Goal: Information Seeking & Learning: Learn about a topic

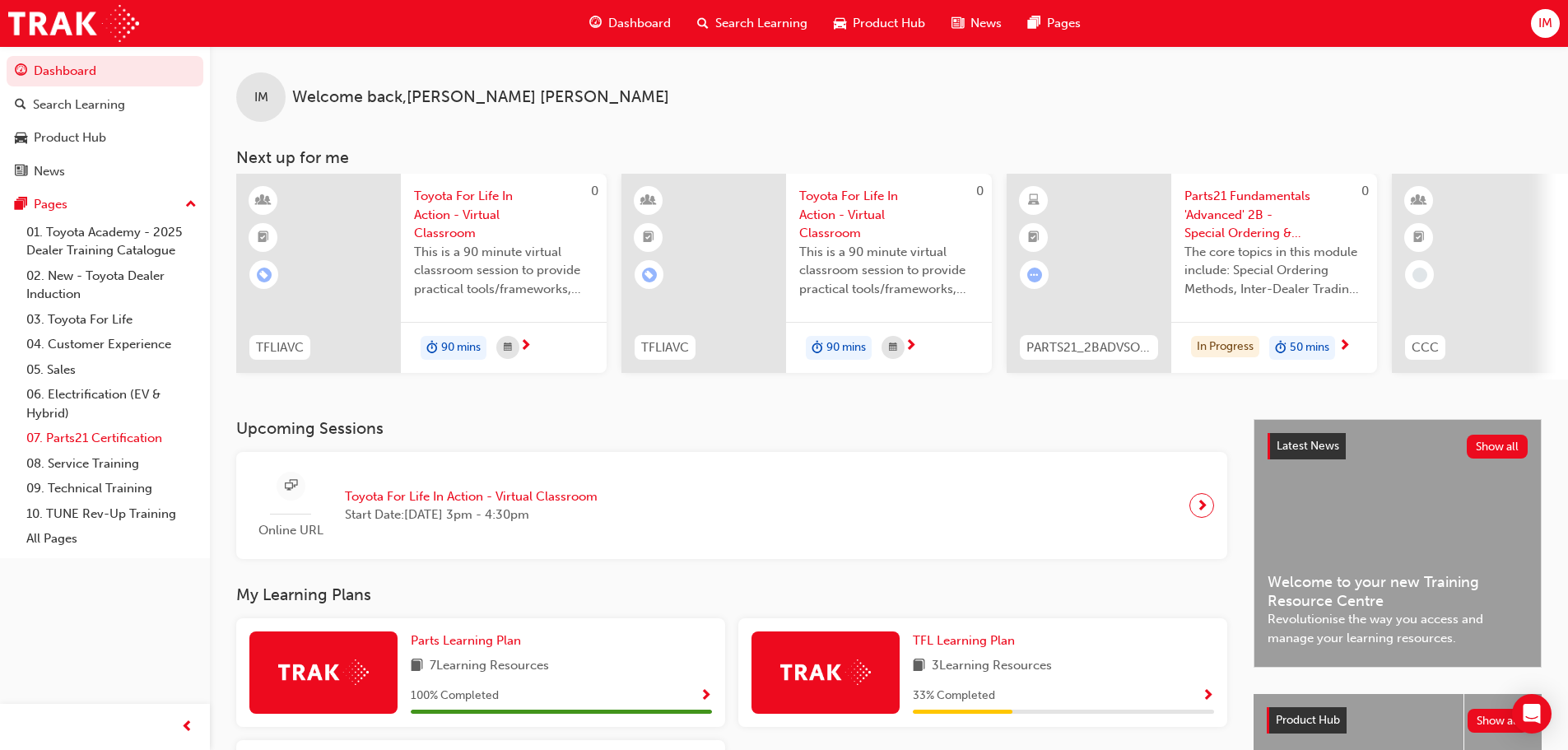
click at [124, 432] on link "07. Parts21 Certification" at bounding box center [112, 439] width 183 height 25
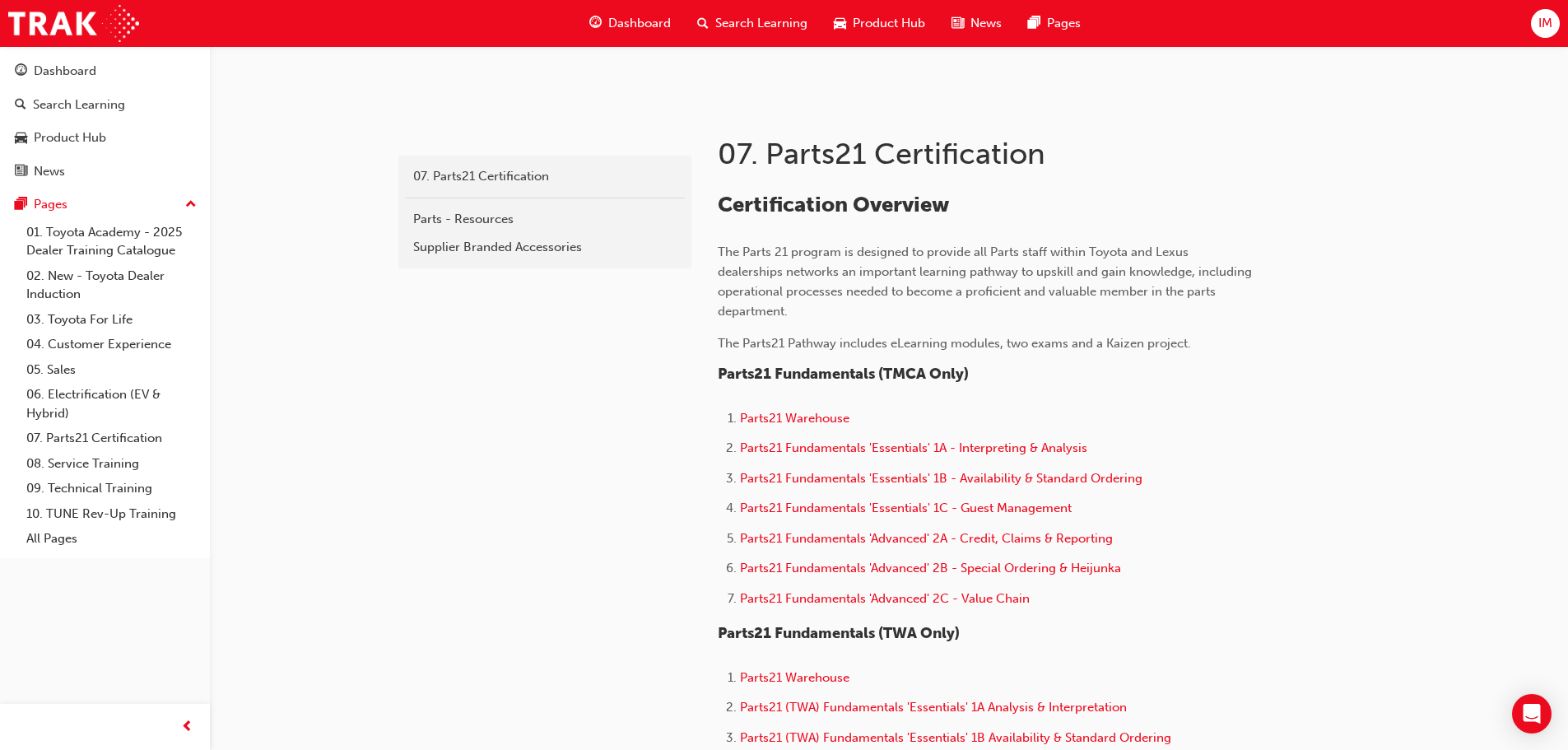
scroll to position [274, 0]
click at [882, 595] on span "Parts21 Fundamentals 'Advanced' 2C - Value Chain" at bounding box center [884, 597] width 290 height 15
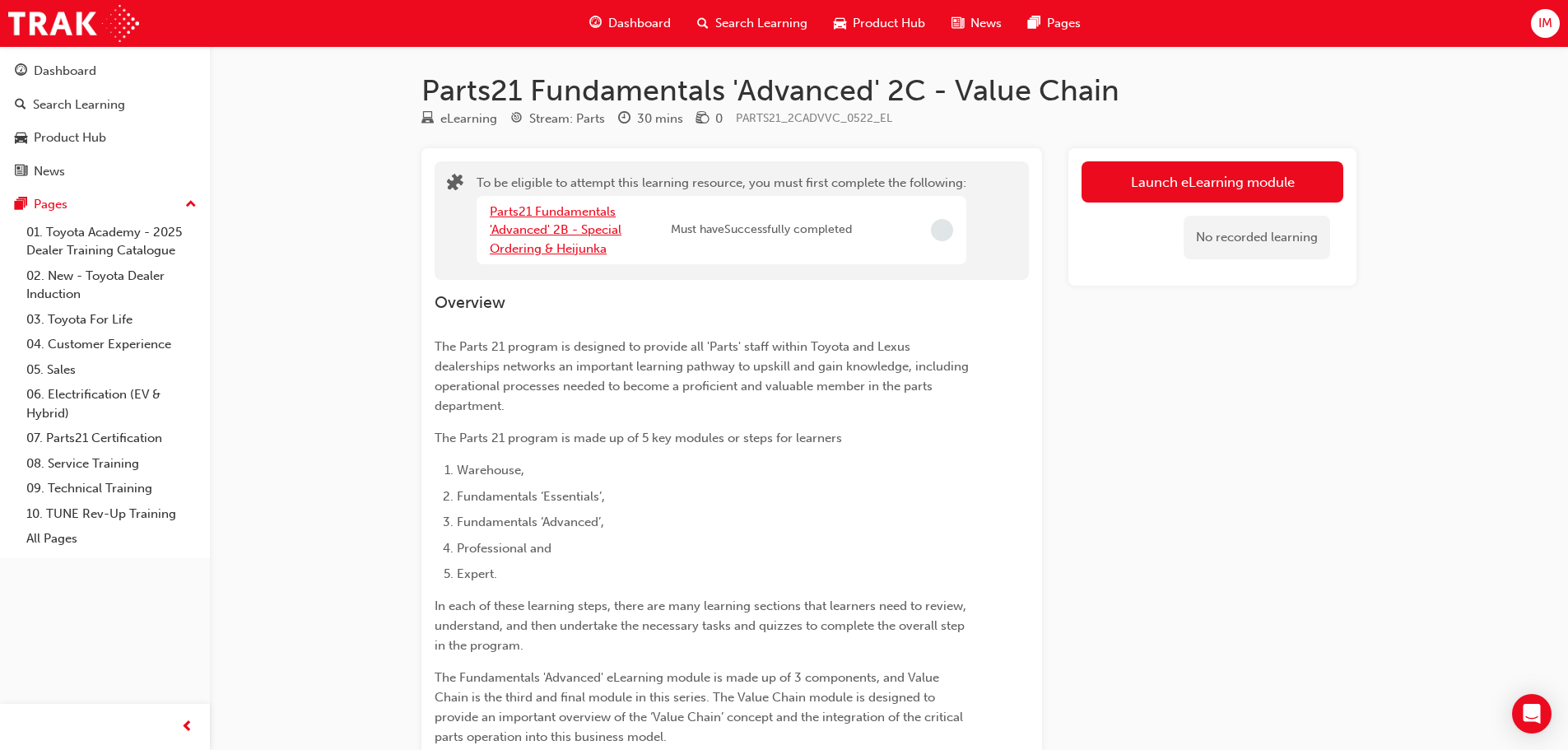
click at [561, 248] on link "Parts21 Fundamentals 'Advanced' 2B - Special Ordering & Heijunka" at bounding box center [555, 230] width 132 height 52
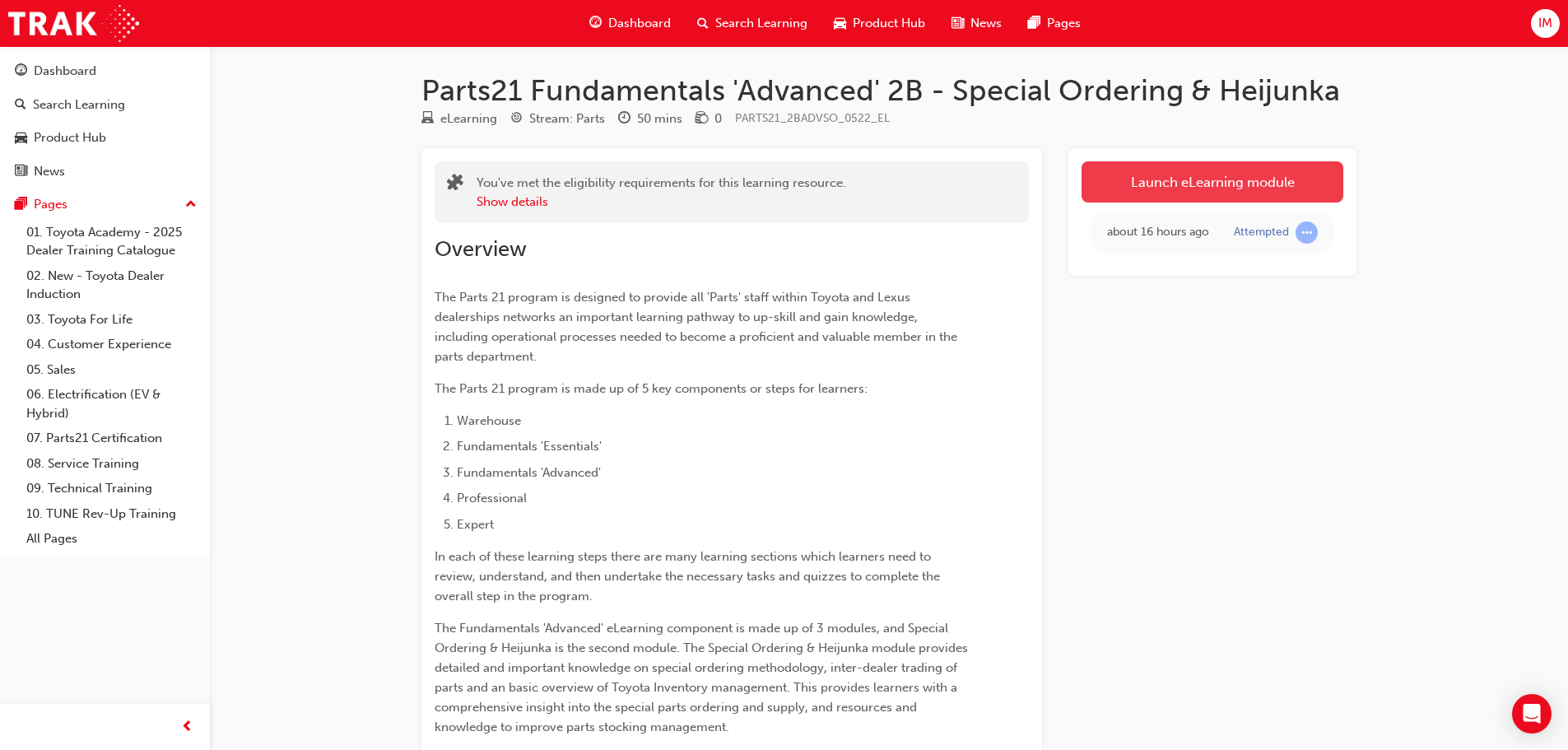
click at [1242, 177] on link "Launch eLearning module" at bounding box center [1212, 182] width 261 height 41
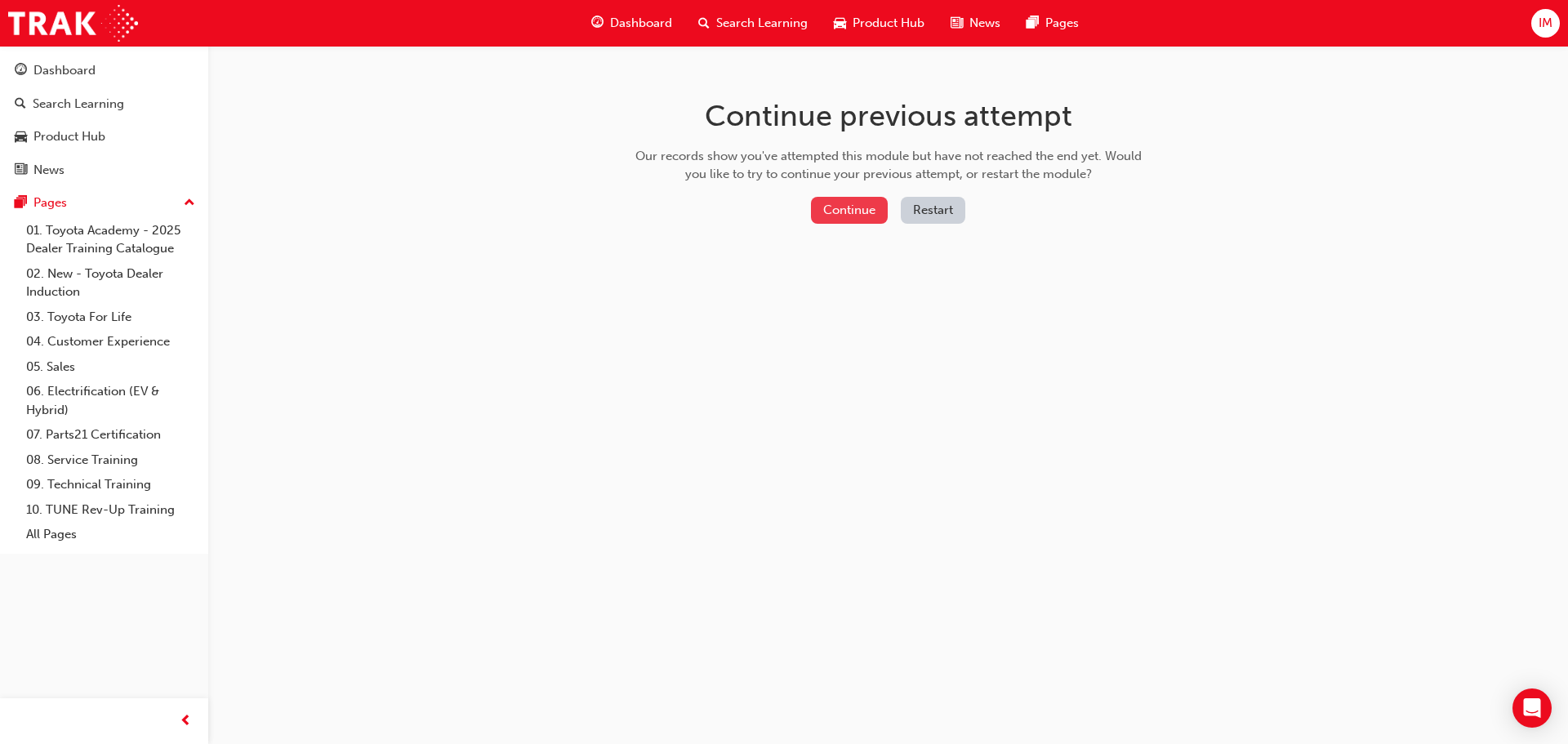
click at [871, 214] on button "Continue" at bounding box center [848, 211] width 77 height 27
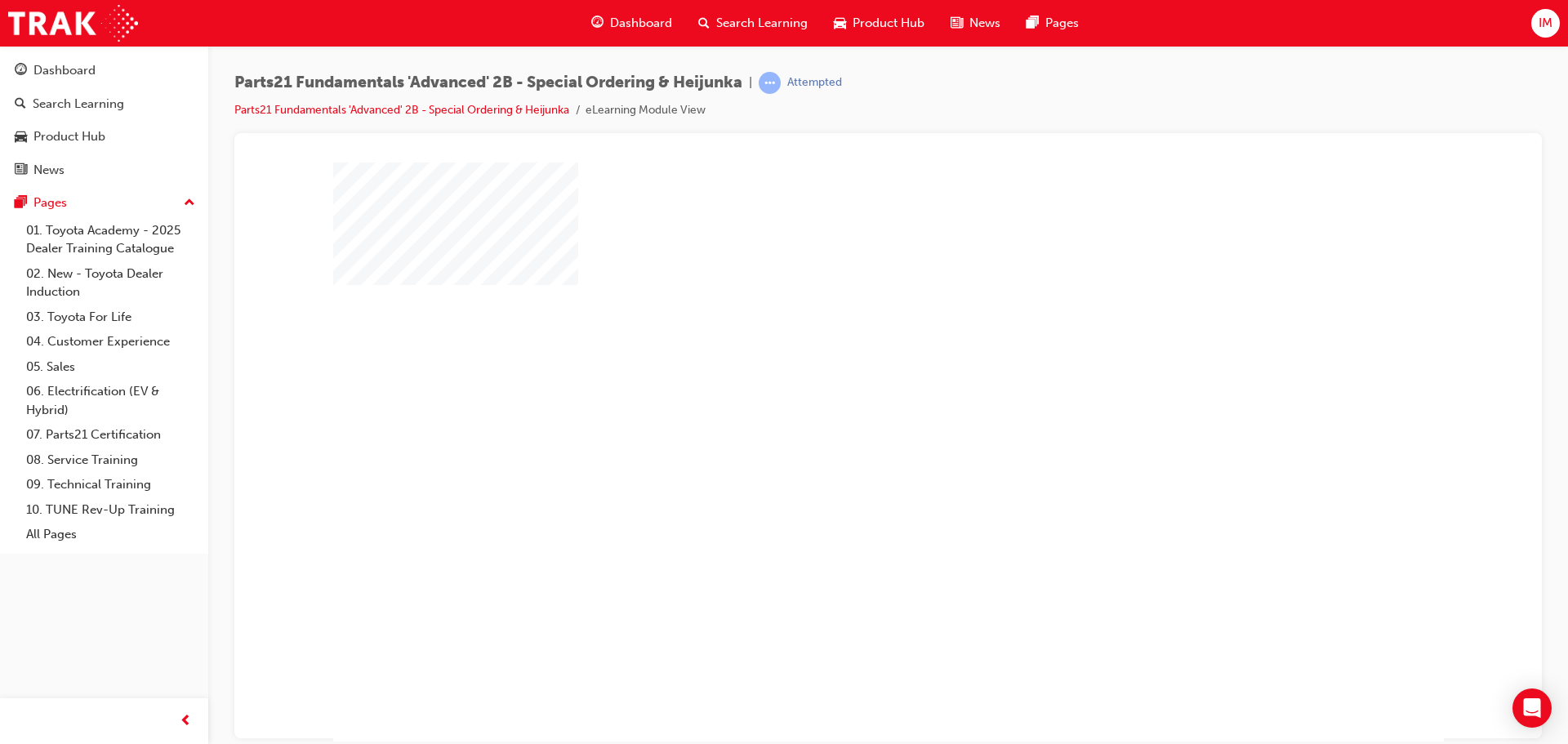
click at [841, 404] on div "play" at bounding box center [841, 404] width 0 height 0
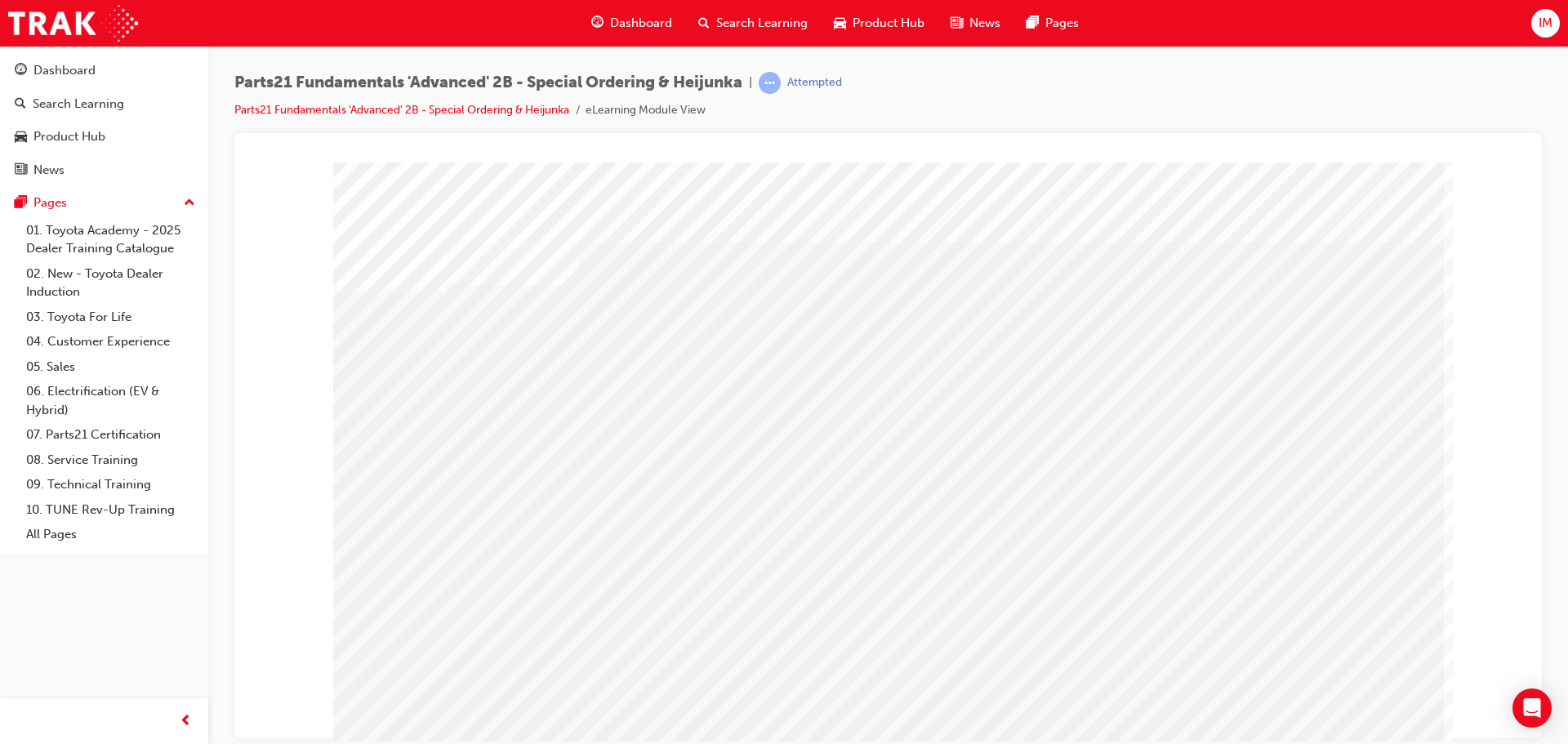
drag, startPoint x: 416, startPoint y: 459, endPoint x: 415, endPoint y: 564, distance: 105.0
drag, startPoint x: 415, startPoint y: 564, endPoint x: 429, endPoint y: 567, distance: 14.3
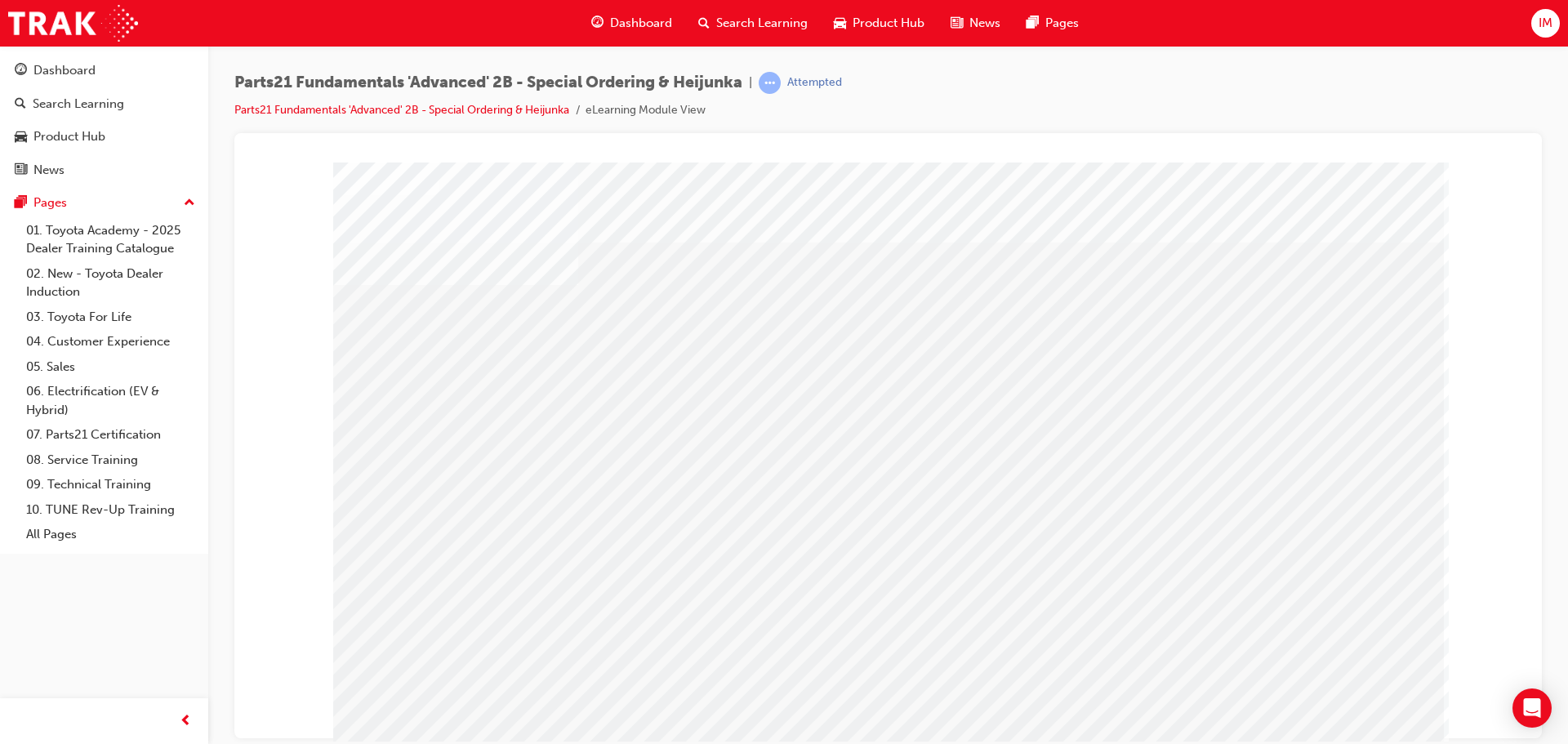
drag, startPoint x: 1326, startPoint y: 635, endPoint x: 1241, endPoint y: 662, distance: 89.2
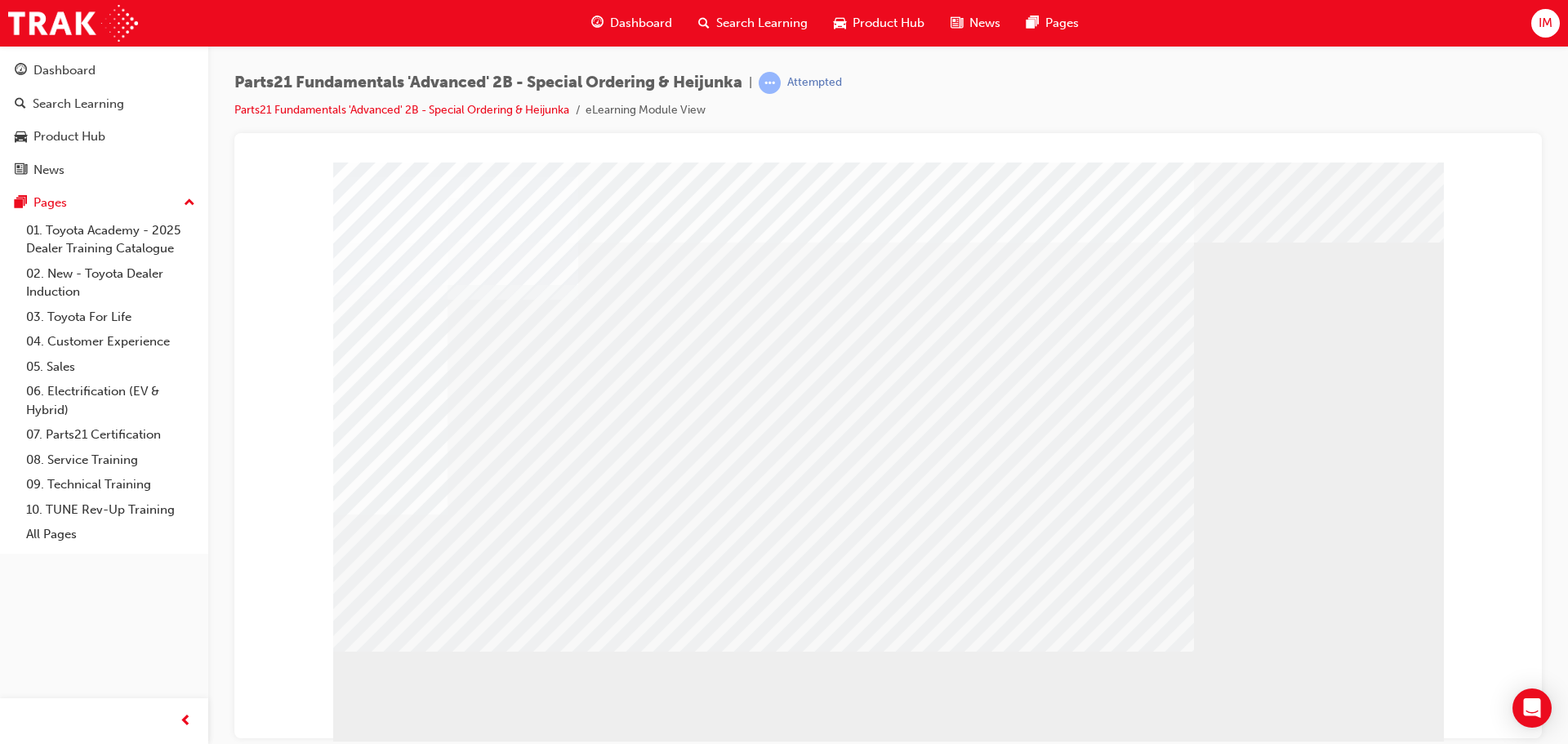
click at [458, 611] on div "" at bounding box center [888, 456] width 1110 height 588
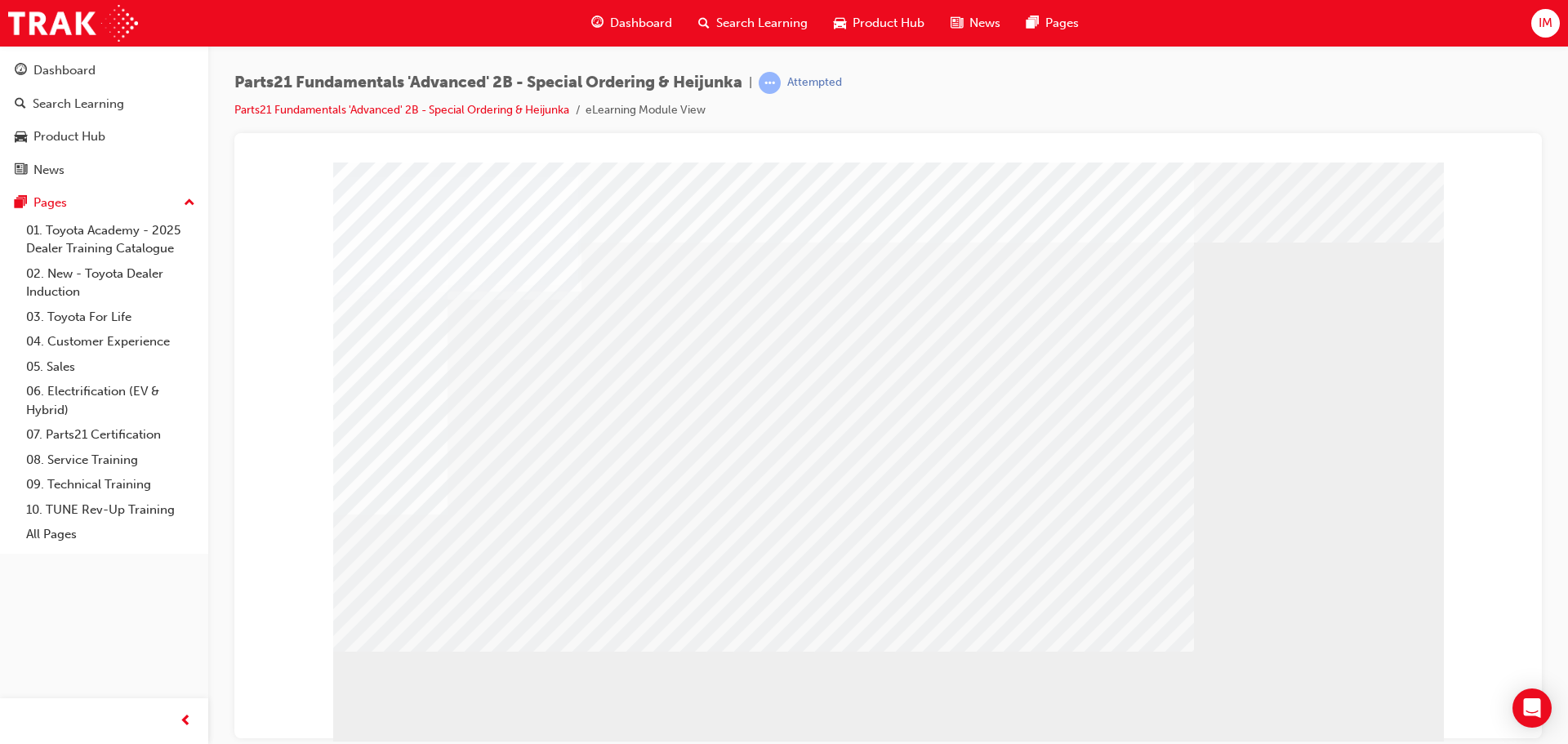
drag, startPoint x: 448, startPoint y: 552, endPoint x: 446, endPoint y: 565, distance: 13.2
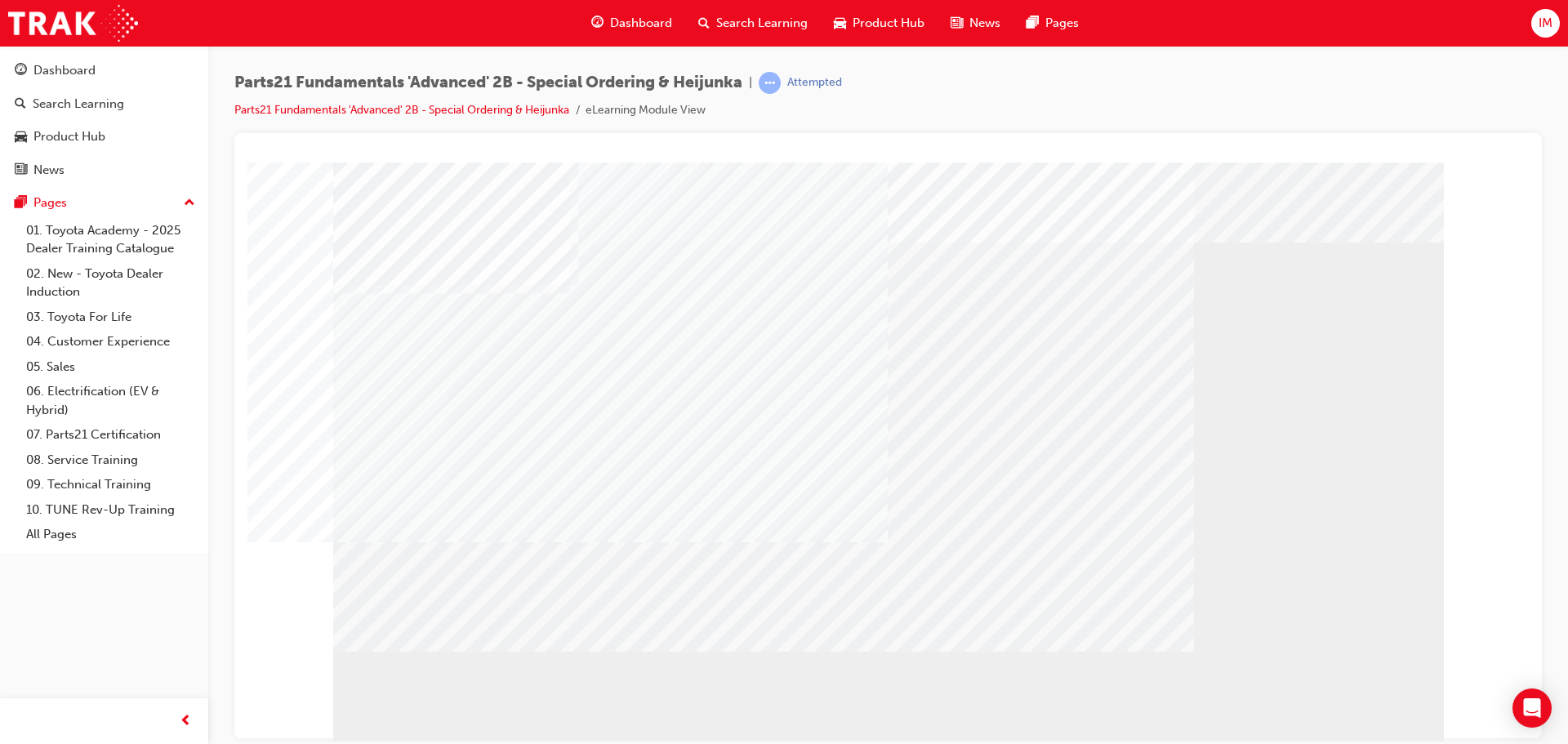
drag, startPoint x: 447, startPoint y: 567, endPoint x: 450, endPoint y: 576, distance: 9.5
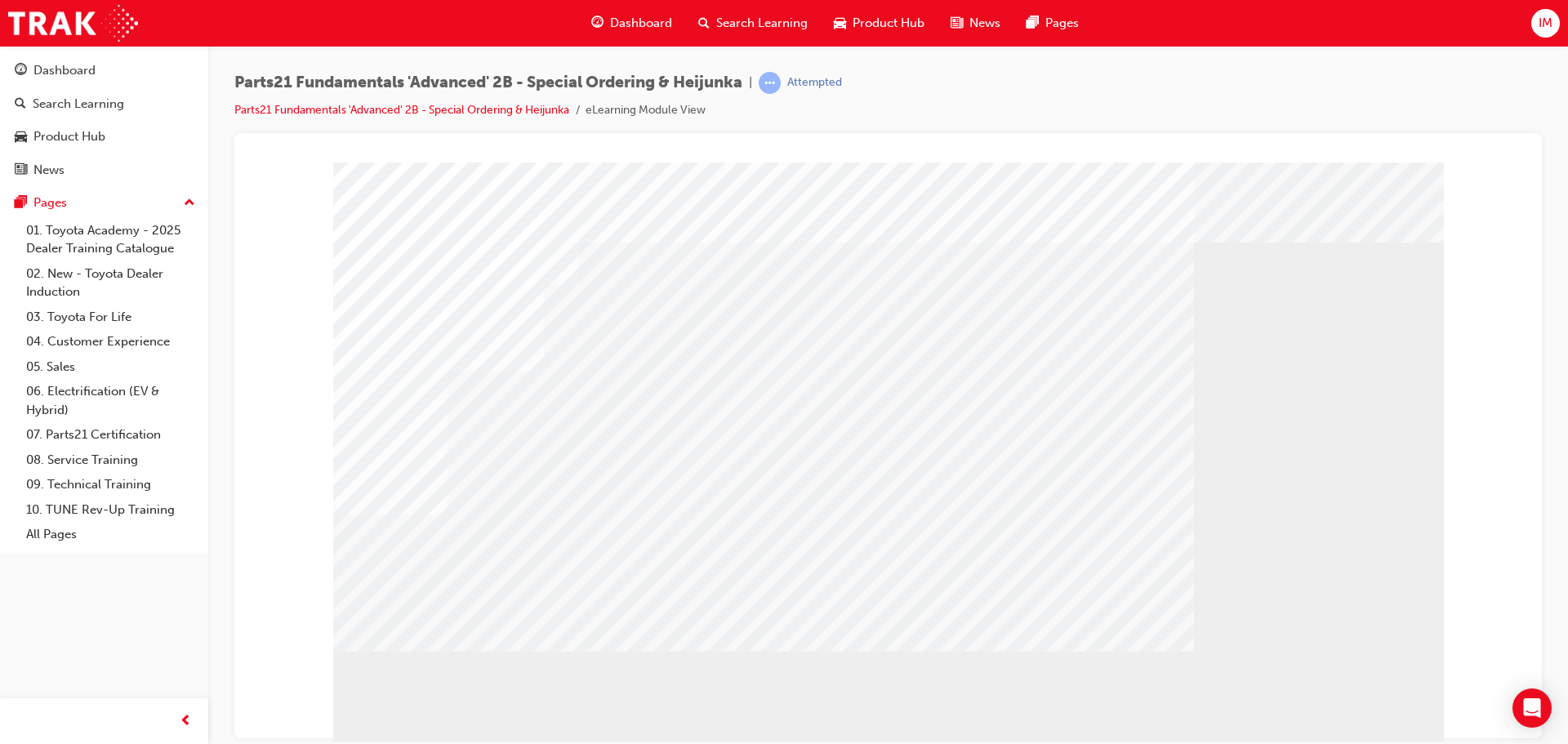
drag, startPoint x: 1312, startPoint y: 694, endPoint x: 1315, endPoint y: 704, distance: 10.4
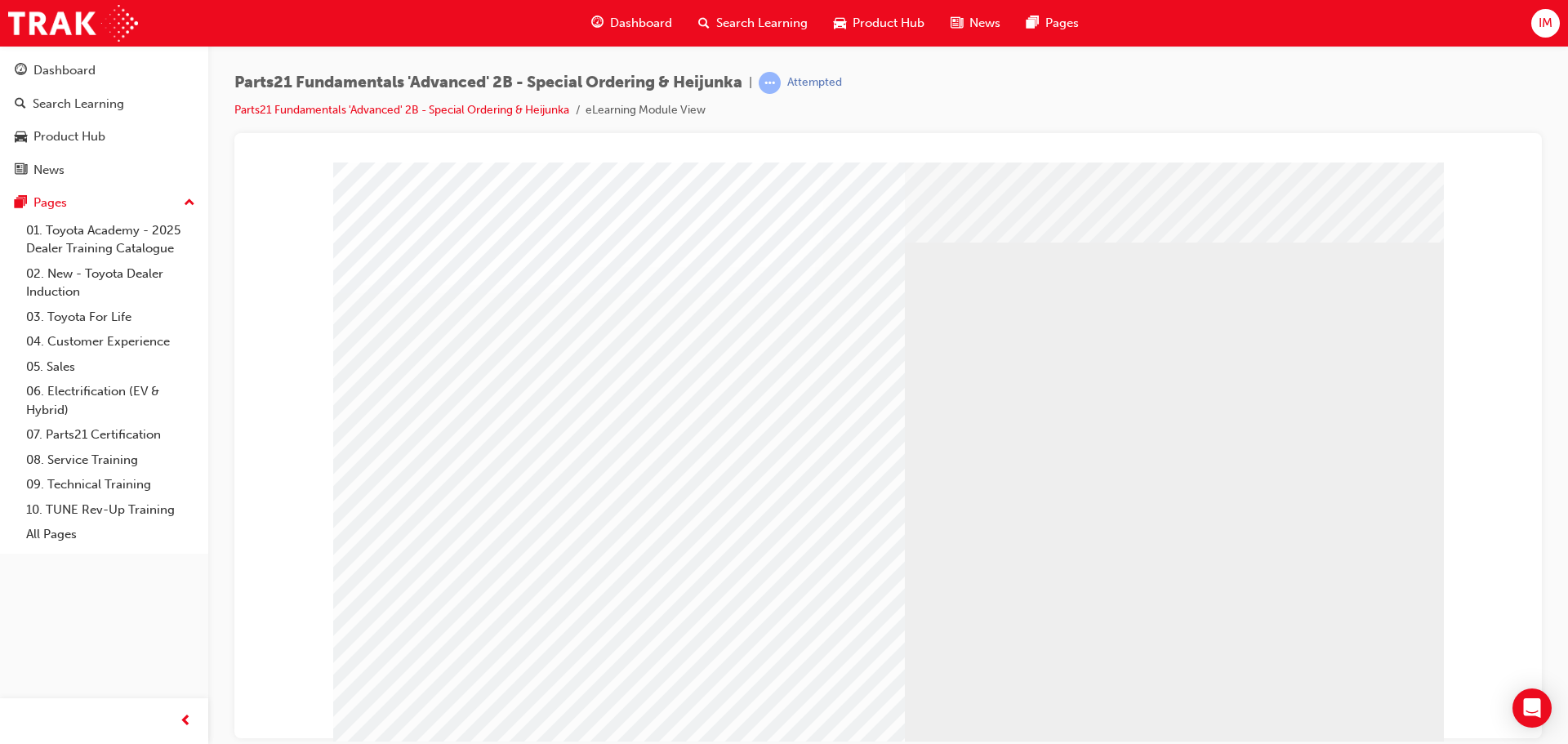
drag, startPoint x: 1186, startPoint y: 424, endPoint x: 1203, endPoint y: 504, distance: 81.8
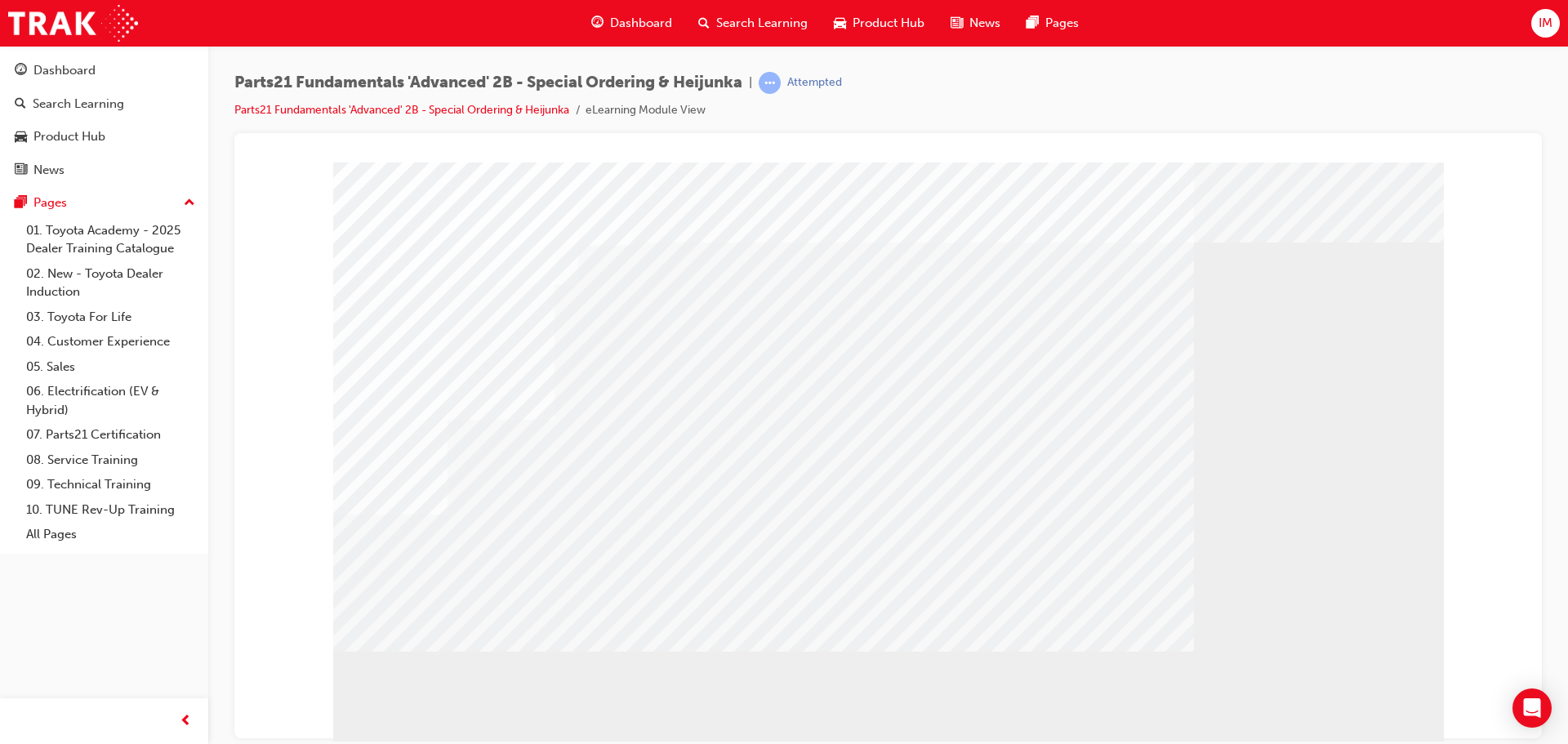
drag, startPoint x: 1193, startPoint y: 593, endPoint x: 1020, endPoint y: 582, distance: 173.3
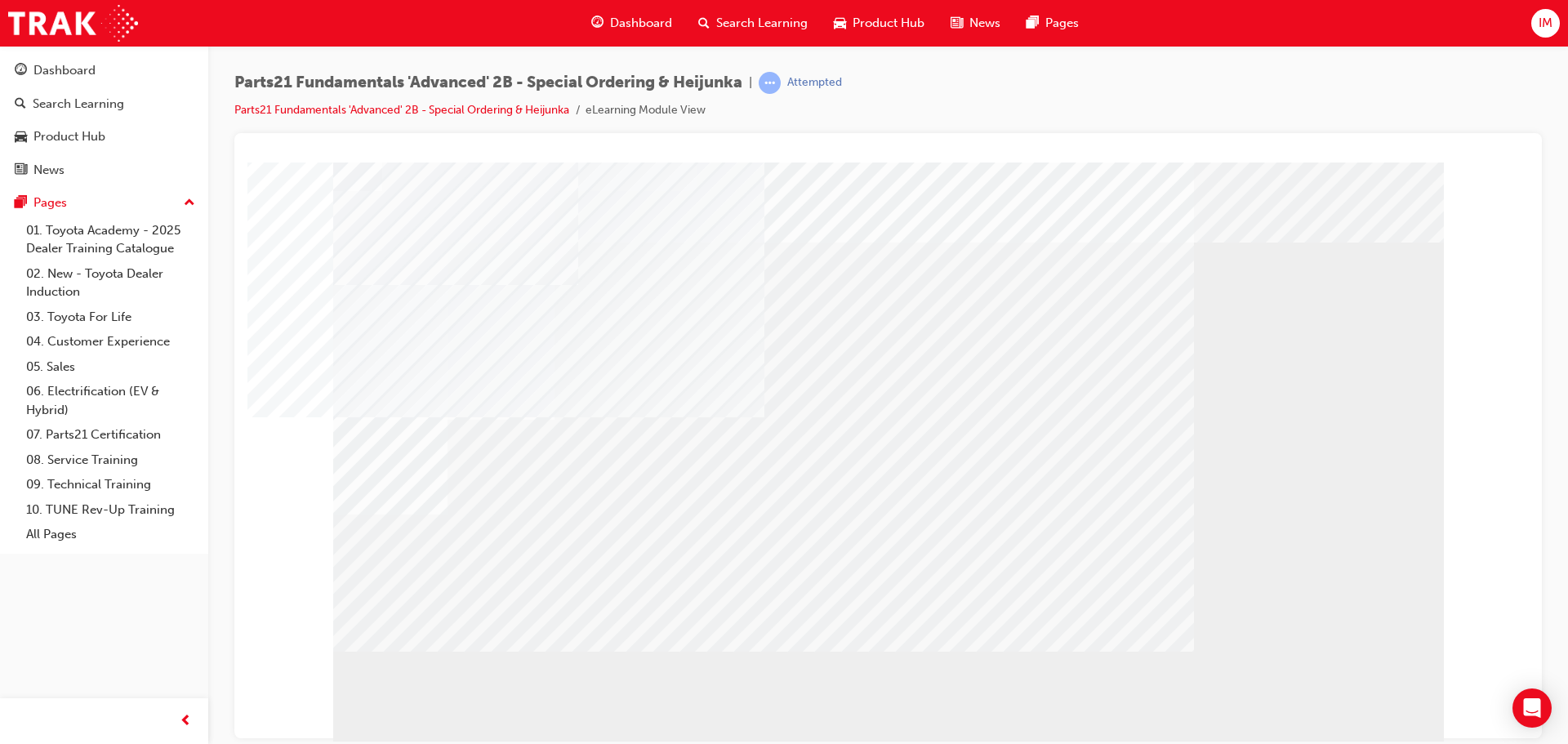
drag, startPoint x: 913, startPoint y: 470, endPoint x: 1000, endPoint y: 457, distance: 88.0
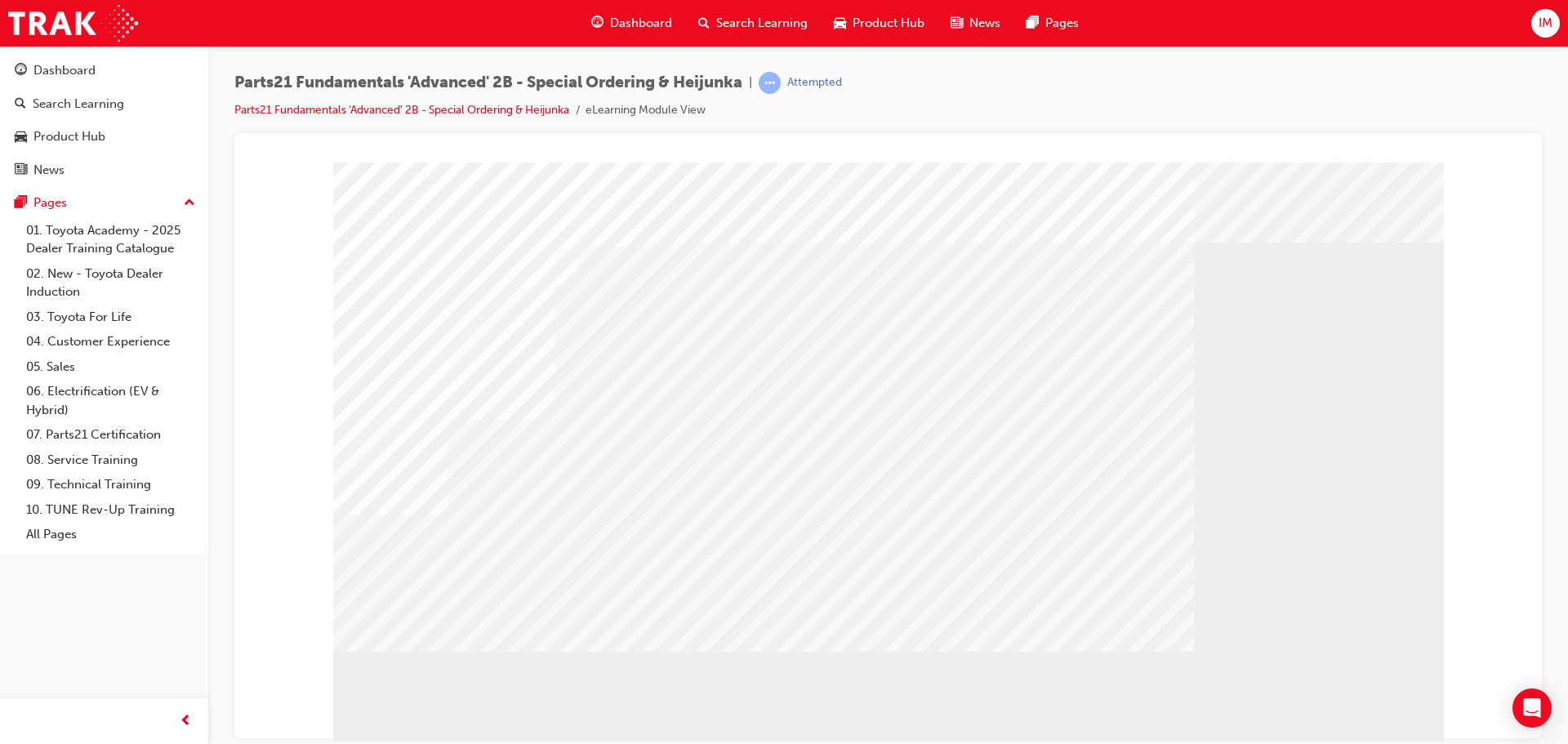
drag, startPoint x: 955, startPoint y: 450, endPoint x: 950, endPoint y: 476, distance: 26.5
click at [954, 453] on div at bounding box center [888, 456] width 1110 height 588
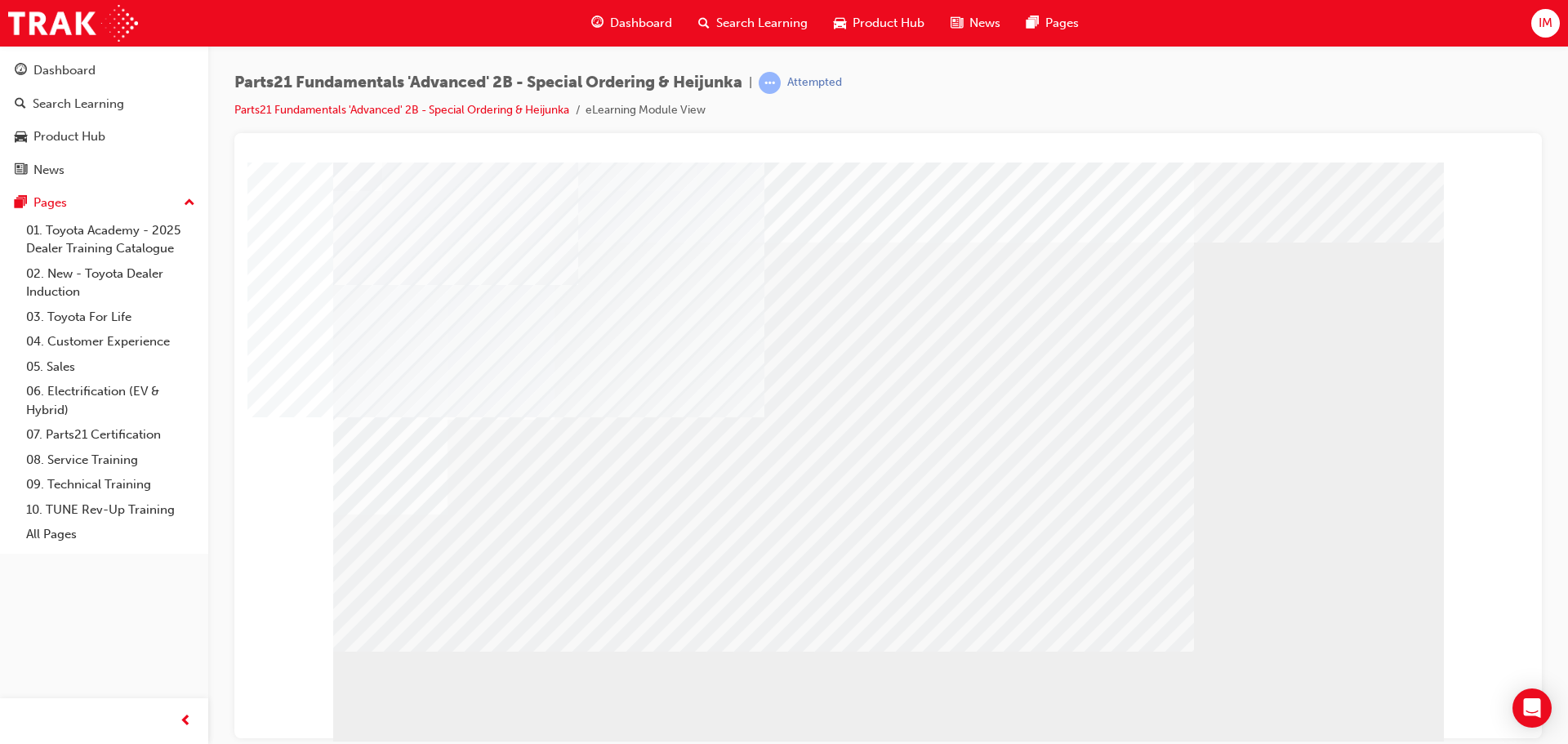
drag, startPoint x: 940, startPoint y: 560, endPoint x: 975, endPoint y: 557, distance: 35.1
drag, startPoint x: 975, startPoint y: 557, endPoint x: 956, endPoint y: 551, distance: 19.9
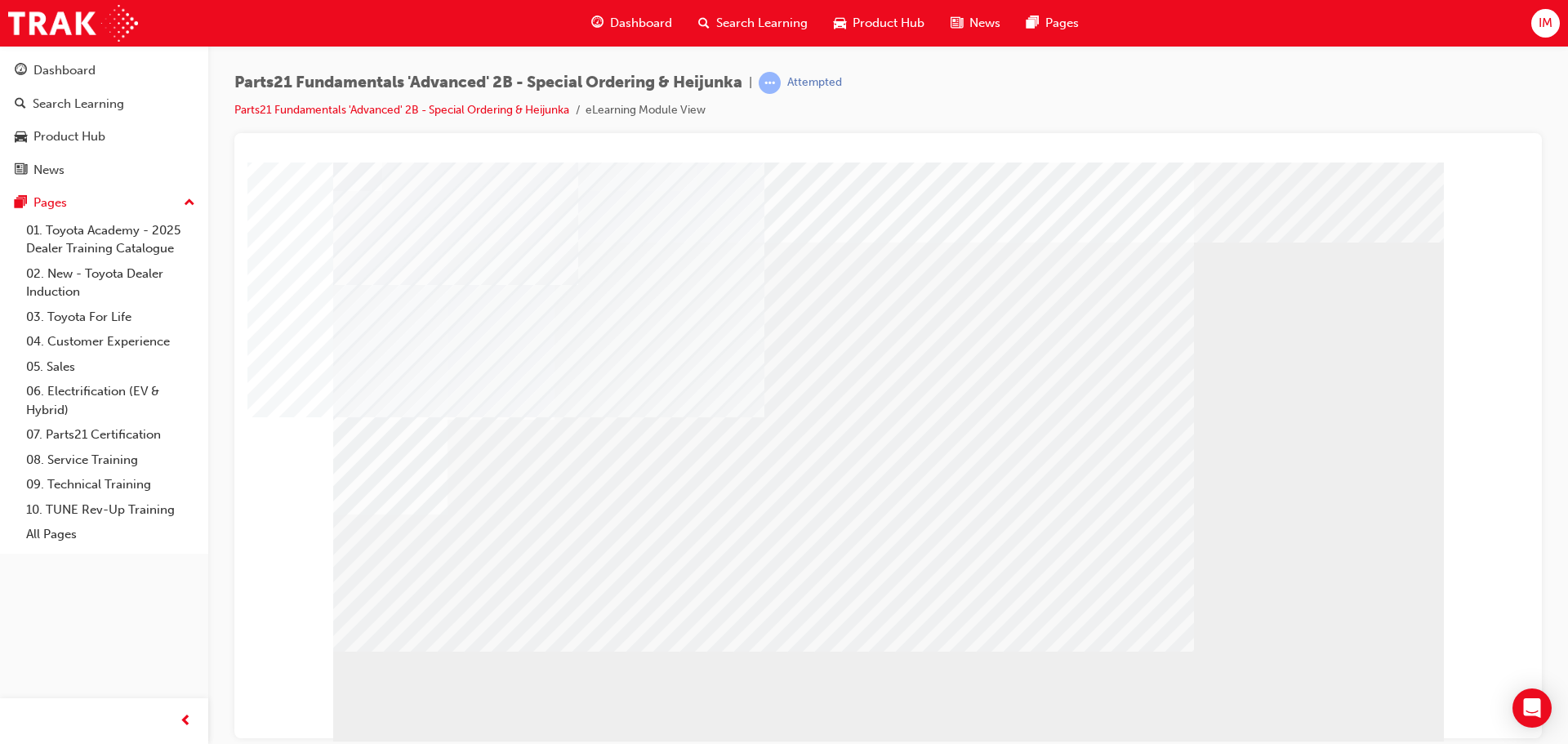
drag, startPoint x: 956, startPoint y: 551, endPoint x: 592, endPoint y: 549, distance: 364.0
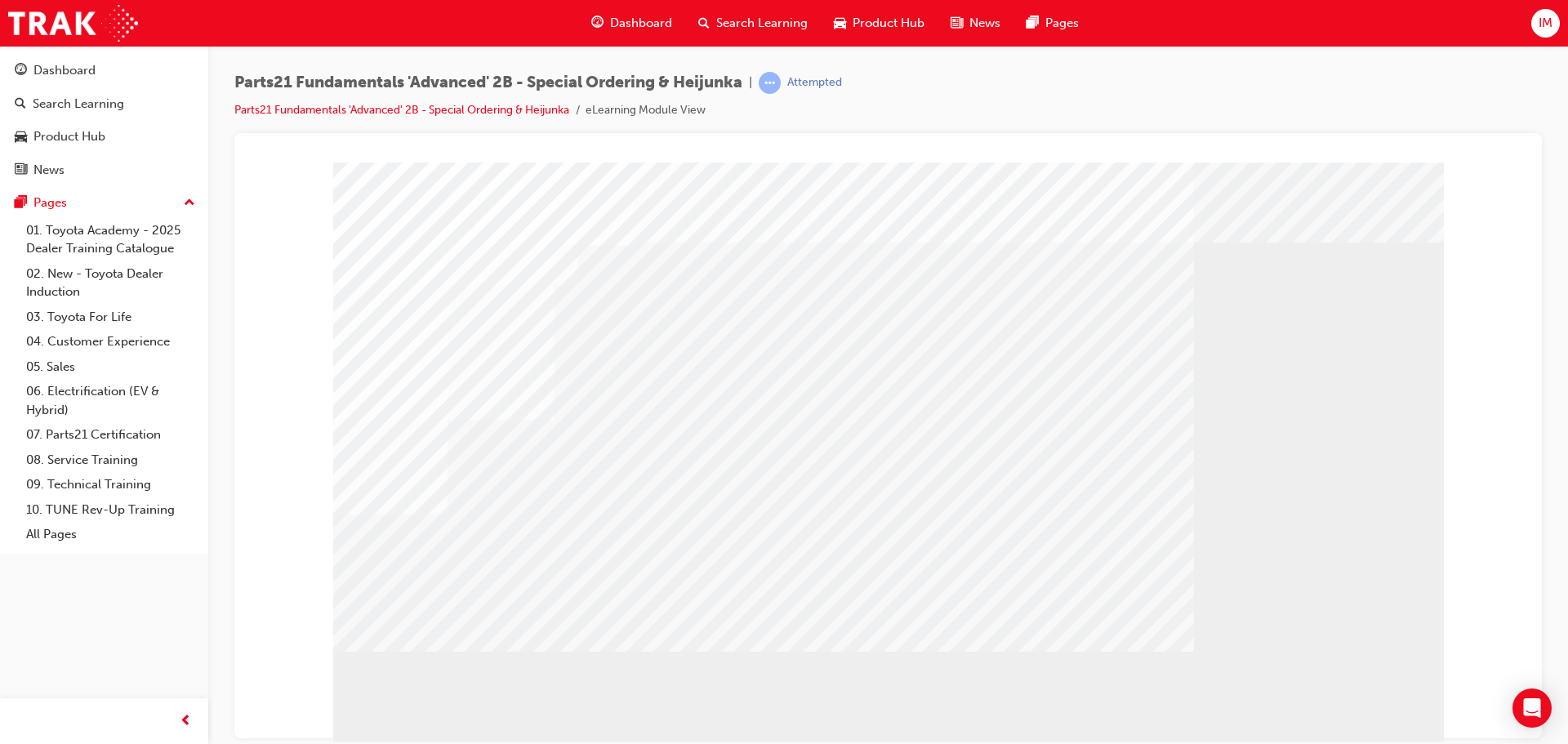
drag, startPoint x: 539, startPoint y: 454, endPoint x: 503, endPoint y: 431, distance: 42.7
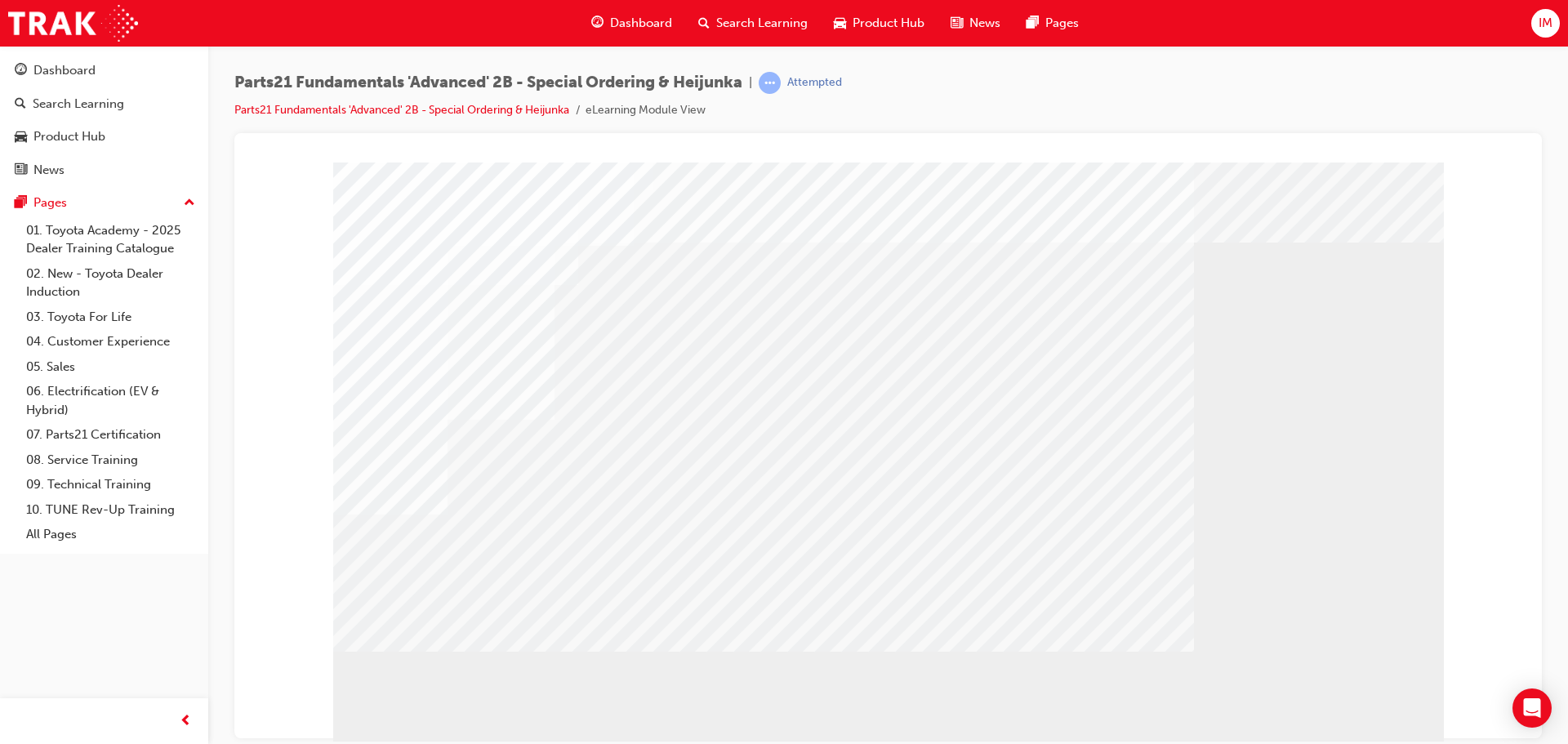
click at [444, 263] on div "" at bounding box center [888, 456] width 1110 height 588
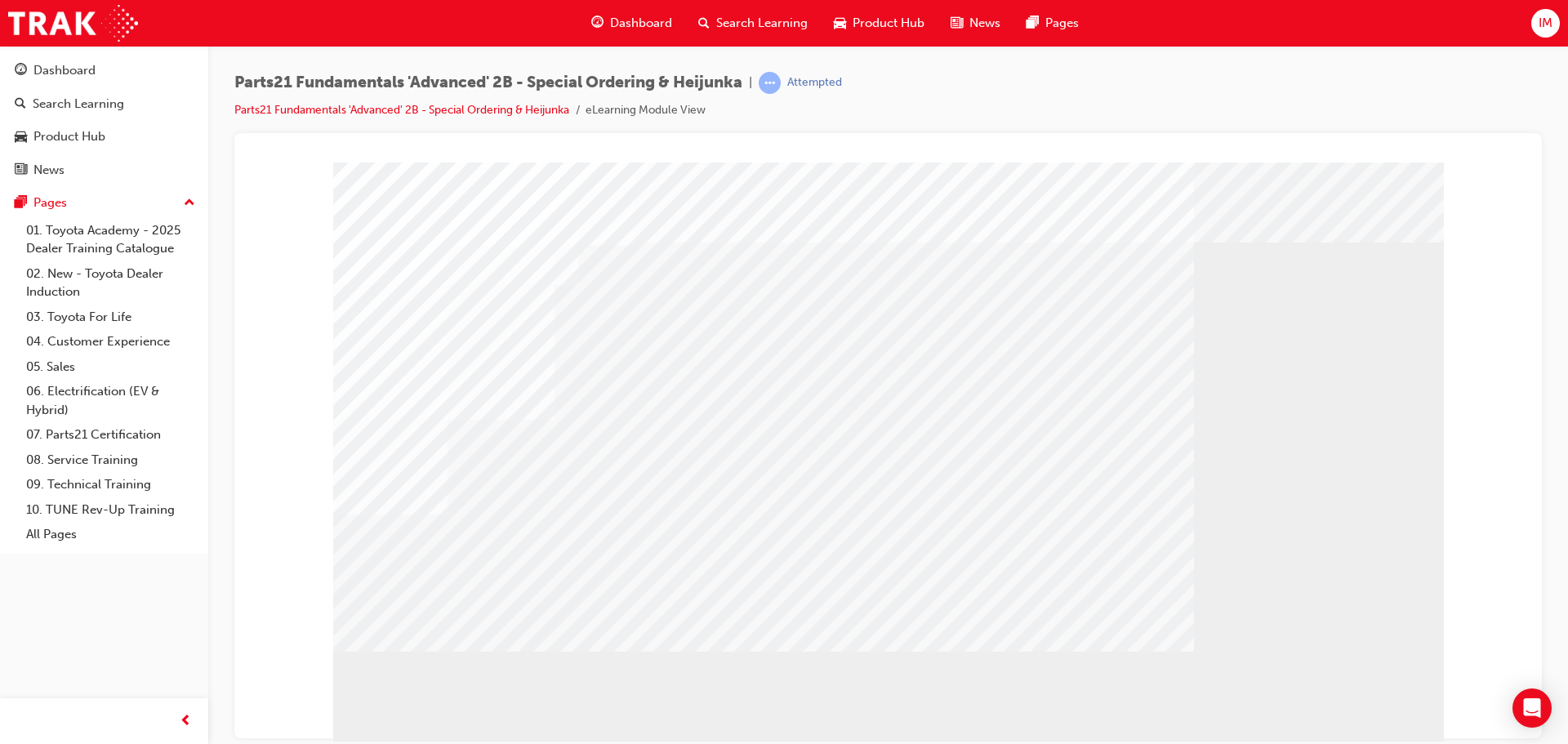
click at [965, 485] on div at bounding box center [888, 456] width 1110 height 588
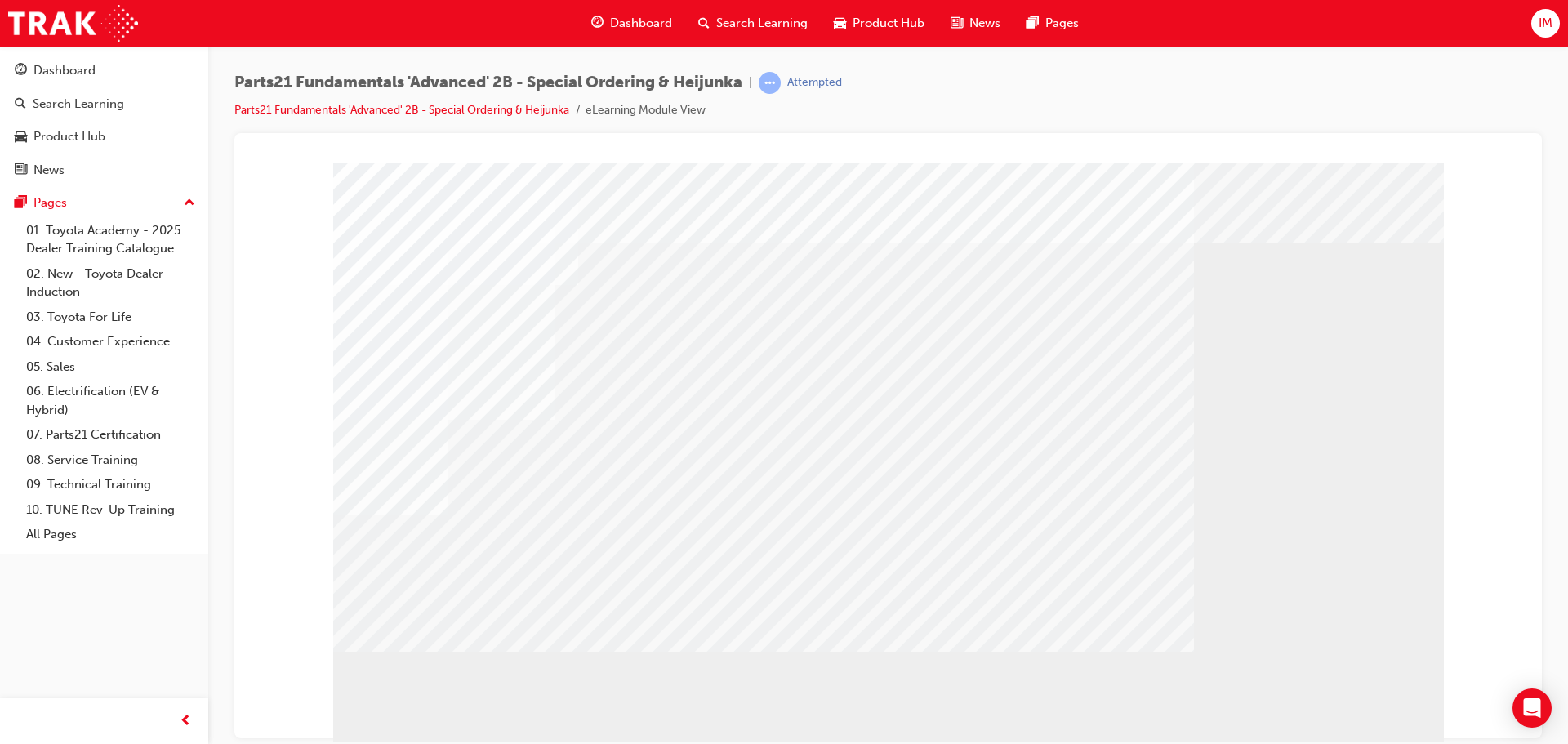
drag, startPoint x: 1059, startPoint y: 464, endPoint x: 1041, endPoint y: 464, distance: 18.0
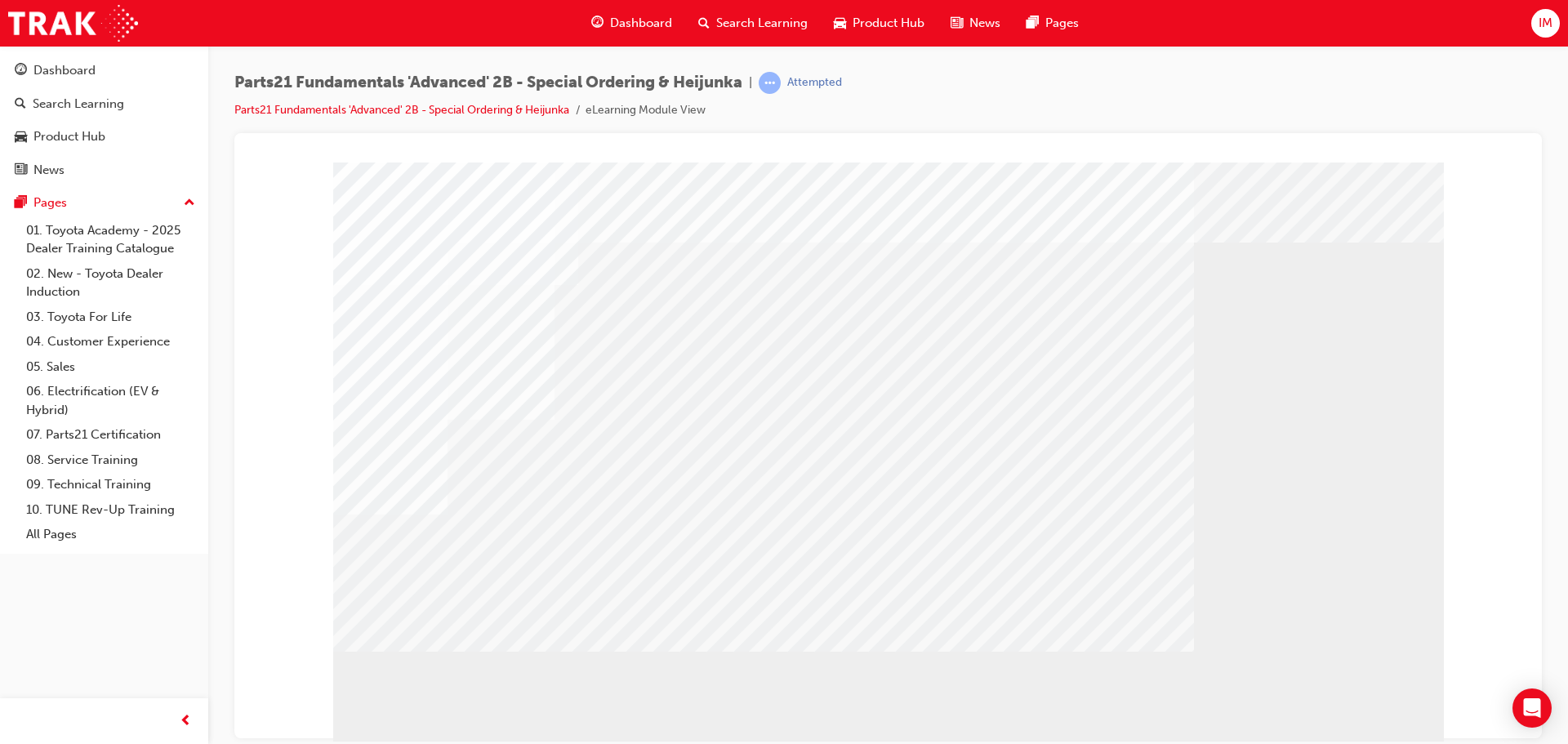
drag, startPoint x: 1041, startPoint y: 464, endPoint x: 1038, endPoint y: 473, distance: 9.5
drag, startPoint x: 1038, startPoint y: 473, endPoint x: 1048, endPoint y: 476, distance: 10.4
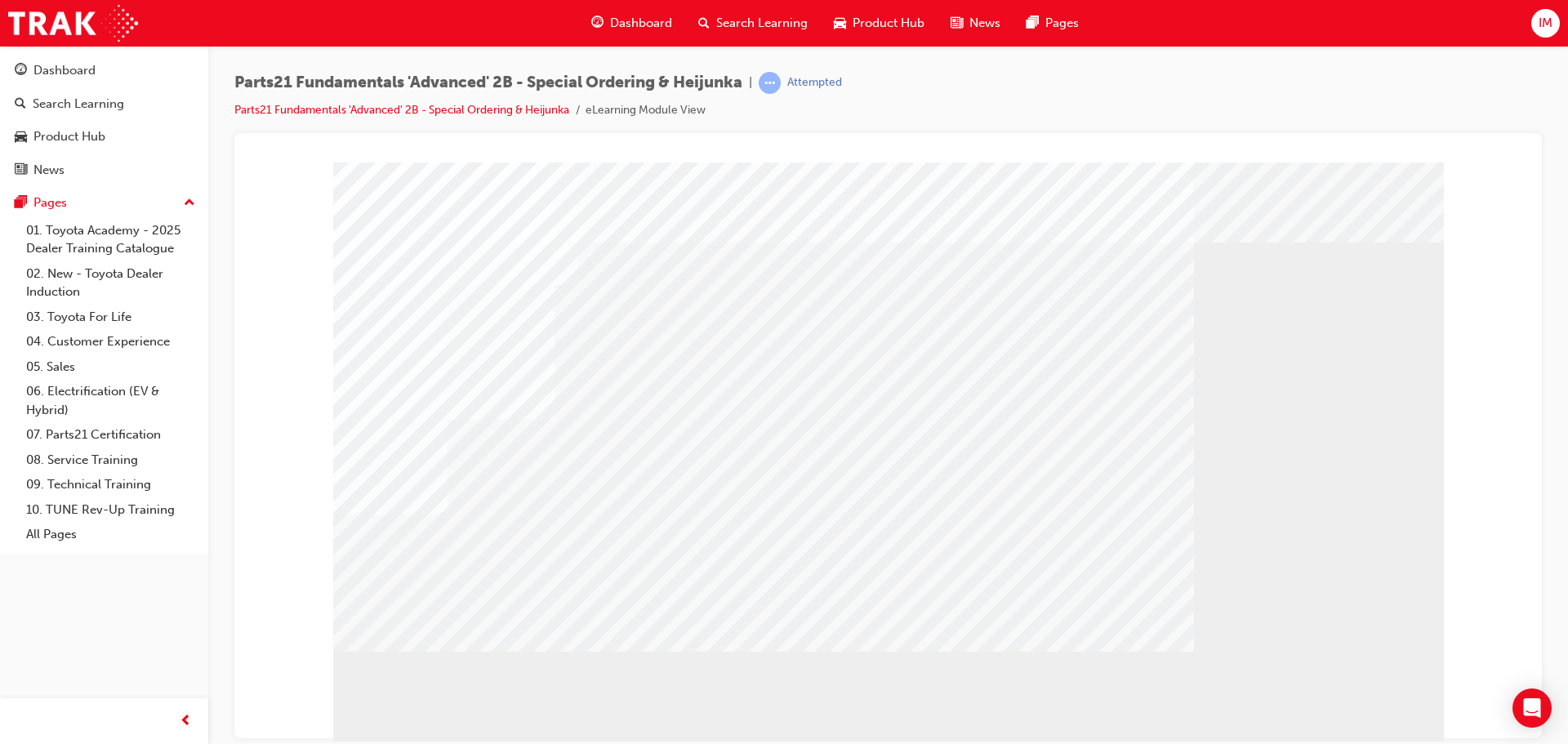
drag, startPoint x: 1048, startPoint y: 476, endPoint x: 1065, endPoint y: 479, distance: 17.3
drag, startPoint x: 1065, startPoint y: 479, endPoint x: 1063, endPoint y: 490, distance: 11.2
drag, startPoint x: 1063, startPoint y: 490, endPoint x: 1047, endPoint y: 494, distance: 16.5
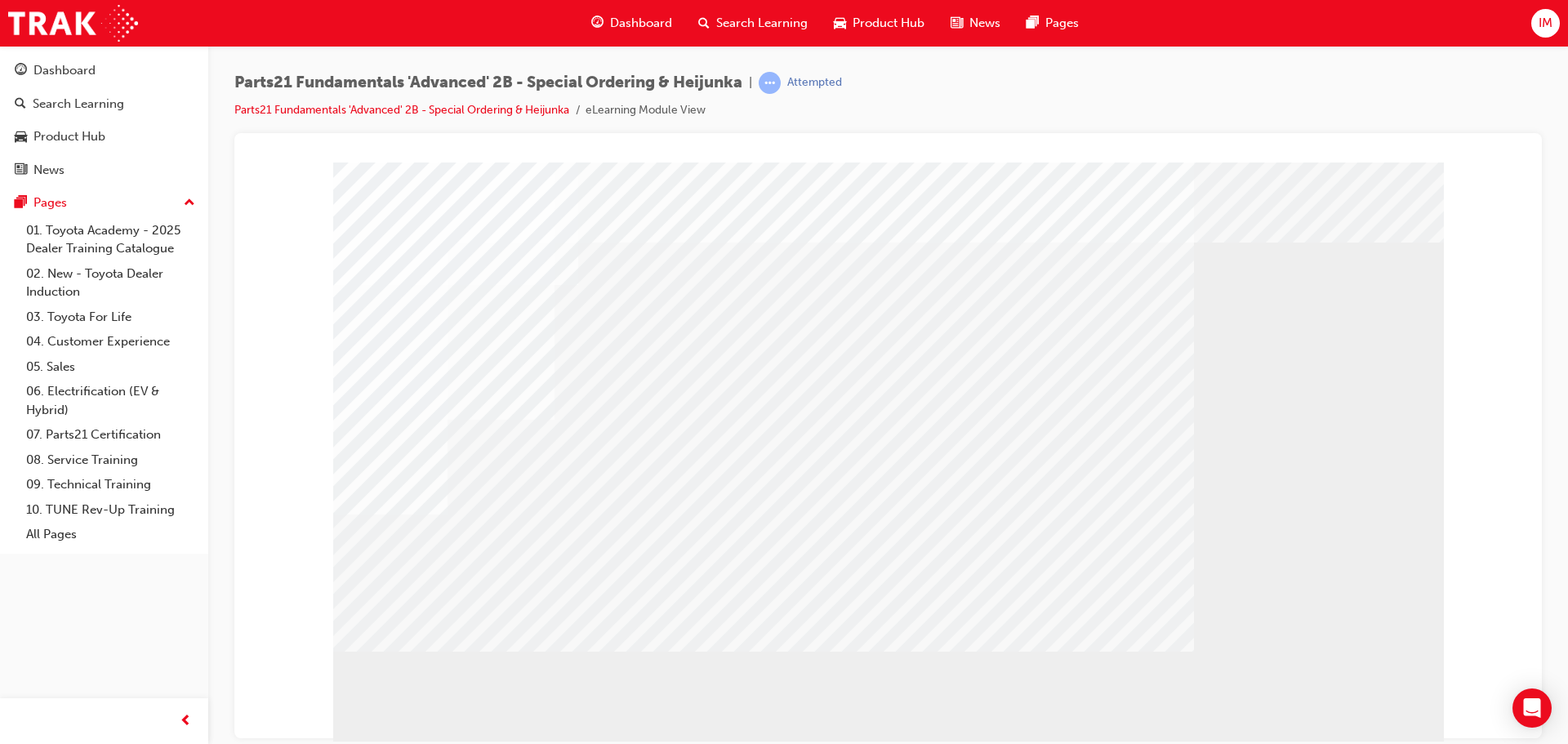
drag, startPoint x: 1034, startPoint y: 501, endPoint x: 1055, endPoint y: 504, distance: 21.2
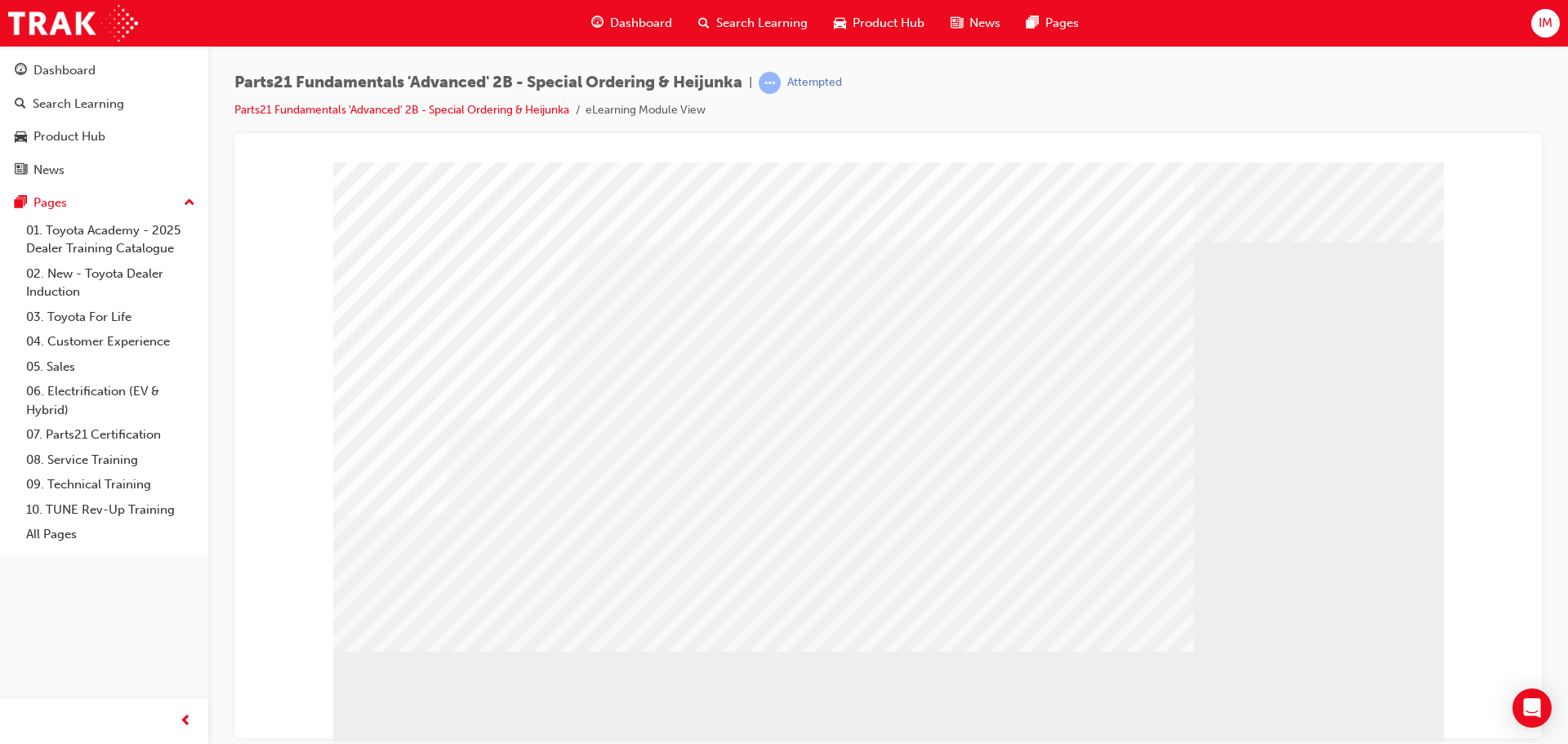
drag, startPoint x: 1160, startPoint y: 383, endPoint x: 1149, endPoint y: 420, distance: 38.6
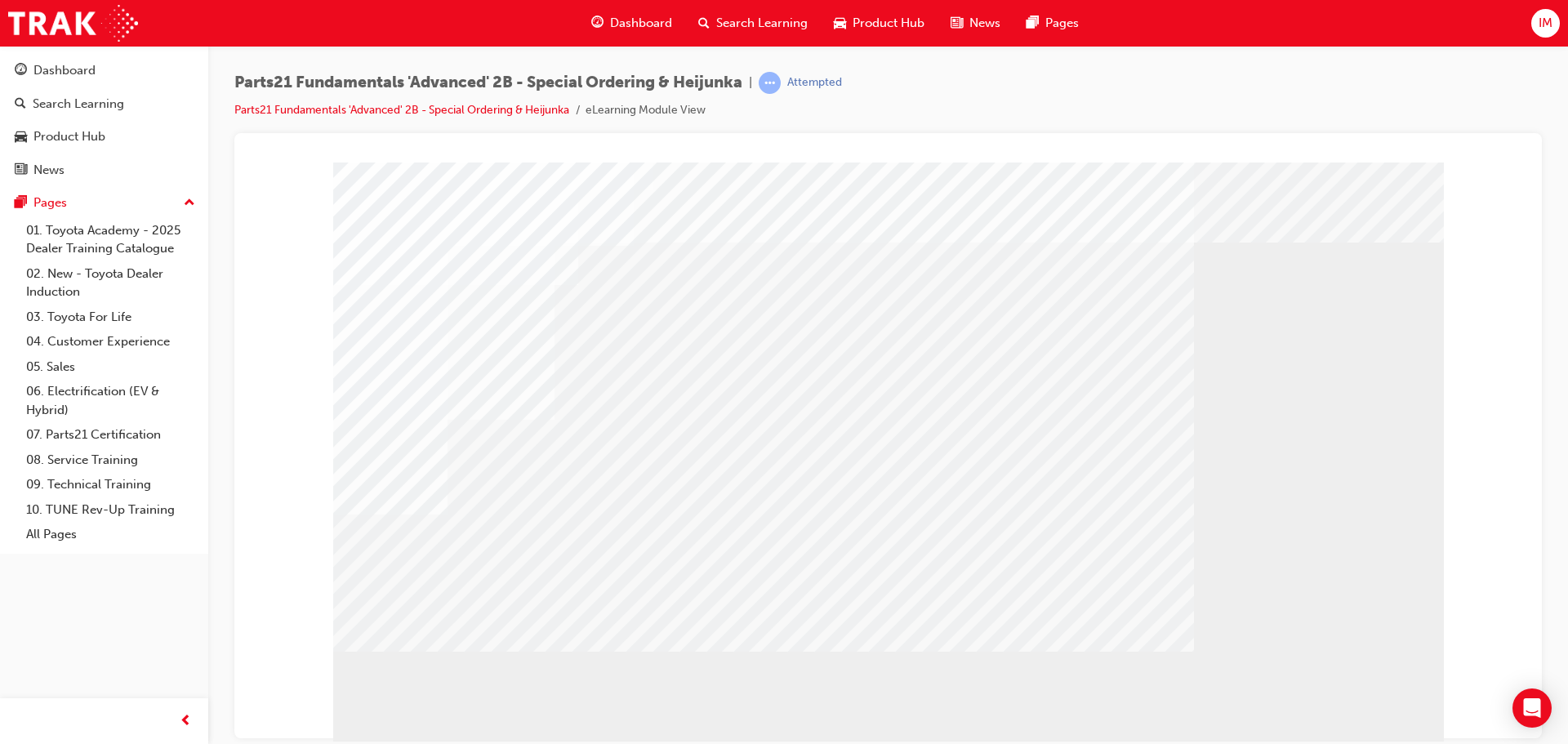
drag, startPoint x: 1149, startPoint y: 420, endPoint x: 1141, endPoint y: 432, distance: 14.4
drag, startPoint x: 1079, startPoint y: 508, endPoint x: 1055, endPoint y: 517, distance: 25.6
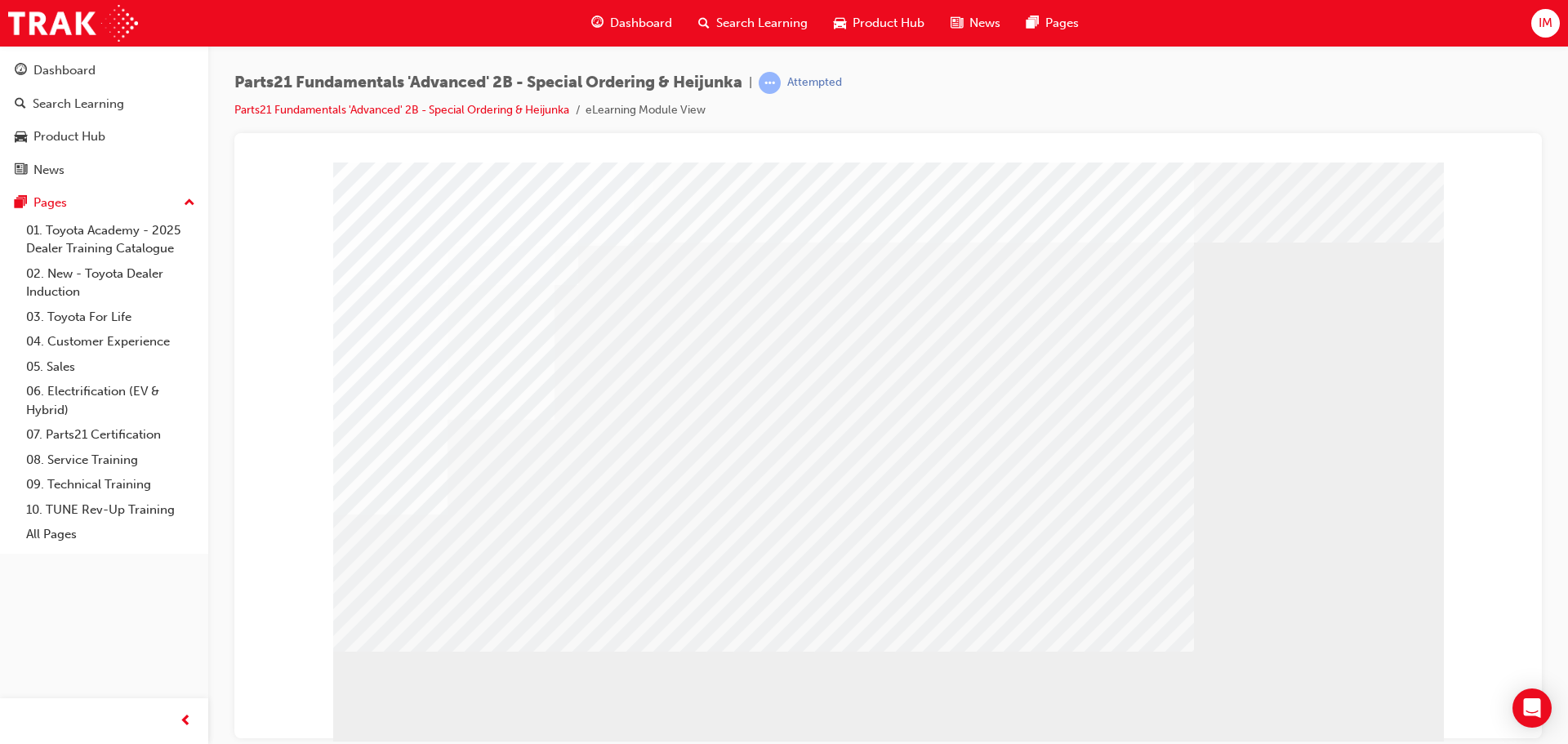
drag, startPoint x: 1055, startPoint y: 517, endPoint x: 1063, endPoint y: 501, distance: 17.9
click at [1056, 513] on div at bounding box center [888, 456] width 1110 height 588
drag, startPoint x: 1063, startPoint y: 501, endPoint x: 1058, endPoint y: 553, distance: 52.2
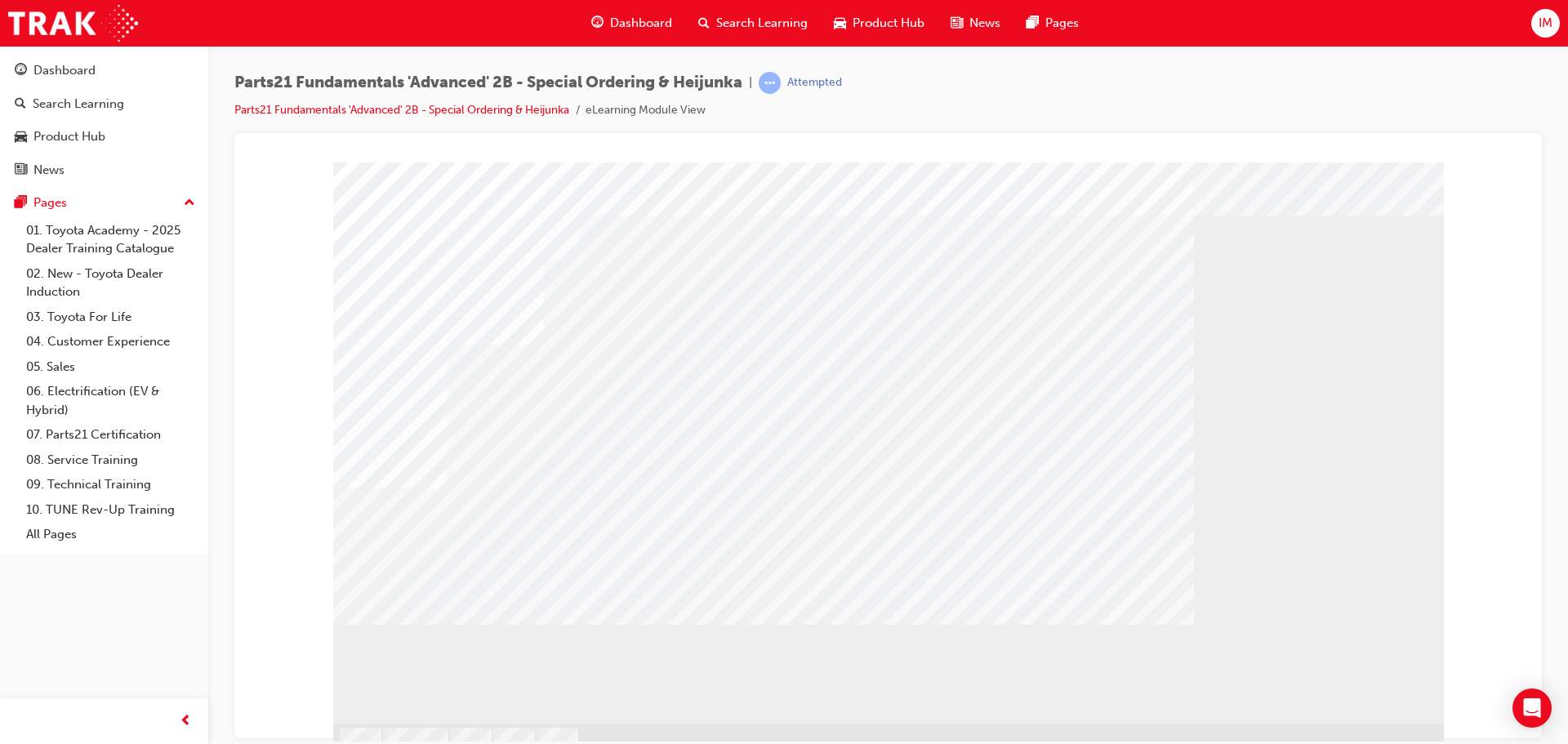
scroll to position [46, 0]
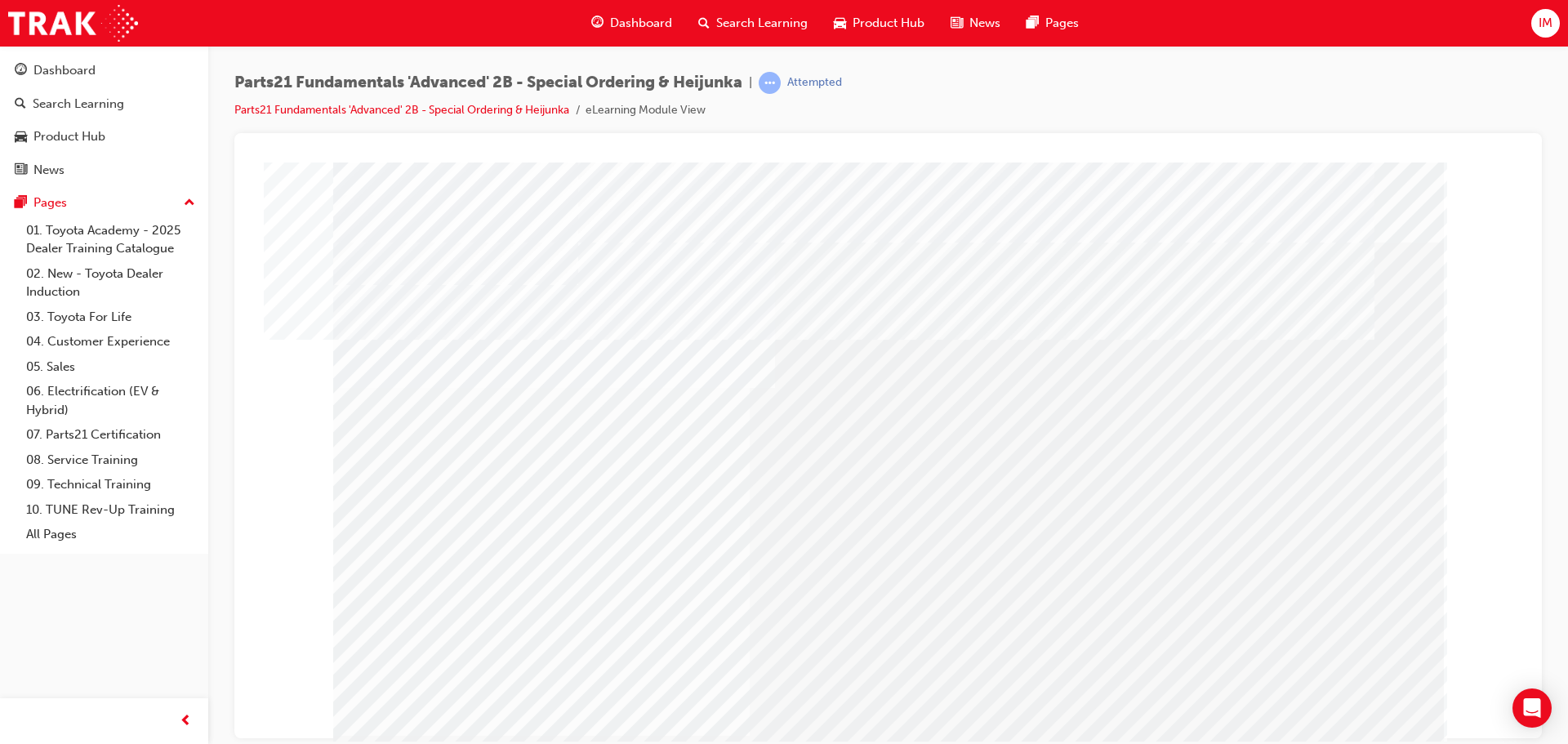
click at [472, 490] on div "" at bounding box center [888, 456] width 1110 height 588
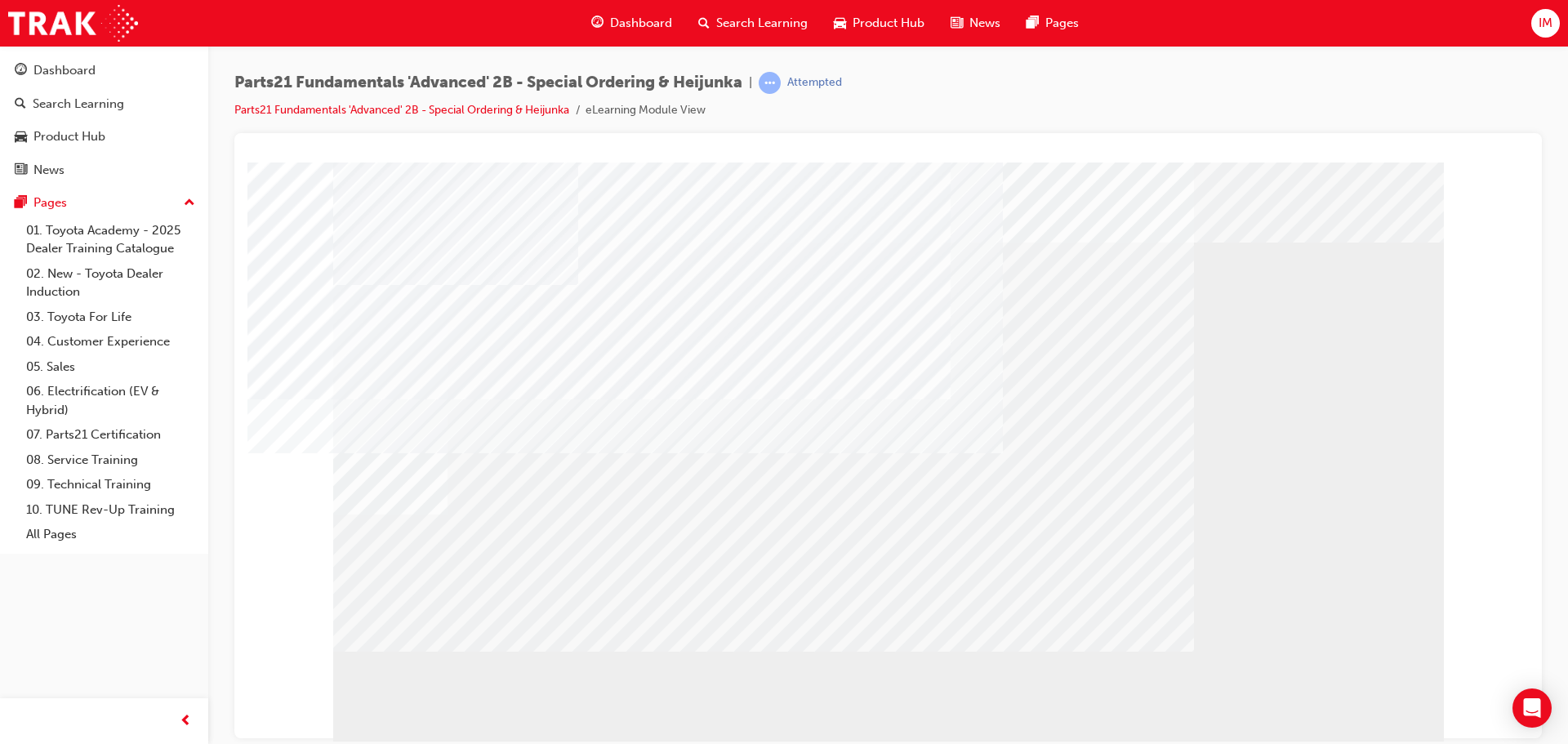
click at [1330, 697] on div at bounding box center [888, 456] width 1110 height 588
drag, startPoint x: 431, startPoint y: 485, endPoint x: 442, endPoint y: 534, distance: 50.2
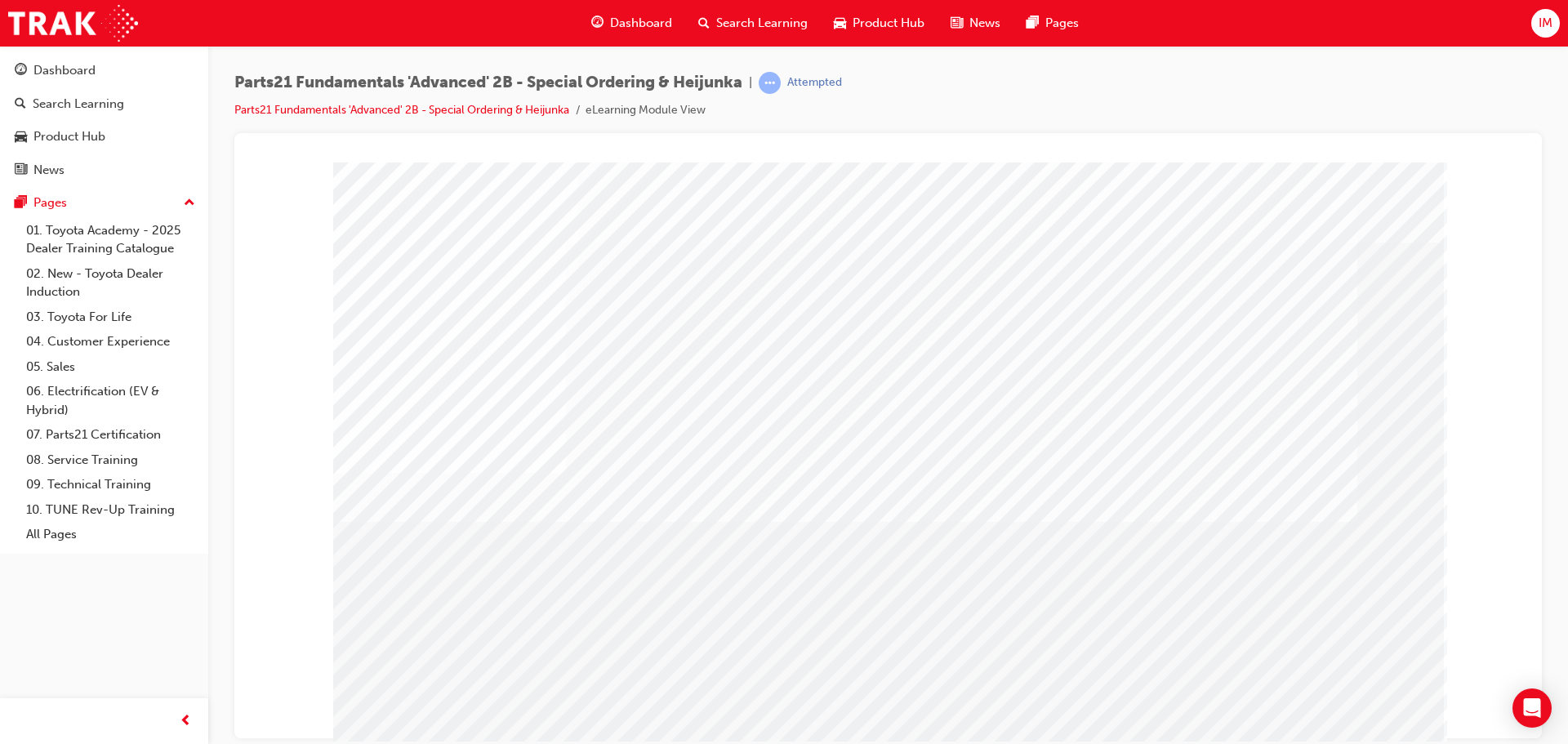
drag, startPoint x: 459, startPoint y: 579, endPoint x: 1065, endPoint y: 641, distance: 609.2
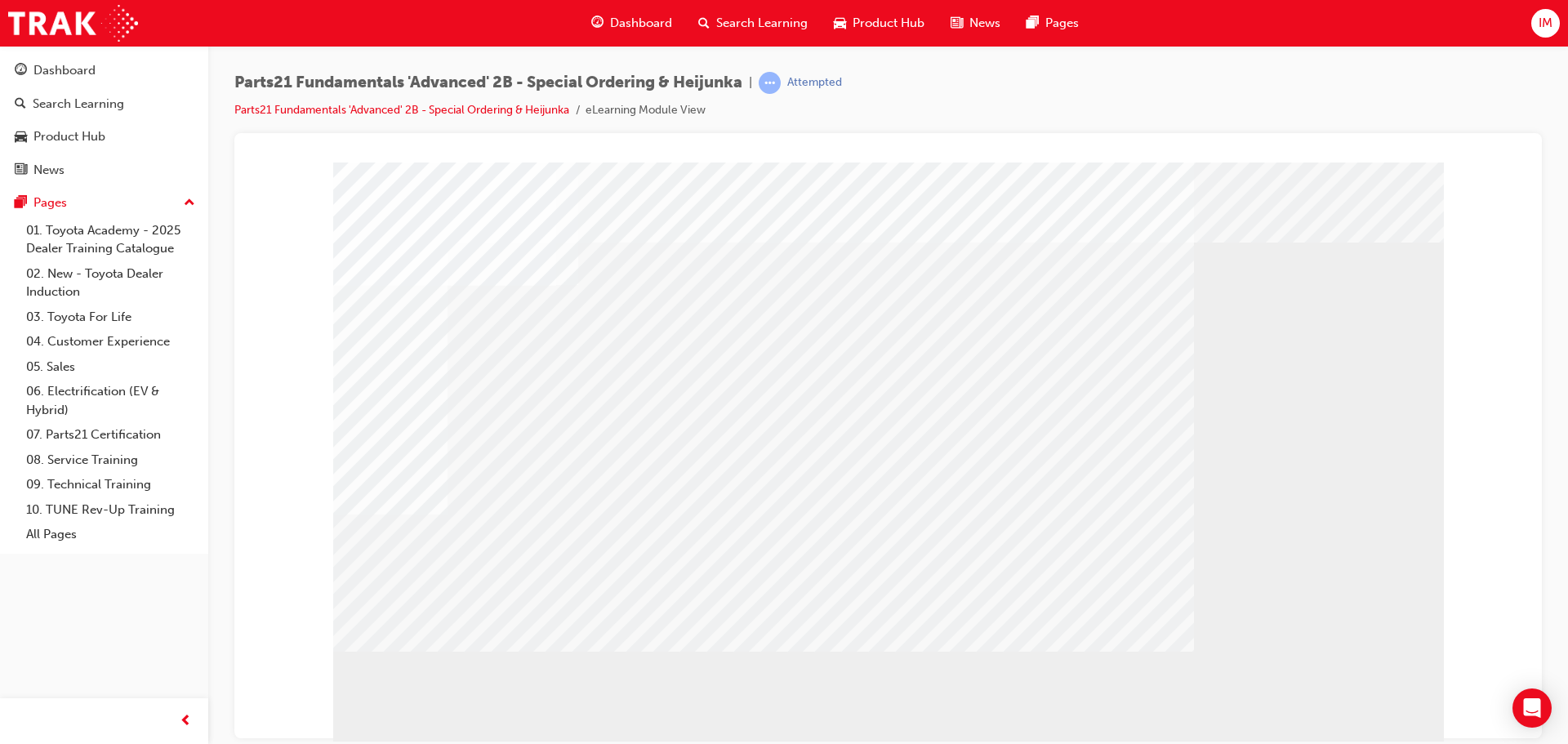
click at [437, 392] on div "" at bounding box center [888, 456] width 1110 height 588
drag, startPoint x: 436, startPoint y: 447, endPoint x: 438, endPoint y: 458, distance: 11.2
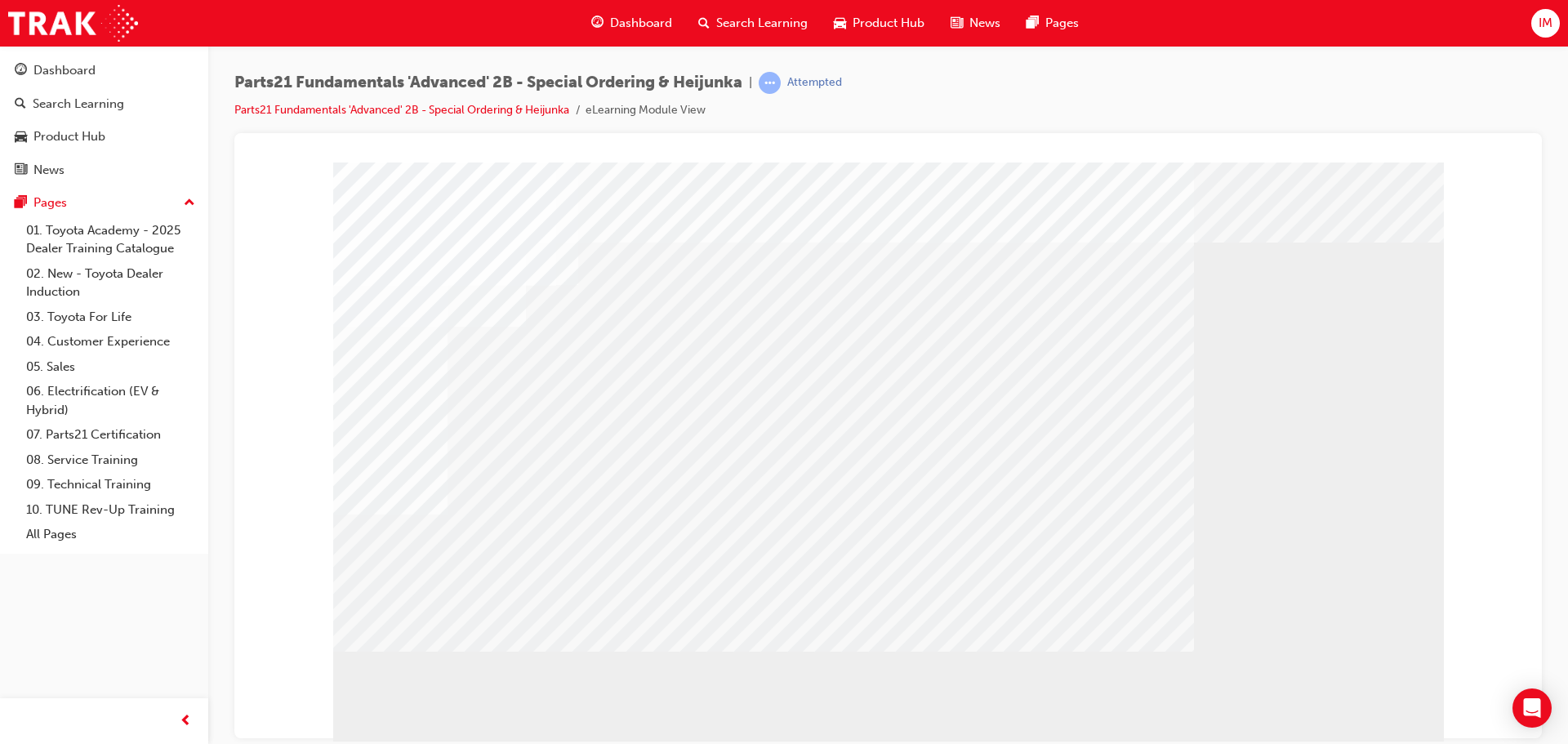
drag, startPoint x: 440, startPoint y: 485, endPoint x: 618, endPoint y: 520, distance: 181.4
click at [1357, 695] on div at bounding box center [888, 456] width 1110 height 588
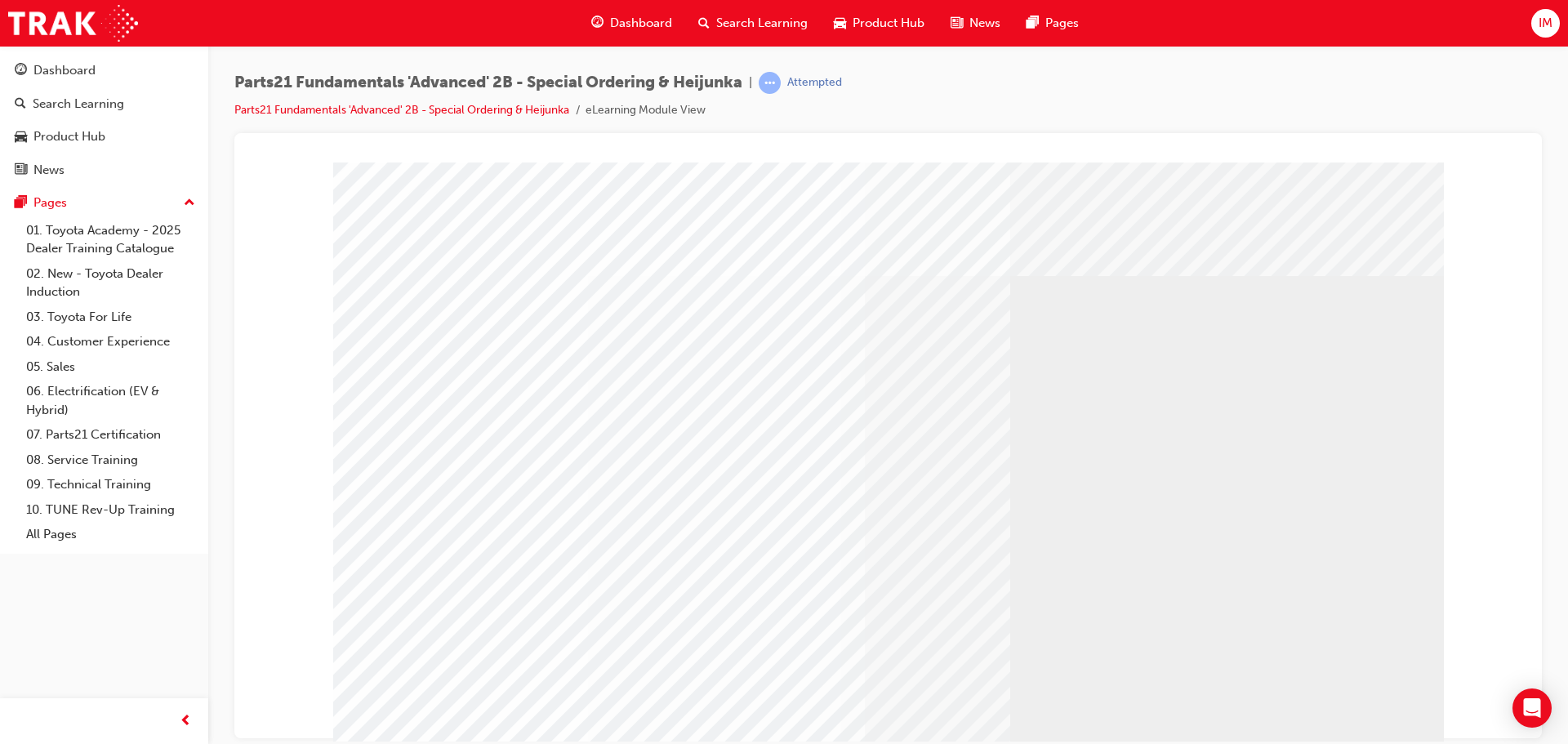
drag, startPoint x: 584, startPoint y: 403, endPoint x: 585, endPoint y: 469, distance: 66.0
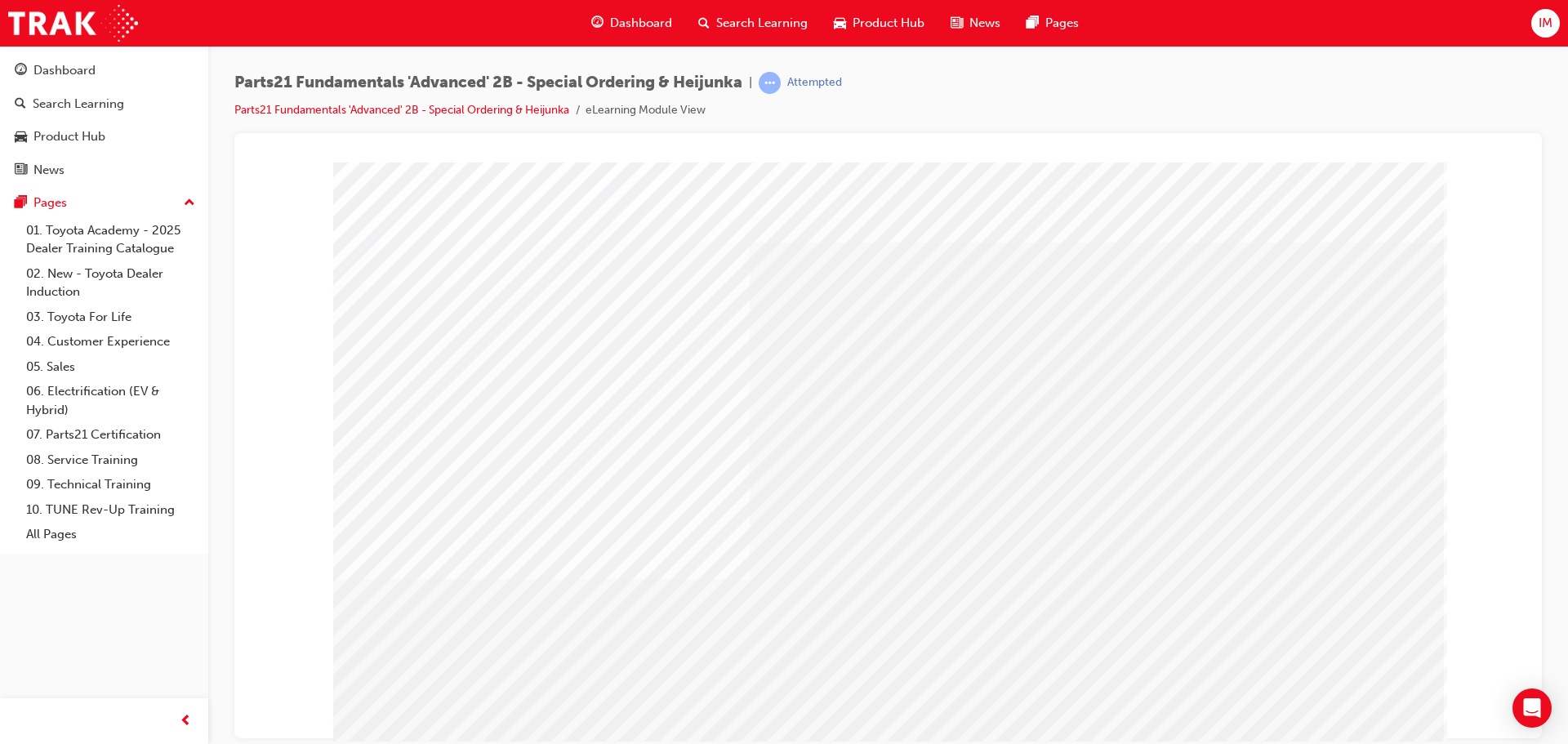
drag, startPoint x: 602, startPoint y: 515, endPoint x: 721, endPoint y: 538, distance: 121.2
click at [603, 516] on div "multistate" at bounding box center [888, 456] width 1110 height 588
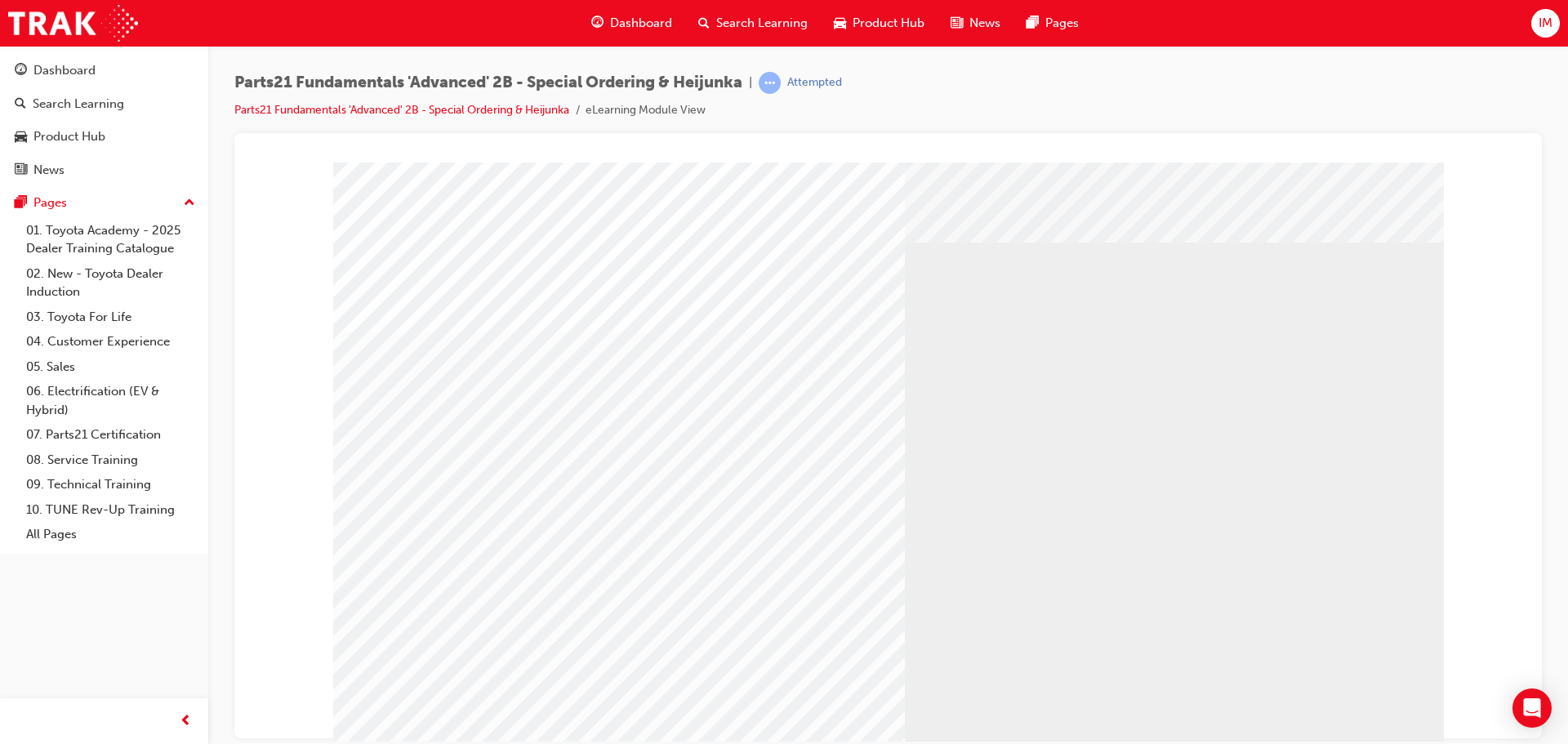
drag, startPoint x: 1305, startPoint y: 699, endPoint x: 1317, endPoint y: 703, distance: 12.6
drag, startPoint x: 1222, startPoint y: 592, endPoint x: 1255, endPoint y: 625, distance: 46.7
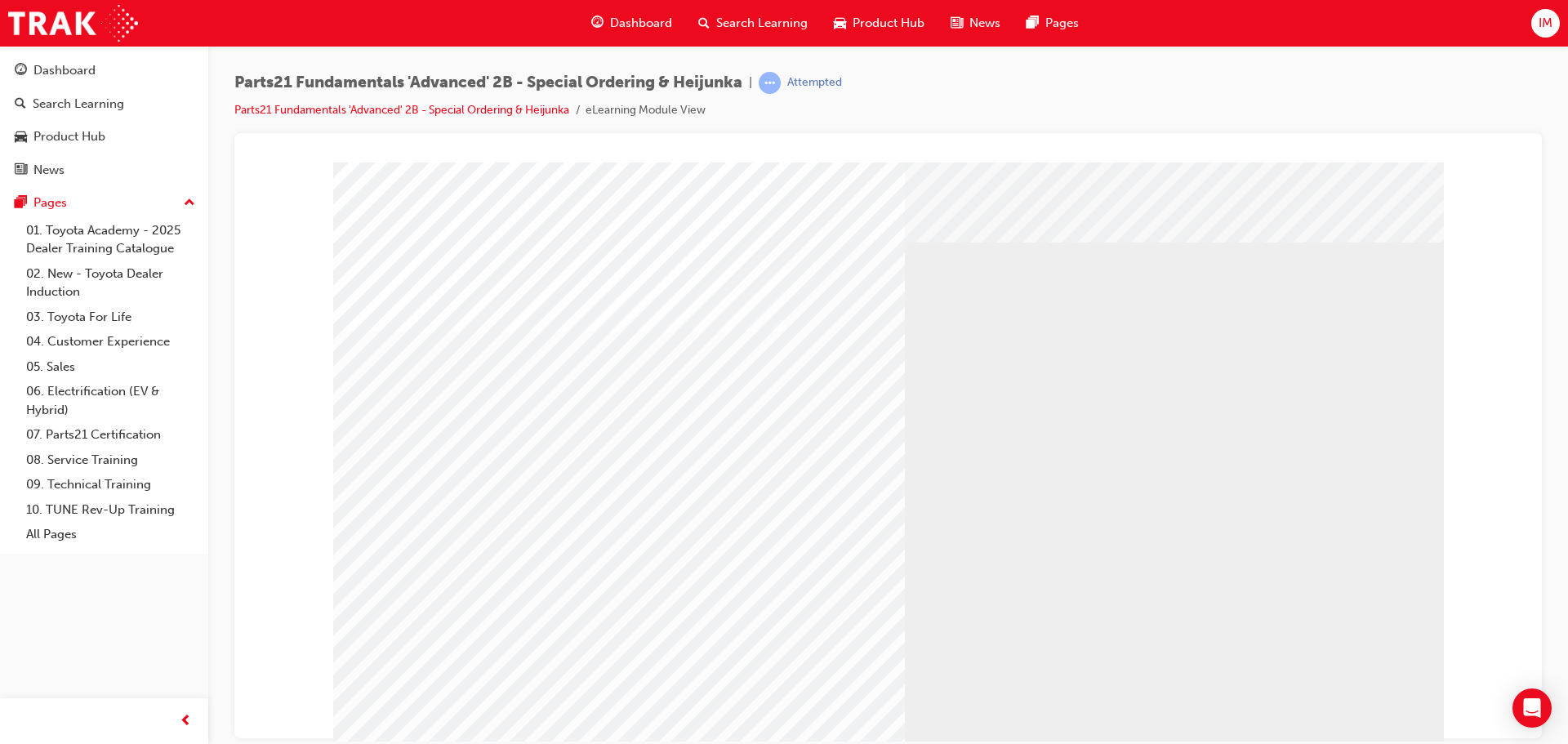
click at [1339, 730] on div "multistate" at bounding box center [888, 456] width 1110 height 588
drag, startPoint x: 931, startPoint y: 386, endPoint x: 924, endPoint y: 364, distance: 23.1
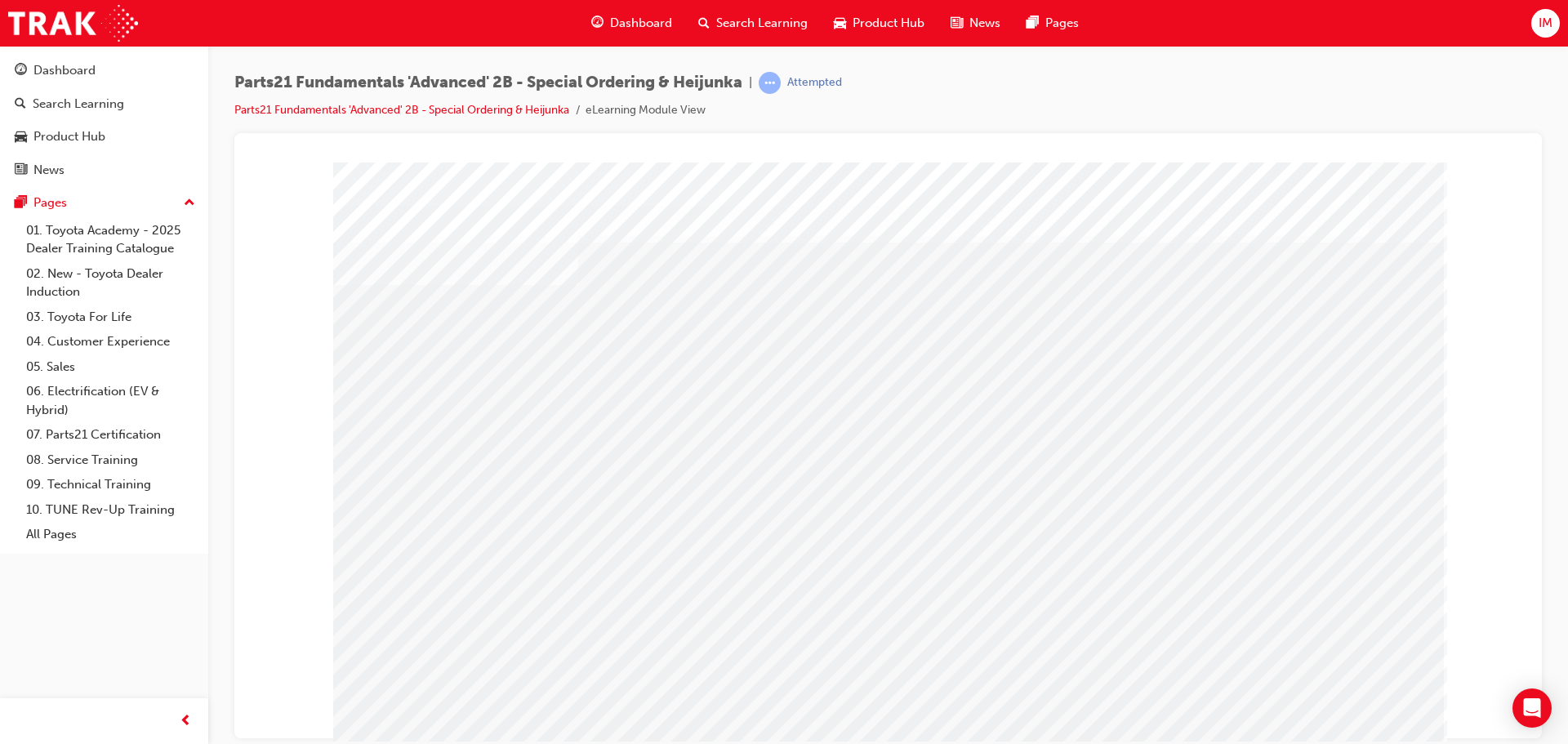
drag, startPoint x: 923, startPoint y: 363, endPoint x: 929, endPoint y: 407, distance: 44.4
drag, startPoint x: 927, startPoint y: 456, endPoint x: 925, endPoint y: 502, distance: 46.0
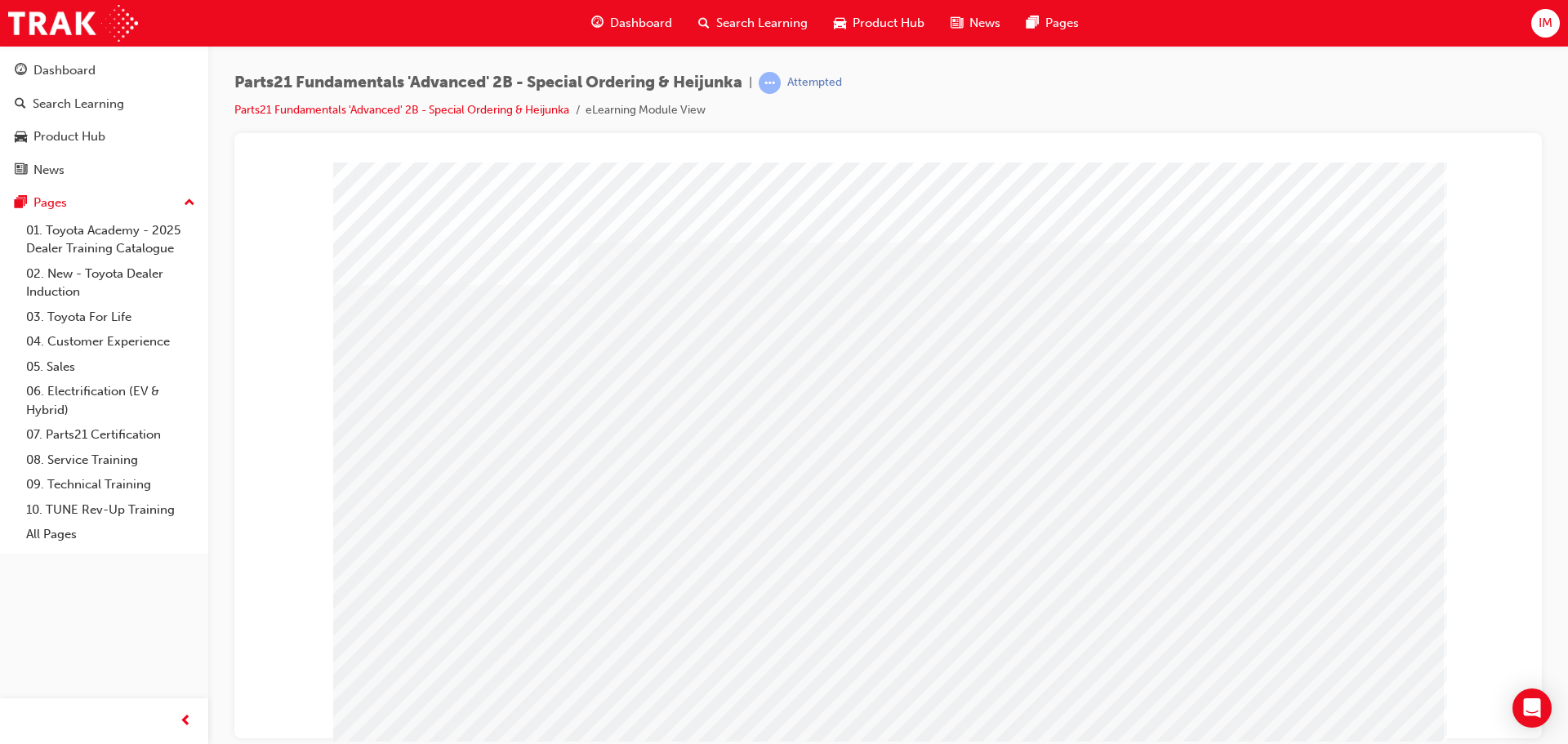
drag, startPoint x: 923, startPoint y: 531, endPoint x: 923, endPoint y: 573, distance: 42.0
drag, startPoint x: 920, startPoint y: 561, endPoint x: 925, endPoint y: 596, distance: 35.4
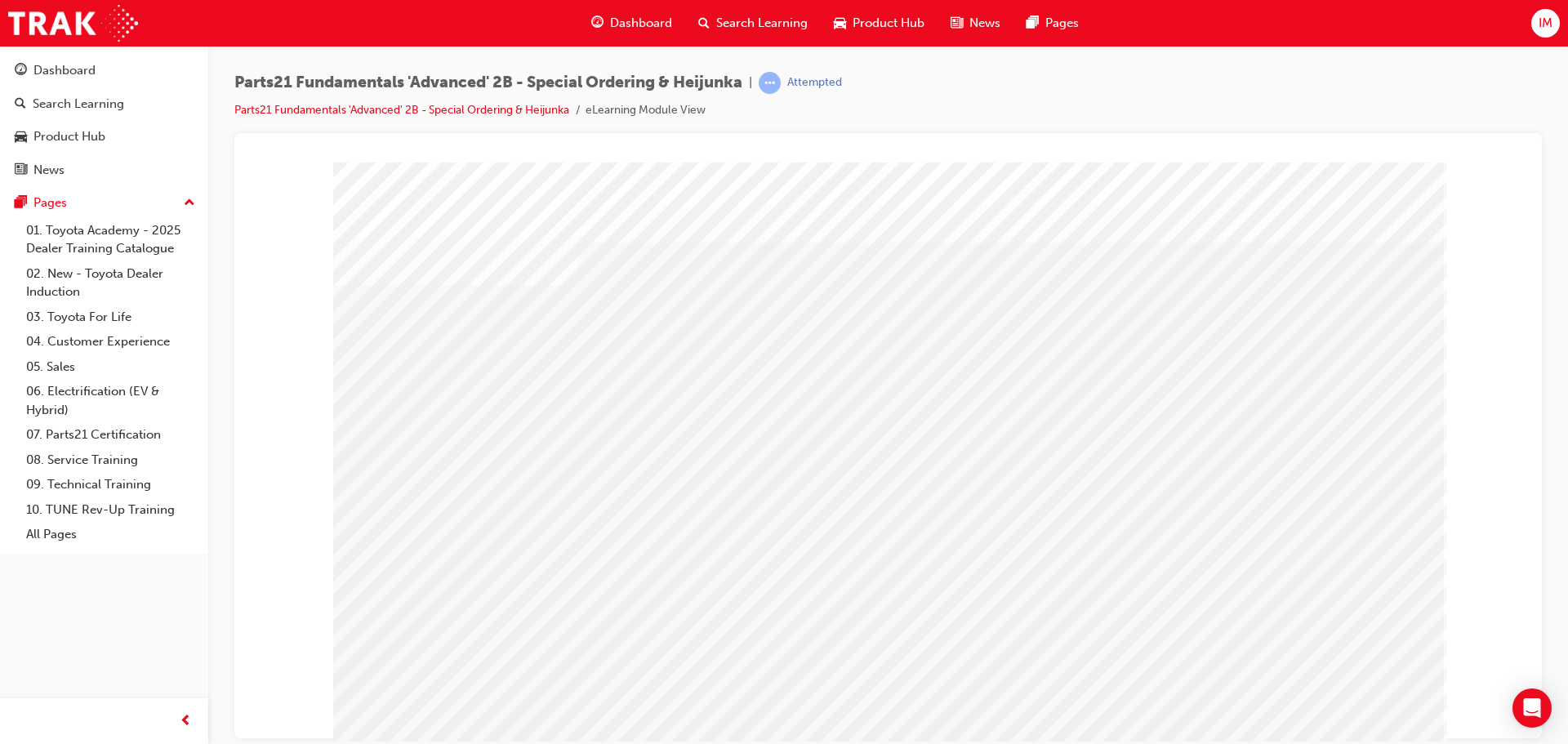
drag, startPoint x: 926, startPoint y: 599, endPoint x: 920, endPoint y: 635, distance: 36.5
drag, startPoint x: 914, startPoint y: 662, endPoint x: 1046, endPoint y: 576, distance: 157.5
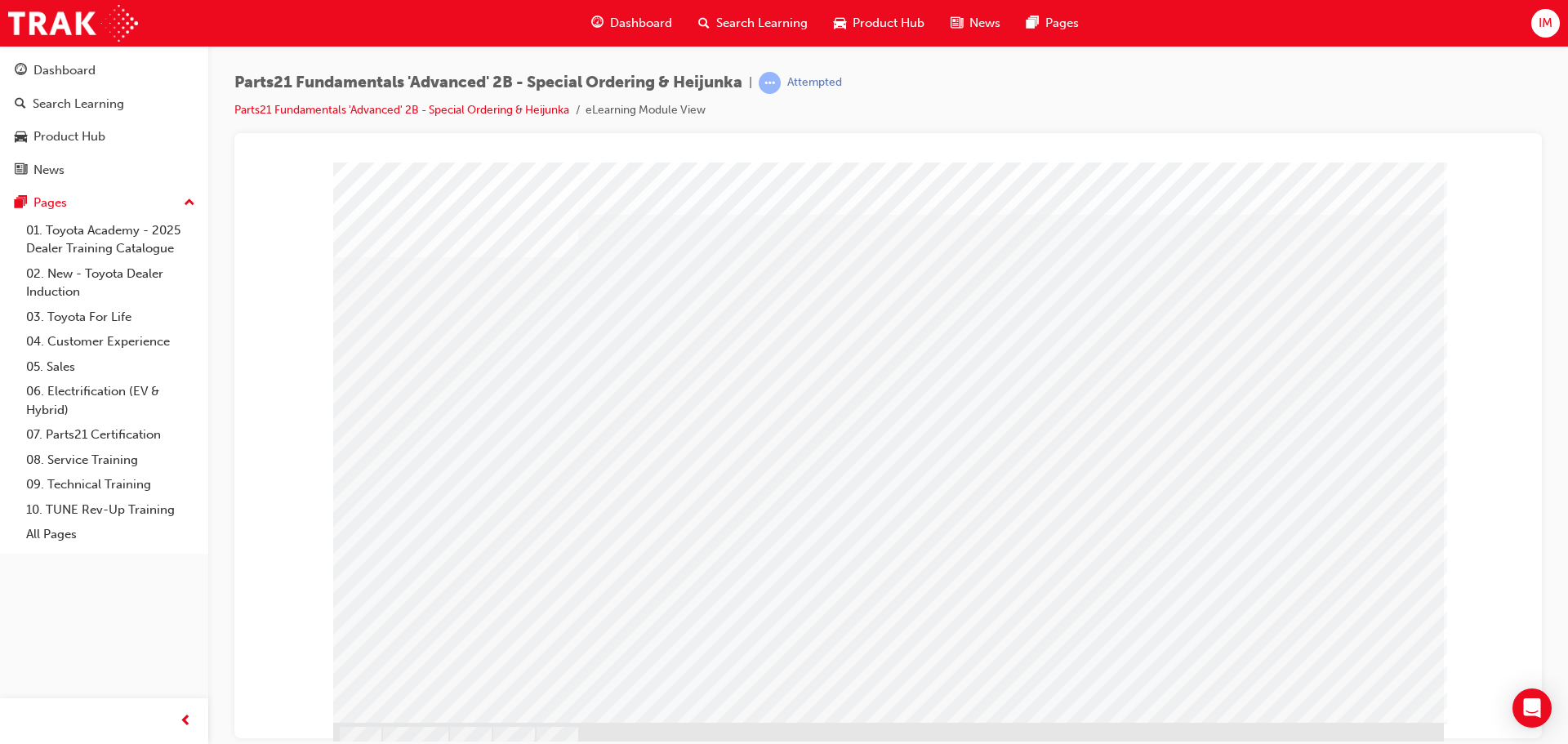
scroll to position [46, 0]
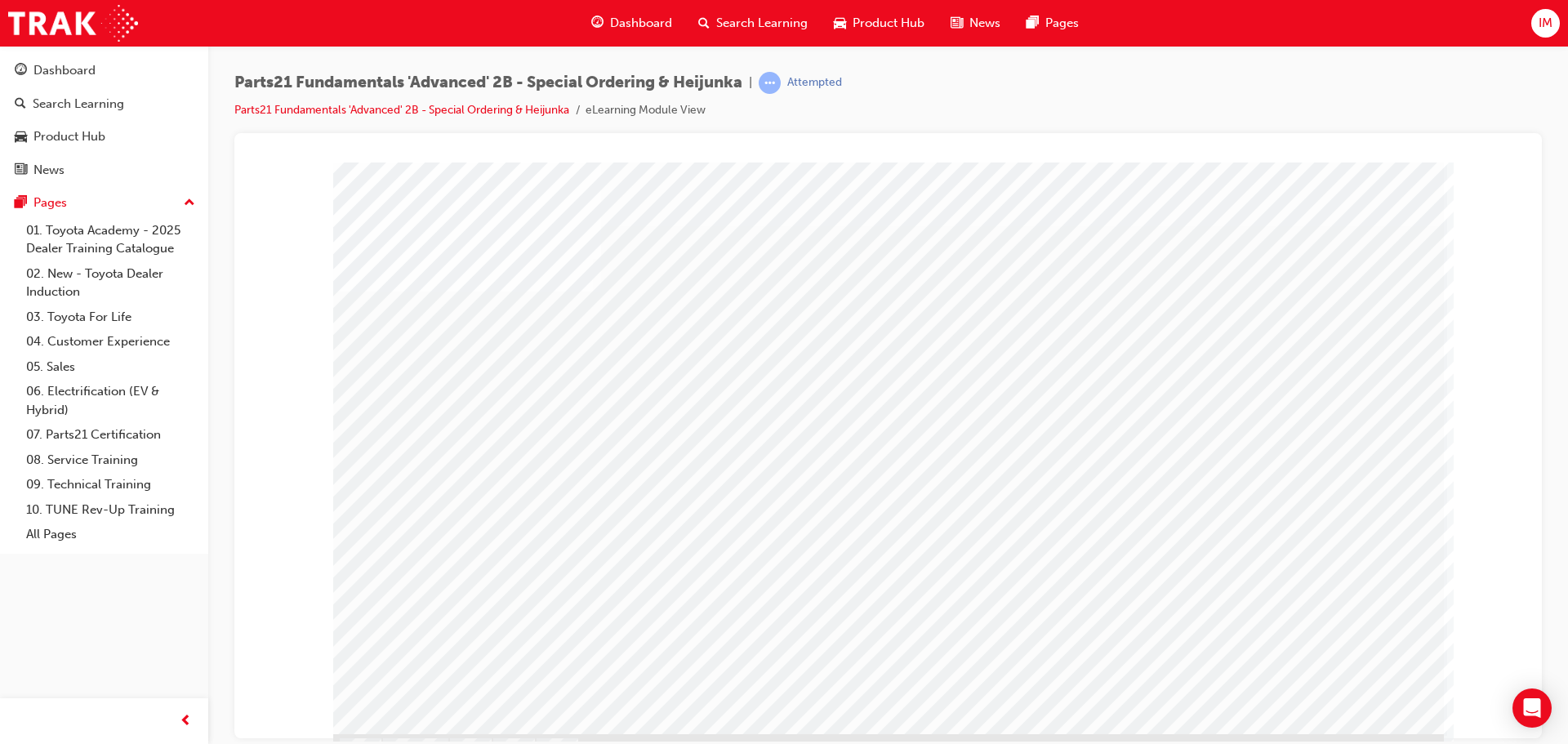
scroll to position [46, 0]
drag, startPoint x: 409, startPoint y: 332, endPoint x: 465, endPoint y: 467, distance: 146.2
drag, startPoint x: 458, startPoint y: 538, endPoint x: 472, endPoint y: 558, distance: 24.4
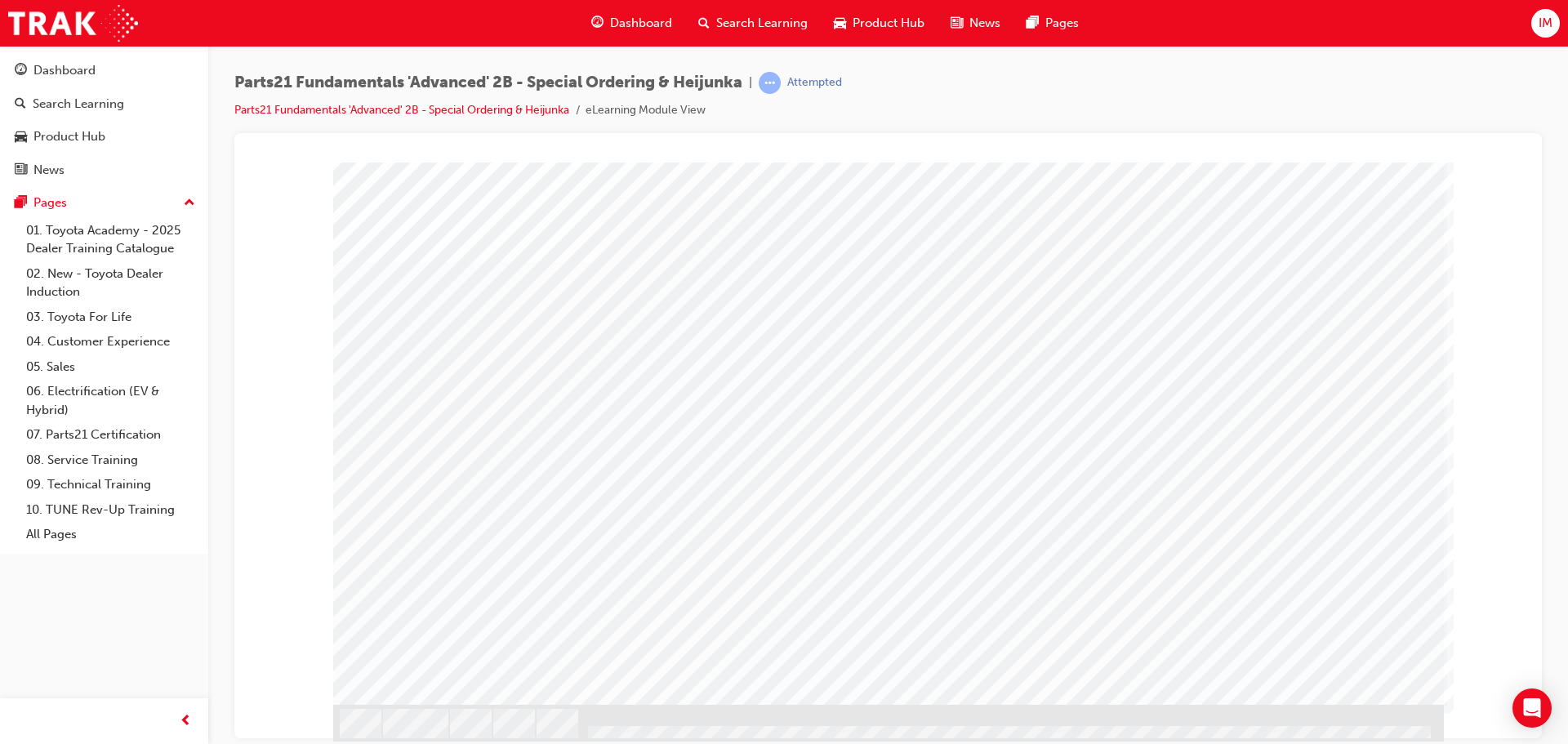
click at [458, 540] on div "s12" at bounding box center [888, 410] width 1110 height 588
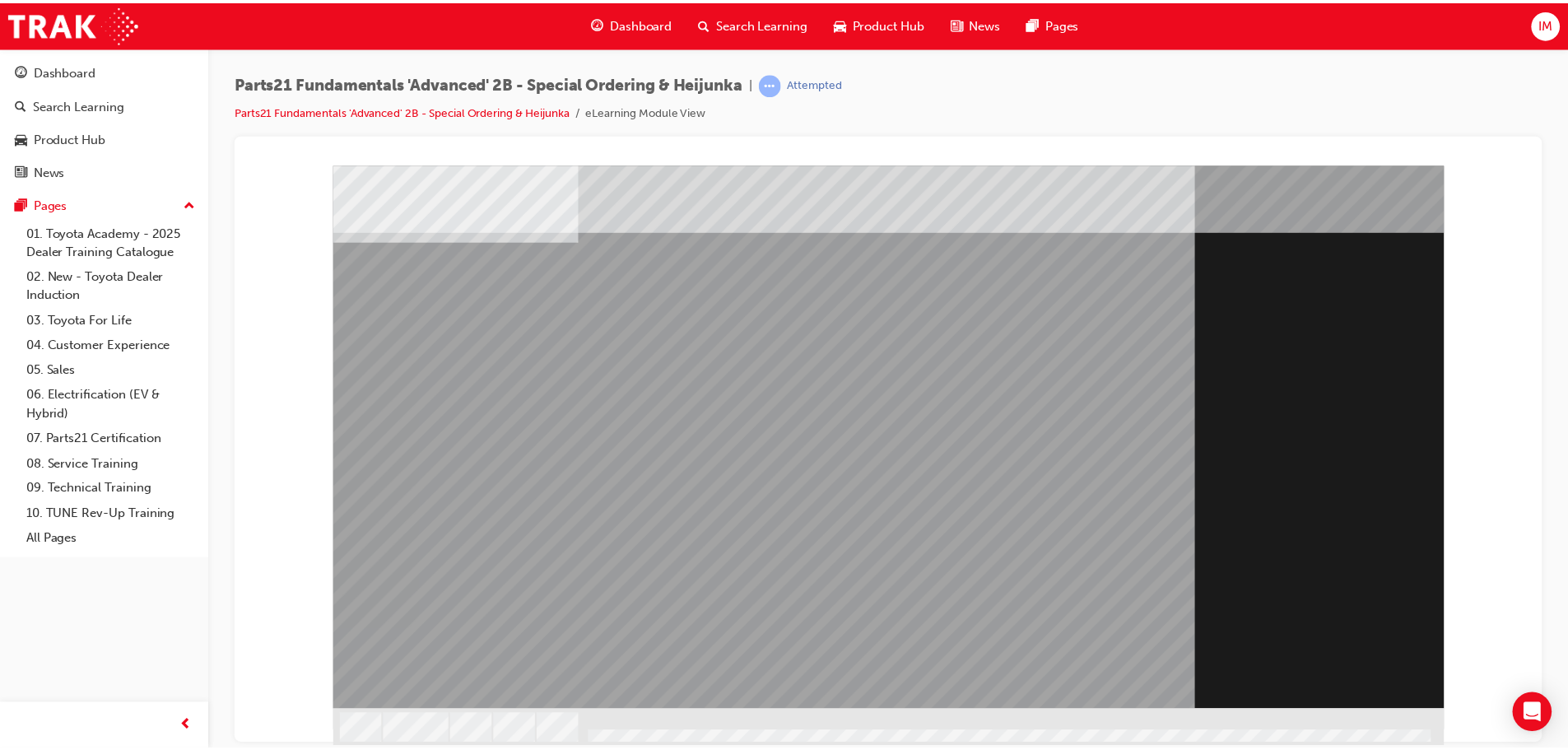
scroll to position [0, 0]
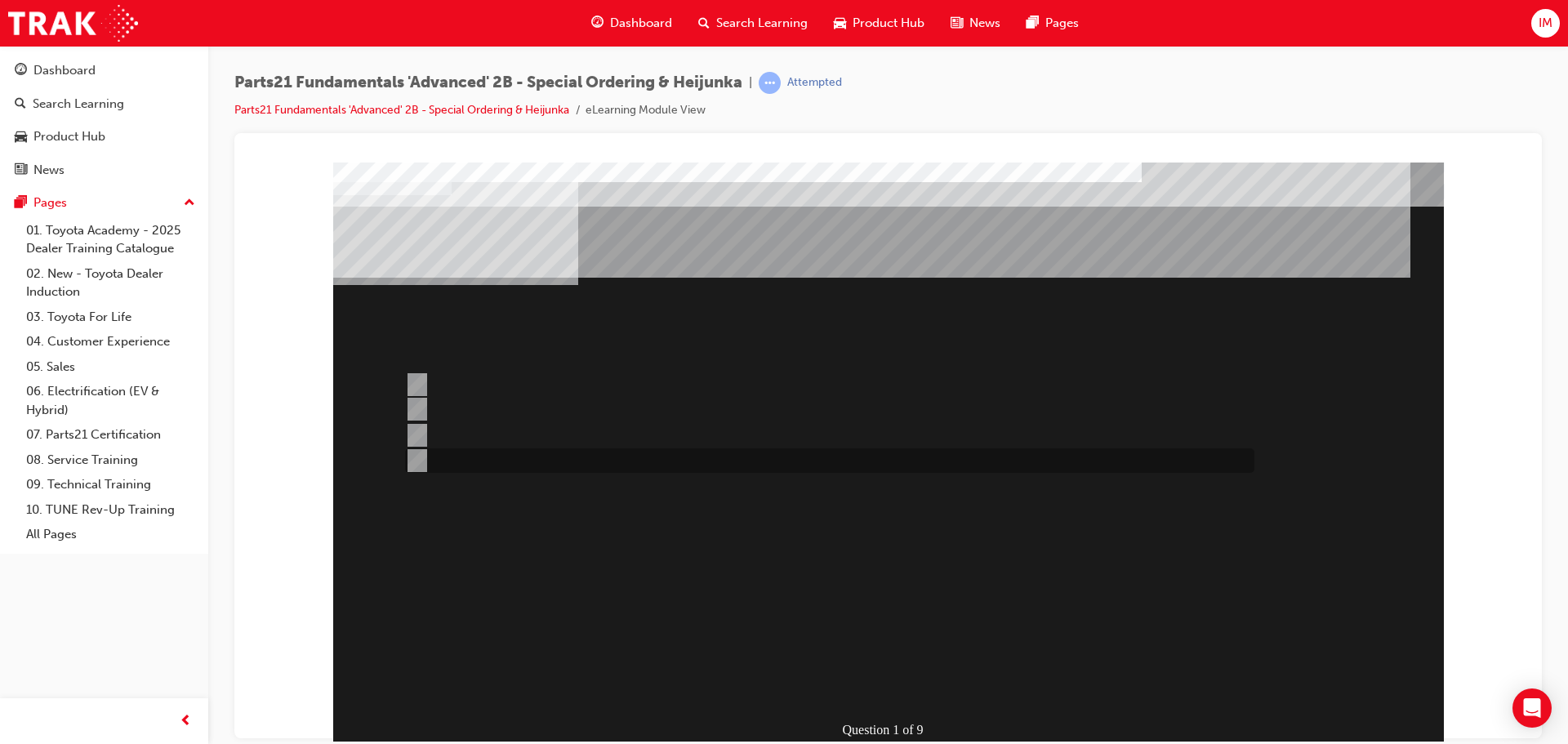
click at [546, 456] on div at bounding box center [825, 460] width 849 height 24
radio input "true"
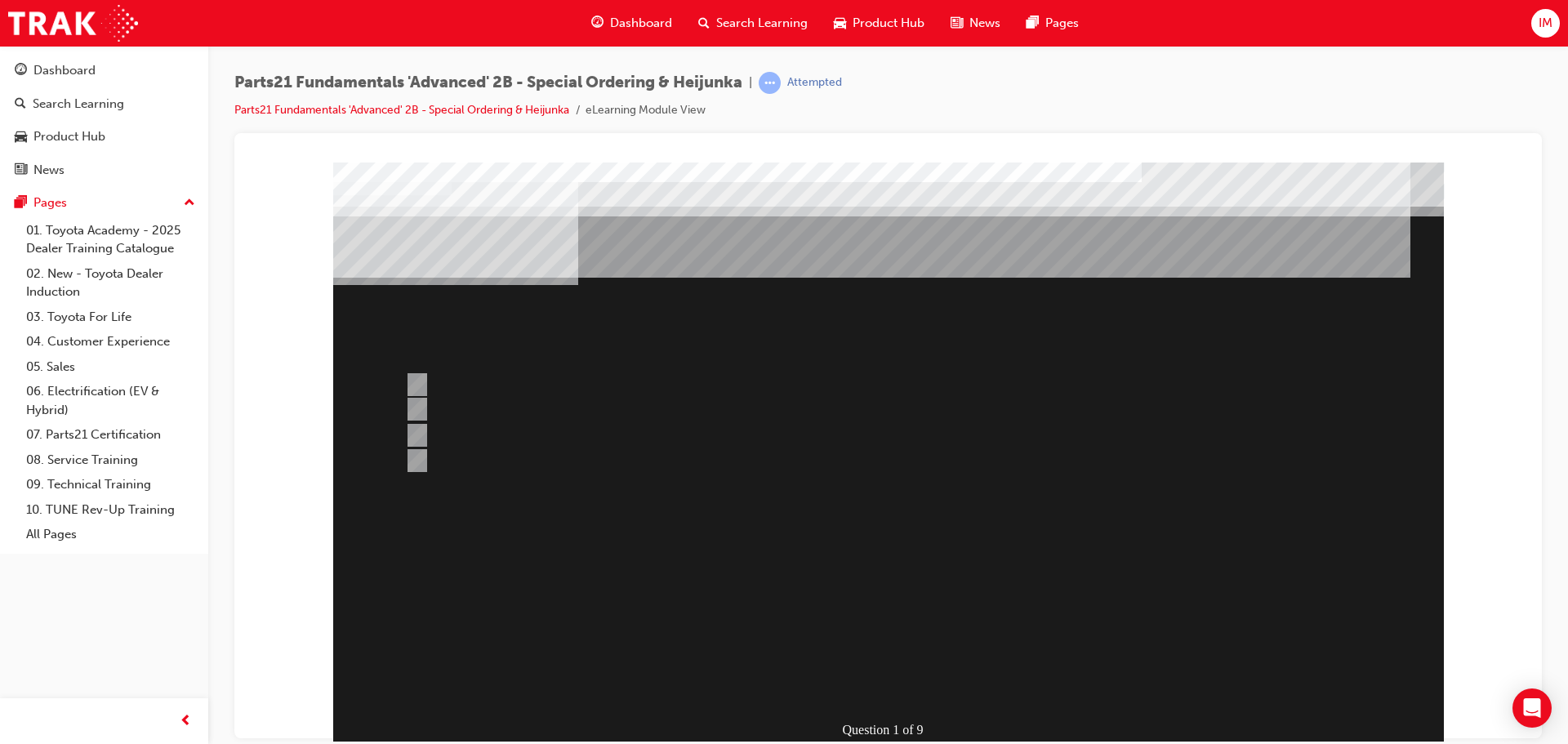
click at [415, 434] on div at bounding box center [888, 475] width 1110 height 625
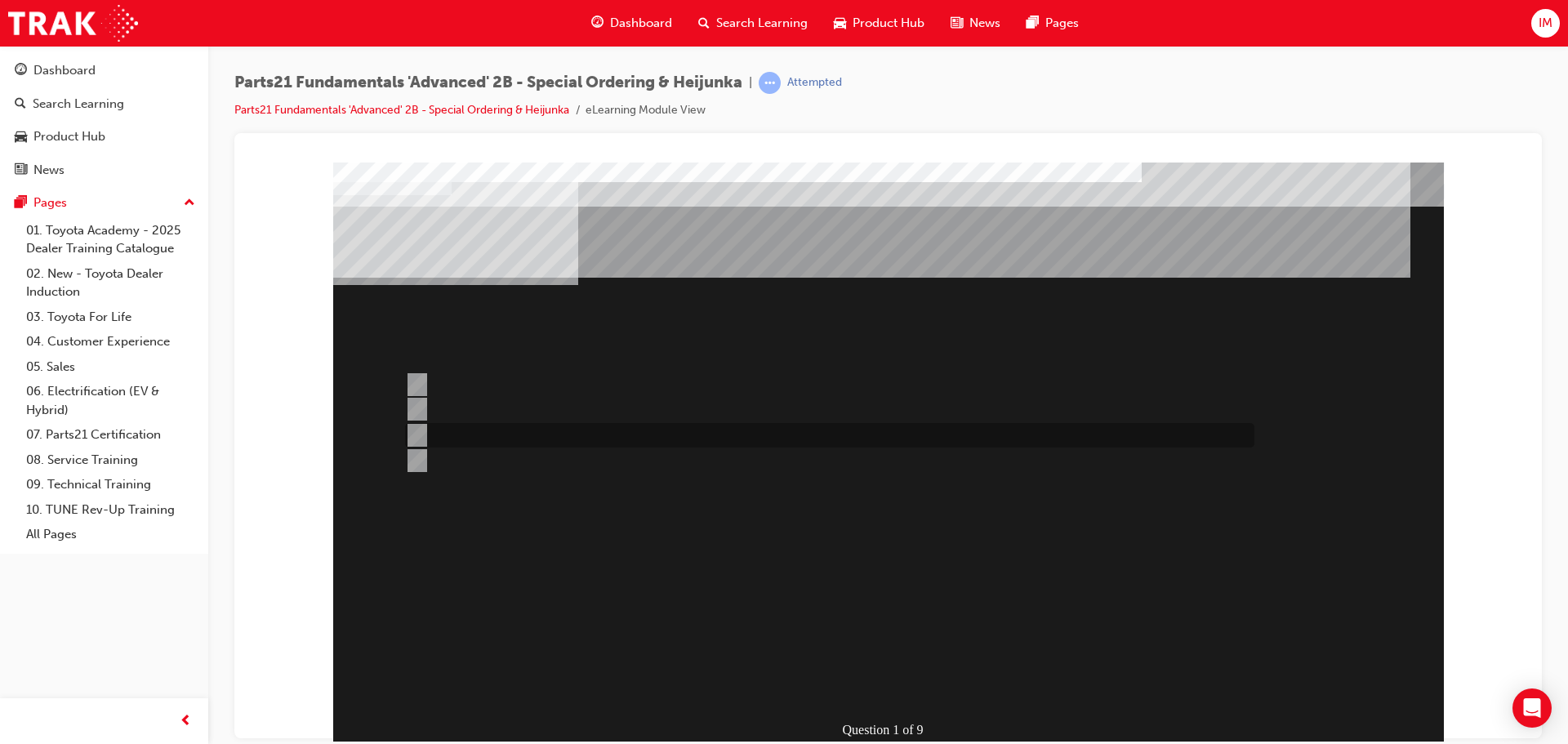
click at [409, 438] on input "Must be for Dealer Workshop repair orders requiring parts urgently" at bounding box center [414, 435] width 18 height 18
radio input "true"
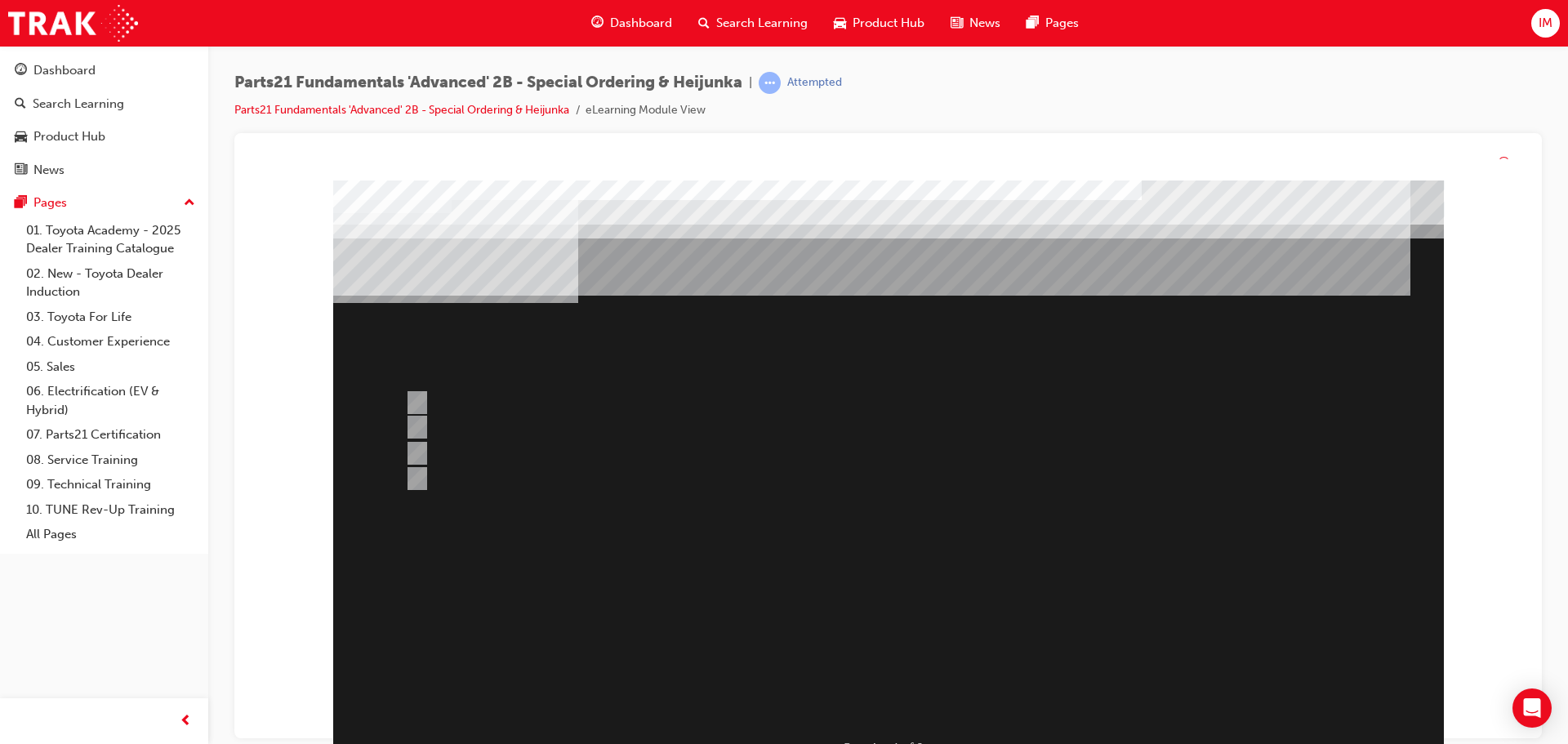
click at [853, 621] on div at bounding box center [888, 493] width 1110 height 625
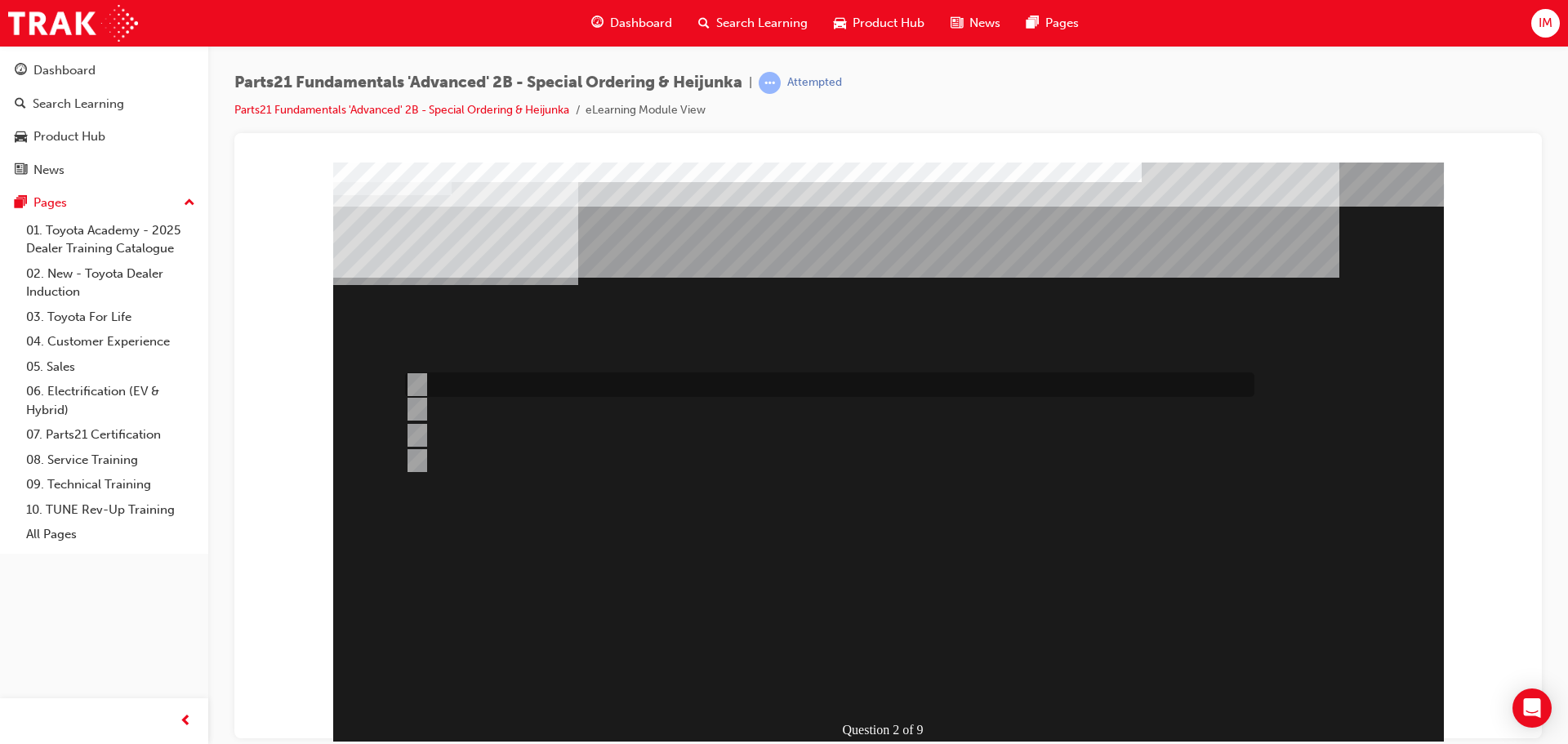
click at [512, 384] on div at bounding box center [825, 384] width 849 height 24
radio input "true"
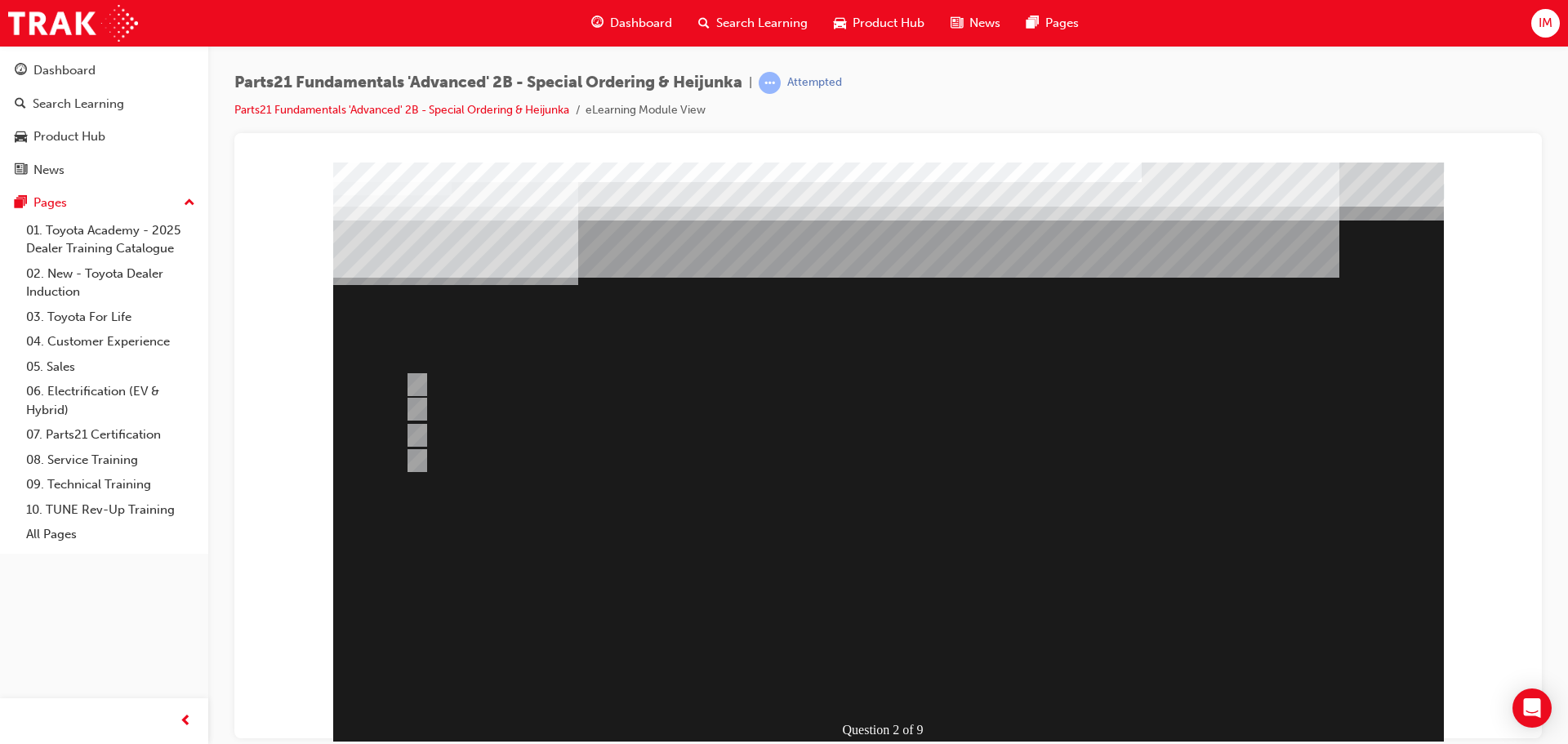
click at [866, 639] on div at bounding box center [888, 475] width 1110 height 625
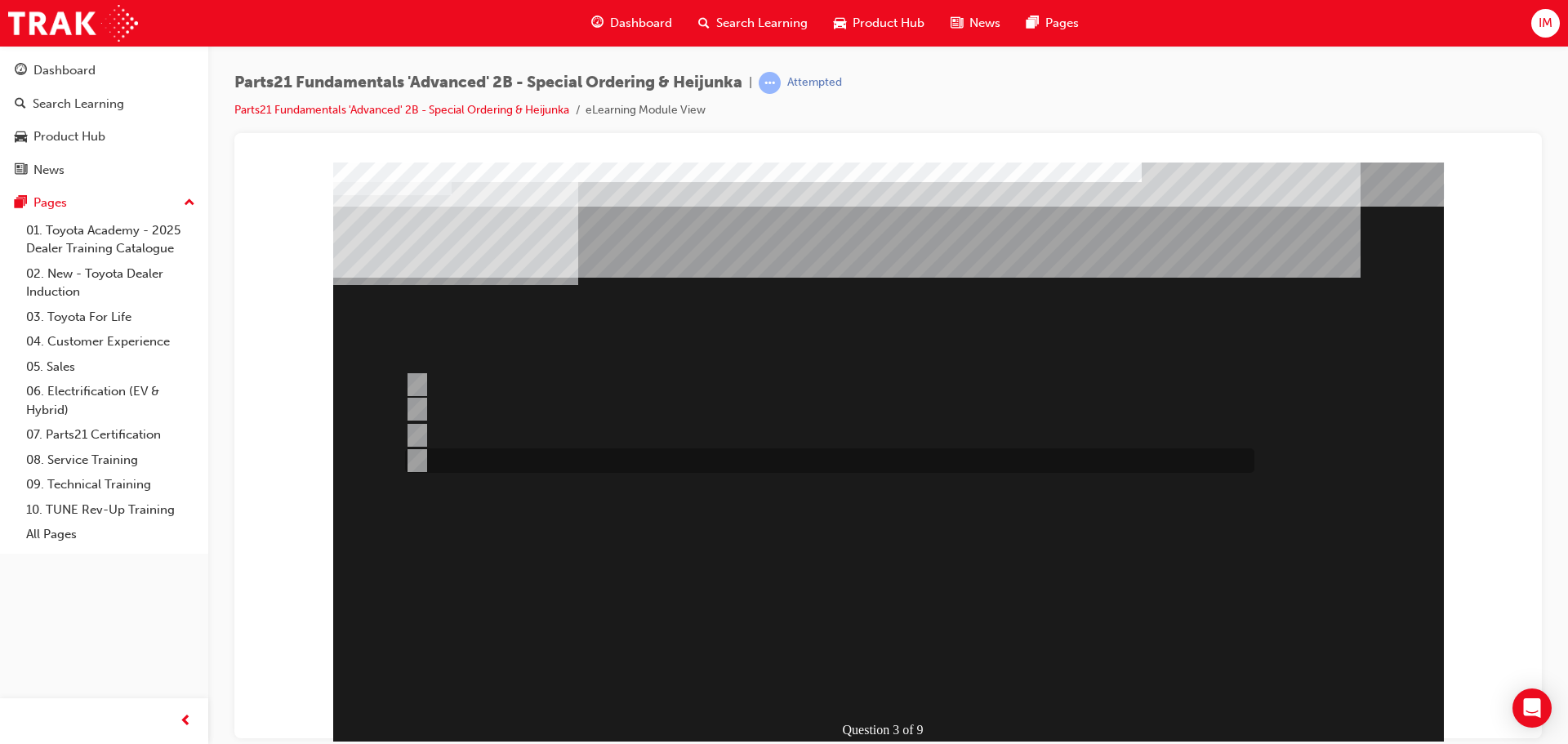
click at [557, 457] on div at bounding box center [825, 460] width 849 height 24
radio input "true"
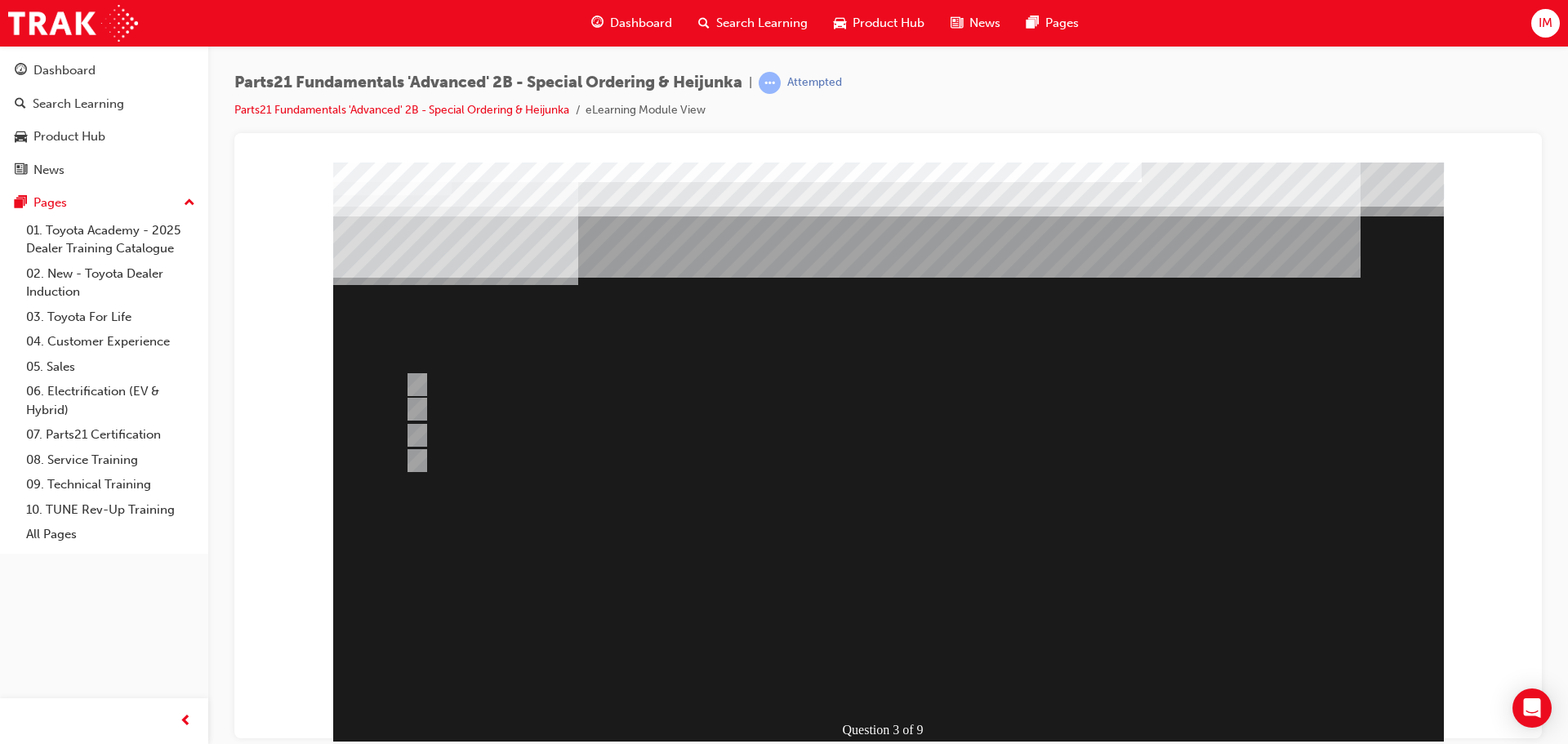
click at [418, 383] on div at bounding box center [888, 475] width 1110 height 625
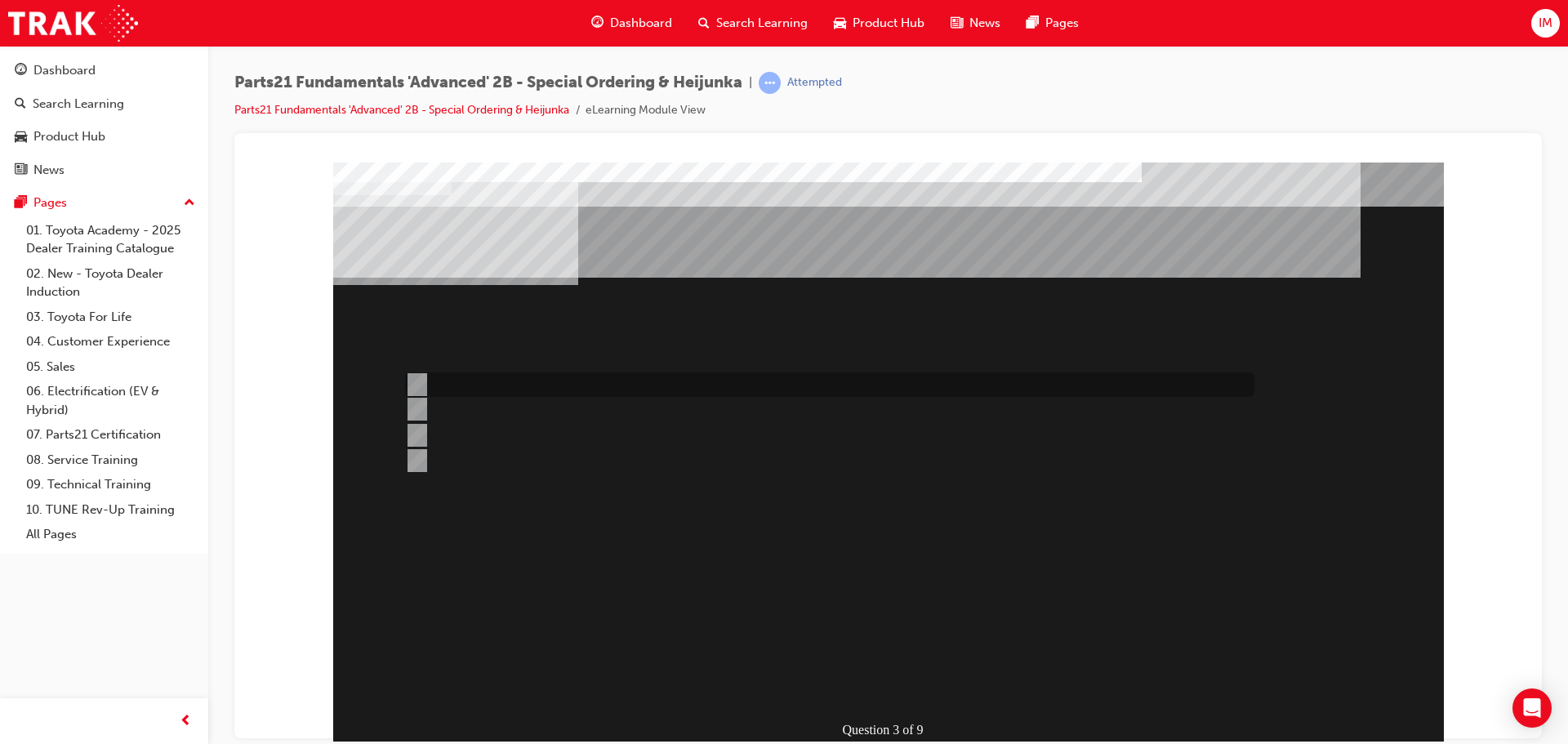
click at [413, 374] on div at bounding box center [825, 384] width 849 height 24
radio input "true"
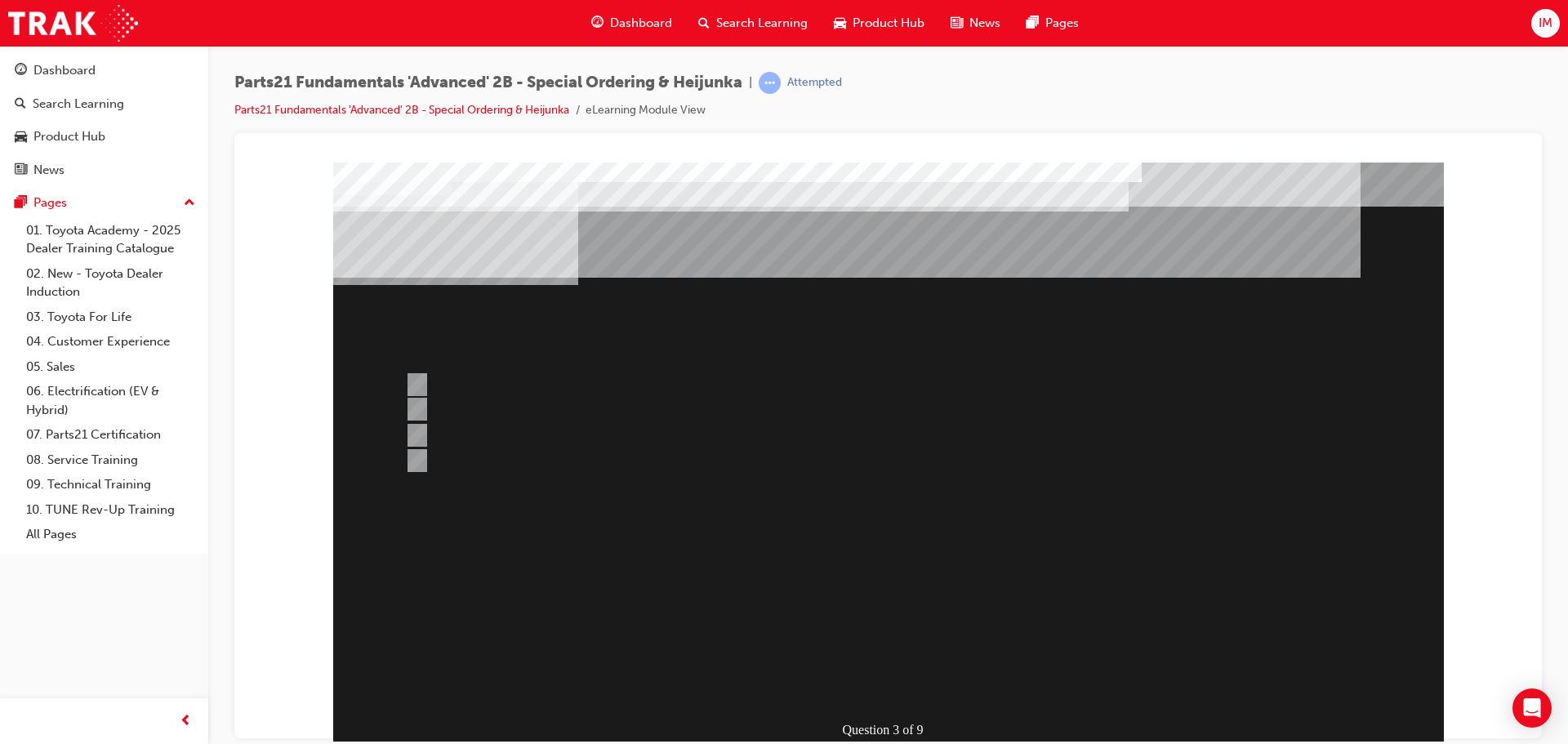
click at [883, 619] on div at bounding box center [888, 475] width 1110 height 625
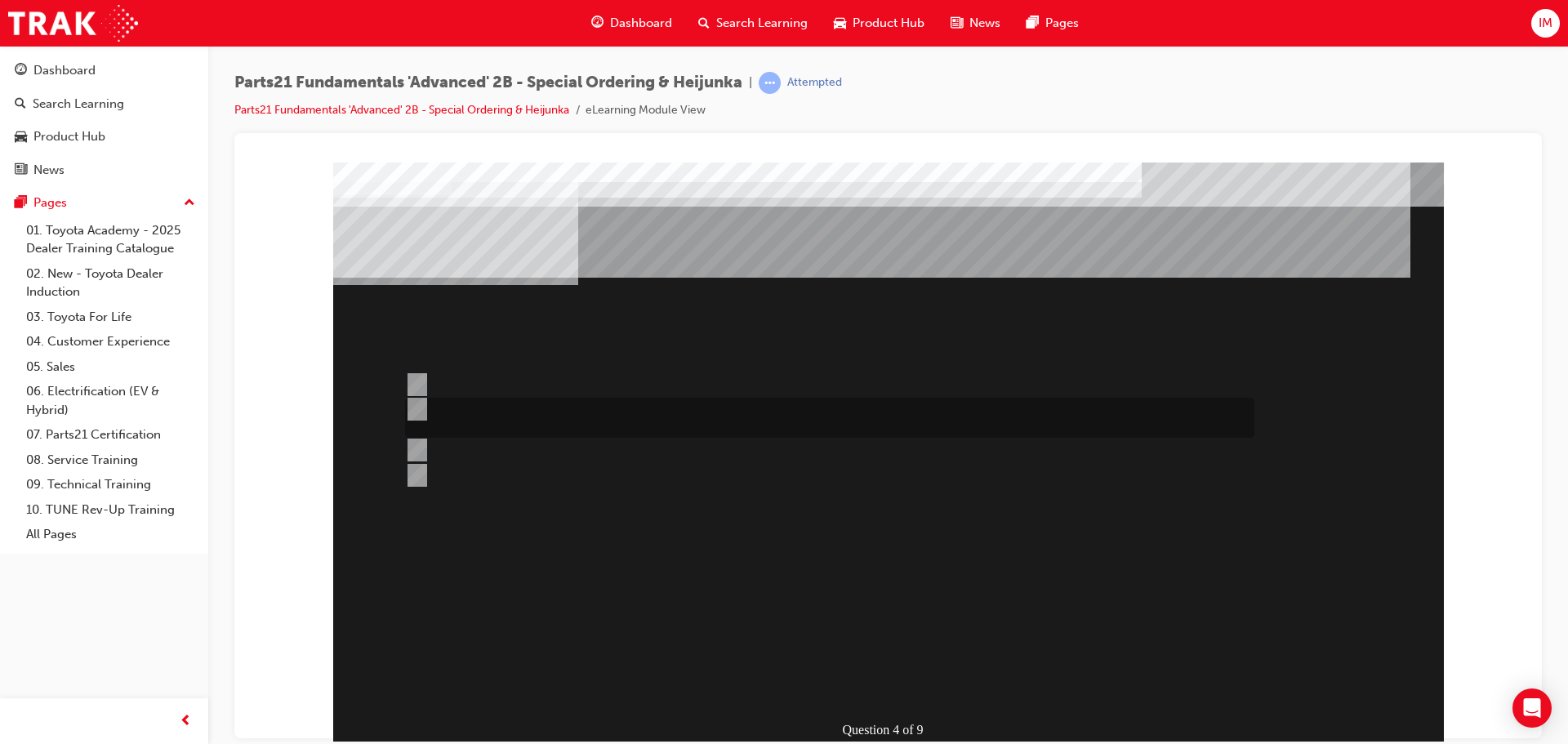
click at [473, 407] on div at bounding box center [825, 418] width 849 height 40
radio input "true"
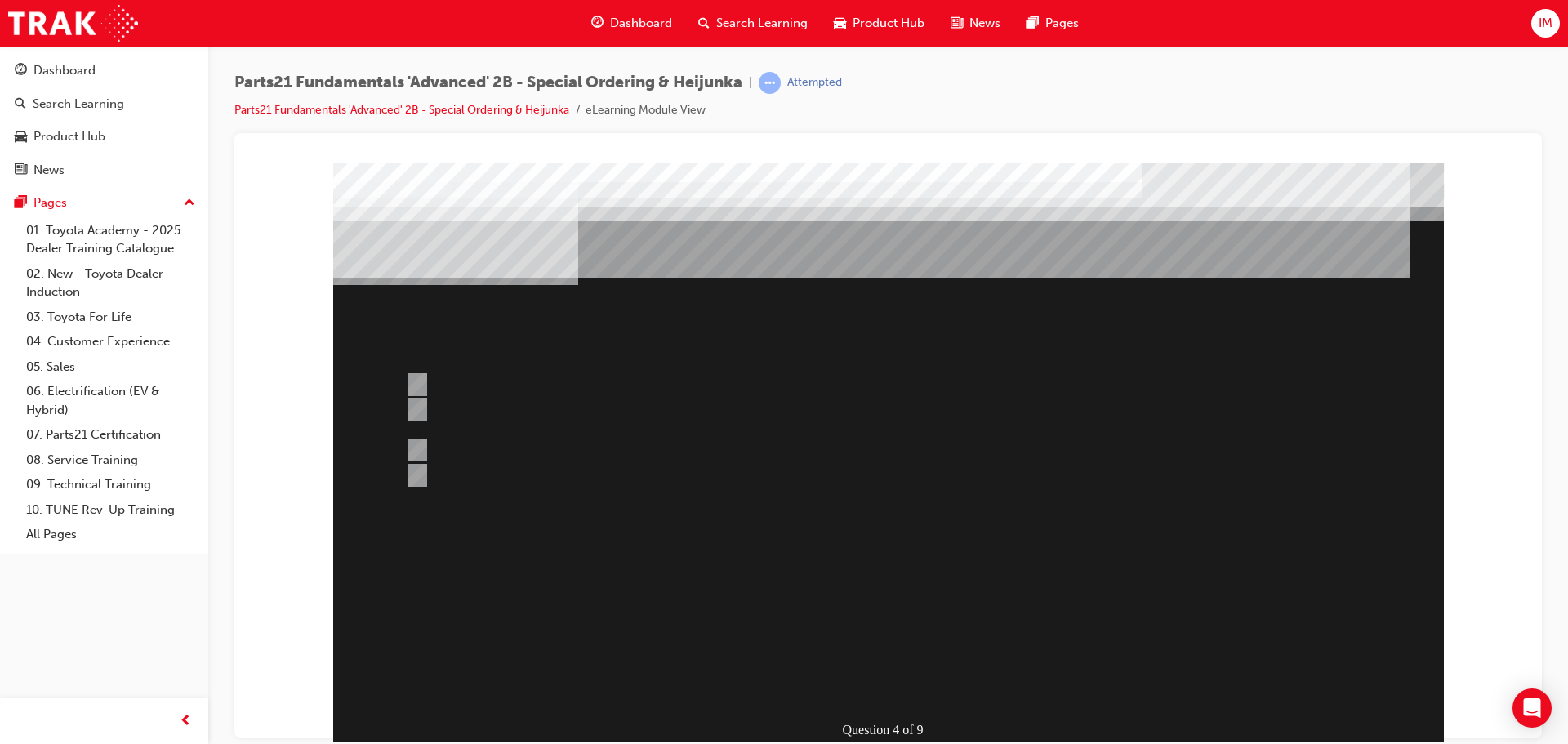
click at [857, 624] on div at bounding box center [888, 475] width 1110 height 625
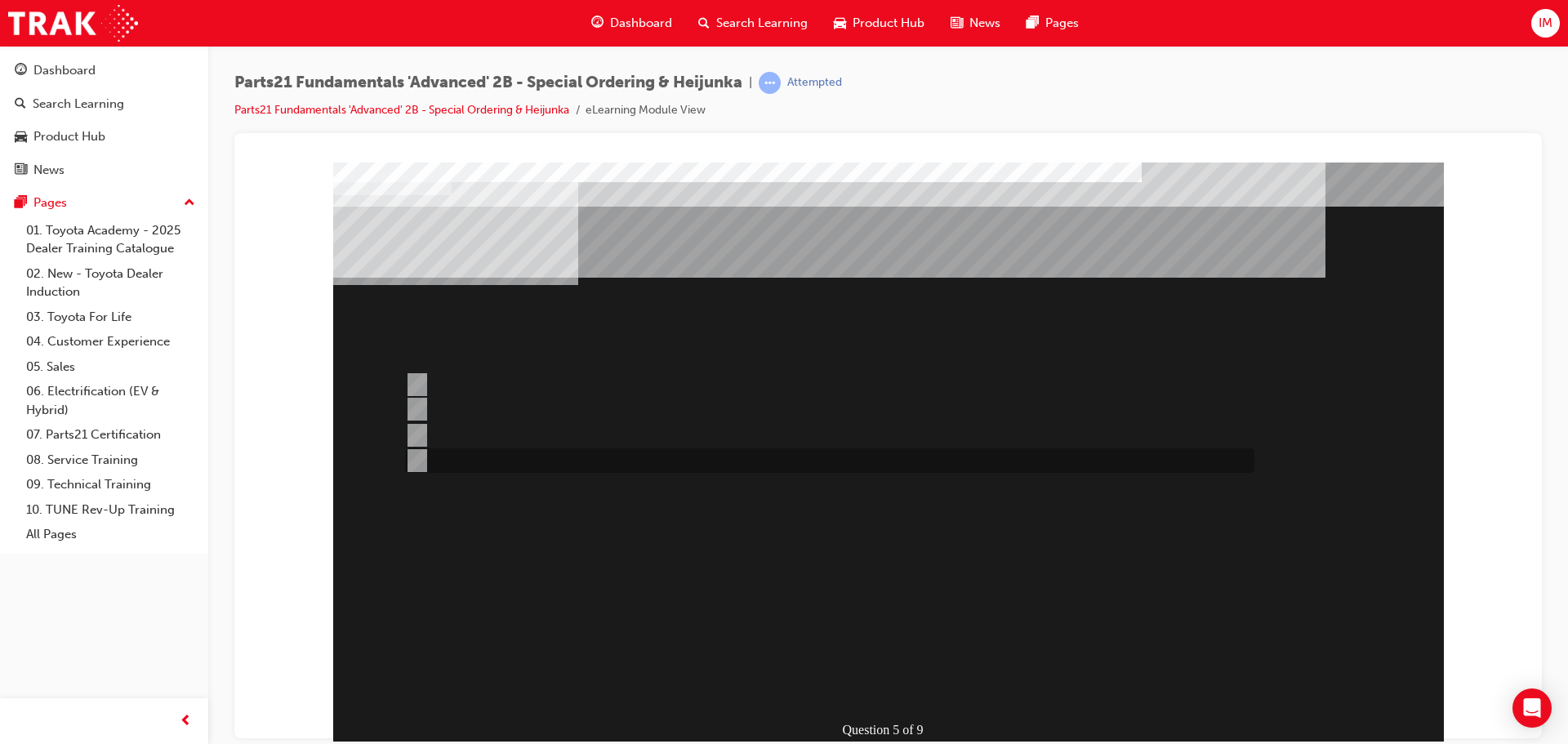
click at [678, 465] on div at bounding box center [825, 460] width 849 height 24
radio input "true"
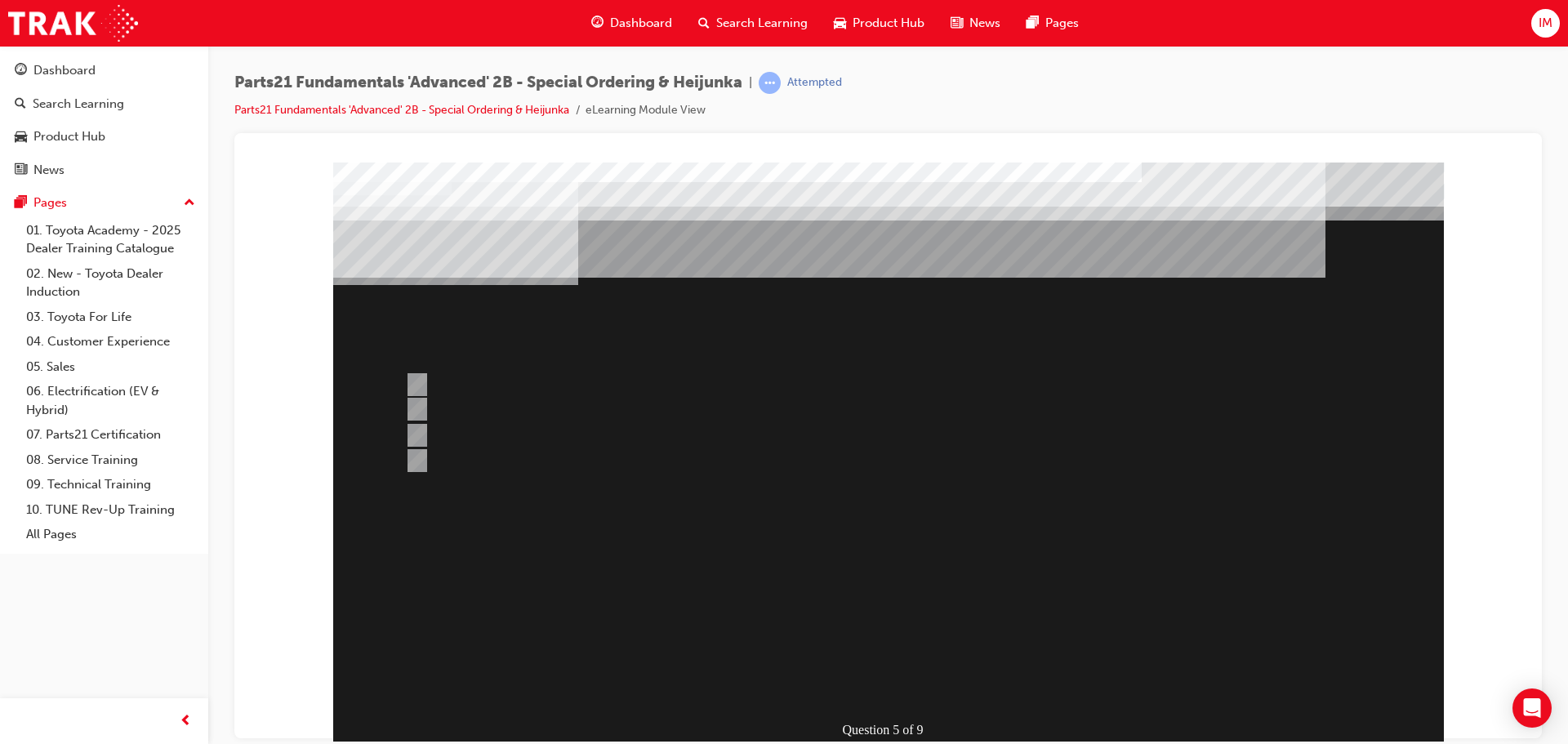
click at [854, 640] on div at bounding box center [888, 475] width 1110 height 625
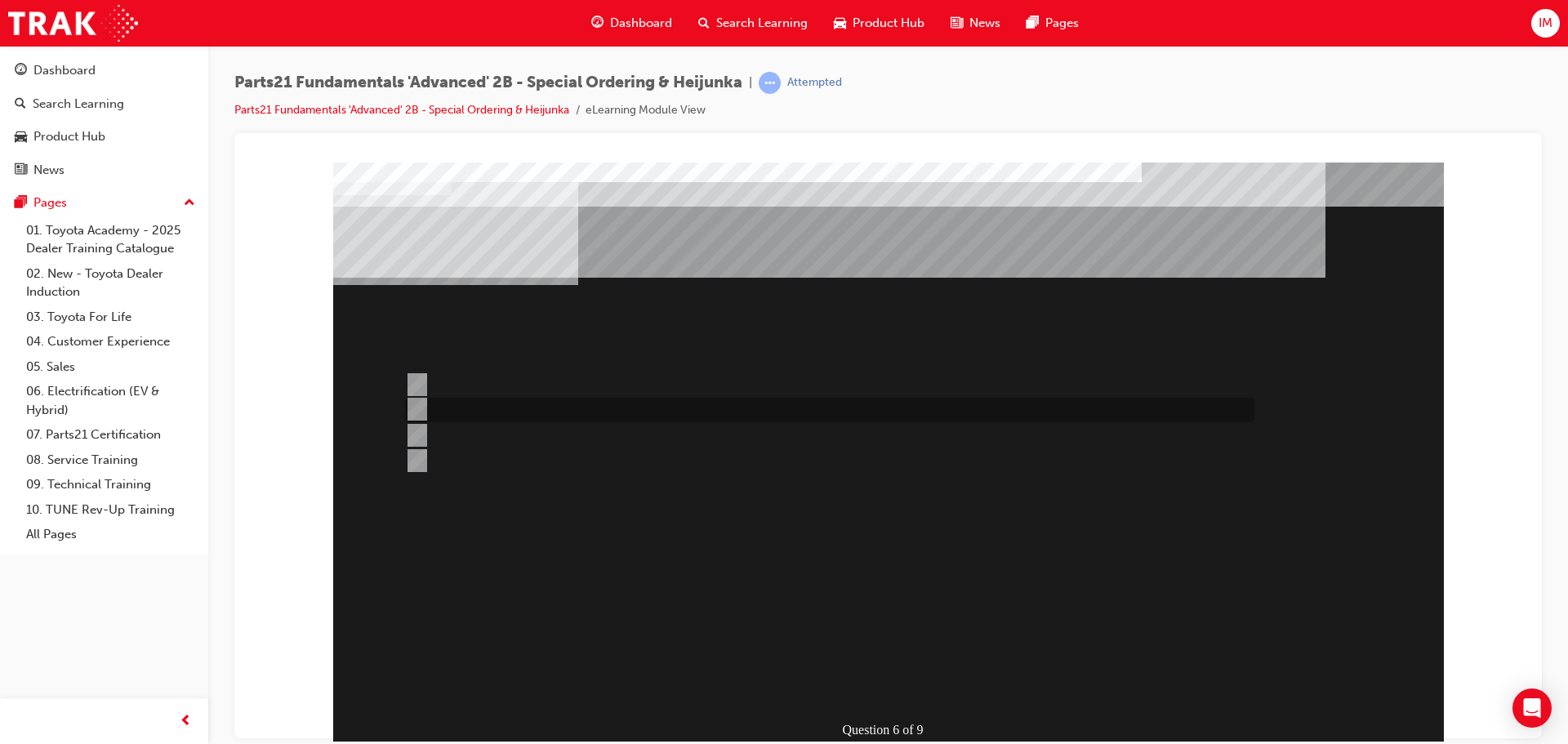
click at [605, 413] on div at bounding box center [825, 410] width 849 height 24
radio input "true"
click at [589, 375] on div at bounding box center [825, 384] width 849 height 24
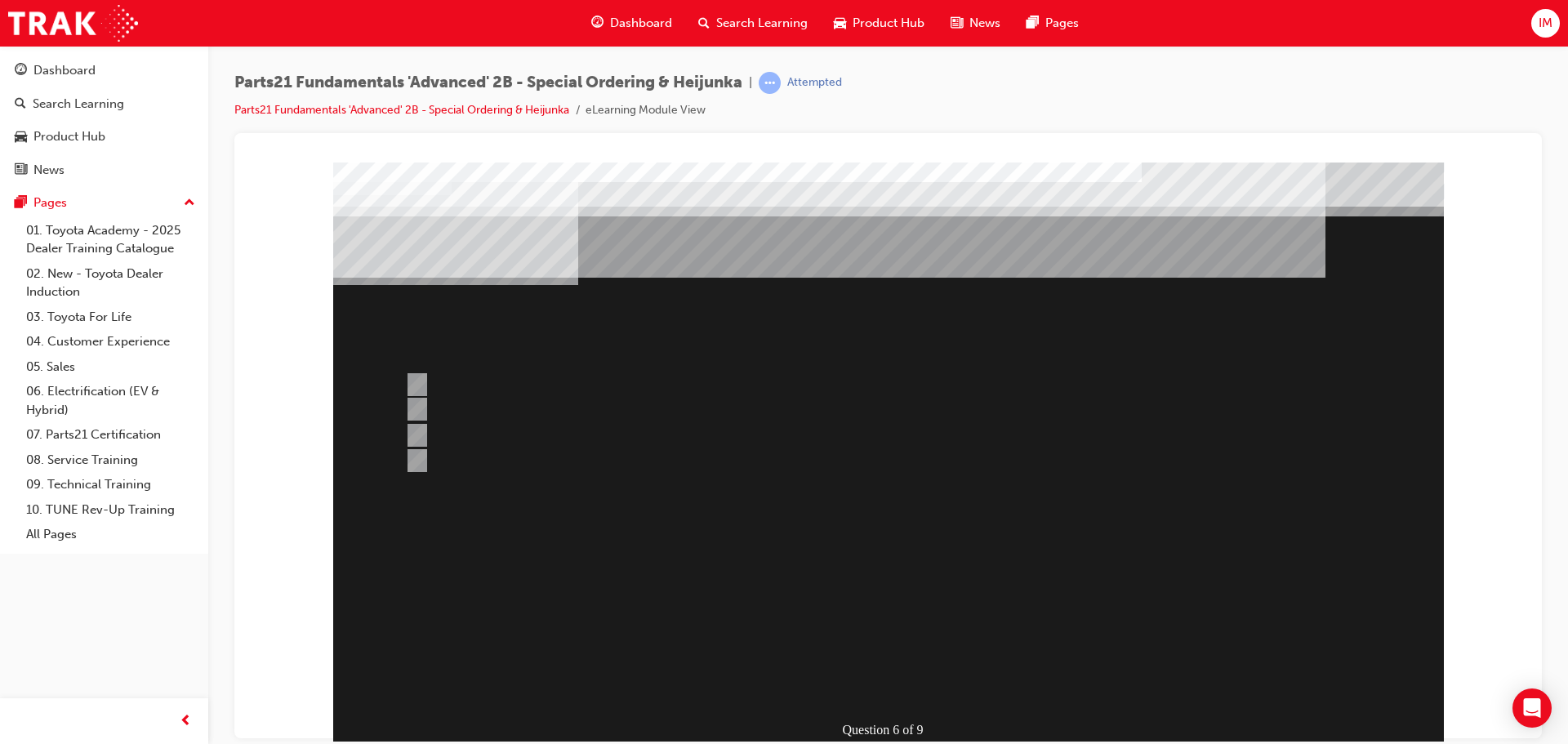
click at [512, 402] on div at bounding box center [888, 475] width 1110 height 625
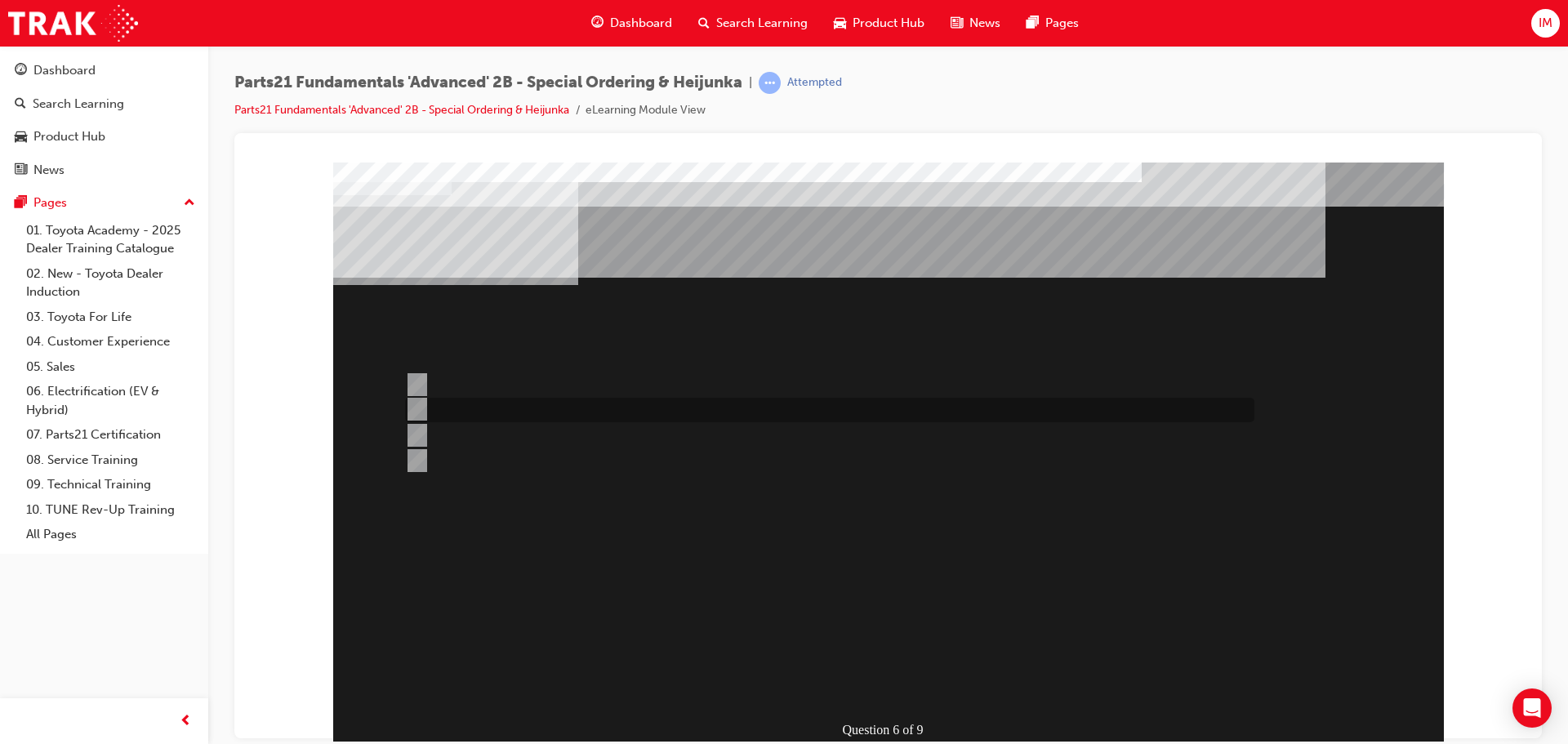
click at [578, 410] on div at bounding box center [825, 410] width 849 height 24
radio input "false"
radio input "true"
click at [925, 705] on div "Question 6 of 9" at bounding box center [888, 456] width 1110 height 588
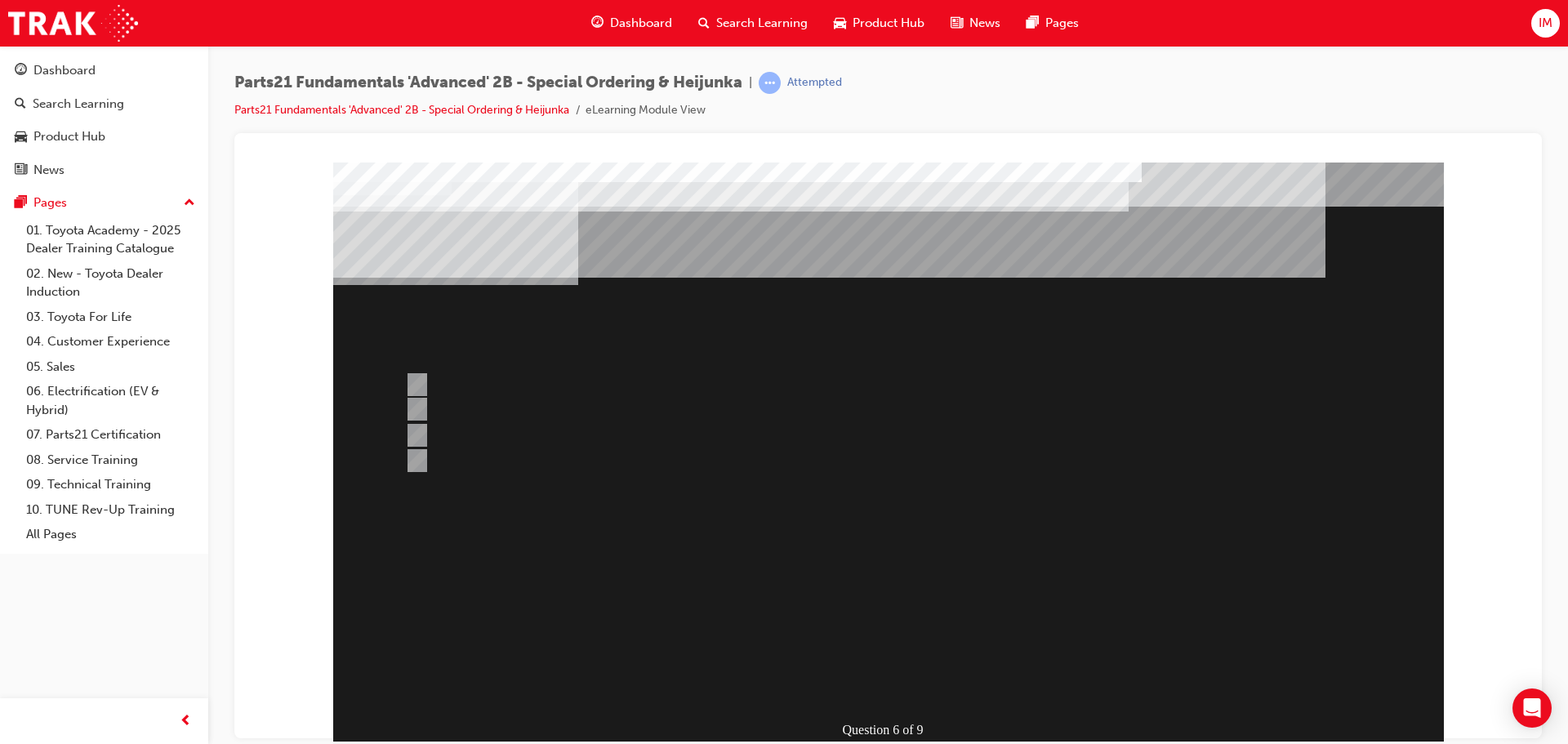
click at [850, 675] on div at bounding box center [888, 475] width 1110 height 625
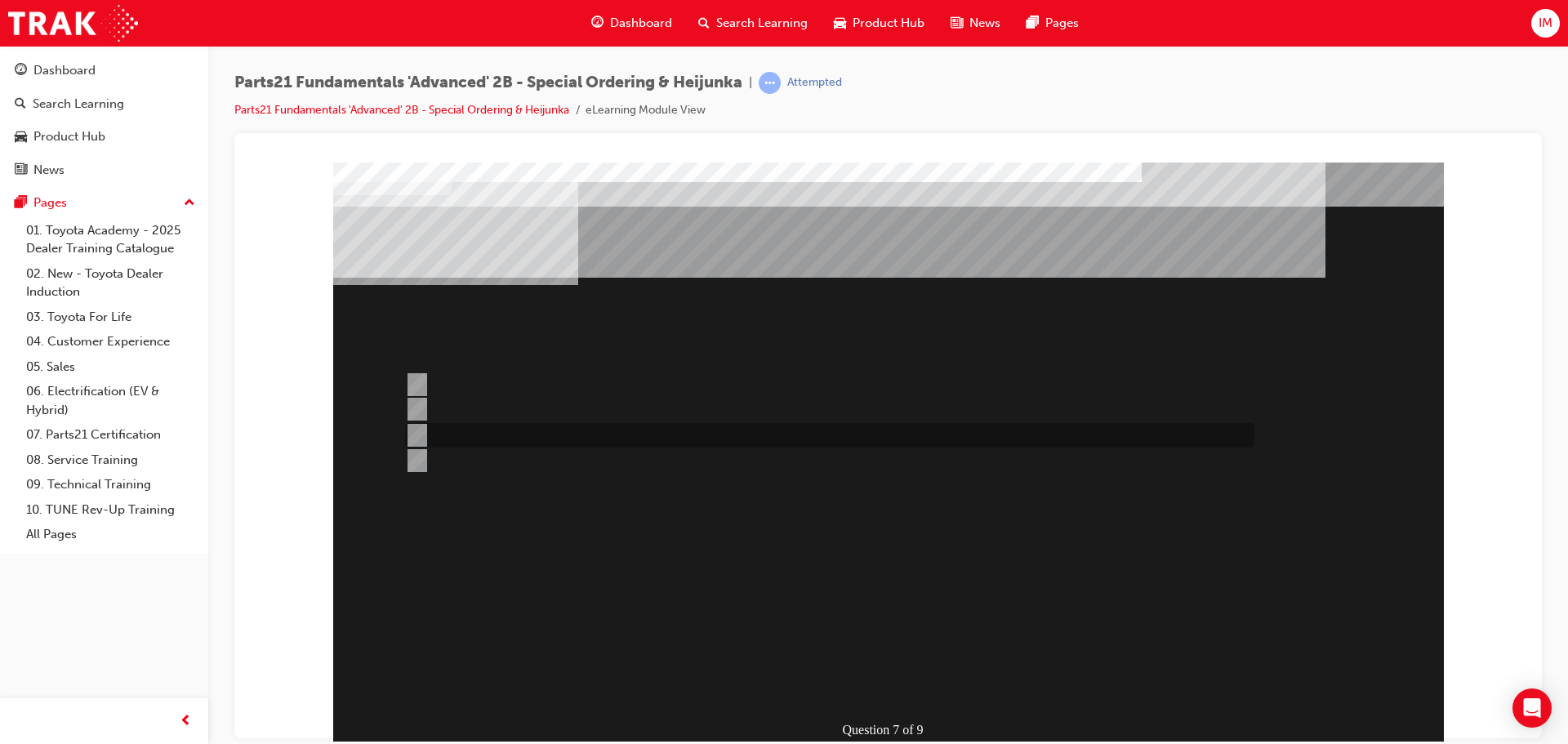
click at [726, 442] on div at bounding box center [825, 435] width 849 height 24
radio input "true"
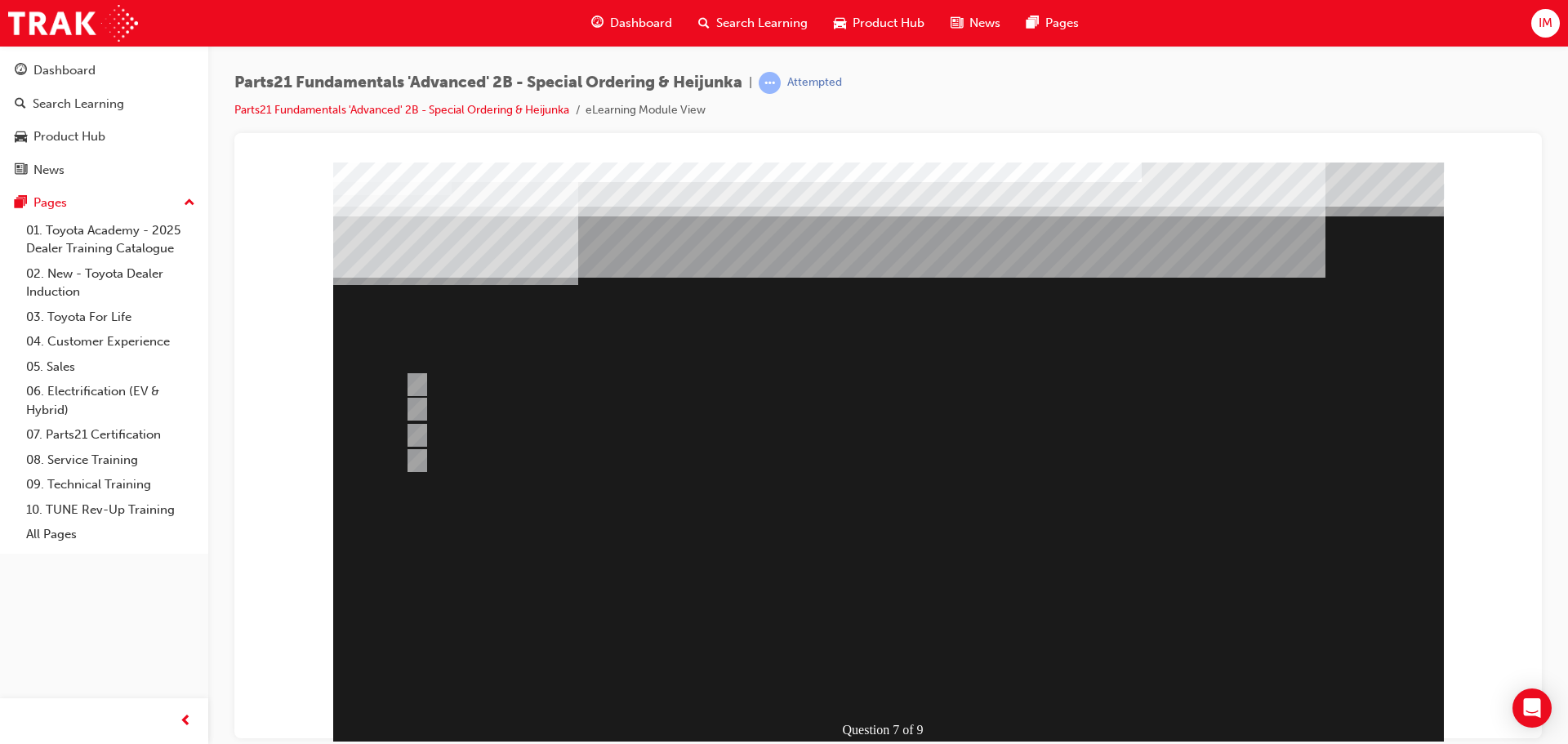
click at [706, 408] on div at bounding box center [888, 475] width 1110 height 625
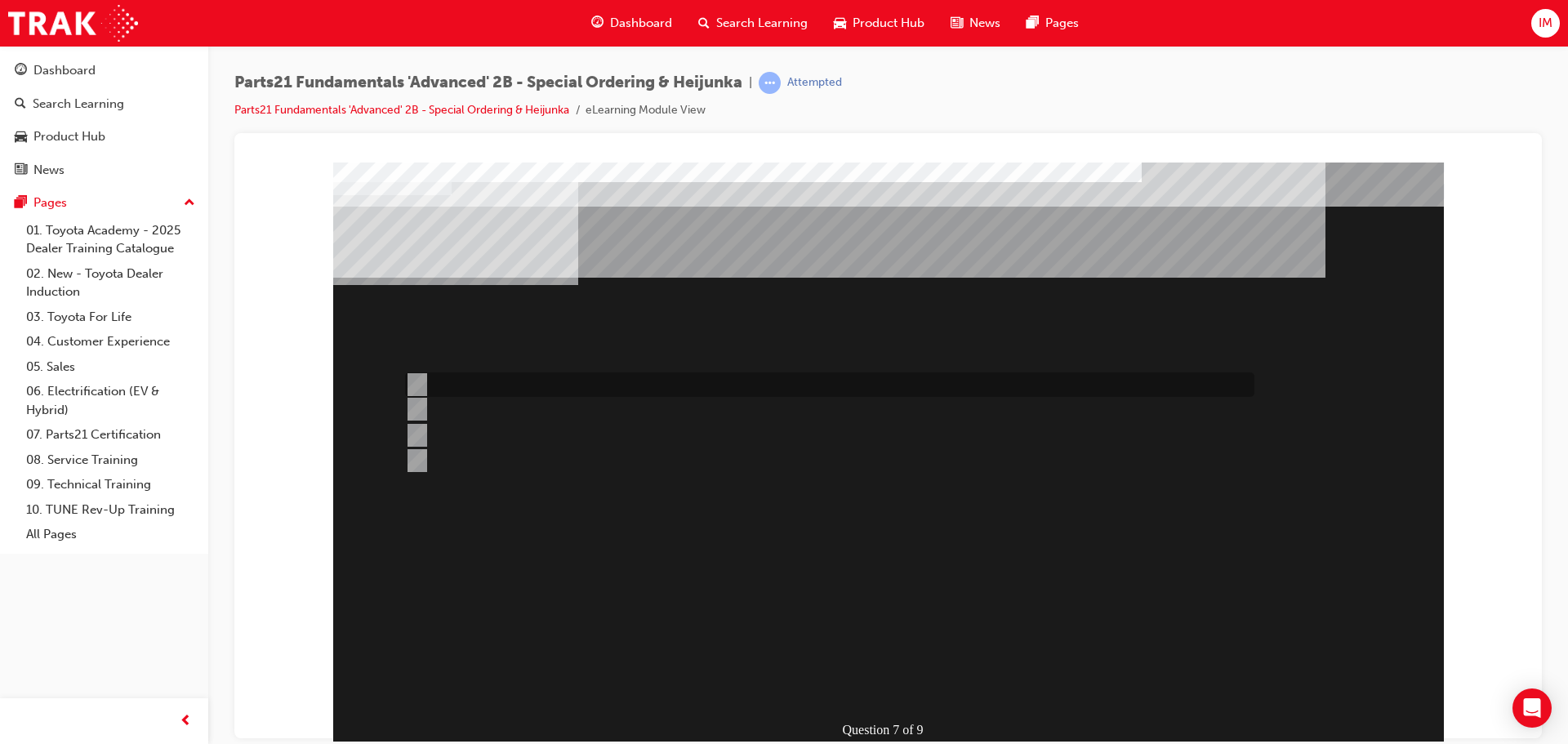
click at [702, 392] on div at bounding box center [825, 384] width 849 height 24
radio input "true"
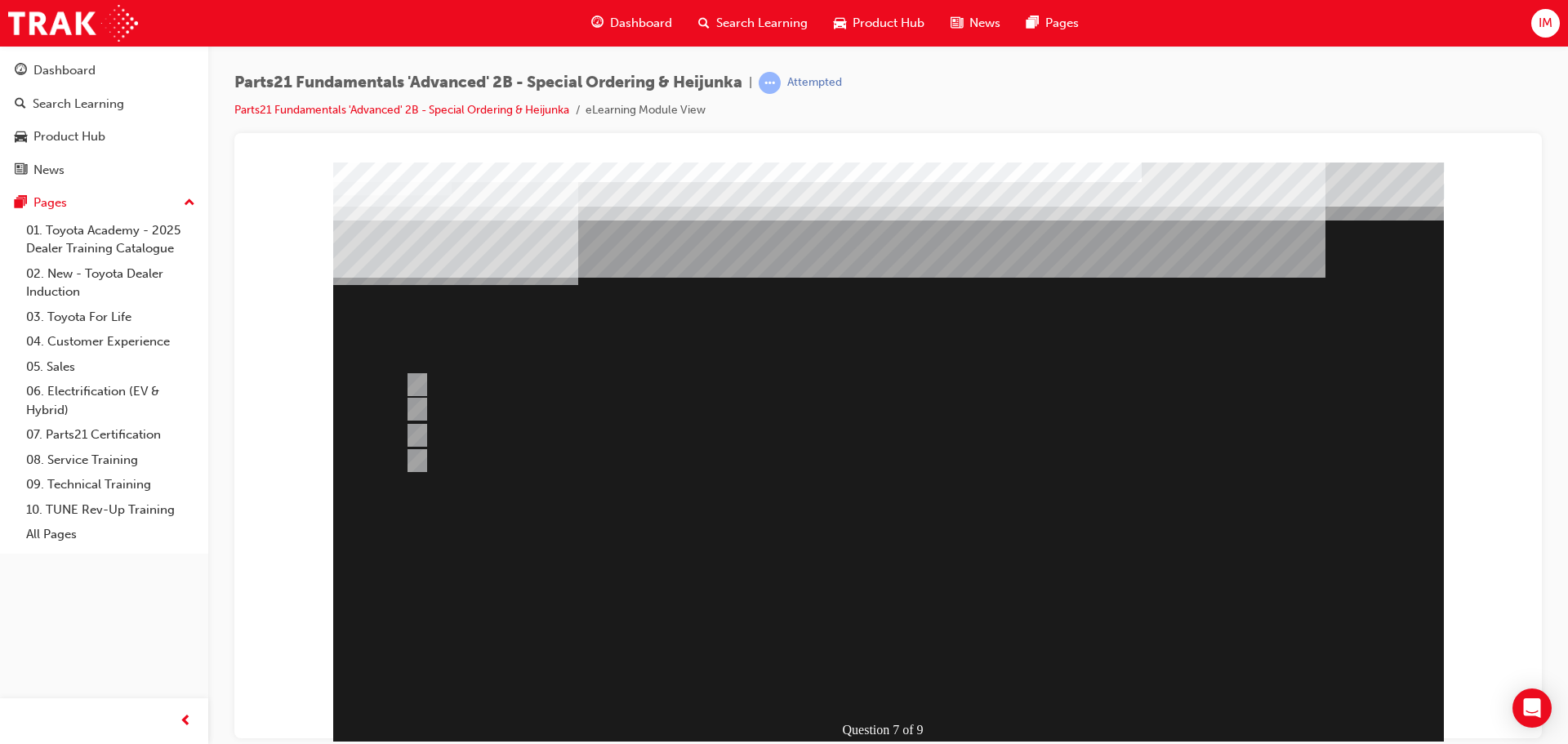
click at [856, 642] on div at bounding box center [888, 475] width 1110 height 625
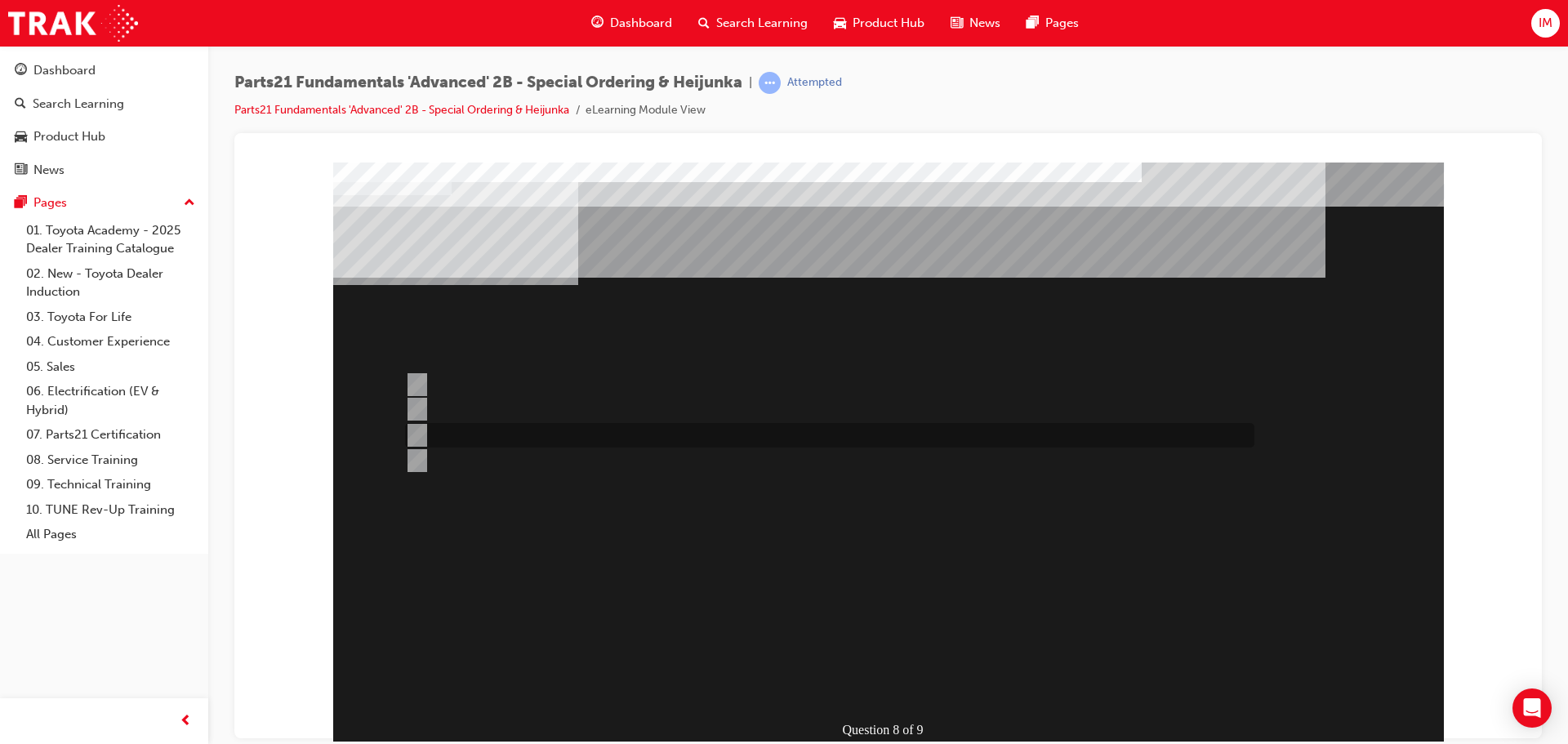
click at [775, 431] on div at bounding box center [825, 435] width 849 height 24
radio input "true"
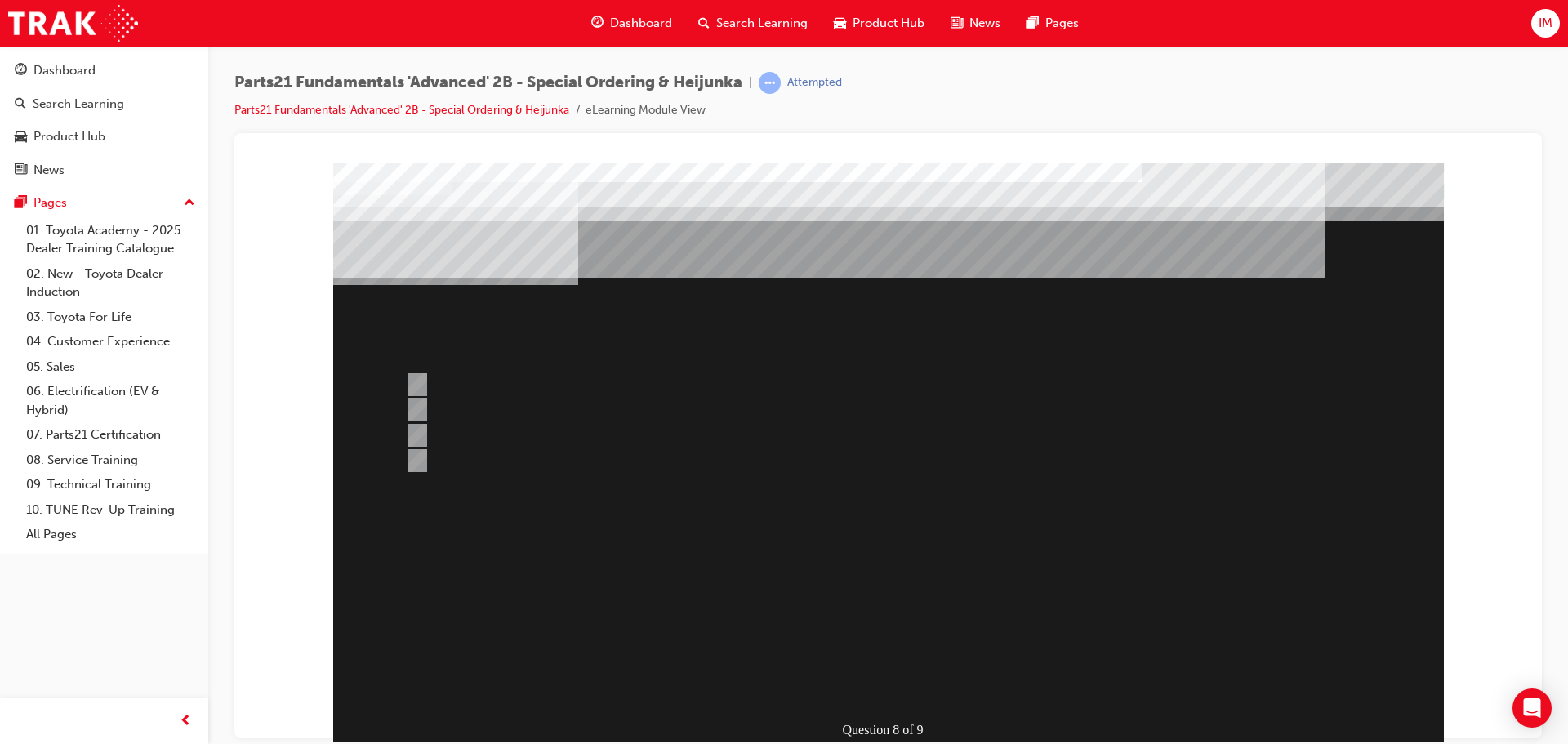
click at [857, 637] on div at bounding box center [888, 475] width 1110 height 625
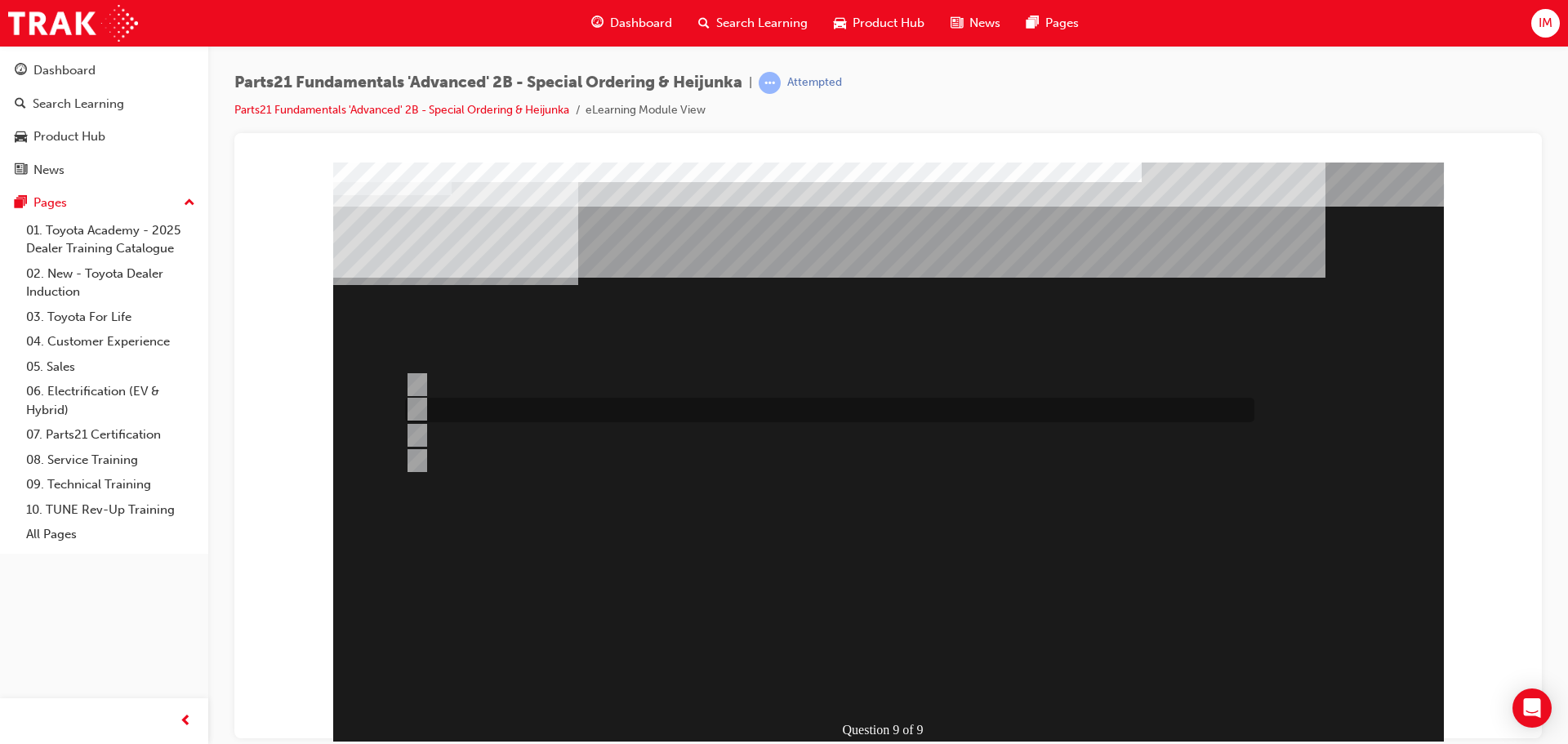
click at [578, 401] on div at bounding box center [825, 410] width 849 height 24
radio input "true"
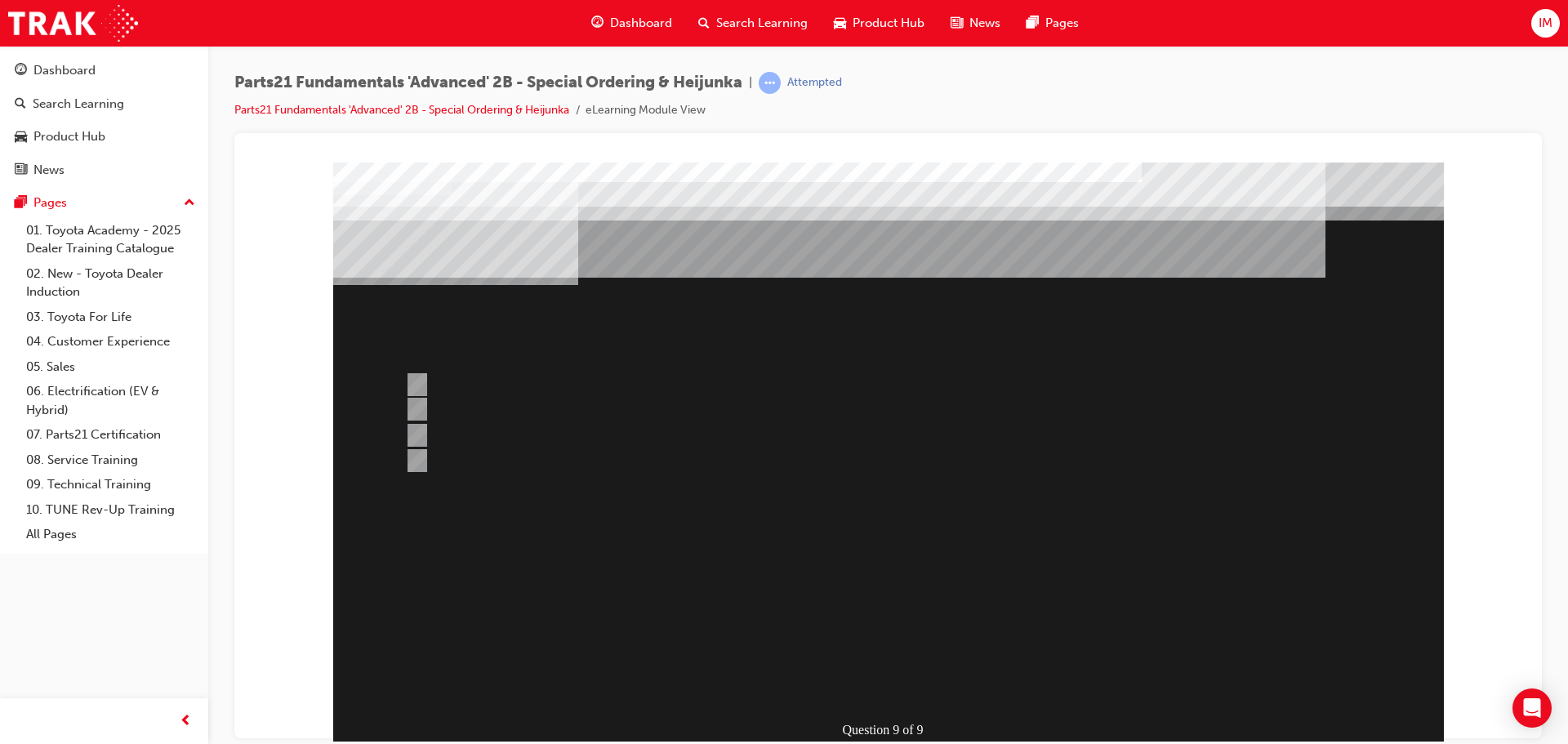
click at [847, 630] on div at bounding box center [888, 475] width 1110 height 625
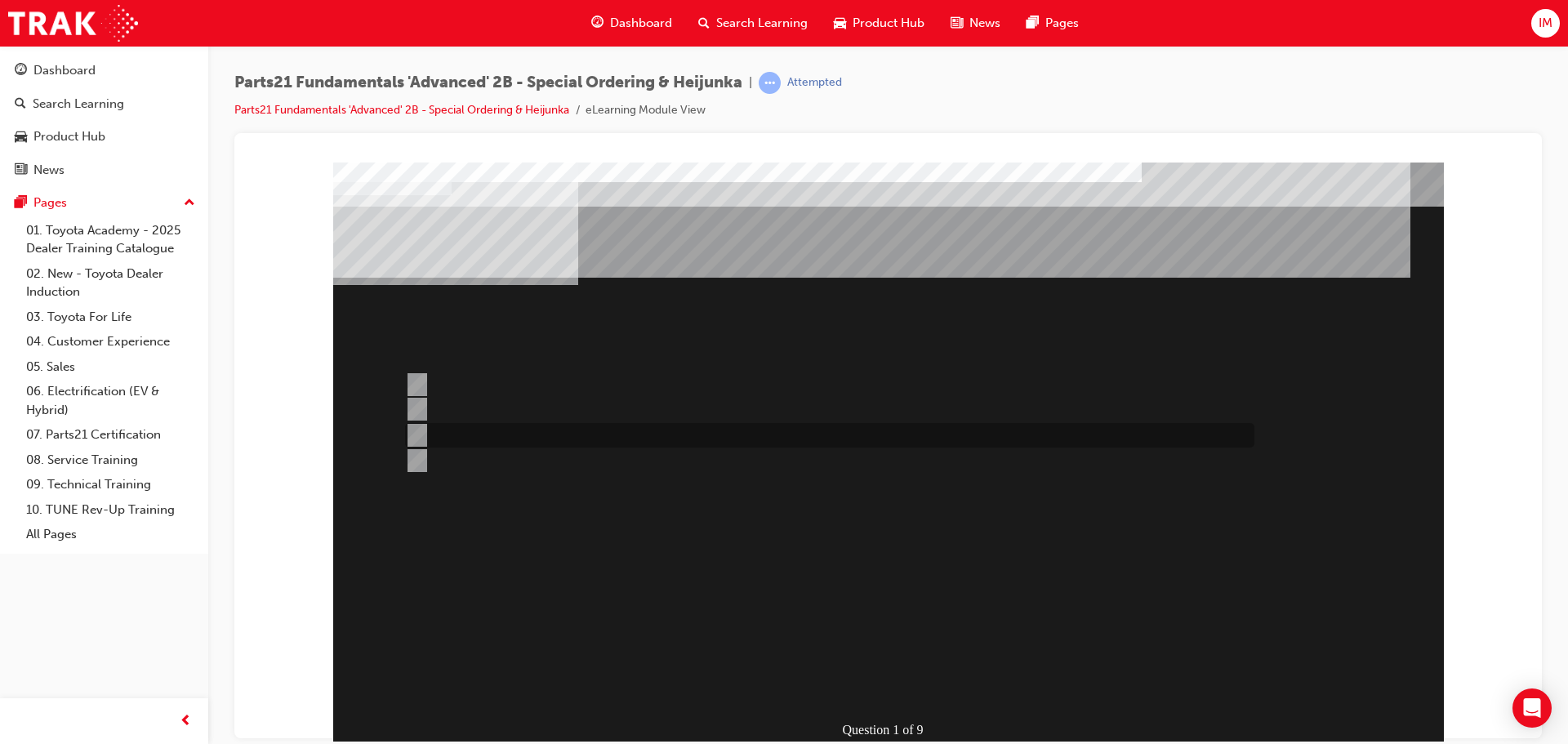
click at [634, 433] on div at bounding box center [825, 435] width 849 height 24
radio input "true"
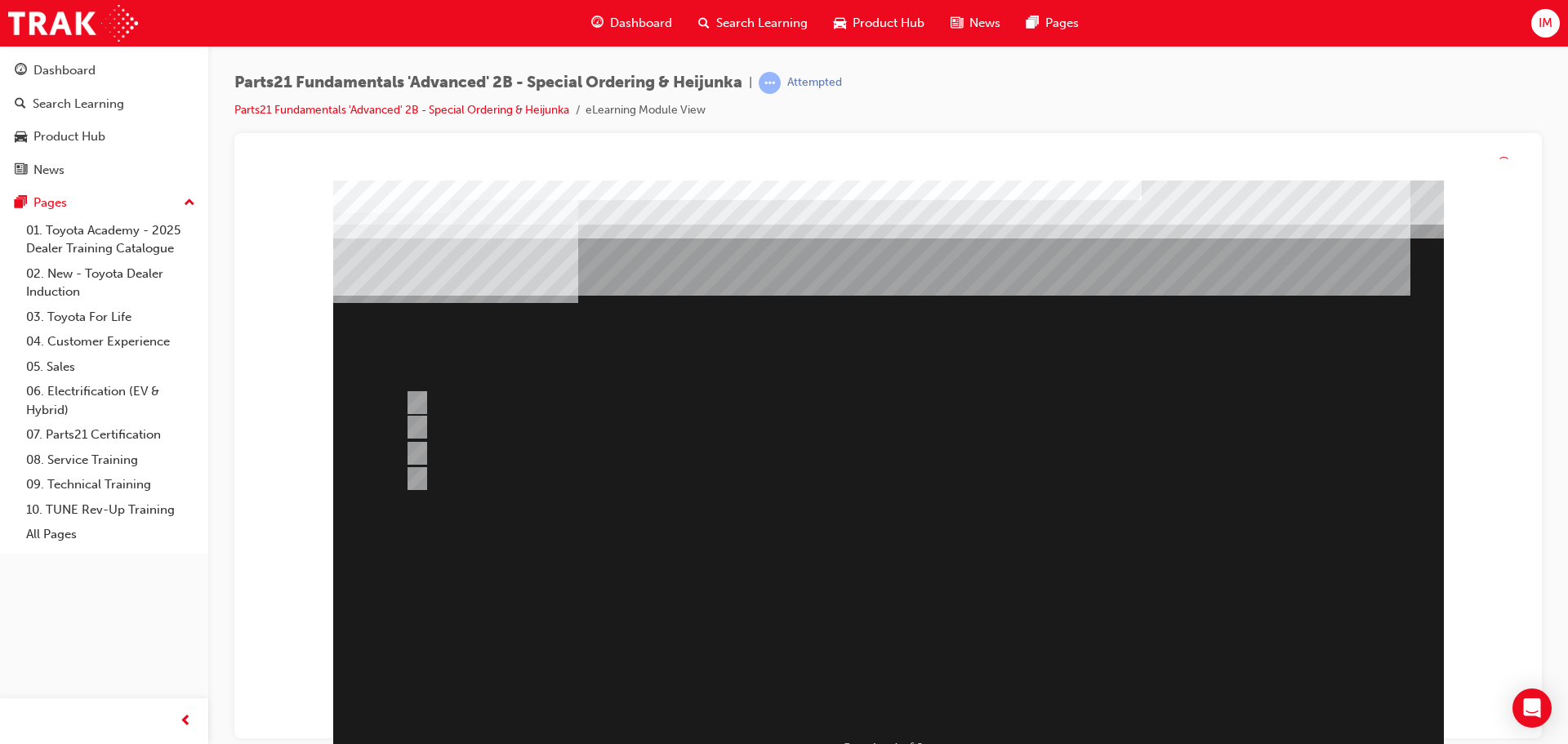
click at [870, 656] on div at bounding box center [888, 493] width 1110 height 625
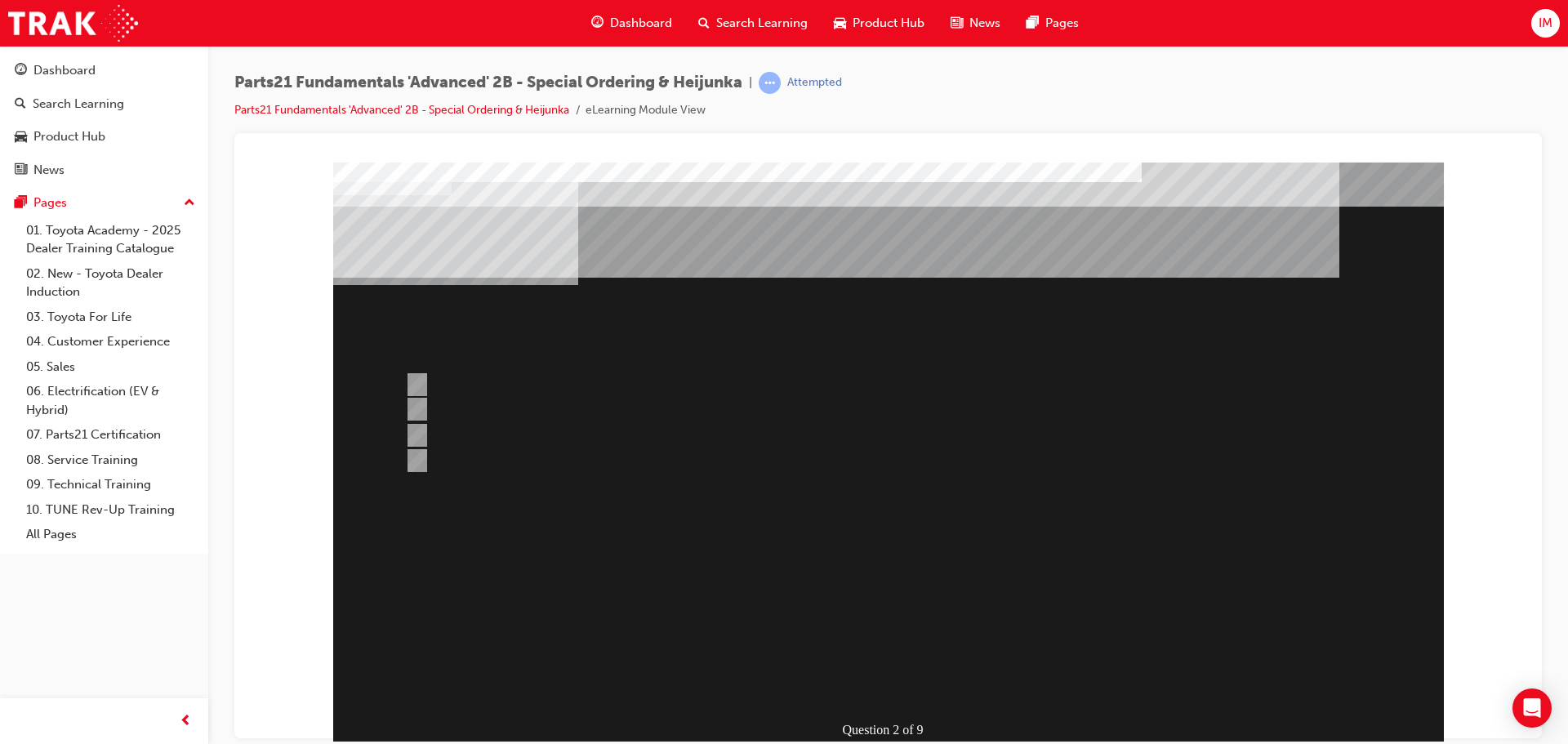
click at [468, 367] on div "Question 2 of 9" at bounding box center [888, 456] width 1110 height 588
click at [477, 378] on div at bounding box center [825, 384] width 849 height 24
radio input "true"
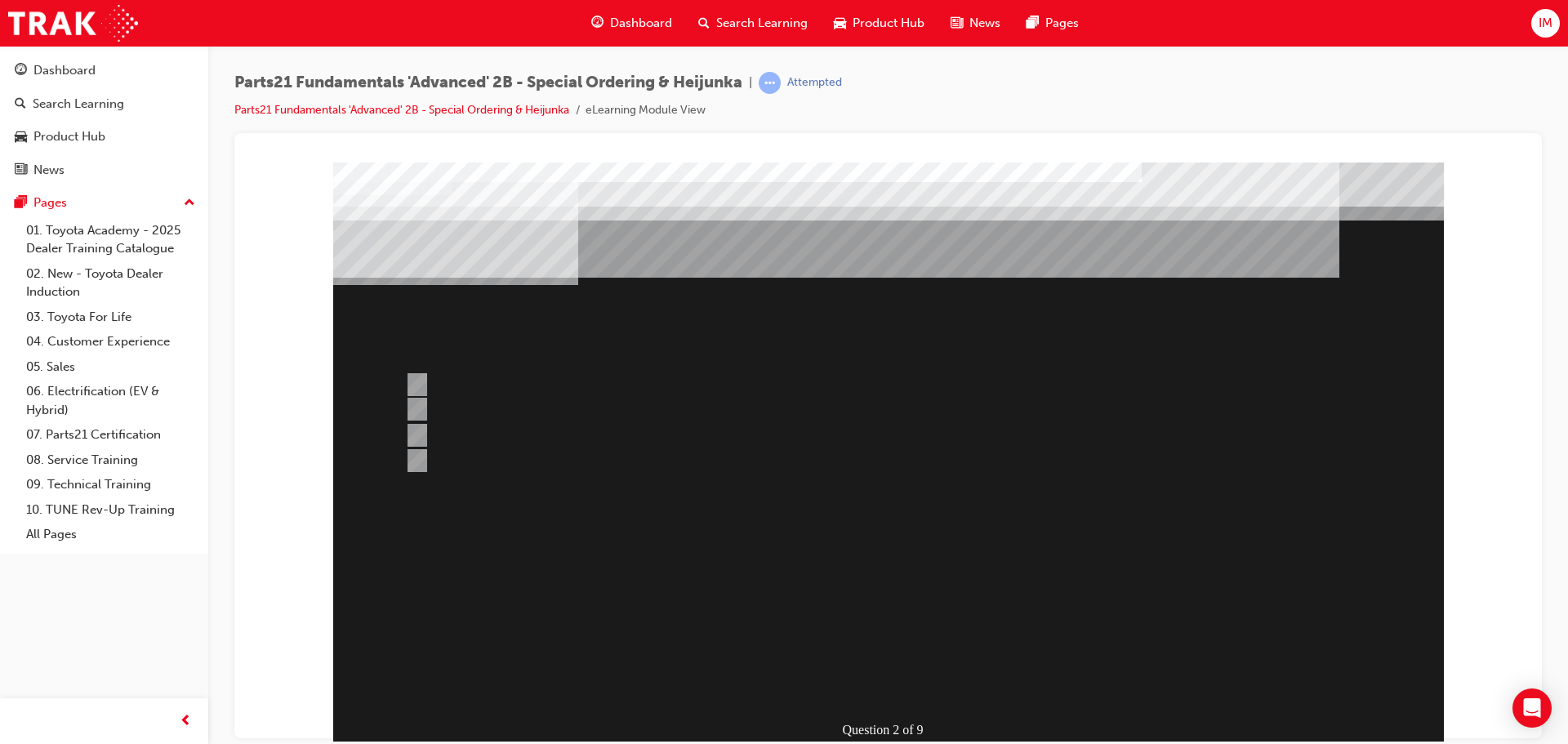
click at [888, 652] on div at bounding box center [888, 475] width 1110 height 625
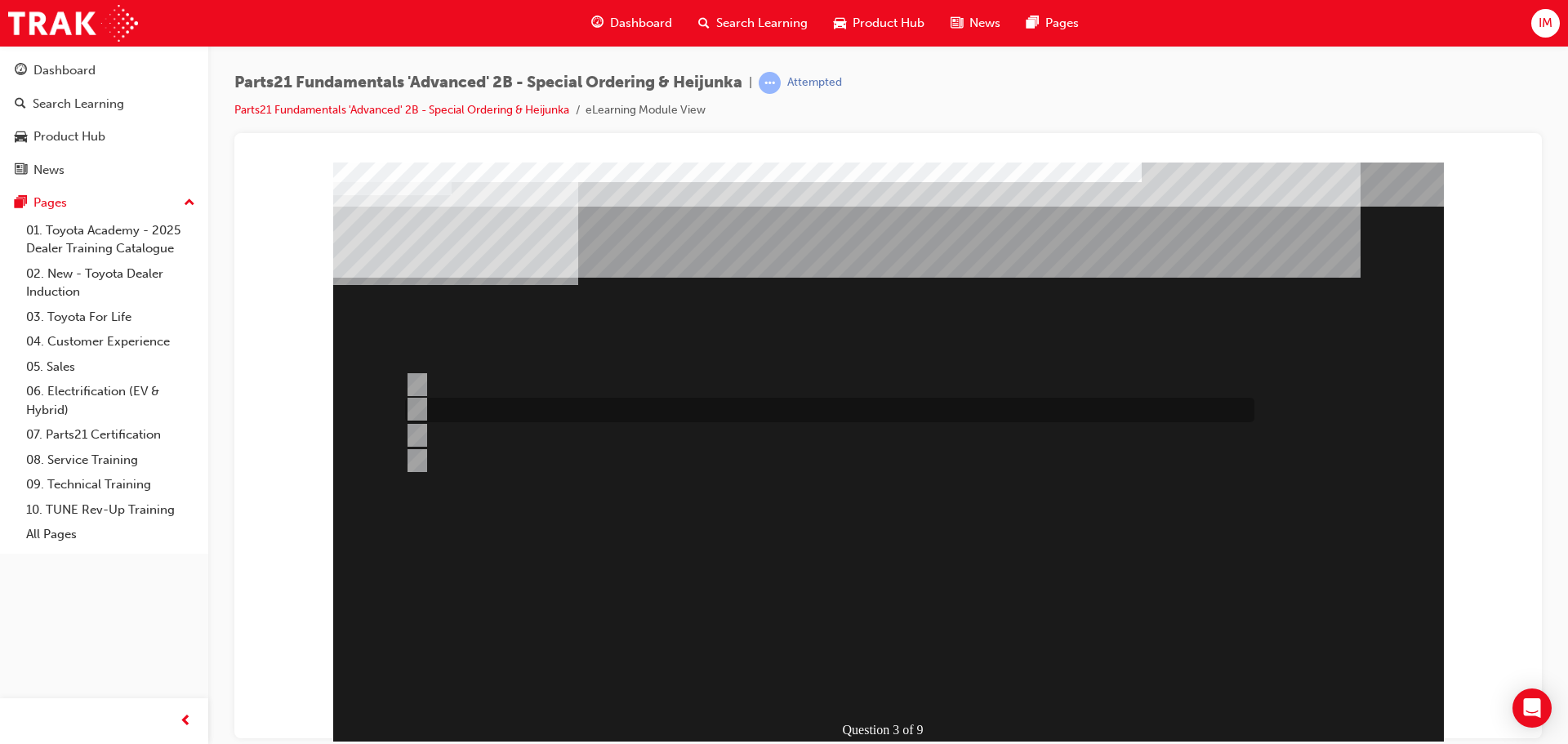
click at [468, 415] on div at bounding box center [825, 410] width 849 height 24
radio input "true"
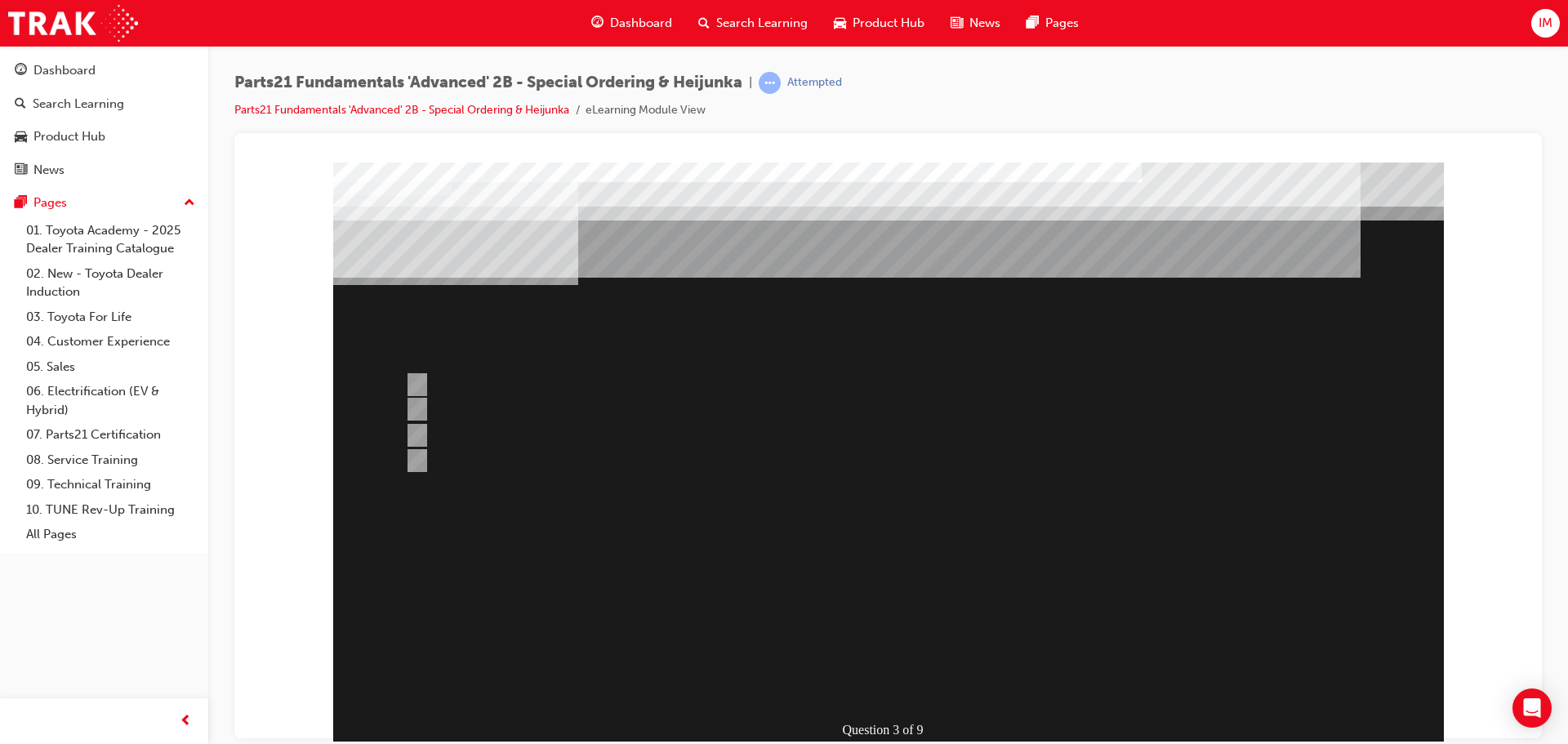
click at [856, 617] on div at bounding box center [888, 475] width 1110 height 625
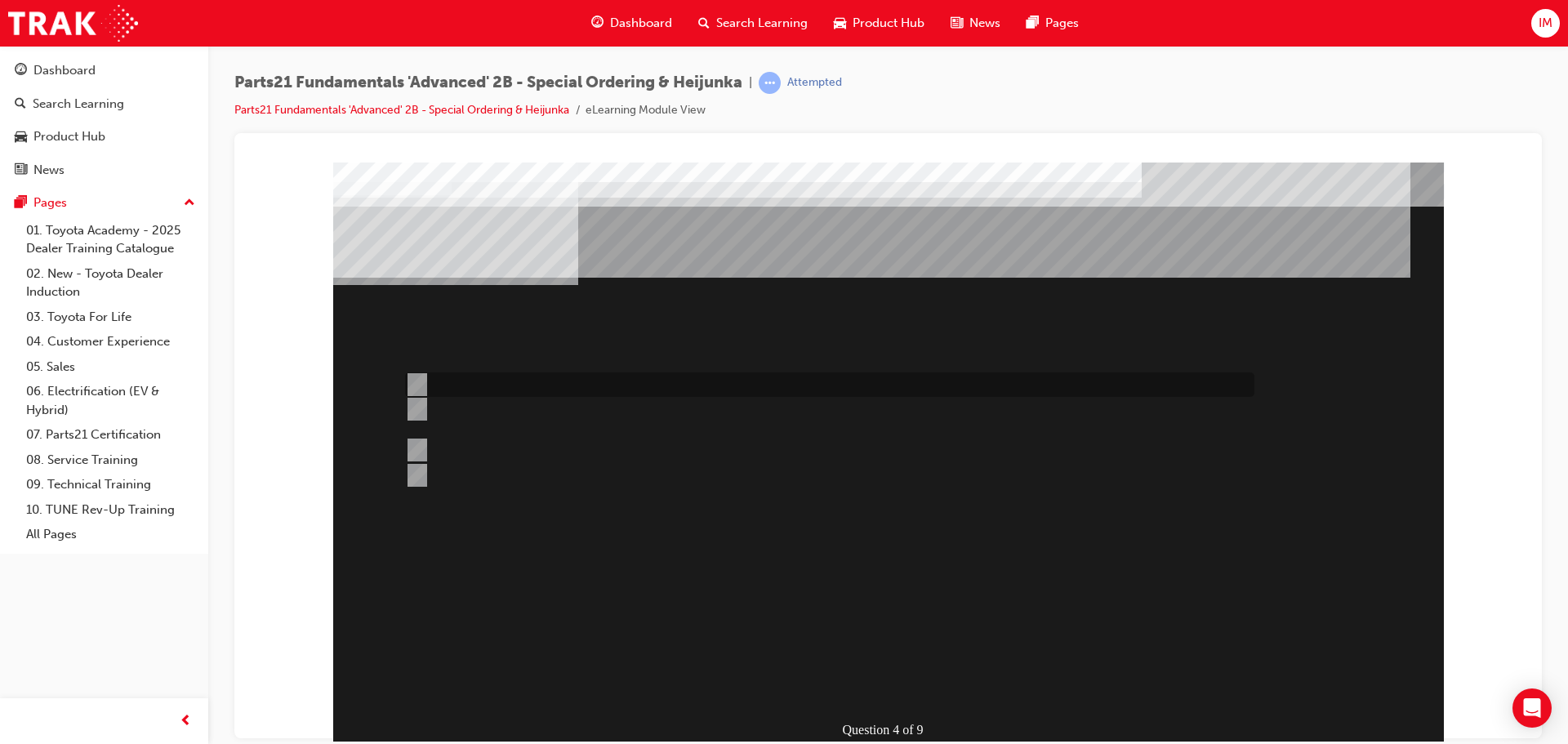
click at [537, 392] on div at bounding box center [825, 384] width 849 height 24
click at [545, 411] on div at bounding box center [825, 418] width 849 height 40
radio input "false"
radio input "true"
click at [841, 641] on div "" at bounding box center [730, 616] width 795 height 49
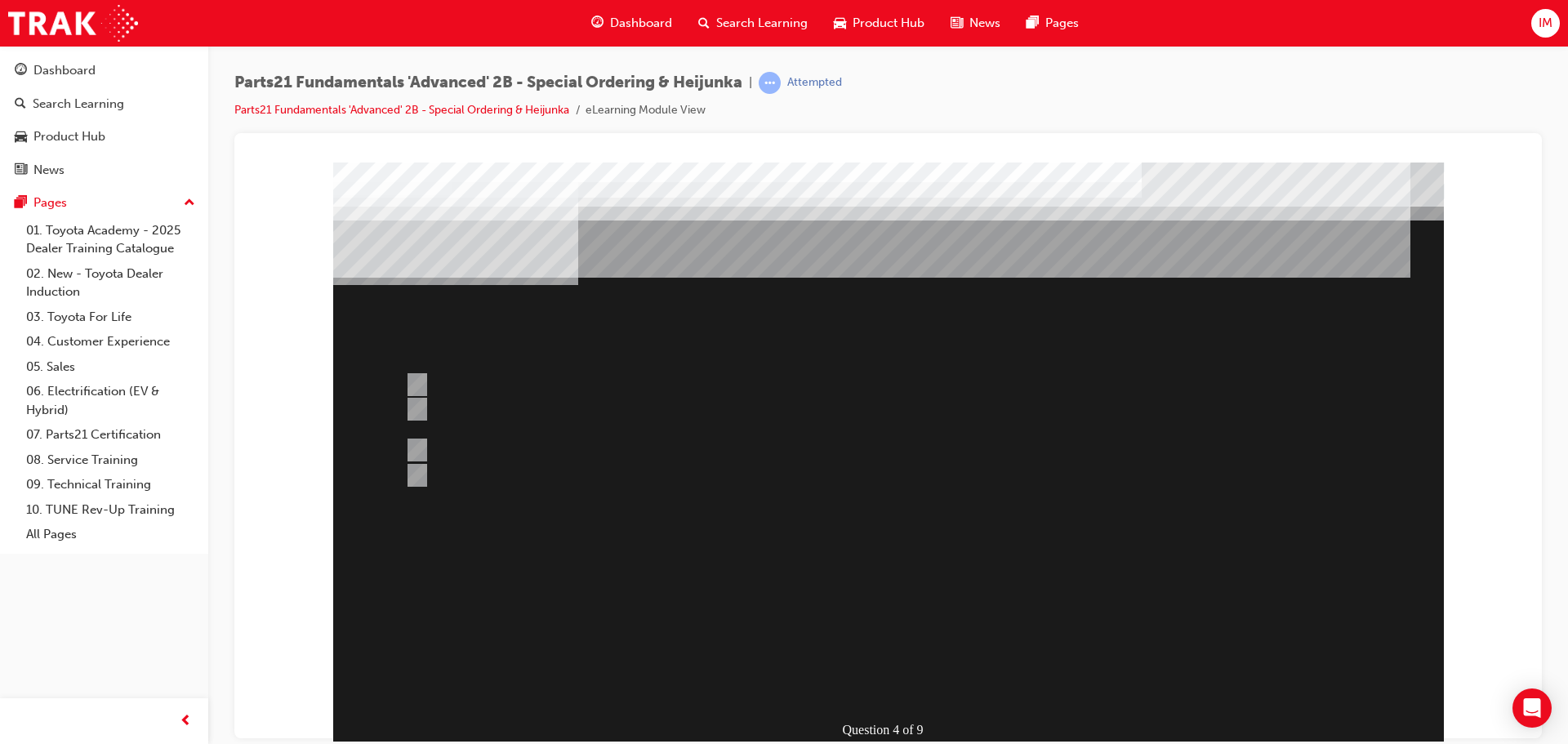
click at [820, 630] on div at bounding box center [888, 475] width 1110 height 625
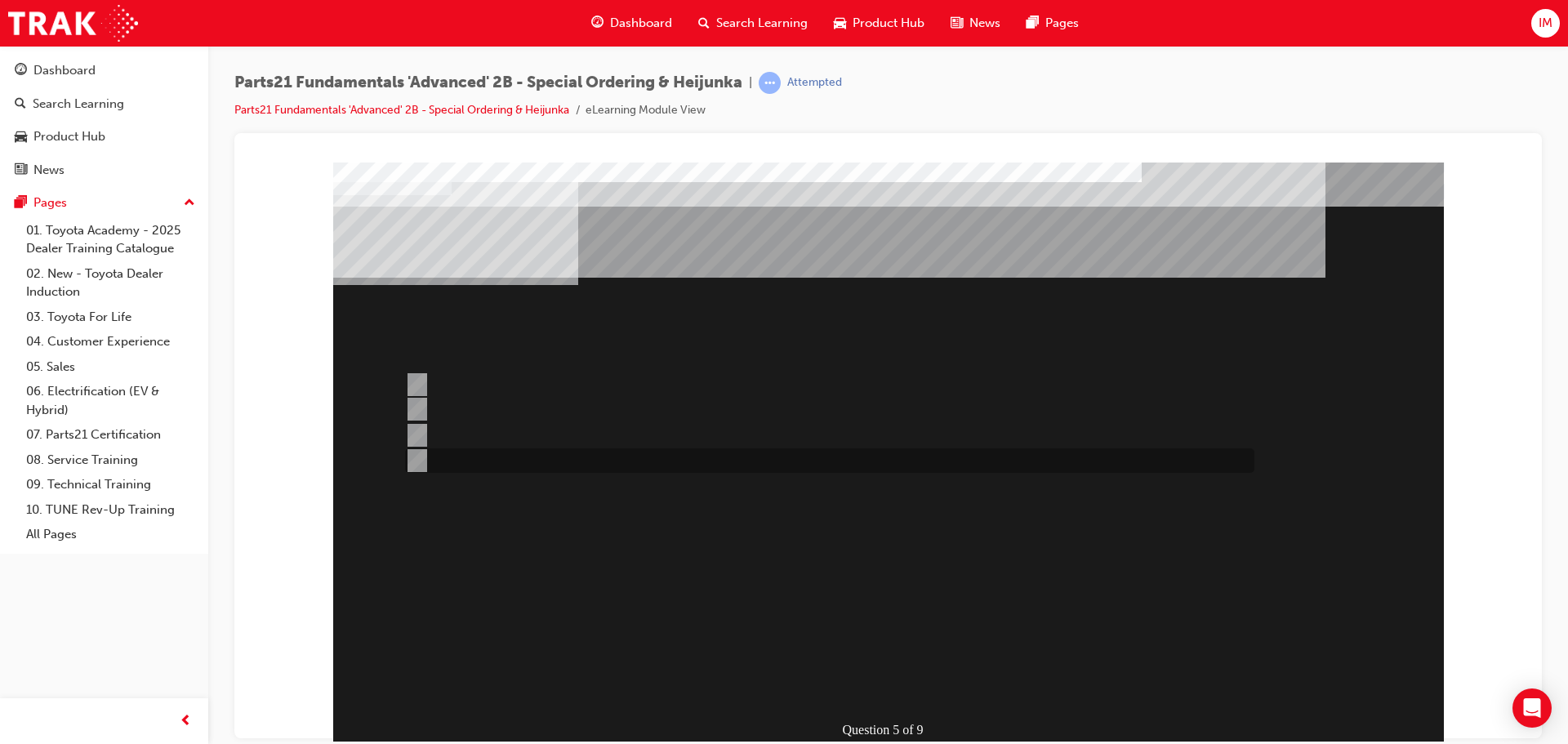
click at [585, 451] on div at bounding box center [825, 460] width 849 height 24
radio input "true"
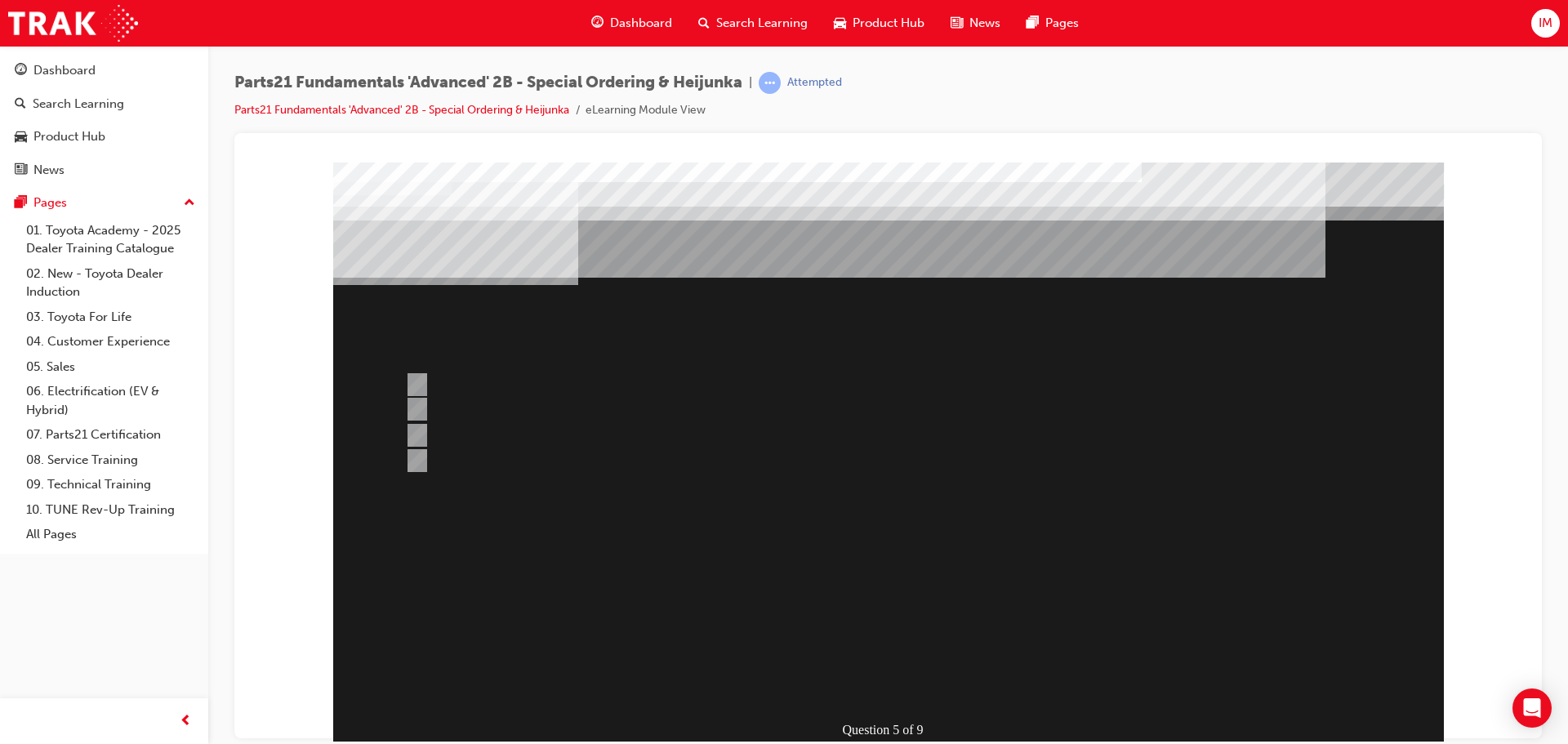
click at [880, 631] on div at bounding box center [888, 475] width 1110 height 625
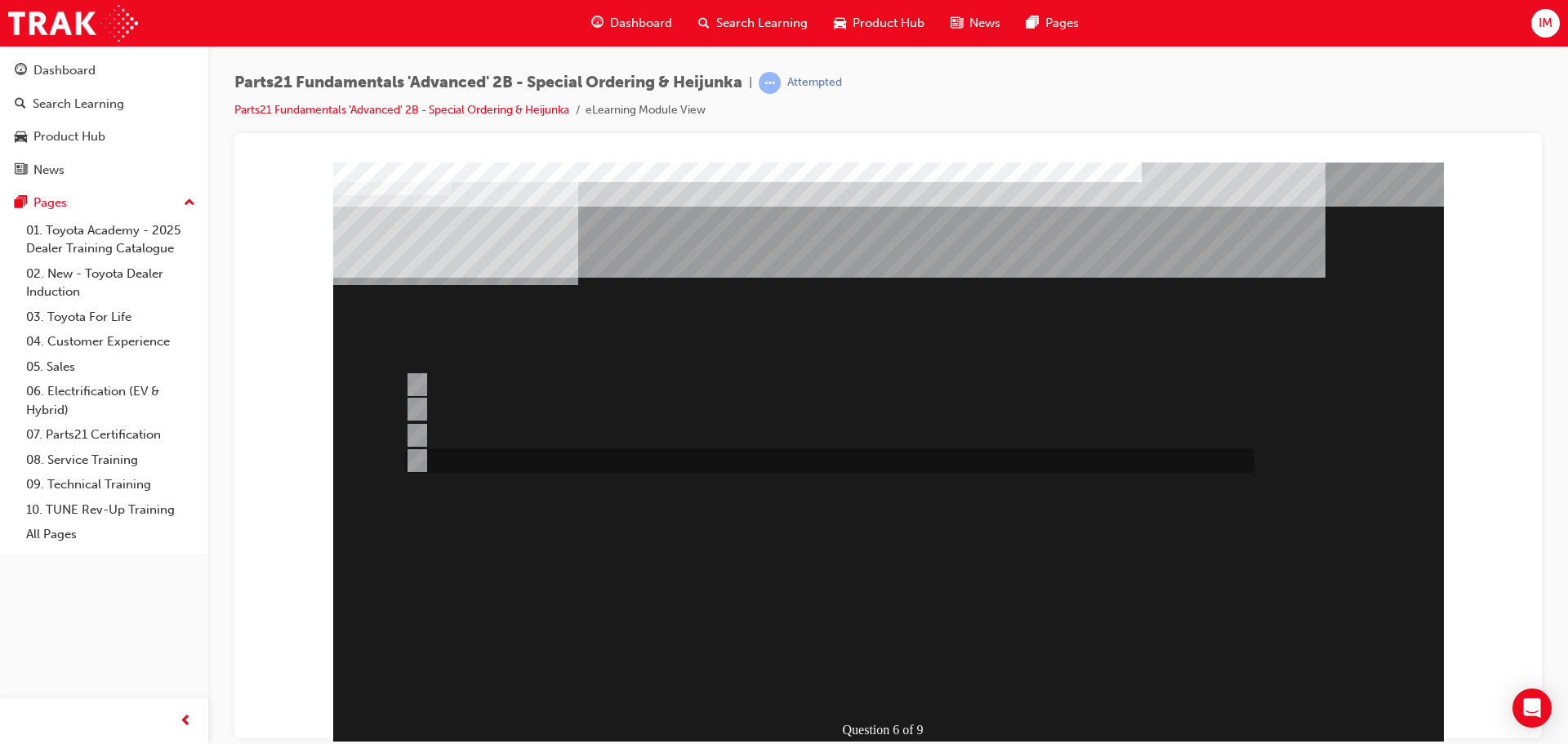
click at [531, 463] on div at bounding box center [825, 460] width 849 height 24
radio input "true"
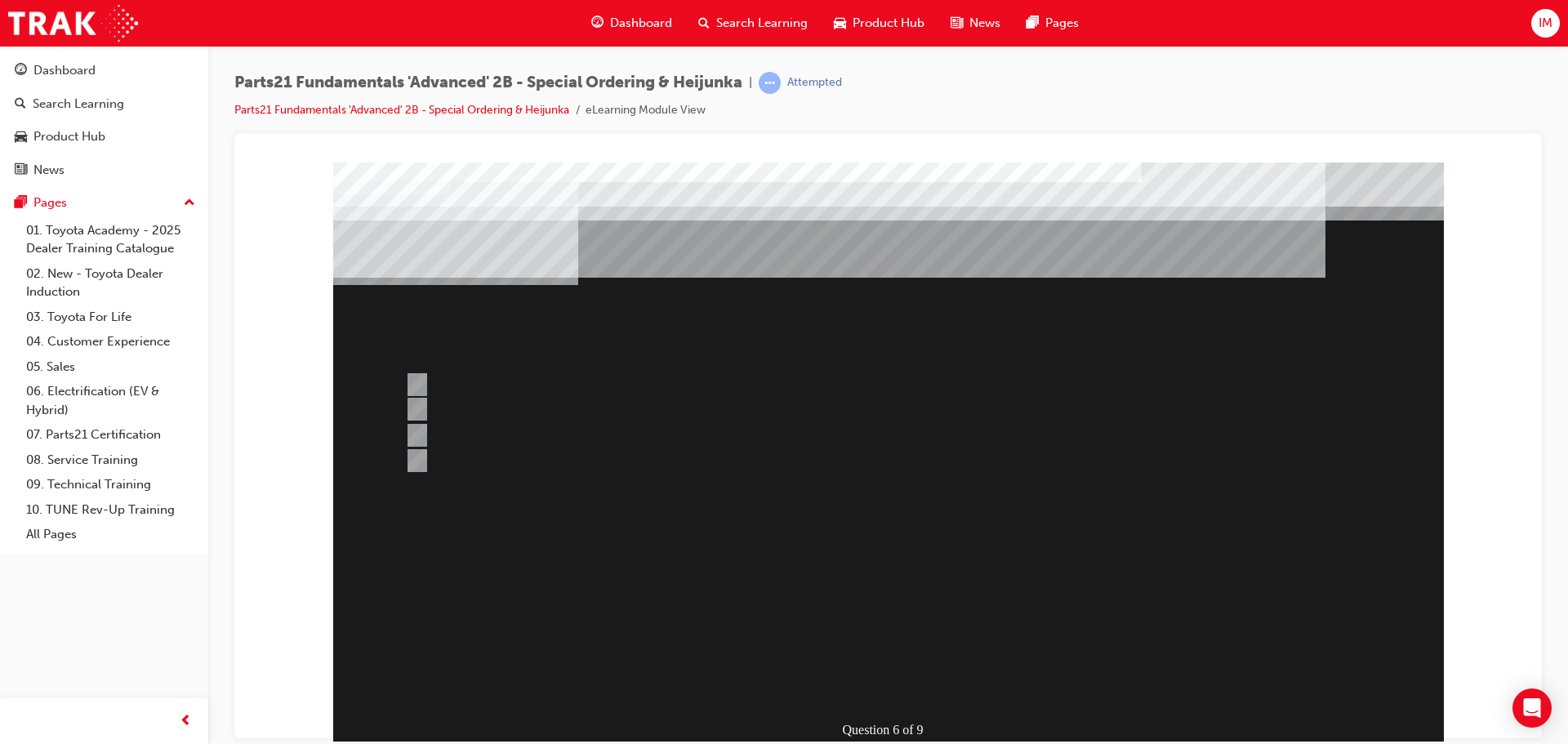
click at [895, 625] on div at bounding box center [888, 475] width 1110 height 625
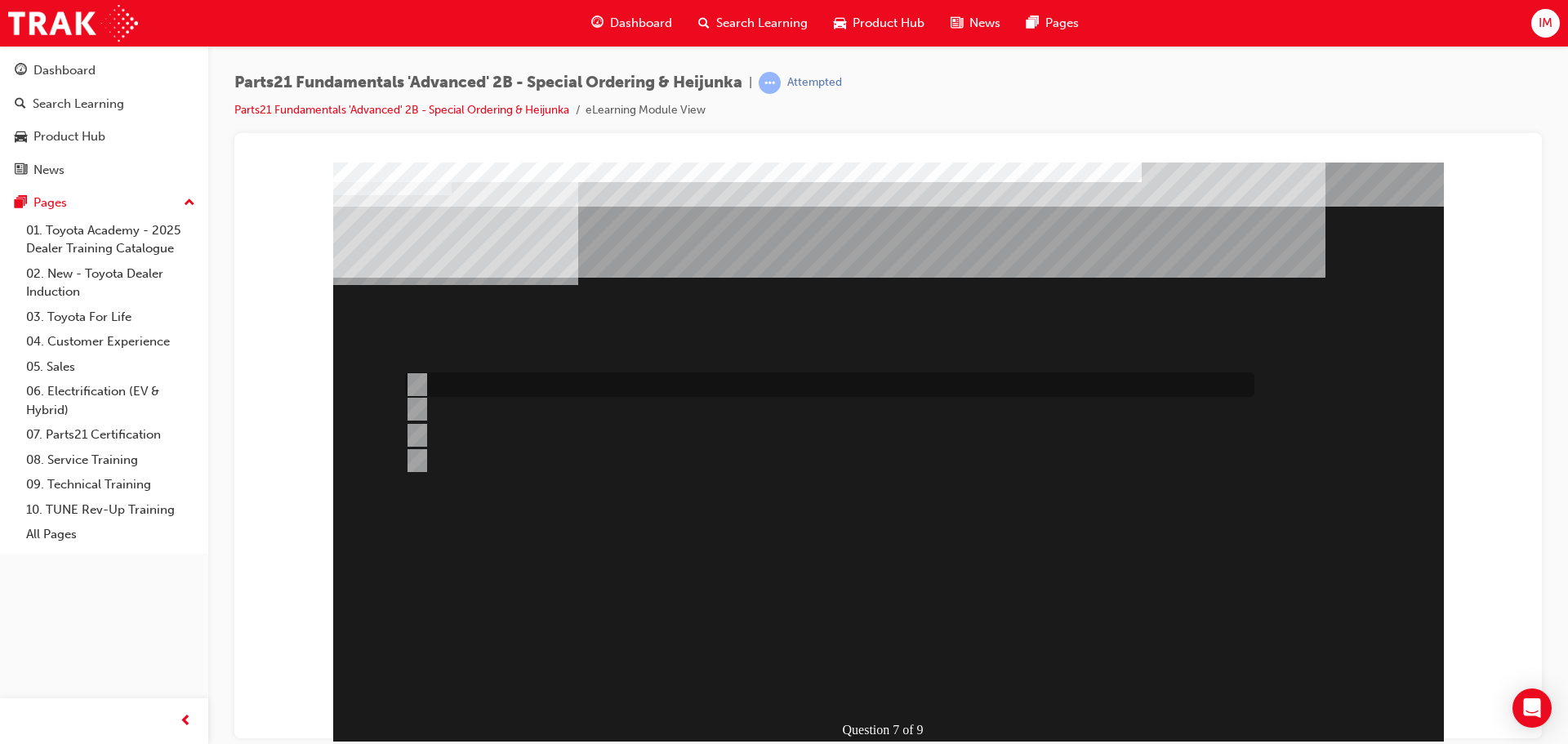
click at [610, 386] on div at bounding box center [825, 384] width 849 height 24
radio input "true"
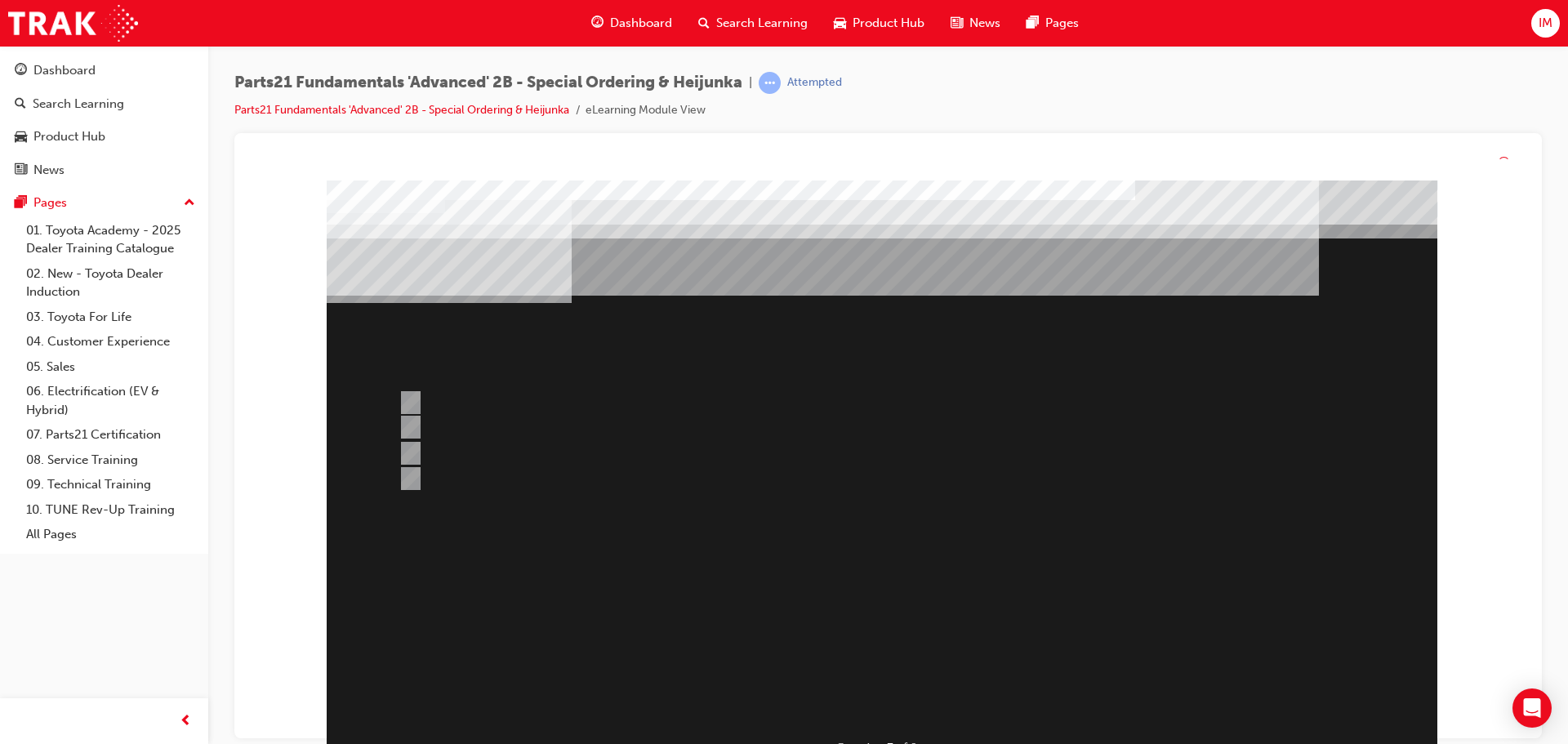
click at [844, 645] on div at bounding box center [882, 493] width 1110 height 625
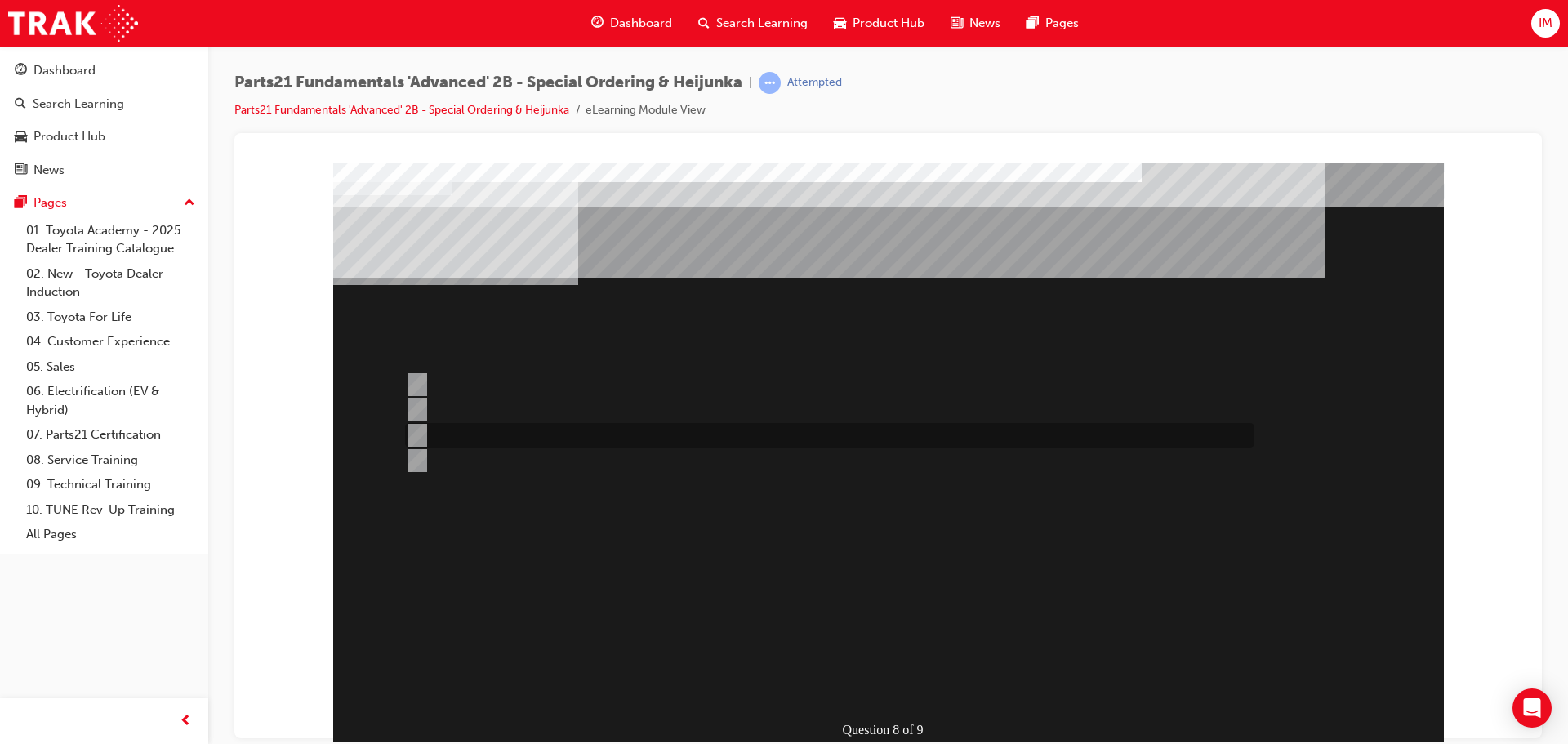
click at [637, 440] on div at bounding box center [825, 435] width 849 height 24
radio input "true"
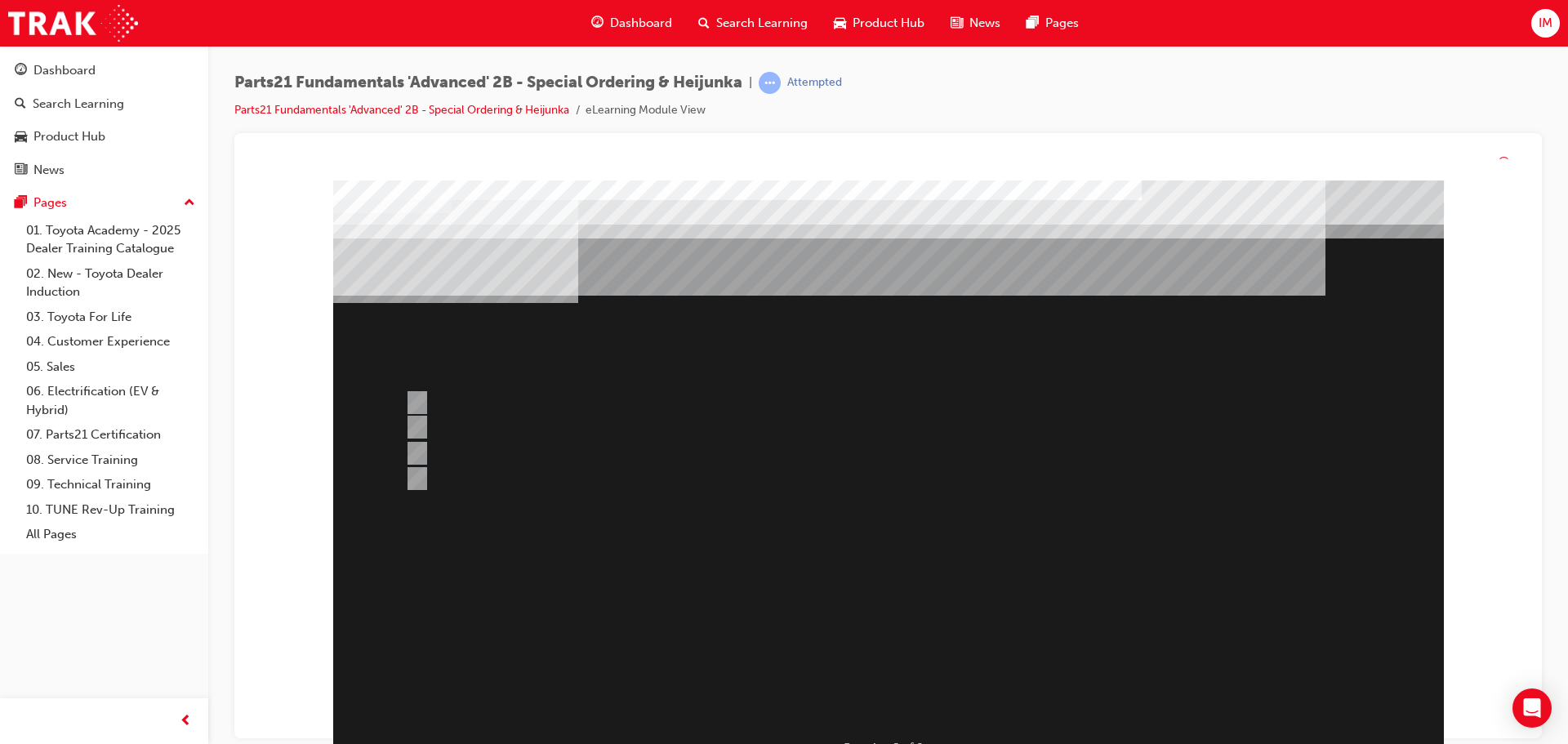
click at [843, 634] on div at bounding box center [888, 493] width 1110 height 625
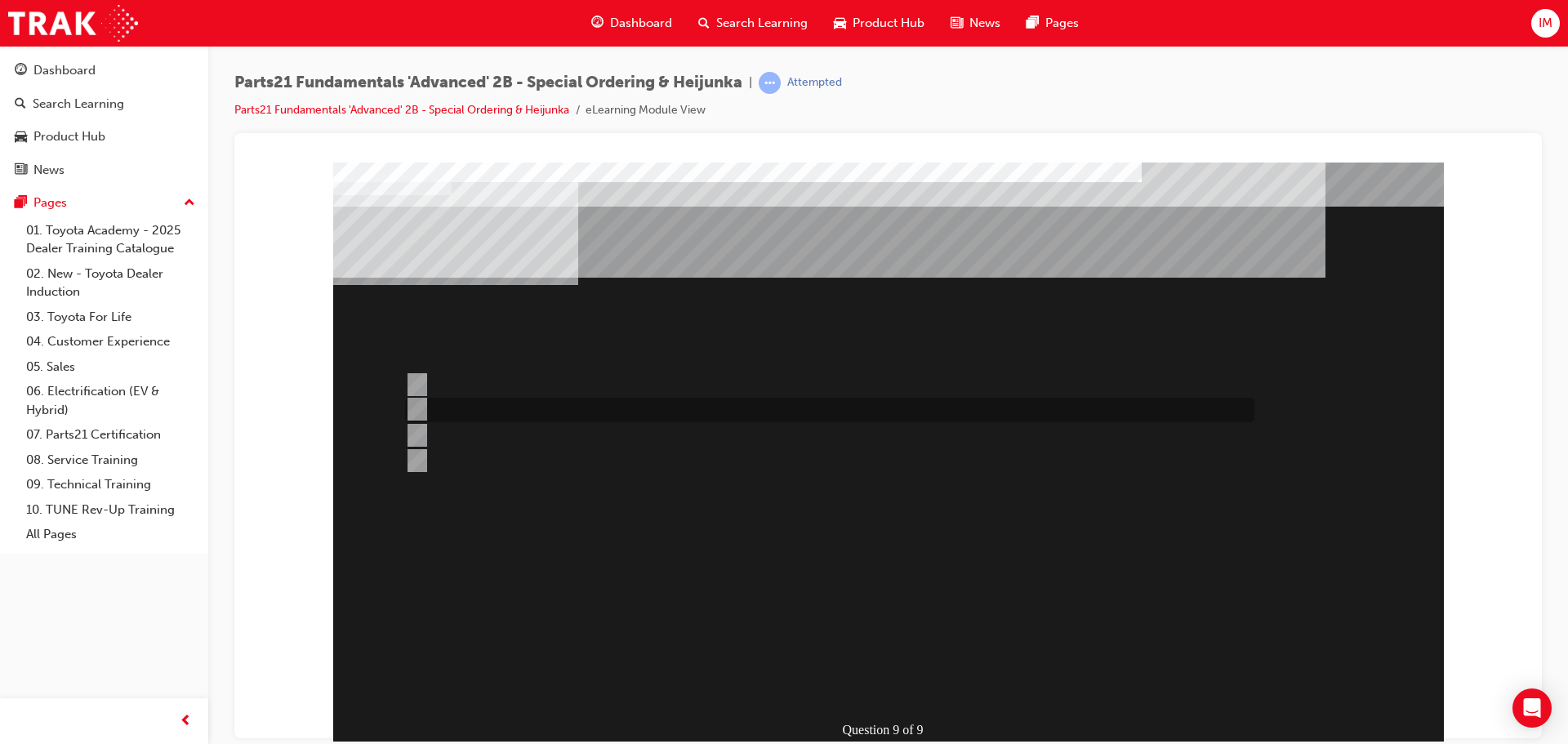
click at [573, 420] on div at bounding box center [825, 410] width 849 height 24
radio input "true"
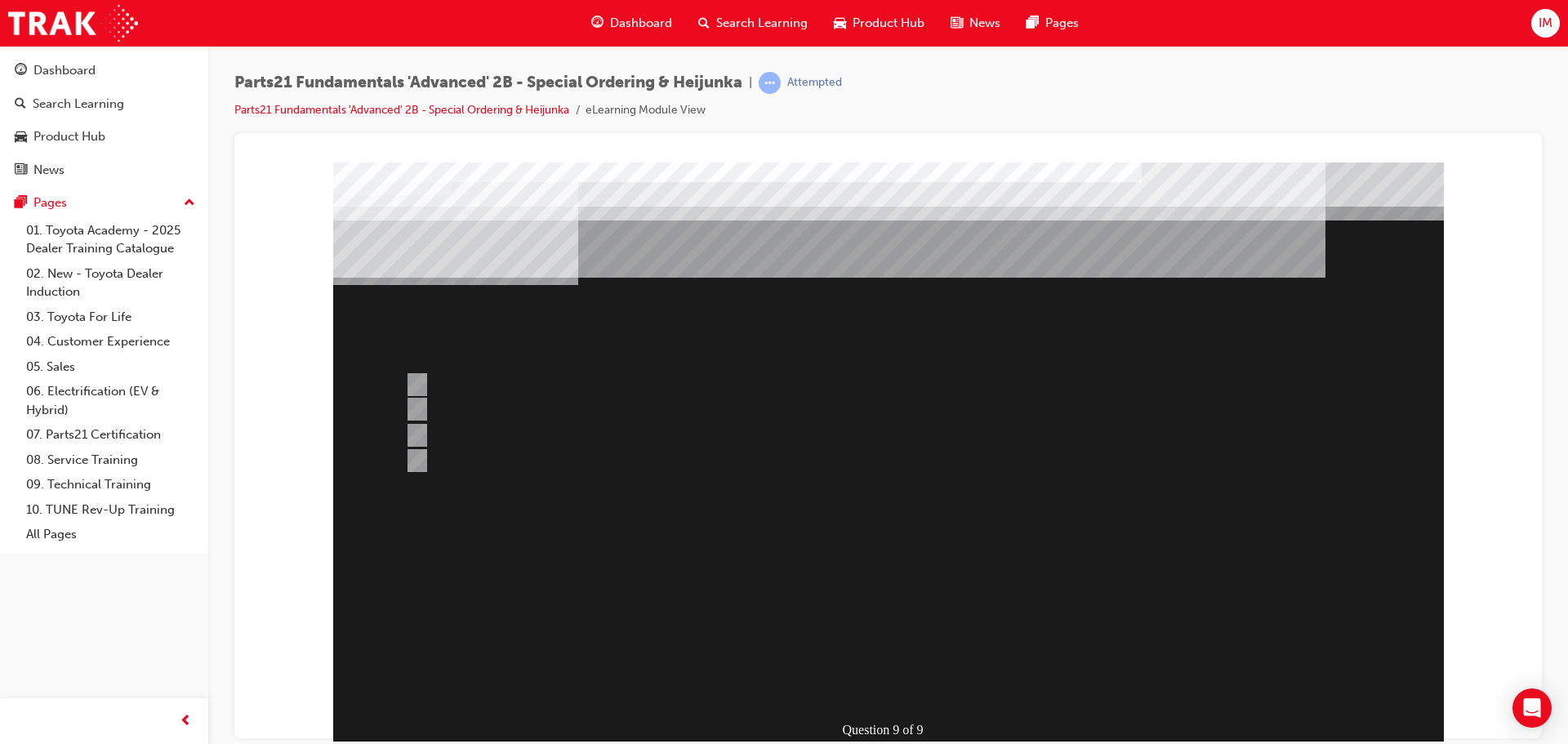
click at [852, 603] on div at bounding box center [888, 475] width 1110 height 625
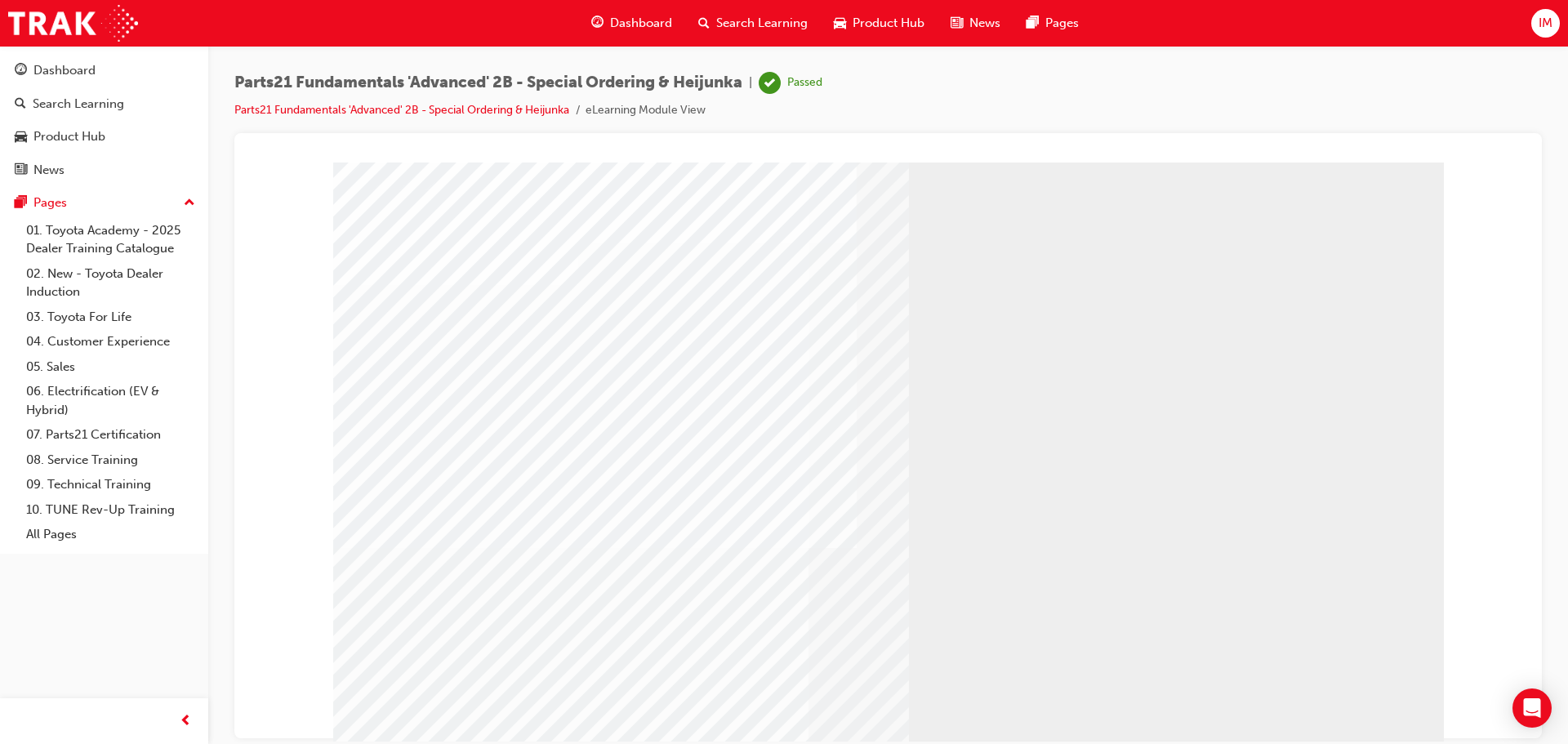
click at [92, 439] on link "07. Parts21 Certification" at bounding box center [111, 435] width 182 height 25
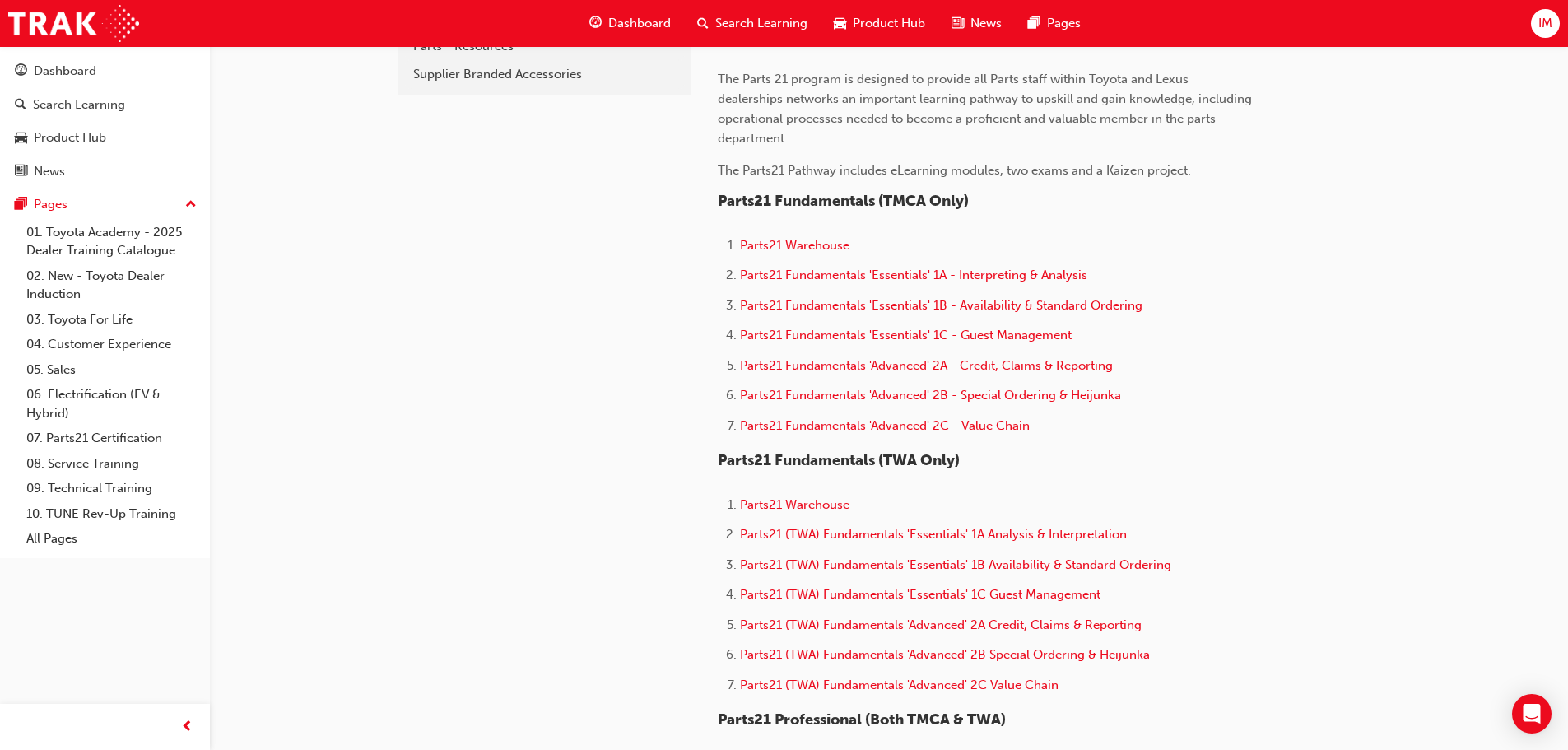
scroll to position [494, 0]
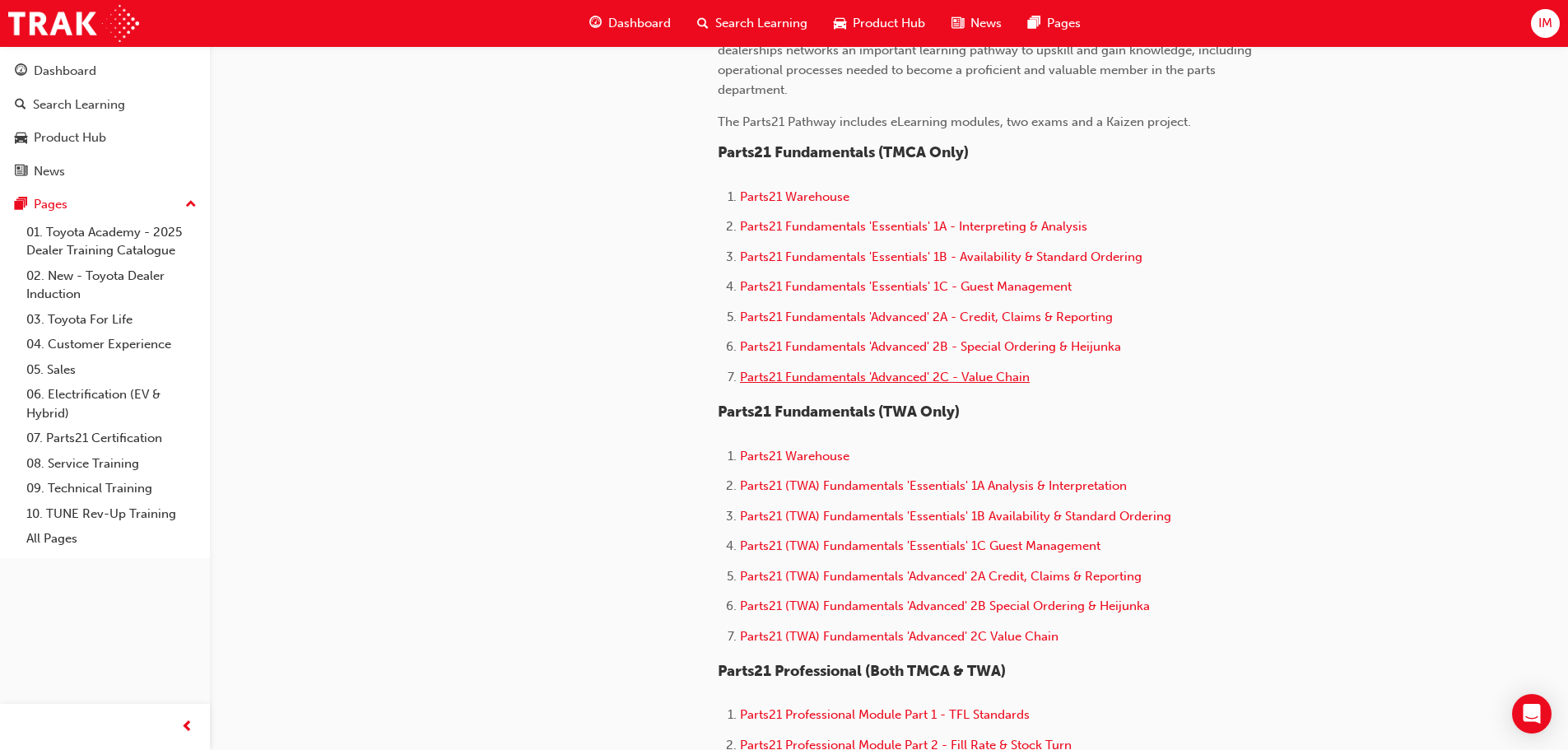
click at [833, 381] on span "Parts21 Fundamentals 'Advanced' 2C - Value Chain" at bounding box center [884, 377] width 290 height 15
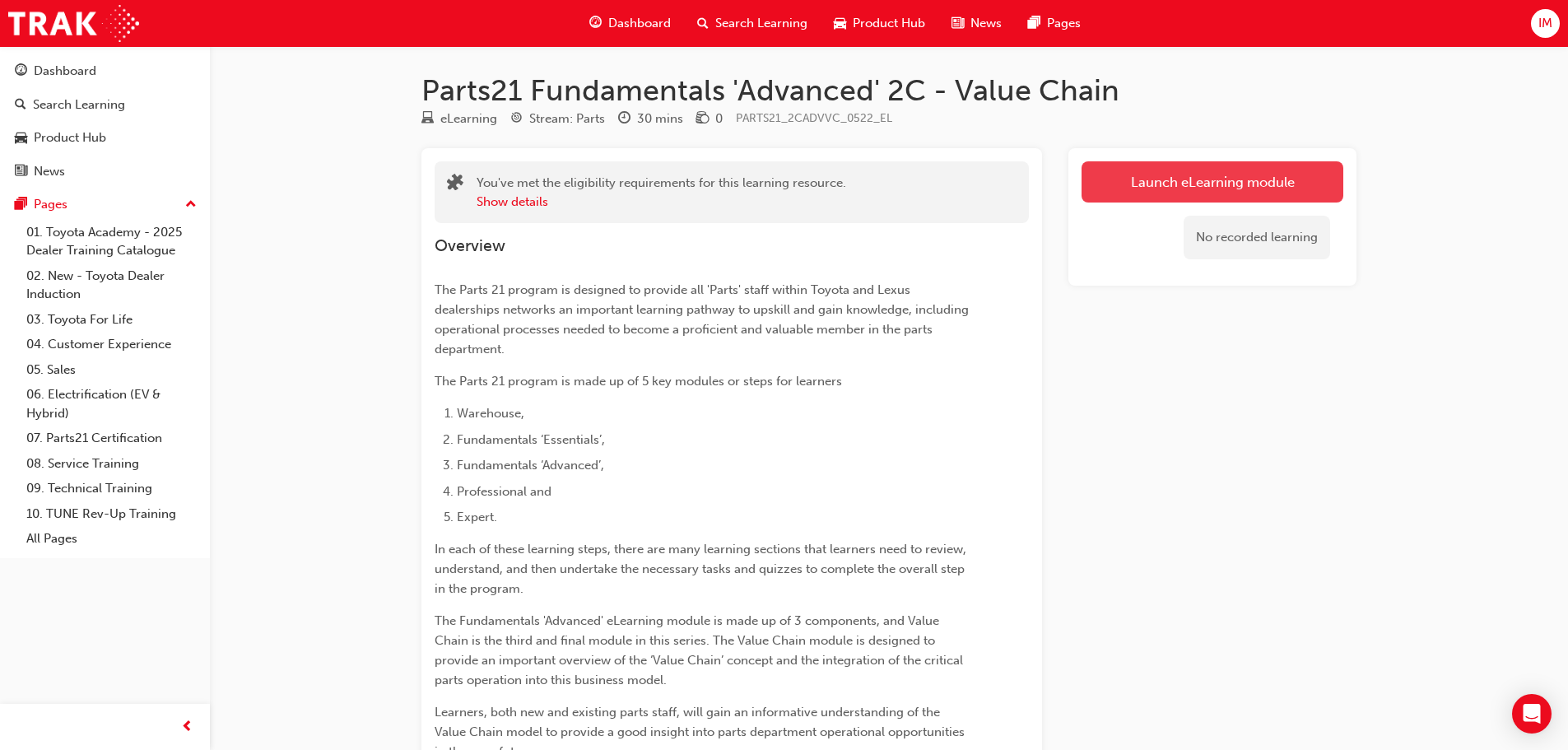
click at [1249, 176] on link "Launch eLearning module" at bounding box center [1212, 182] width 261 height 41
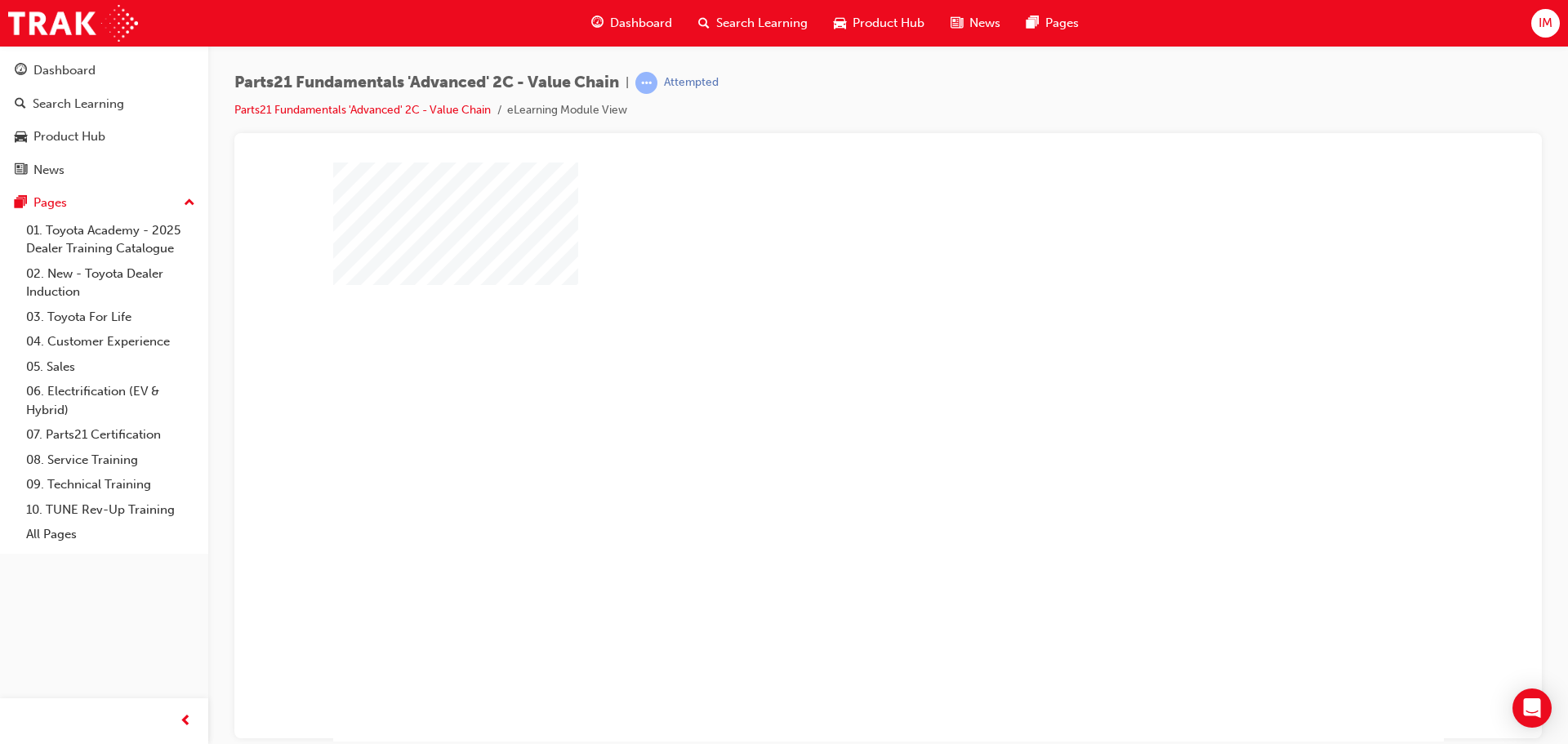
click at [841, 404] on div "play" at bounding box center [841, 404] width 0 height 0
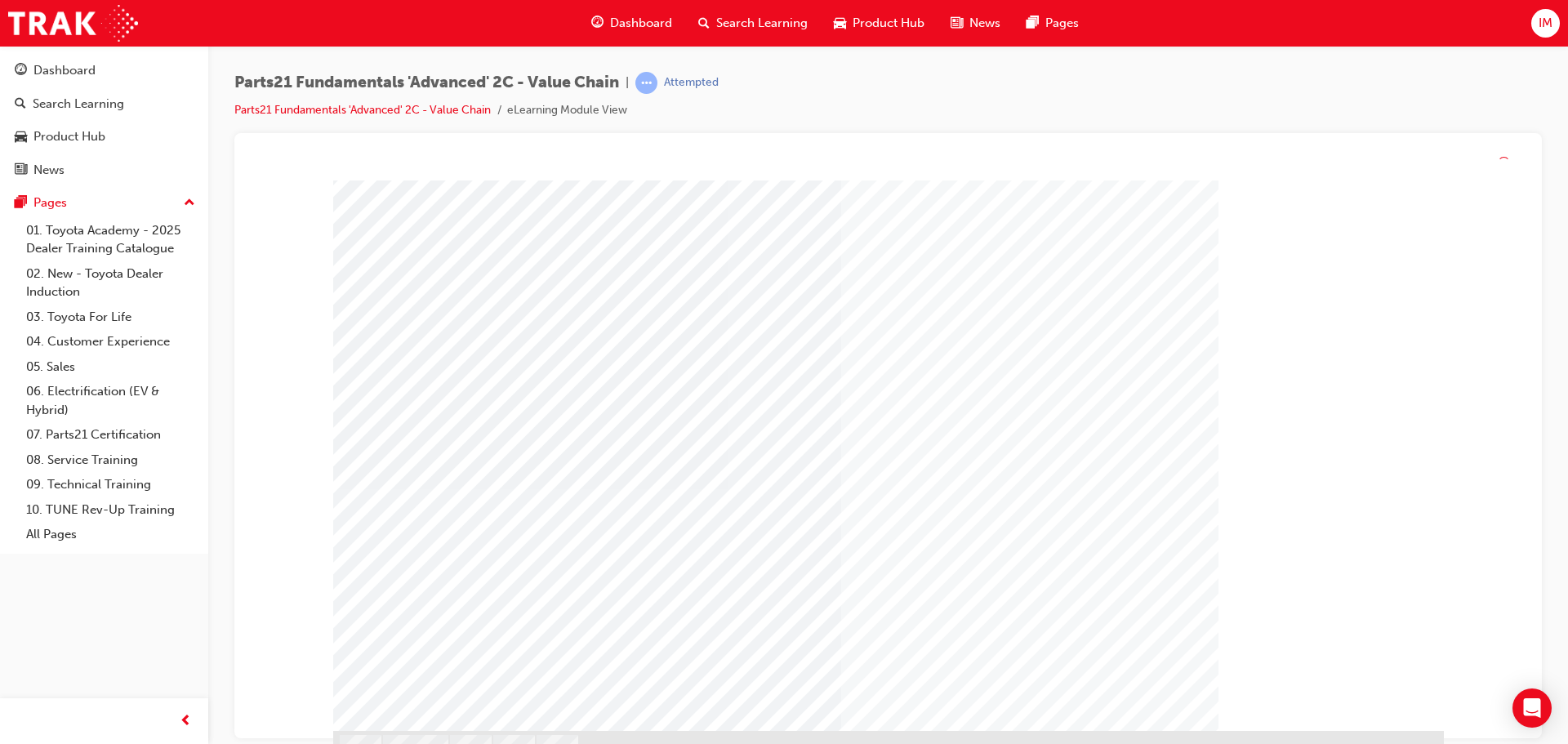
scroll to position [1, 0]
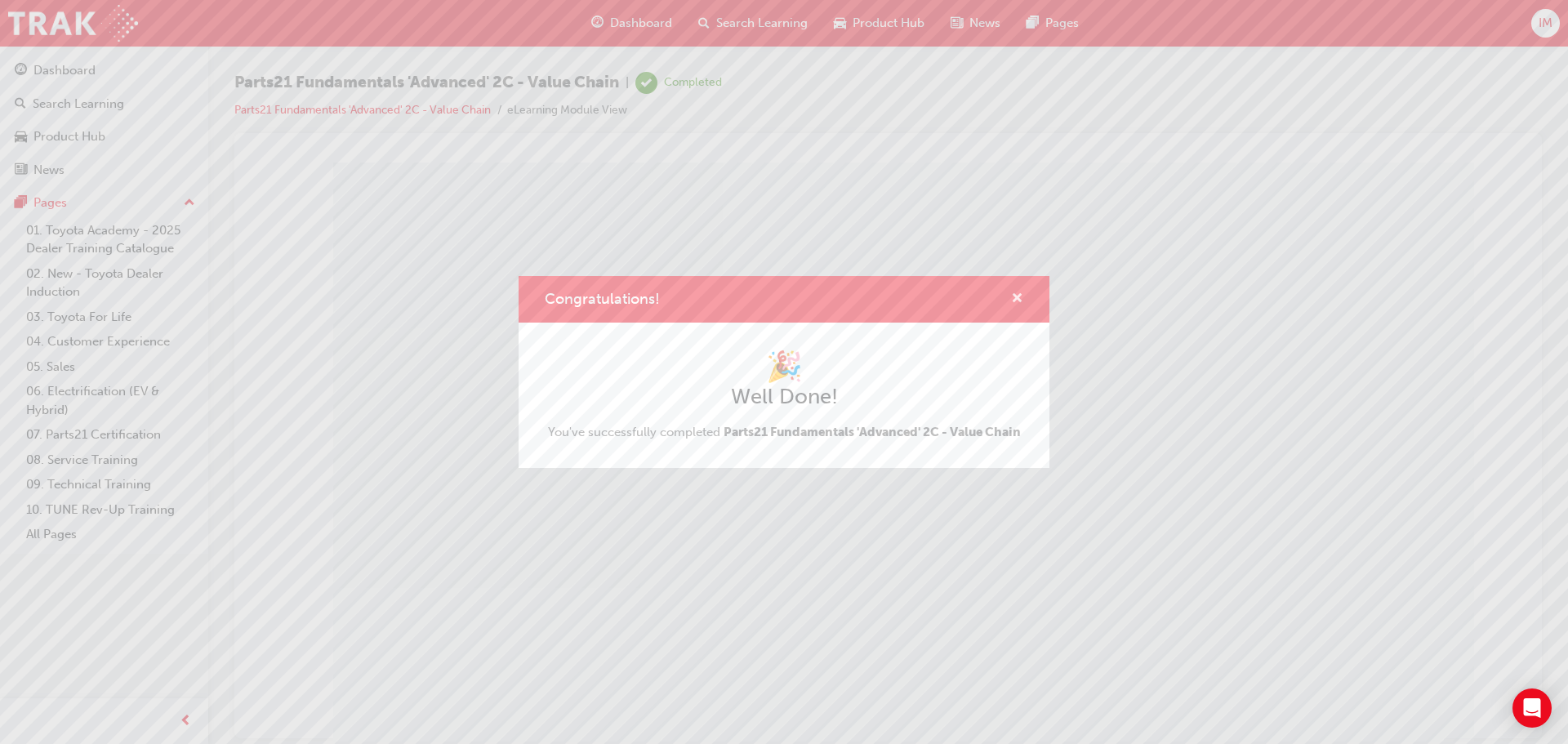
click at [1018, 304] on span "cross-icon" at bounding box center [1017, 300] width 13 height 14
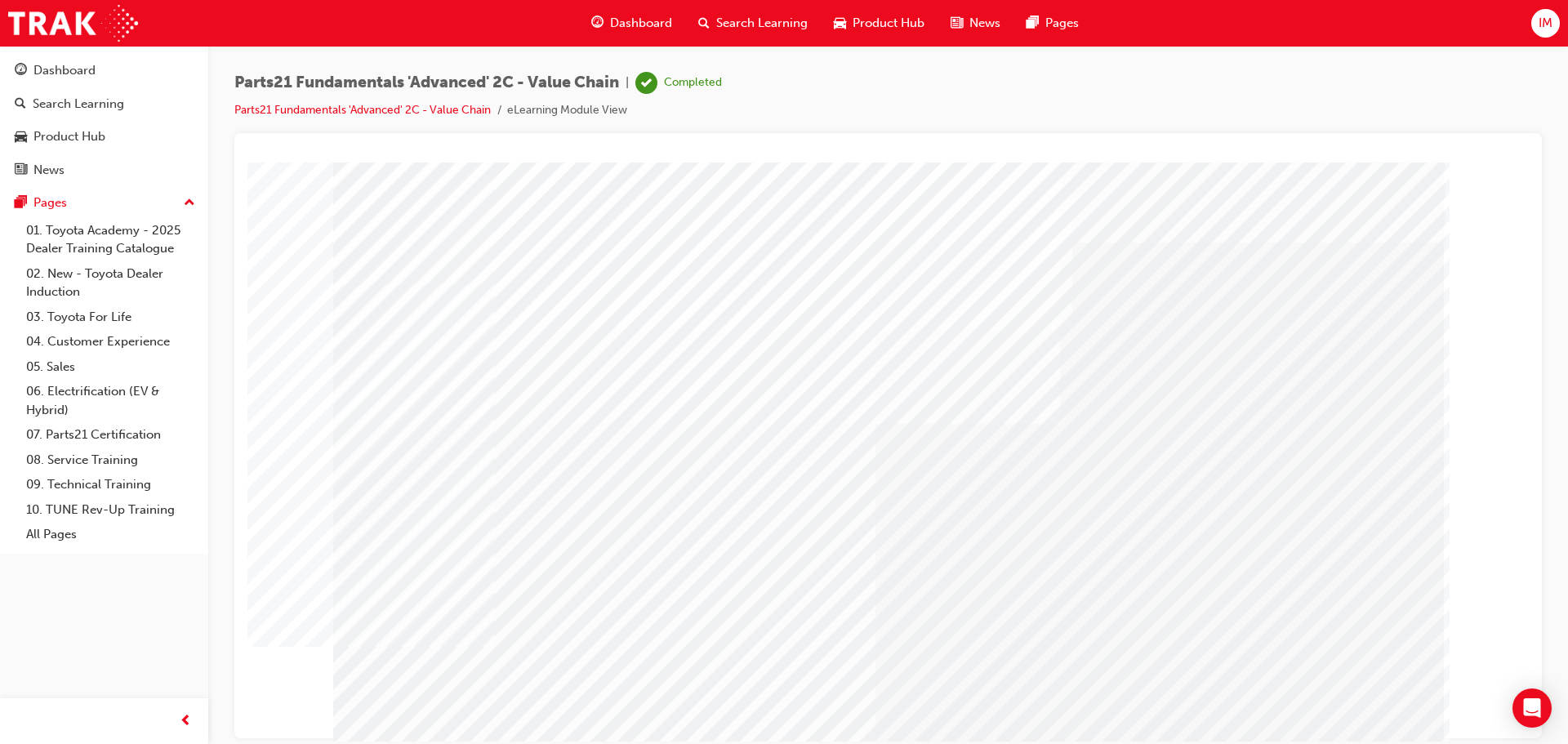
click at [1325, 666] on div at bounding box center [888, 410] width 1110 height 588
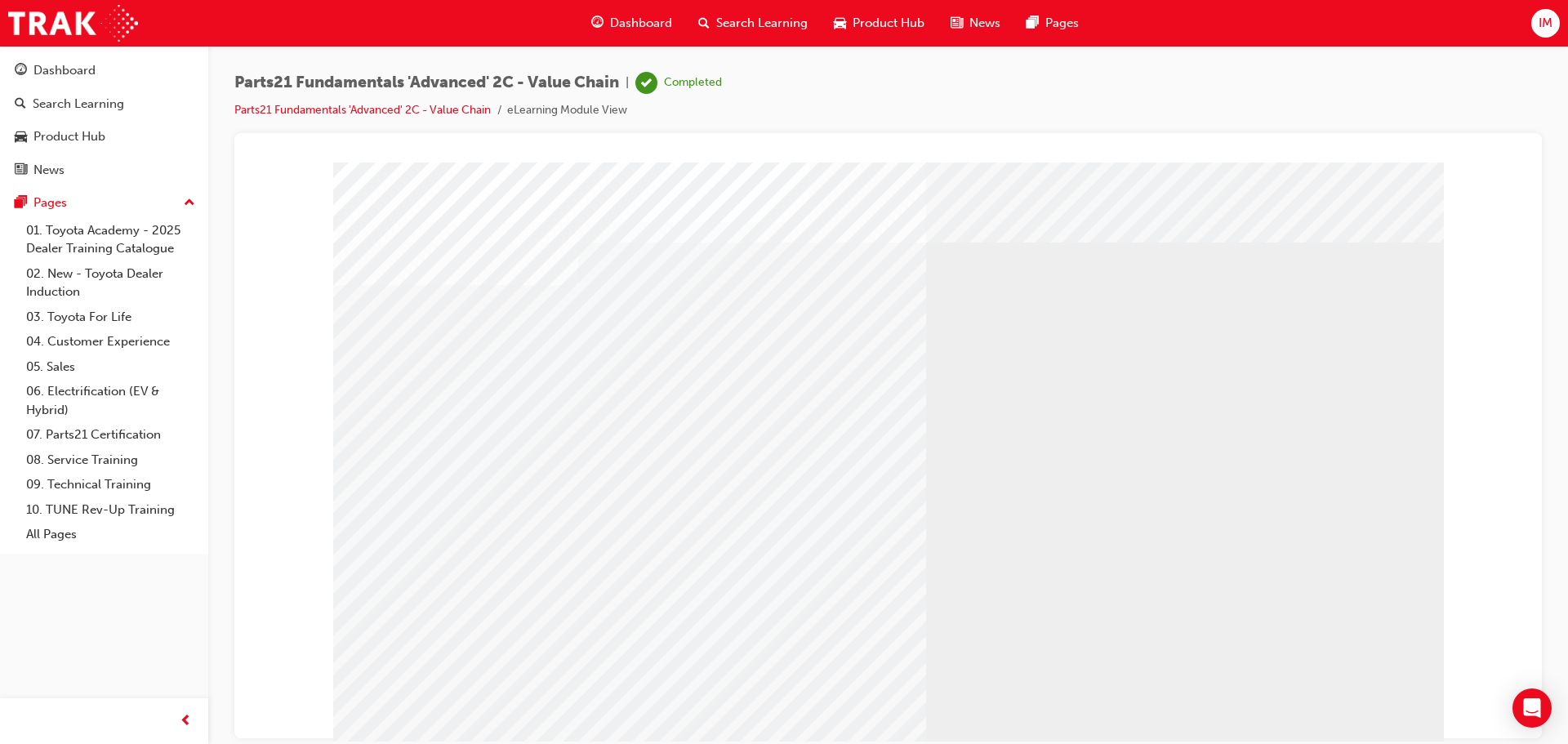
drag, startPoint x: 639, startPoint y: 386, endPoint x: 638, endPoint y: 431, distance: 45.0
drag, startPoint x: 662, startPoint y: 411, endPoint x: 900, endPoint y: 398, distance: 238.4
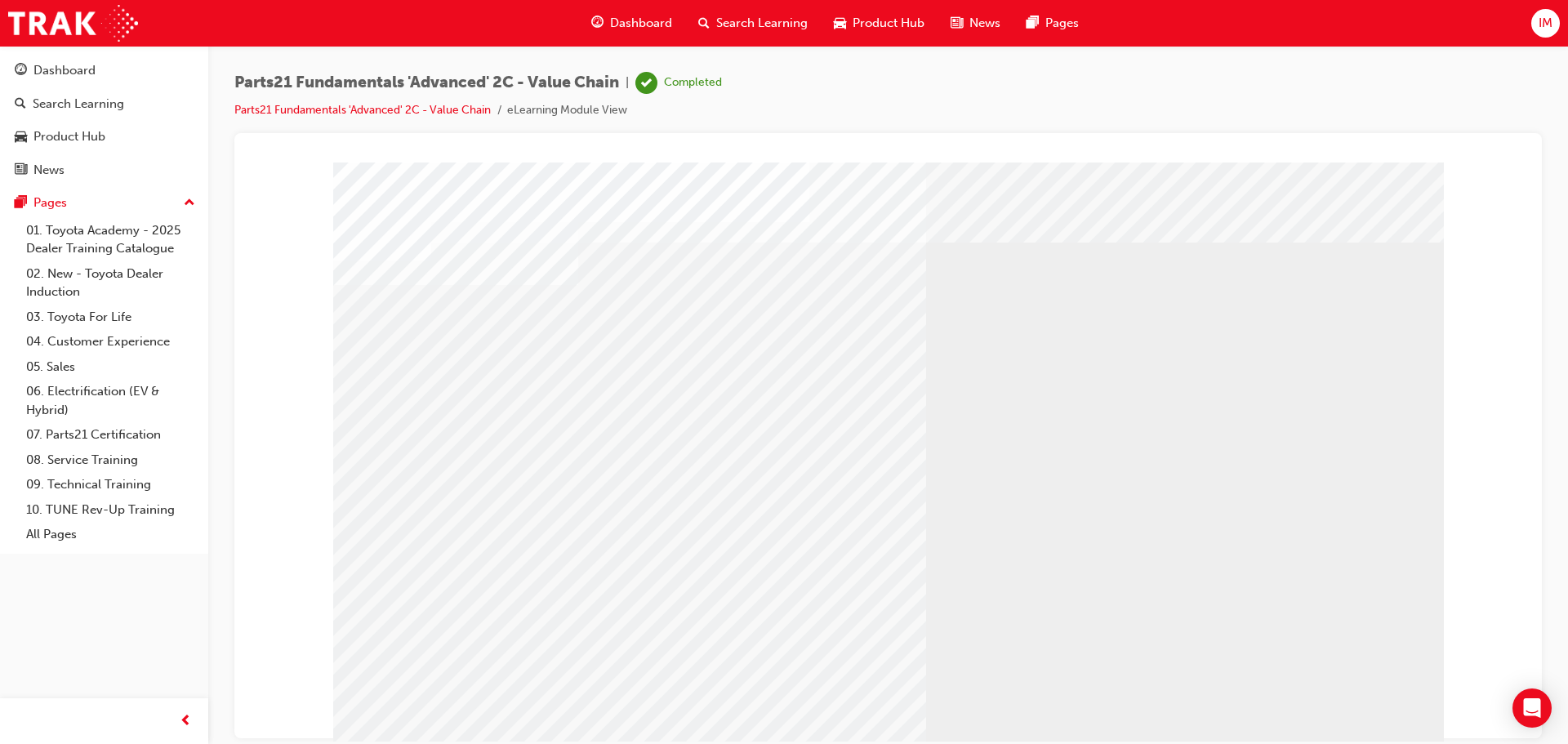
click at [99, 427] on link "07. Parts21 Certification" at bounding box center [111, 435] width 182 height 25
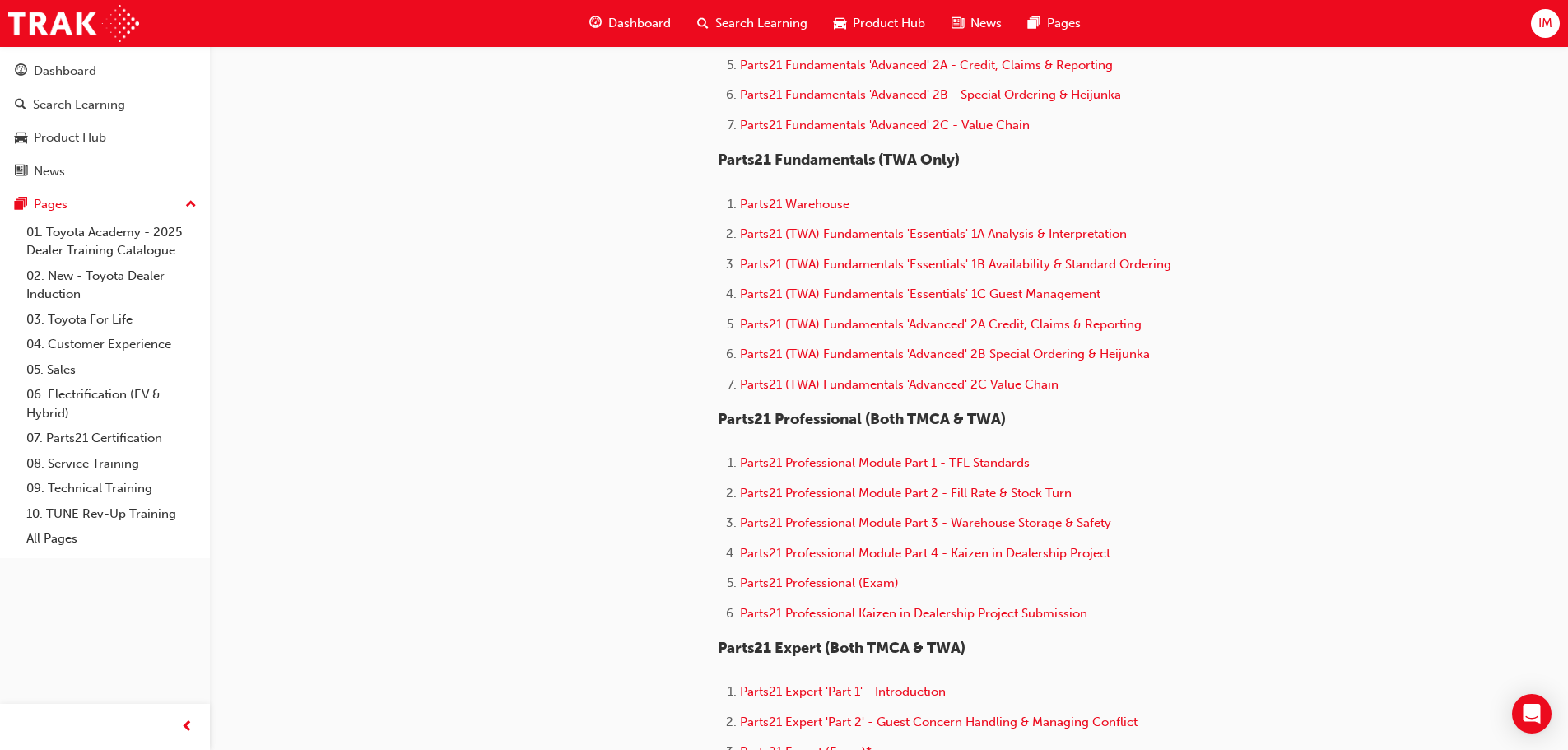
scroll to position [741, 0]
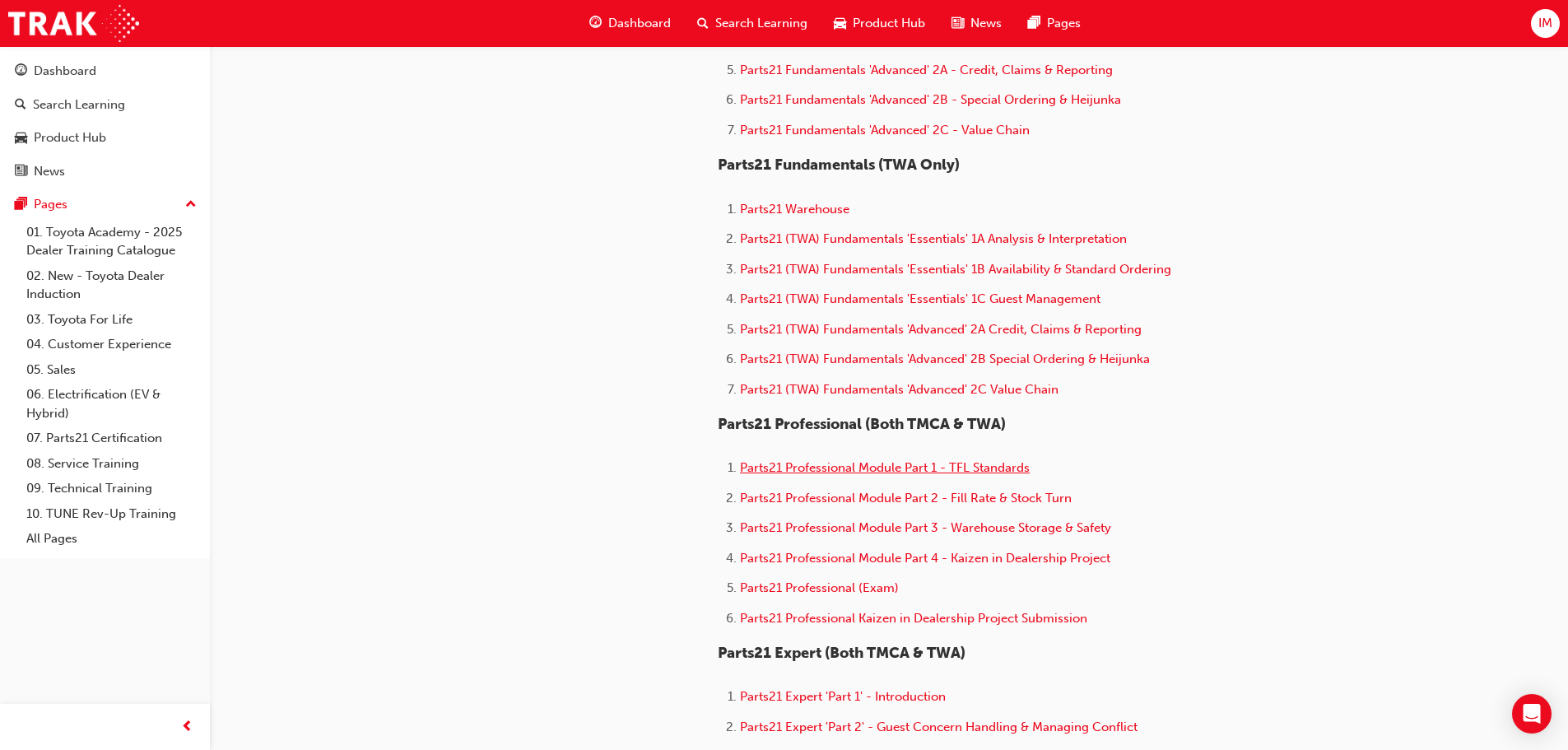
click at [832, 467] on span "Parts21 Professional Module Part 1 - TFL Standards" at bounding box center [884, 468] width 290 height 15
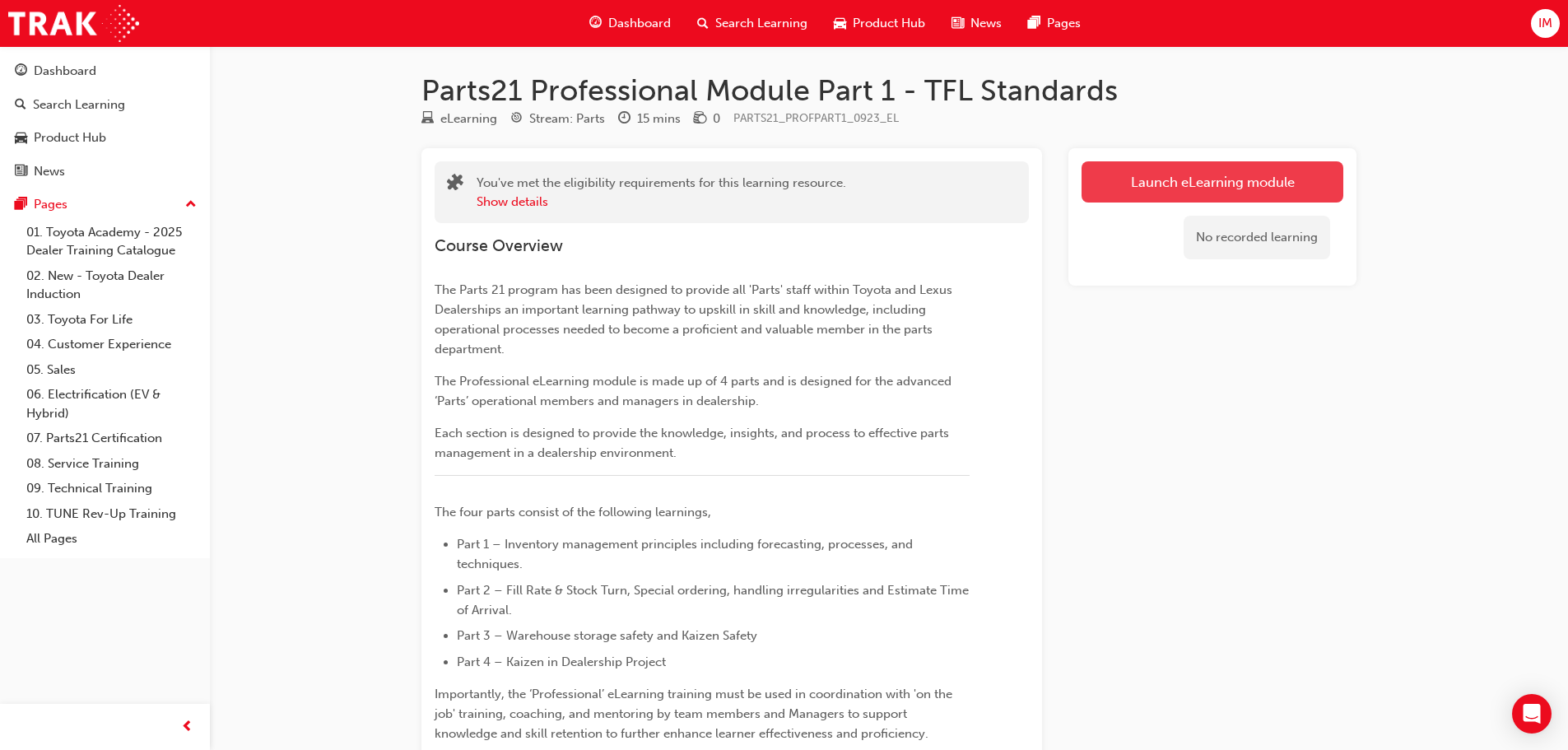
click at [1170, 189] on link "Launch eLearning module" at bounding box center [1212, 182] width 261 height 41
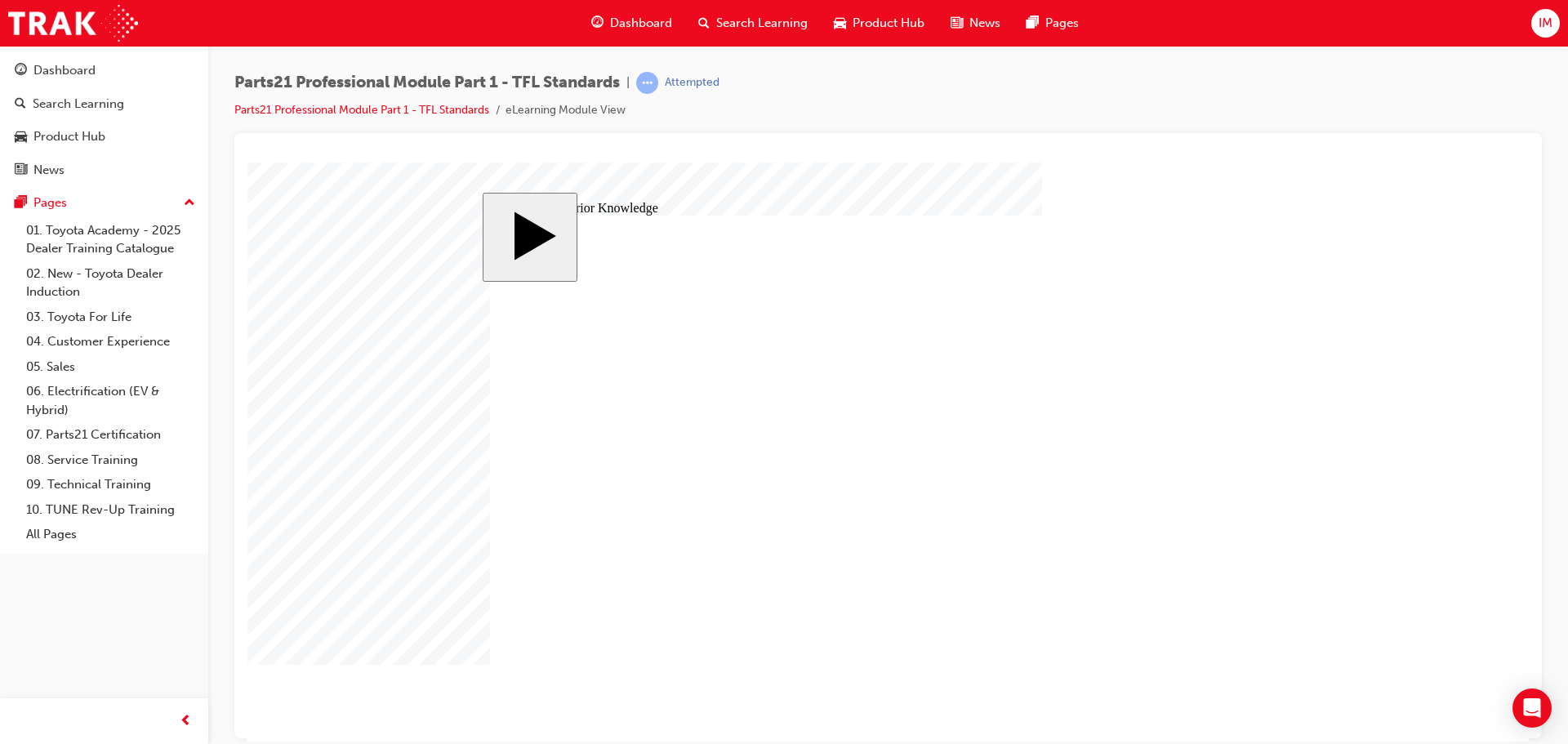
drag, startPoint x: 650, startPoint y: 408, endPoint x: 712, endPoint y: 406, distance: 62.0
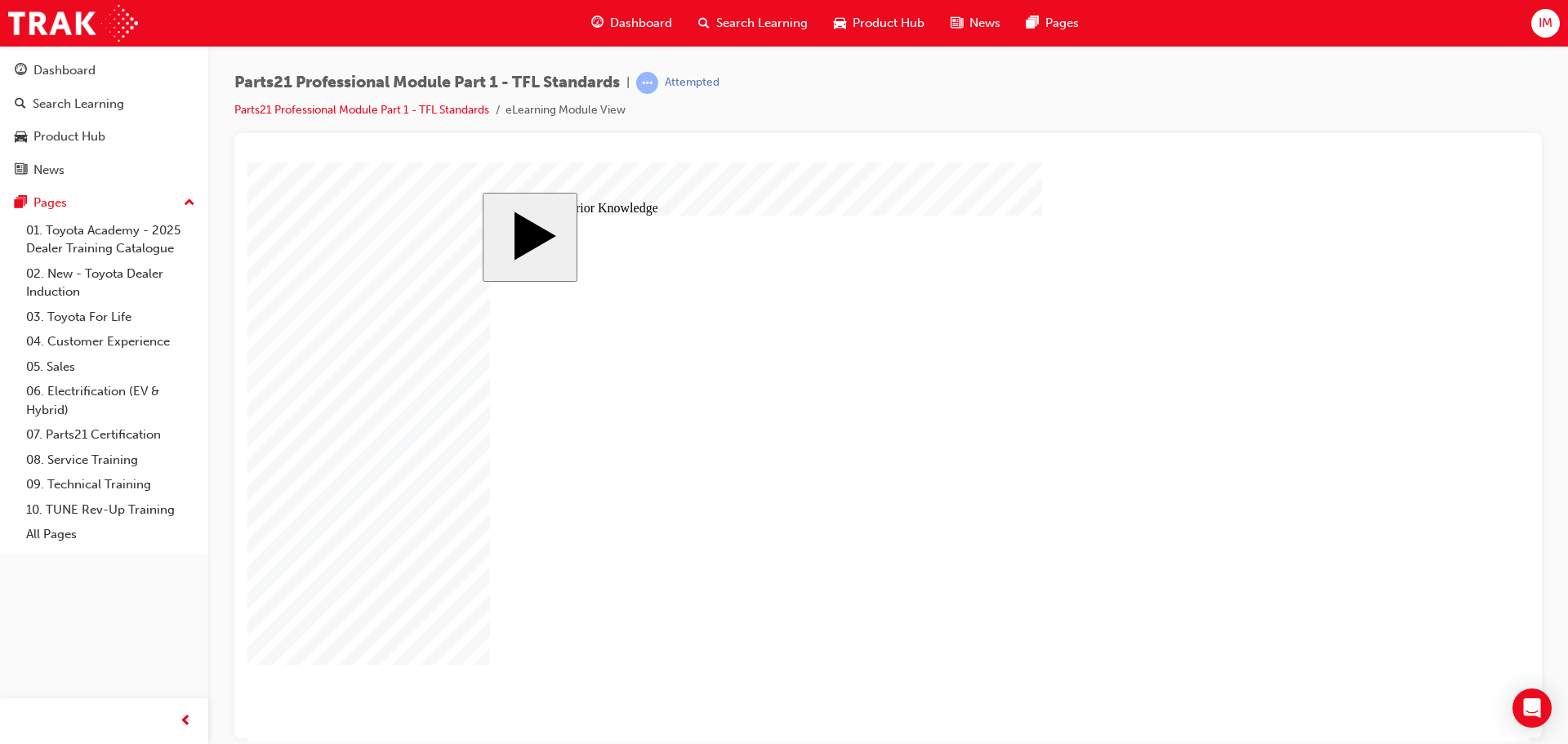
drag, startPoint x: 977, startPoint y: 413, endPoint x: 1056, endPoint y: 413, distance: 79.0
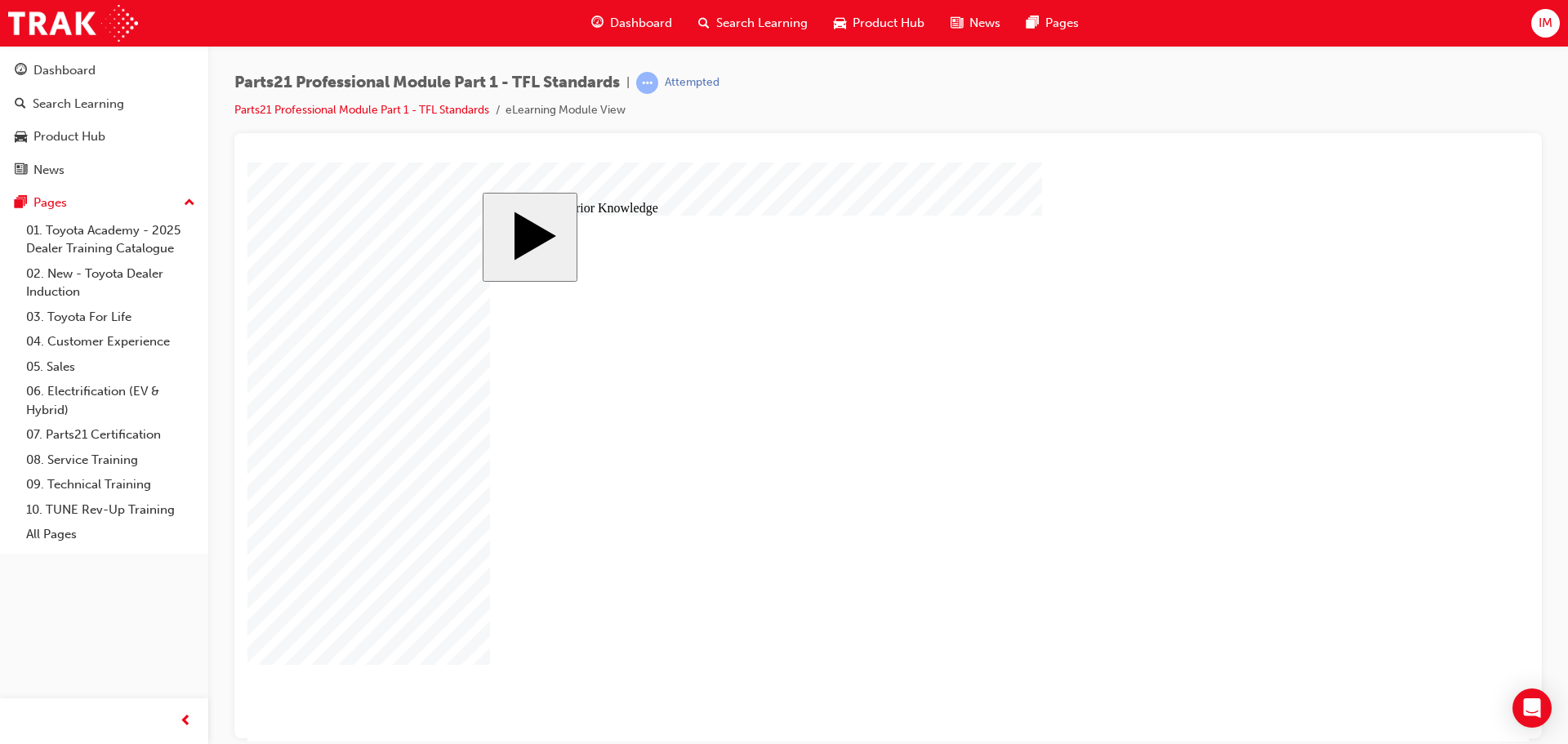
drag, startPoint x: 926, startPoint y: 405, endPoint x: 872, endPoint y: 429, distance: 59.1
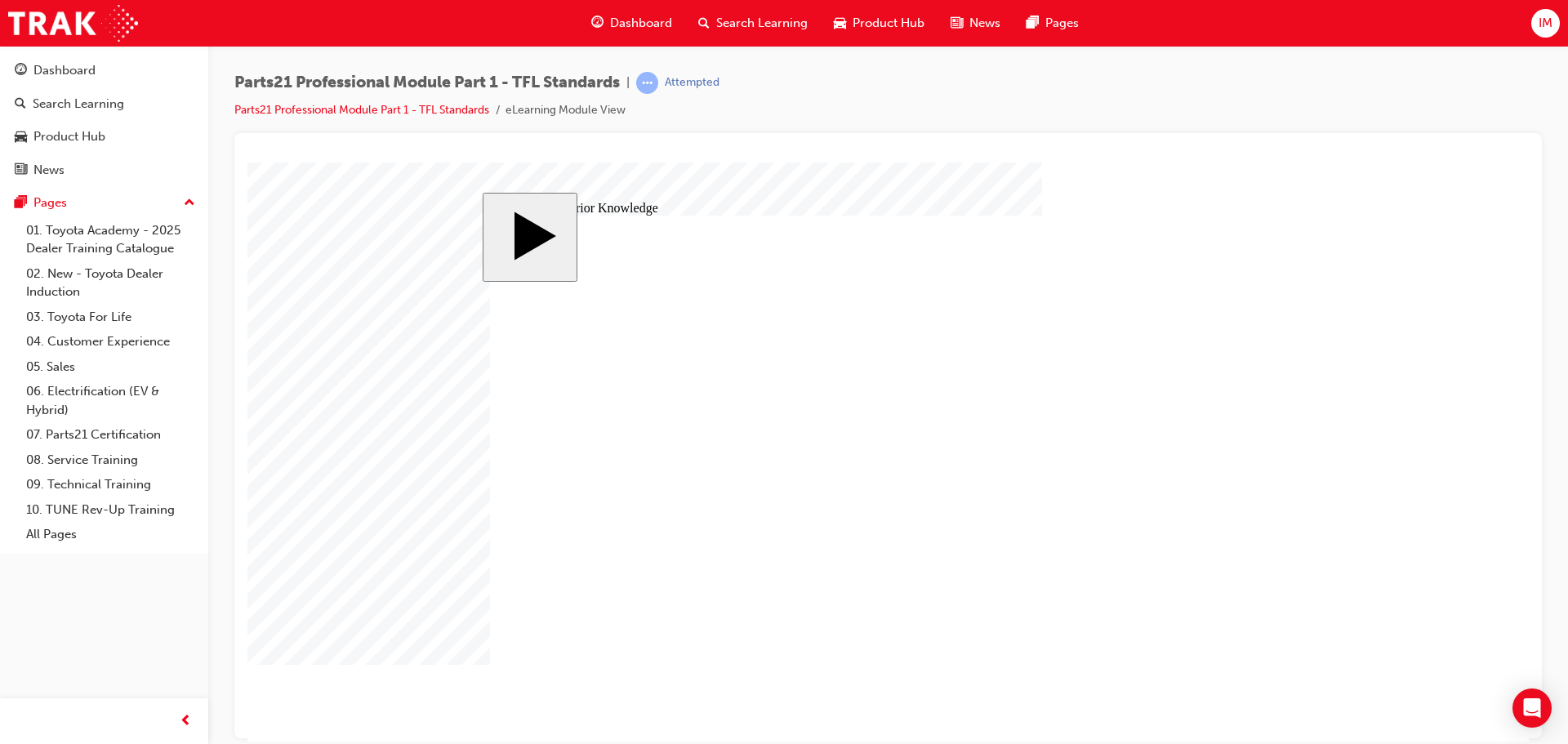
drag, startPoint x: 660, startPoint y: 369, endPoint x: 838, endPoint y: 396, distance: 180.0
drag, startPoint x: 838, startPoint y: 396, endPoint x: 1026, endPoint y: 405, distance: 188.2
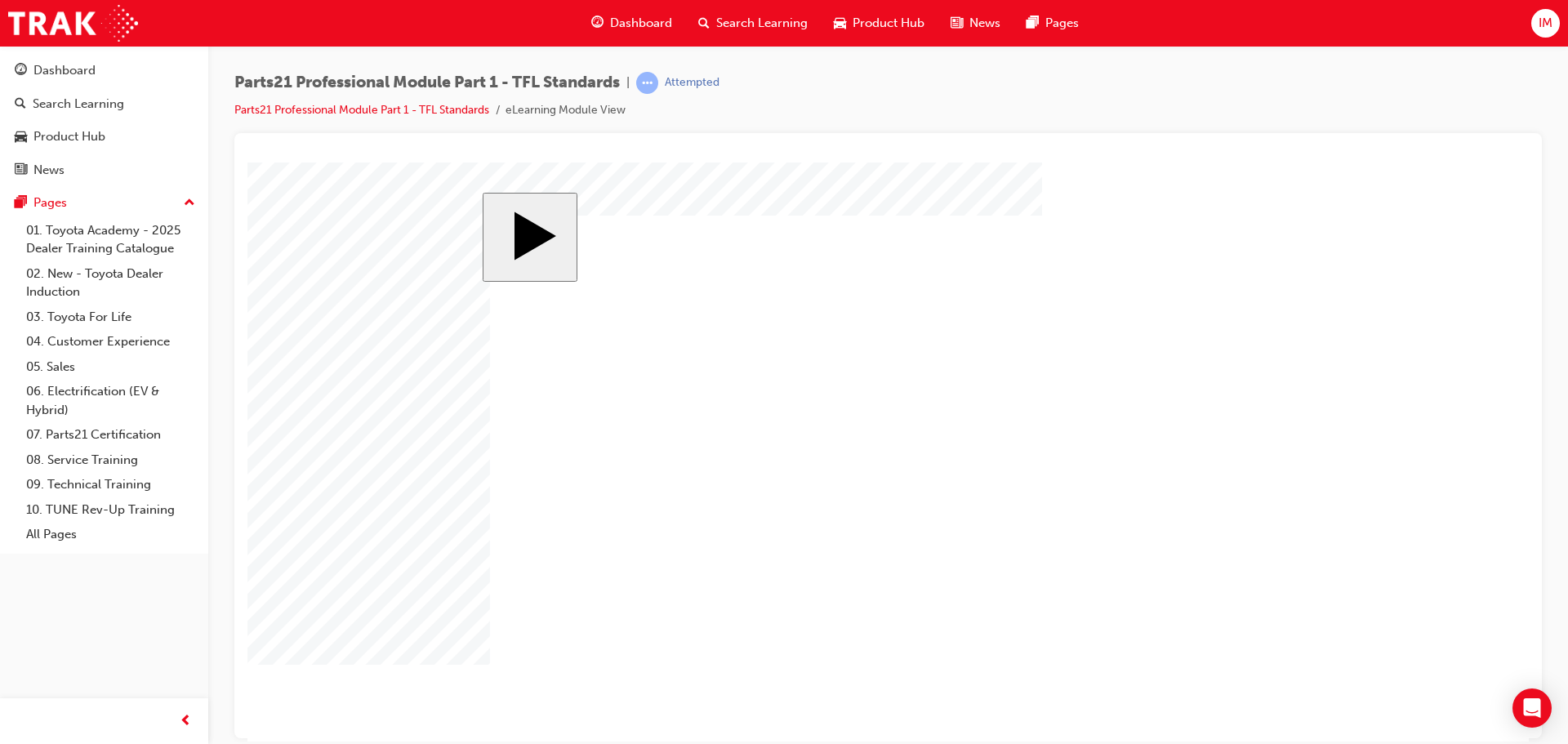
drag, startPoint x: 685, startPoint y: 362, endPoint x: 677, endPoint y: 404, distance: 42.8
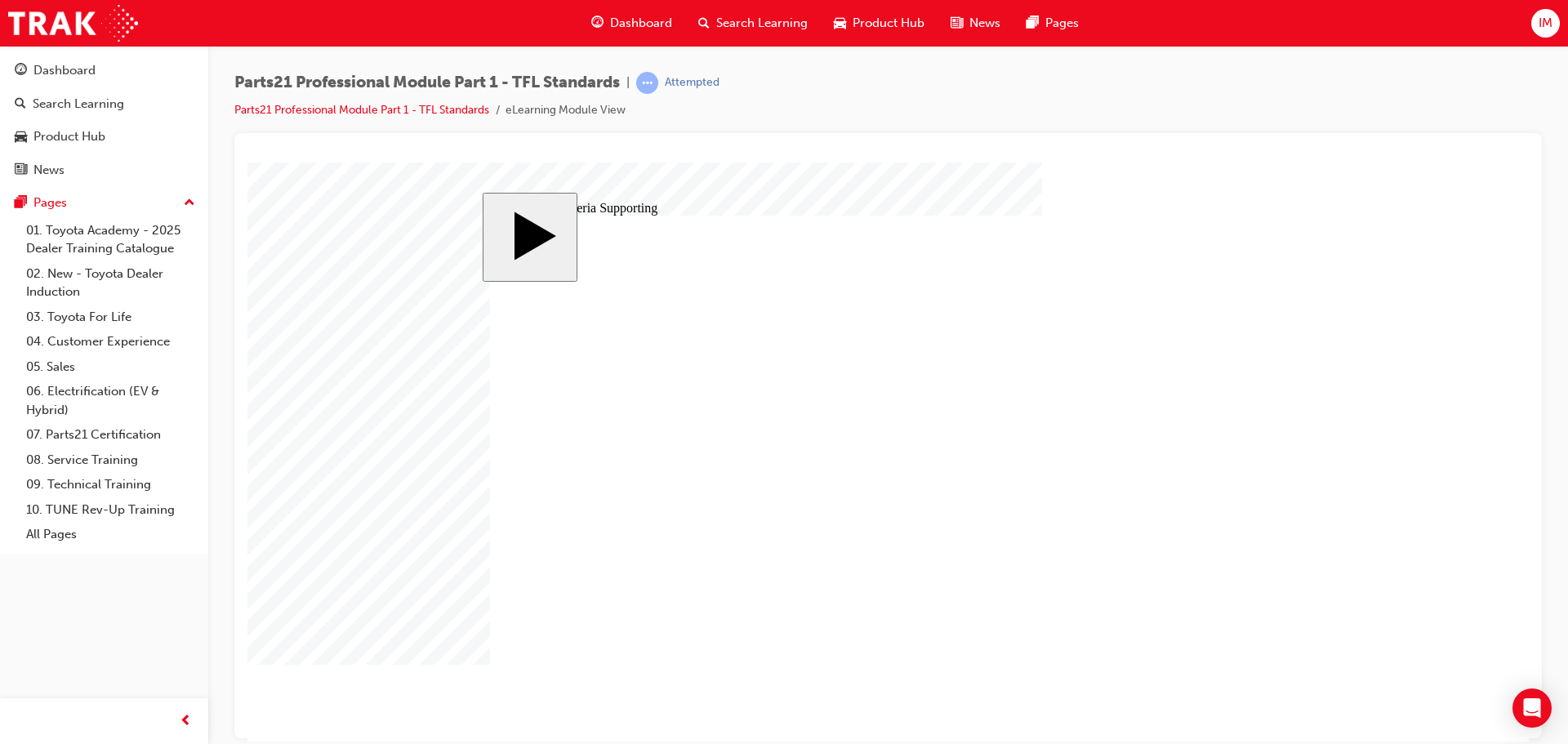
click at [1215, 671] on div "slide: 9 Key Criteria Supporting MENU Rectangle 6 HELP Rectangle 6 EXIT Rectang…" at bounding box center [888, 422] width 1282 height 521
click at [329, 243] on div at bounding box center [288, 203] width 82 height 82
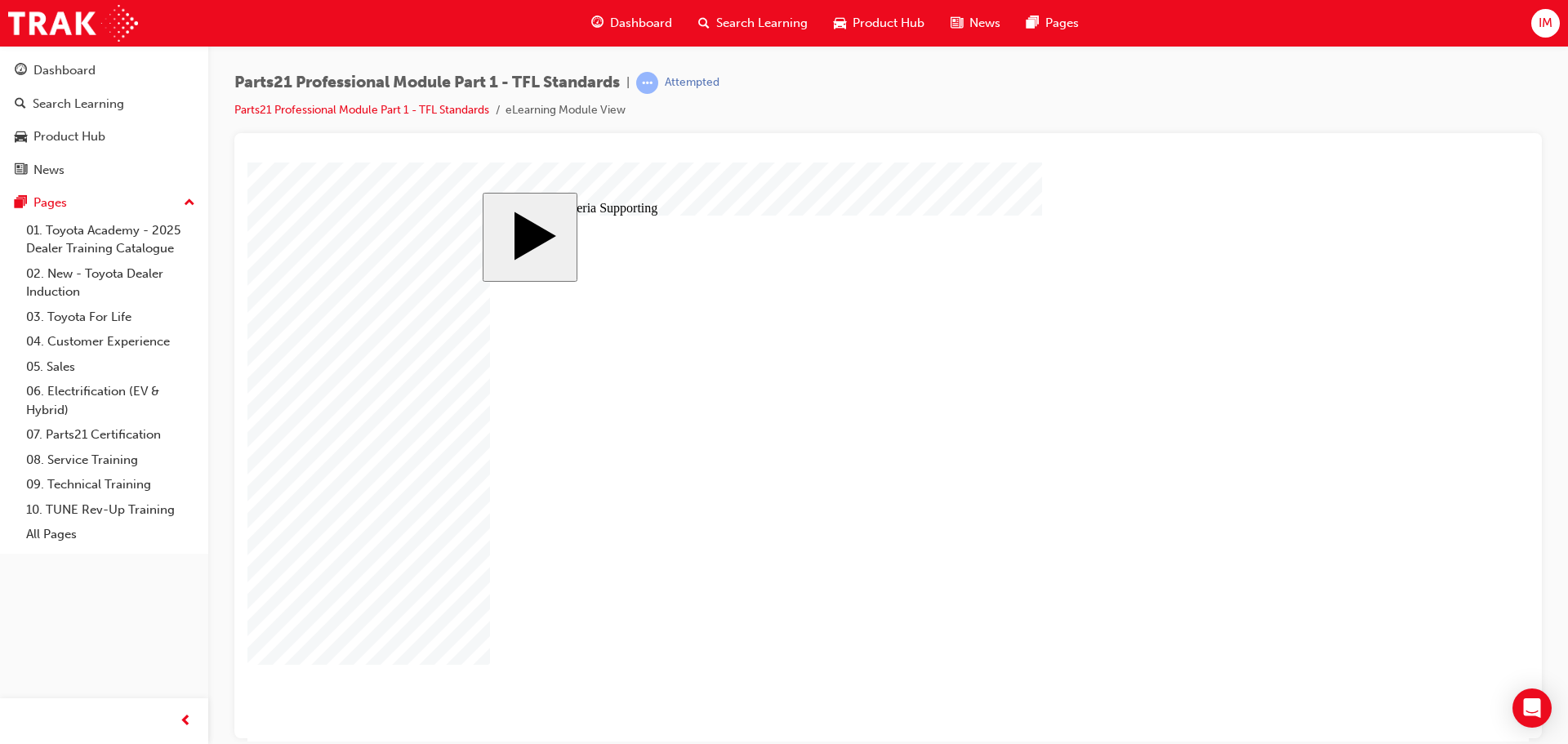
click at [329, 243] on div at bounding box center [288, 203] width 82 height 82
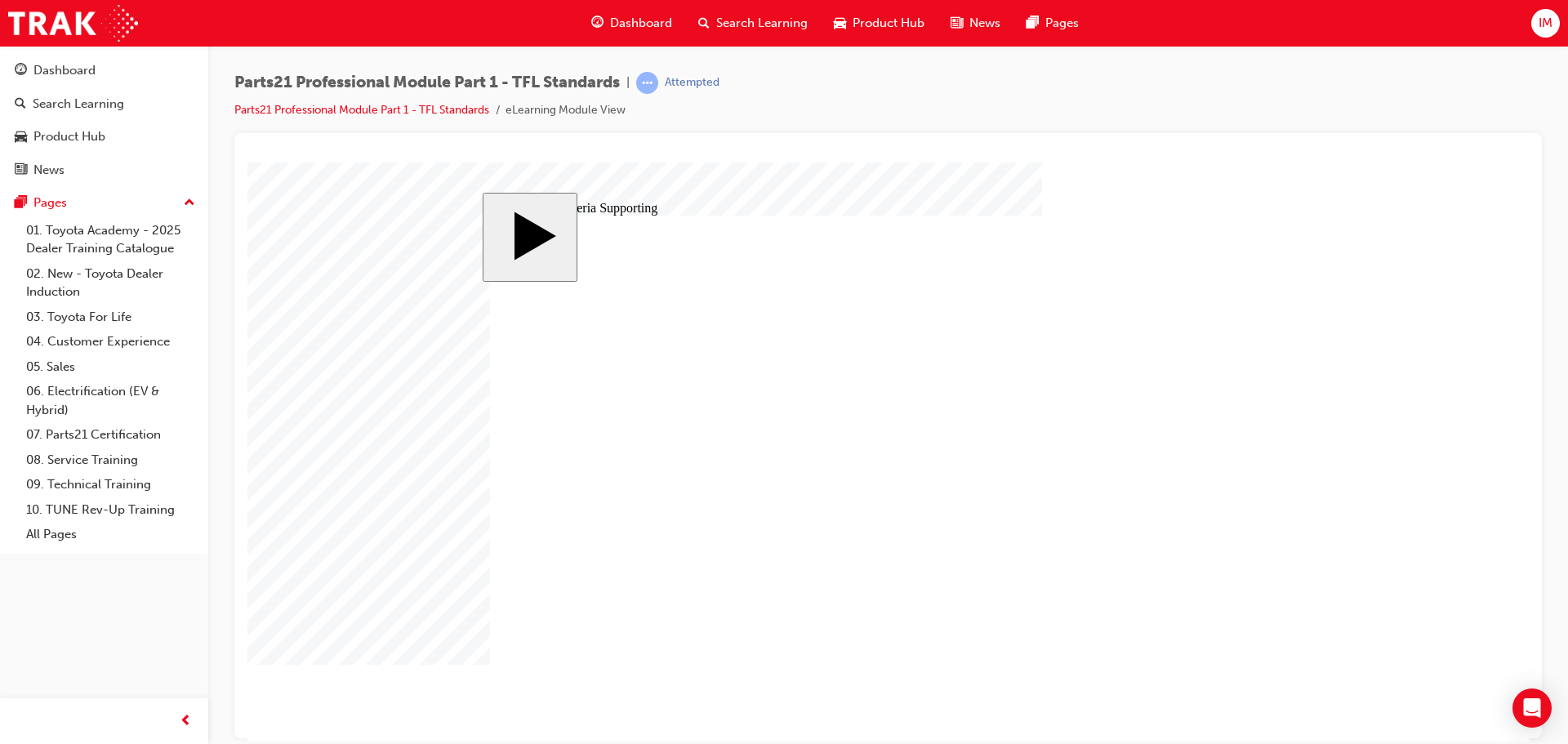
drag, startPoint x: 1101, startPoint y: 341, endPoint x: 962, endPoint y: 413, distance: 156.5
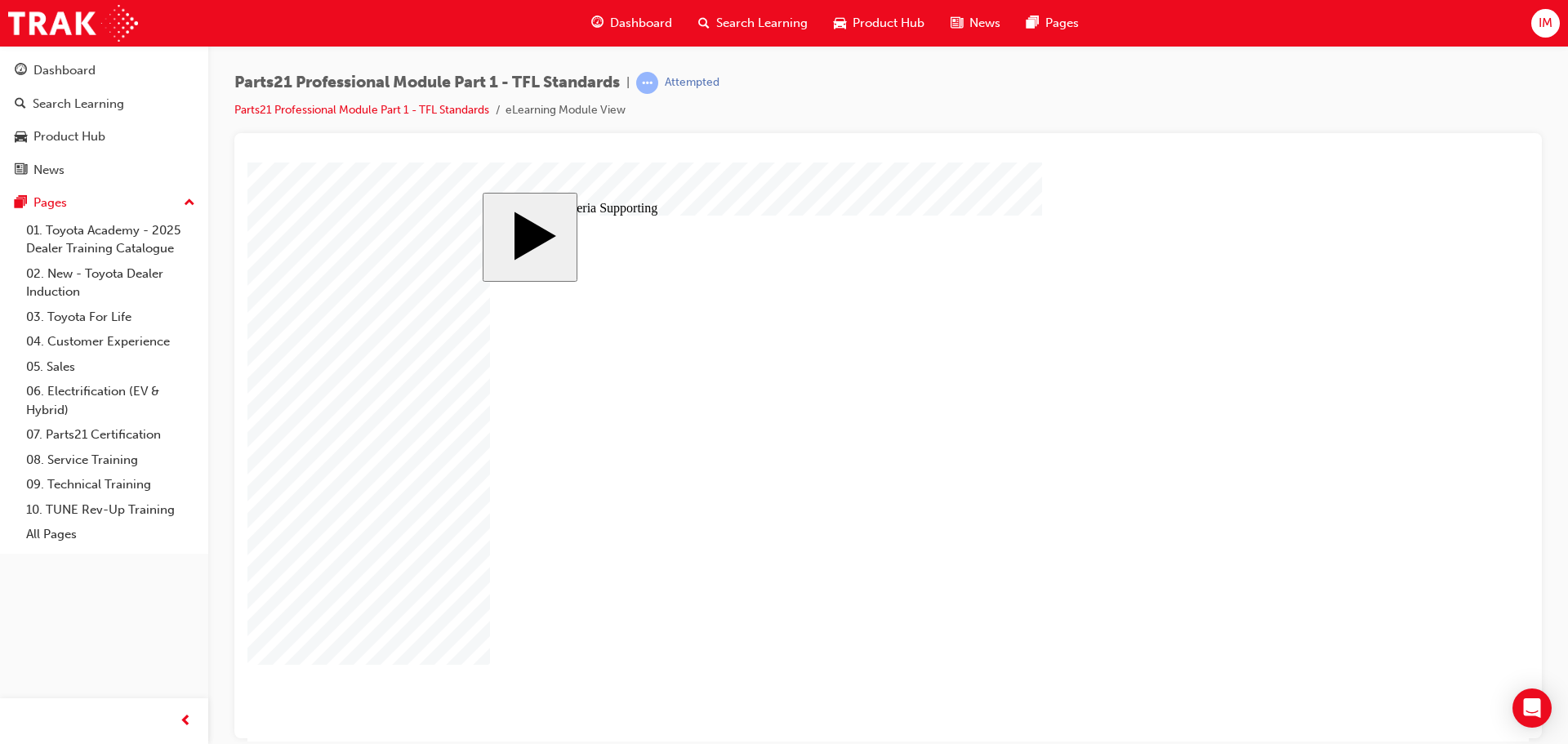
click at [248, 162] on image at bounding box center [248, 162] width 0 height 0
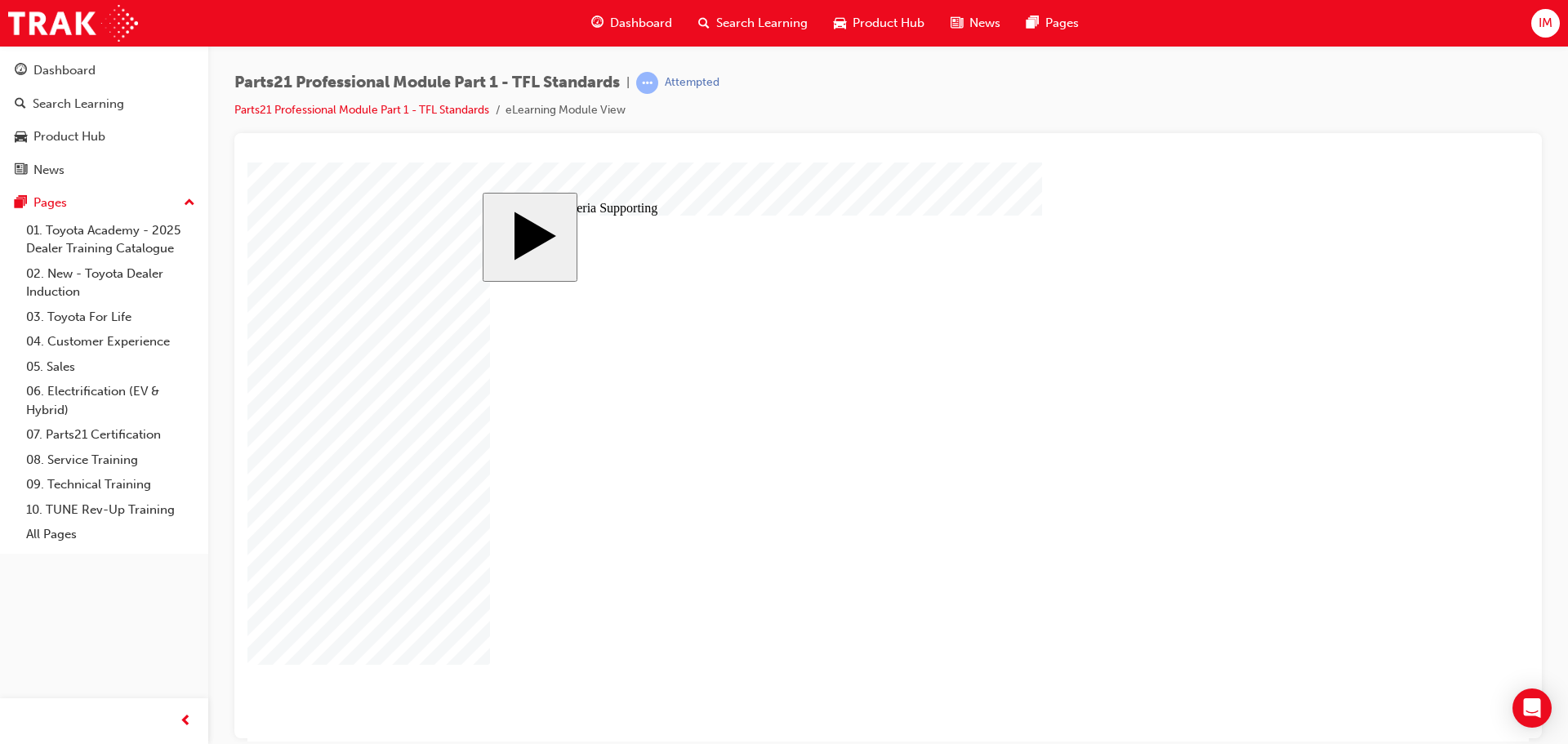
drag, startPoint x: 1196, startPoint y: 637, endPoint x: 1203, endPoint y: 652, distance: 16.6
click at [1207, 652] on div "MENU Rectangle 6 HELP Rectangle 6 EXIT Rectangle 6 Toyota For Life Quality Stan…" at bounding box center [887, 466] width 794 height 503
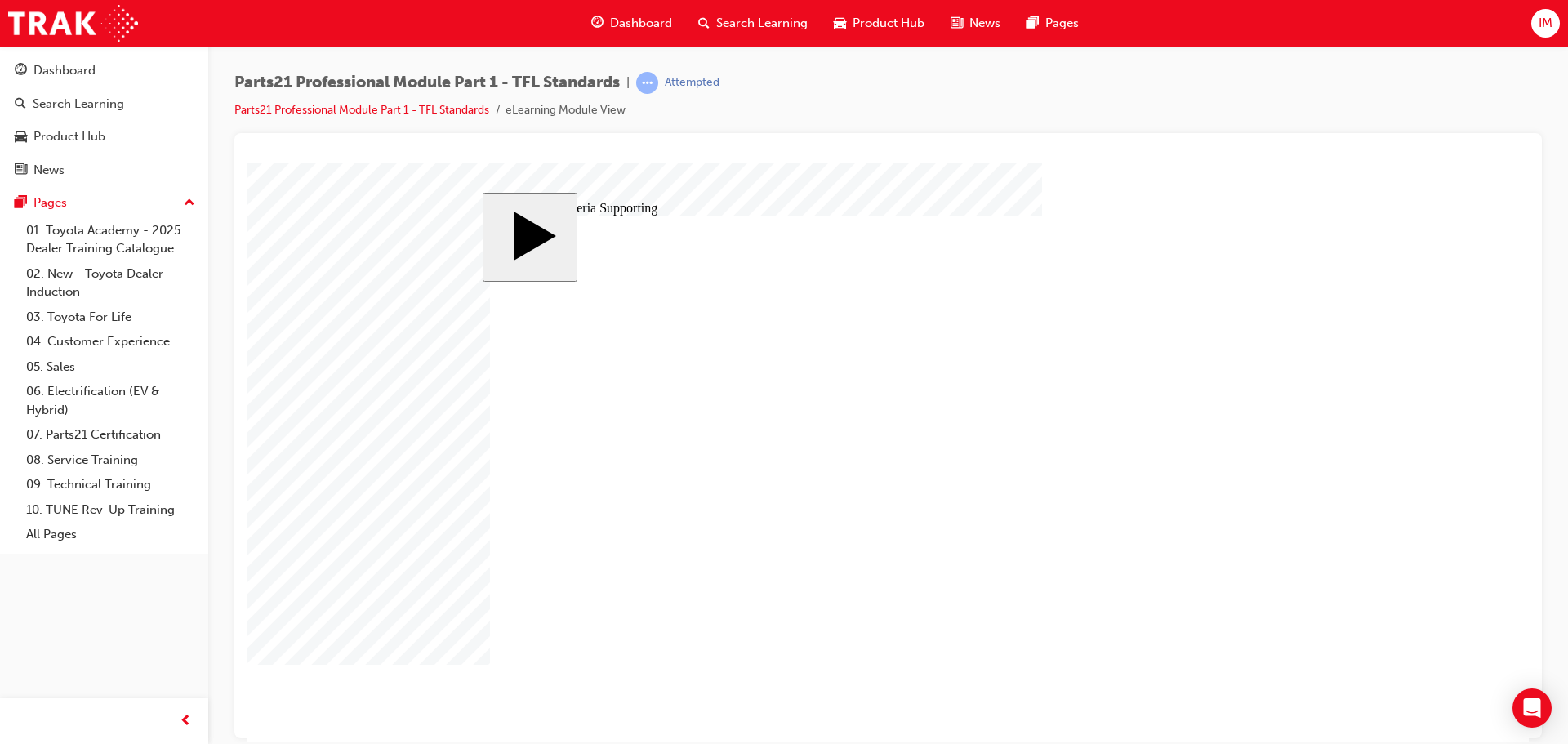
type input "6"
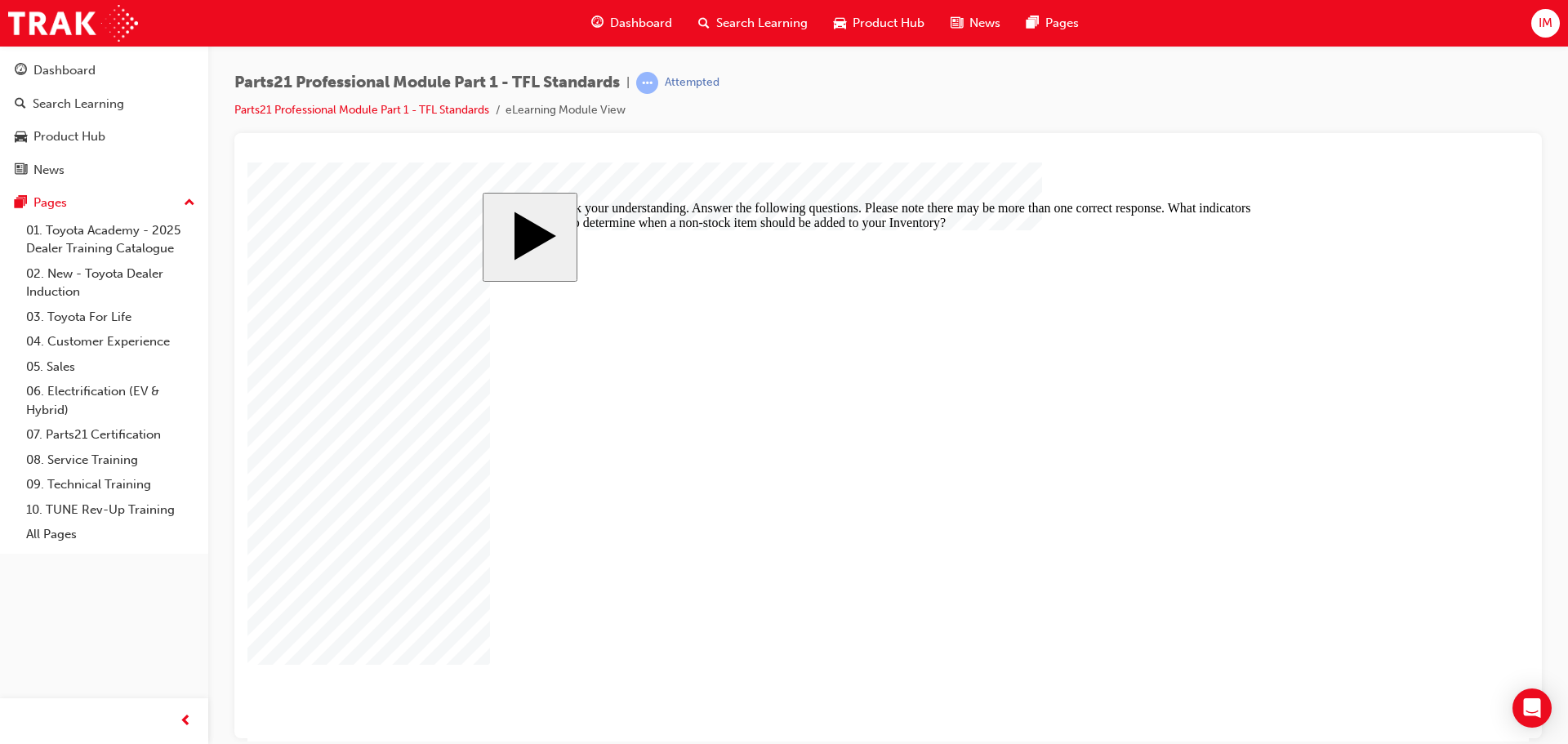
click at [1219, 650] on div at bounding box center [888, 451] width 1282 height 579
click at [1220, 651] on div at bounding box center [888, 451] width 1282 height 579
click at [1220, 652] on div at bounding box center [888, 451] width 1282 height 579
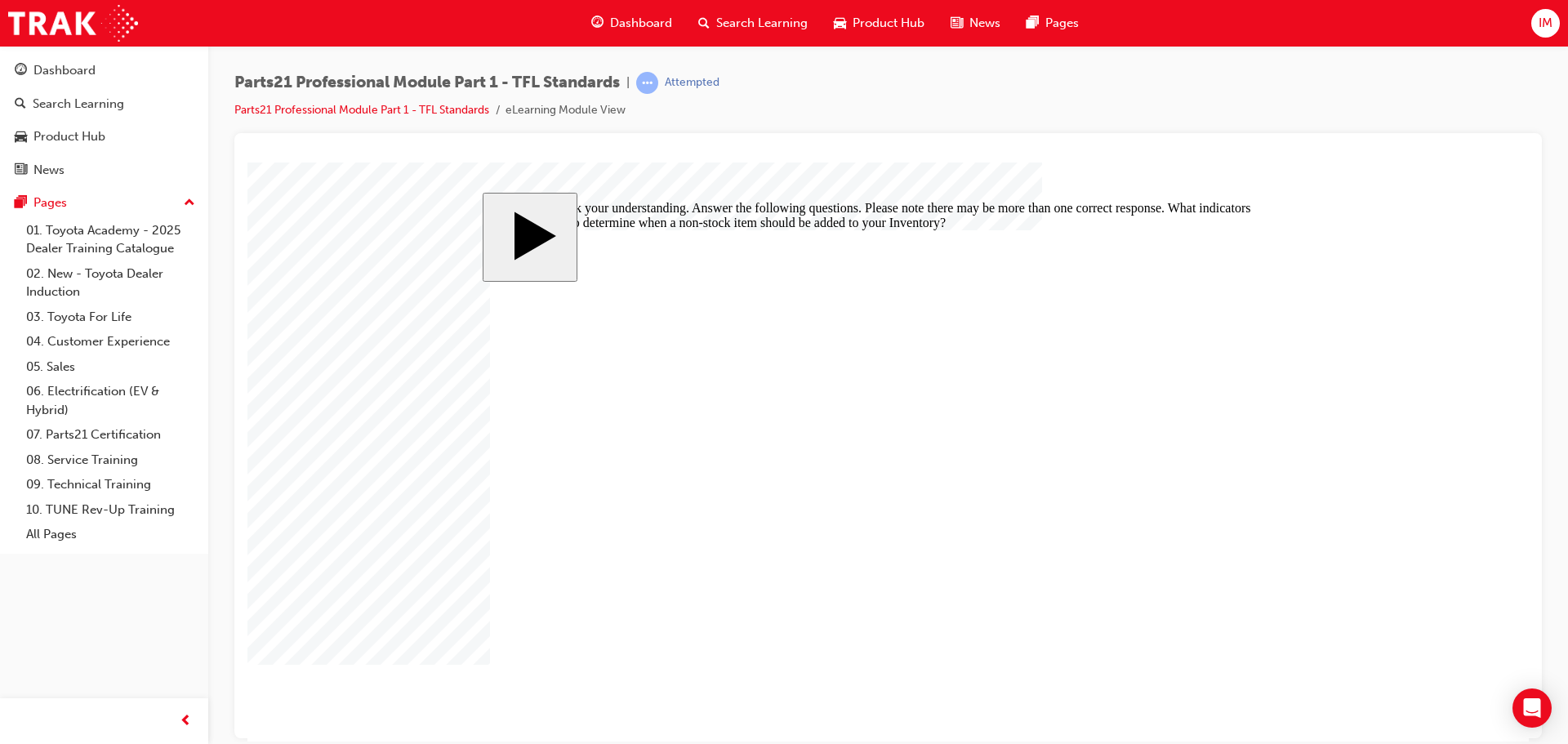
checkbox input "false"
checkbox input "true"
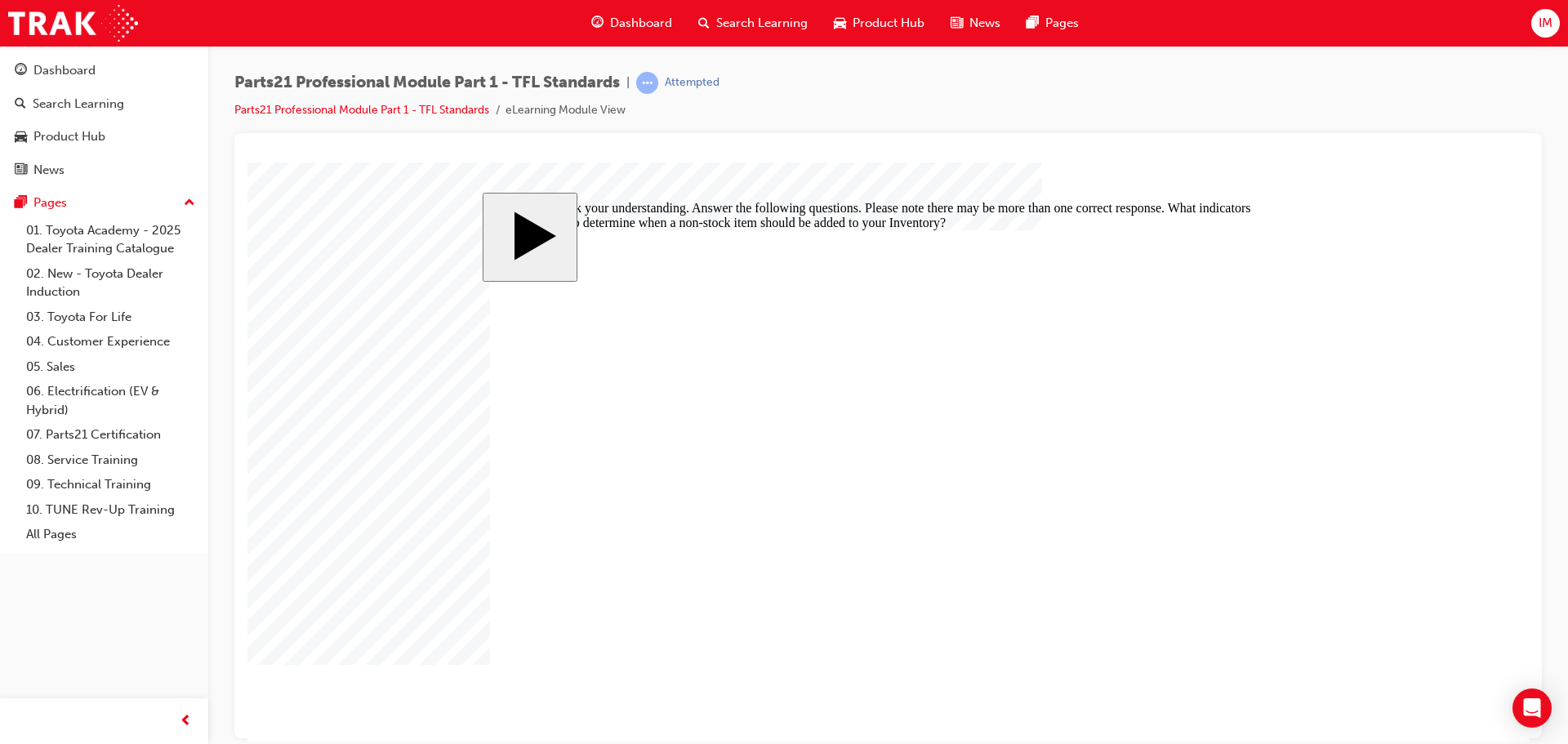
checkbox input "true"
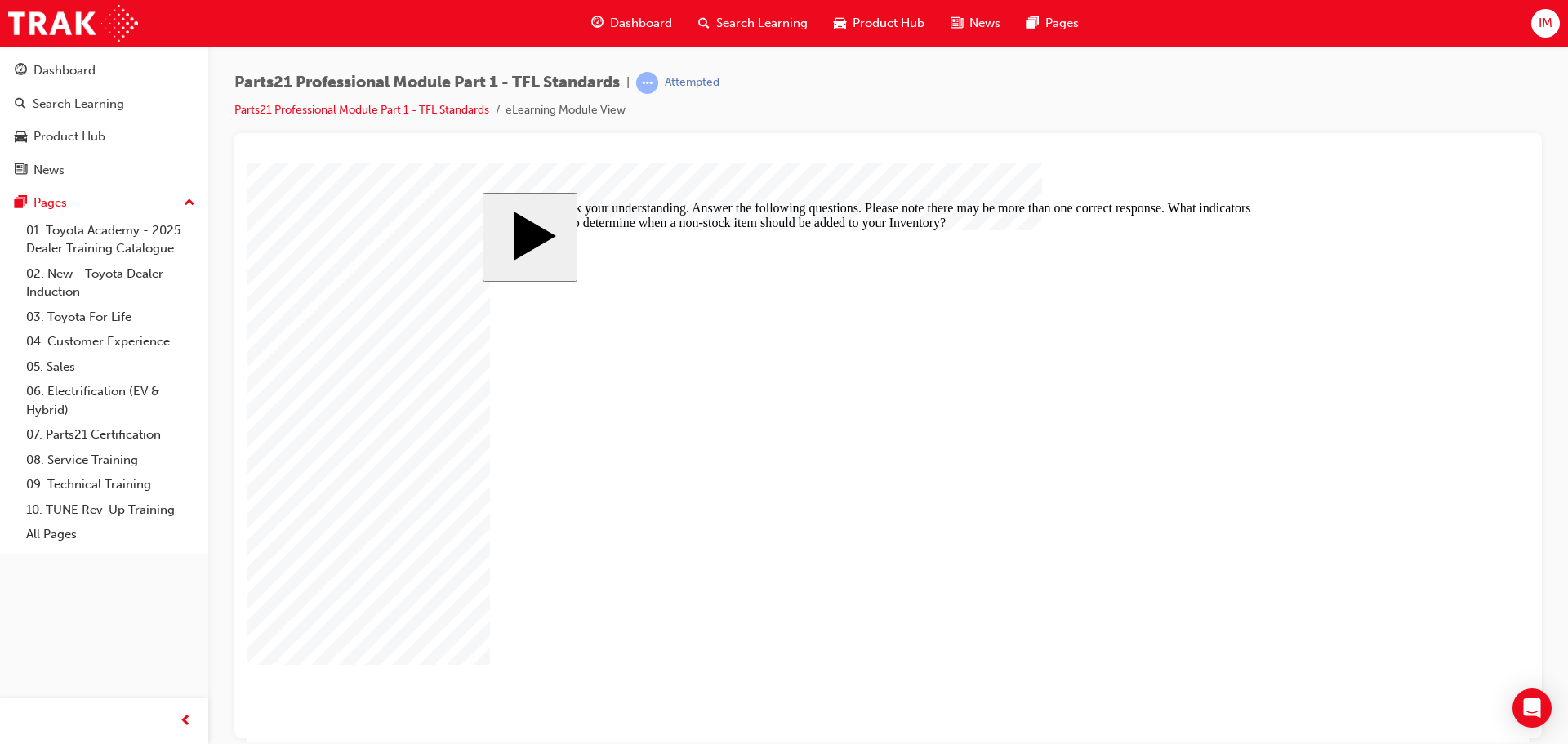
checkbox input "true"
checkbox input "false"
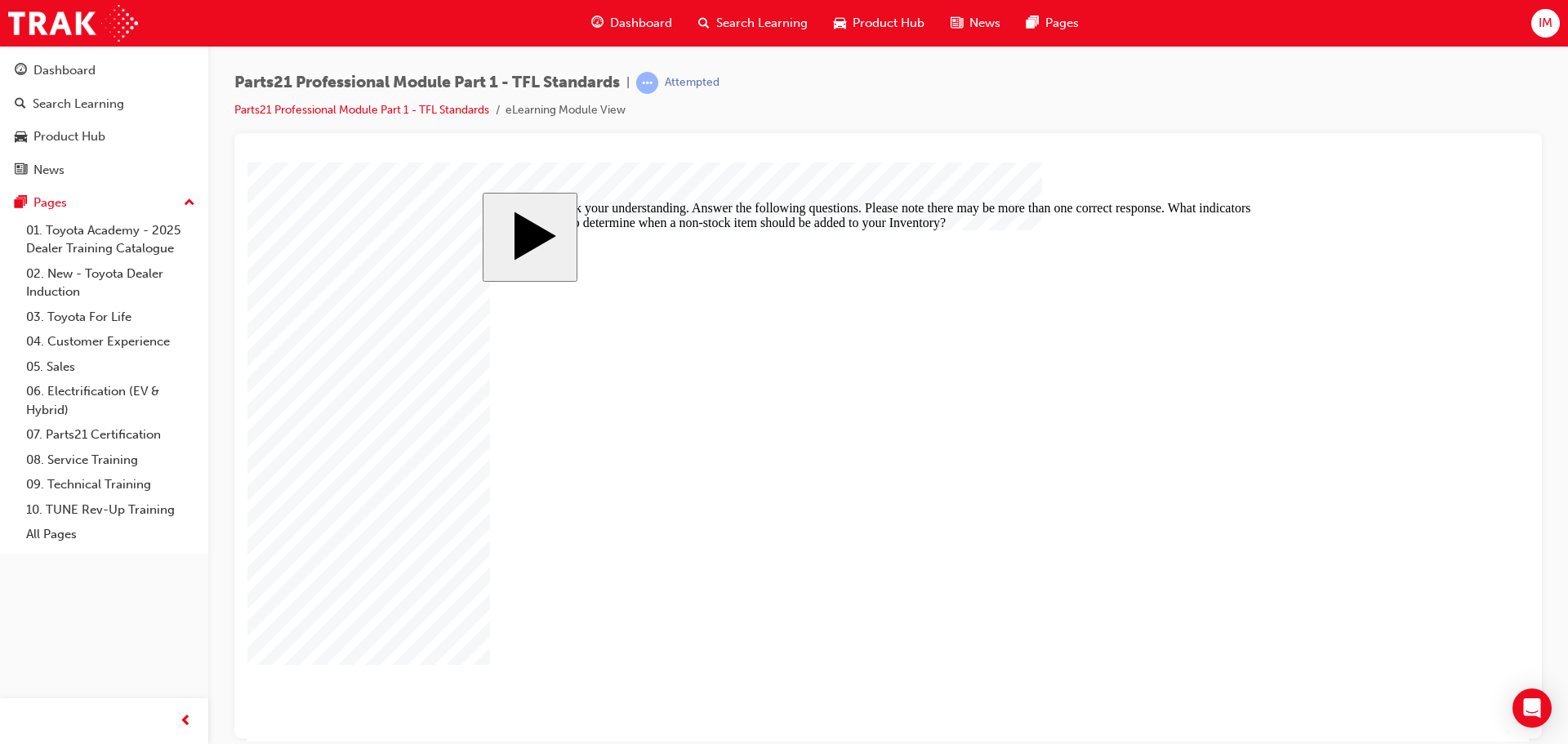
checkbox input "false"
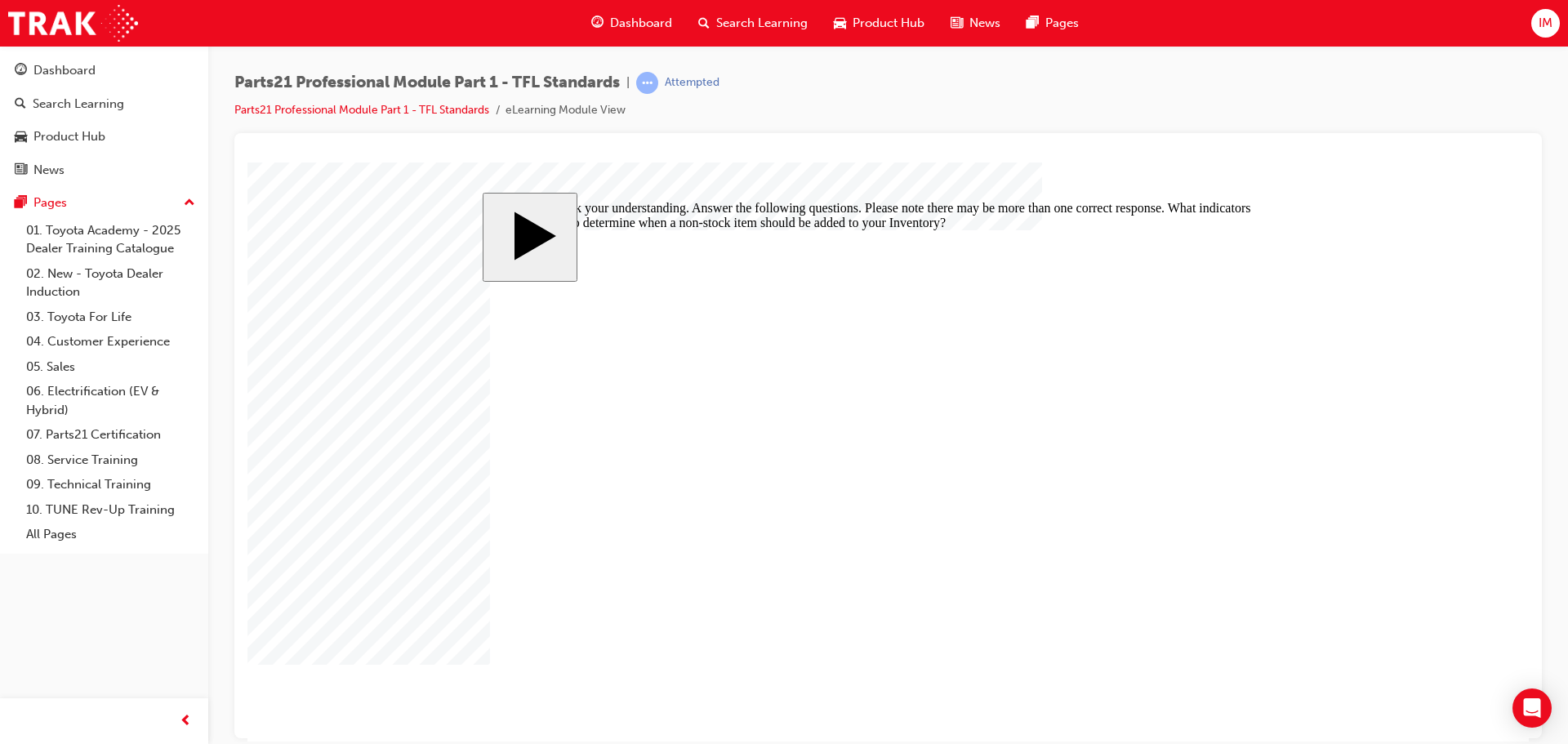
checkbox input "false"
checkbox input "true"
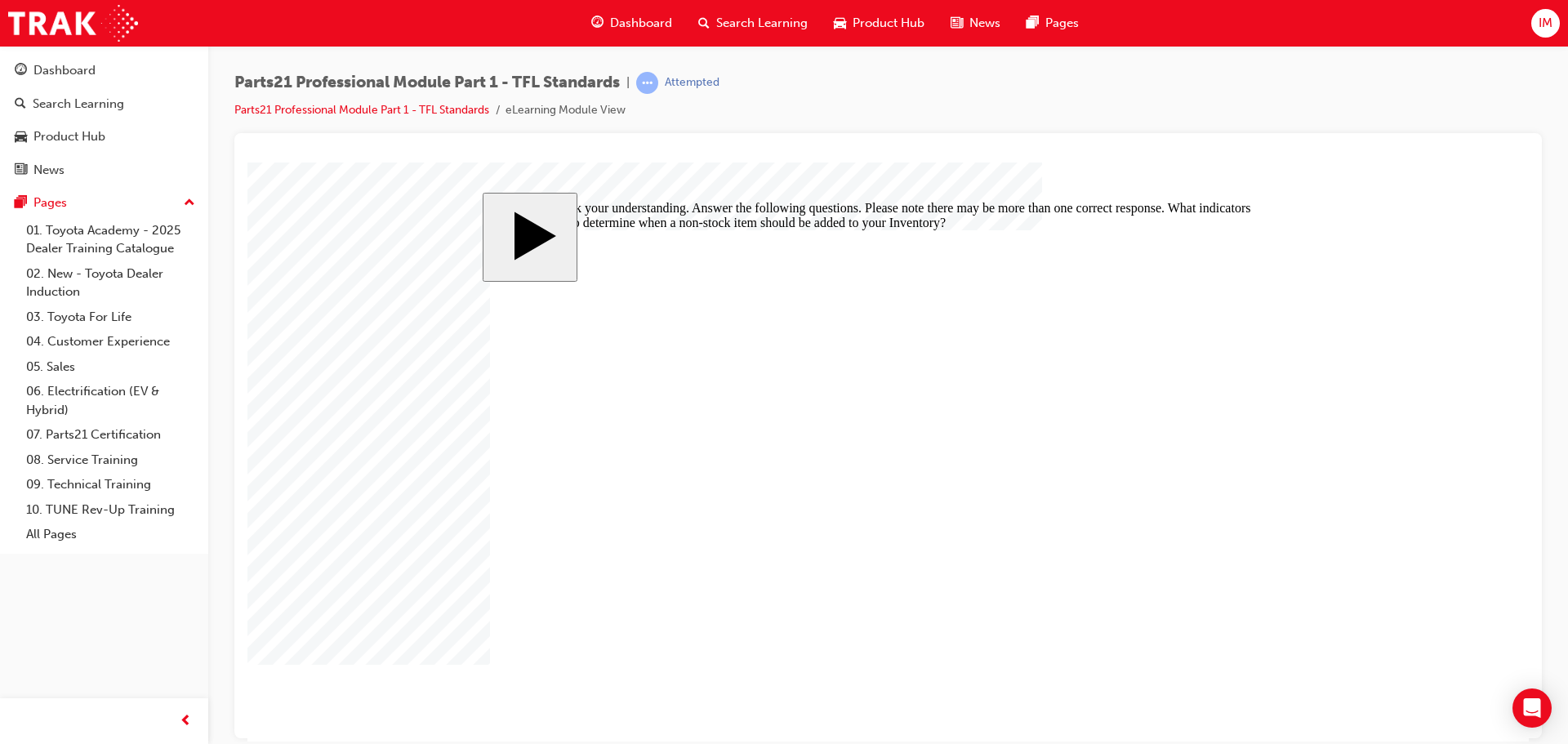
checkbox input "true"
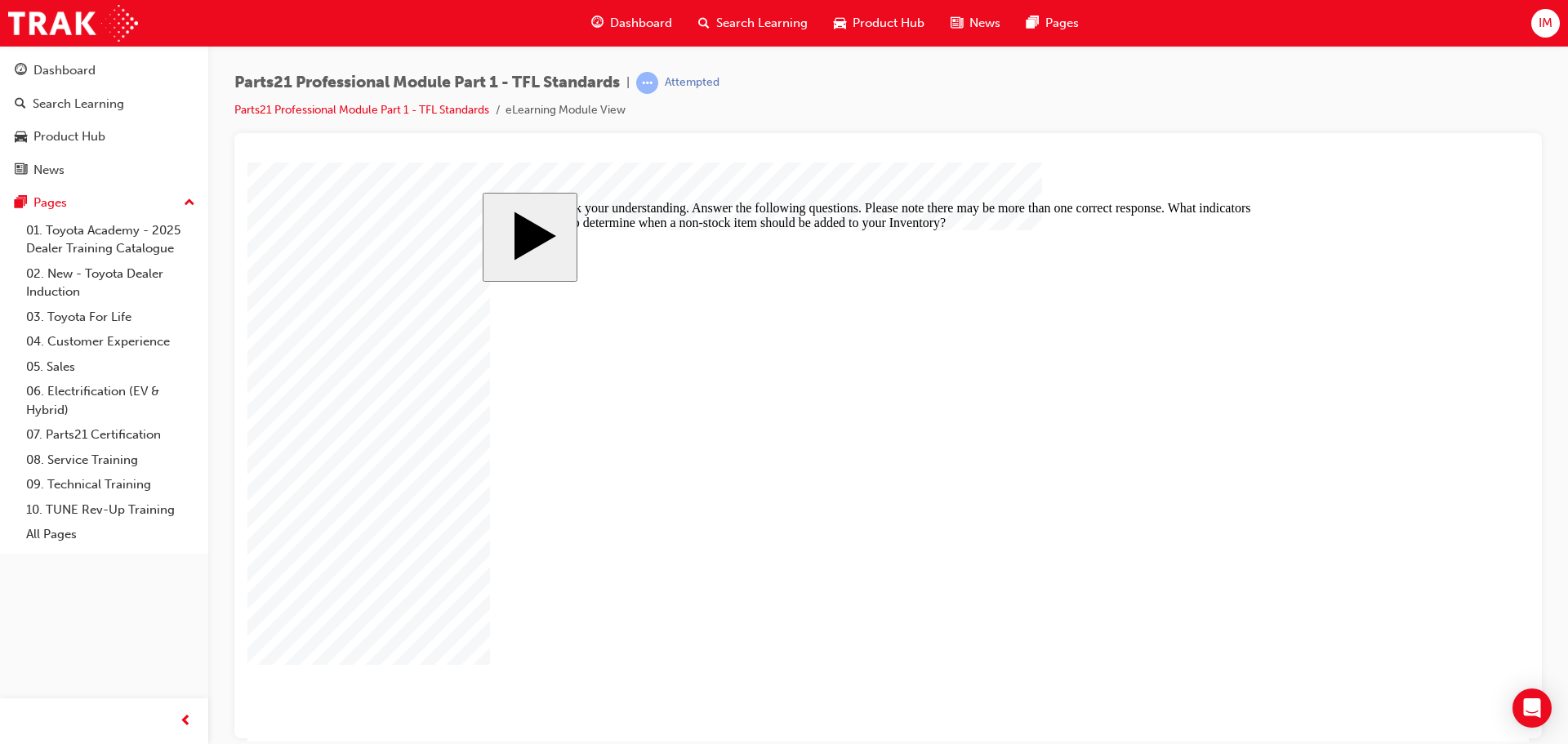
checkbox input "false"
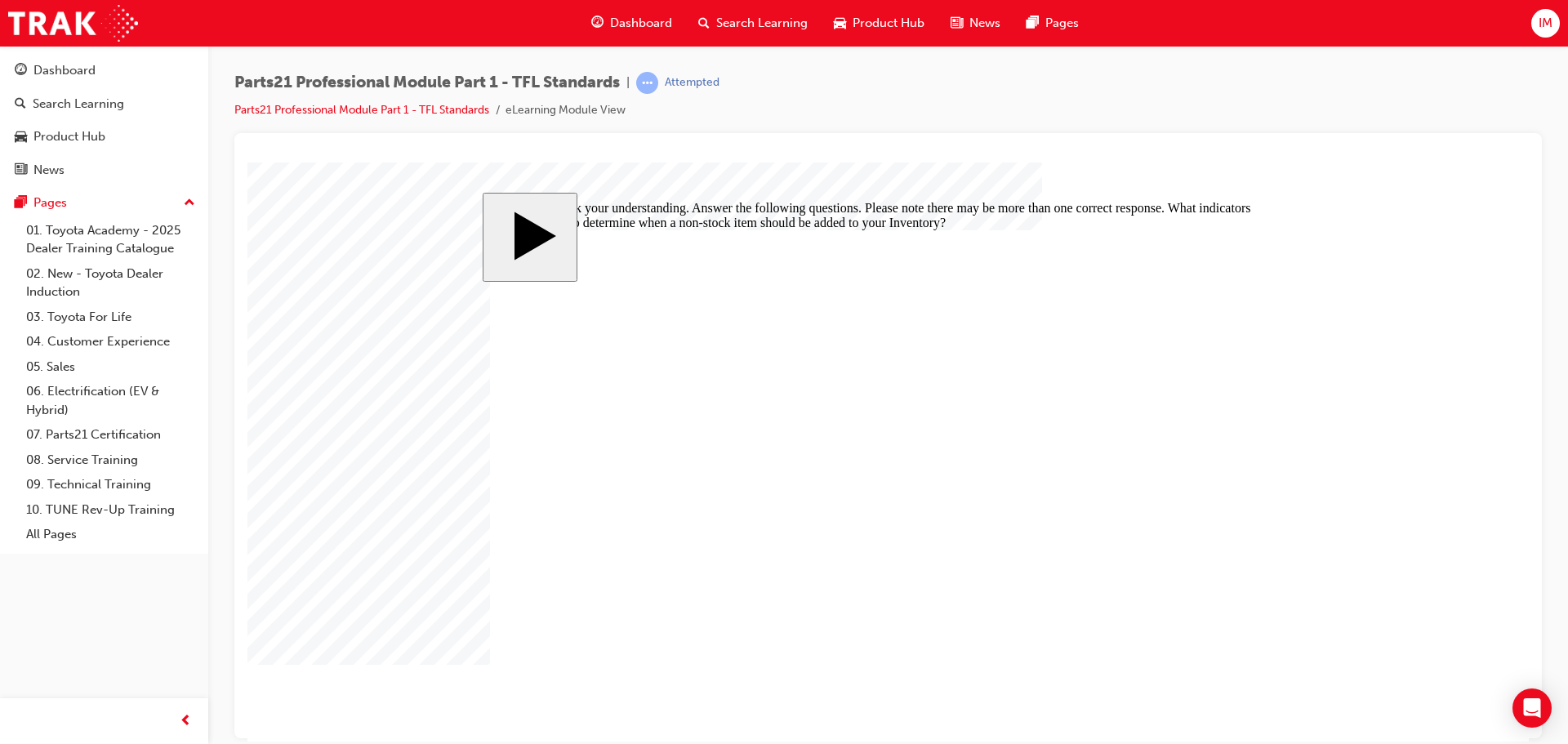
checkbox input "false"
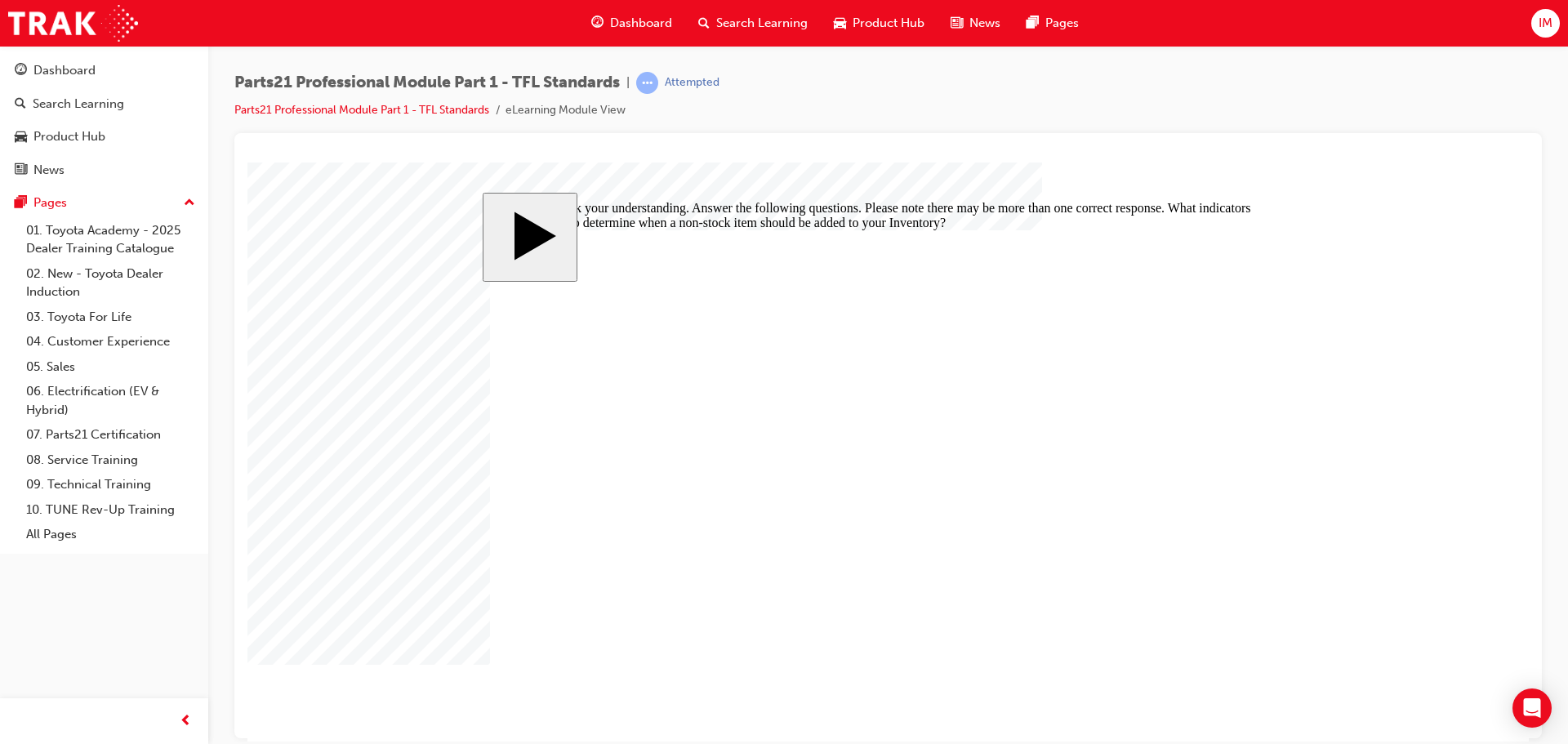
checkbox input "false"
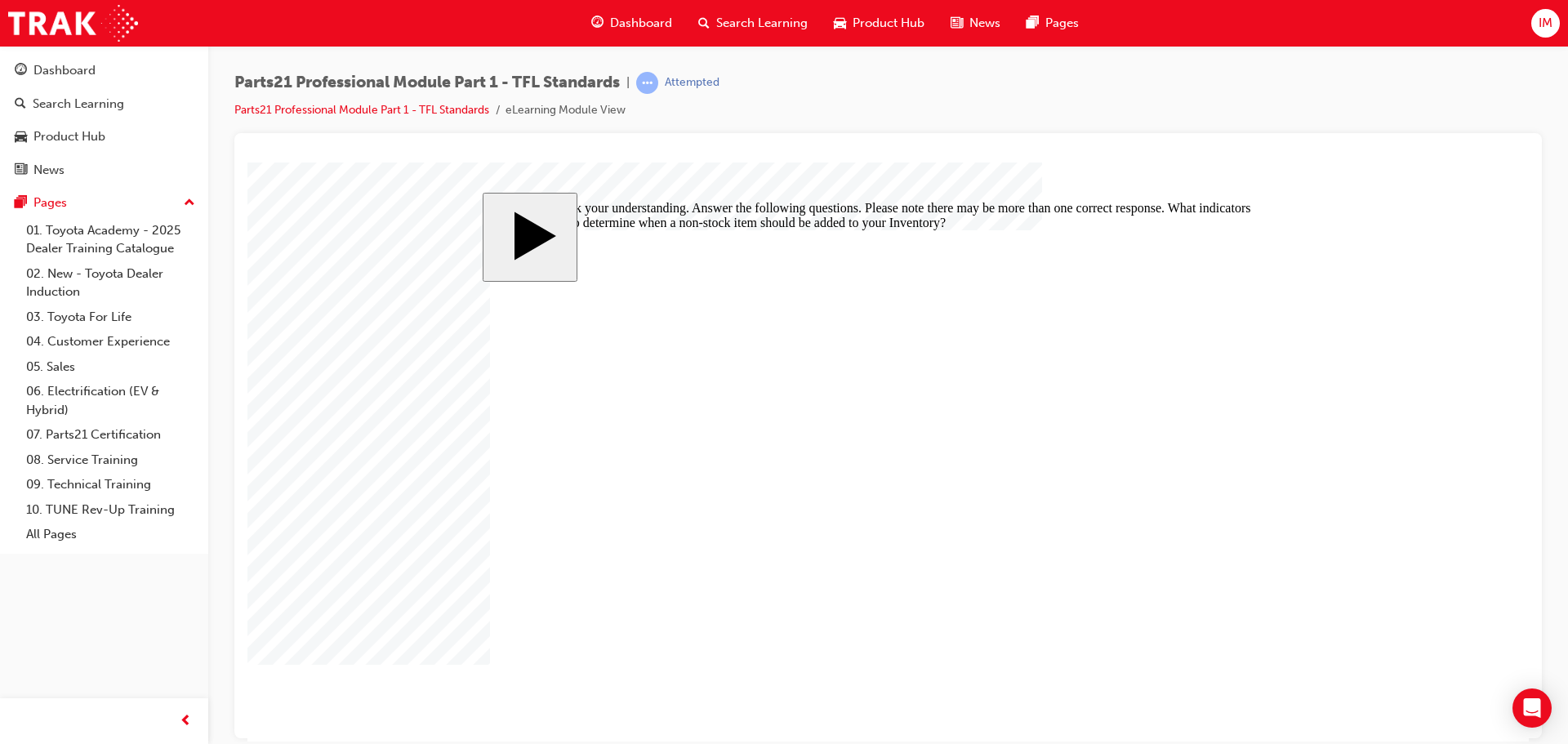
checkbox input "false"
checkbox input "true"
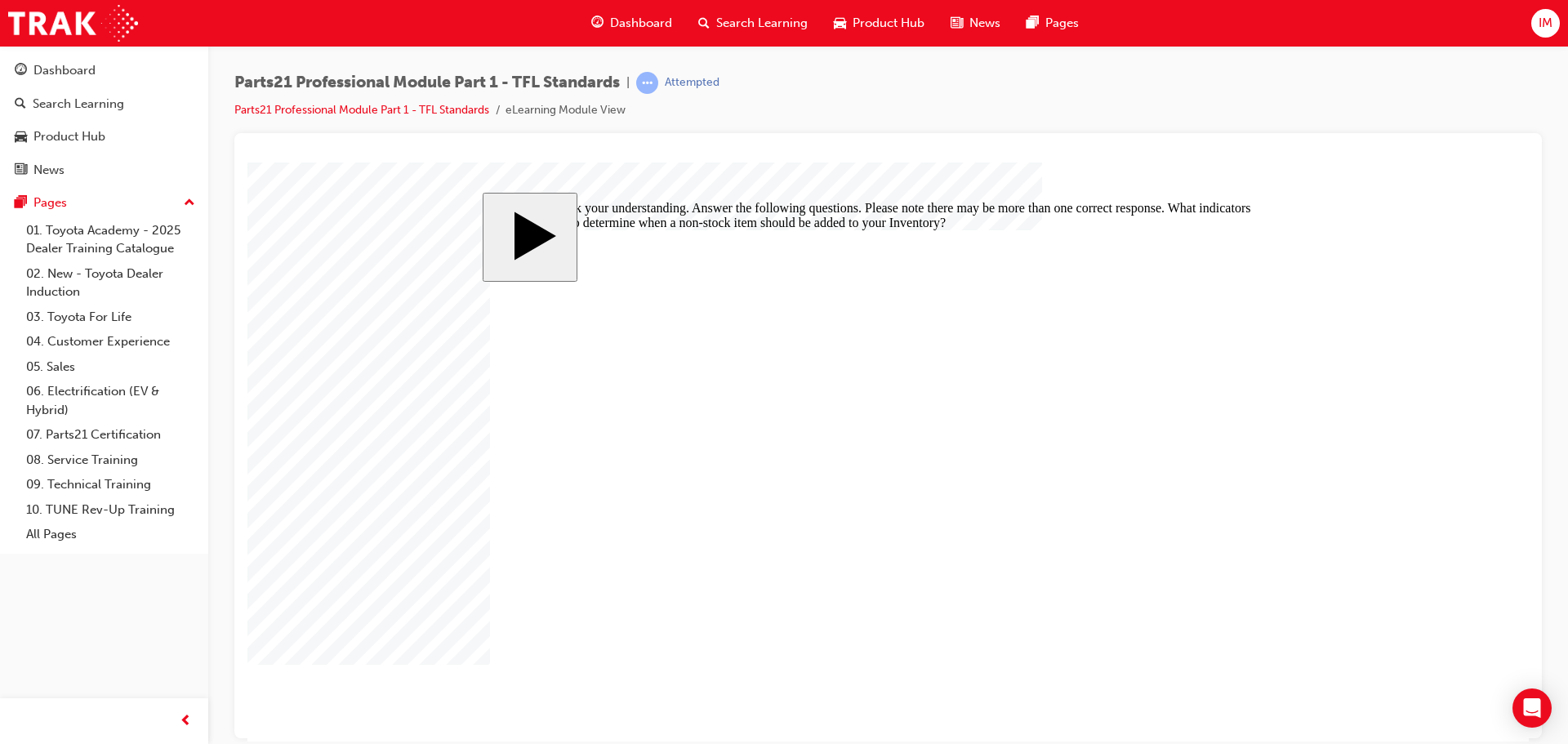
checkbox input "true"
drag, startPoint x: 732, startPoint y: 440, endPoint x: 1027, endPoint y: 599, distance: 335.1
checkbox input "false"
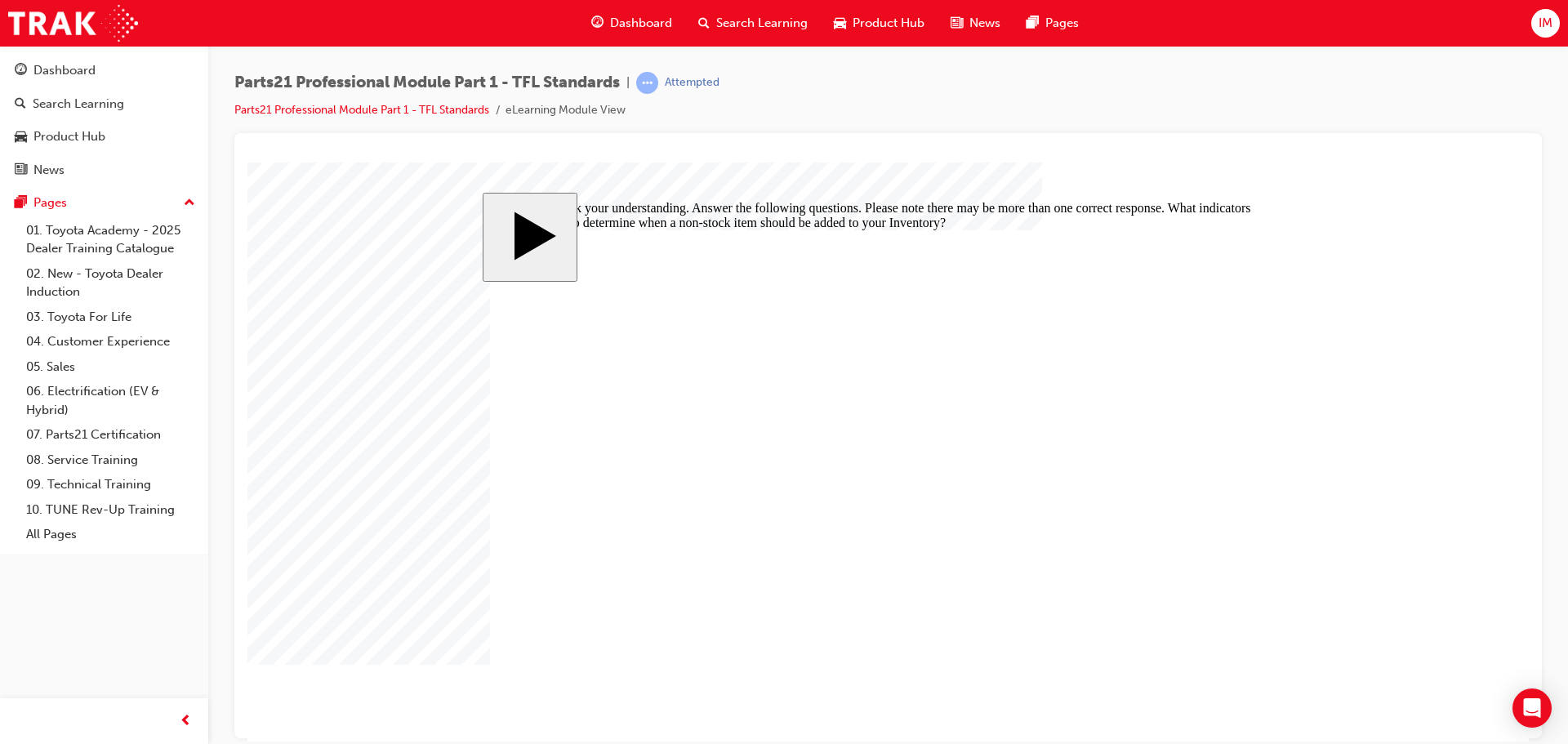
checkbox input "true"
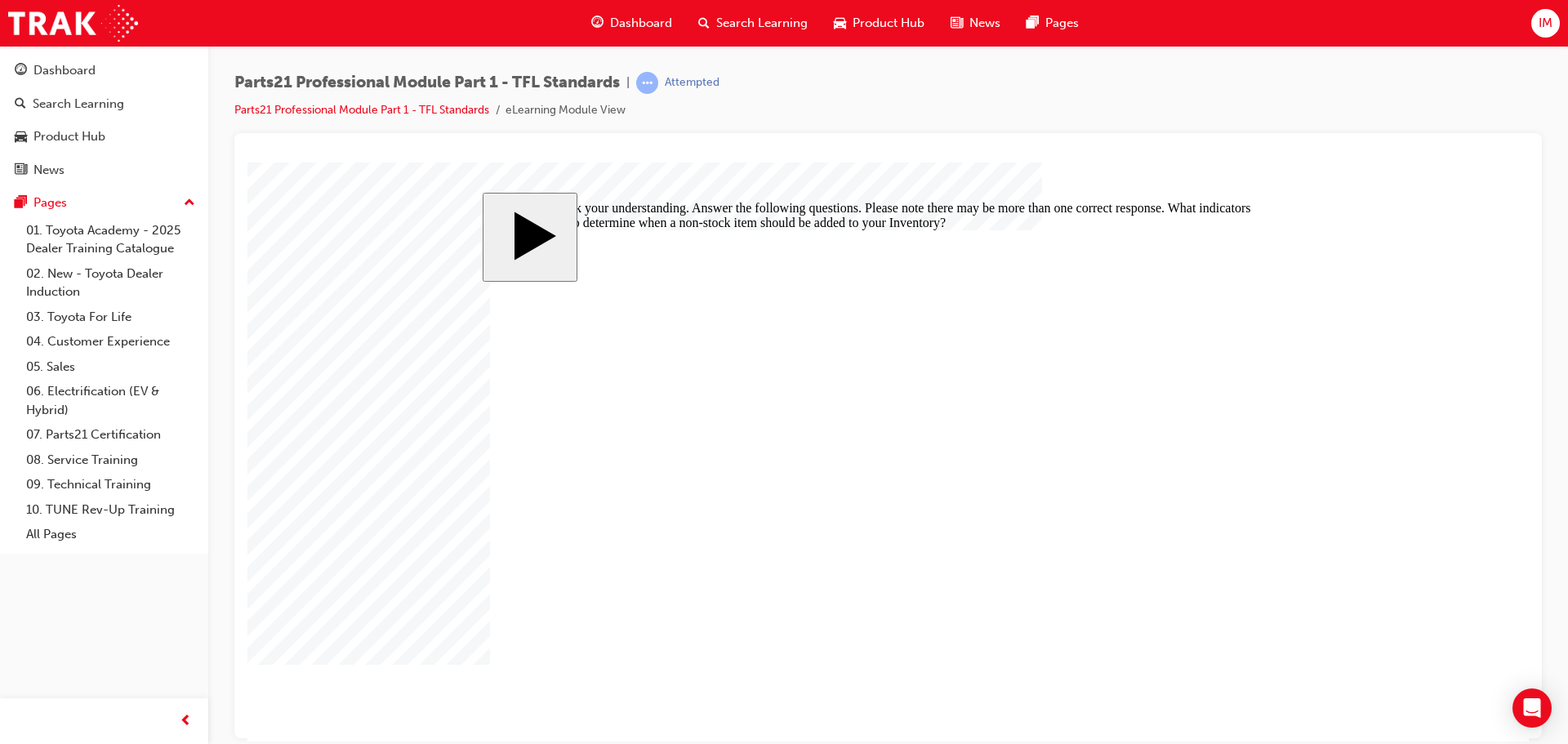
checkbox input "true"
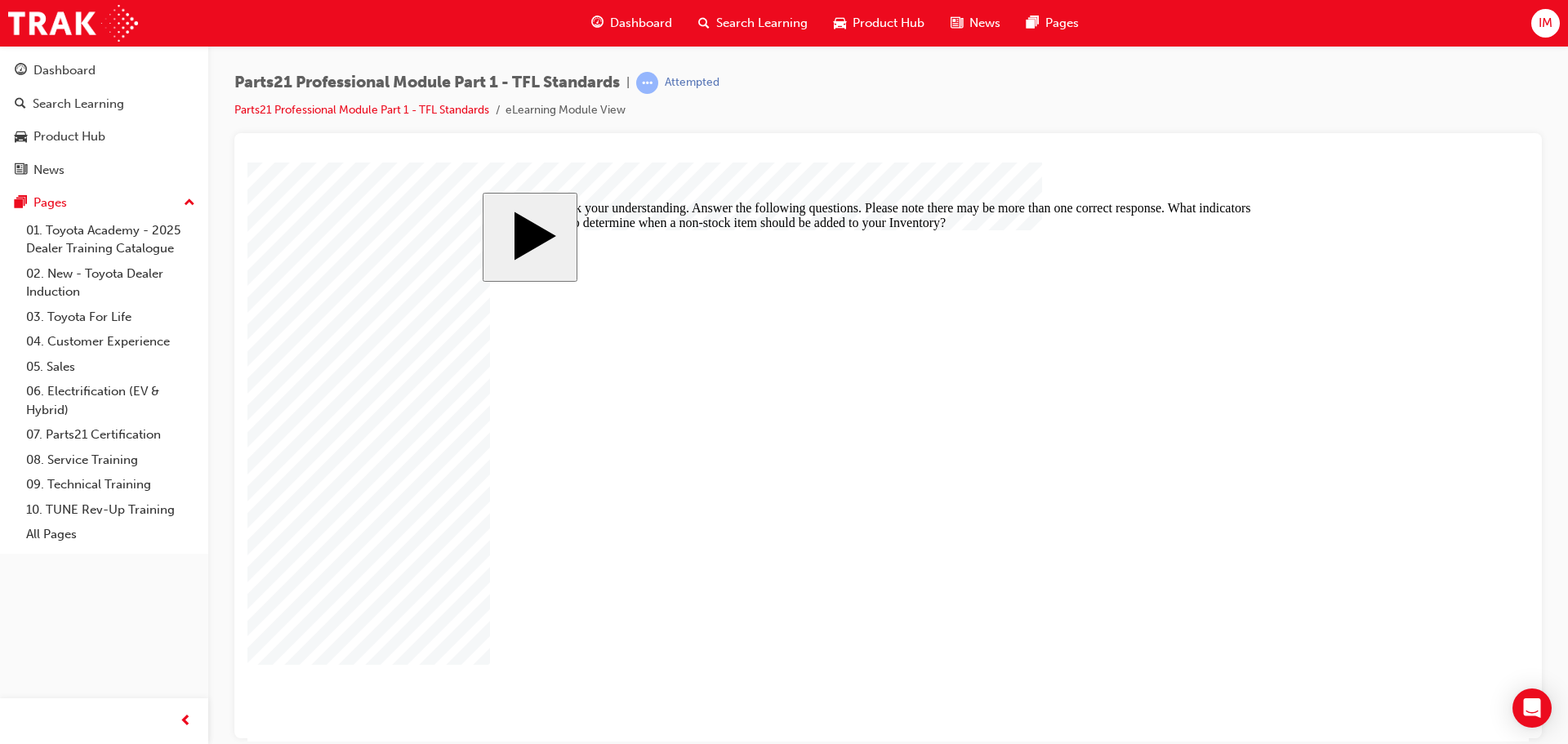
checkbox input "true"
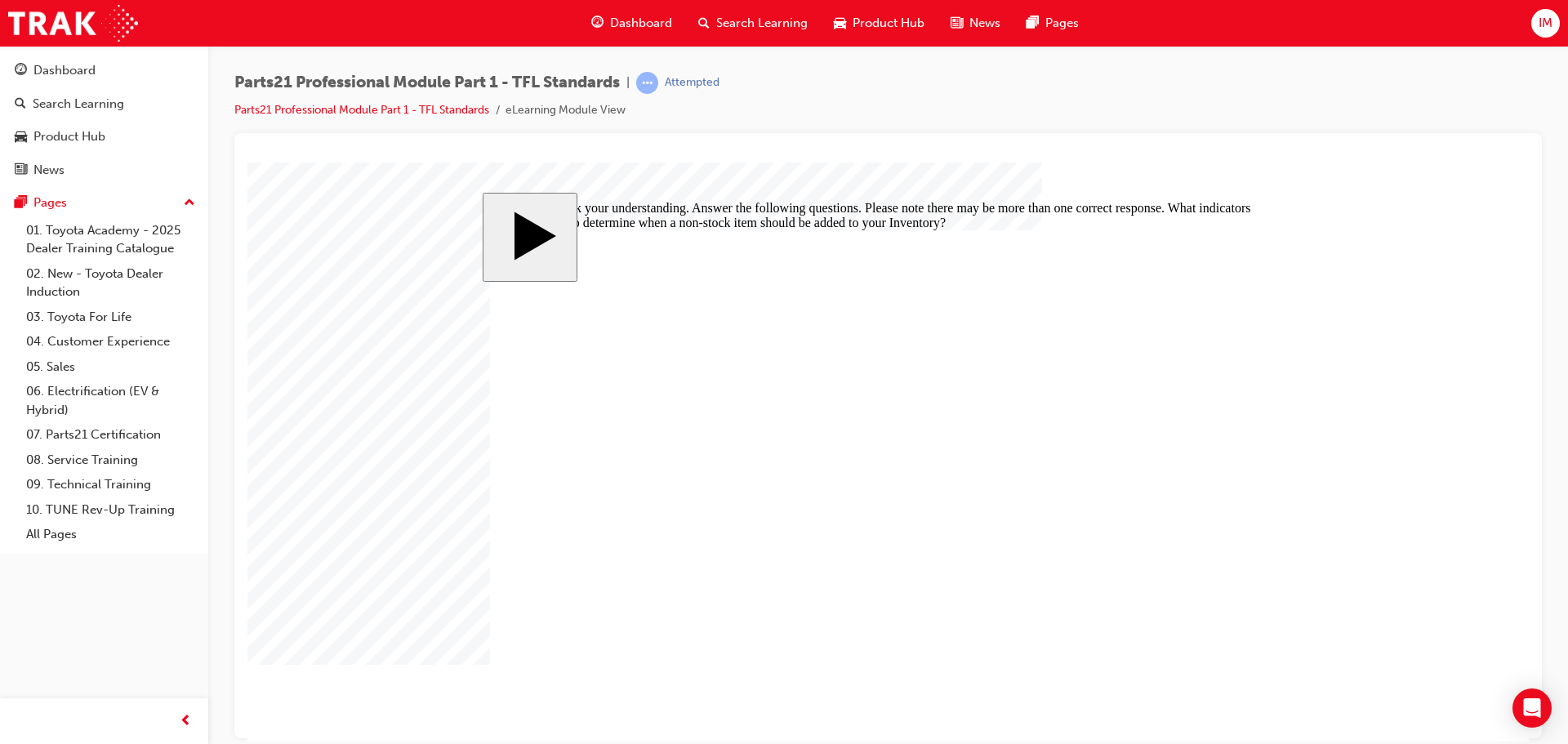
checkbox input "false"
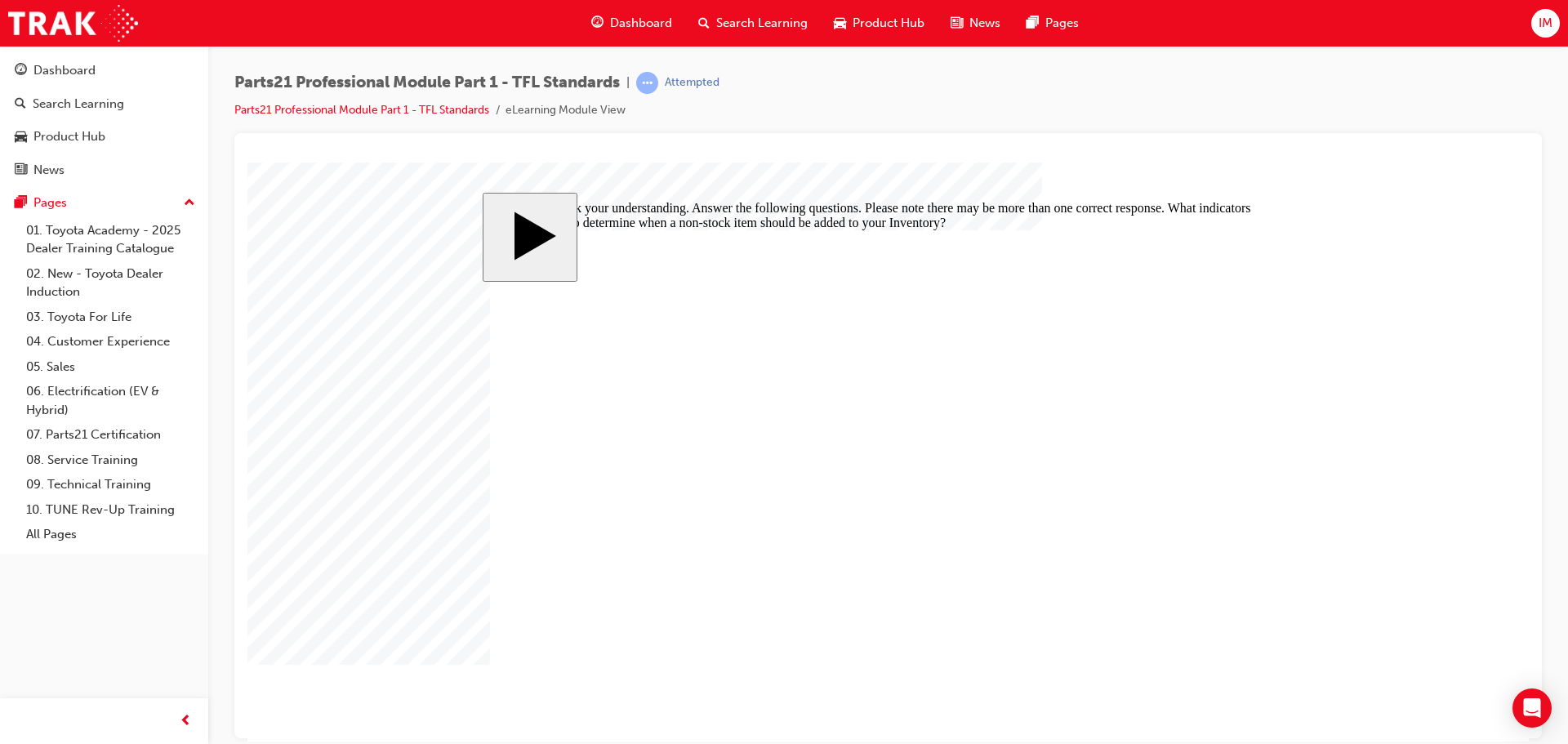
checkbox input "false"
drag, startPoint x: 733, startPoint y: 566, endPoint x: 775, endPoint y: 590, distance: 48.4
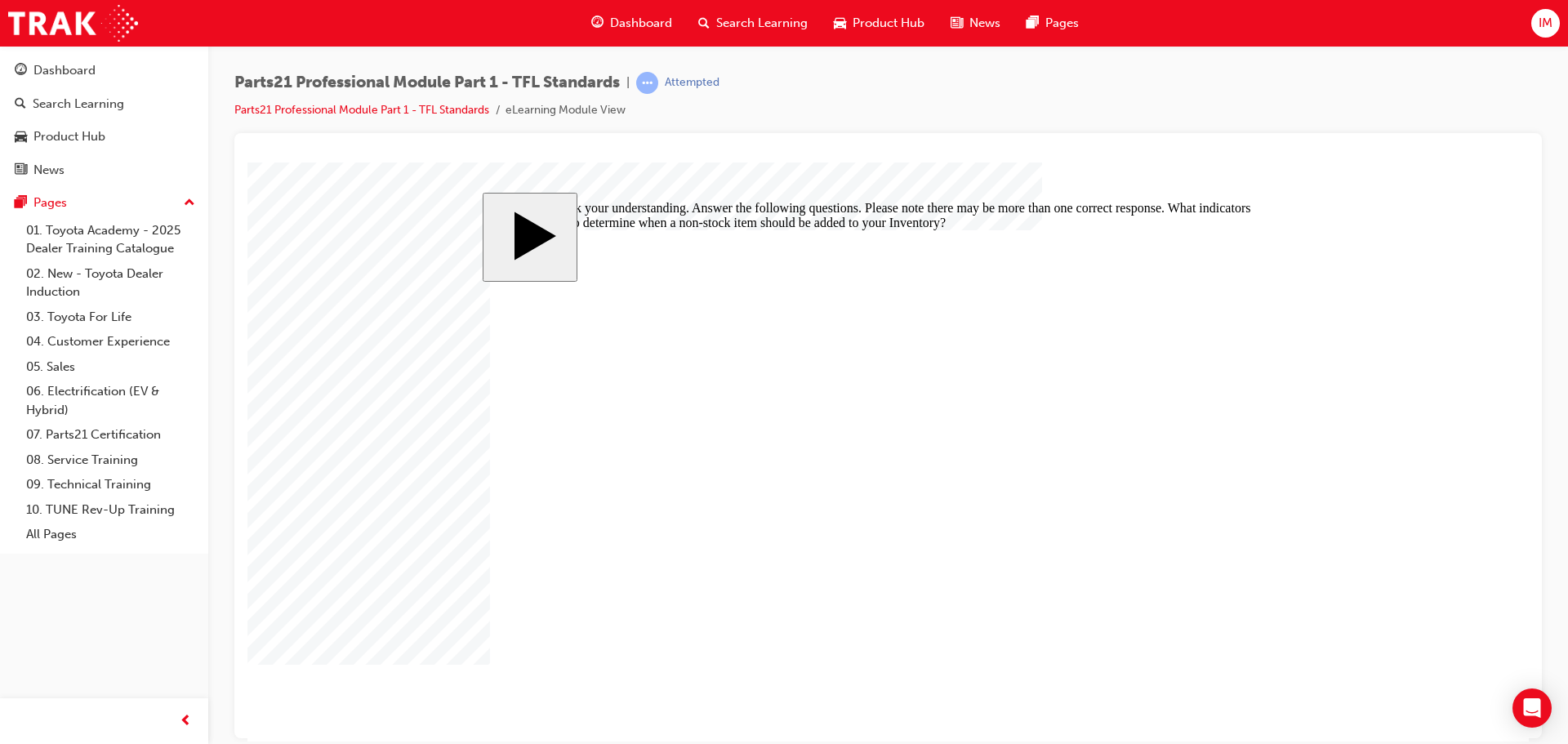
checkbox input "false"
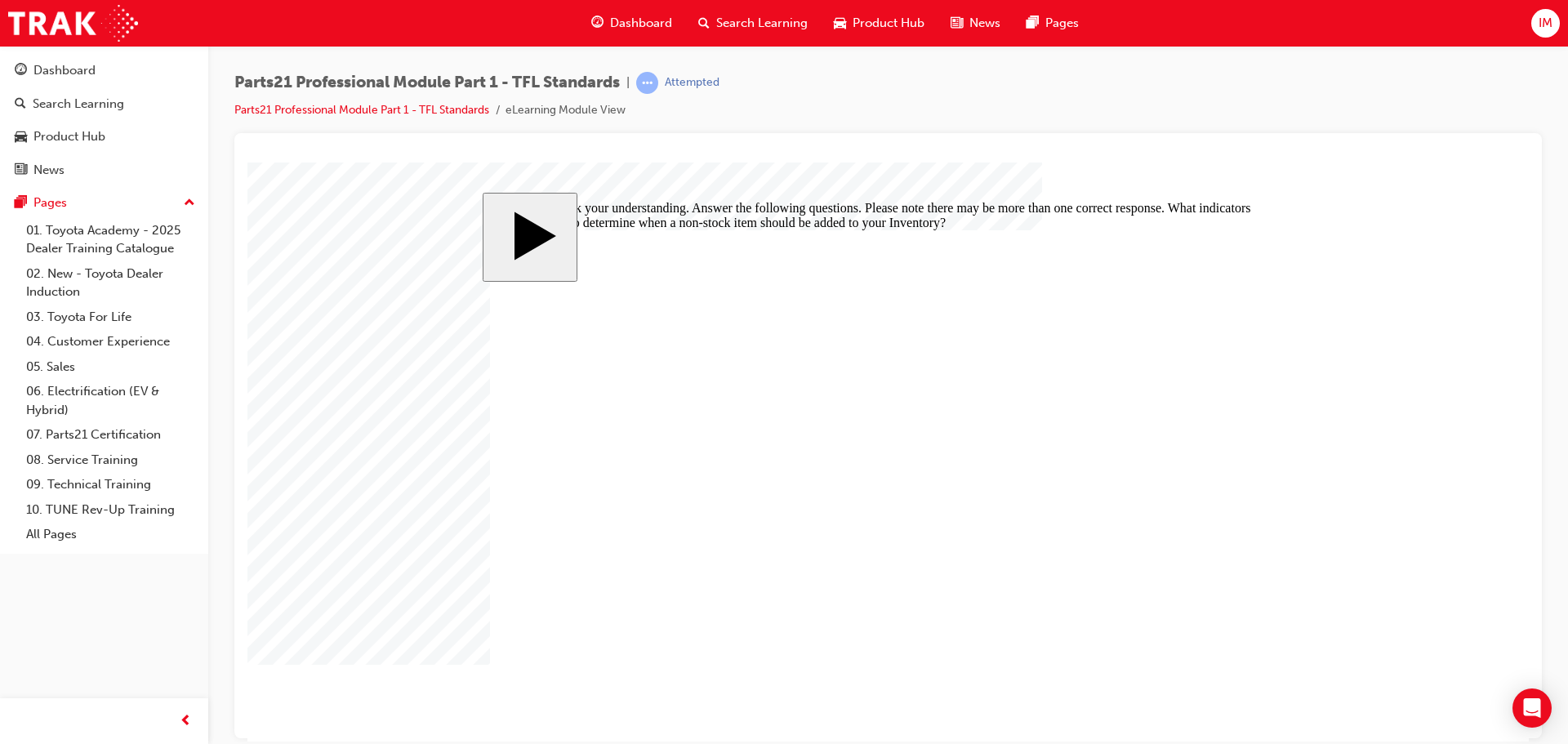
checkbox input "false"
drag, startPoint x: 764, startPoint y: 541, endPoint x: 751, endPoint y: 565, distance: 27.3
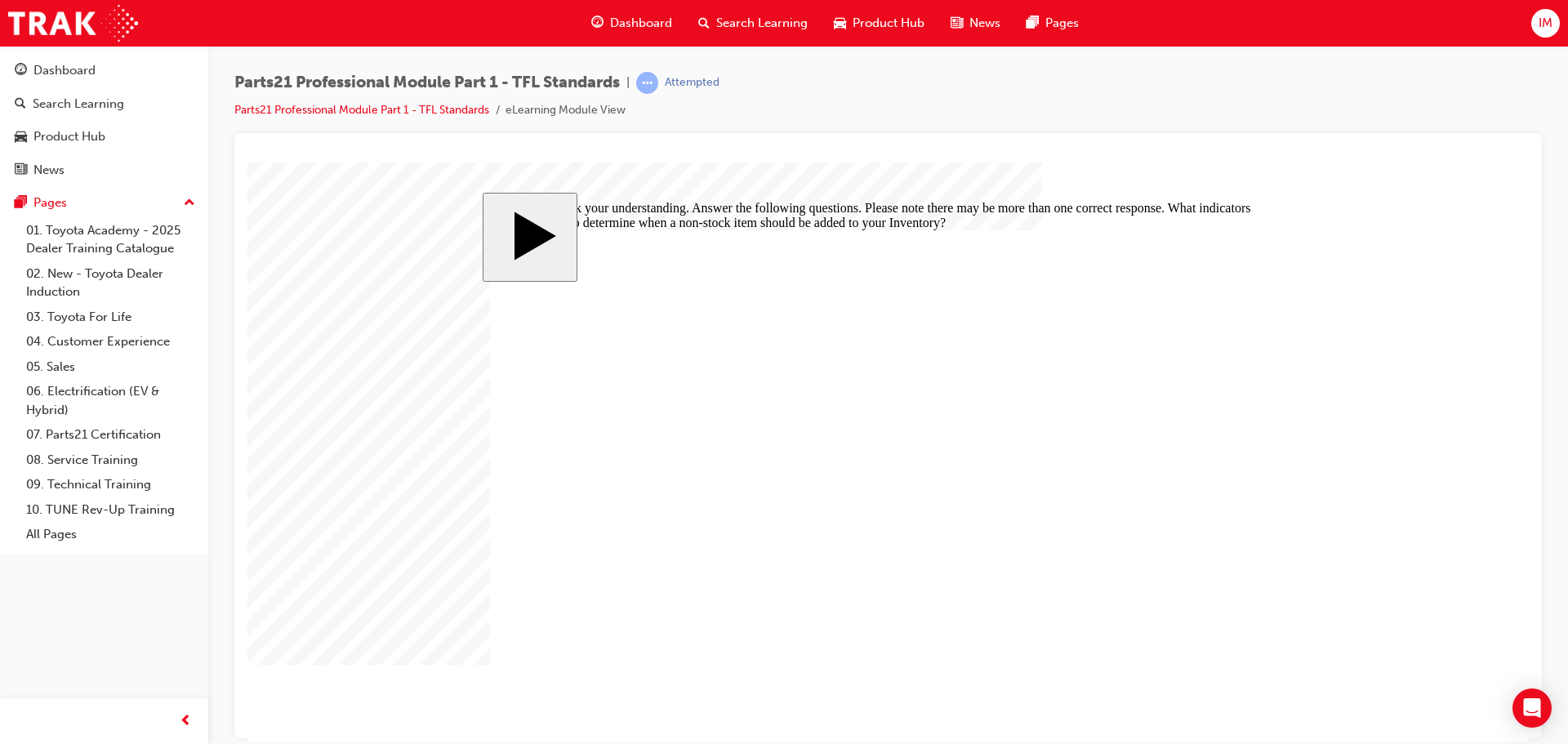
checkbox input "true"
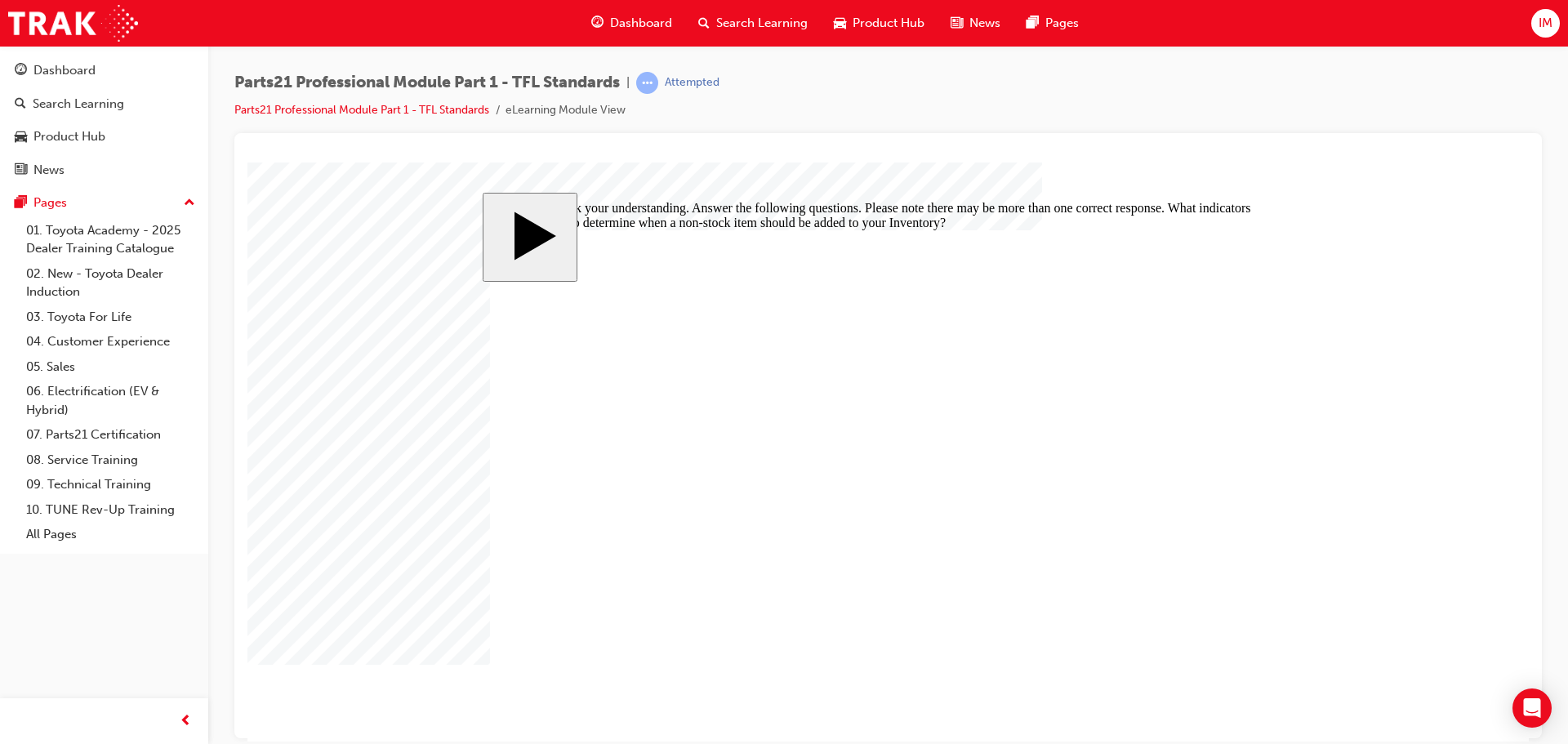
checkbox input "true"
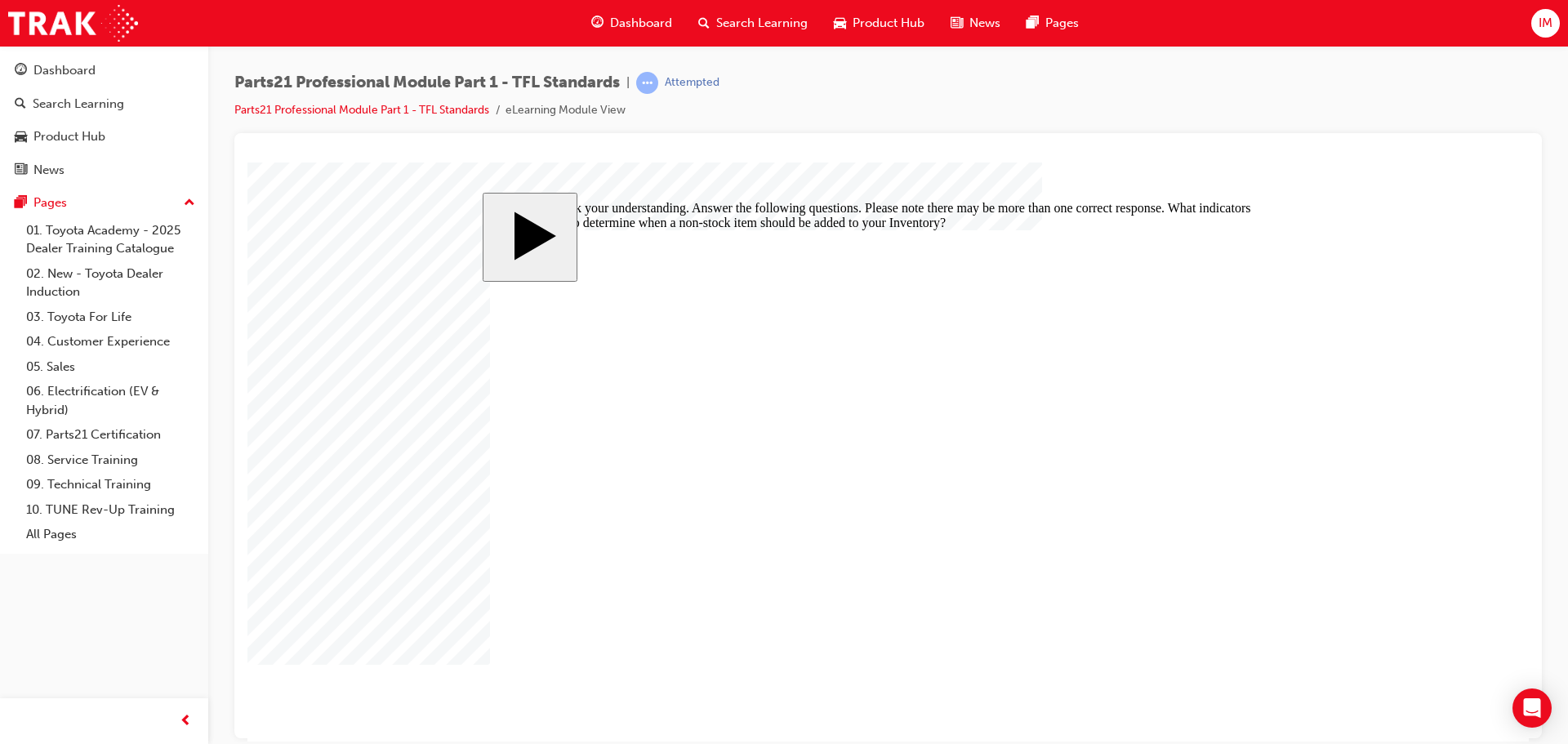
checkbox input "false"
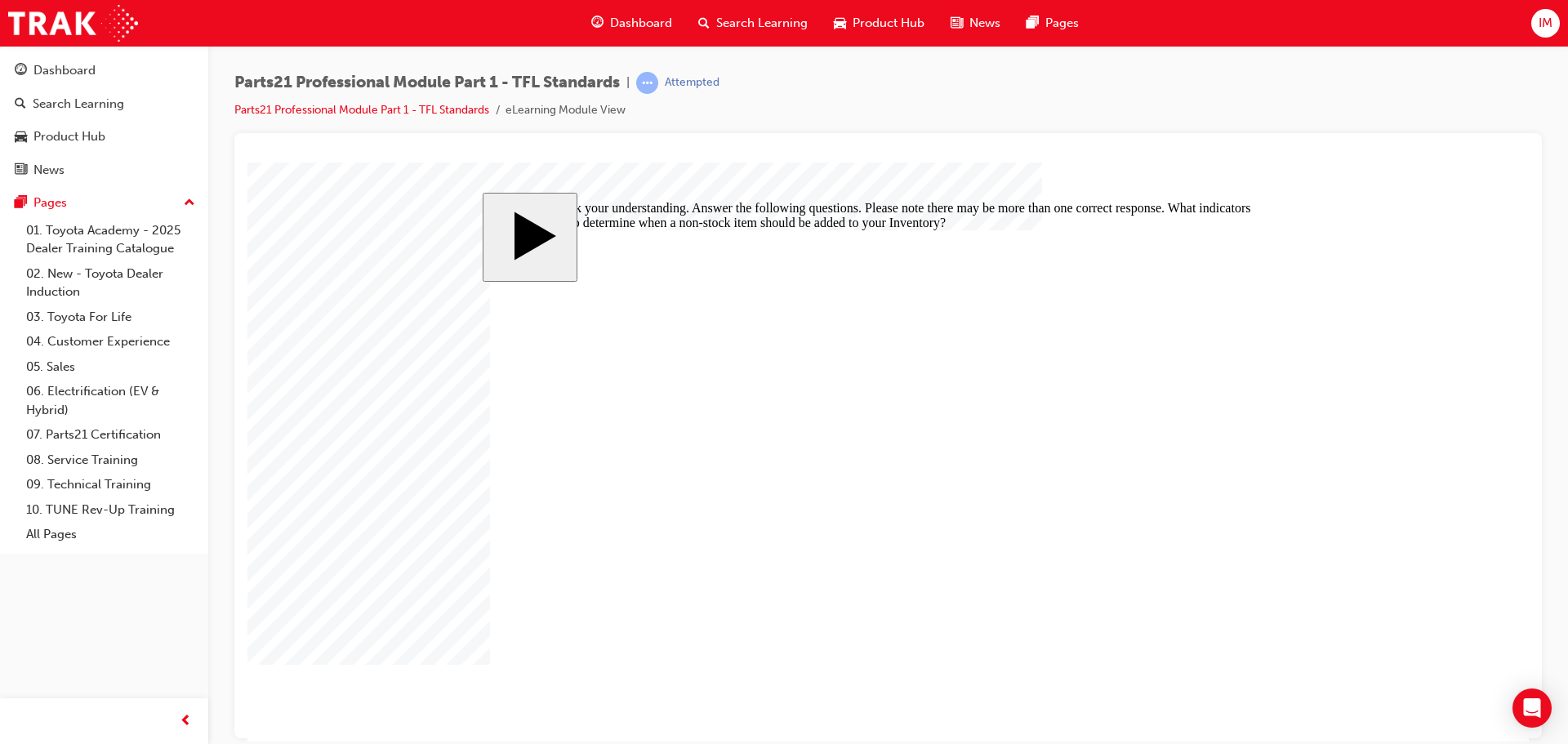
checkbox input "false"
checkbox input "true"
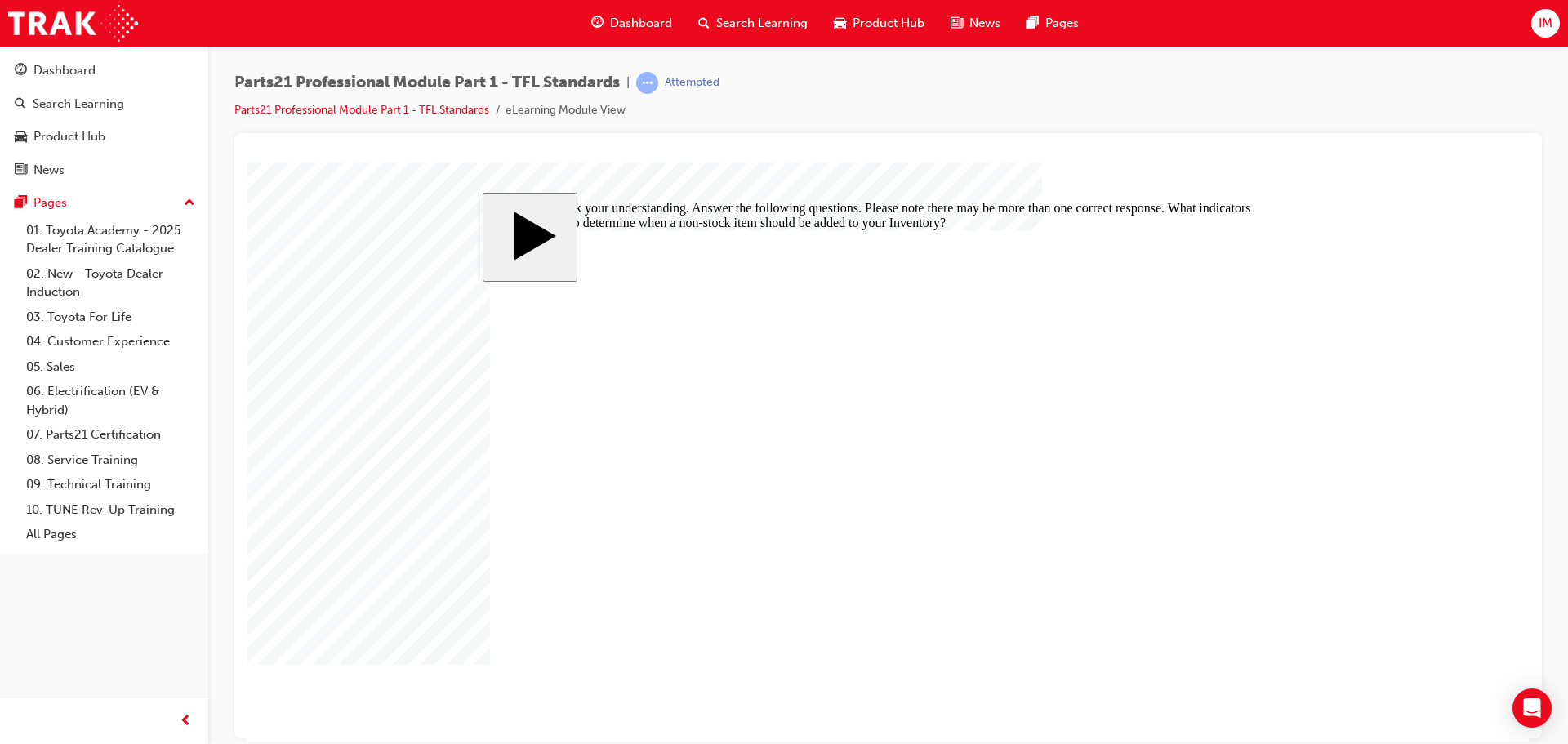
checkbox input "true"
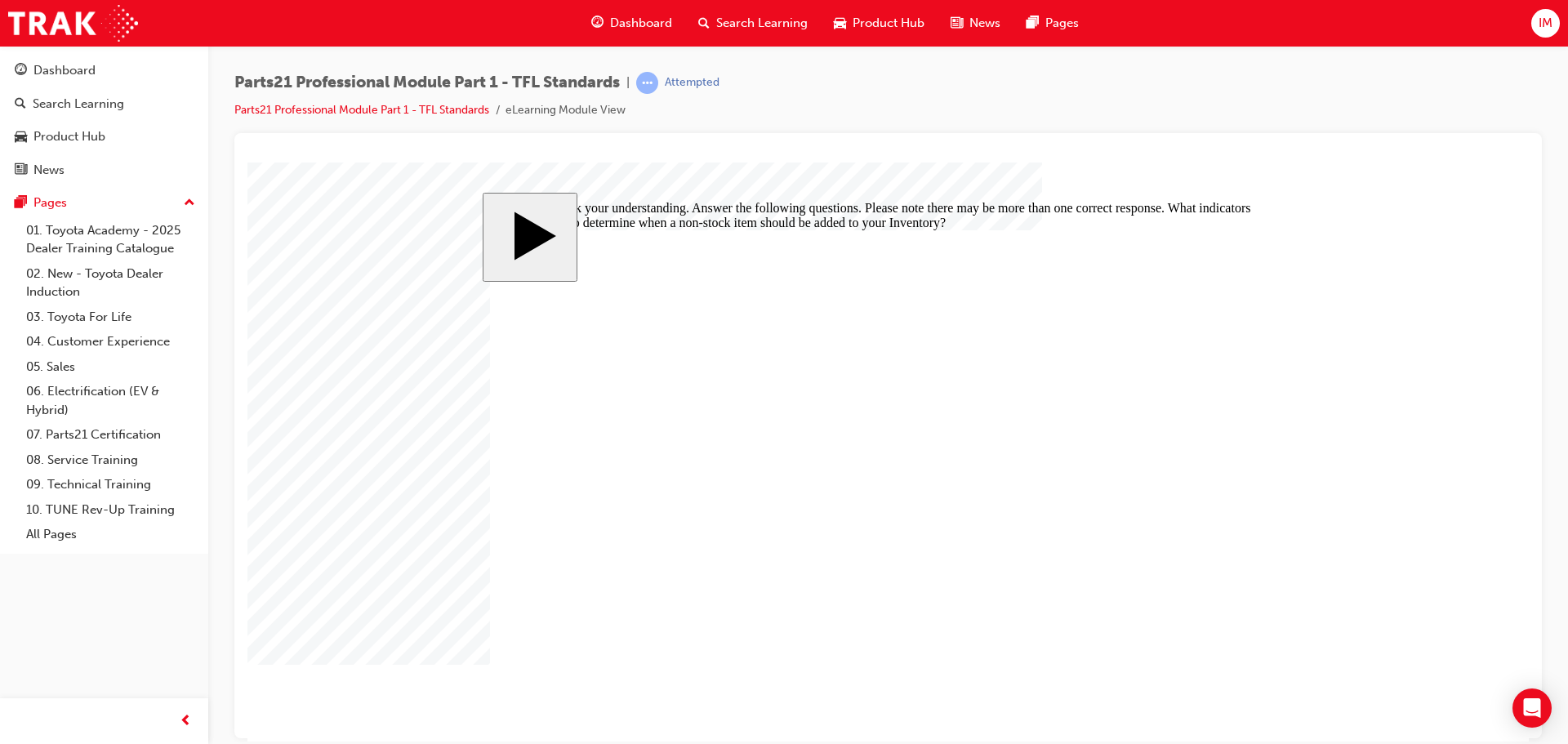
checkbox input "true"
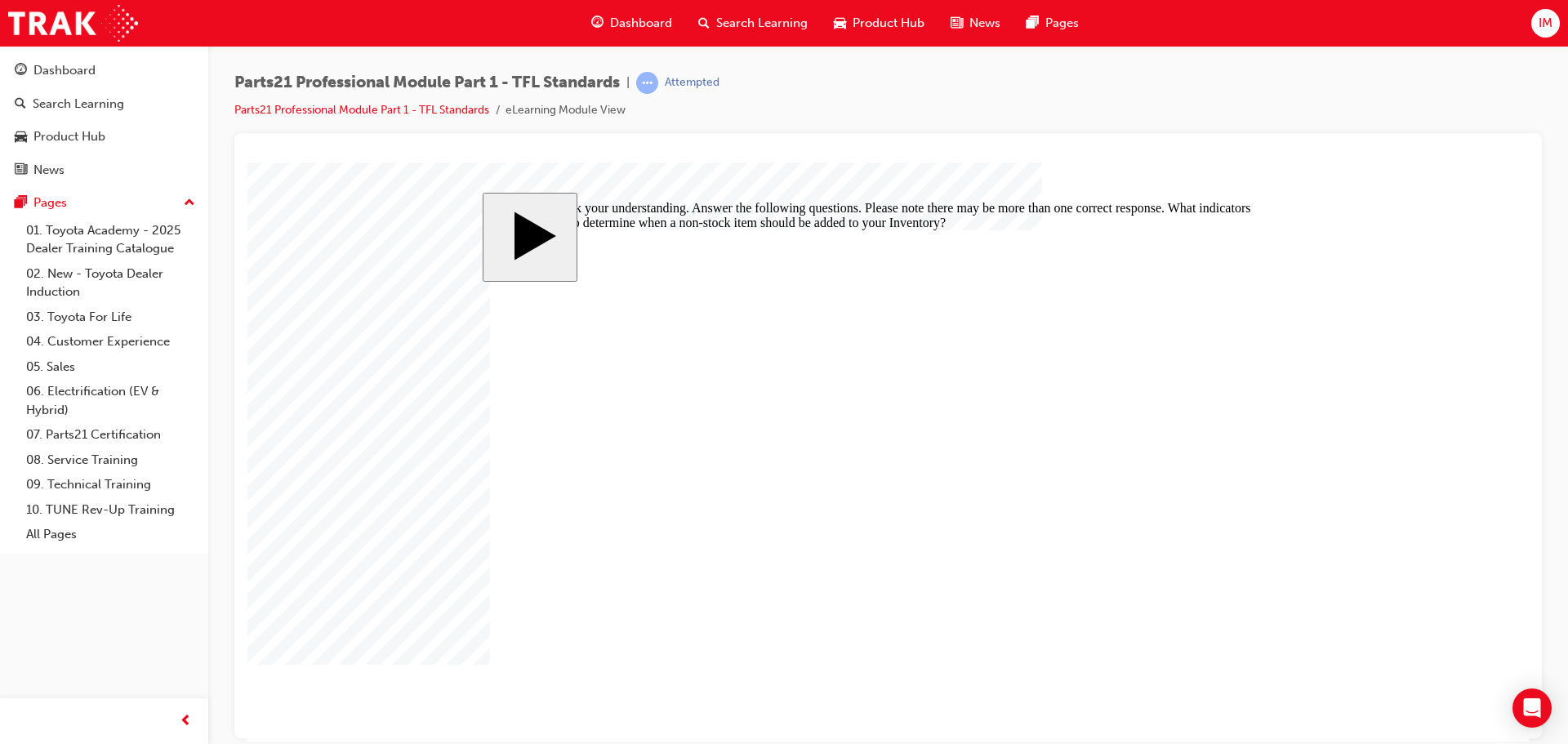
checkbox input "true"
drag, startPoint x: 720, startPoint y: 461, endPoint x: 732, endPoint y: 470, distance: 15.0
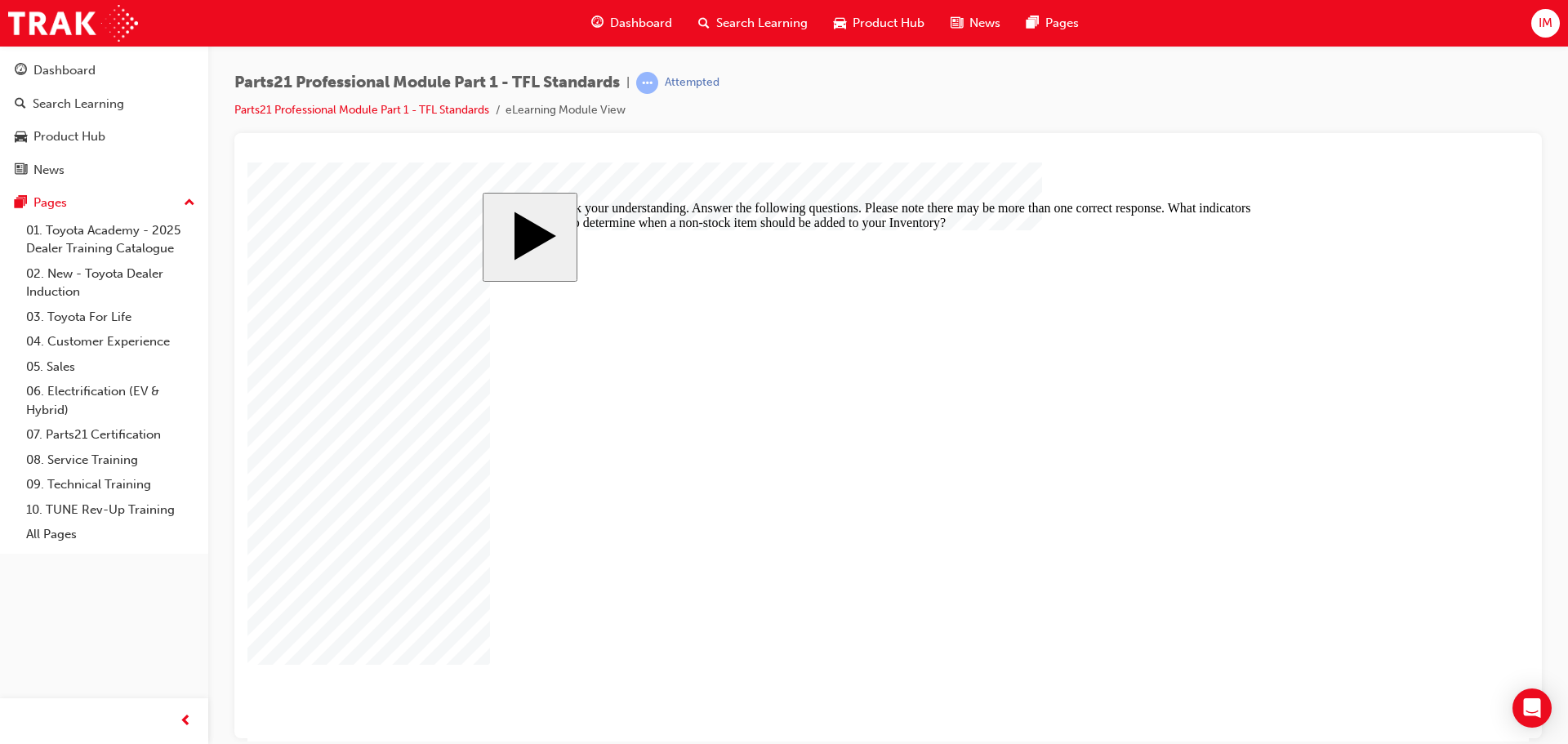
checkbox input "true"
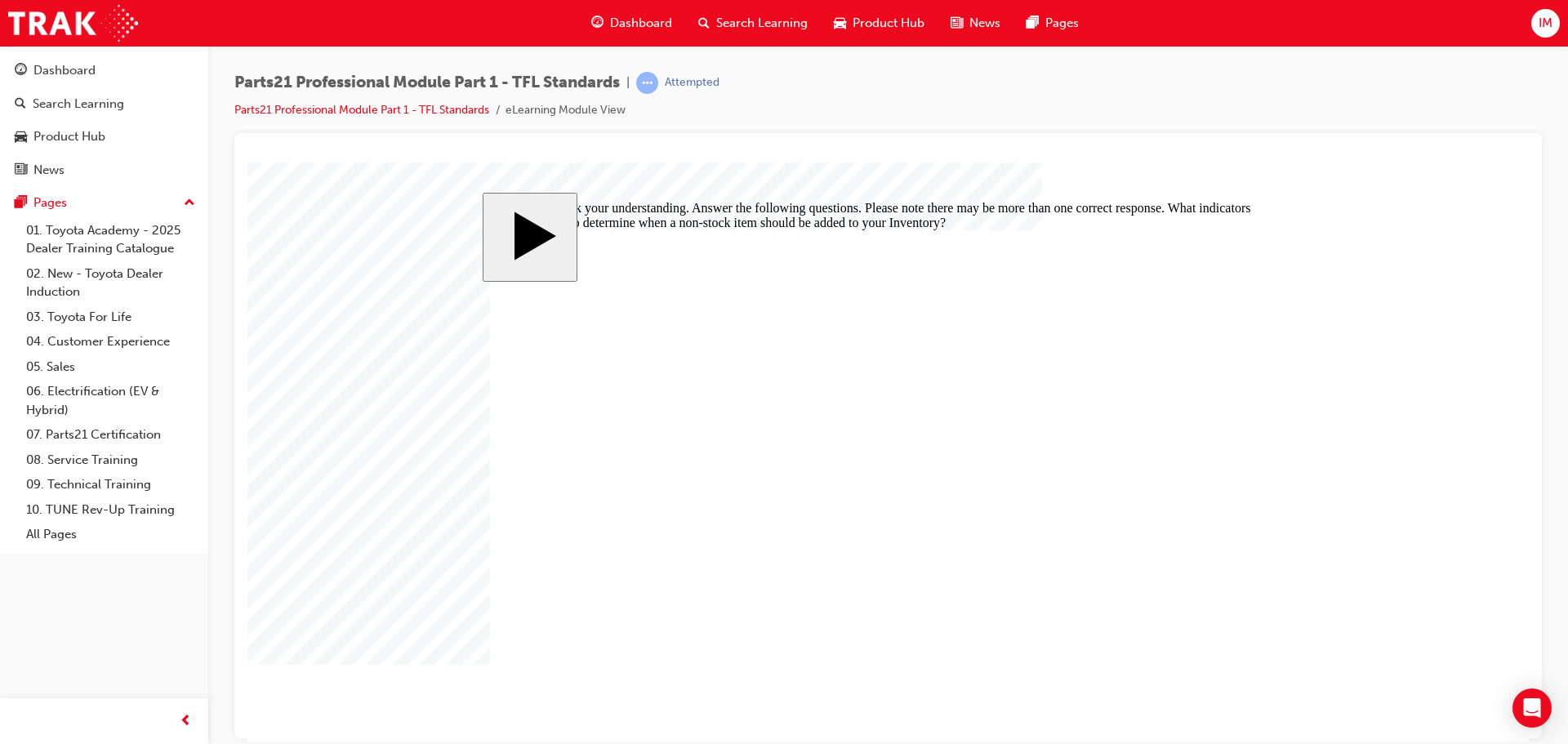
checkbox input "false"
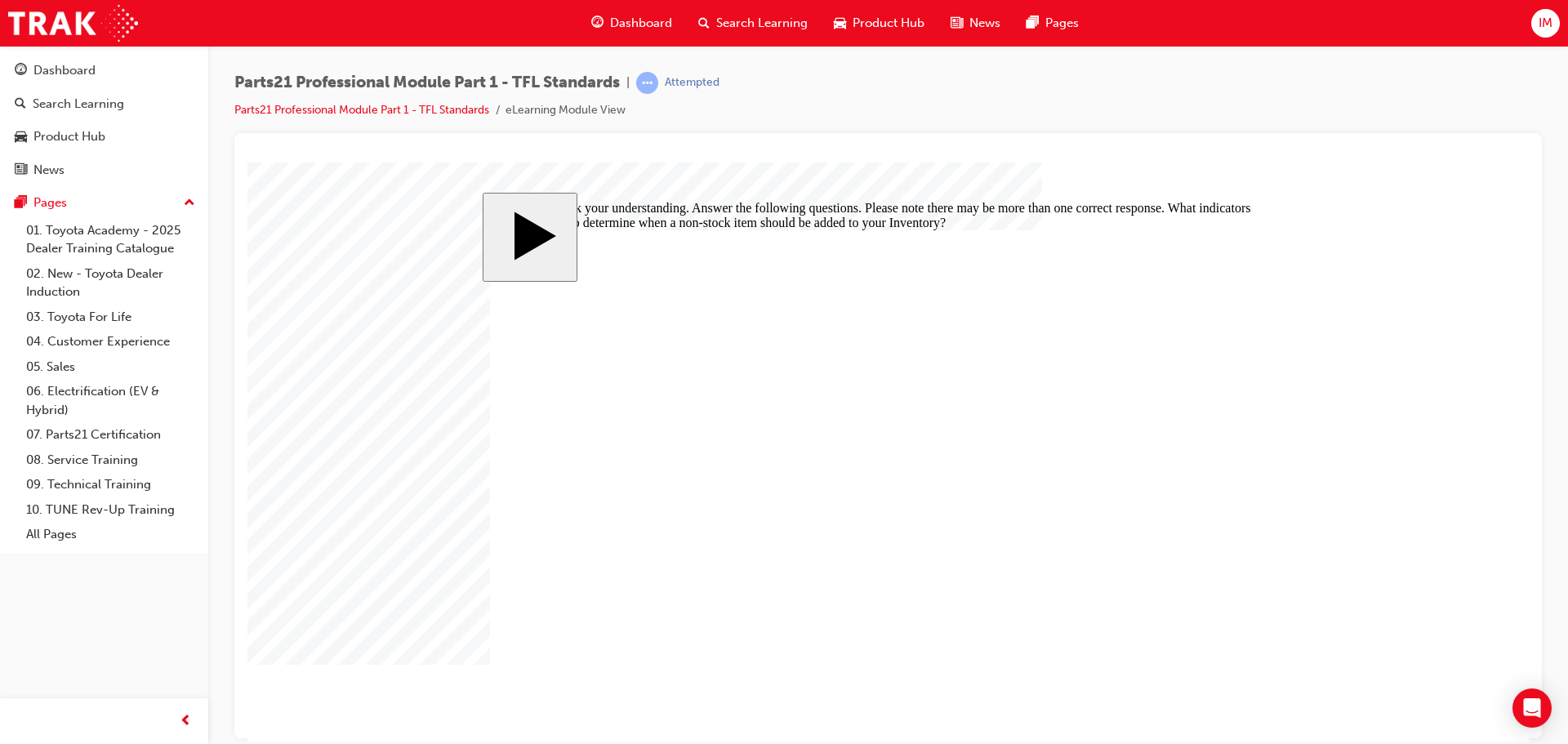
checkbox input "false"
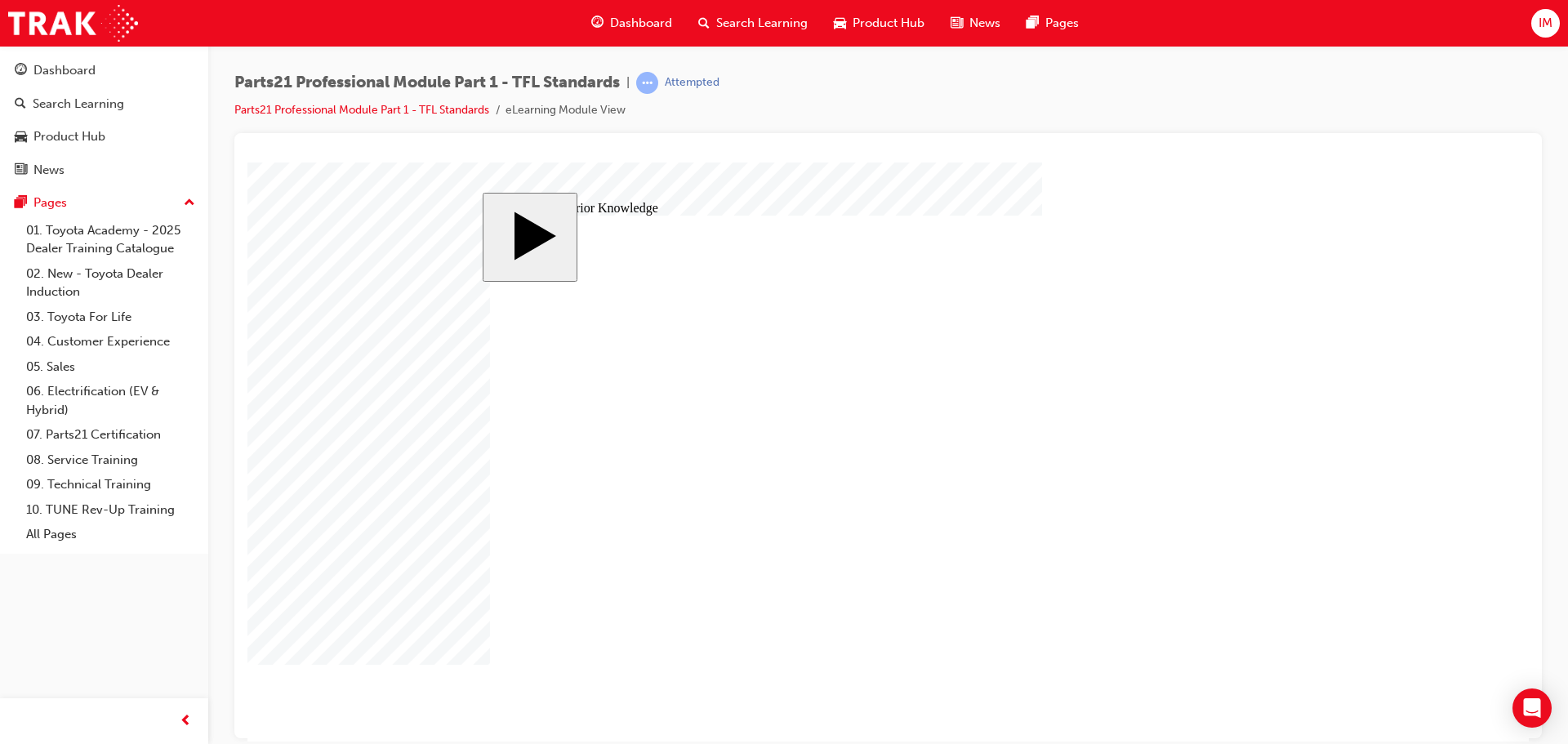
drag, startPoint x: 1122, startPoint y: 372, endPoint x: 1109, endPoint y: 376, distance: 13.6
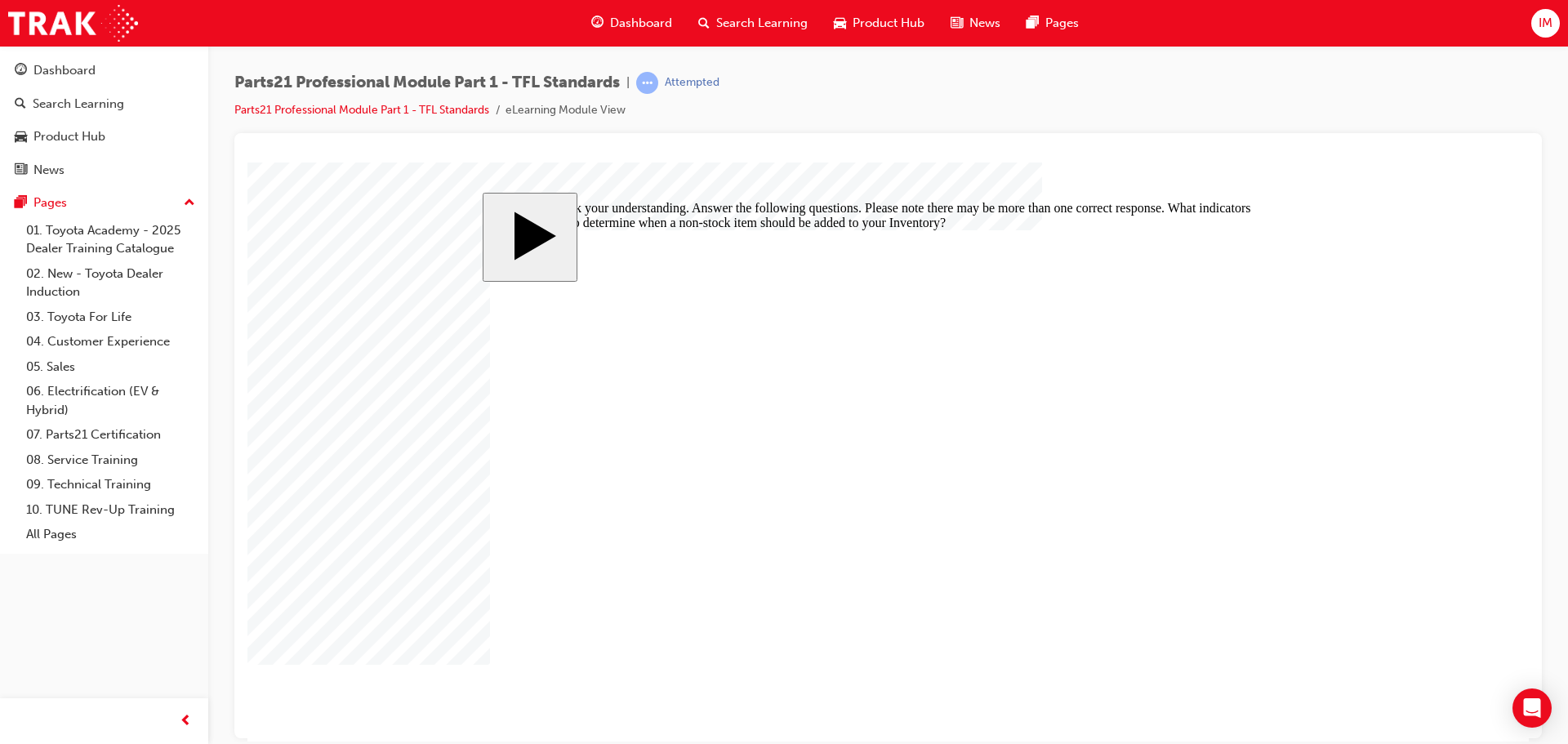
checkbox input "true"
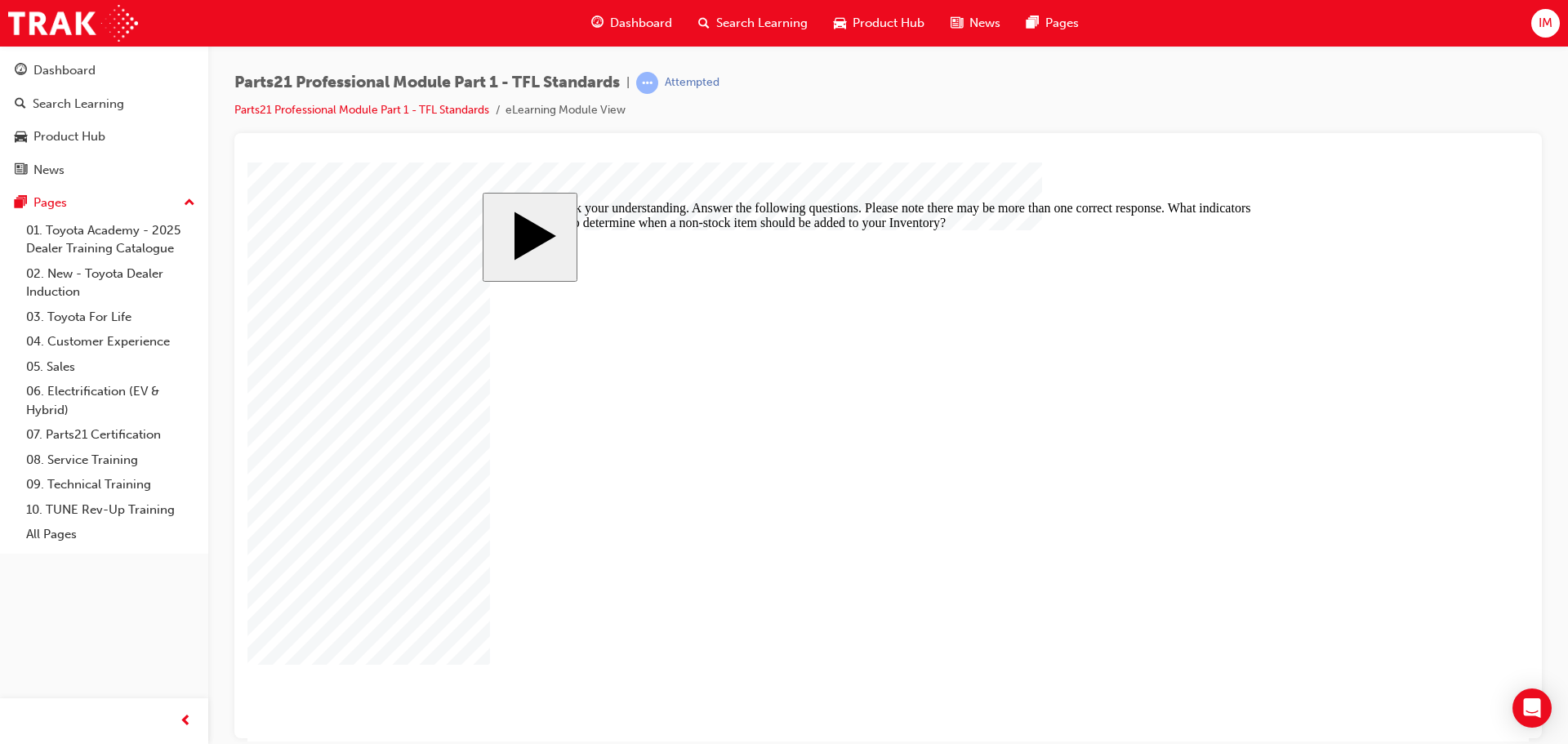
checkbox input "false"
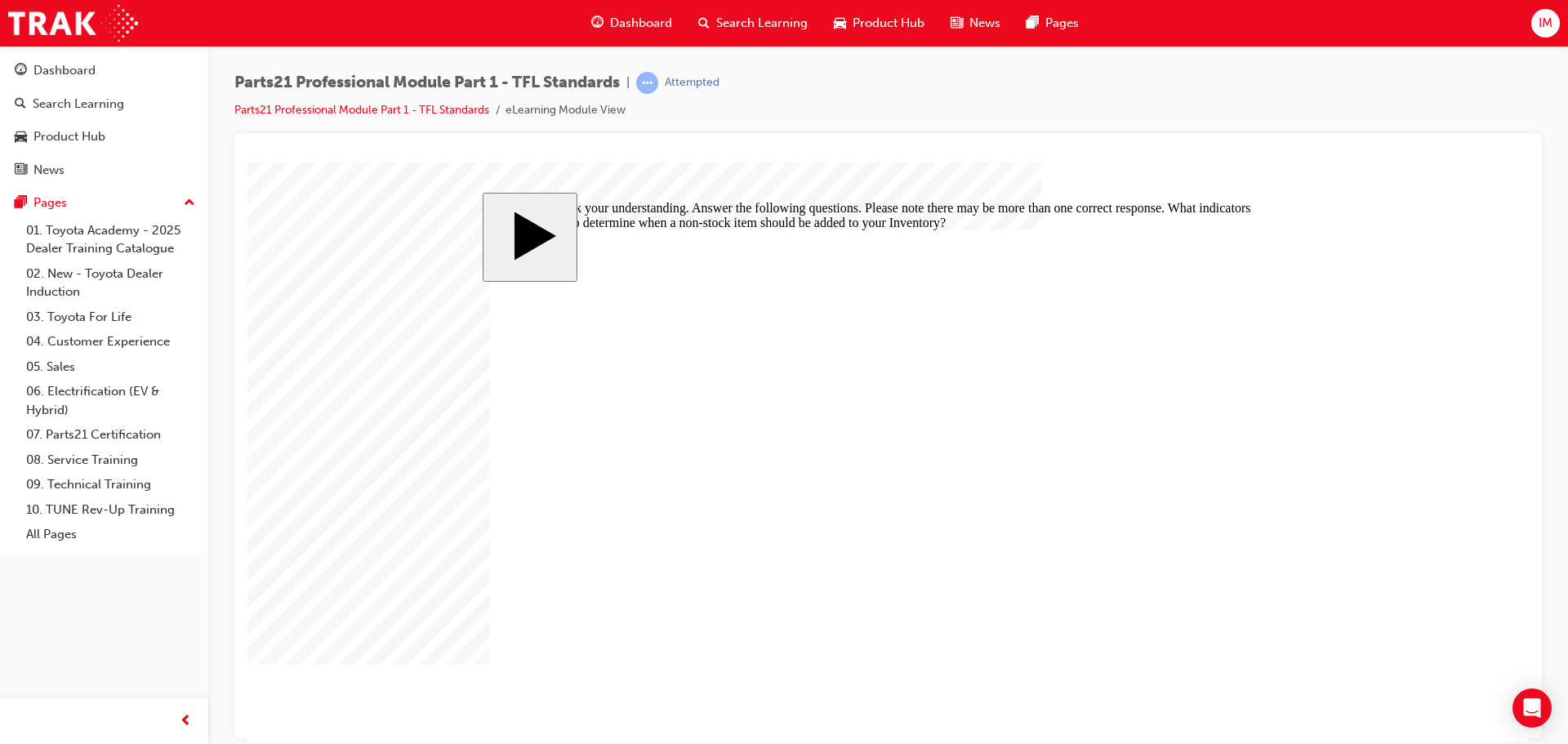
checkbox input "false"
checkbox input "true"
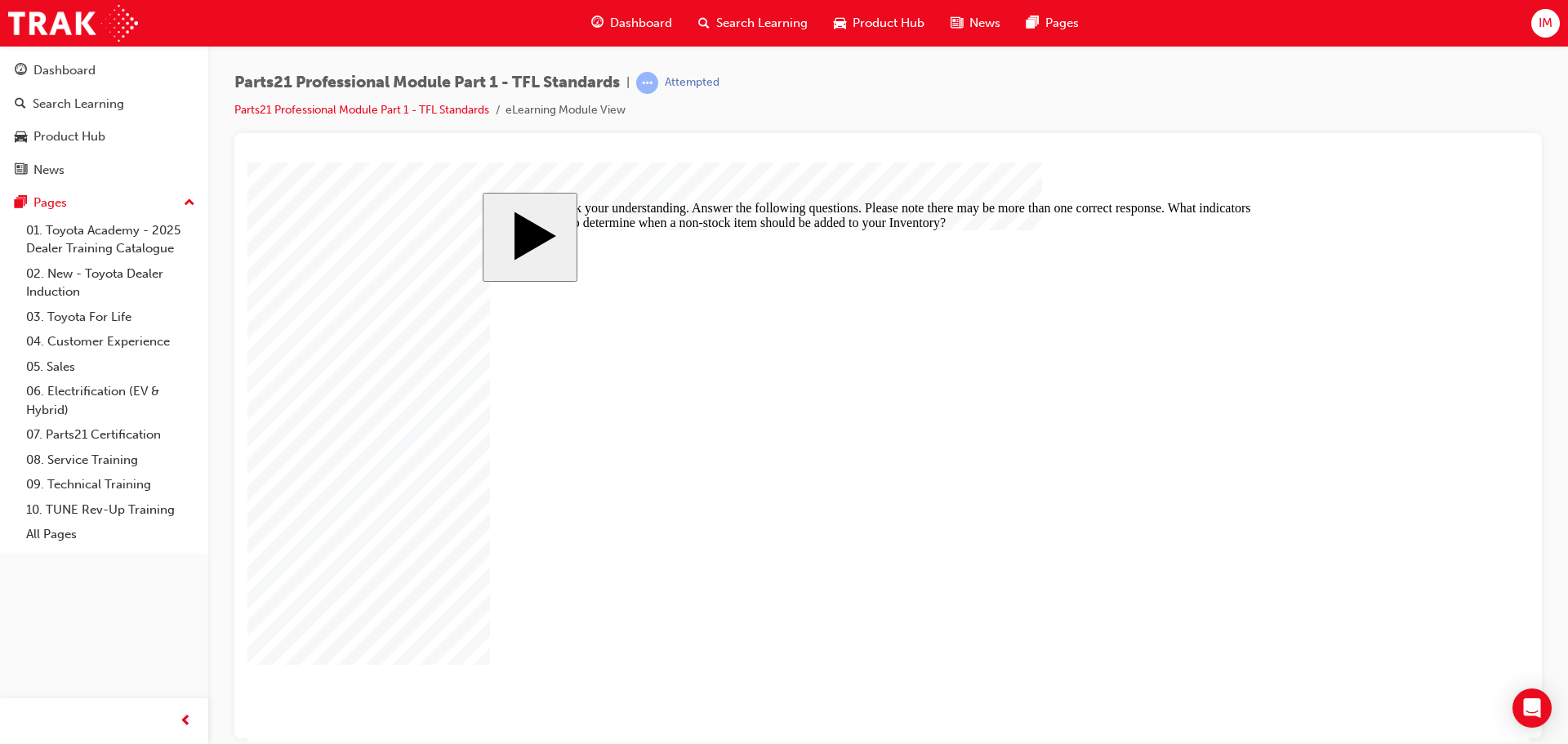
checkbox input "true"
drag, startPoint x: 1220, startPoint y: 666, endPoint x: 1015, endPoint y: 641, distance: 206.5
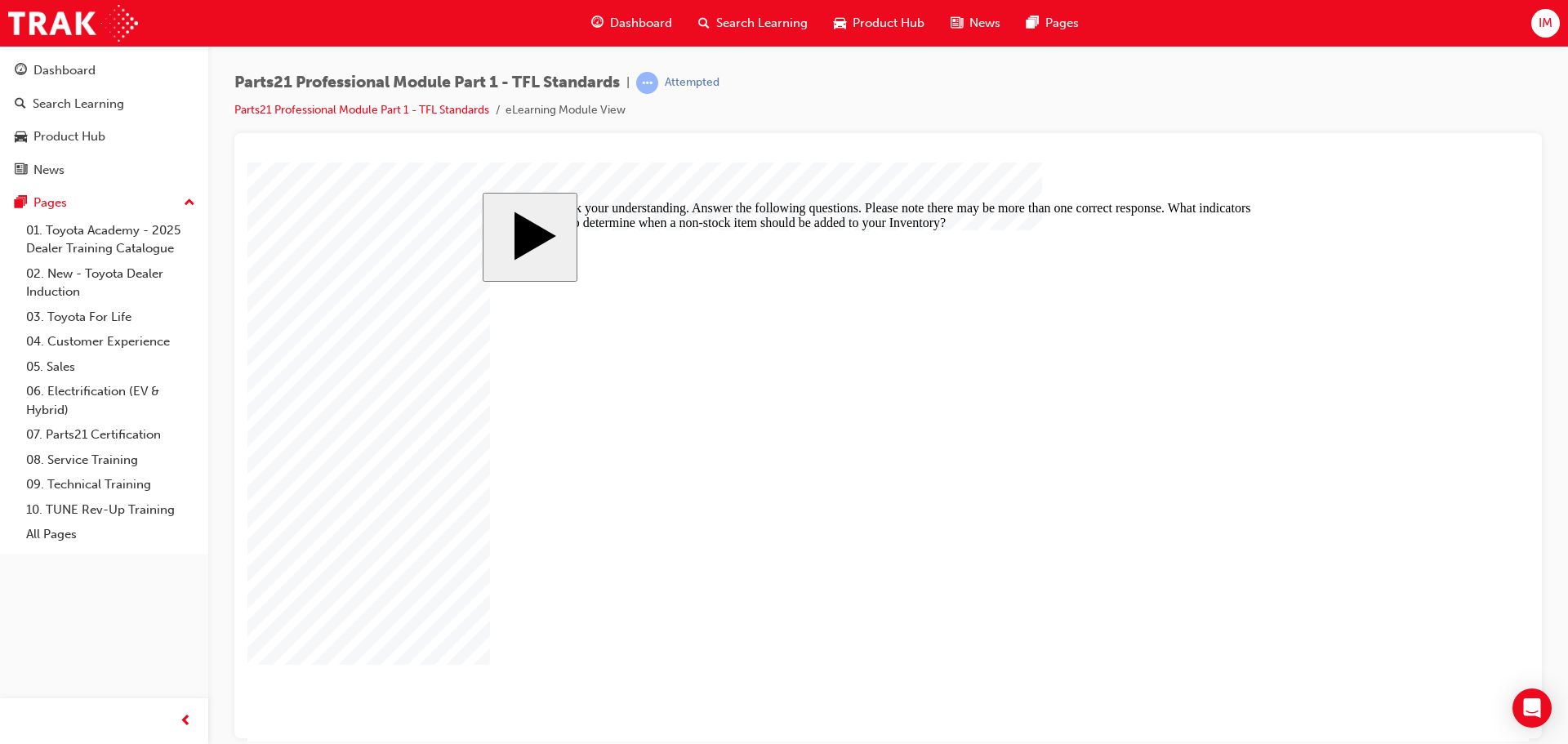
drag, startPoint x: 654, startPoint y: 488, endPoint x: 953, endPoint y: 576, distance: 311.7
checkbox input "true"
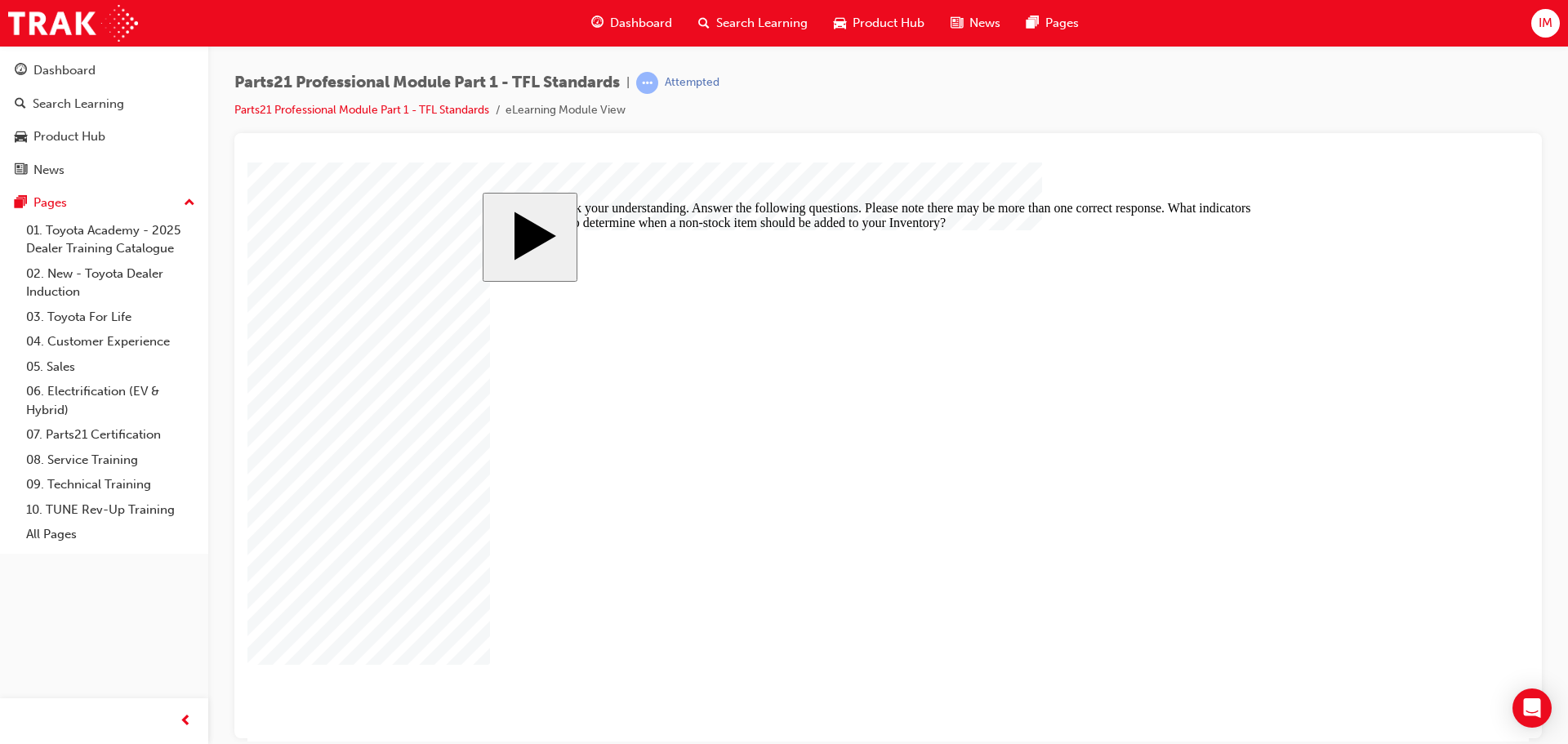
drag, startPoint x: 799, startPoint y: 559, endPoint x: 1052, endPoint y: 623, distance: 261.0
drag, startPoint x: 1165, startPoint y: 637, endPoint x: 1194, endPoint y: 640, distance: 29.2
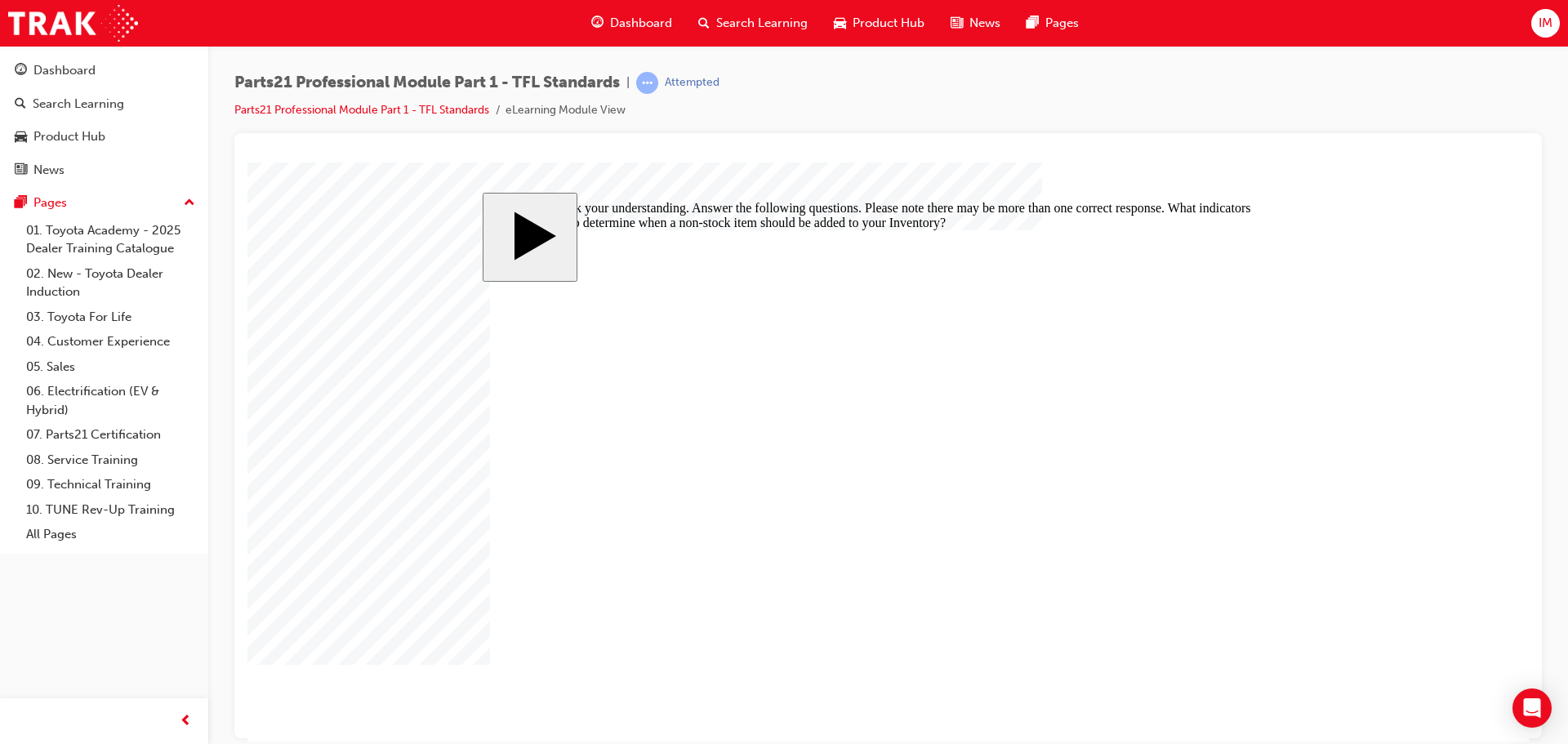
checkbox input "false"
checkbox input "true"
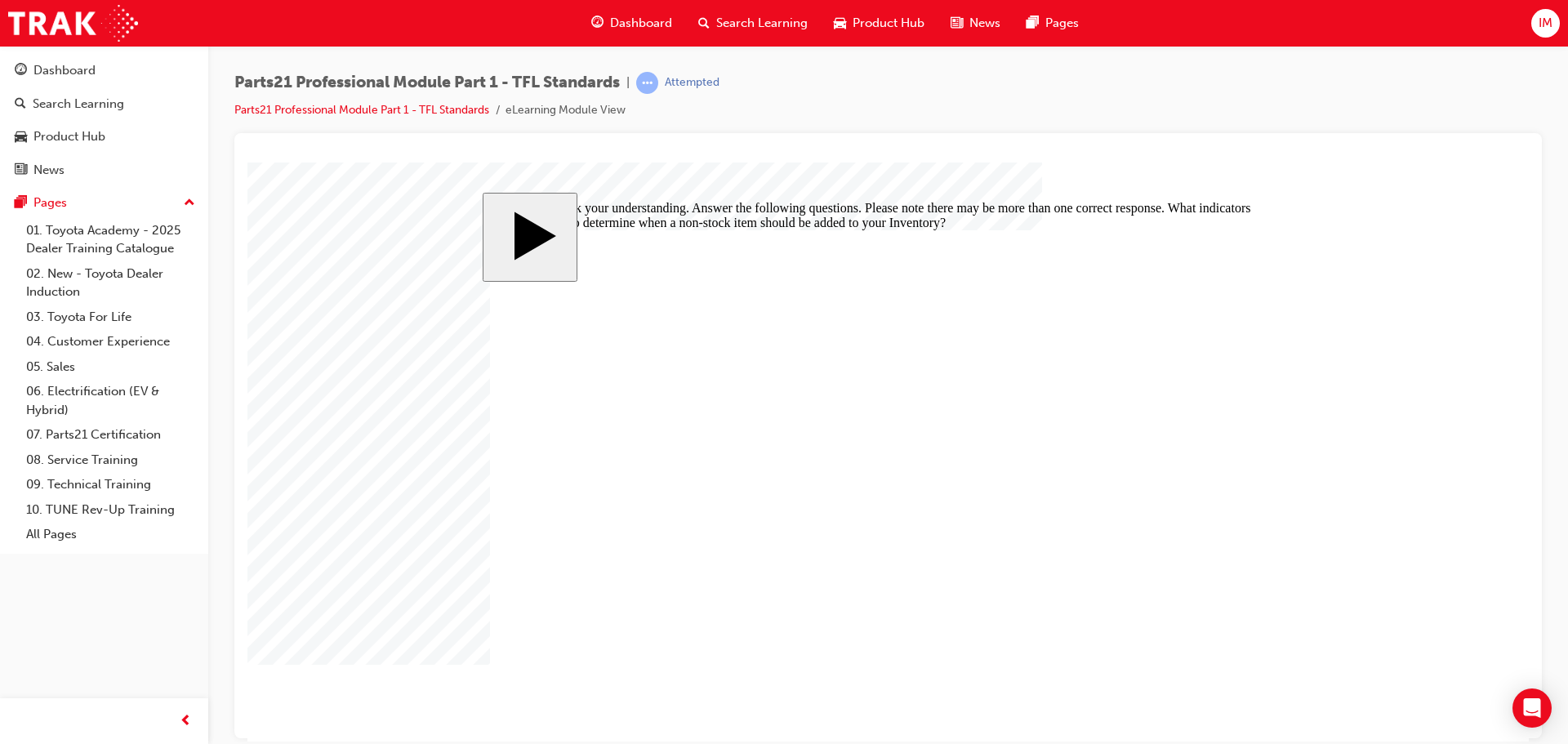
checkbox input "true"
checkbox input "false"
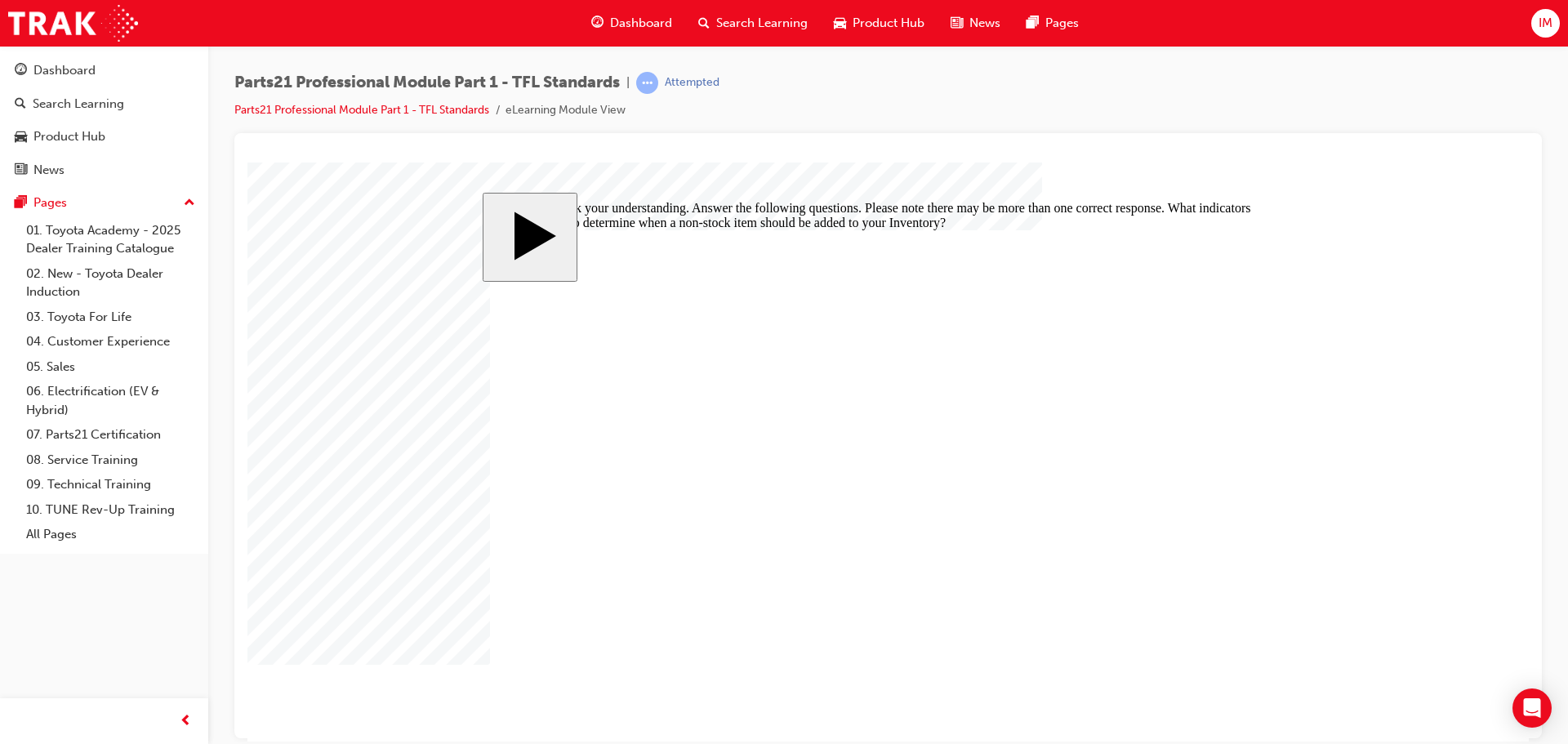
checkbox input "false"
drag, startPoint x: 639, startPoint y: 567, endPoint x: 869, endPoint y: 587, distance: 230.9
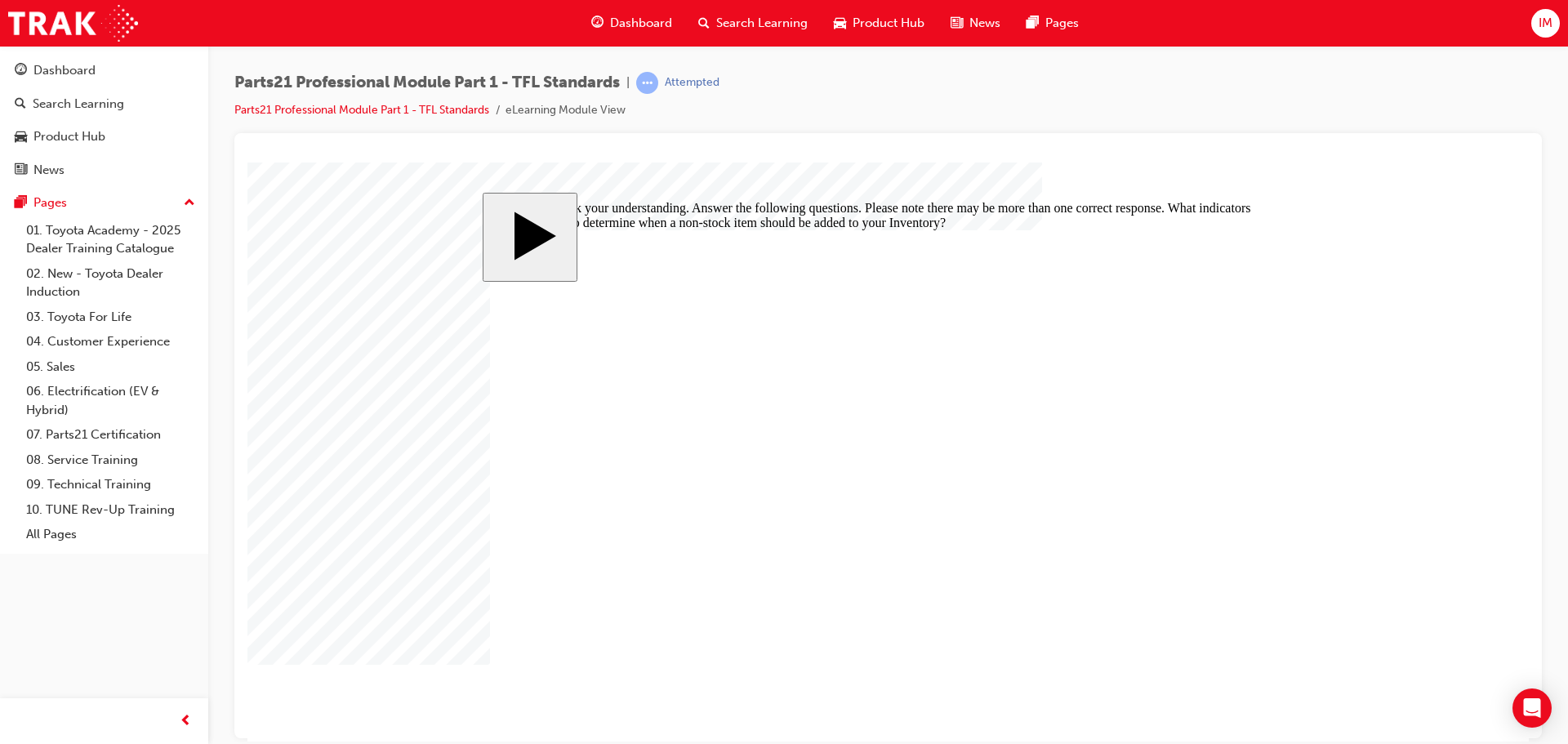
checkbox input "false"
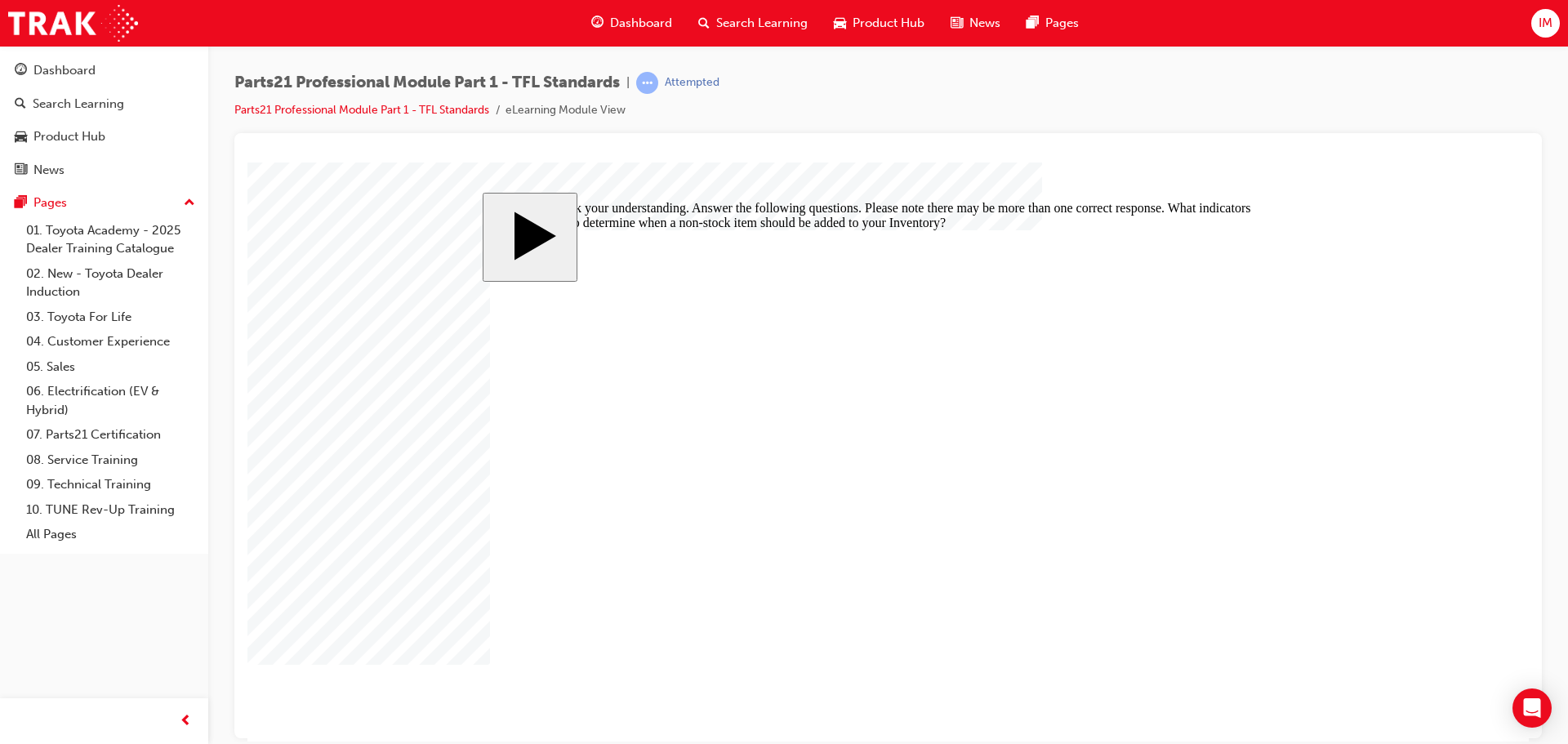
checkbox input "true"
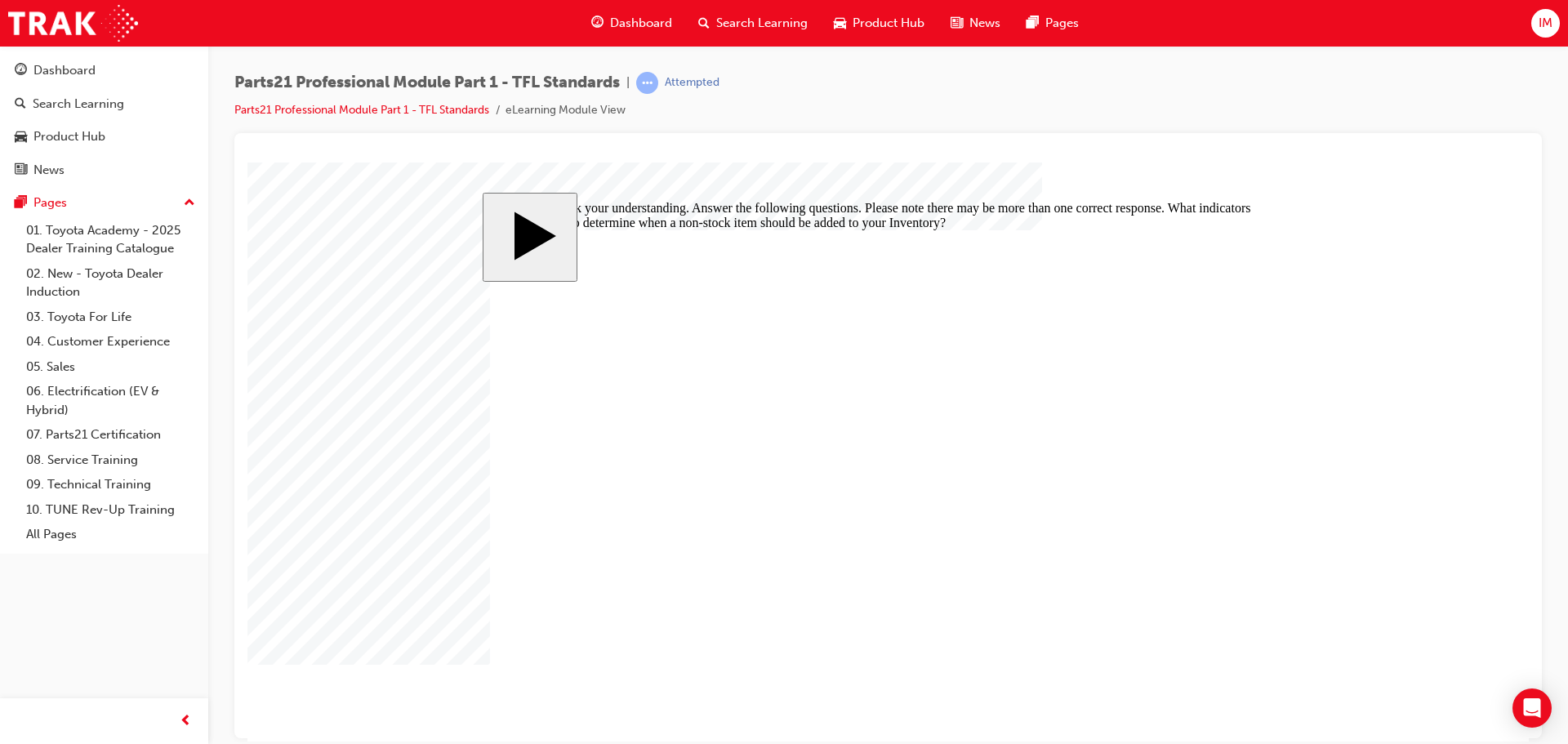
drag, startPoint x: 900, startPoint y: 496, endPoint x: 890, endPoint y: 500, distance: 10.8
checkbox input "true"
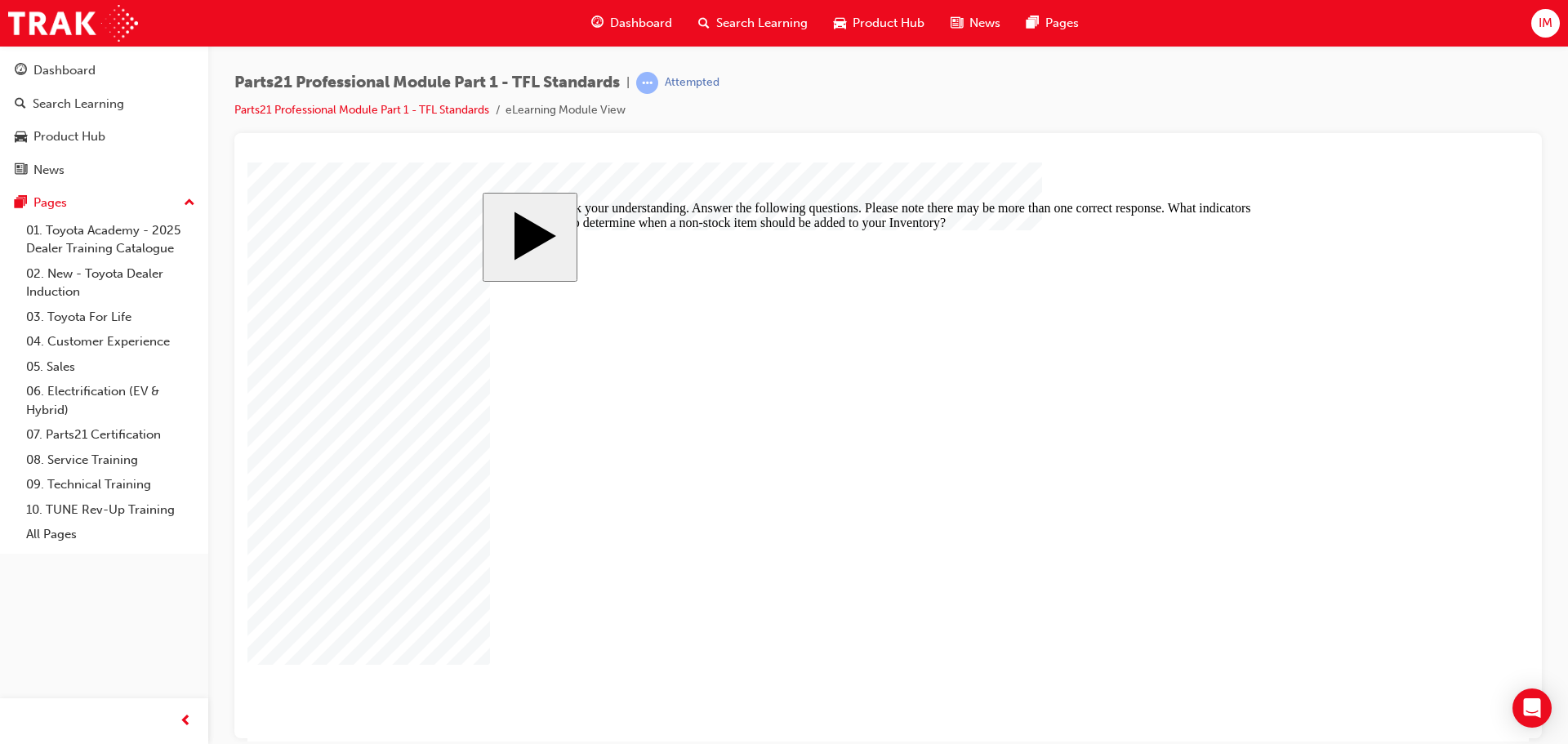
checkbox input "false"
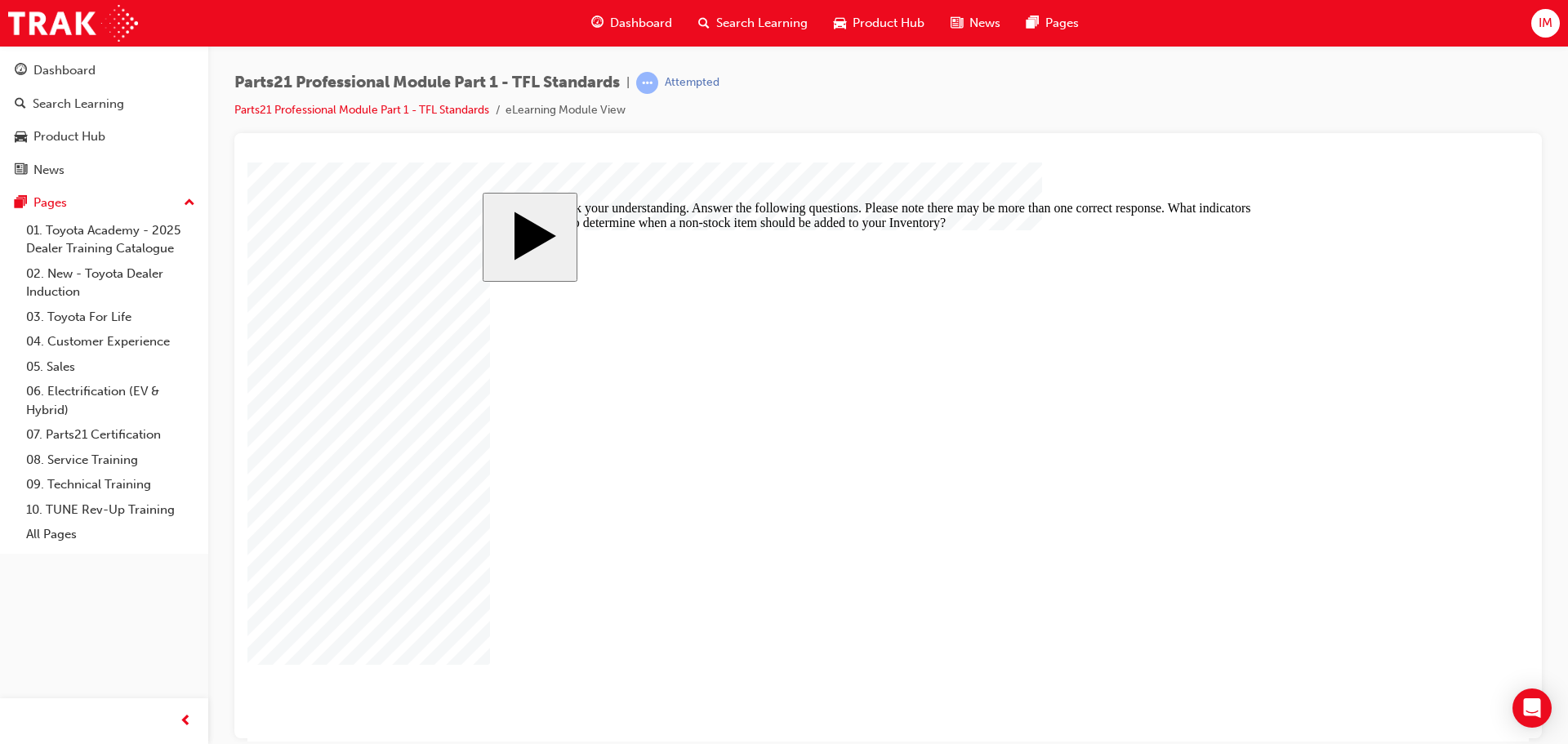
checkbox input "false"
drag, startPoint x: 706, startPoint y: 565, endPoint x: 883, endPoint y: 589, distance: 178.6
checkbox input "false"
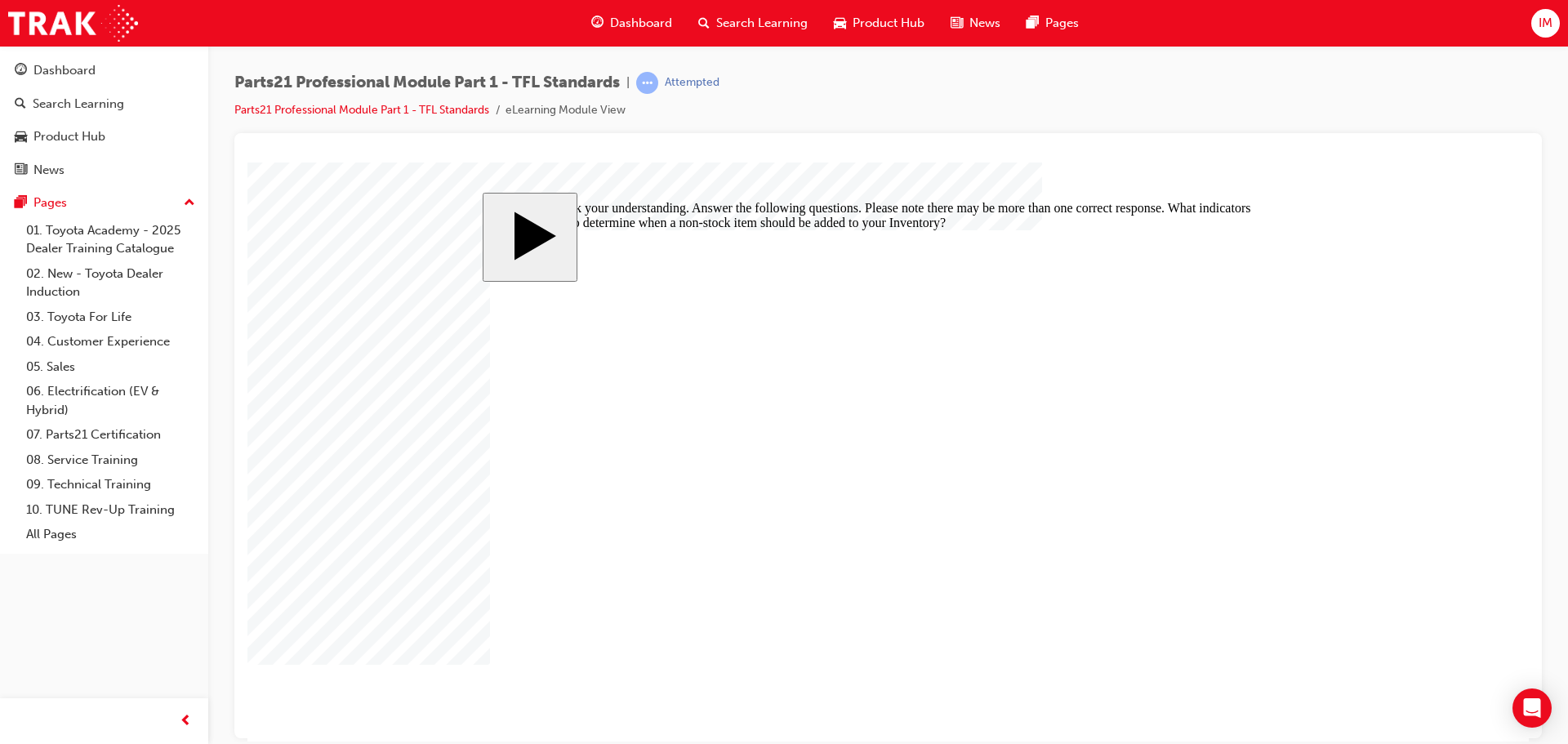
checkbox input "true"
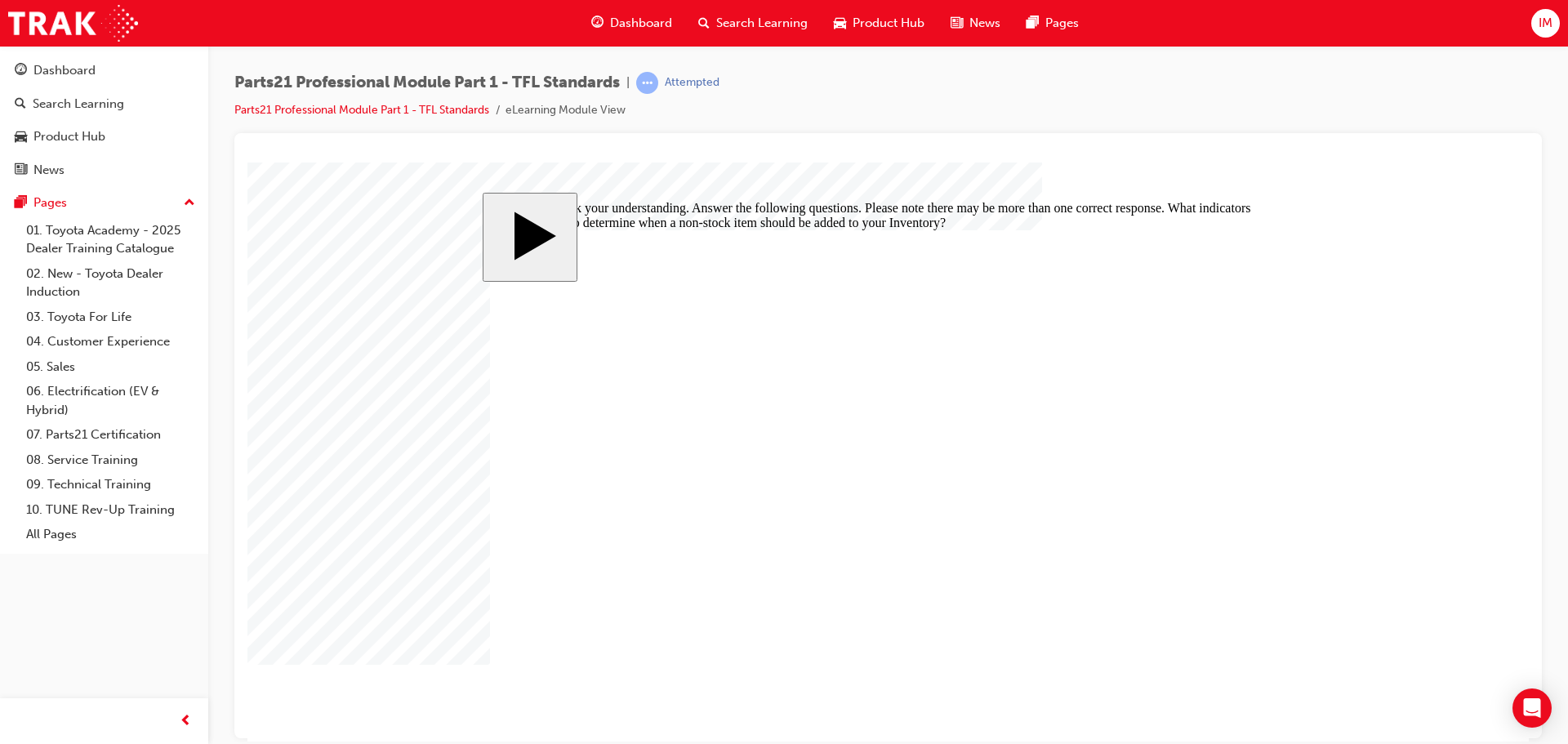
checkbox input "true"
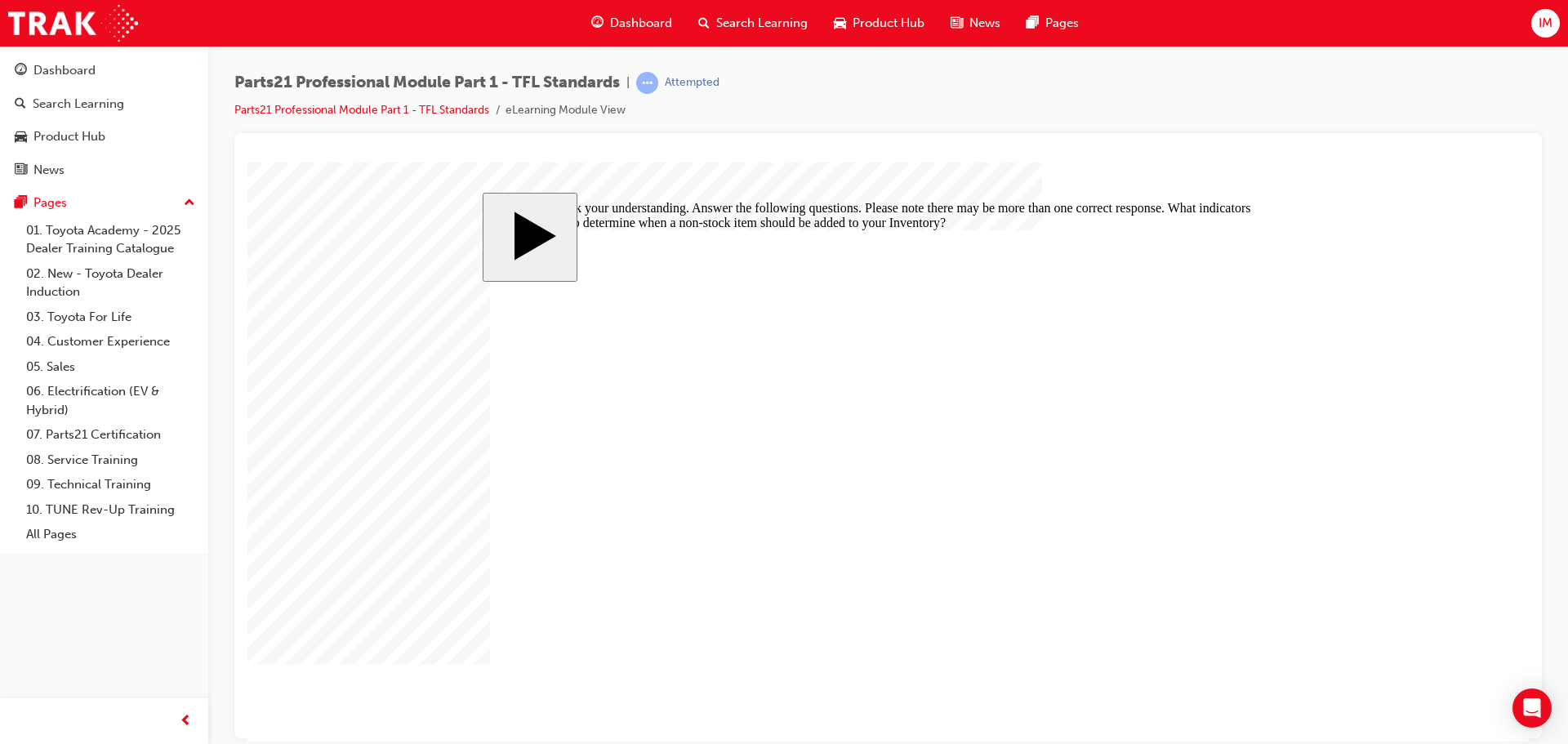
checkbox input "false"
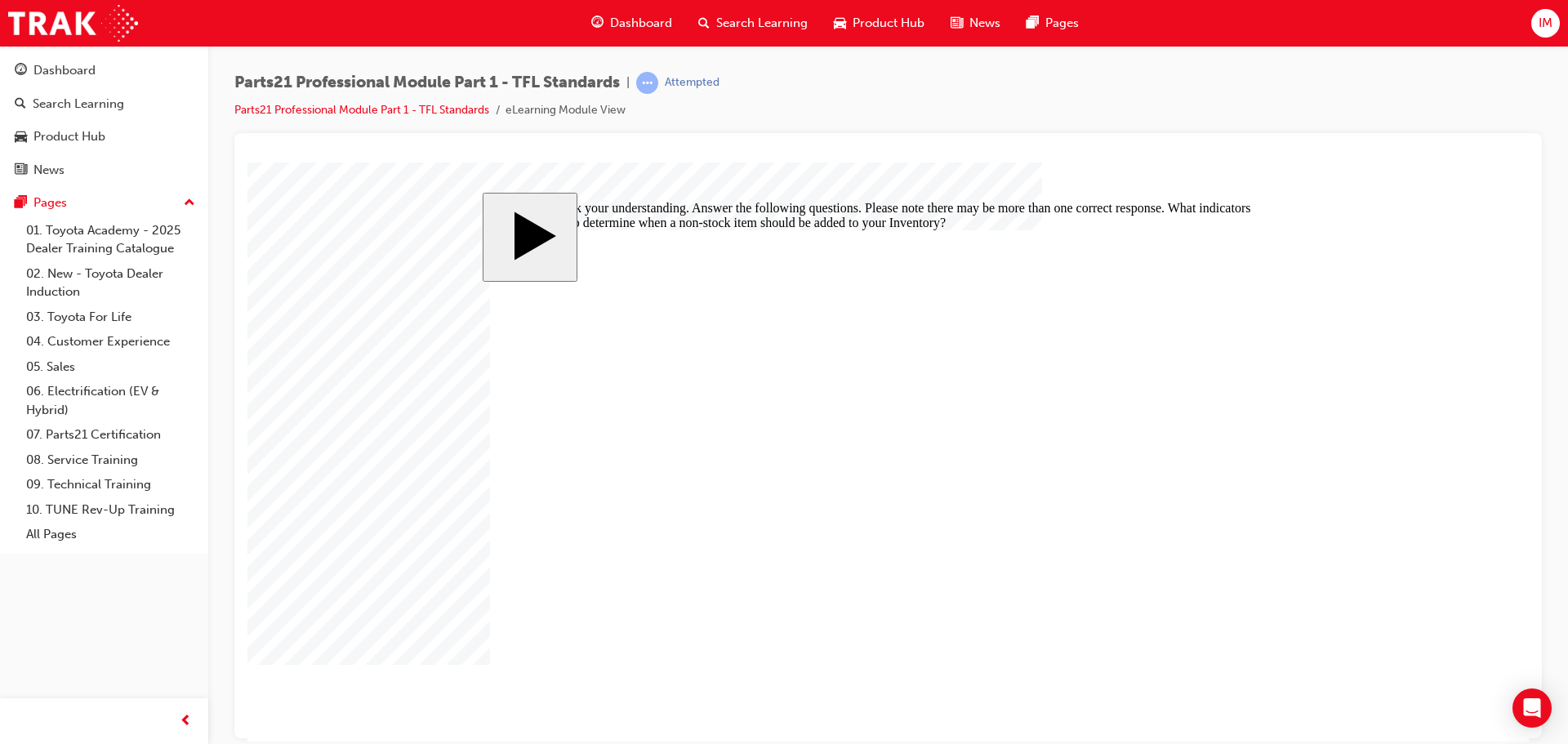
checkbox input "true"
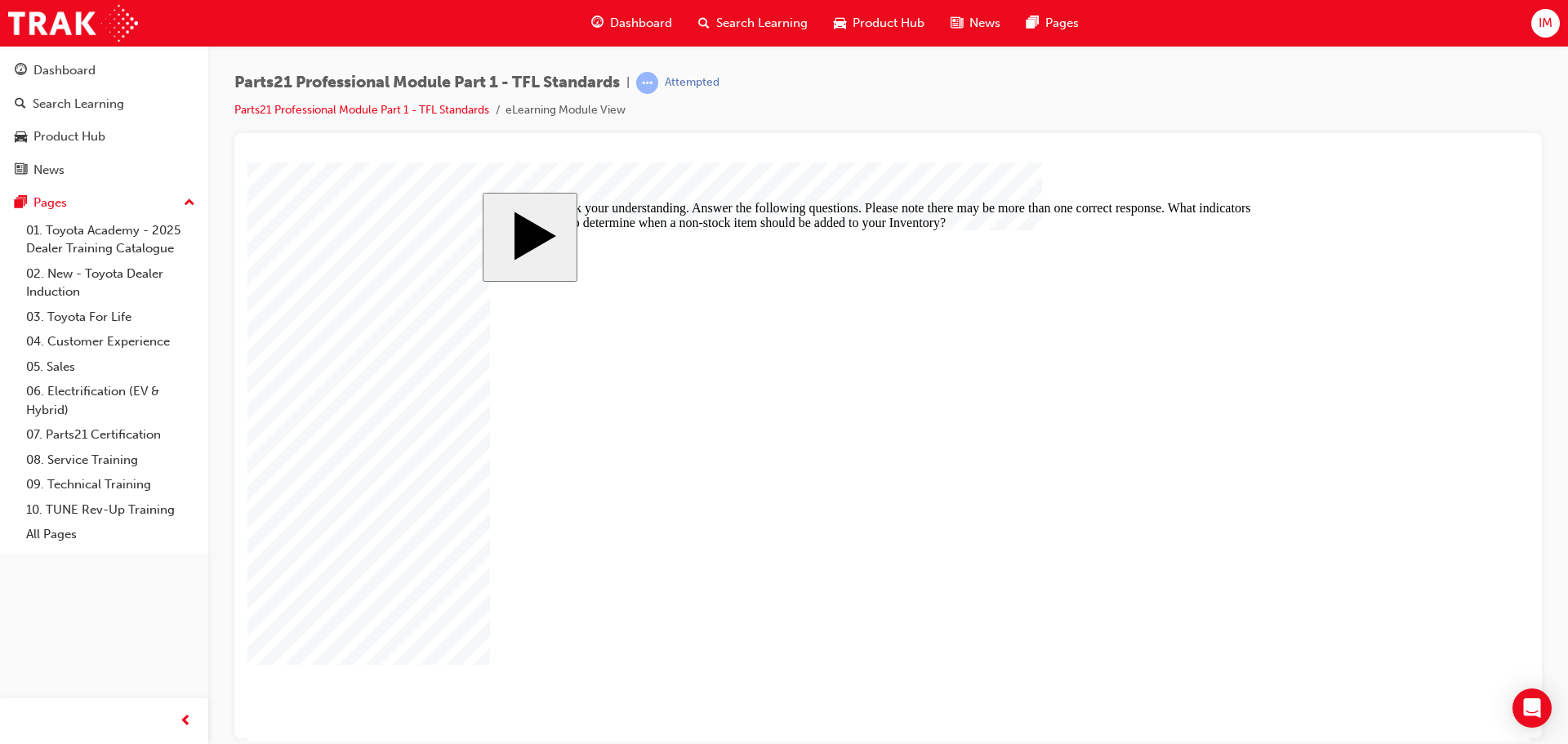
checkbox input "false"
drag, startPoint x: 757, startPoint y: 464, endPoint x: 752, endPoint y: 489, distance: 25.5
checkbox input "false"
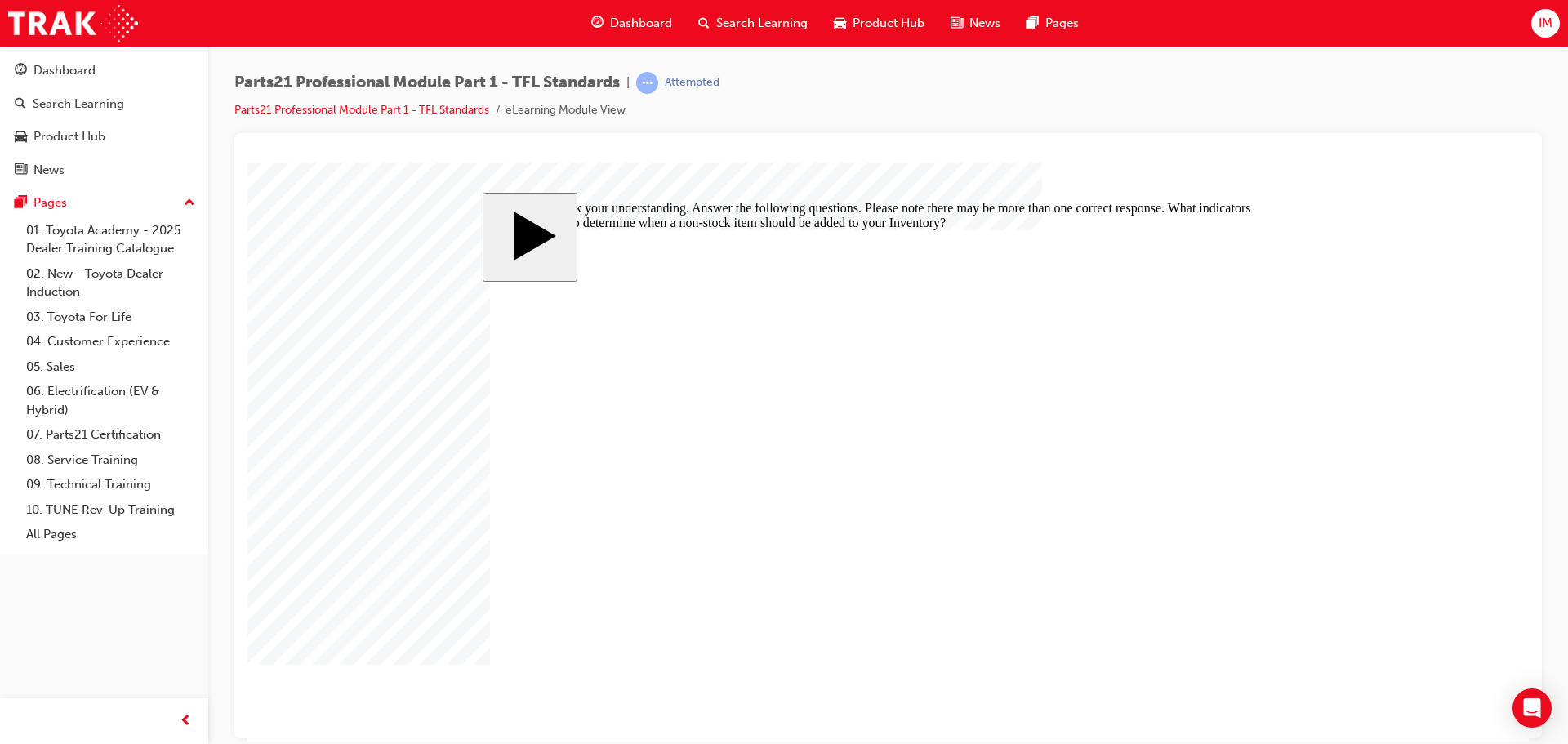
checkbox input "false"
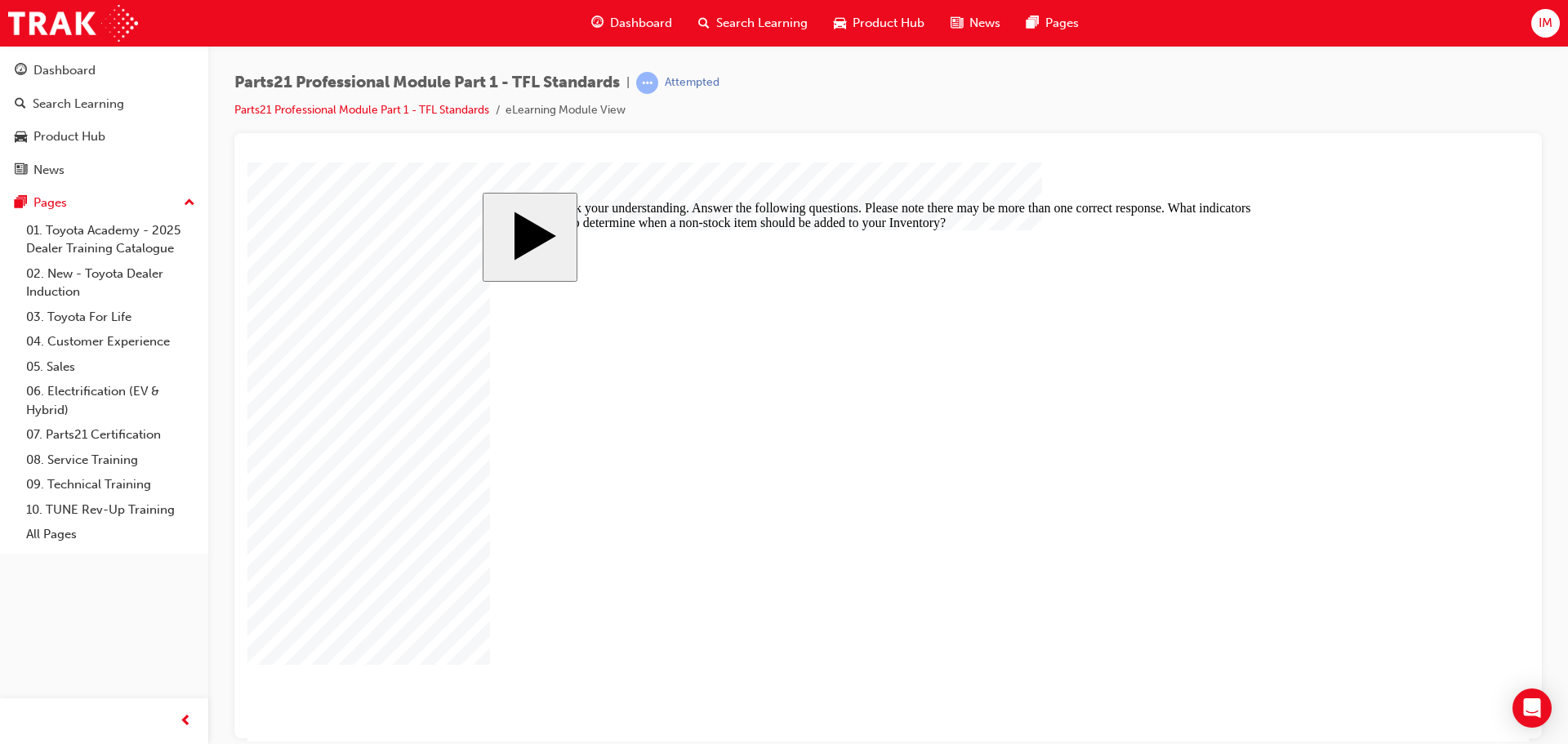
checkbox input "true"
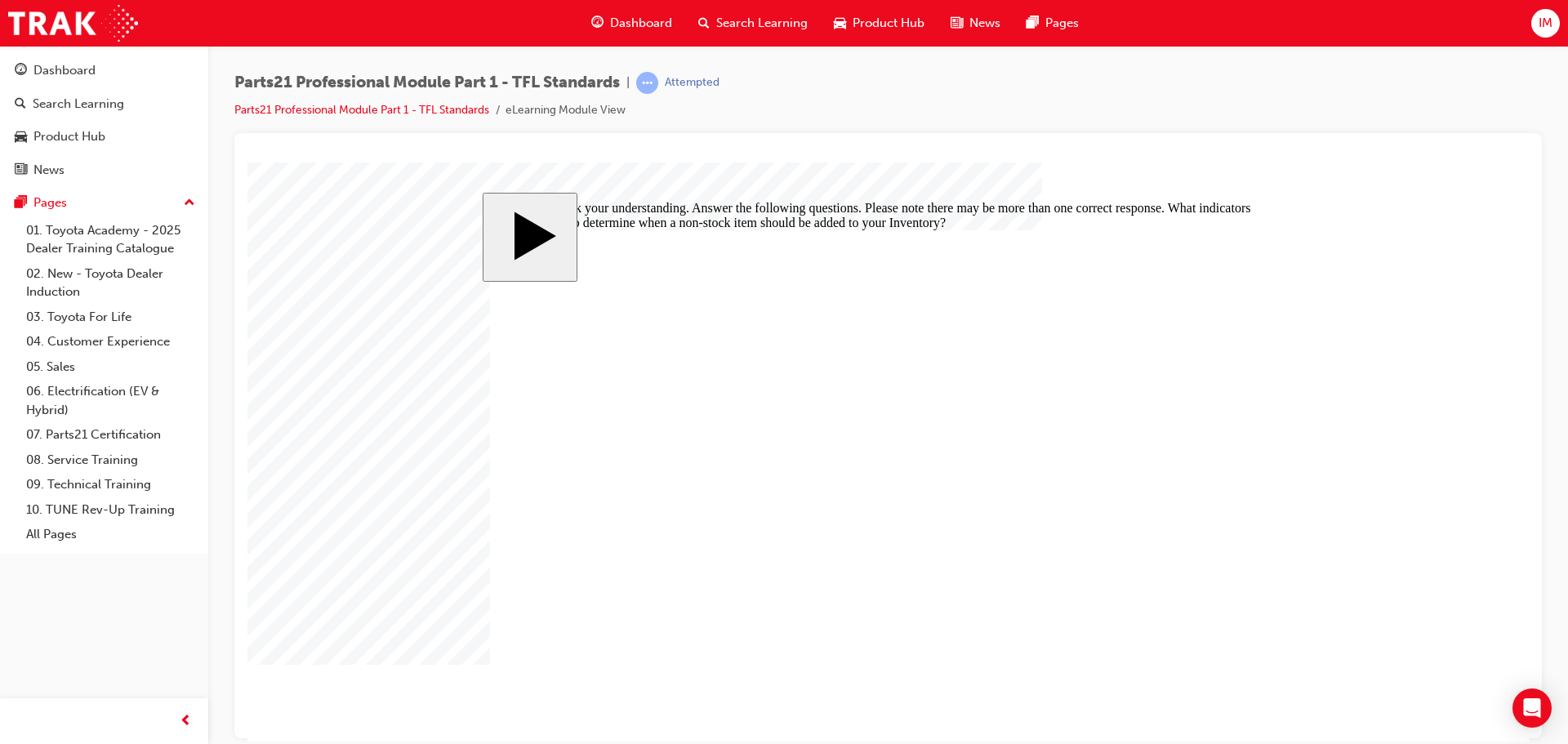
checkbox input "true"
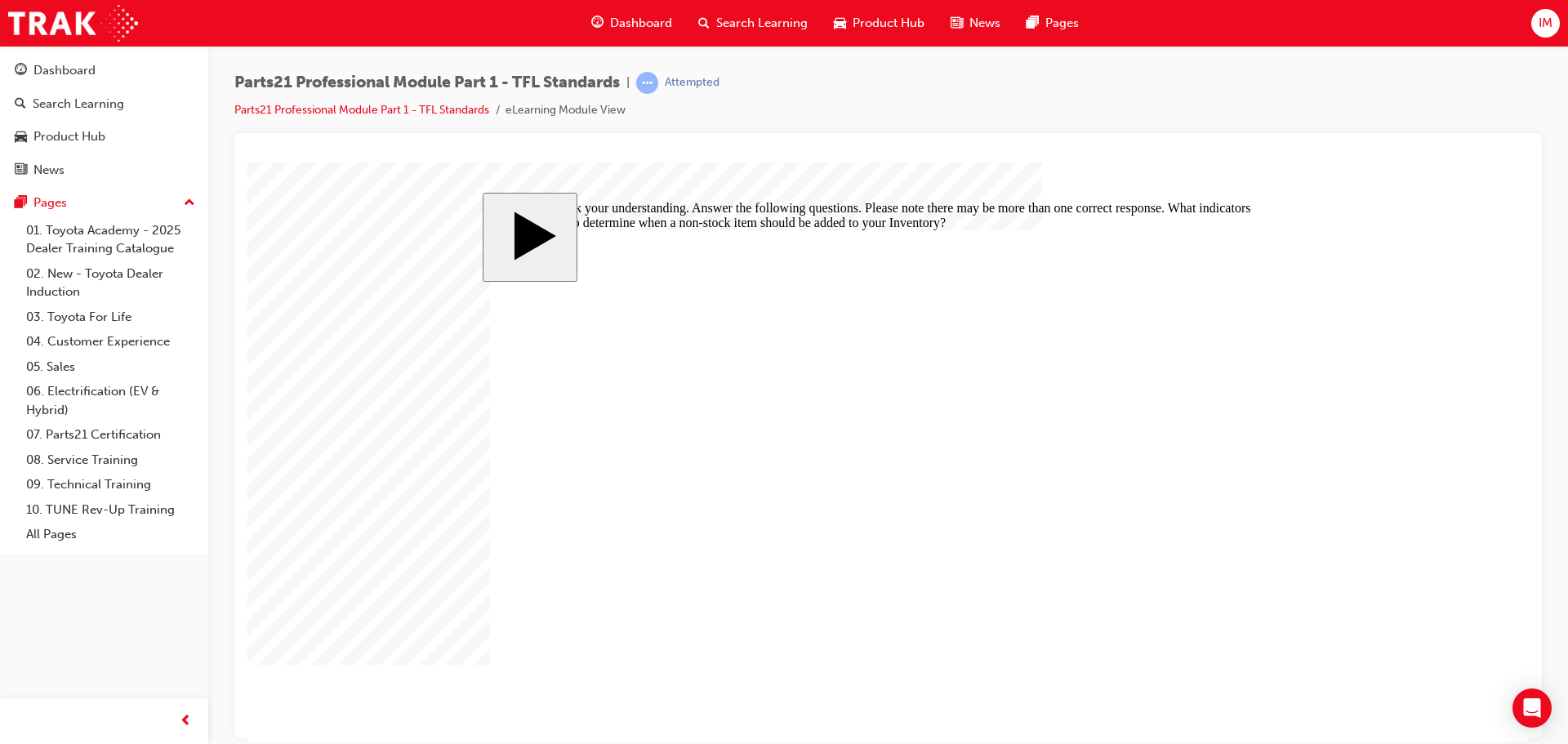
checkbox input "true"
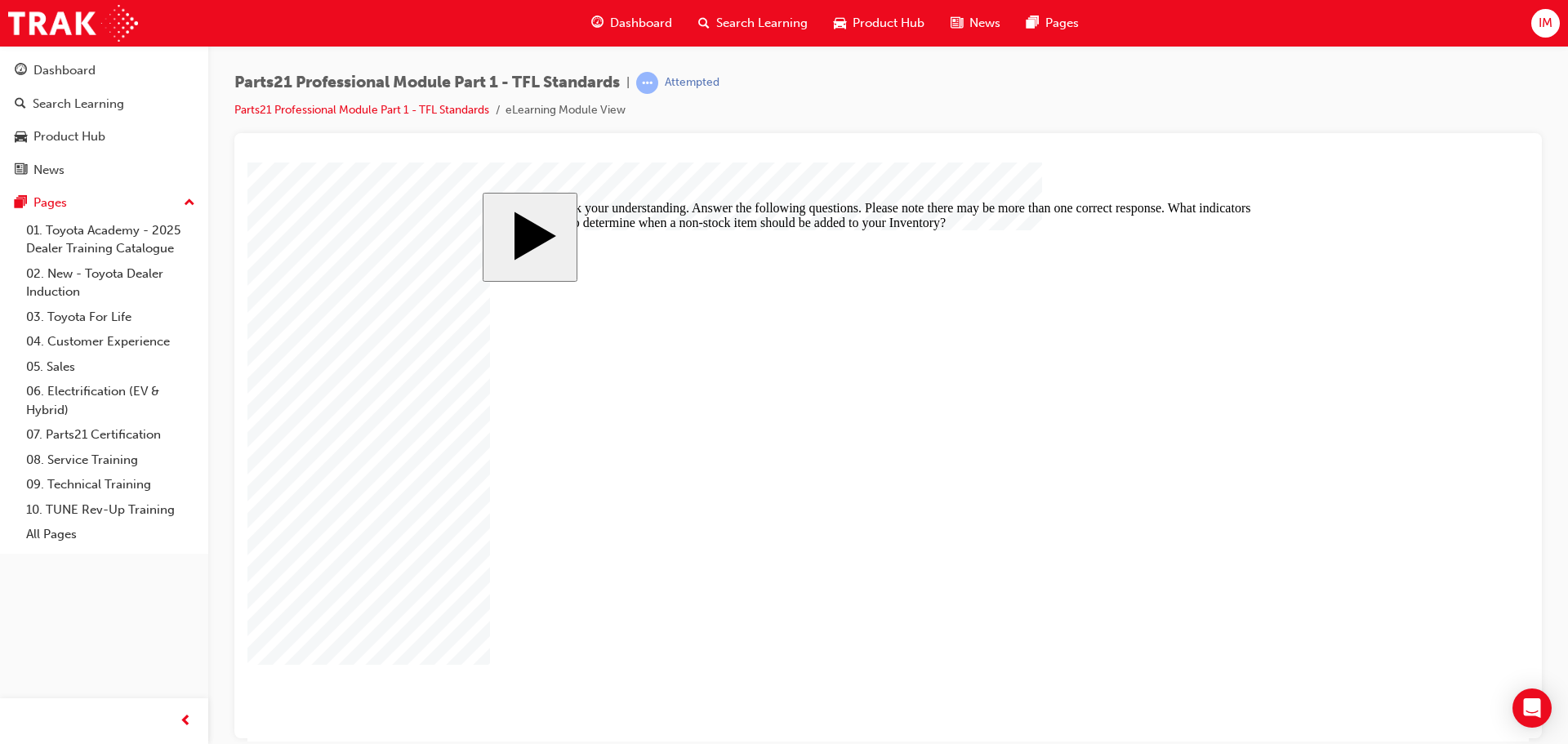
checkbox input "true"
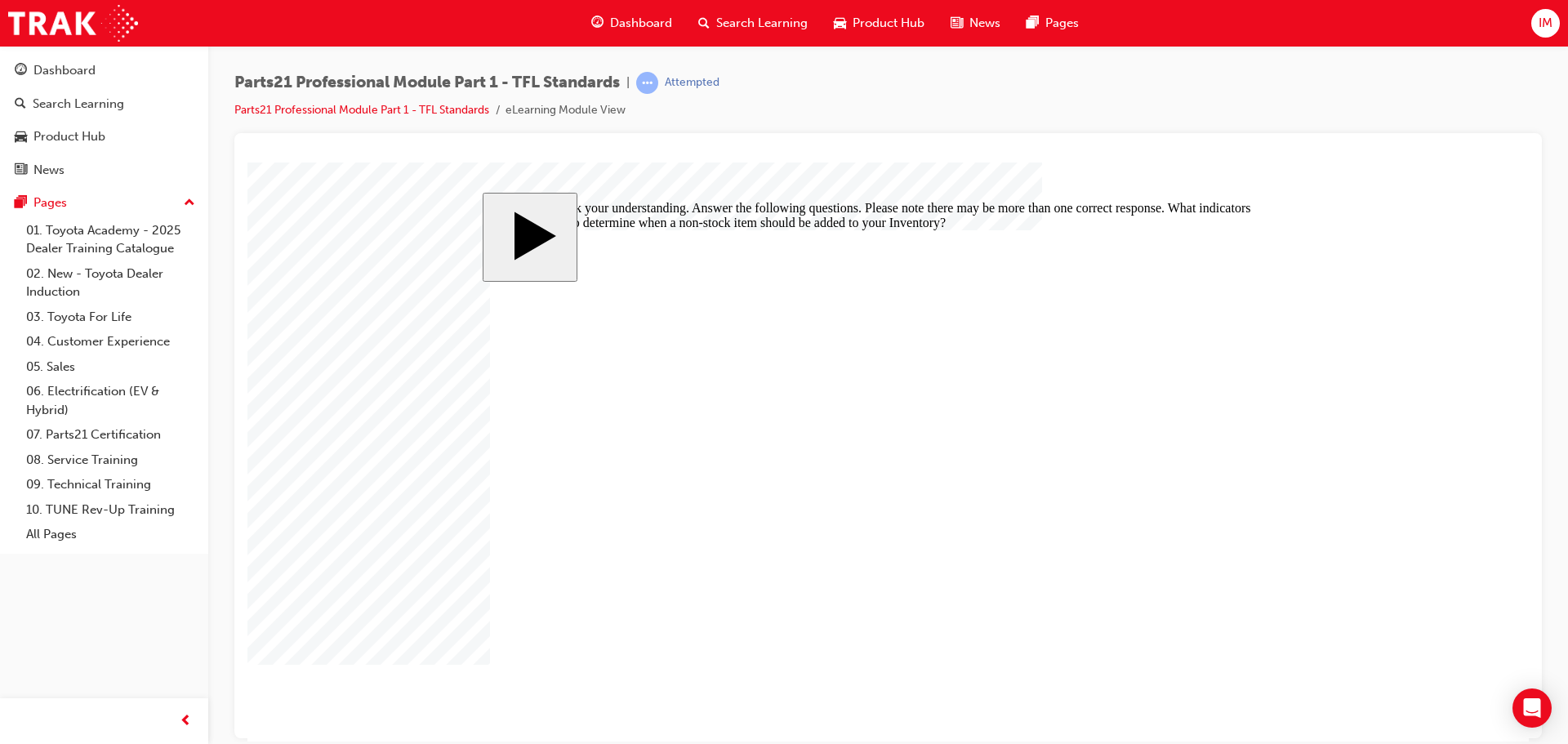
checkbox input "false"
checkbox input "true"
drag, startPoint x: 753, startPoint y: 576, endPoint x: 754, endPoint y: 564, distance: 12.0
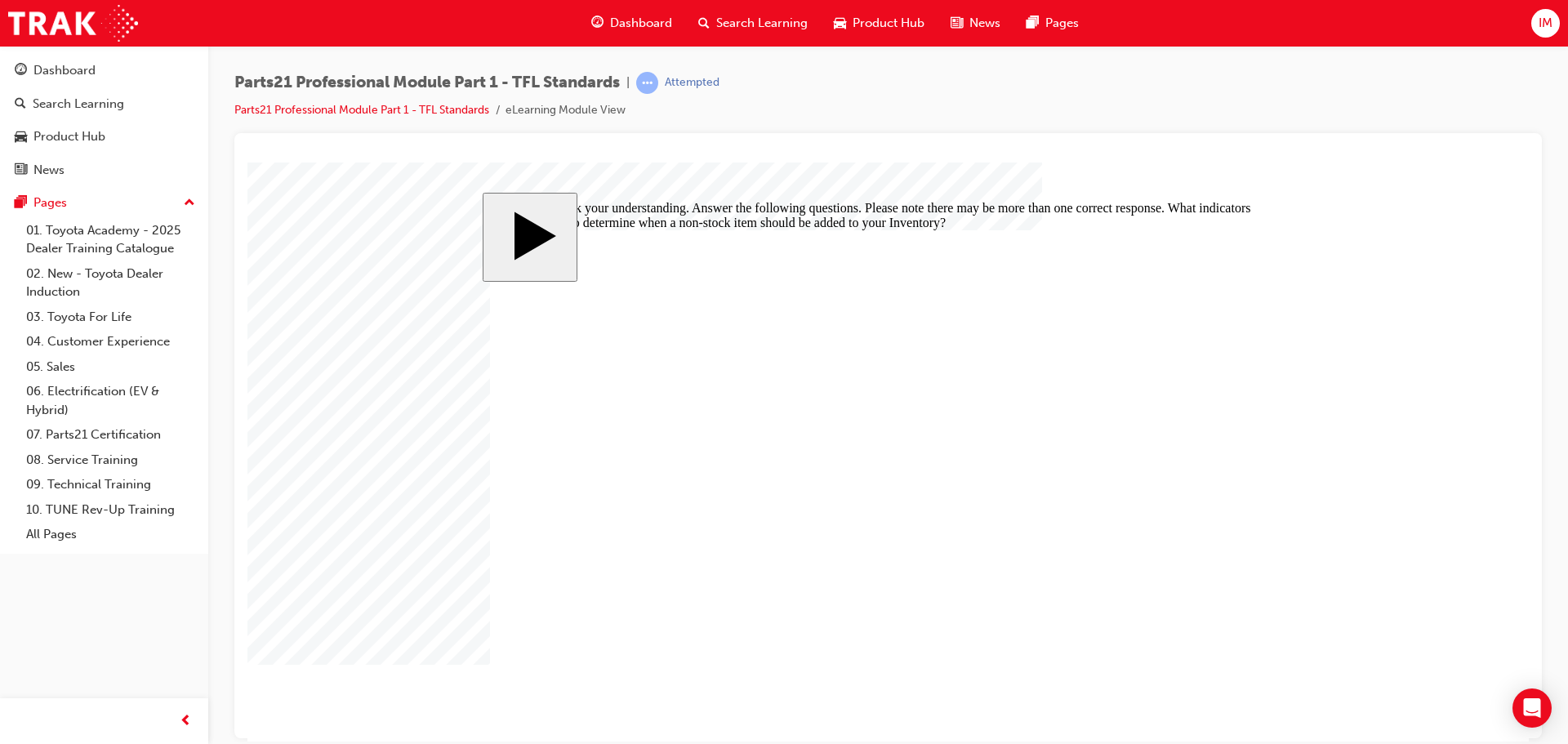
checkbox input "false"
checkbox input "true"
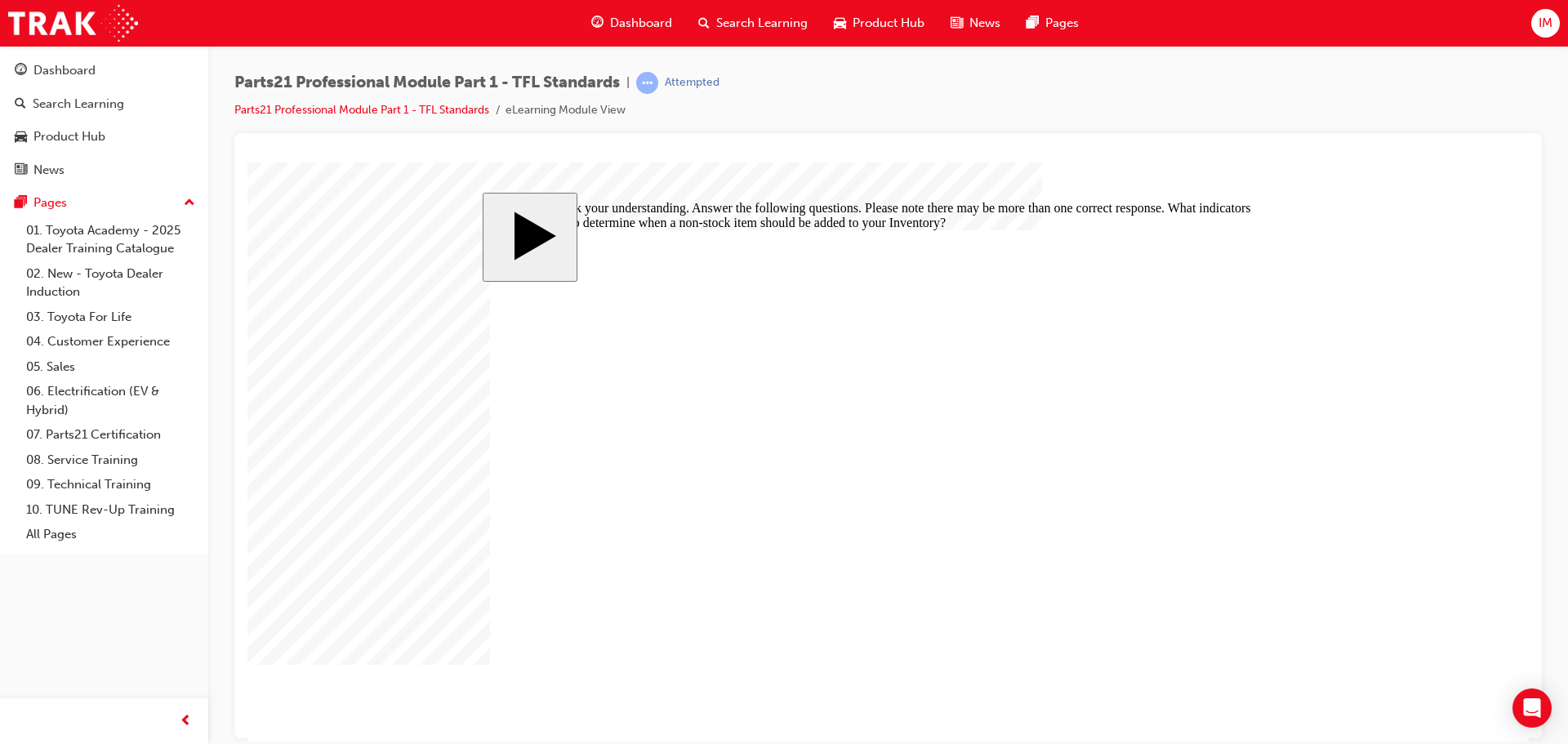
checkbox input "false"
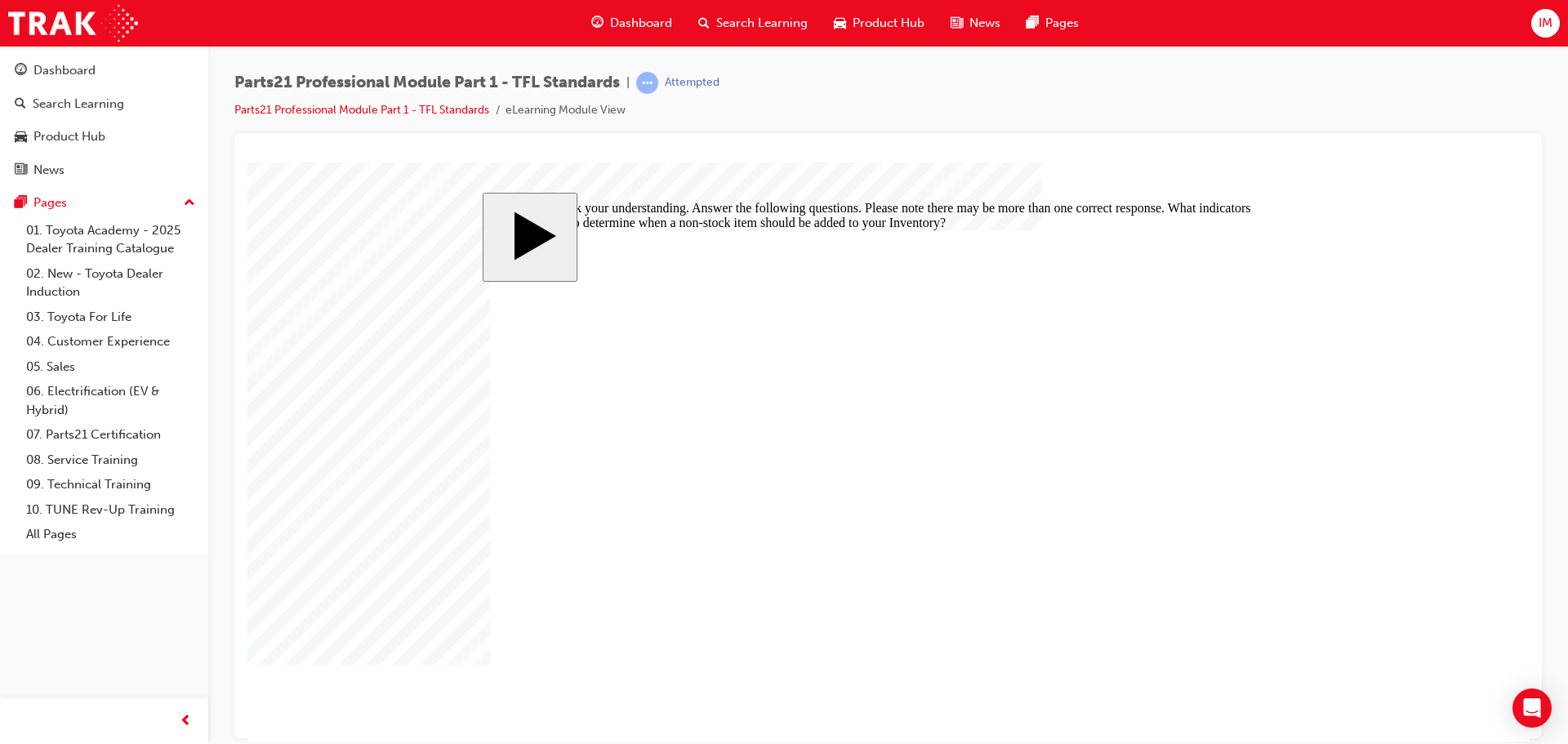
checkbox input "false"
click at [1299, 671] on body "slide: Let’s check your understanding. Answer the following questions. Please n…" at bounding box center [888, 451] width 1282 height 579
checkbox input "true"
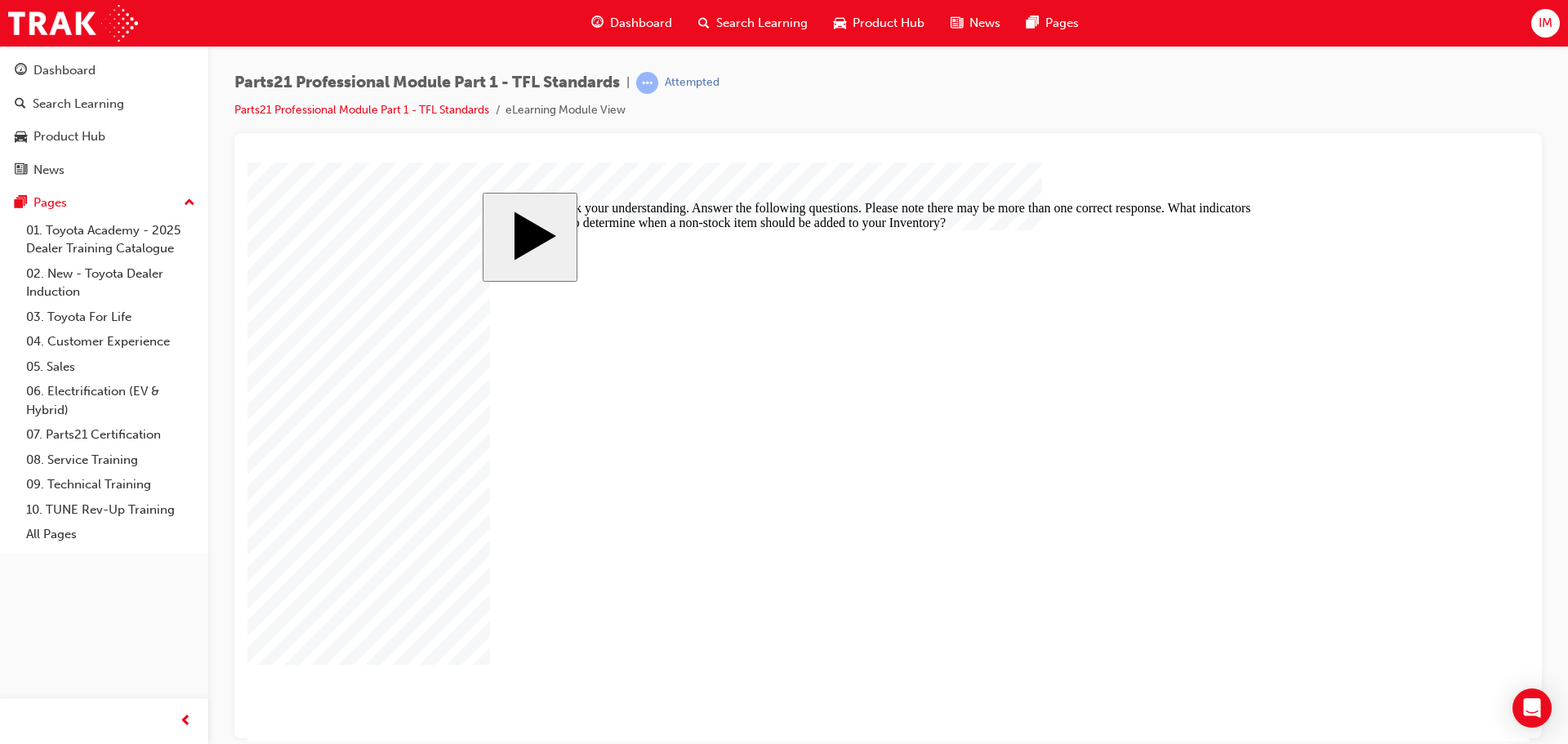
checkbox input "false"
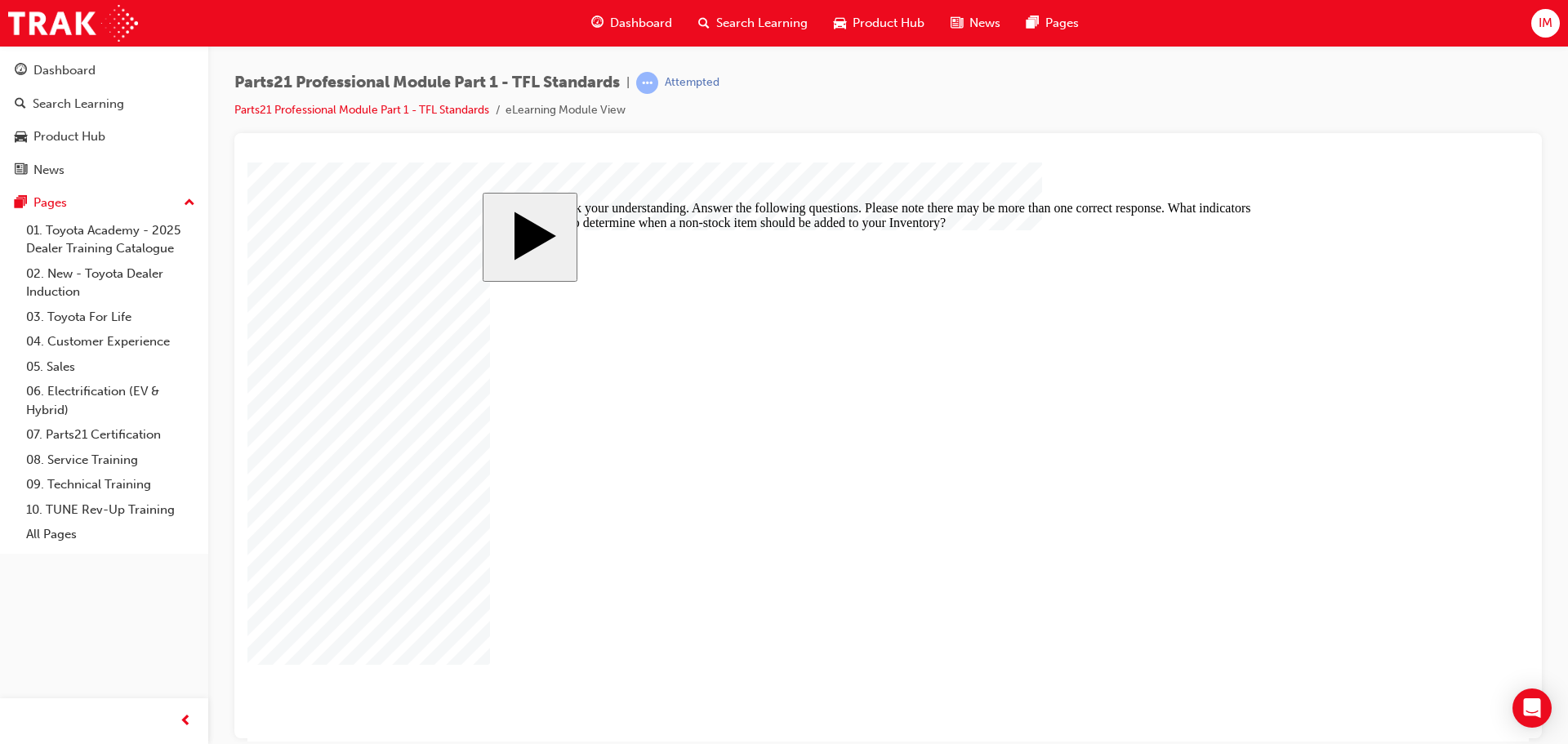
drag, startPoint x: 917, startPoint y: 504, endPoint x: 860, endPoint y: 531, distance: 63.1
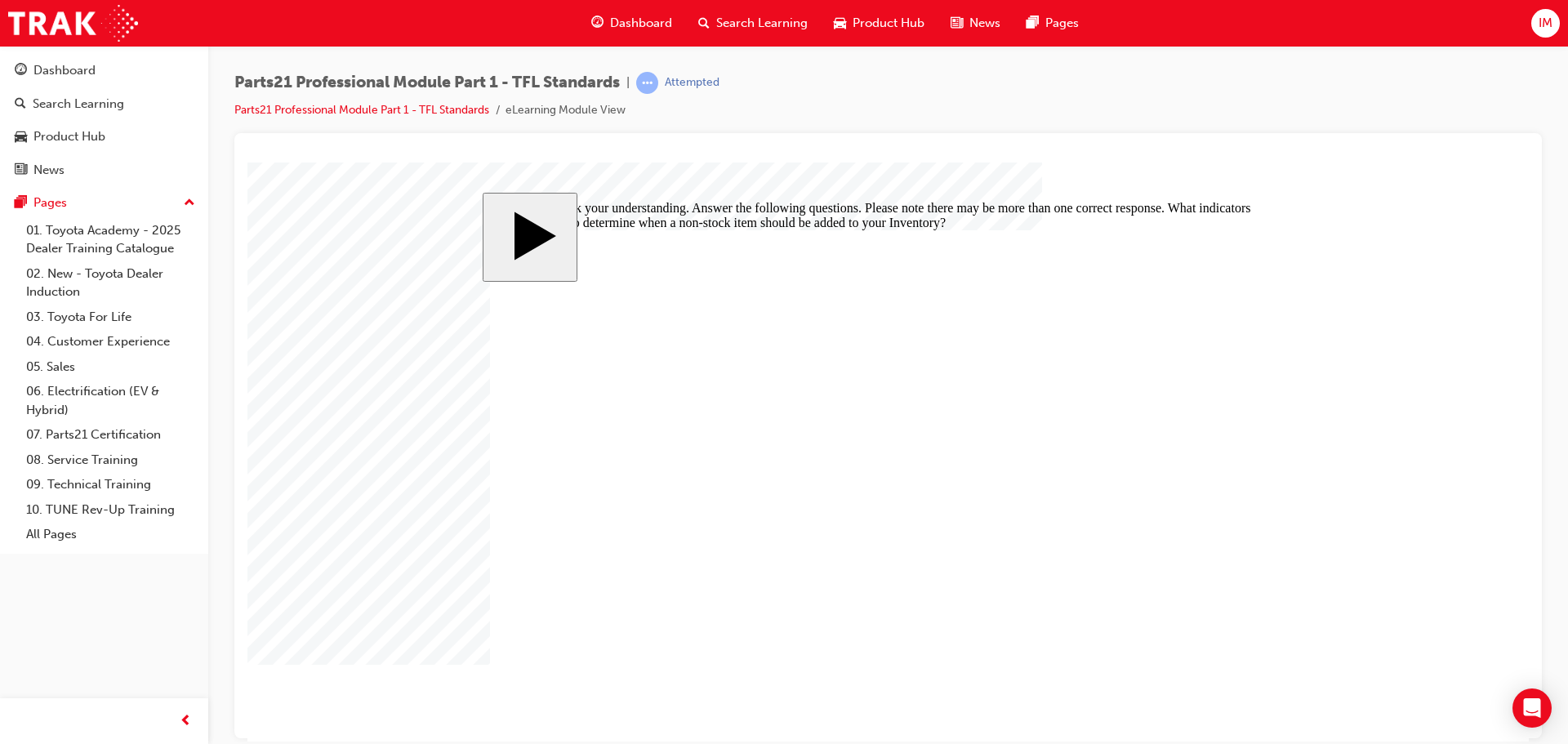
checkbox input "false"
checkbox input "true"
drag, startPoint x: 853, startPoint y: 487, endPoint x: 838, endPoint y: 487, distance: 15.0
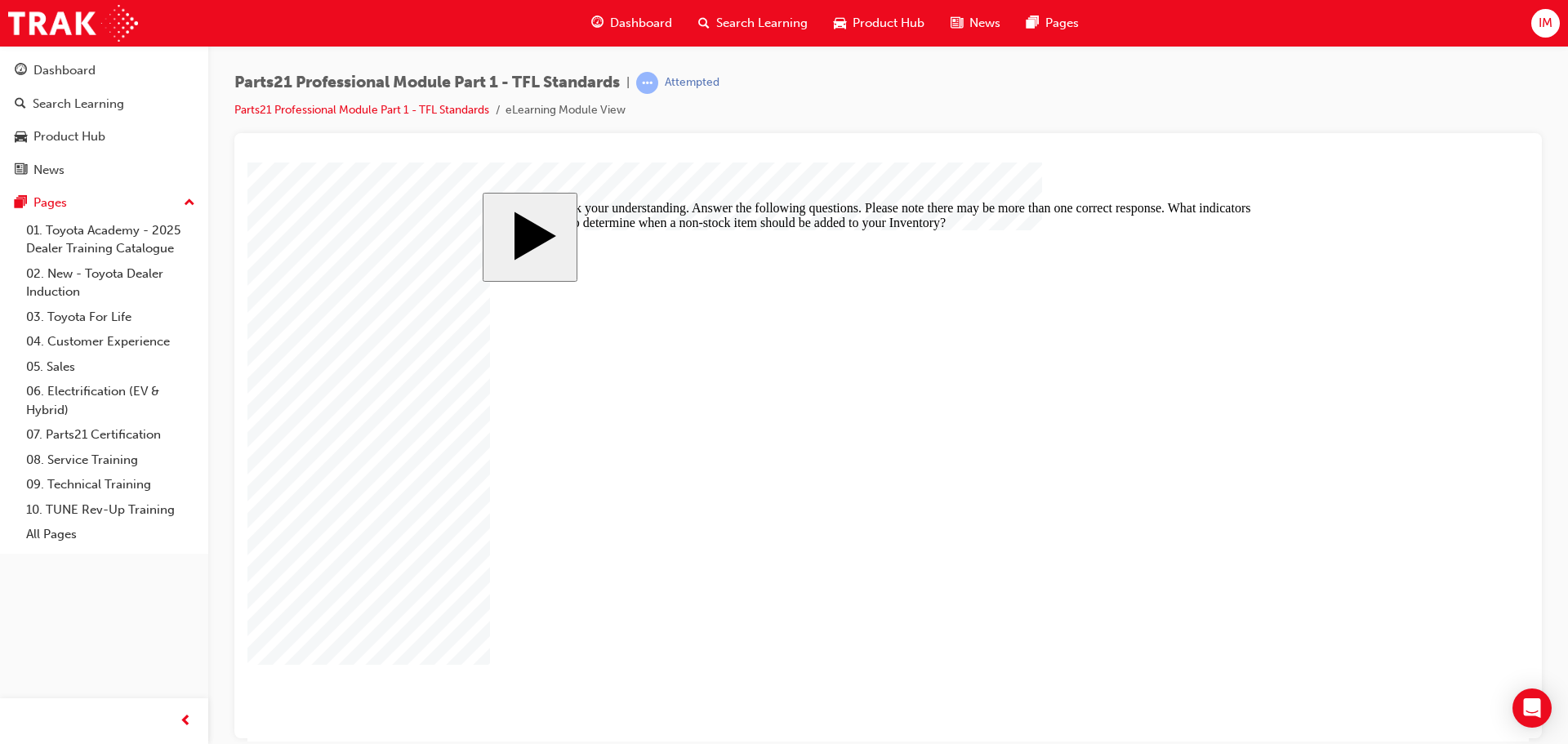
drag, startPoint x: 845, startPoint y: 502, endPoint x: 836, endPoint y: 503, distance: 9.1
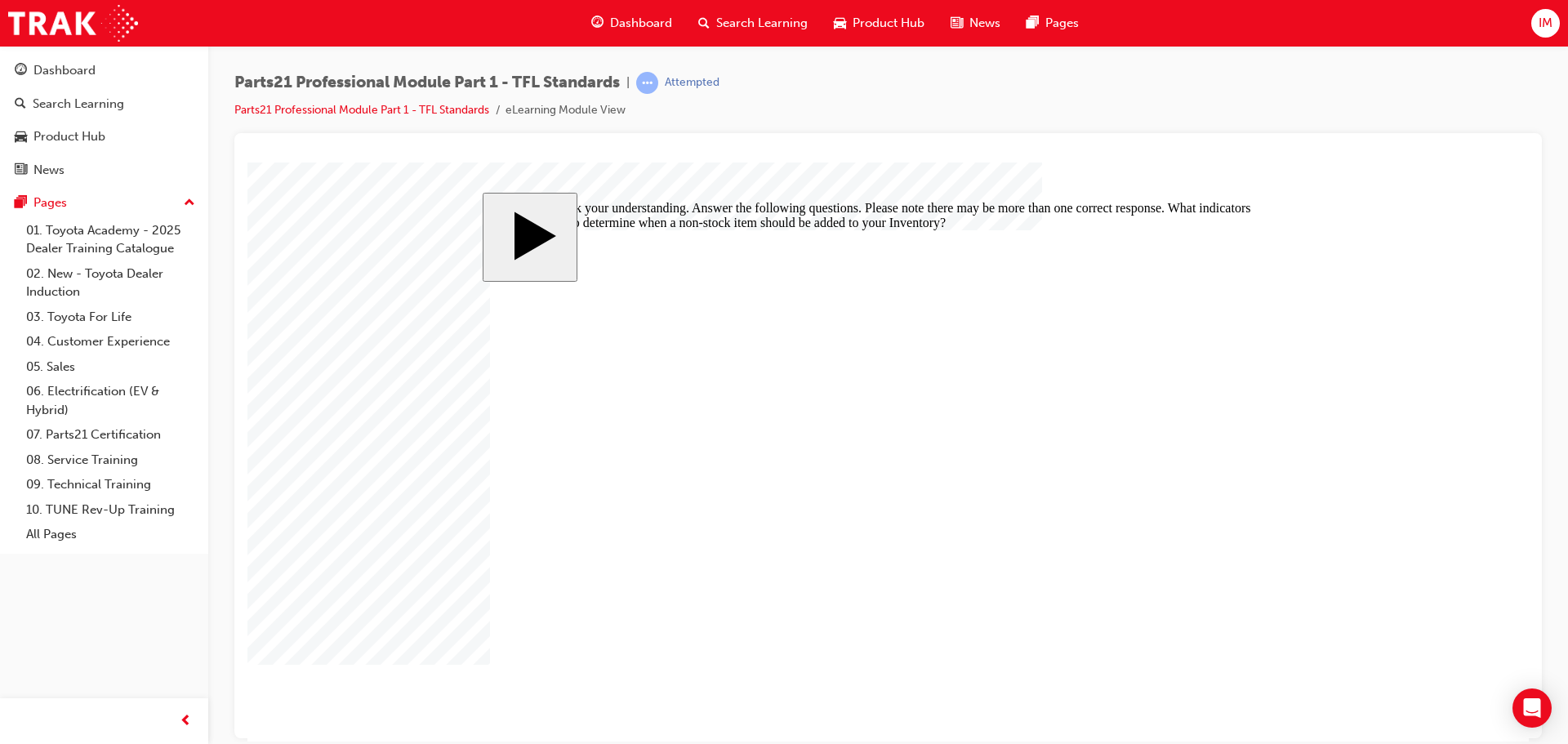
checkbox input "false"
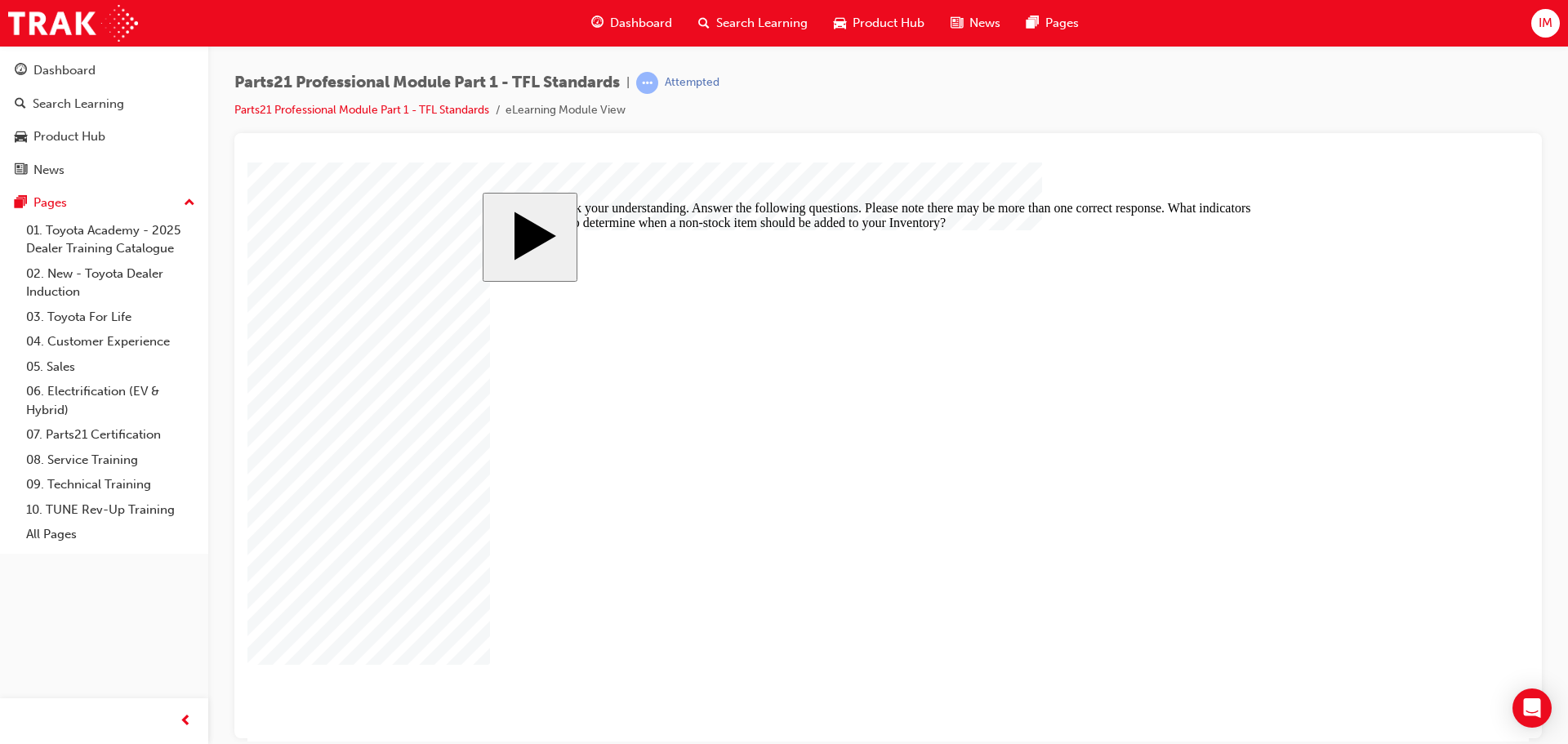
checkbox input "false"
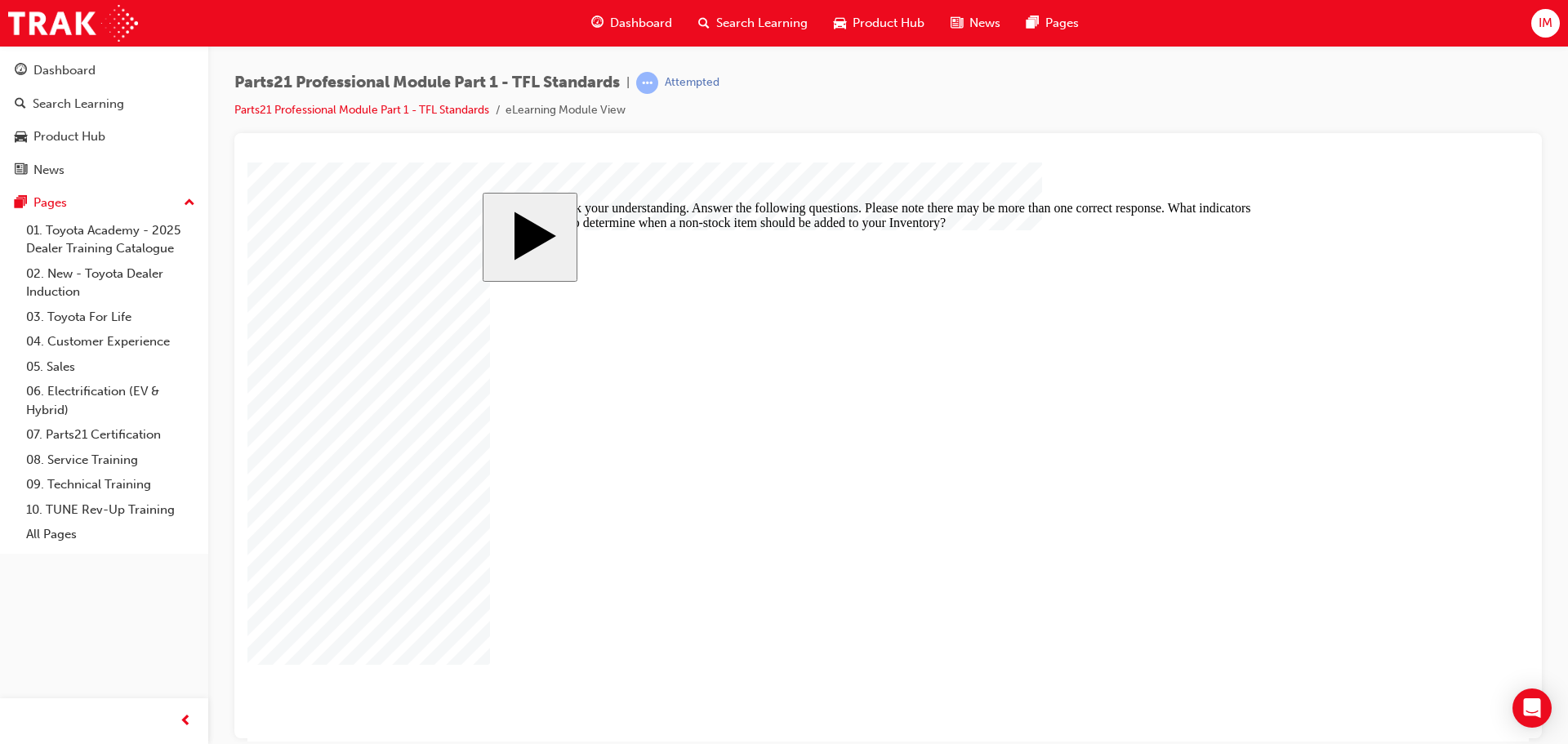
checkbox input "false"
checkbox input "true"
drag, startPoint x: 681, startPoint y: 565, endPoint x: 668, endPoint y: 487, distance: 79.1
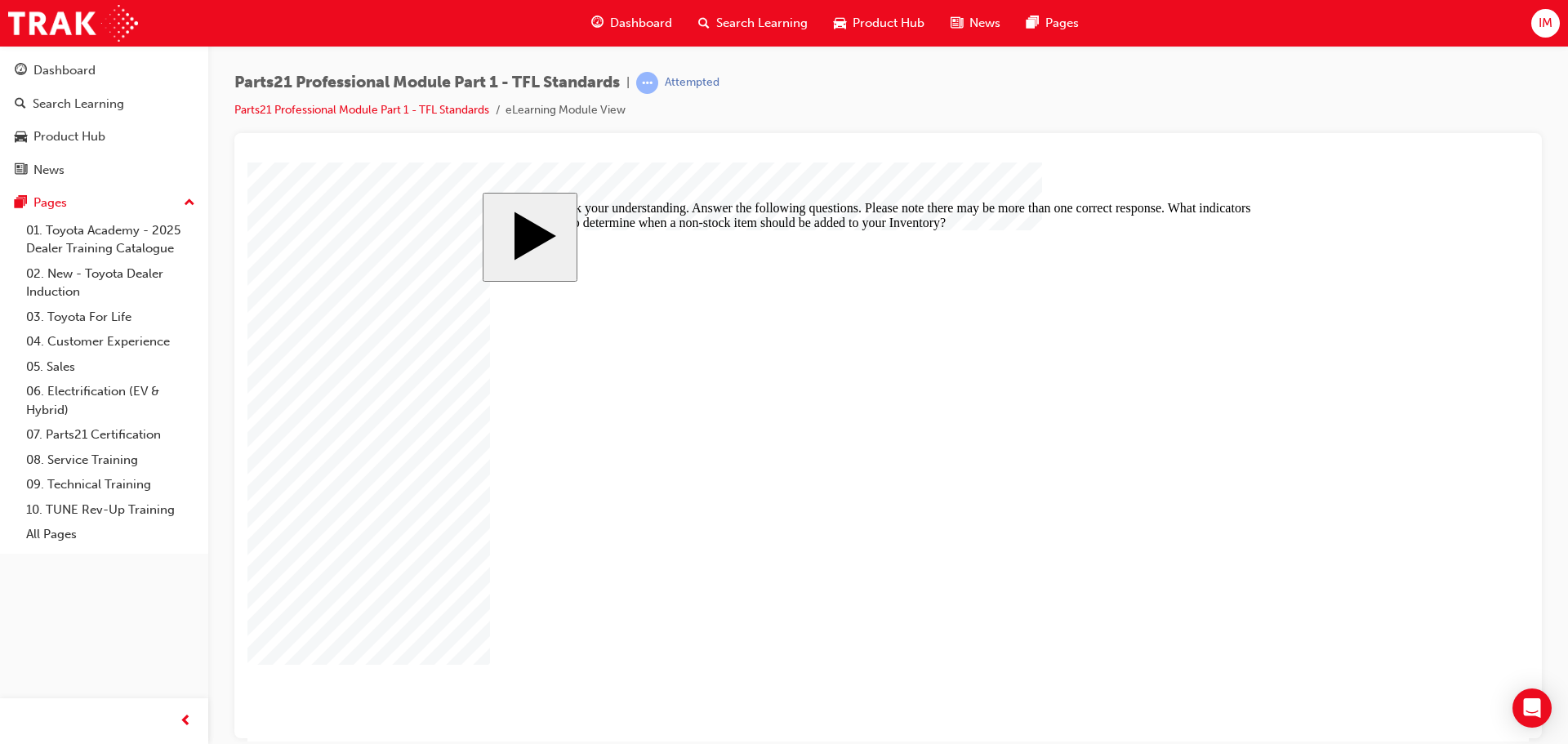
checkbox input "true"
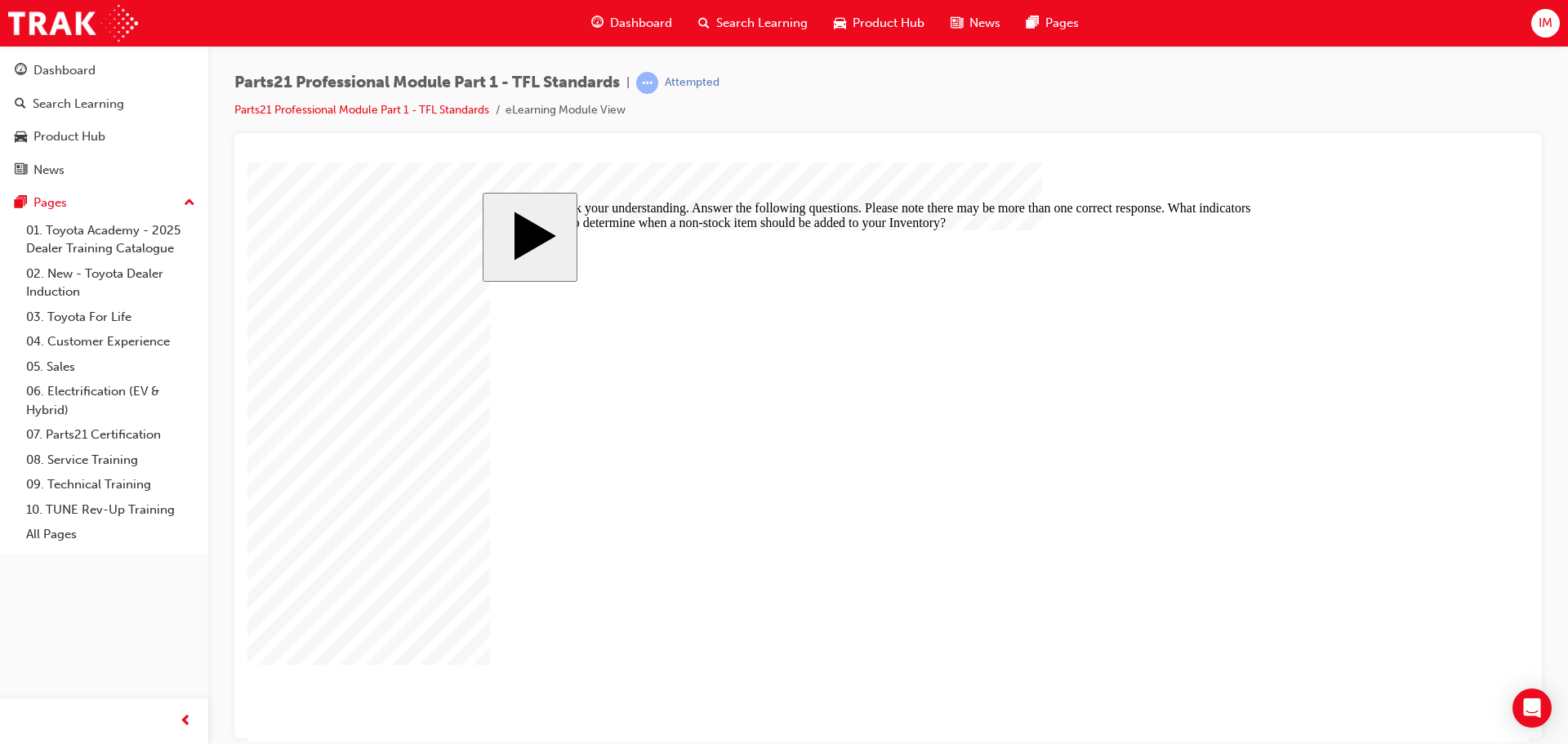
checkbox input "true"
drag, startPoint x: 937, startPoint y: 506, endPoint x: 924, endPoint y: 510, distance: 13.6
drag, startPoint x: 799, startPoint y: 583, endPoint x: 794, endPoint y: 573, distance: 11.2
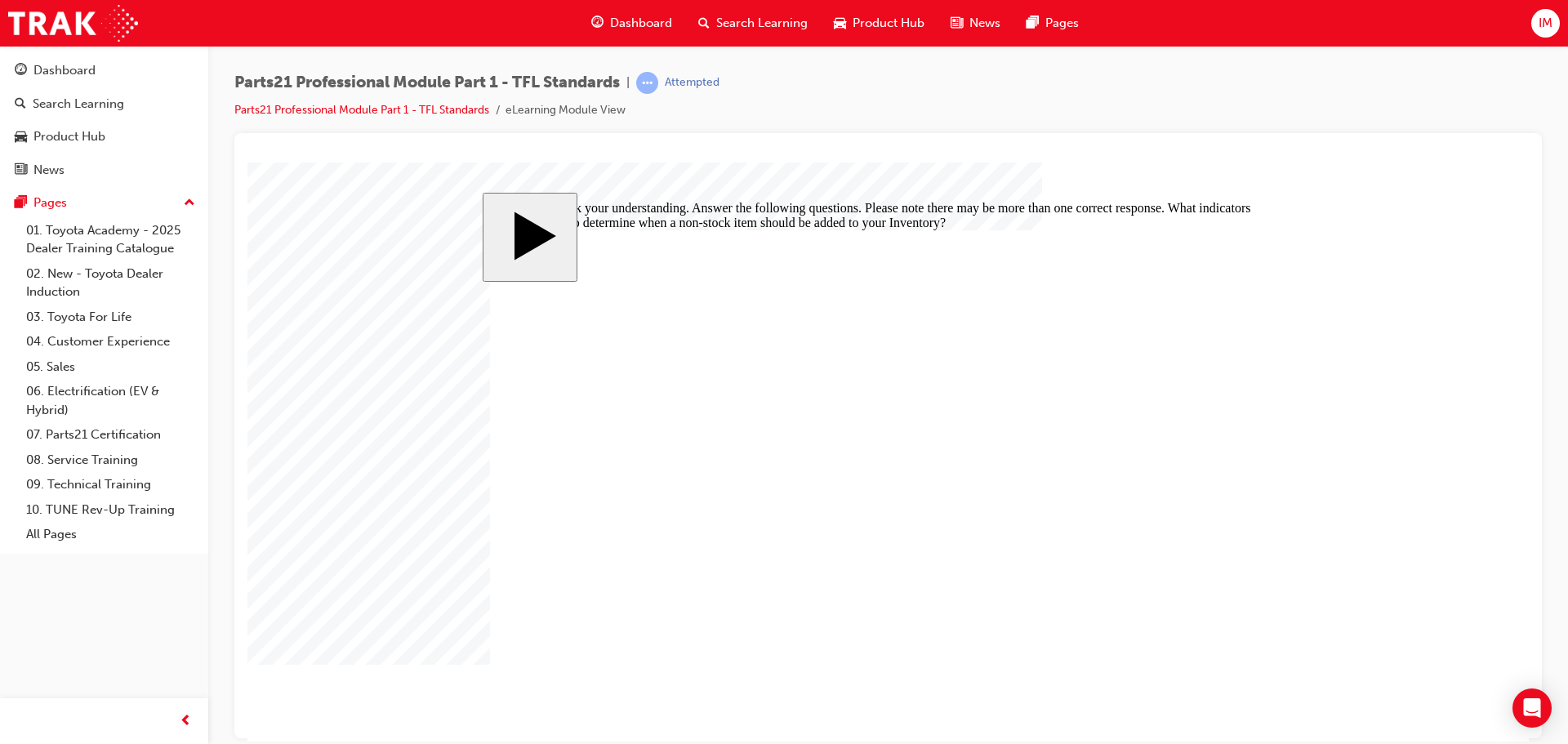
checkbox input "false"
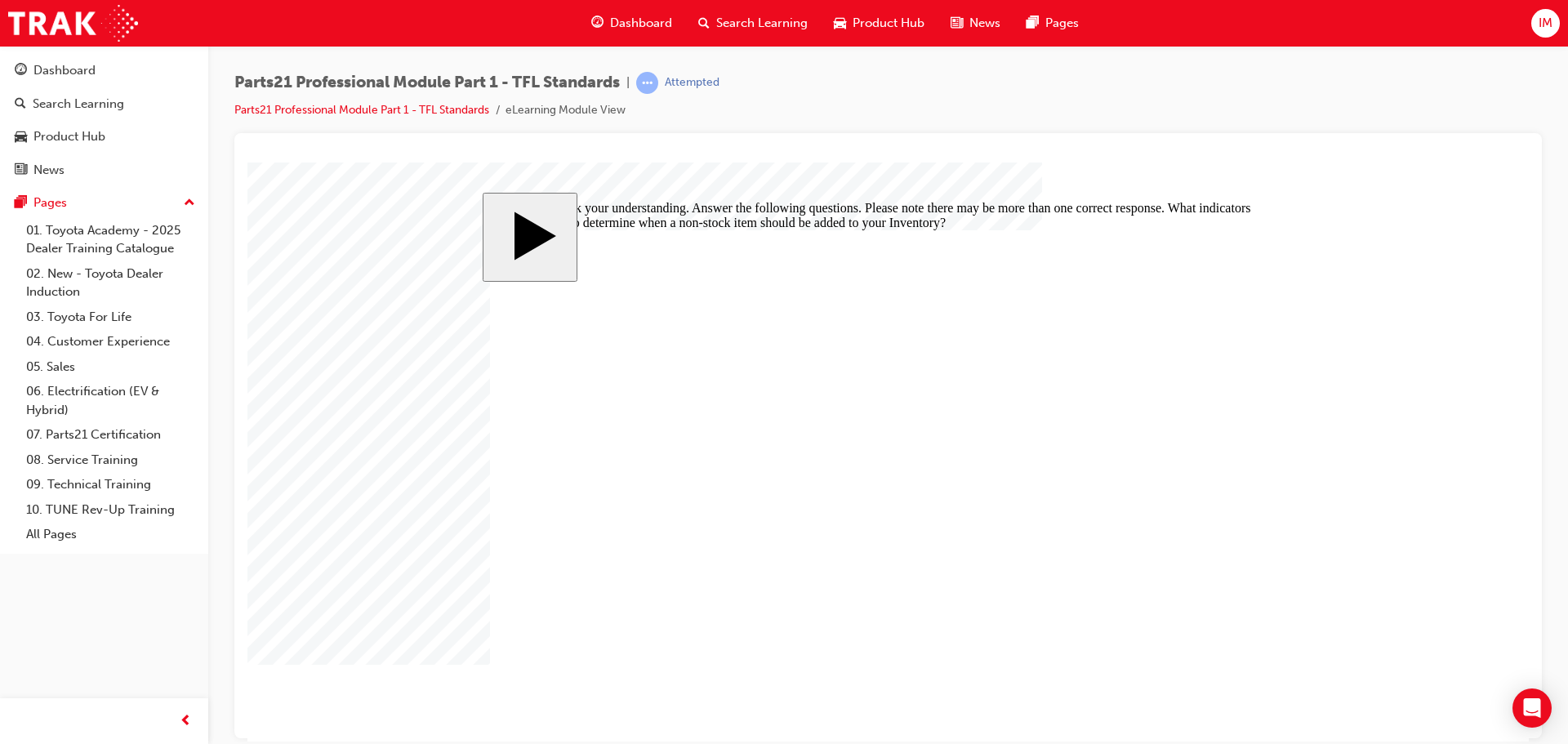
checkbox input "false"
checkbox input "true"
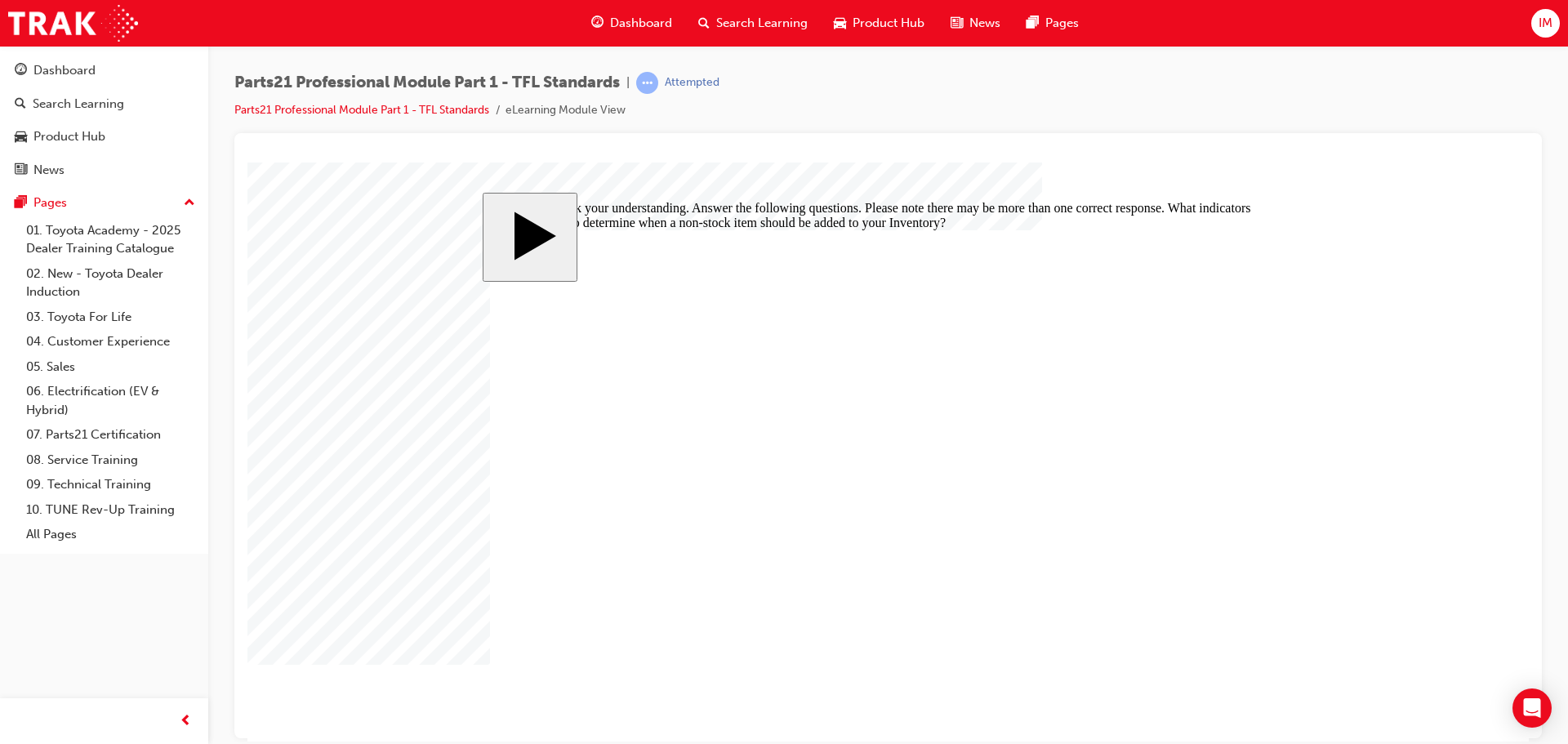
checkbox input "true"
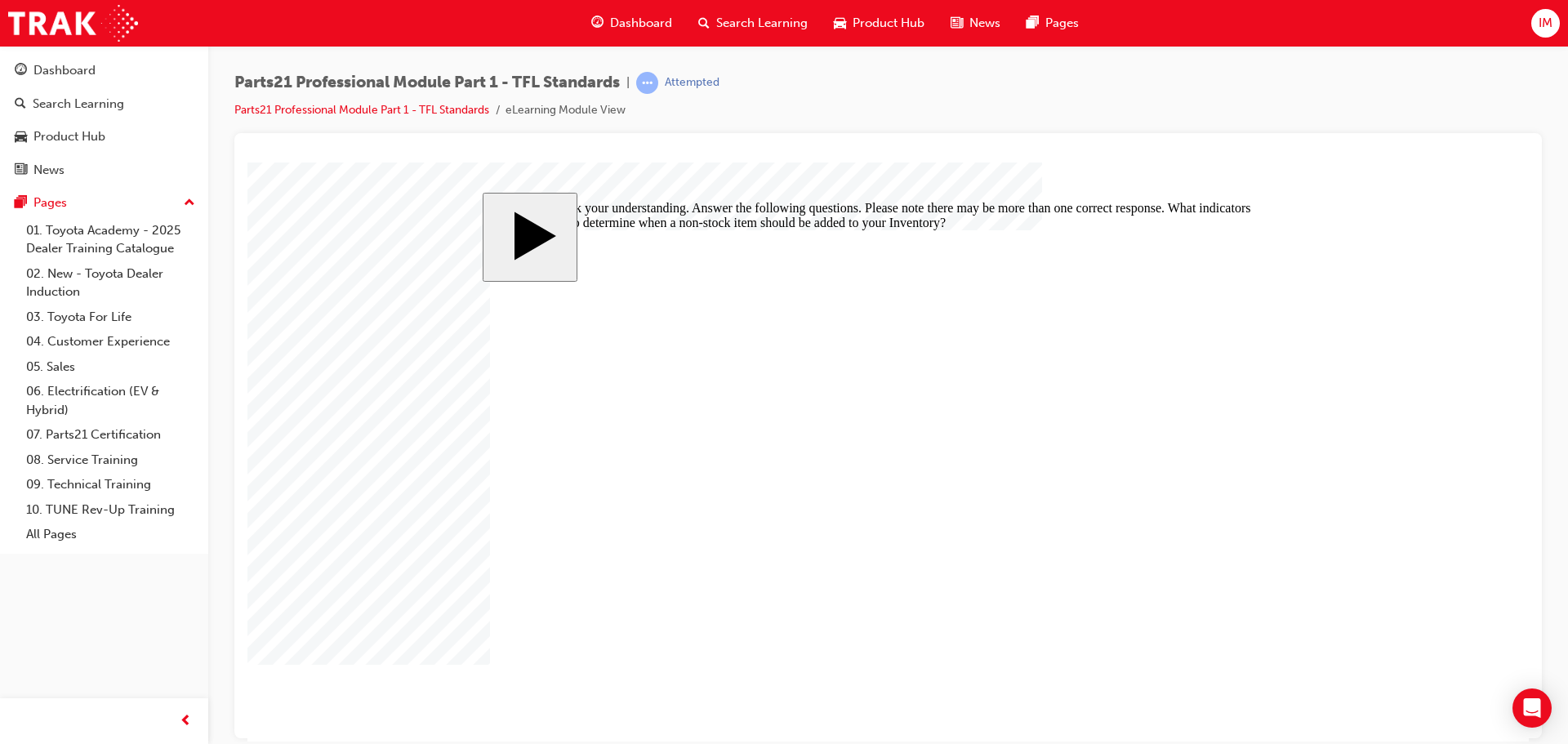
checkbox input "false"
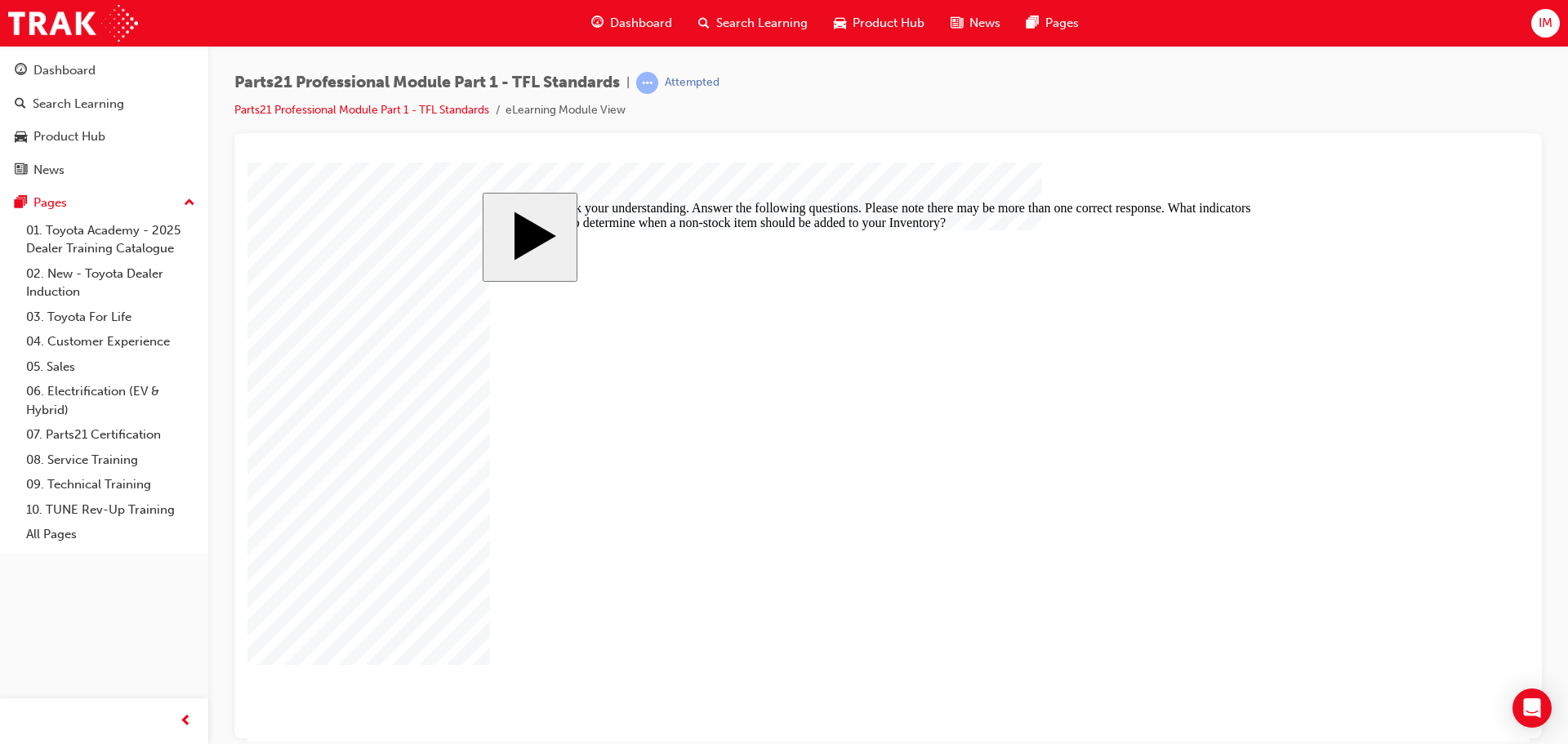
checkbox input "false"
checkbox input "true"
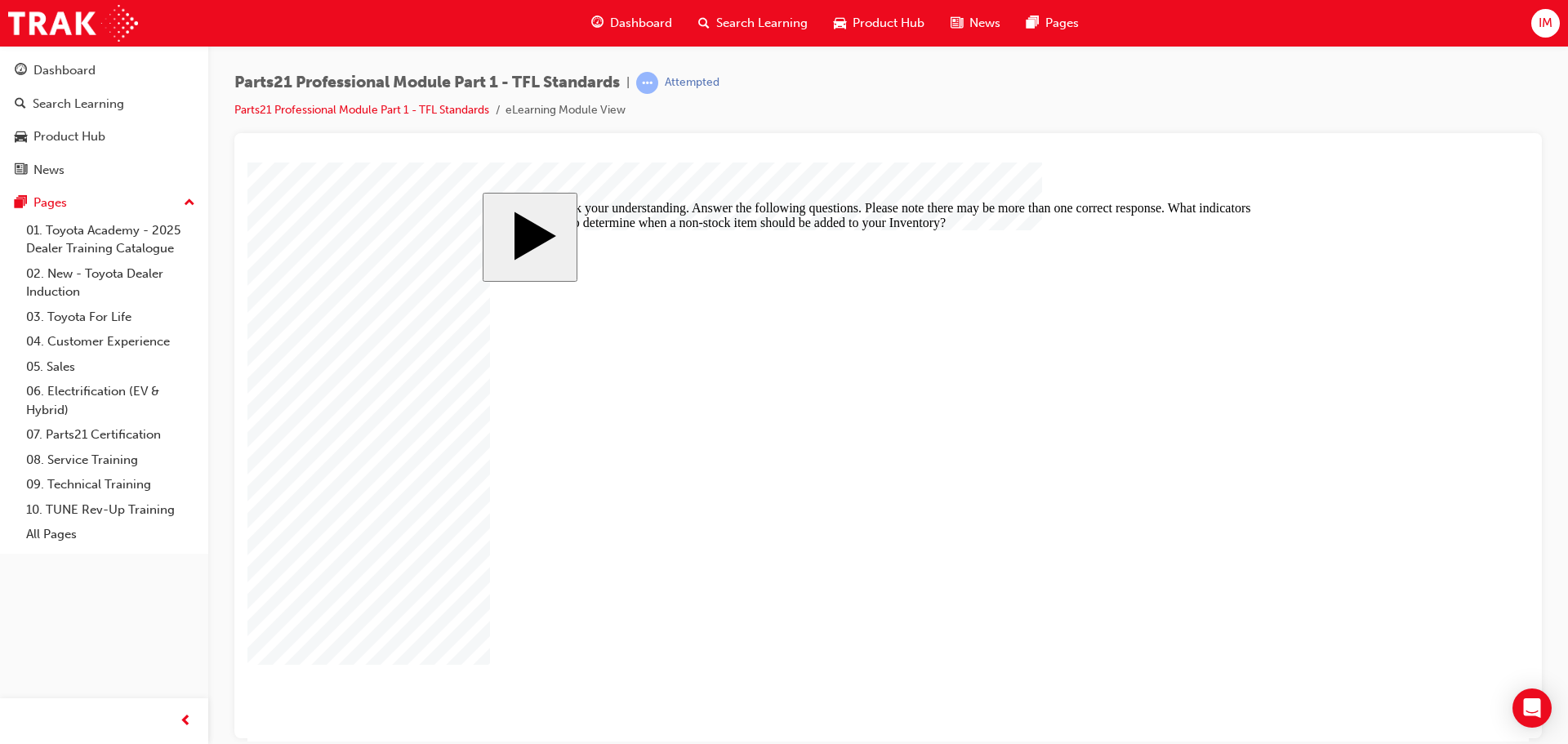
checkbox input "true"
drag, startPoint x: 868, startPoint y: 455, endPoint x: 868, endPoint y: 473, distance: 18.0
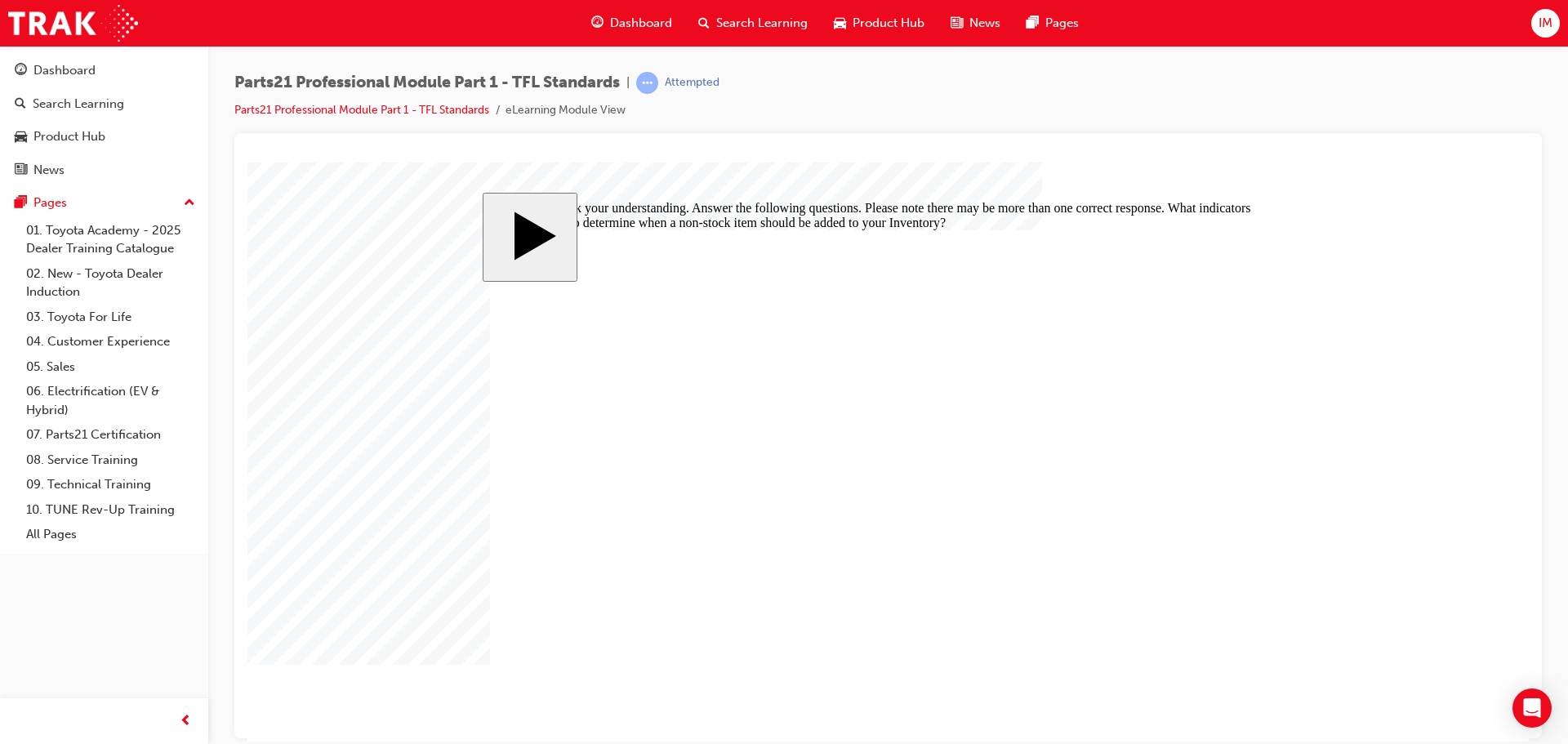
drag, startPoint x: 1253, startPoint y: 652, endPoint x: 1119, endPoint y: 634, distance: 135.2
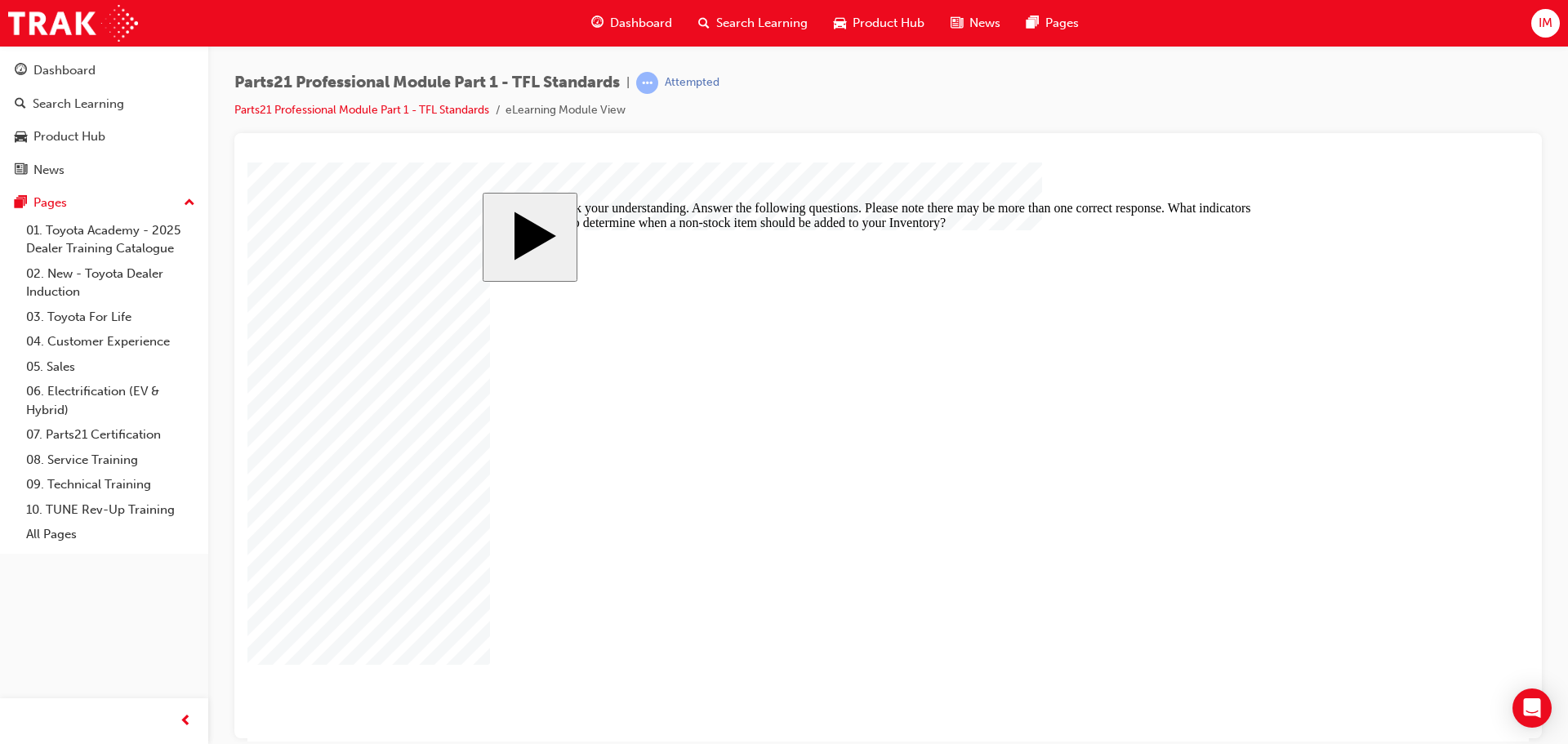
checkbox input "false"
checkbox input "true"
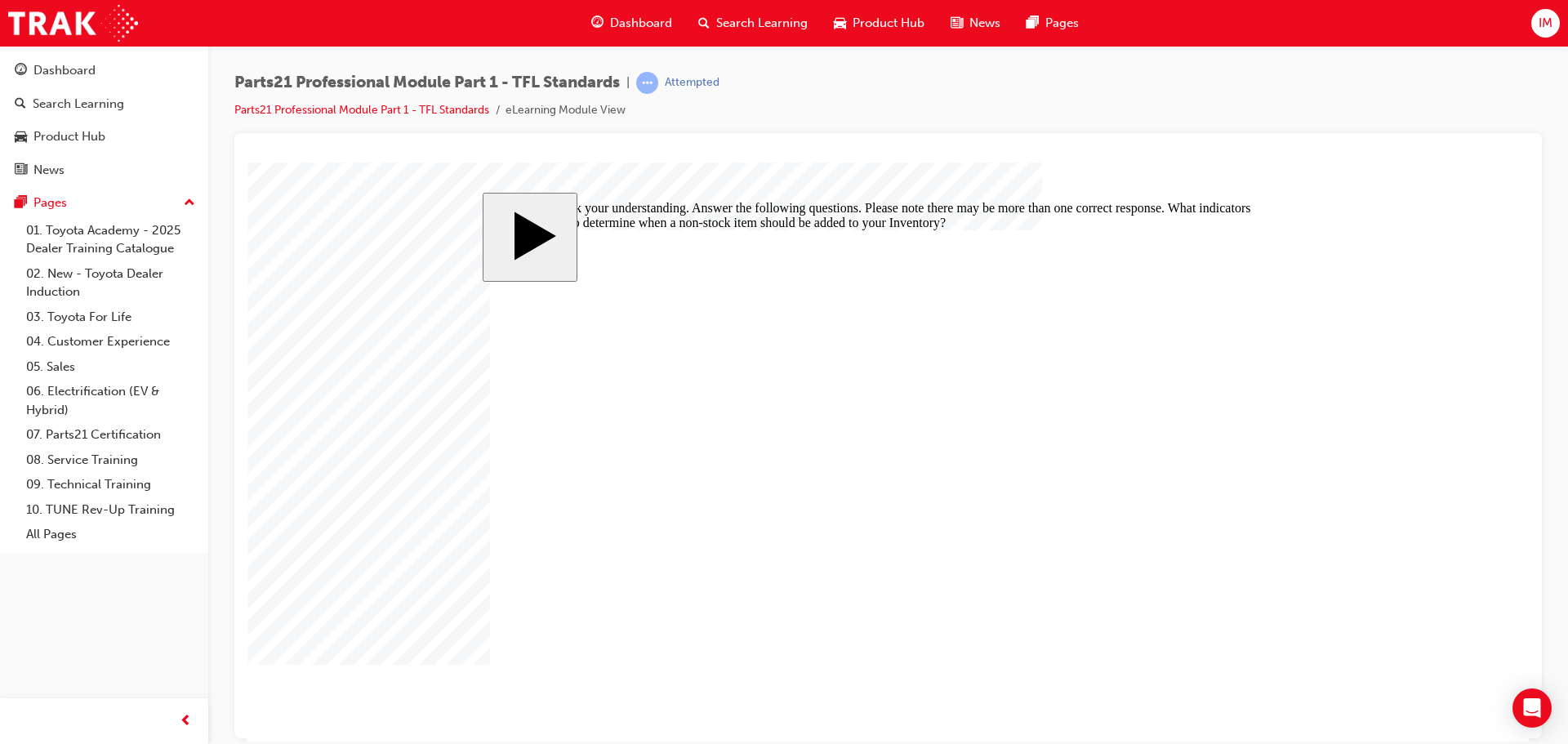
checkbox input "false"
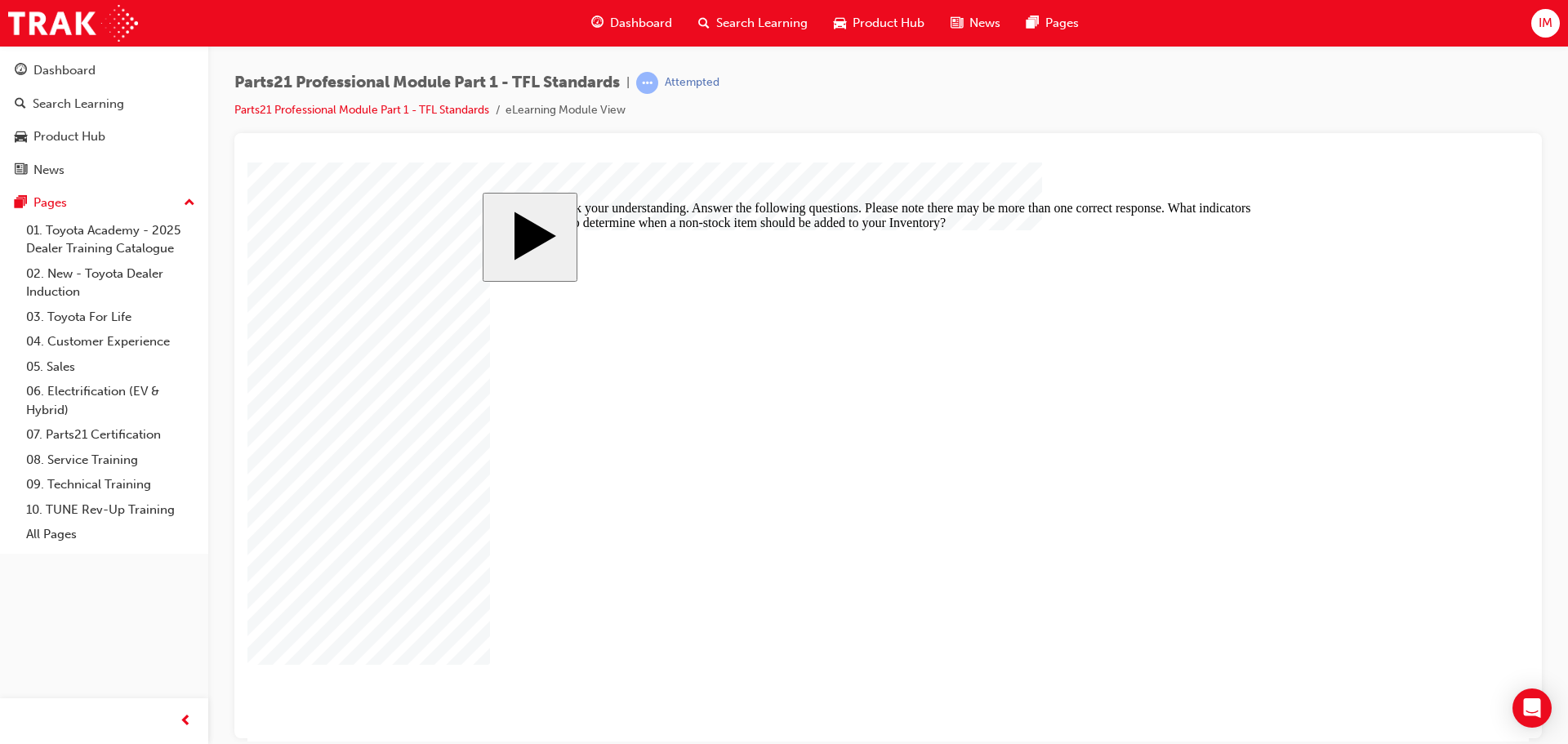
checkbox input "false"
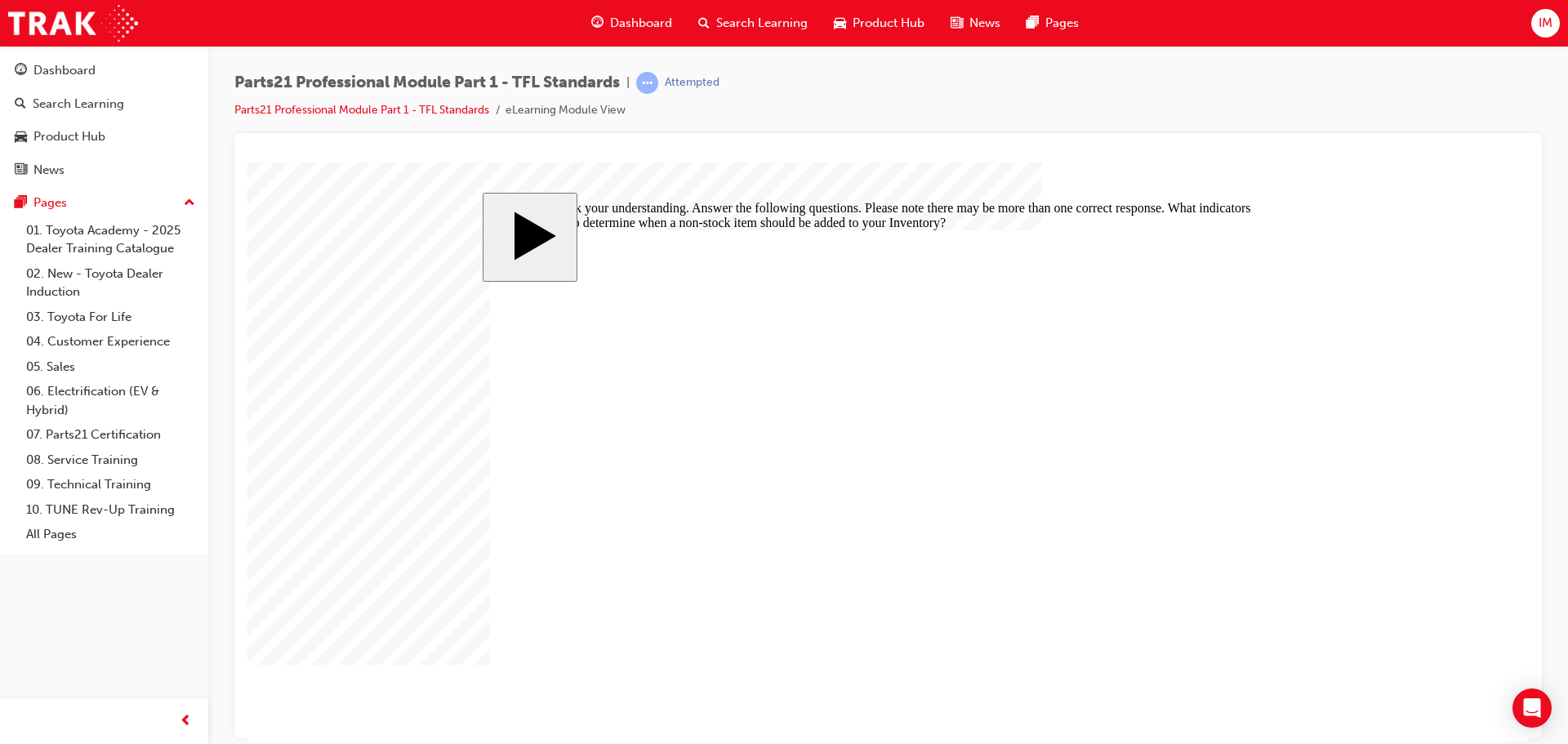
checkbox input "false"
checkbox input "true"
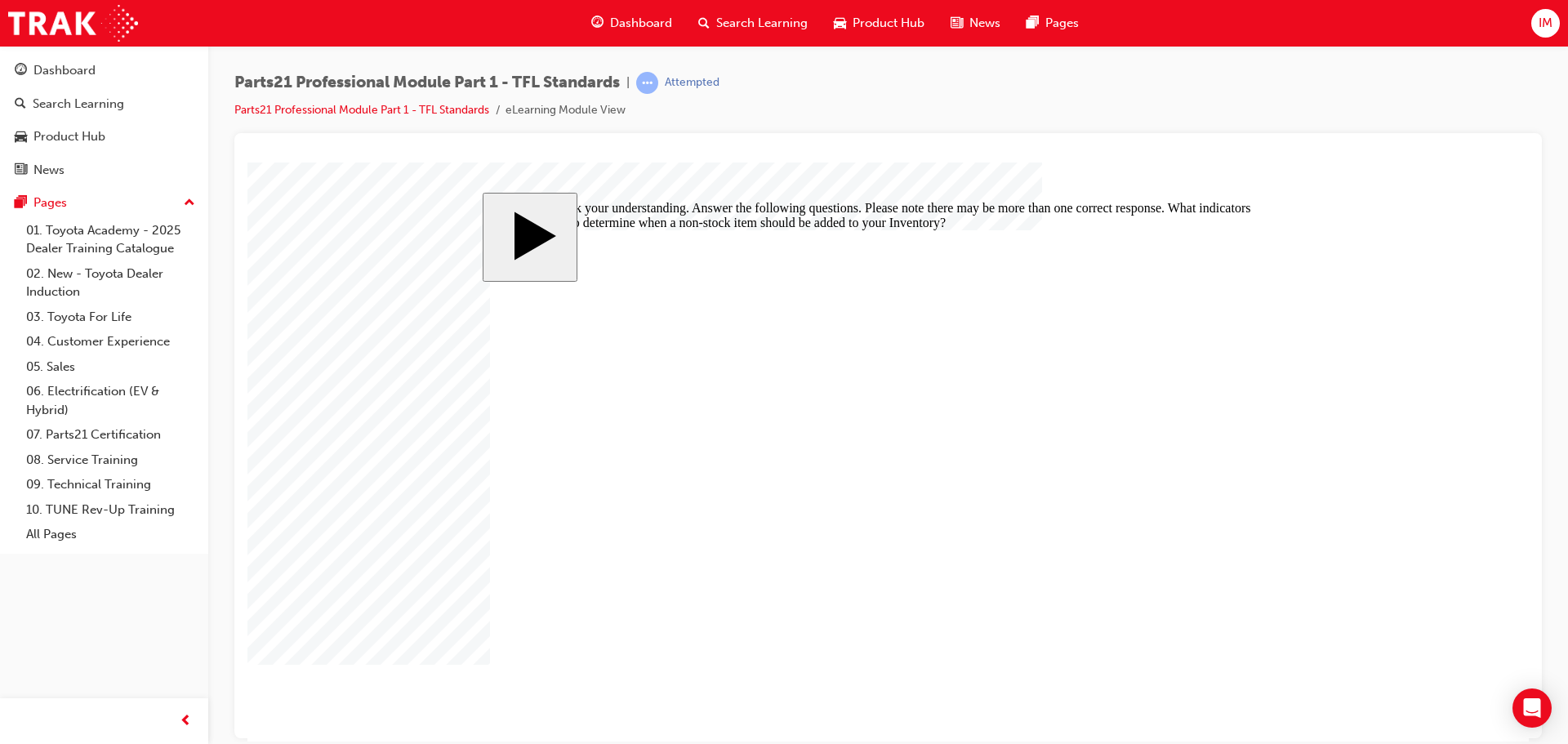
checkbox input "true"
drag, startPoint x: 1195, startPoint y: 645, endPoint x: 1024, endPoint y: 621, distance: 172.7
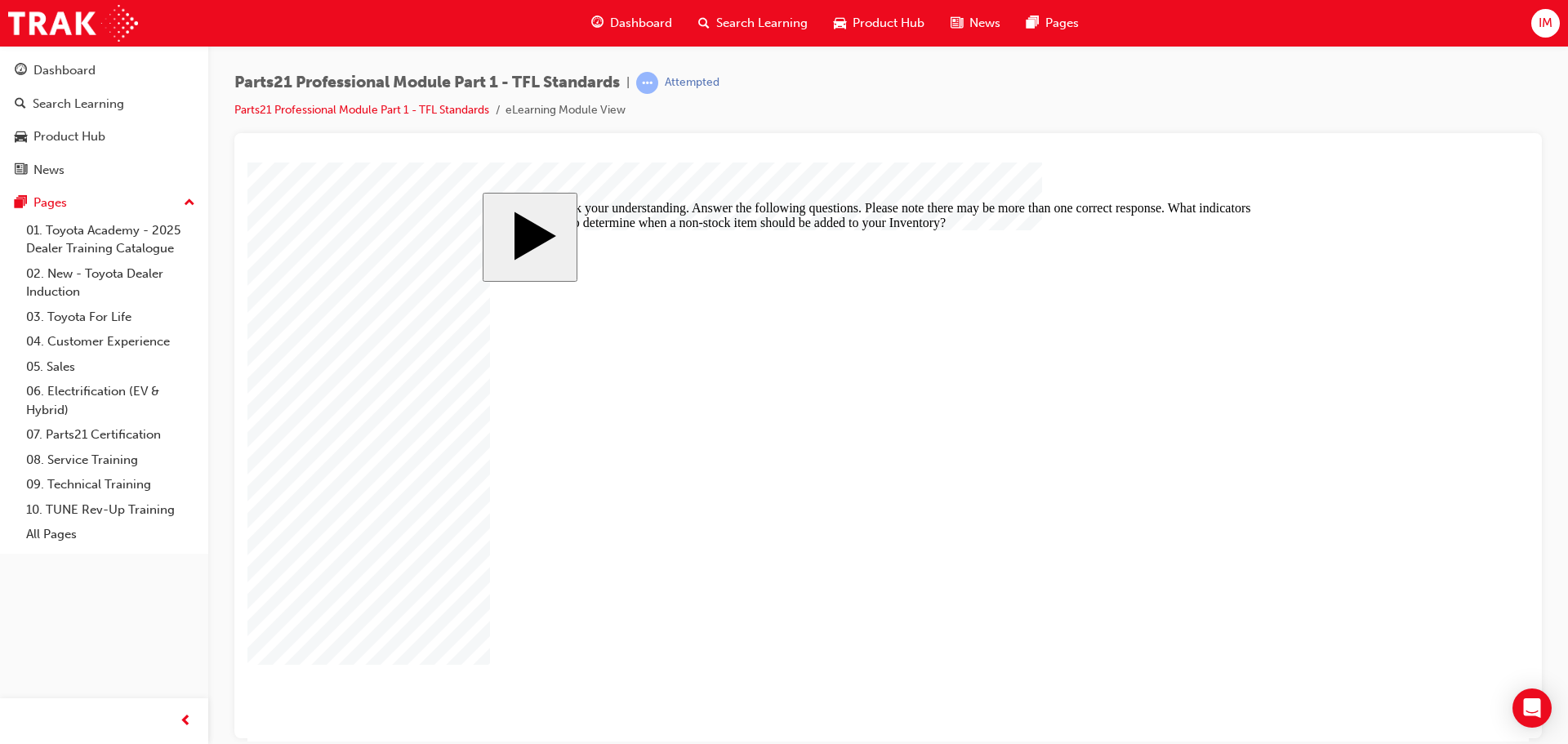
drag, startPoint x: 895, startPoint y: 526, endPoint x: 887, endPoint y: 508, distance: 19.7
checkbox input "true"
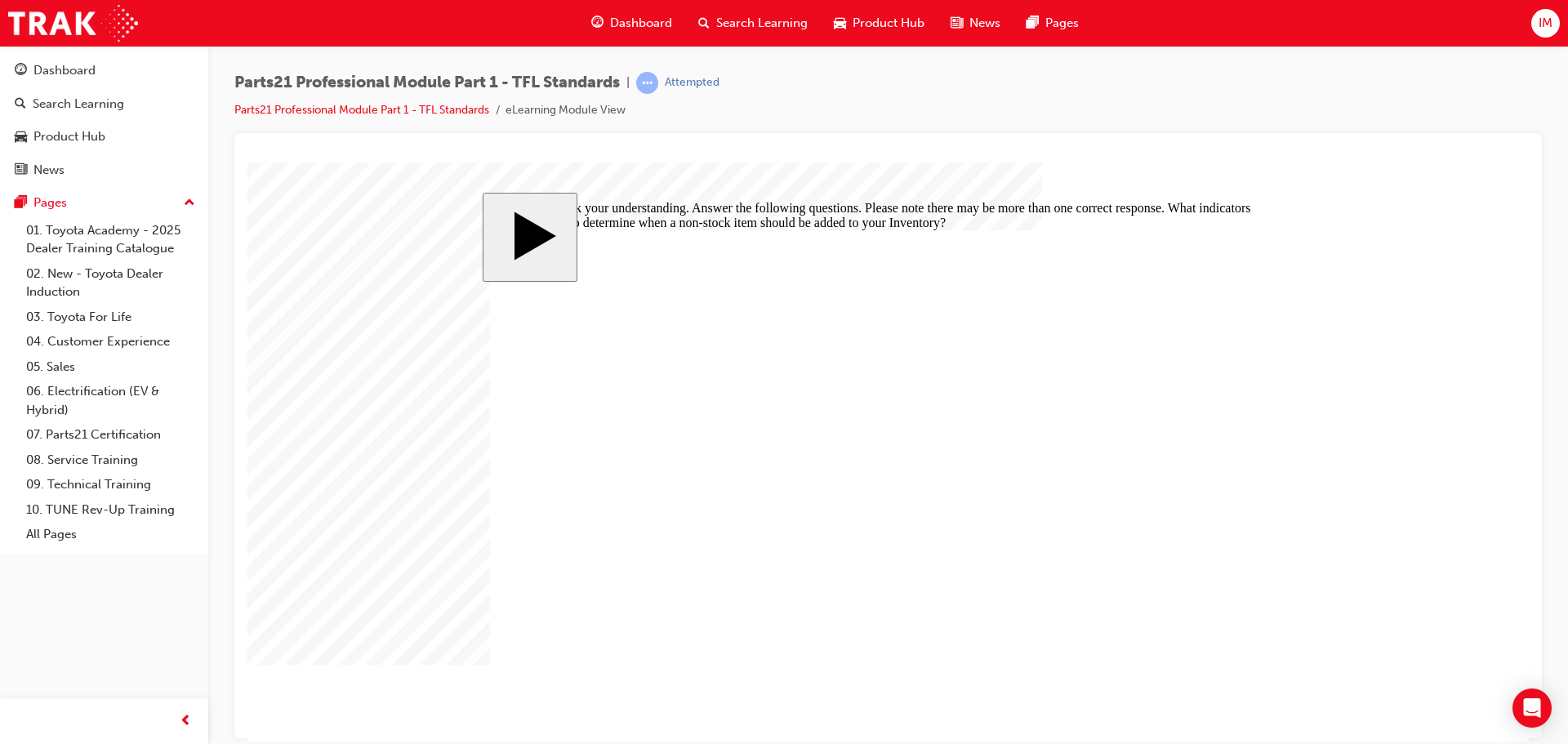
checkbox input "false"
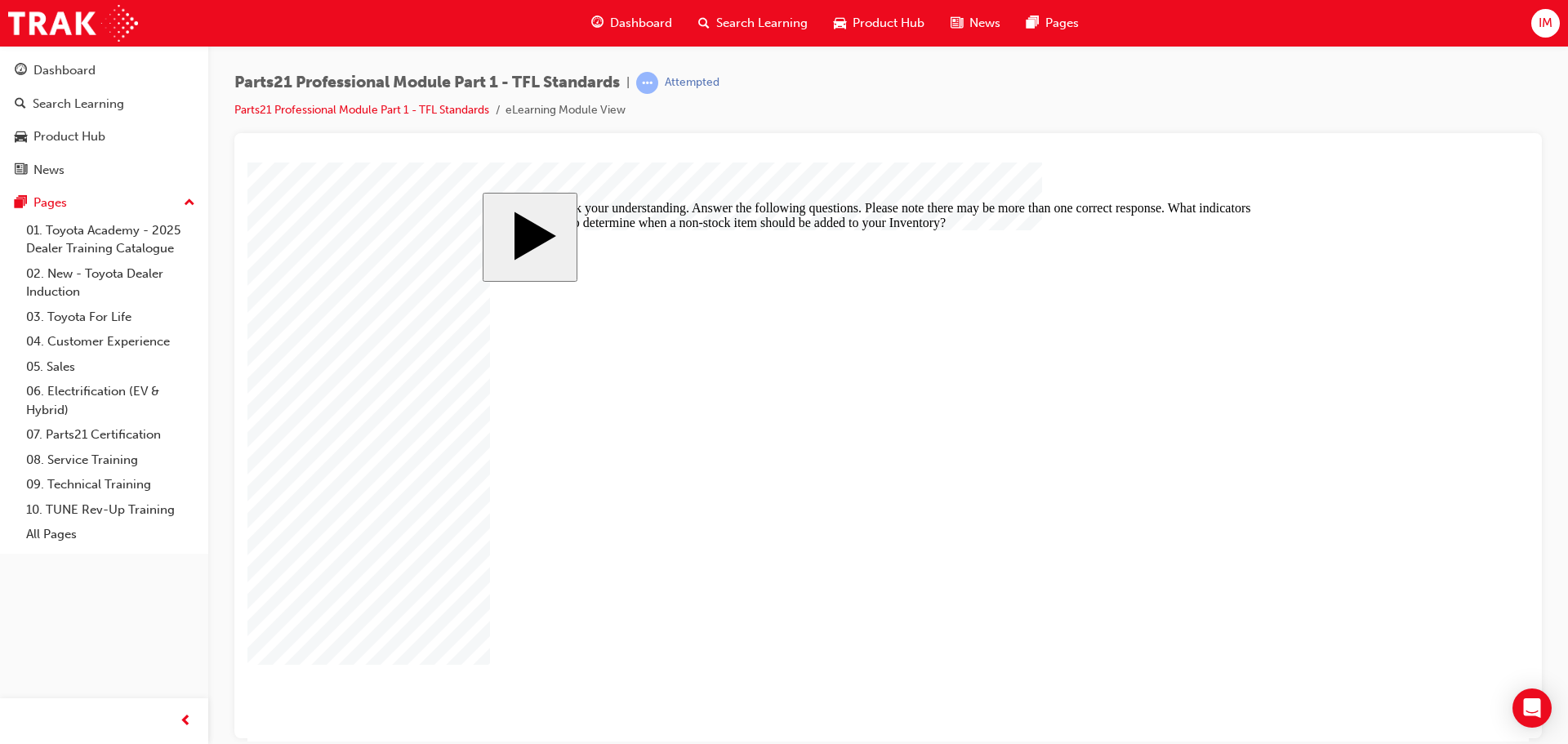
checkbox input "true"
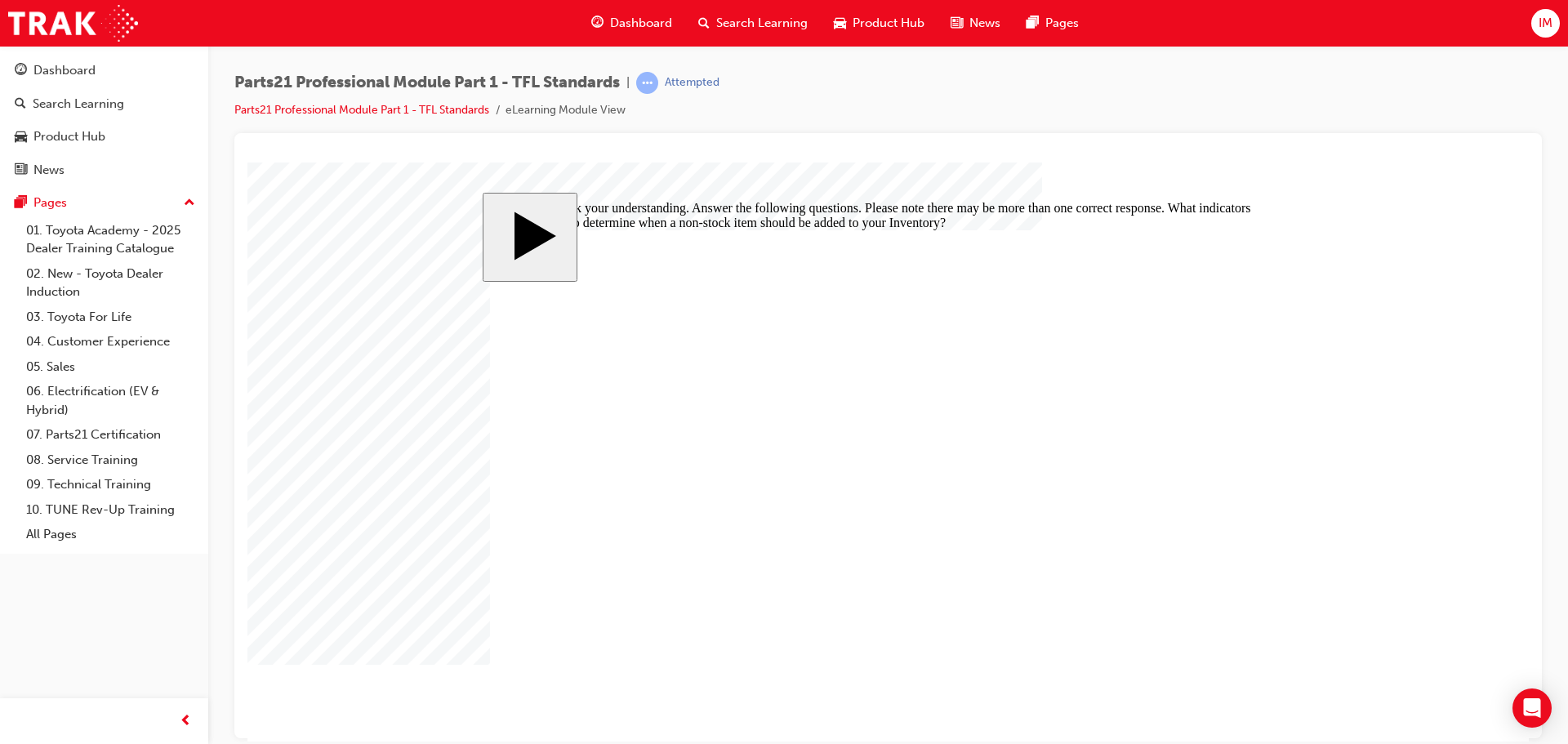
checkbox input "true"
checkbox input "false"
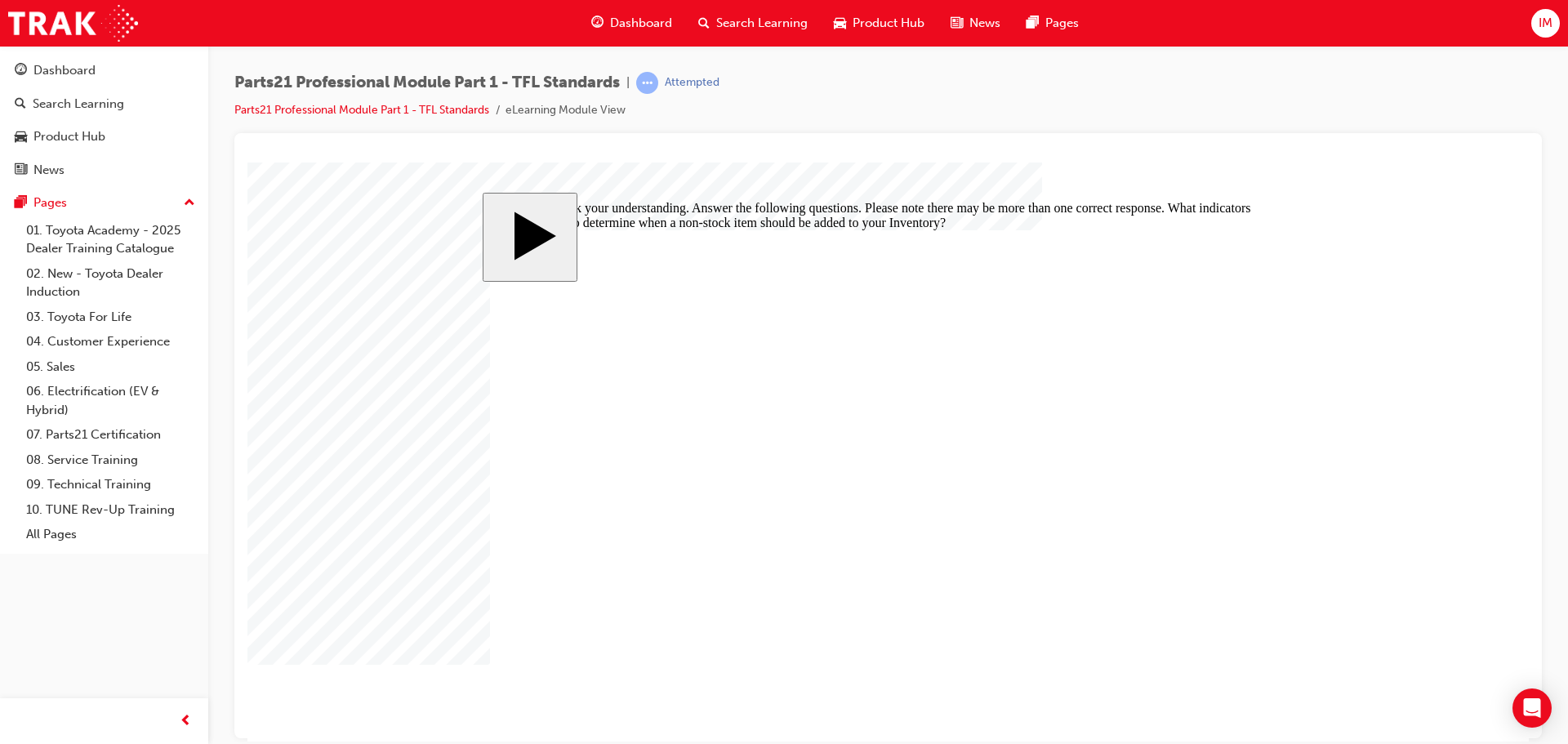
checkbox input "true"
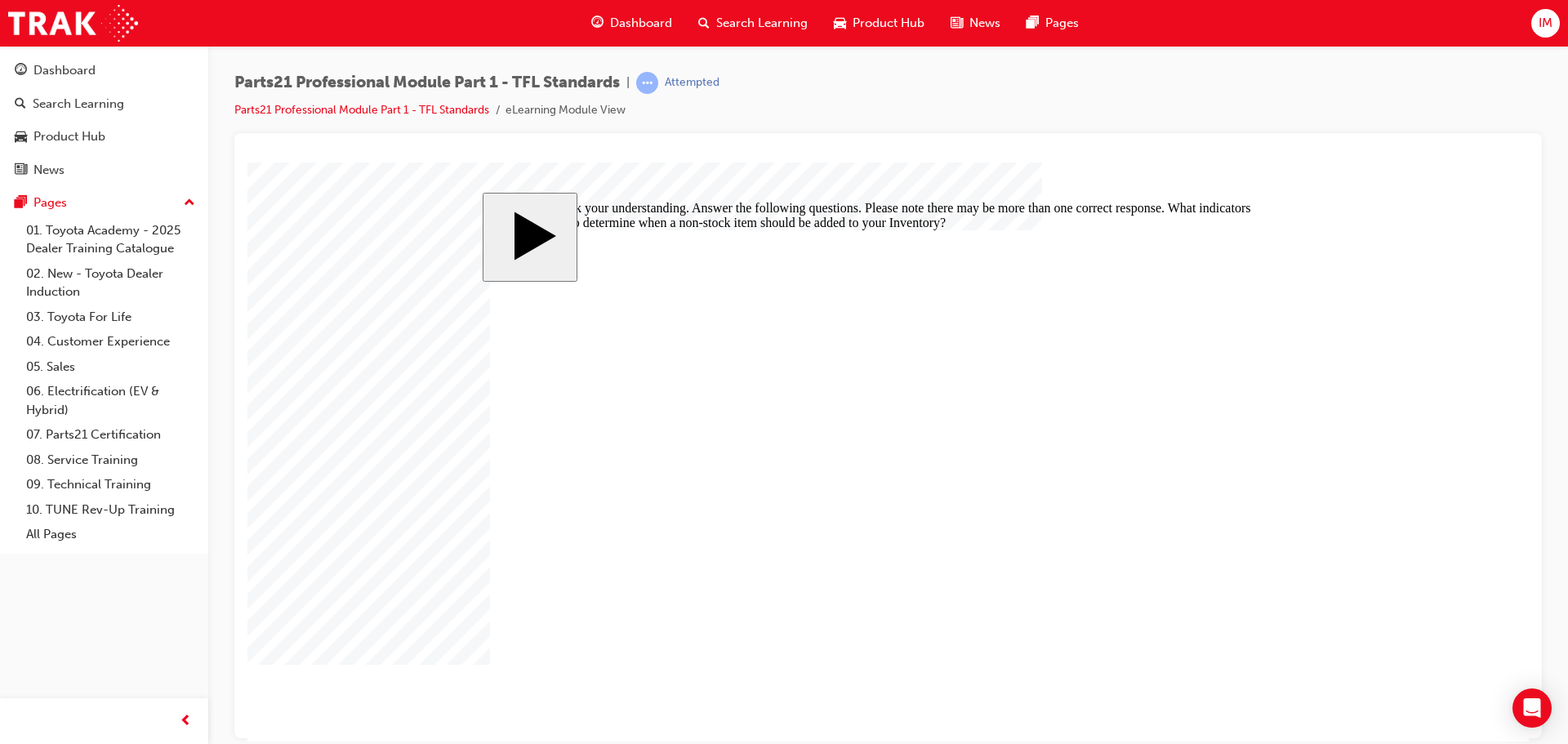
checkbox input "true"
drag, startPoint x: 1253, startPoint y: 674, endPoint x: 1210, endPoint y: 654, distance: 47.4
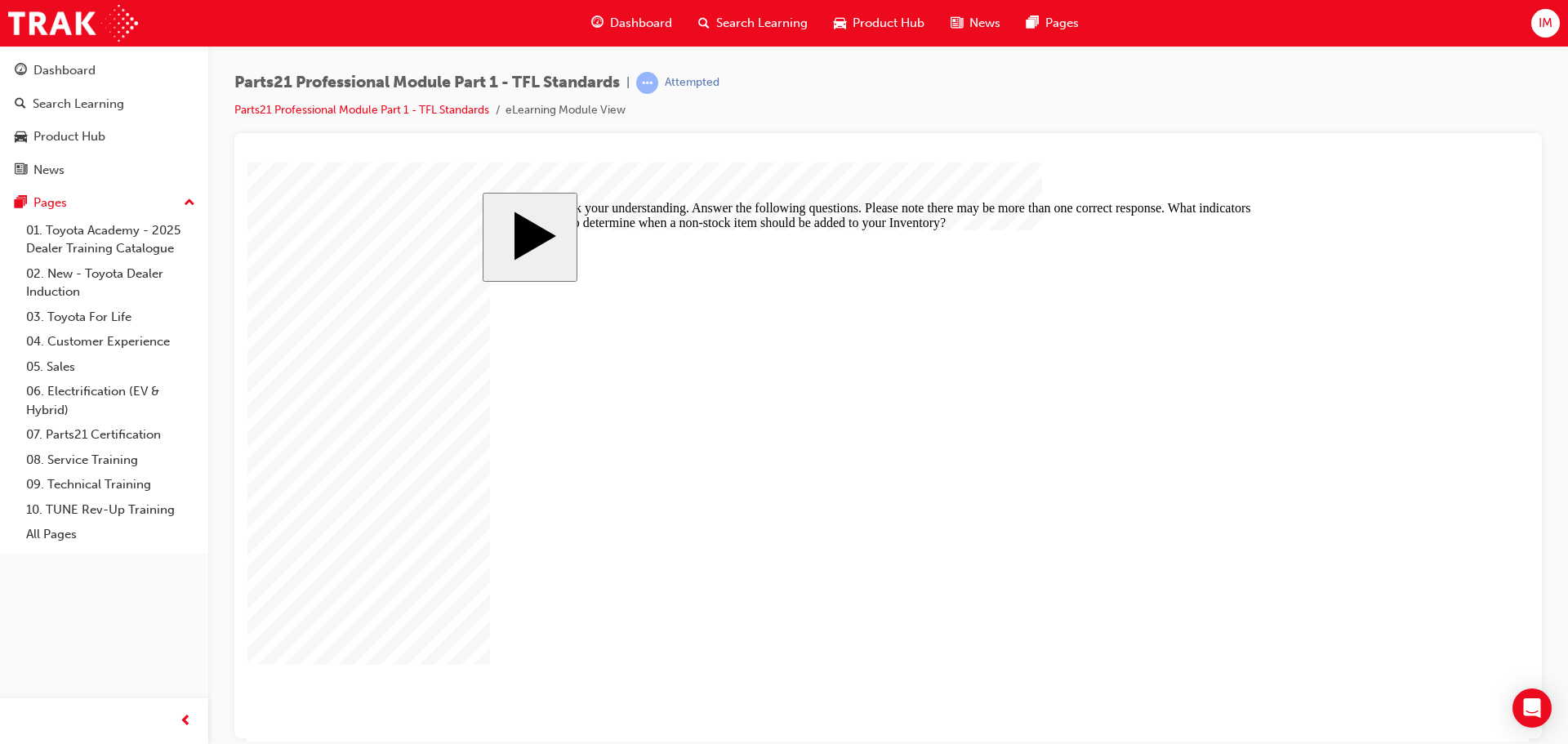
checkbox input "false"
checkbox input "true"
checkbox input "false"
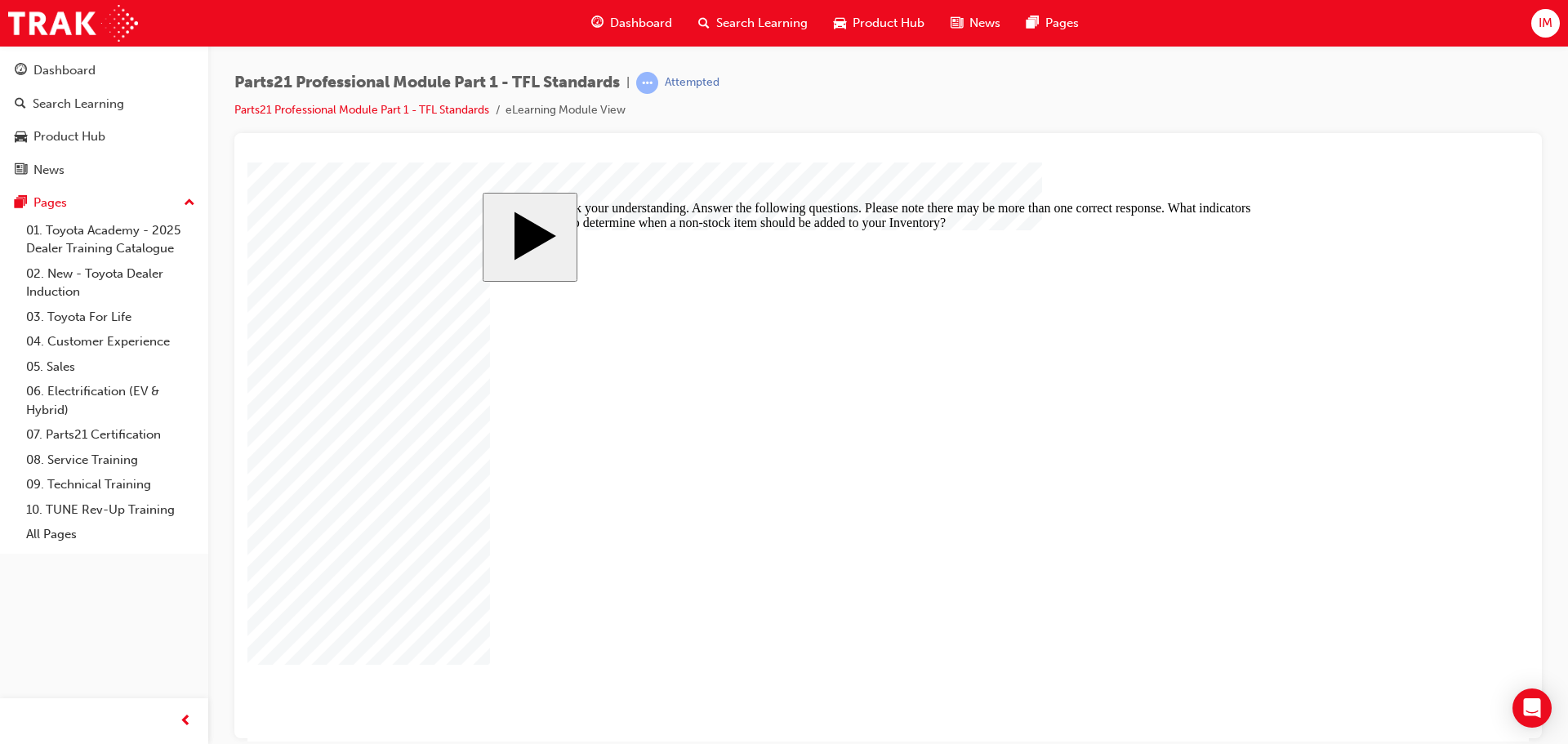
checkbox input "true"
drag, startPoint x: 922, startPoint y: 483, endPoint x: 885, endPoint y: 488, distance: 37.3
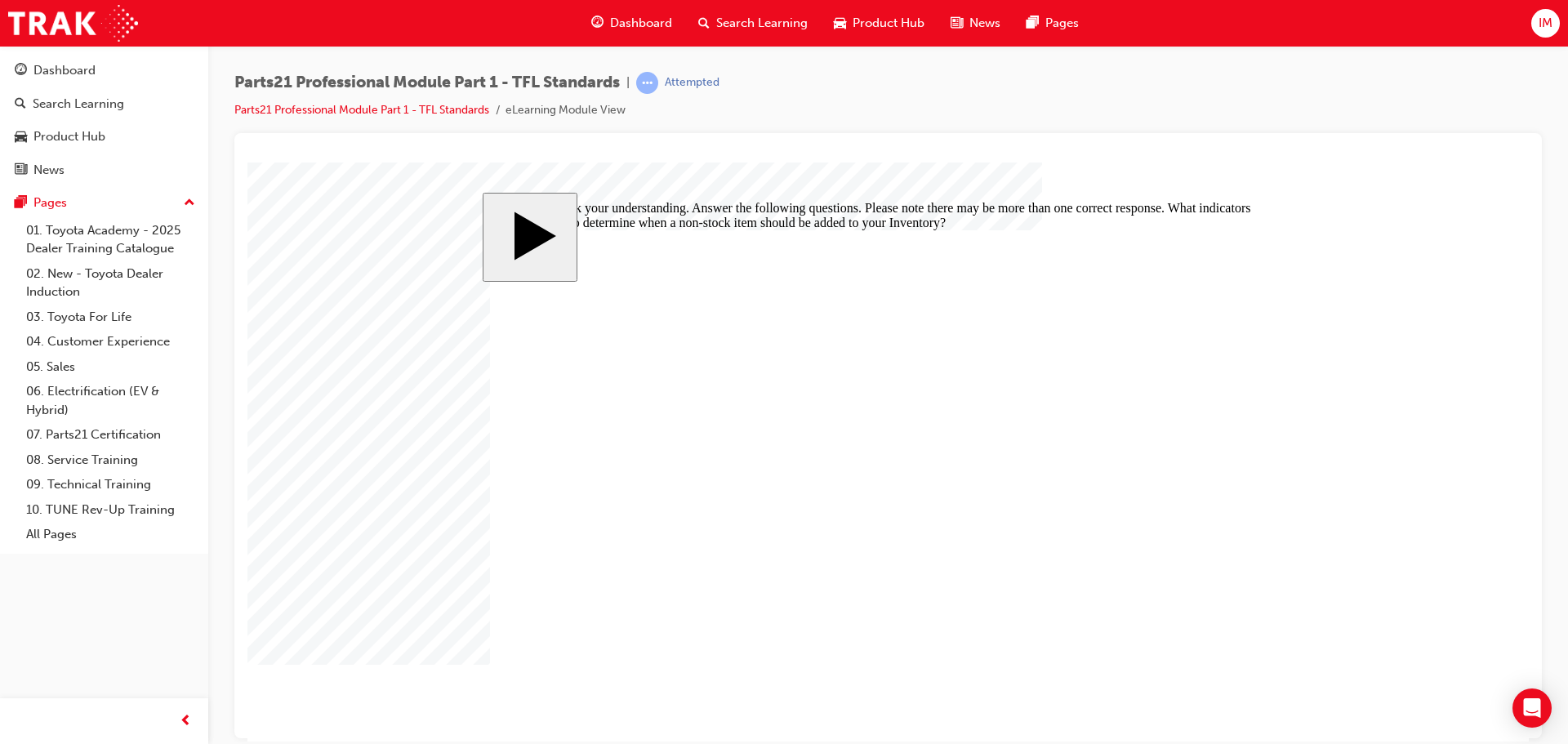
checkbox input "false"
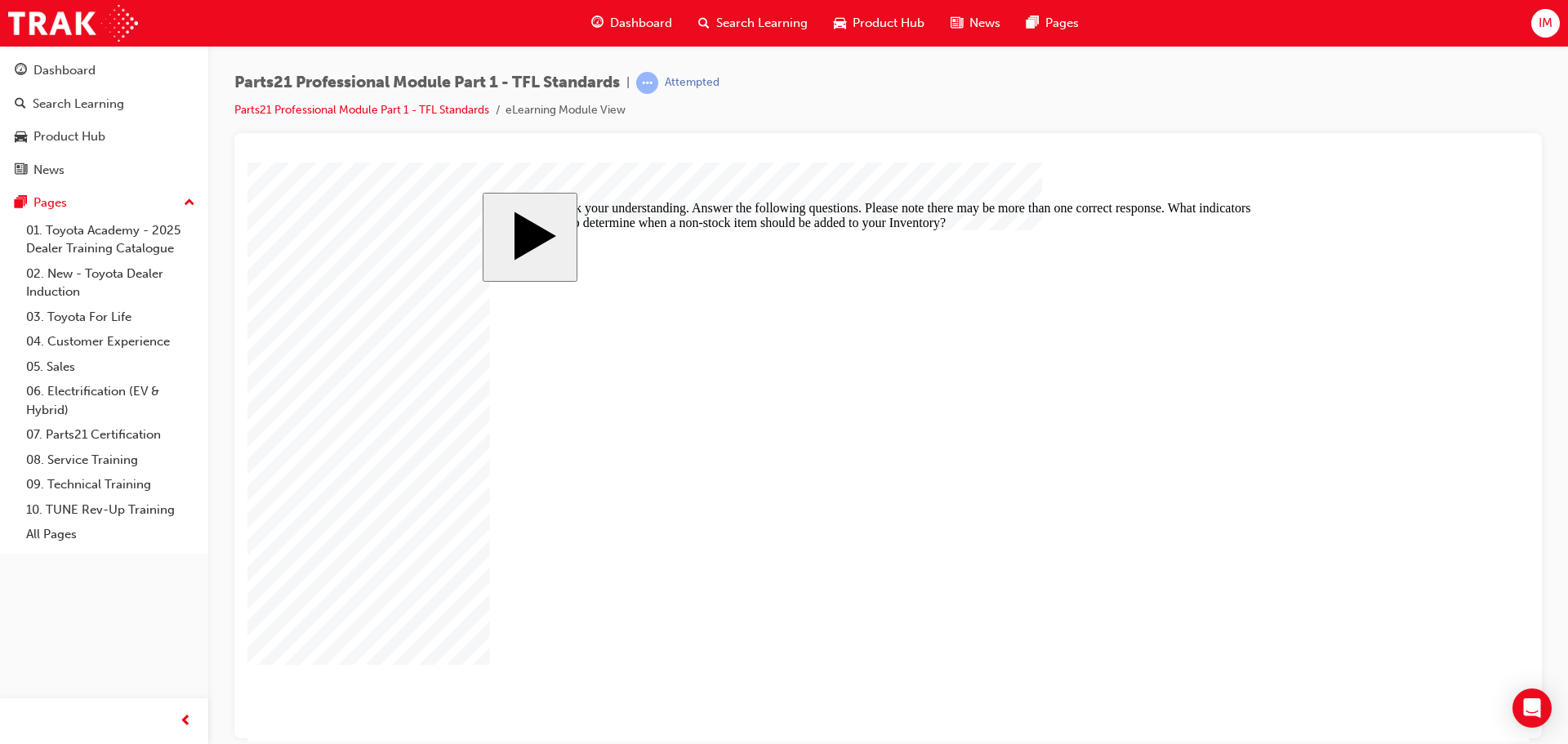
checkbox input "false"
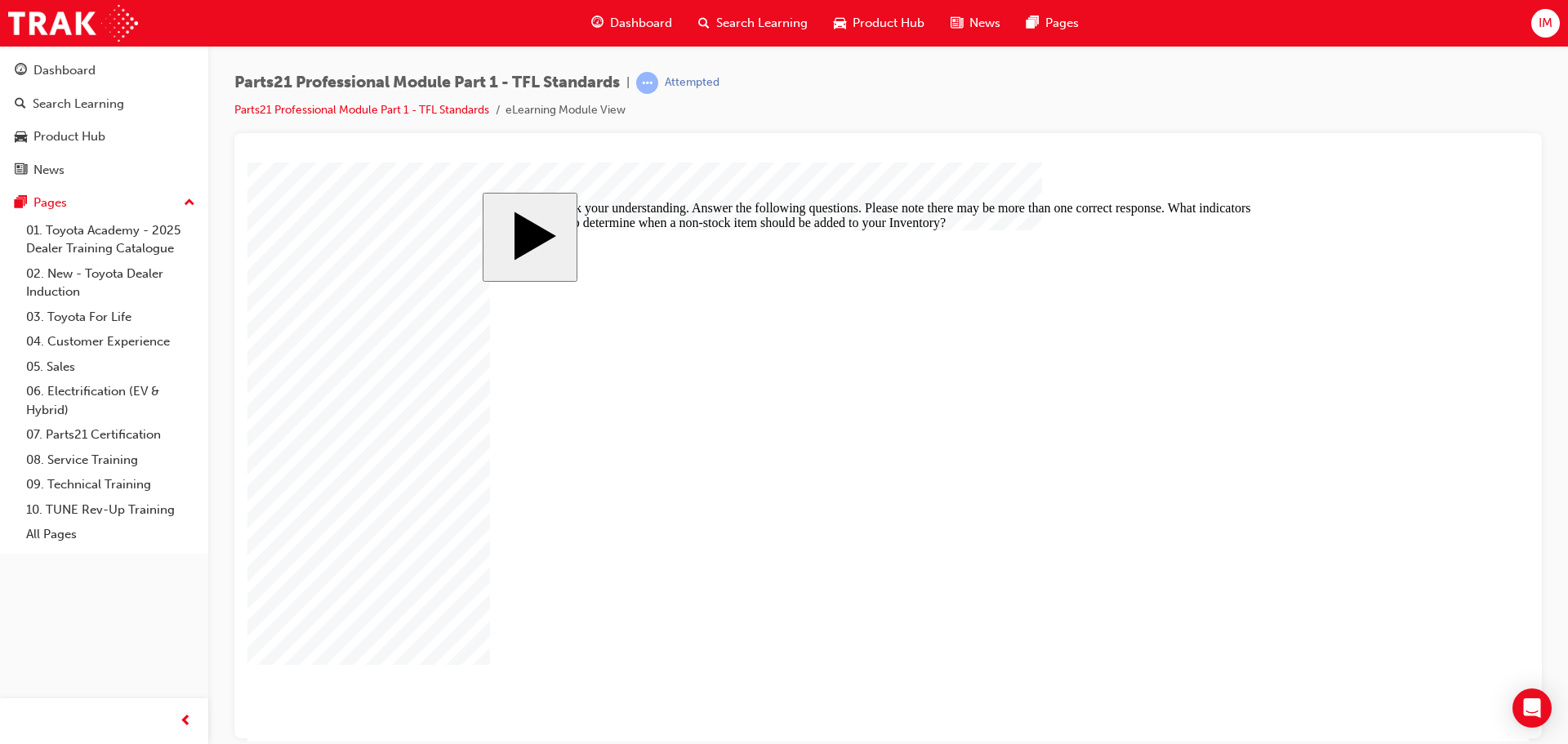
checkbox input "false"
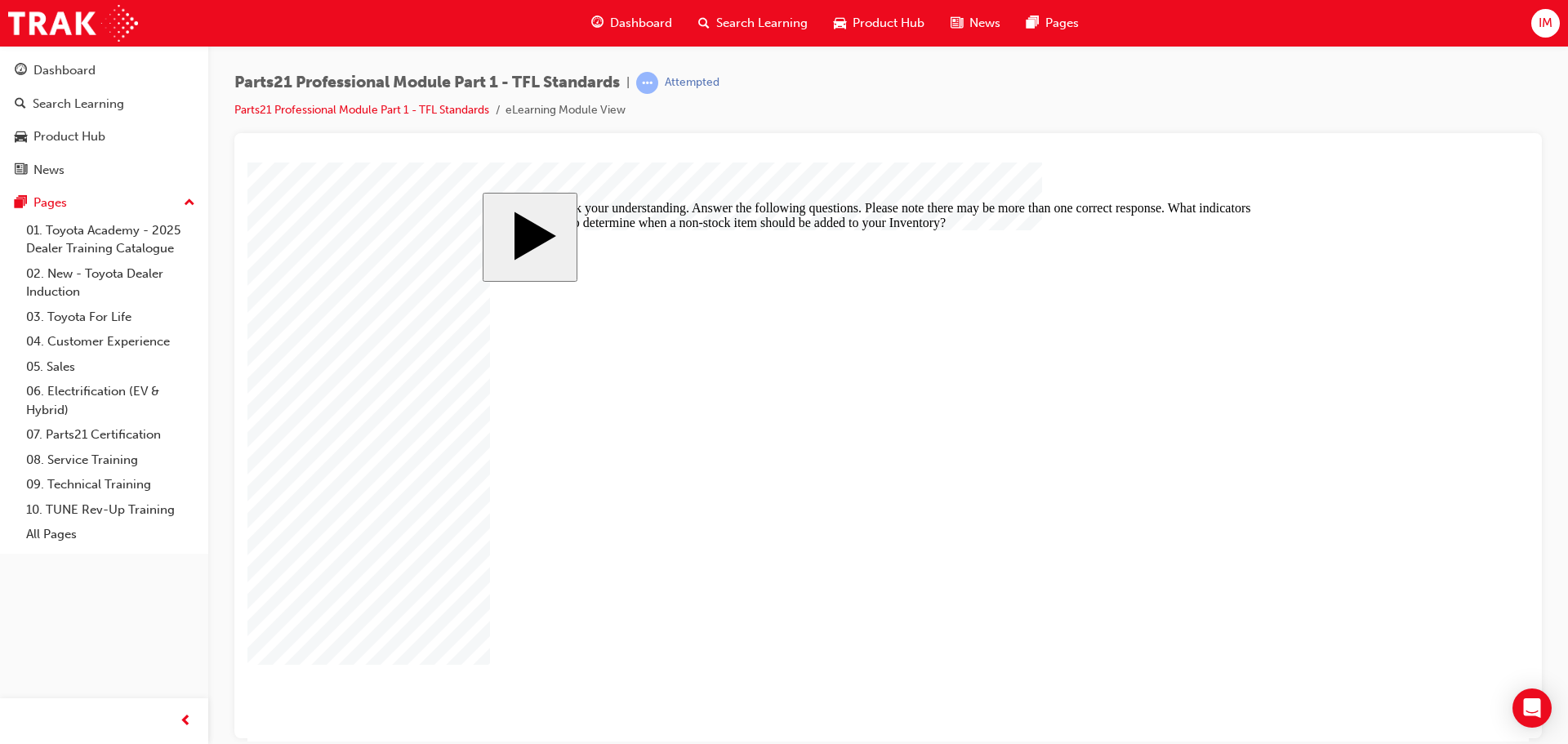
checkbox input "true"
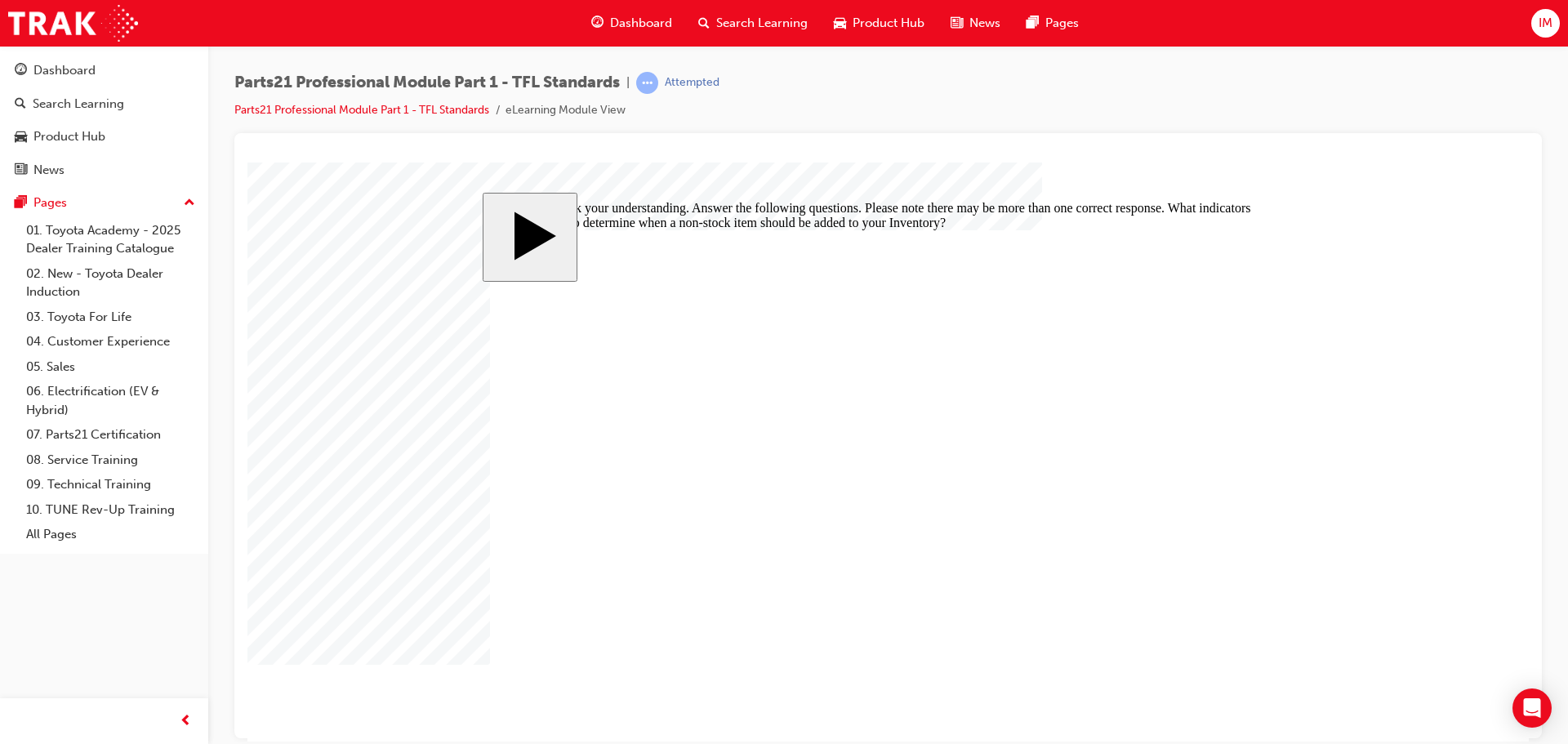
drag, startPoint x: 914, startPoint y: 498, endPoint x: 836, endPoint y: 528, distance: 83.6
drag, startPoint x: 757, startPoint y: 575, endPoint x: 752, endPoint y: 551, distance: 24.5
checkbox input "false"
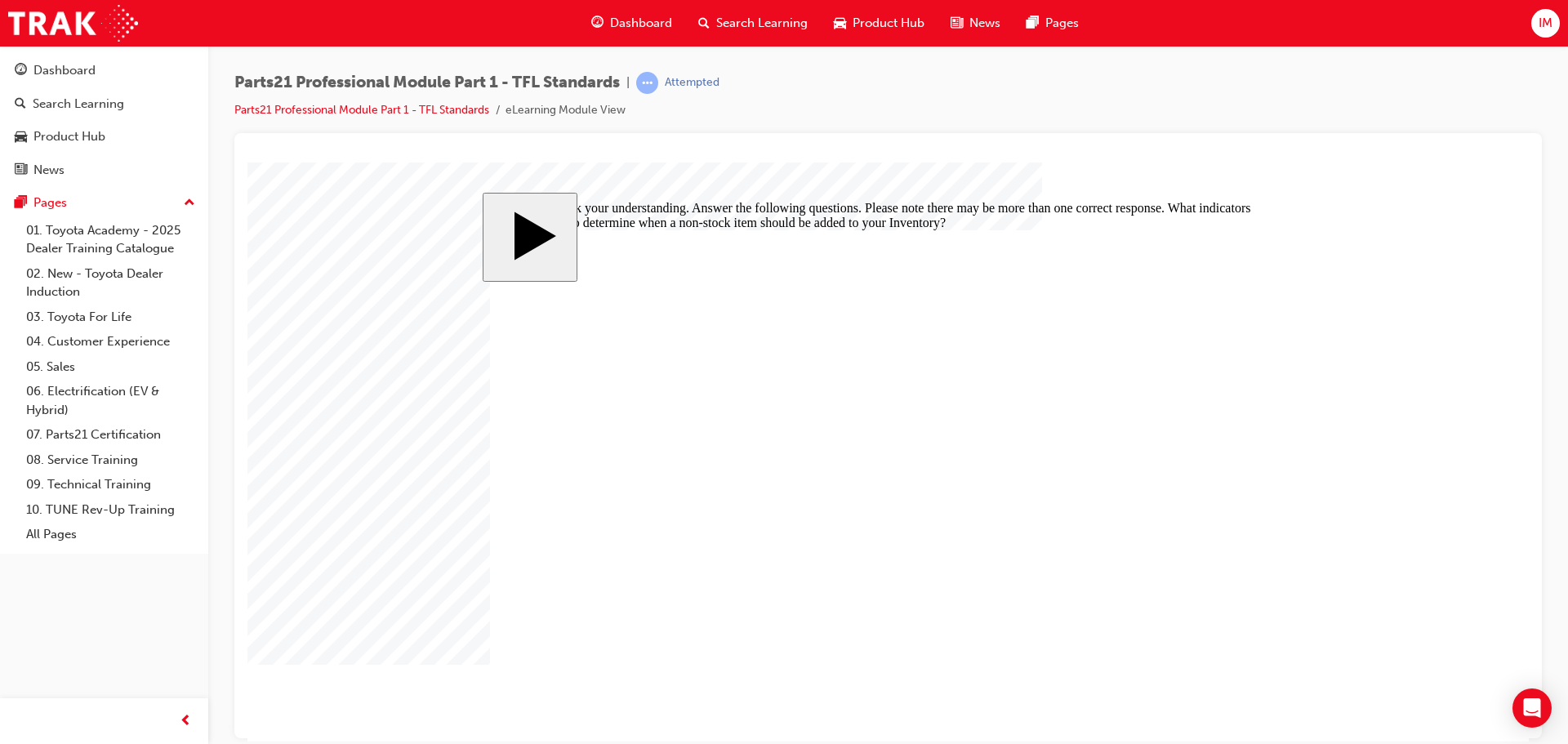
checkbox input "true"
drag, startPoint x: 850, startPoint y: 450, endPoint x: 867, endPoint y: 477, distance: 31.9
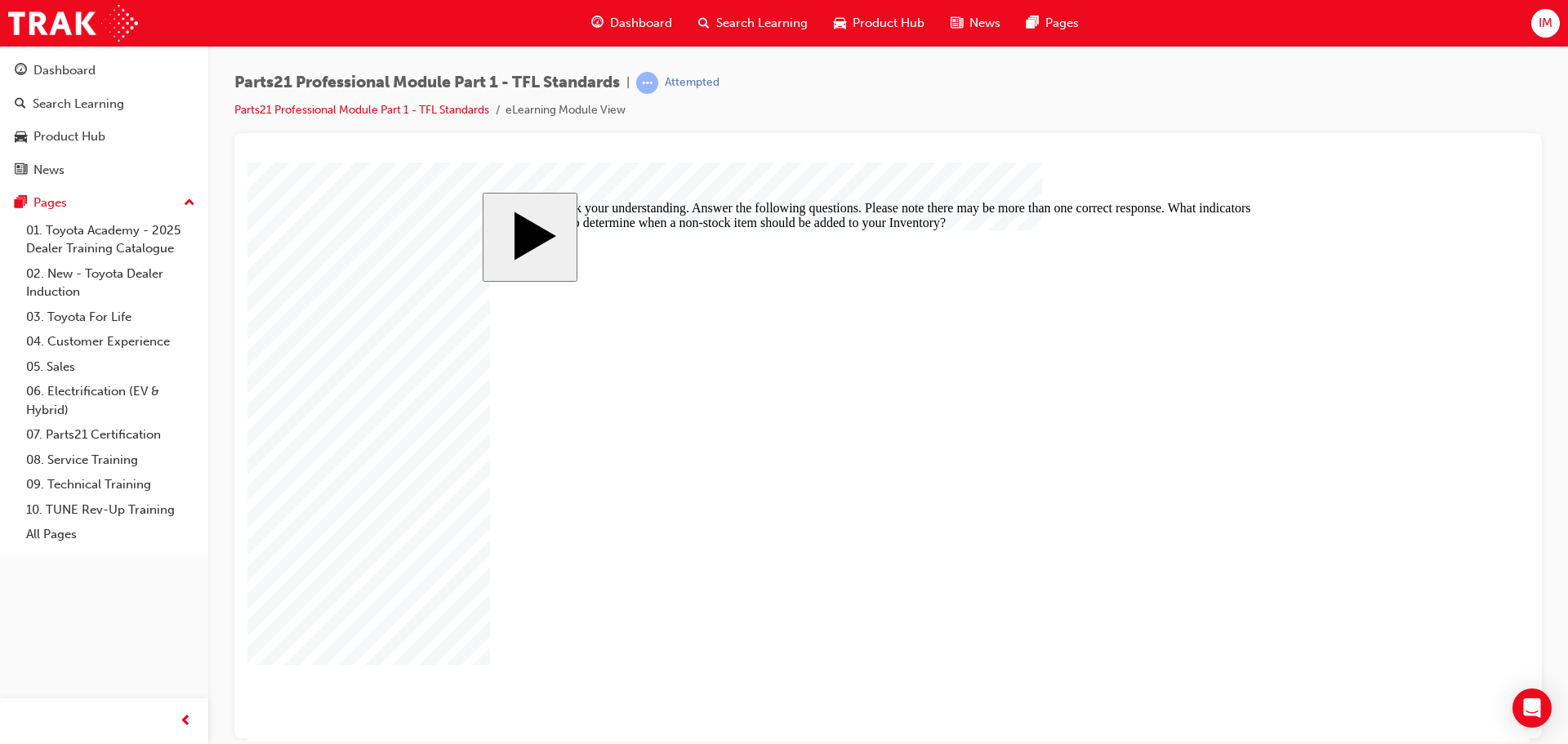
checkbox input "true"
checkbox input "false"
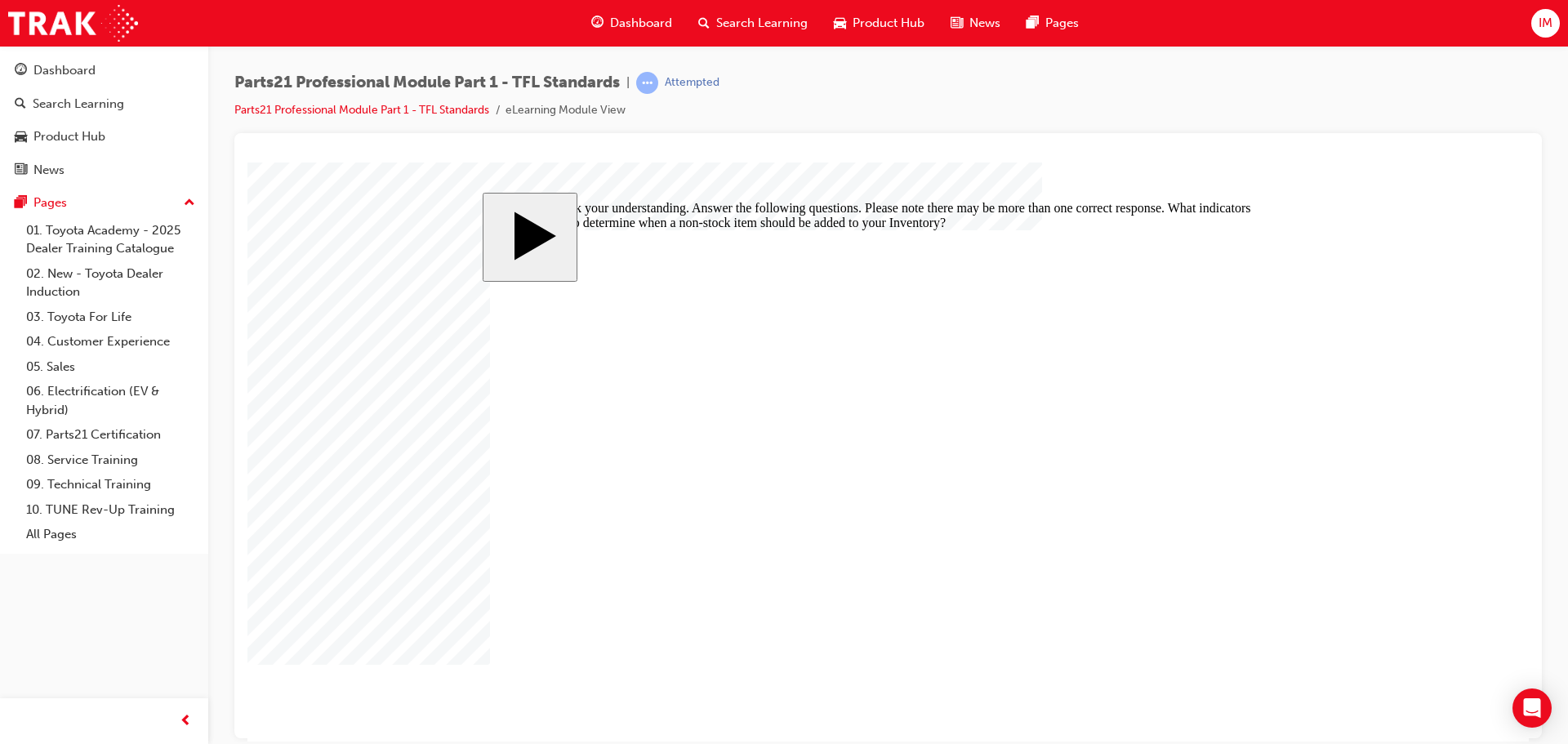
drag, startPoint x: 655, startPoint y: 528, endPoint x: 645, endPoint y: 569, distance: 42.2
checkbox input "false"
checkbox input "true"
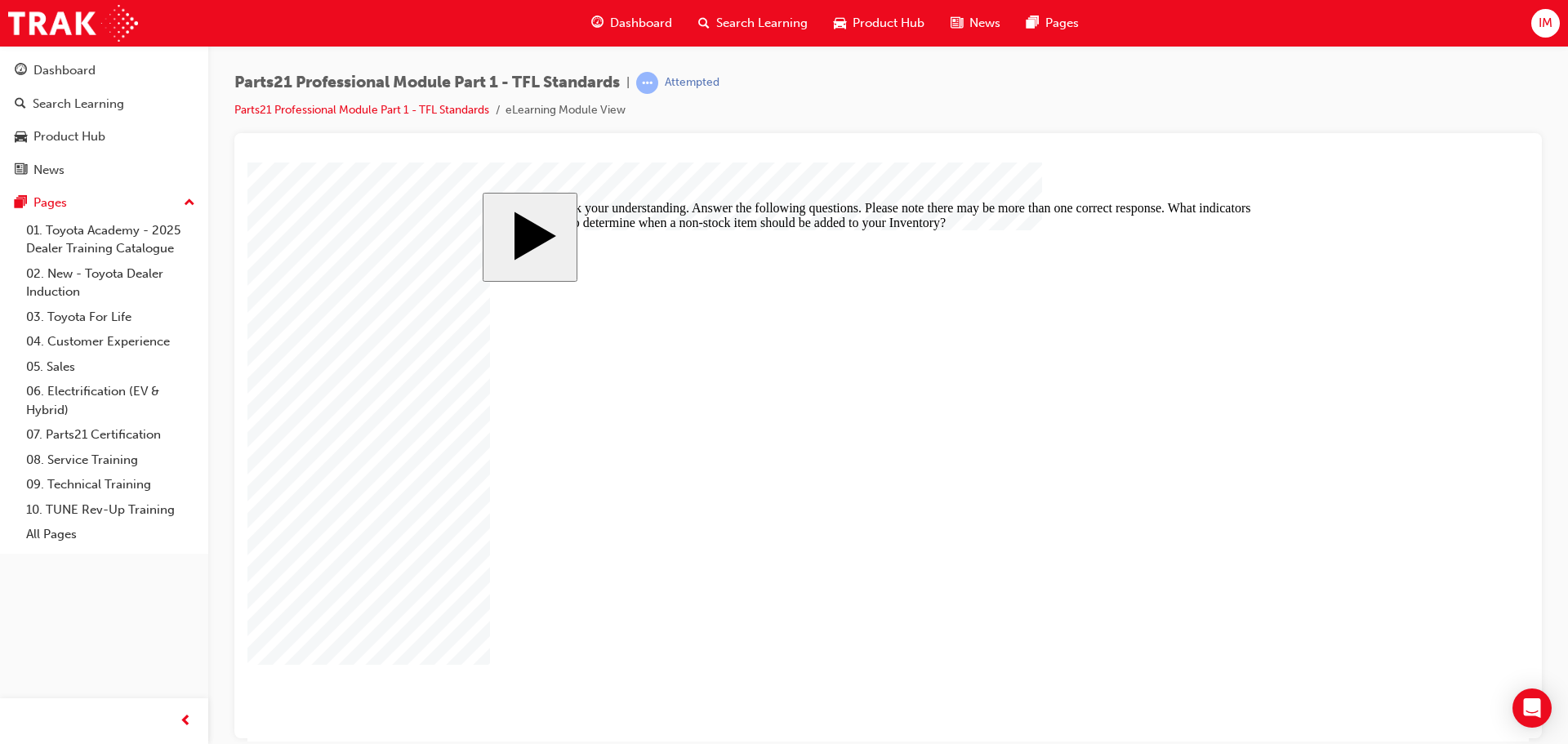
checkbox input "true"
drag, startPoint x: 928, startPoint y: 474, endPoint x: 855, endPoint y: 491, distance: 75.0
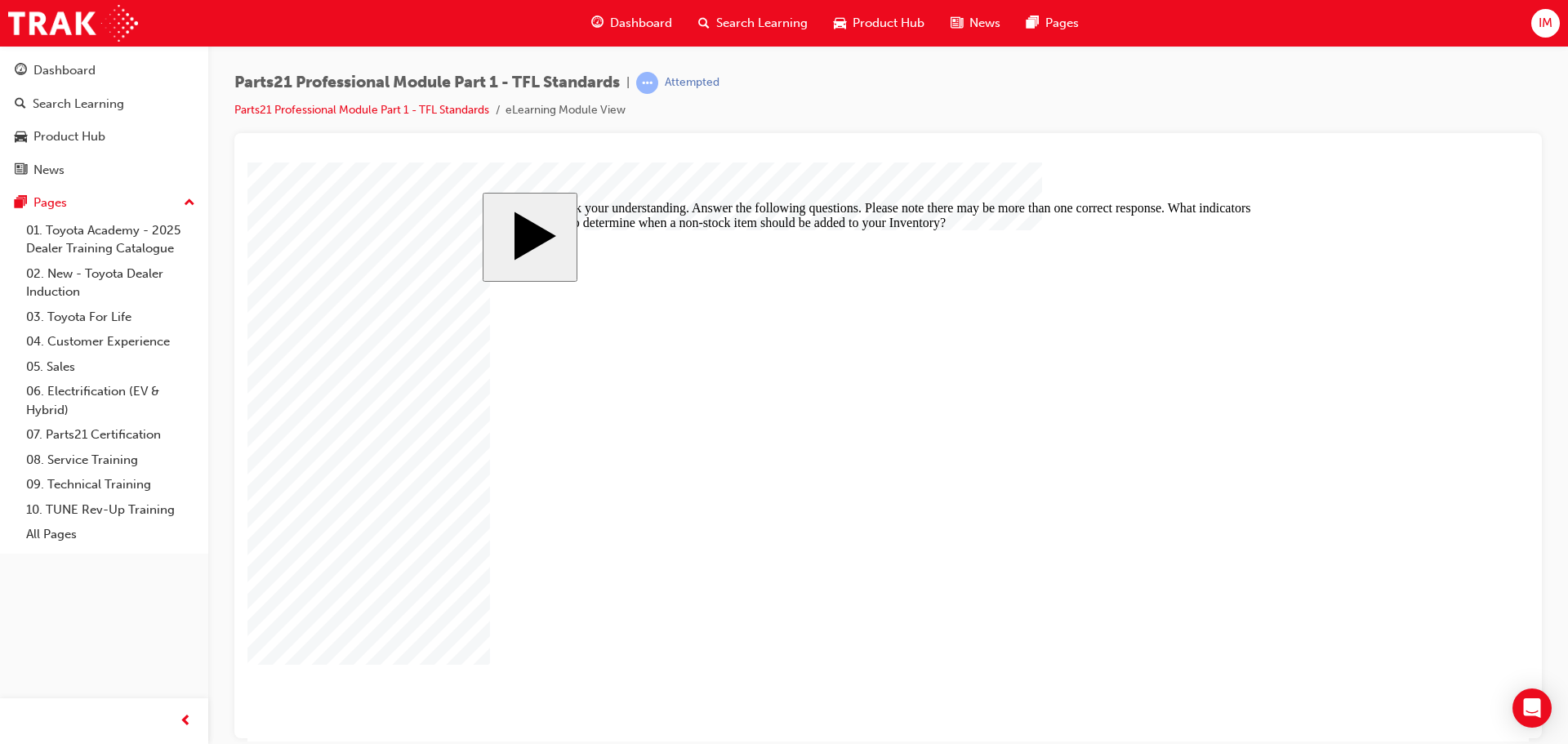
checkbox input "true"
checkbox input "false"
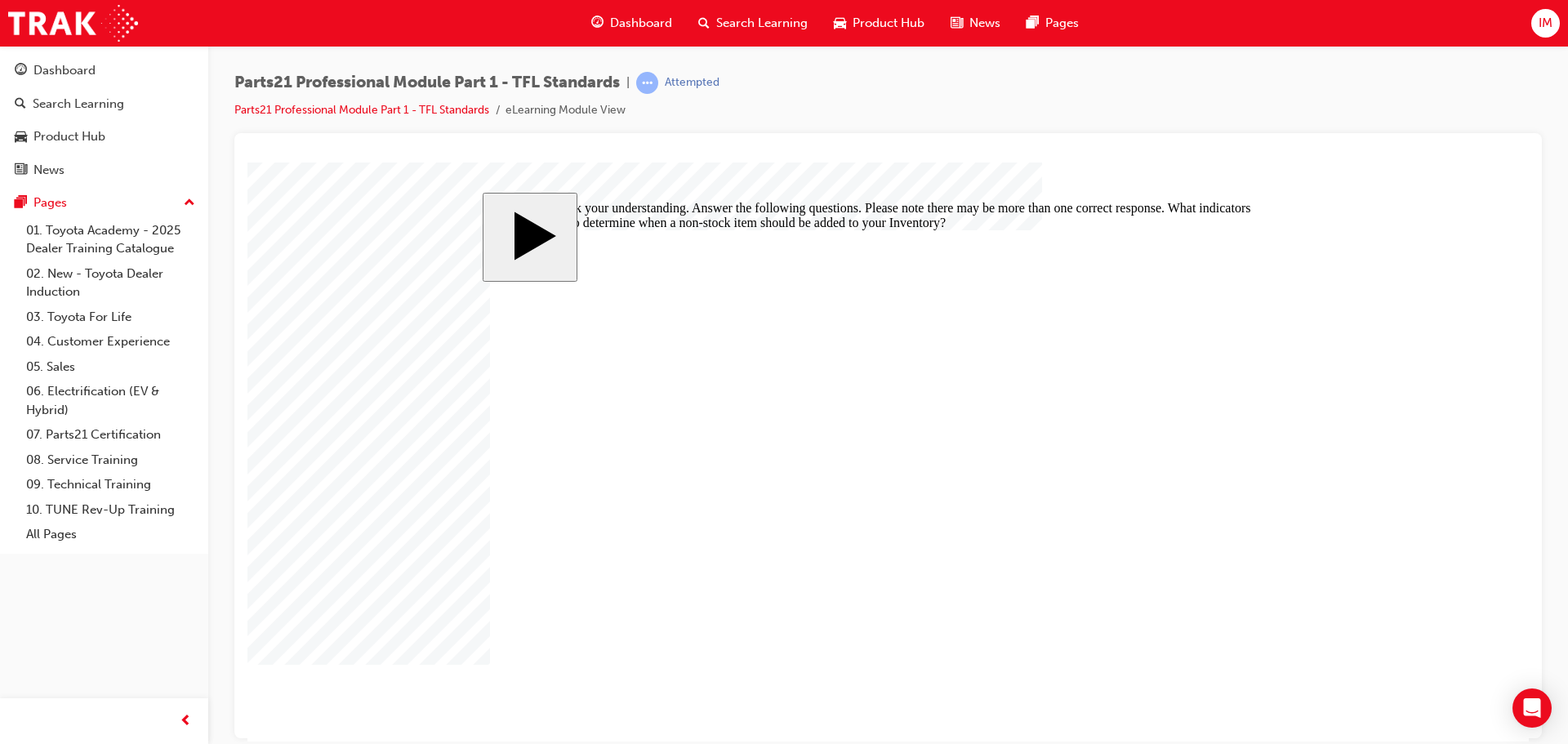
checkbox input "true"
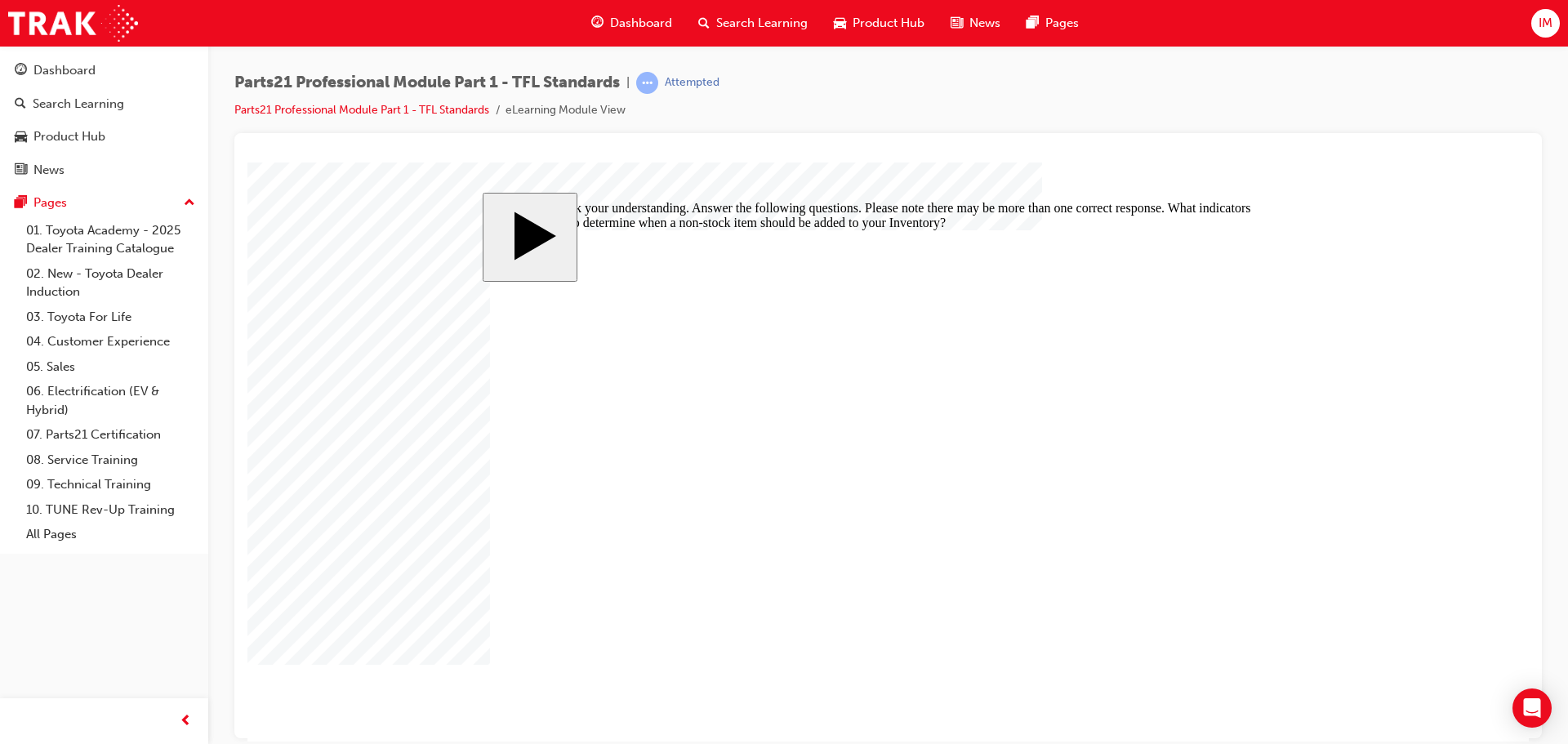
checkbox input "true"
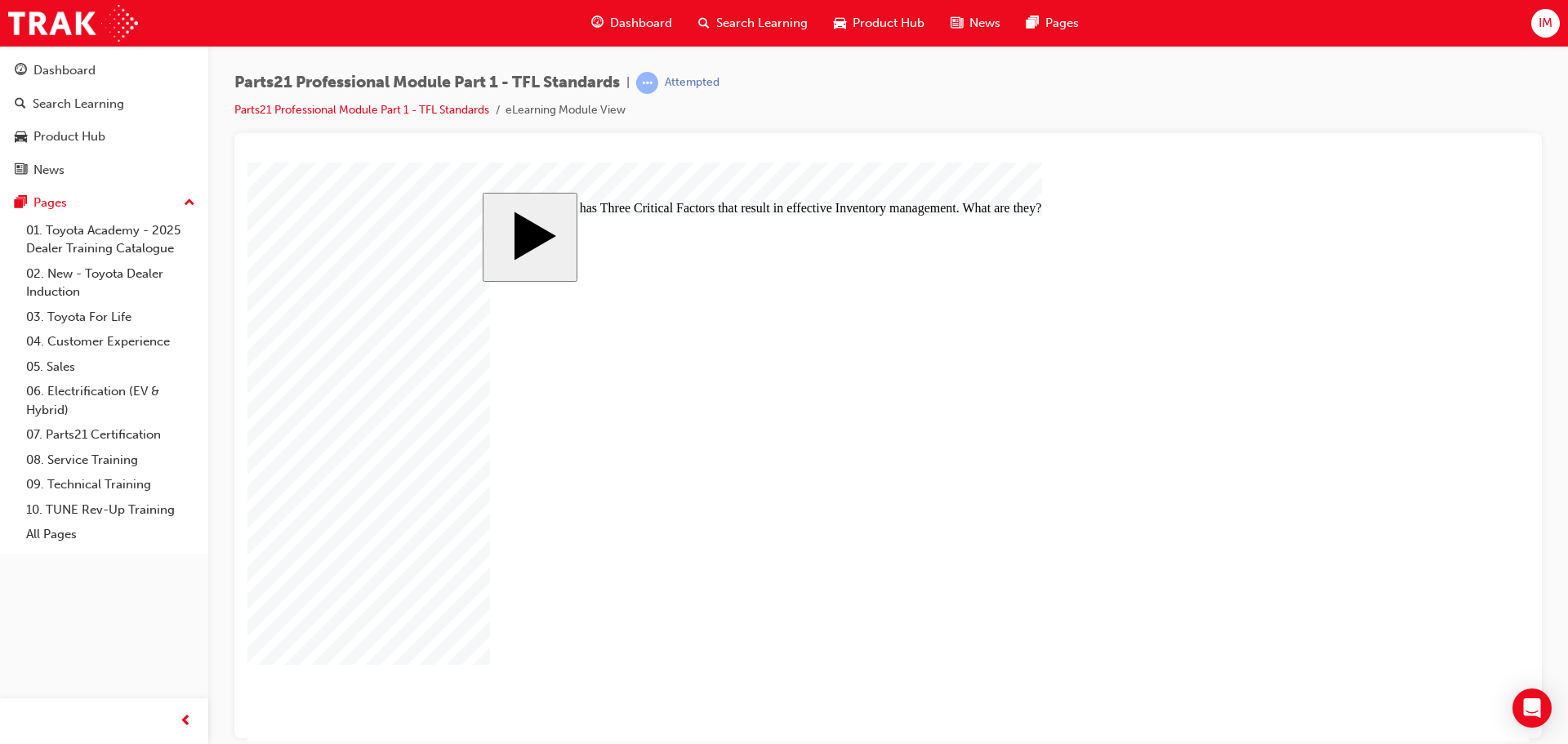
checkbox input "false"
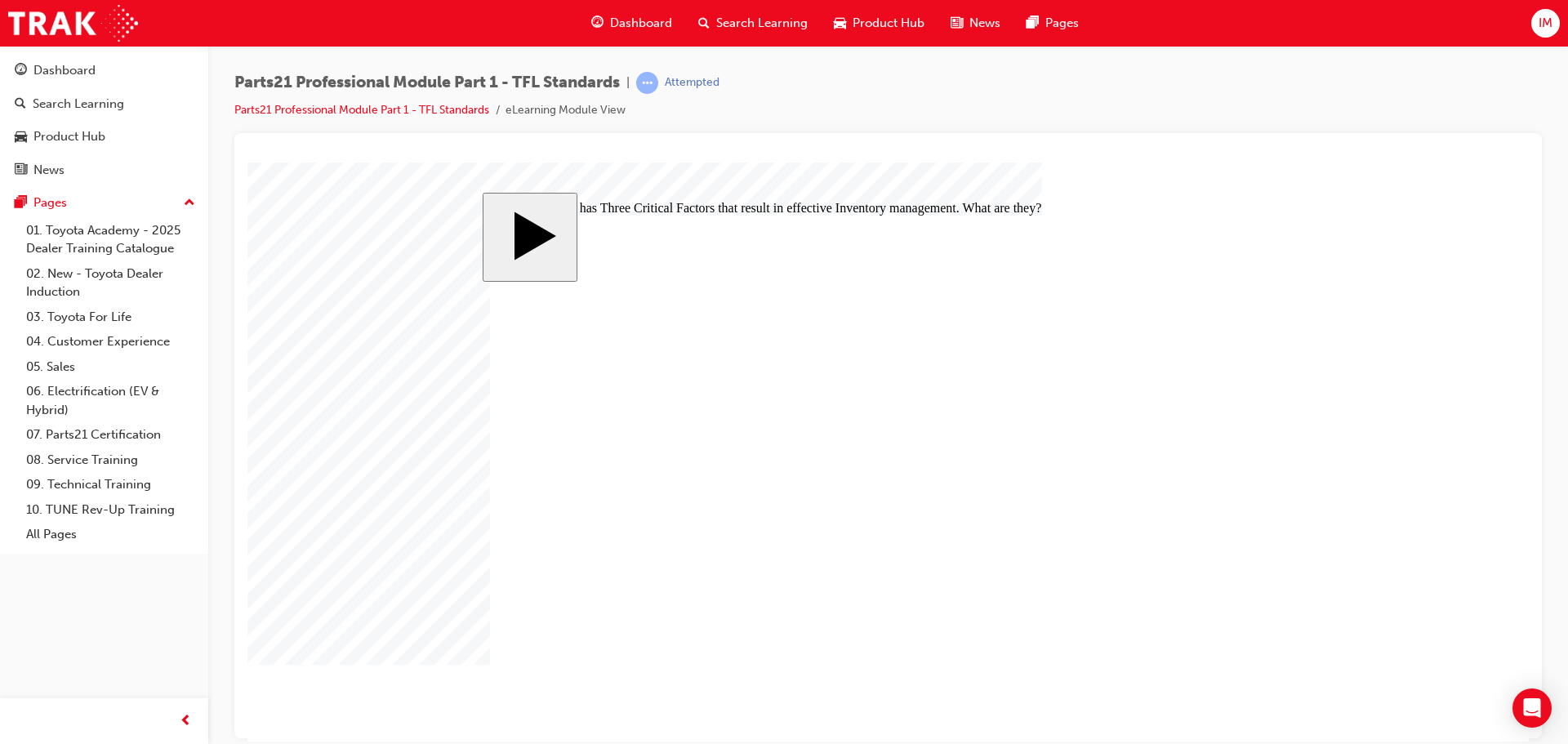
checkbox input "true"
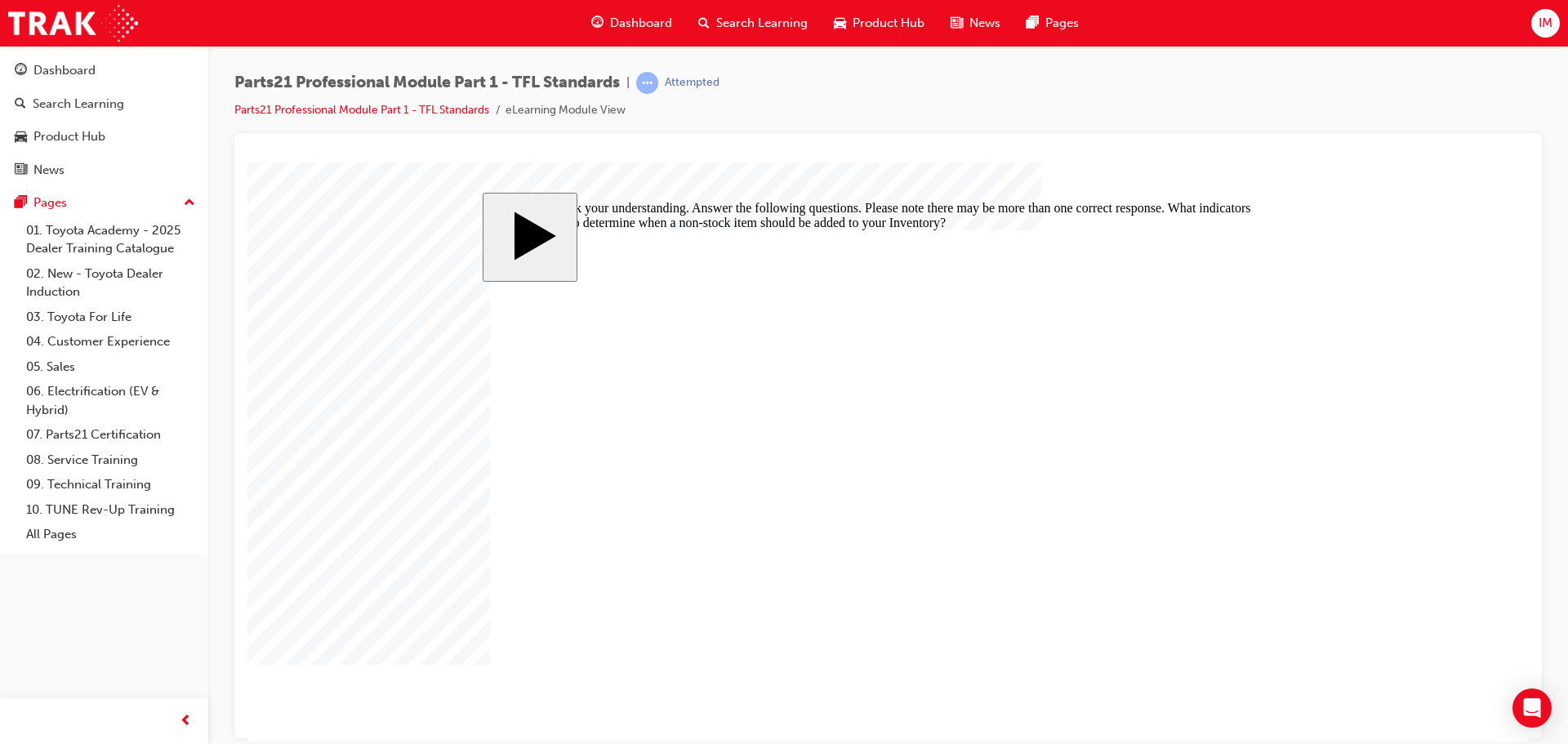
checkbox input "true"
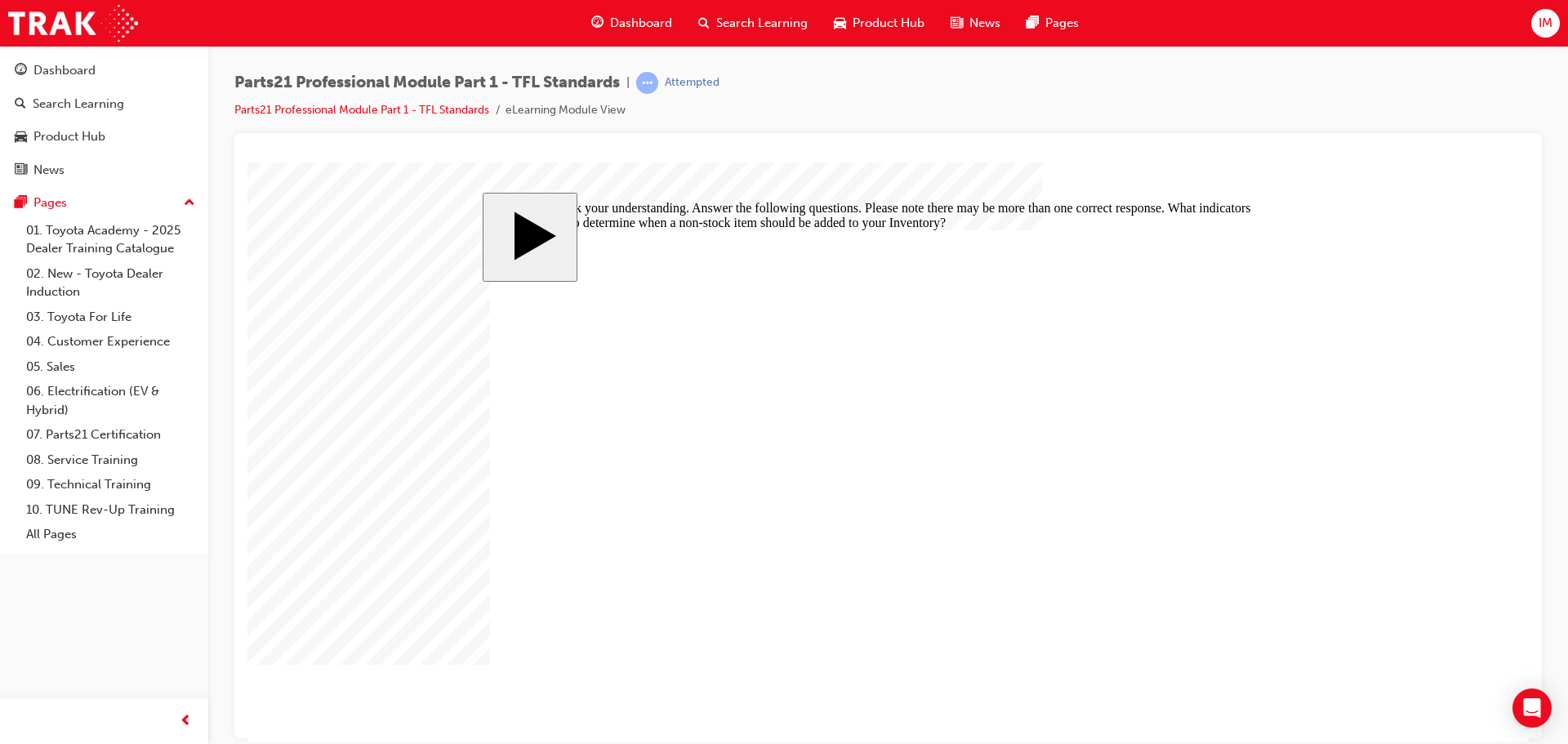
checkbox input "true"
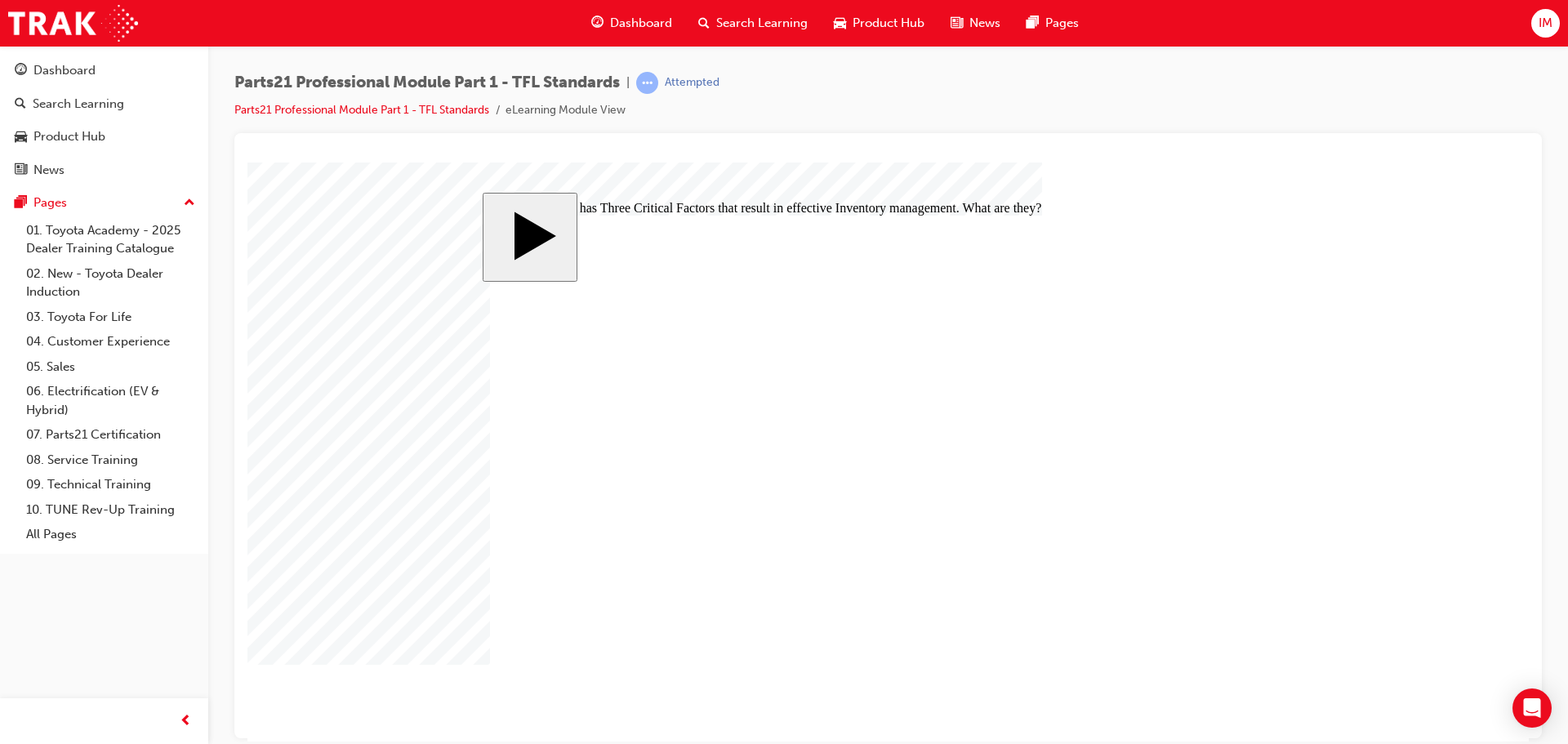
checkbox input "true"
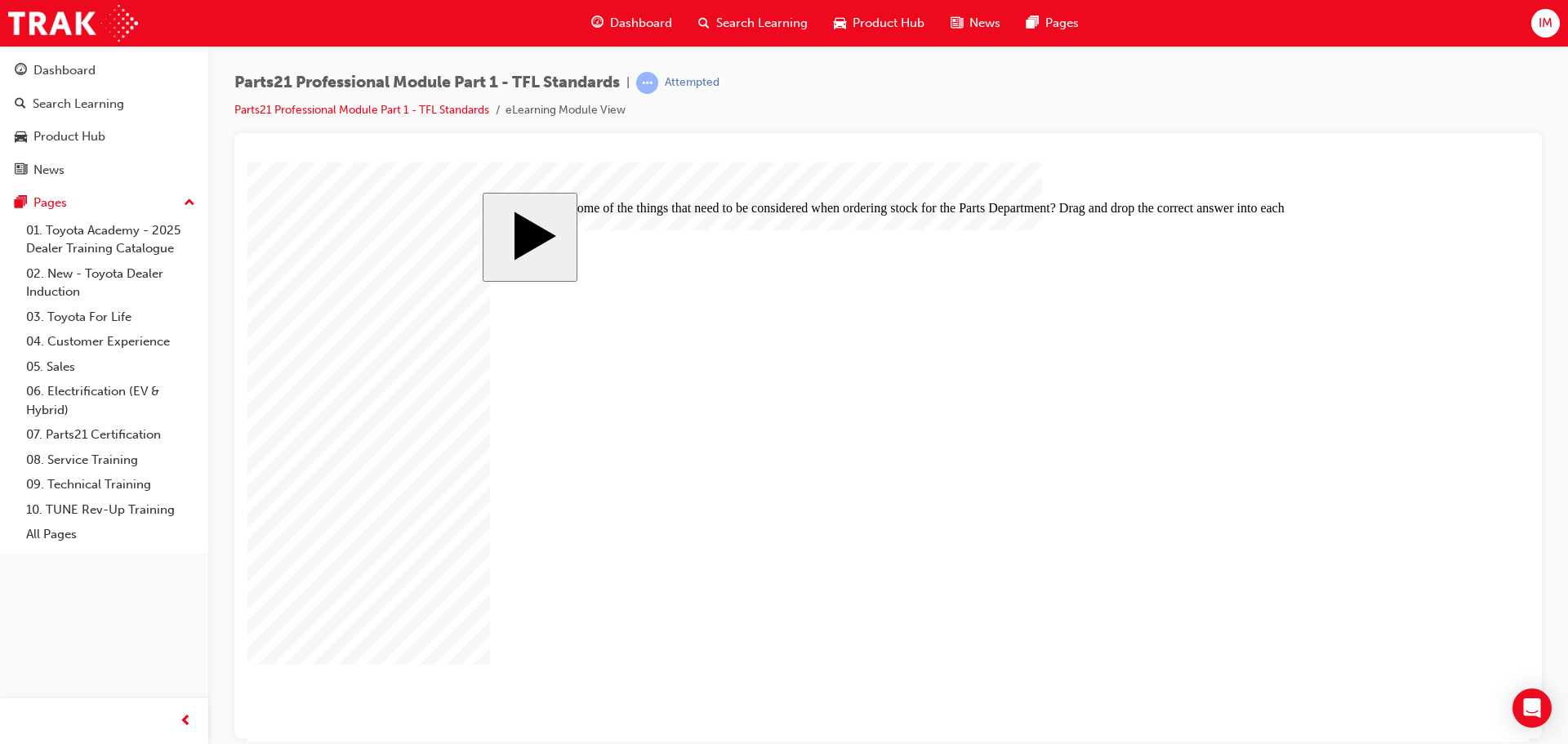
checkbox input "true"
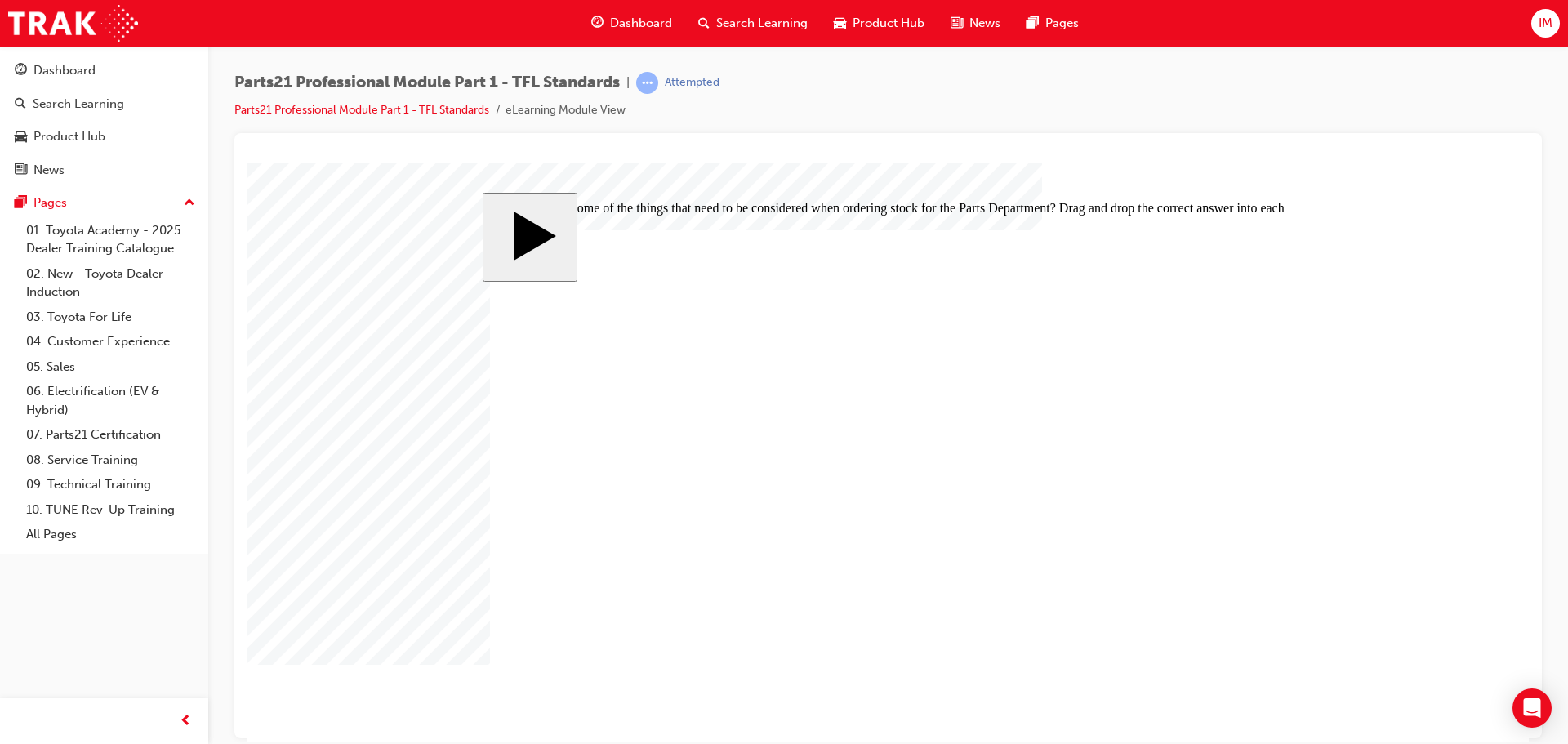
drag, startPoint x: 1029, startPoint y: 463, endPoint x: 996, endPoint y: 468, distance: 33.4
drag, startPoint x: 995, startPoint y: 523, endPoint x: 971, endPoint y: 430, distance: 96.0
drag, startPoint x: 983, startPoint y: 526, endPoint x: 953, endPoint y: 522, distance: 30.3
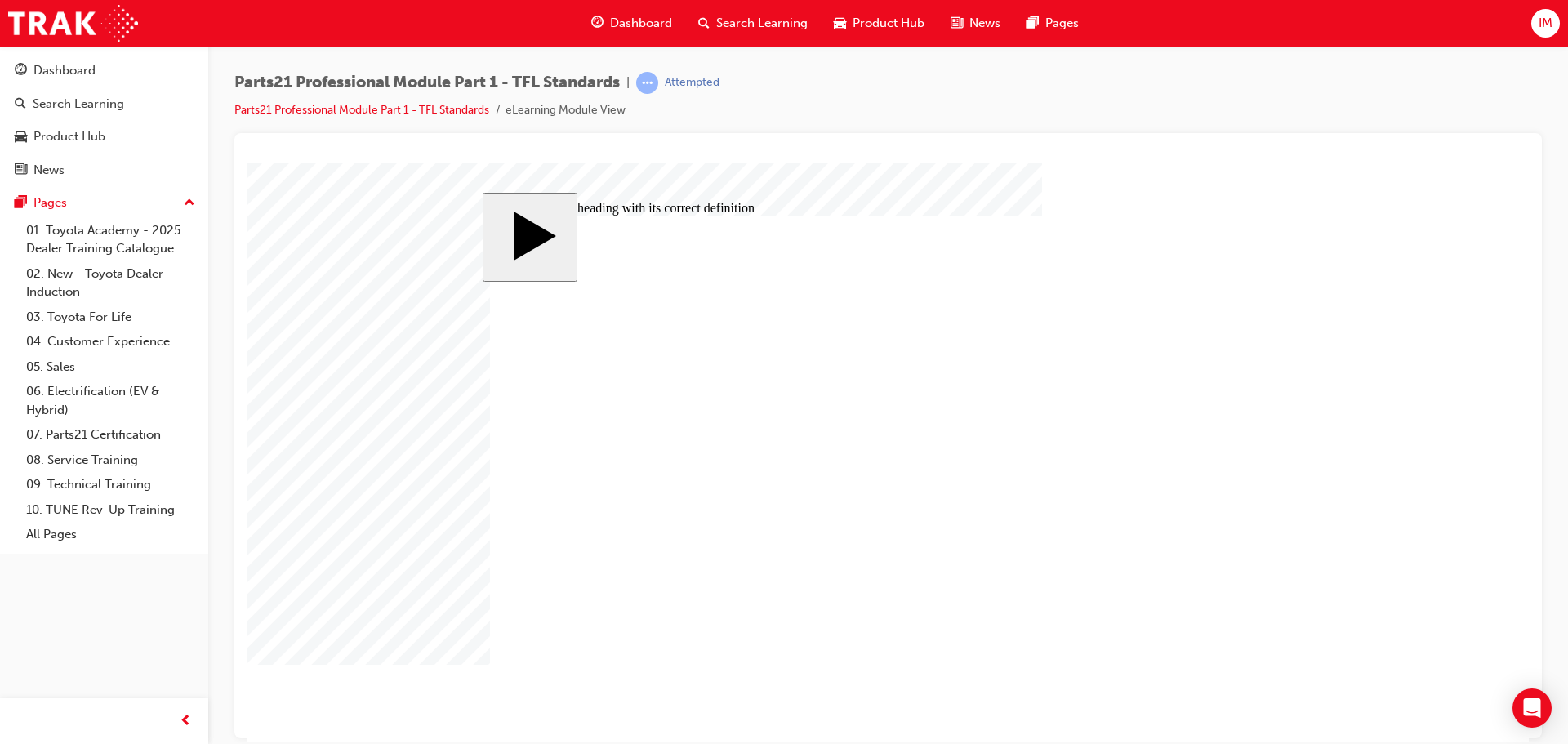
drag, startPoint x: 1016, startPoint y: 489, endPoint x: 980, endPoint y: 395, distance: 100.7
drag, startPoint x: 1018, startPoint y: 429, endPoint x: 986, endPoint y: 473, distance: 54.4
drag, startPoint x: 1002, startPoint y: 486, endPoint x: 980, endPoint y: 477, distance: 23.8
drag, startPoint x: 1003, startPoint y: 422, endPoint x: 963, endPoint y: 425, distance: 40.1
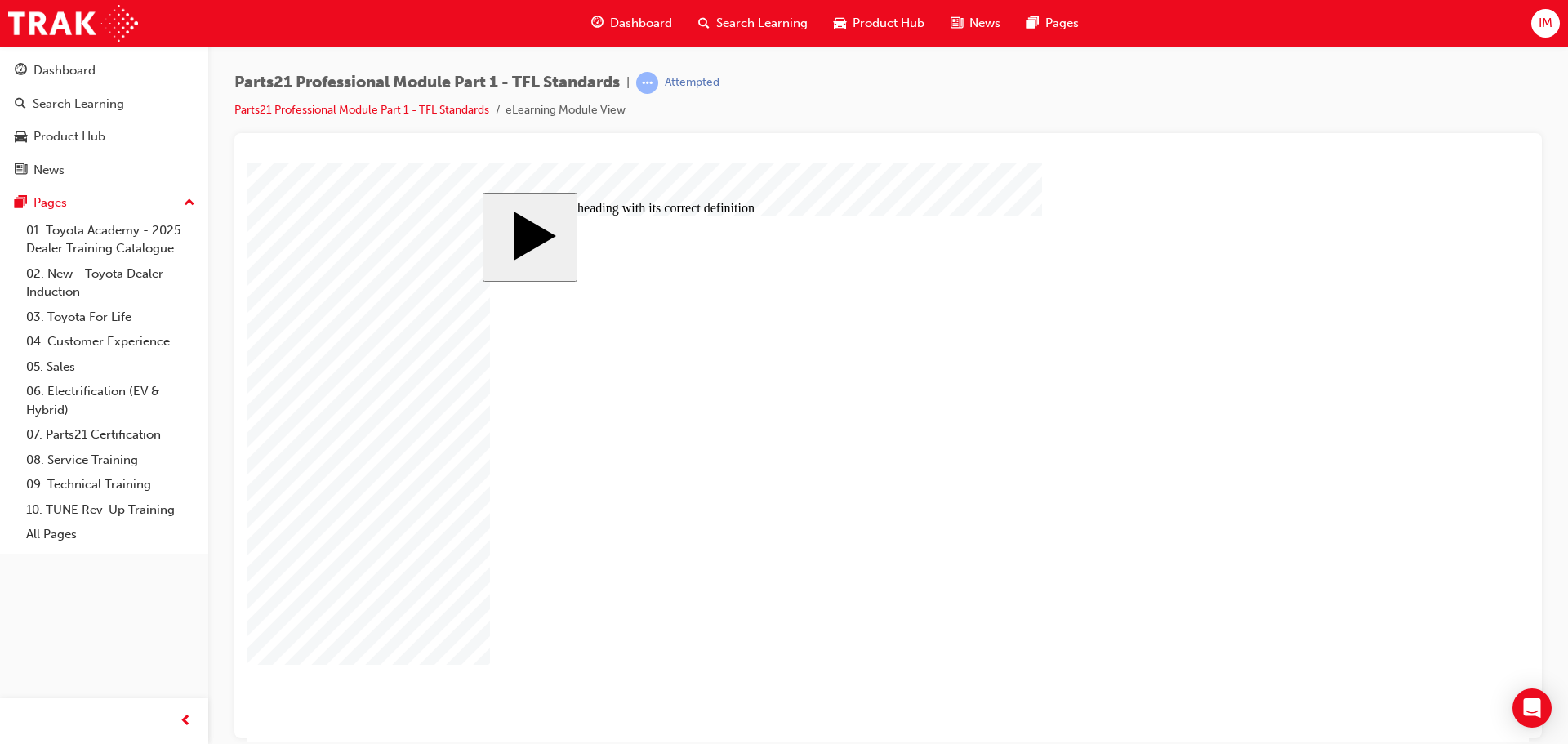
drag, startPoint x: 909, startPoint y: 466, endPoint x: 904, endPoint y: 445, distance: 21.6
drag, startPoint x: 936, startPoint y: 470, endPoint x: 902, endPoint y: 475, distance: 34.4
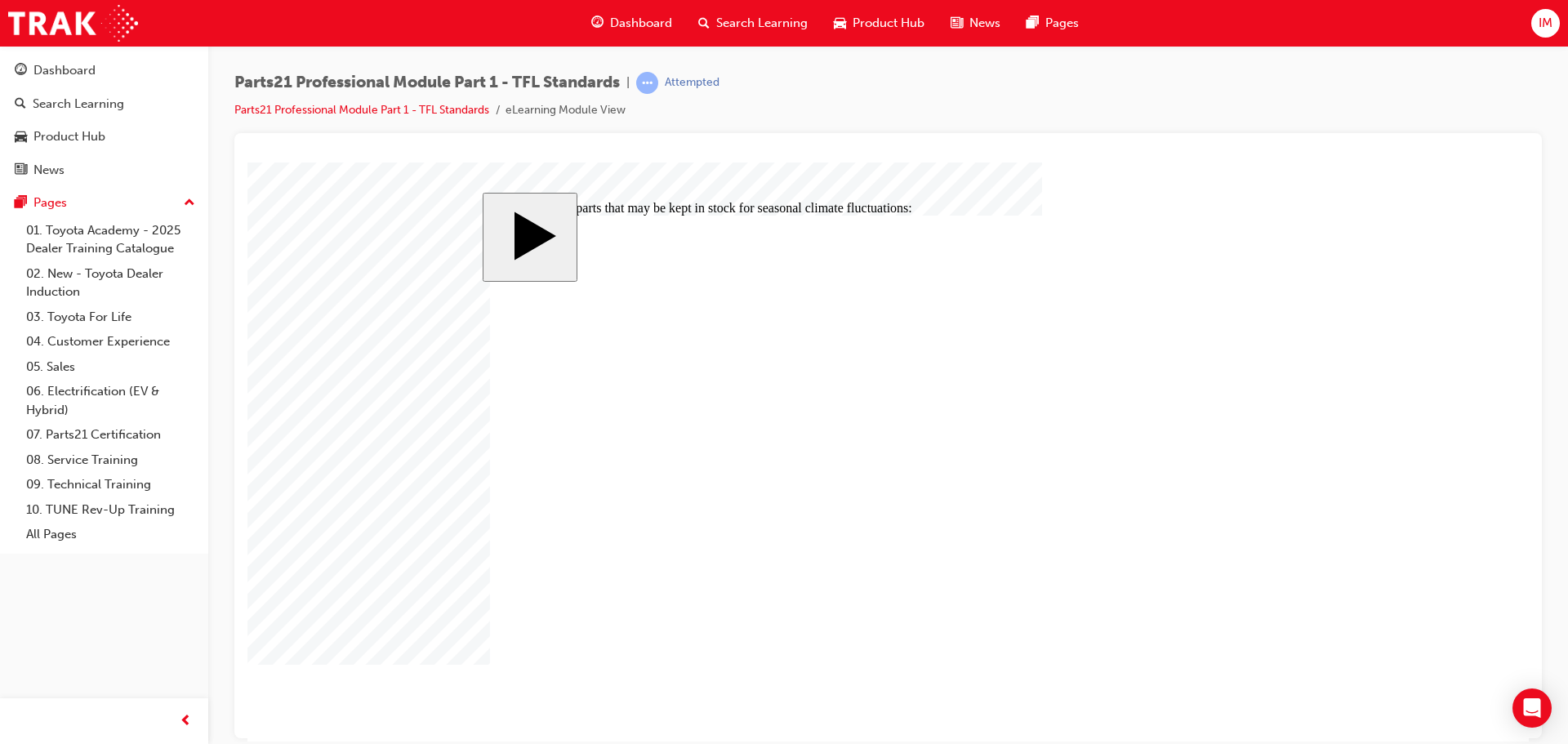
checkbox input "true"
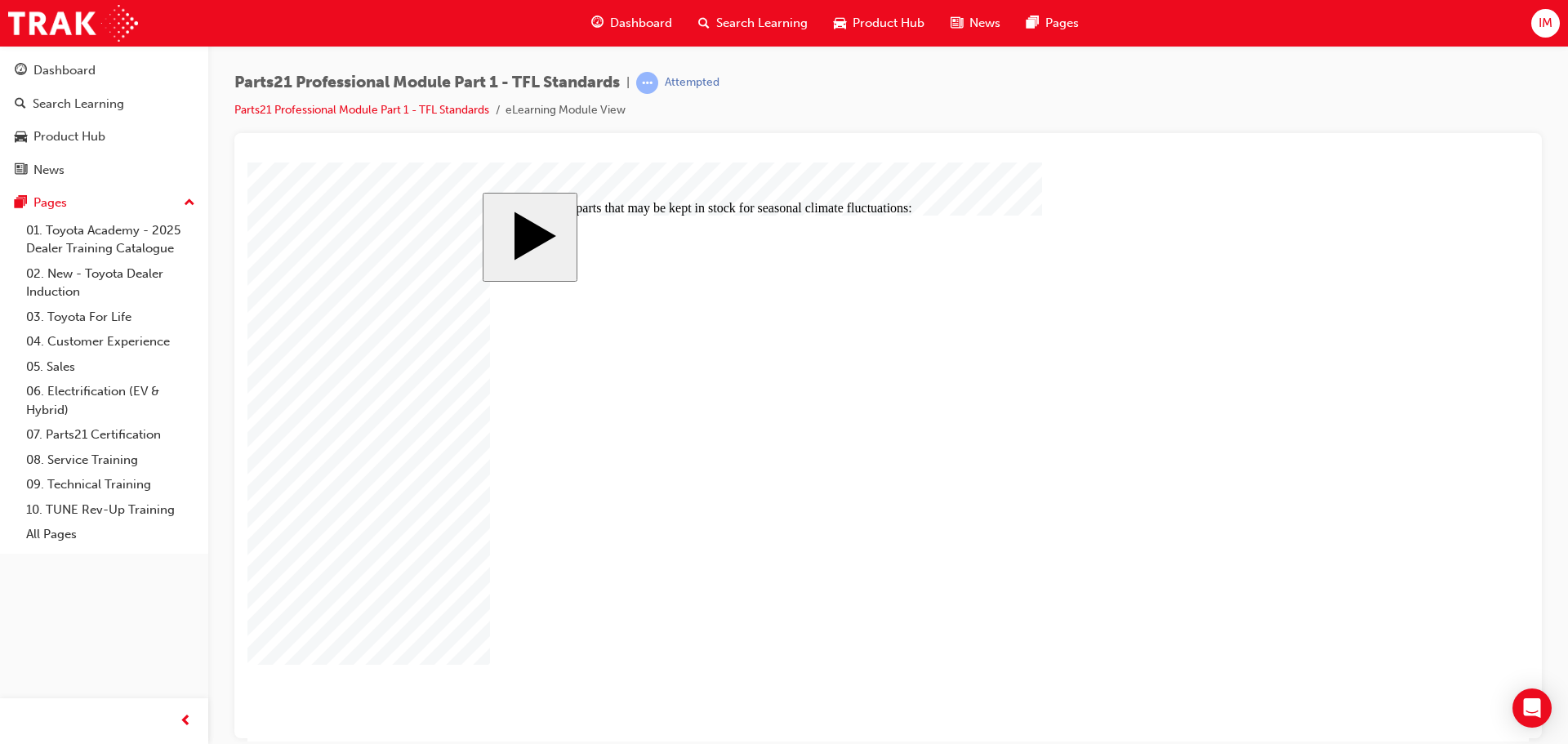
checkbox input "true"
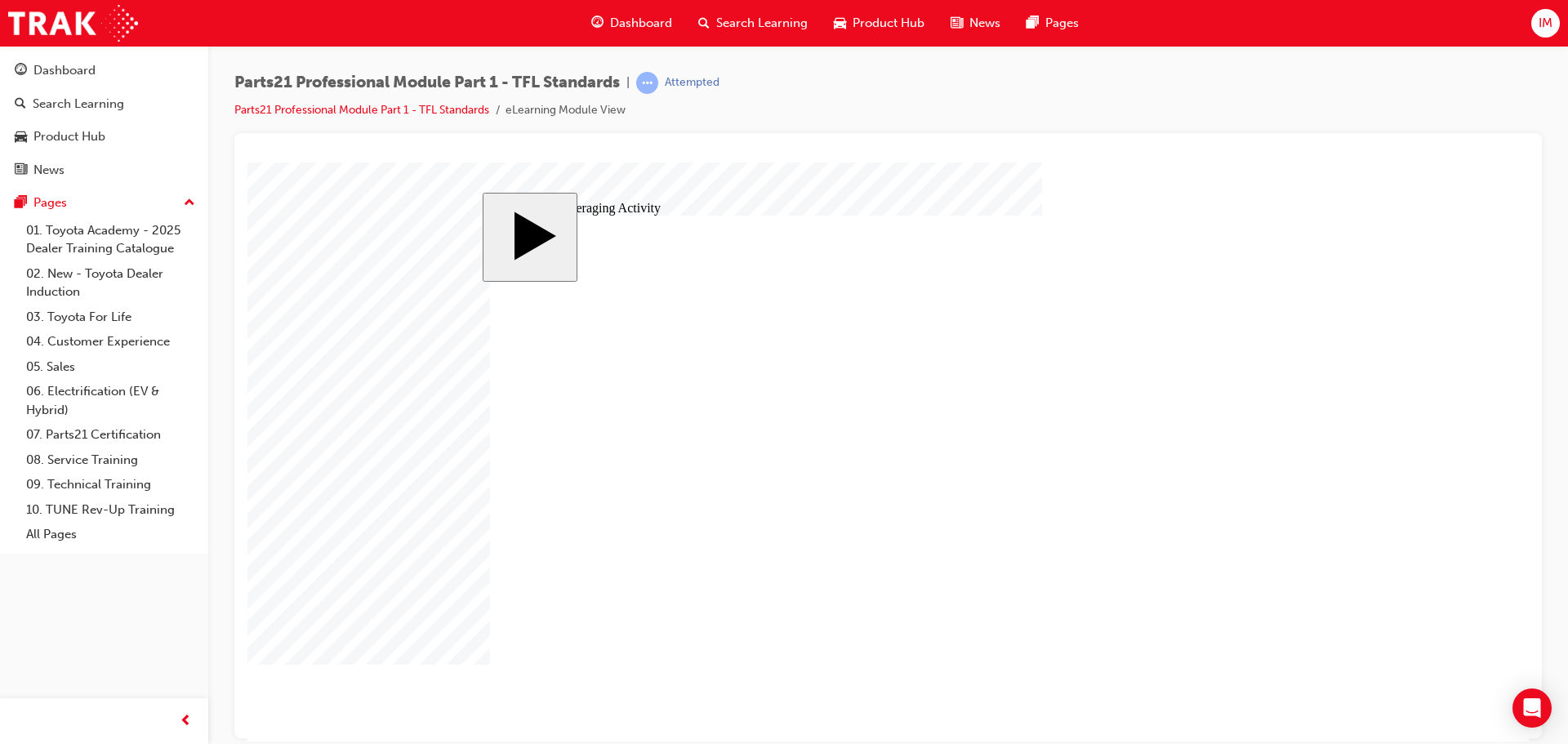
type input "3"
type input "30"
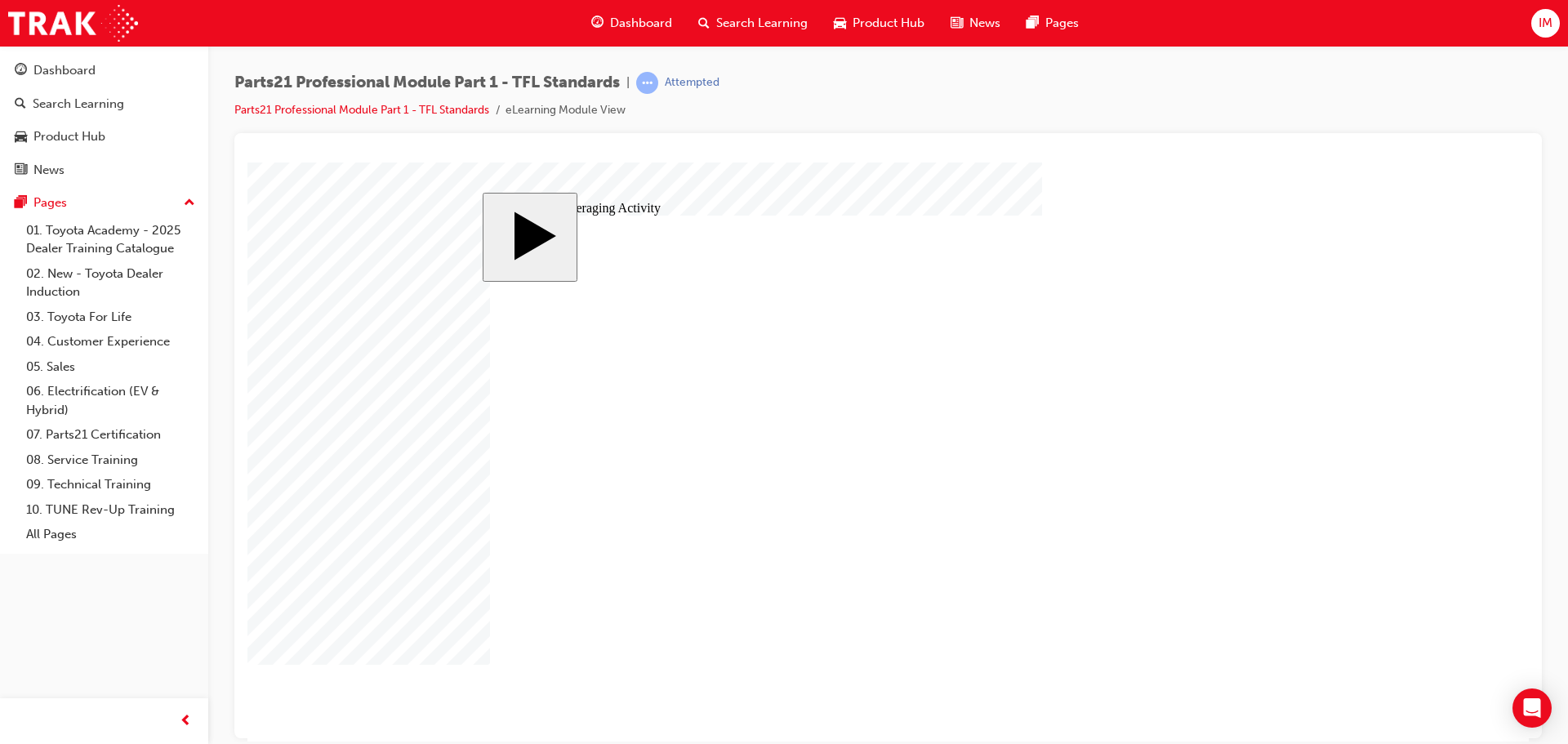
type input "30"
type input "3"
type input "30"
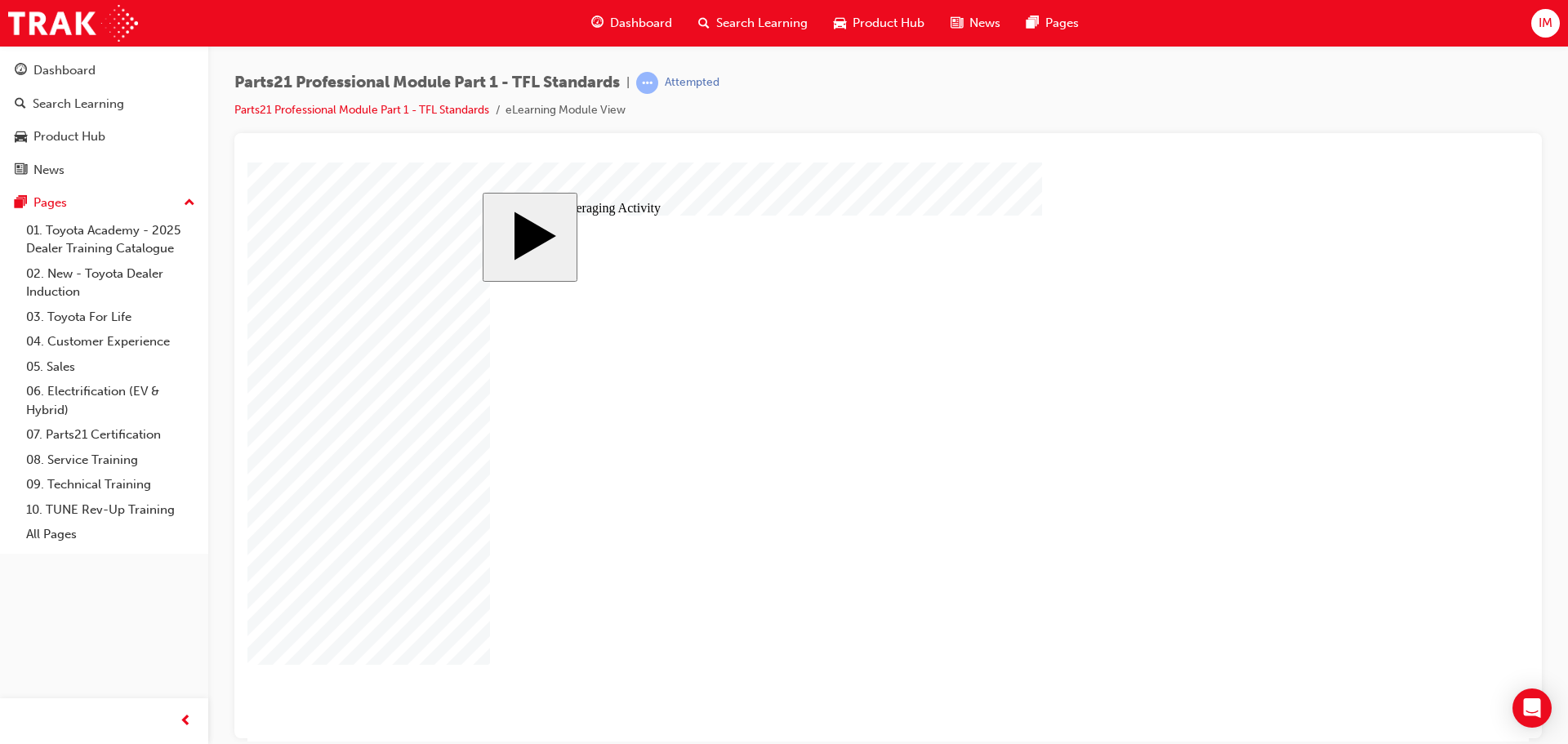
type input "30"
type input "6"
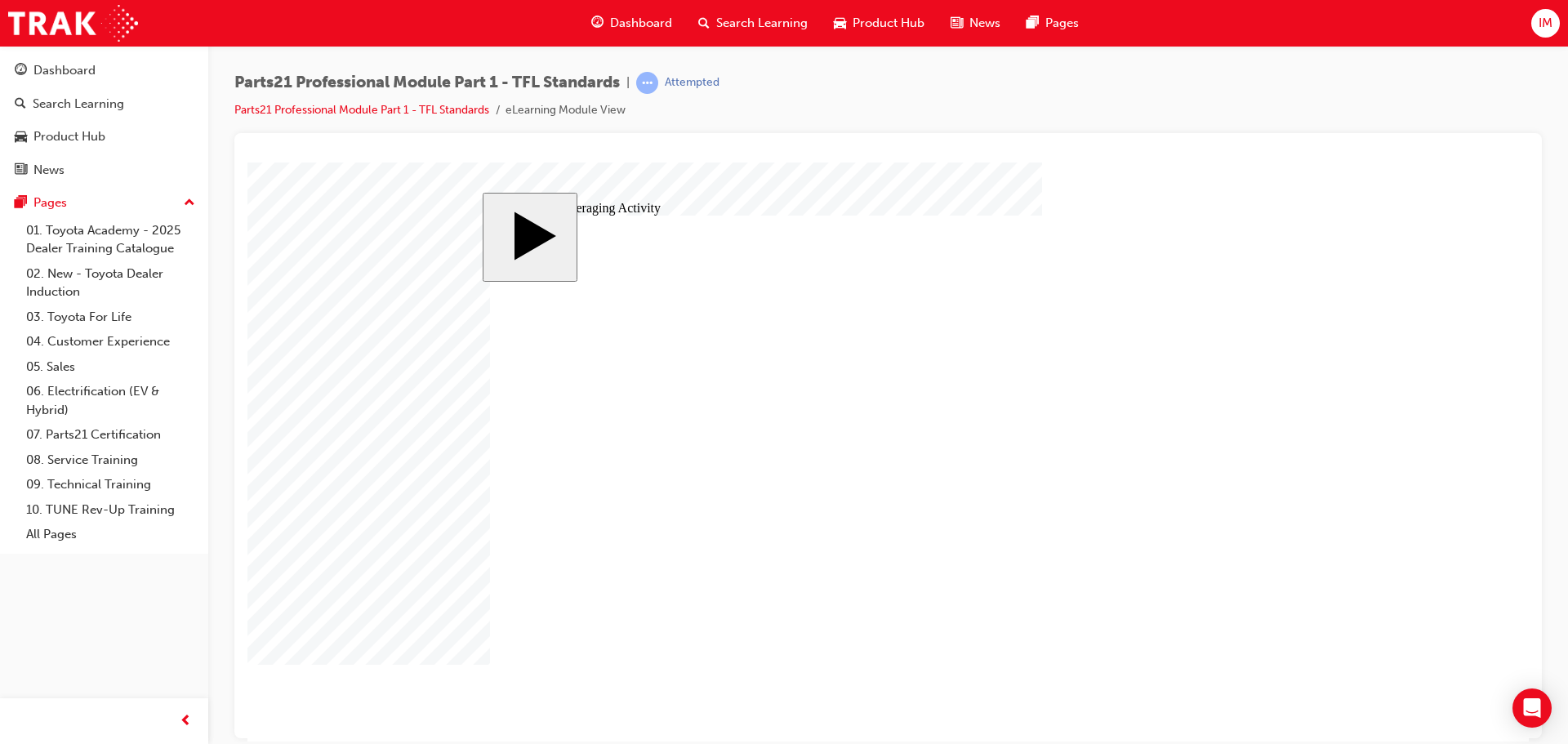
type input "6"
type input "30"
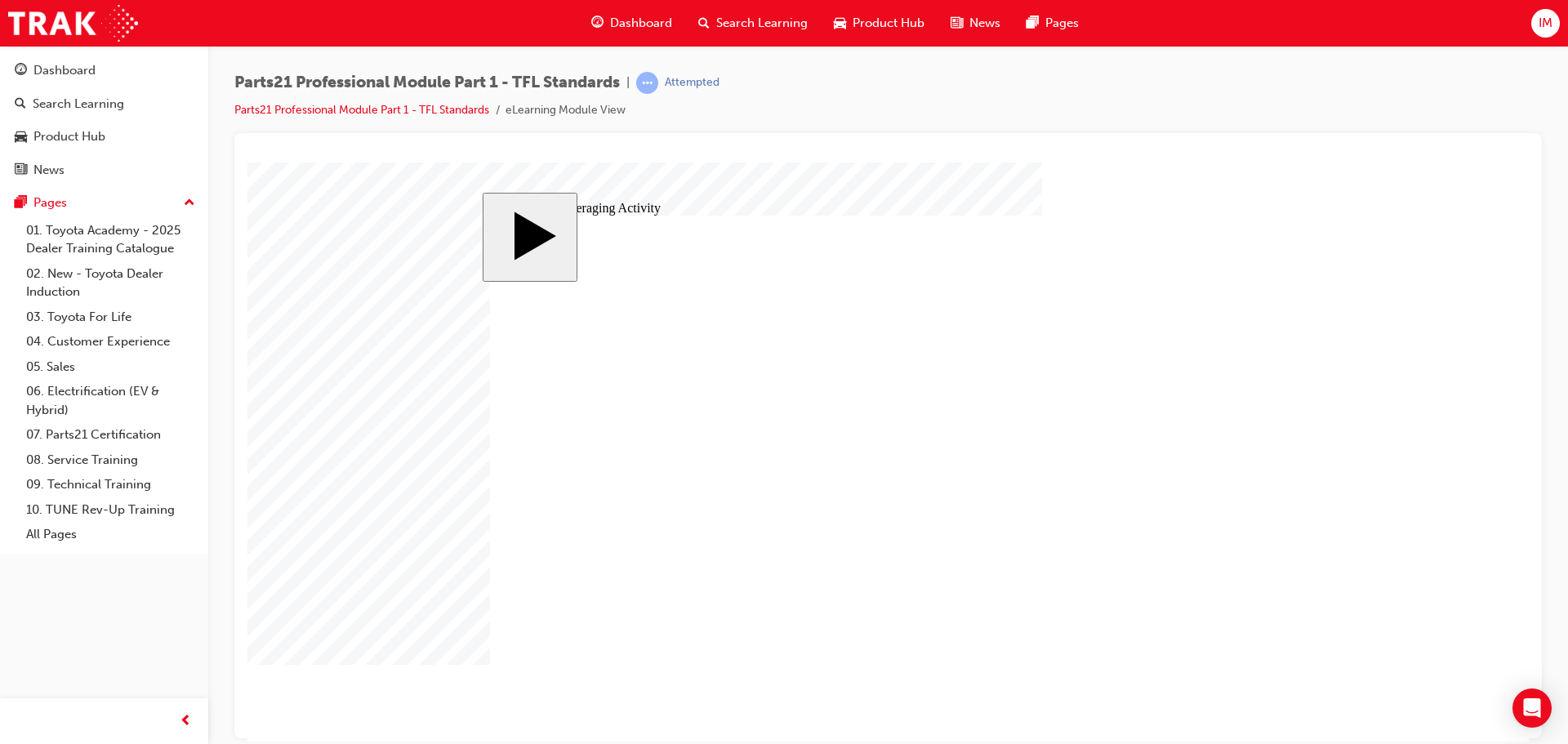
type input "6"
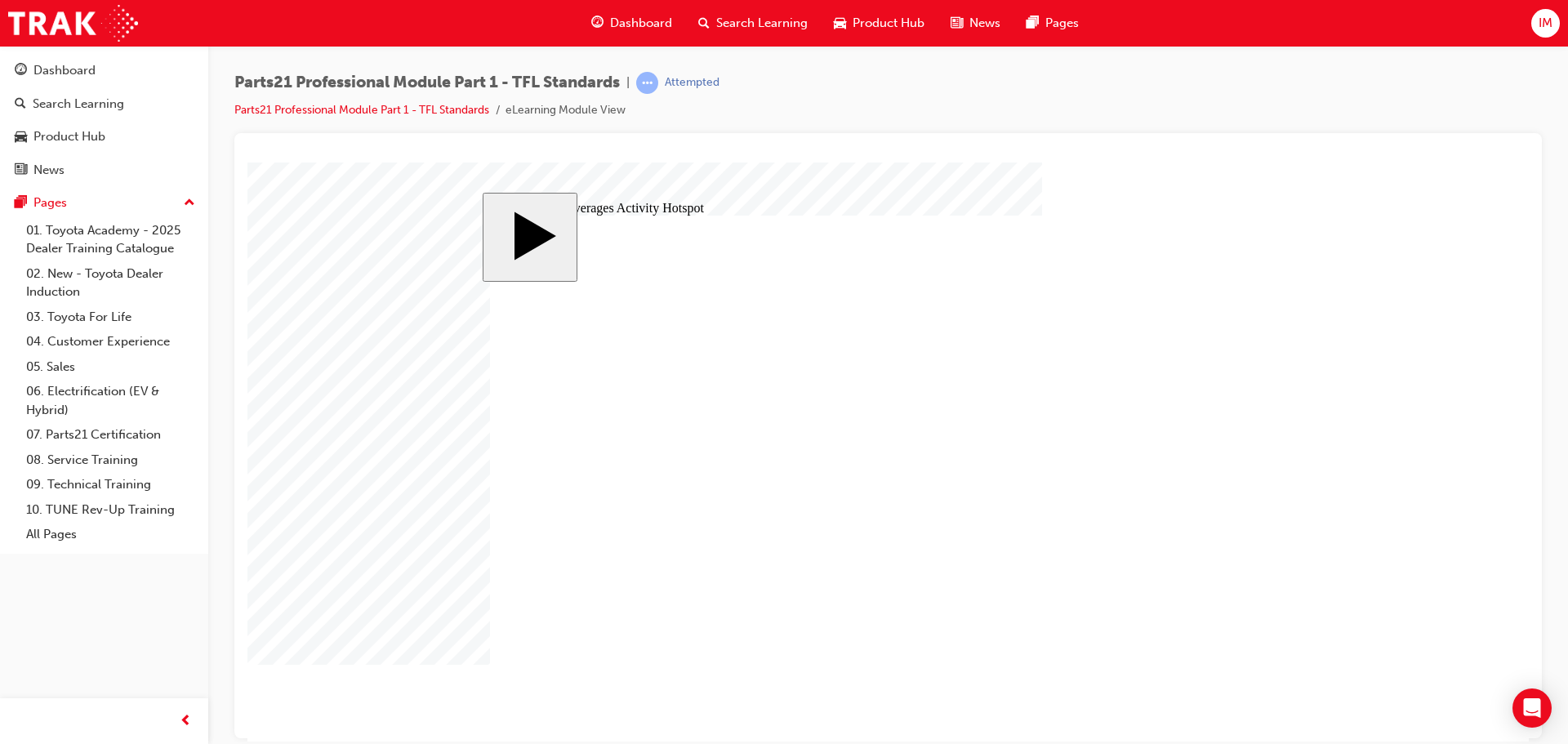
drag, startPoint x: 873, startPoint y: 511, endPoint x: 786, endPoint y: 512, distance: 87.0
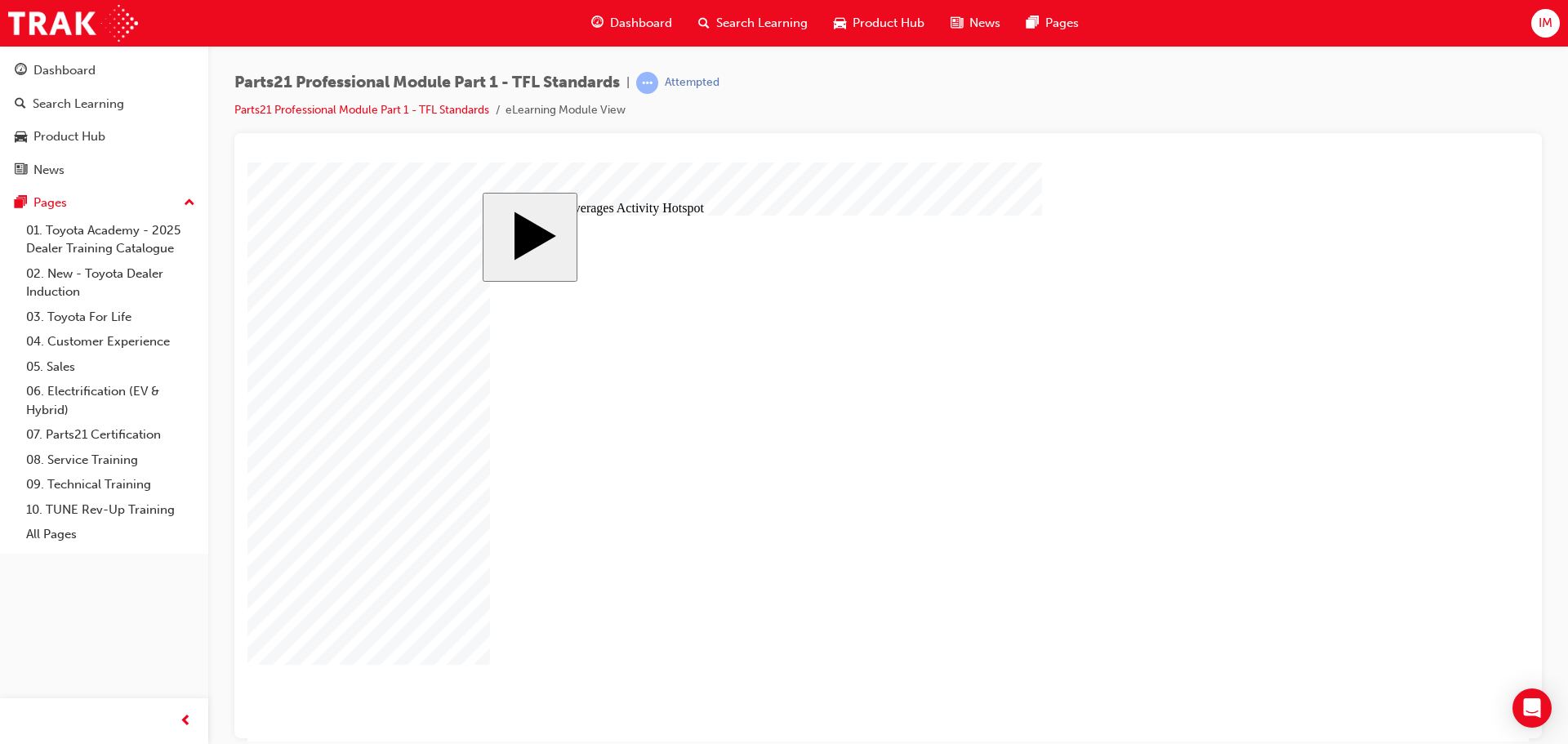
drag, startPoint x: 1143, startPoint y: 445, endPoint x: 1148, endPoint y: 472, distance: 27.5
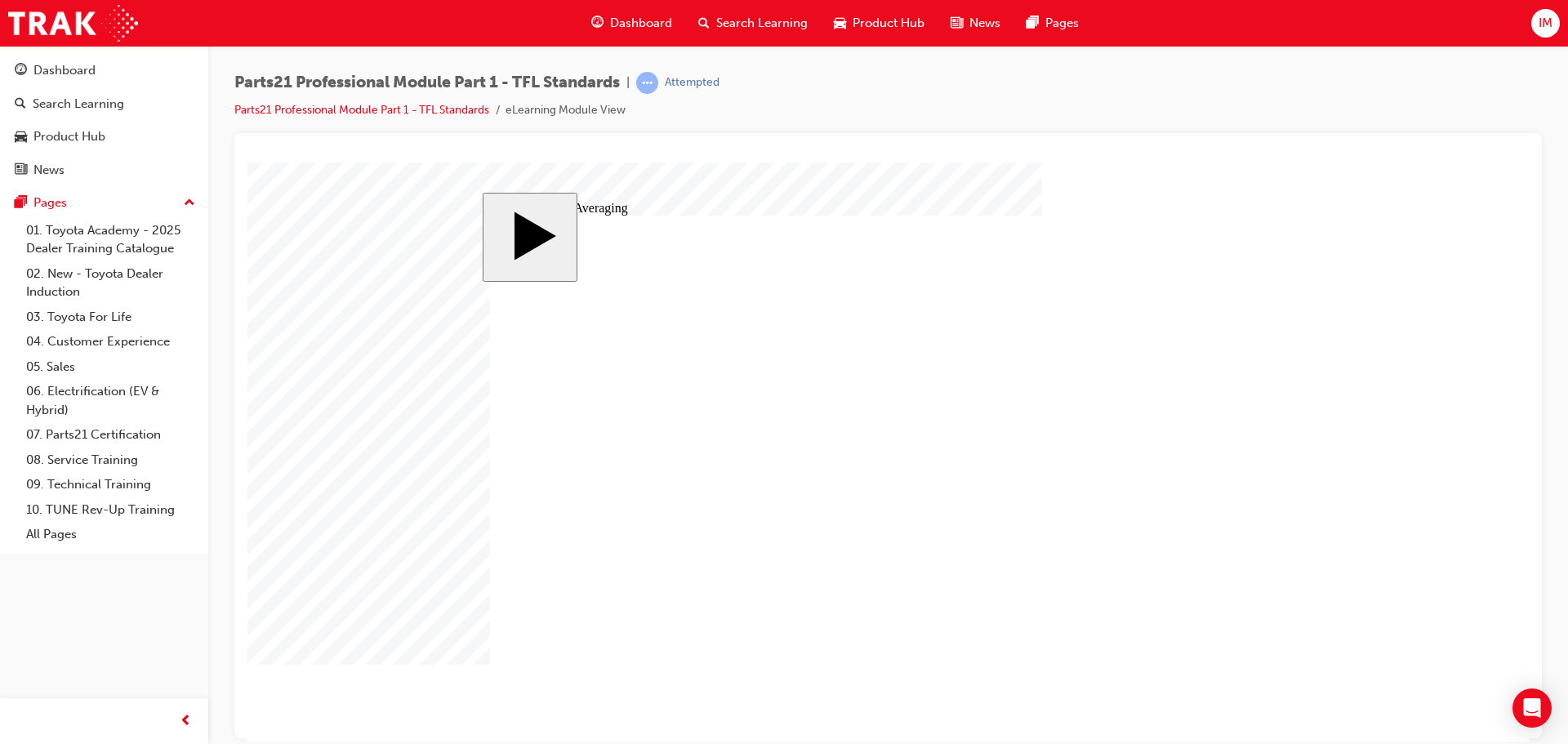
drag, startPoint x: 629, startPoint y: 521, endPoint x: 686, endPoint y: 504, distance: 59.5
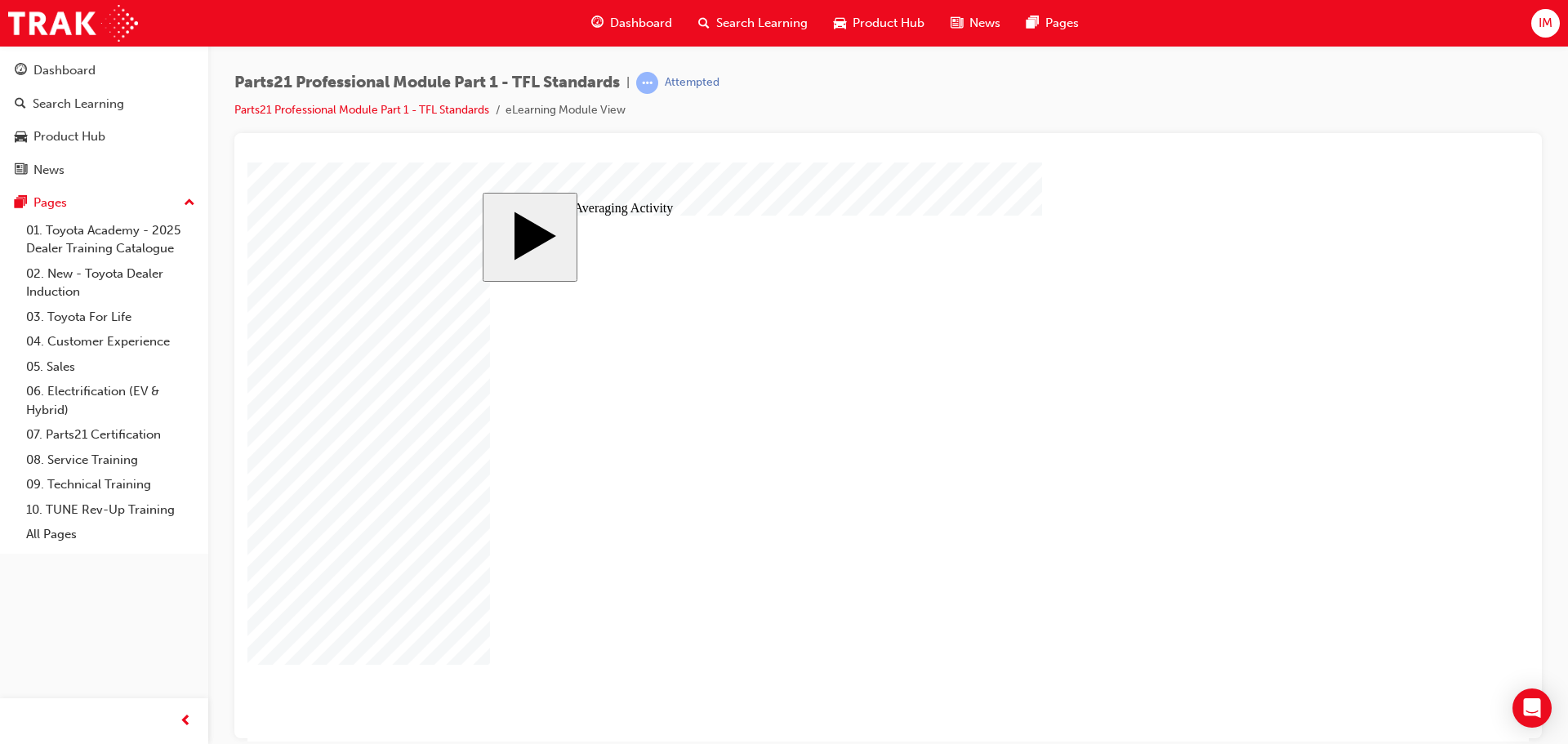
drag, startPoint x: 702, startPoint y: 515, endPoint x: 775, endPoint y: 505, distance: 73.7
drag, startPoint x: 1155, startPoint y: 382, endPoint x: 710, endPoint y: 512, distance: 463.6
drag, startPoint x: 1156, startPoint y: 409, endPoint x: 1156, endPoint y: 431, distance: 22.0
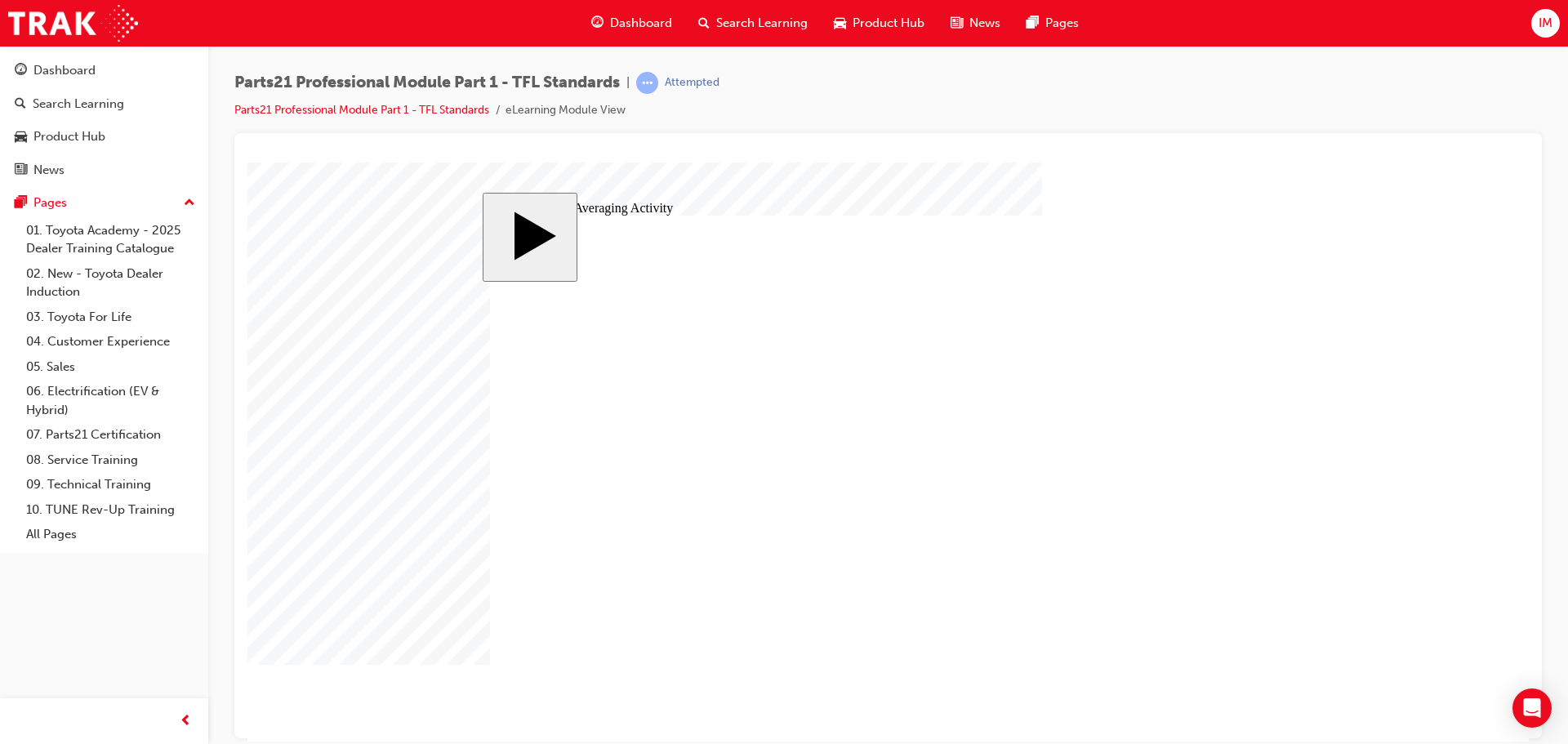
drag, startPoint x: 1191, startPoint y: 420, endPoint x: 1112, endPoint y: 463, distance: 89.9
drag, startPoint x: 1170, startPoint y: 419, endPoint x: 958, endPoint y: 512, distance: 231.5
drag, startPoint x: 1166, startPoint y: 475, endPoint x: 1185, endPoint y: 497, distance: 29.1
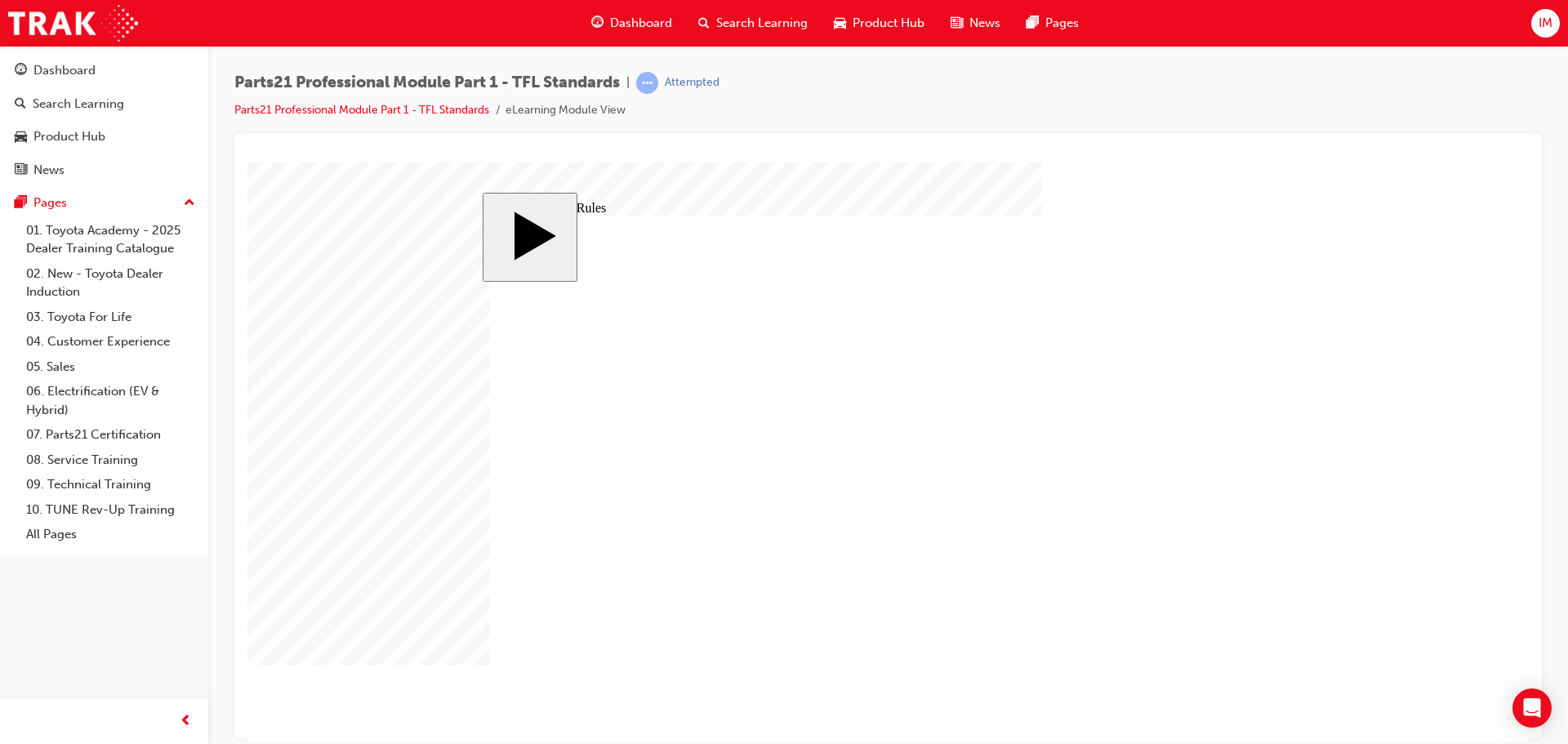
type input "1"
type input "10"
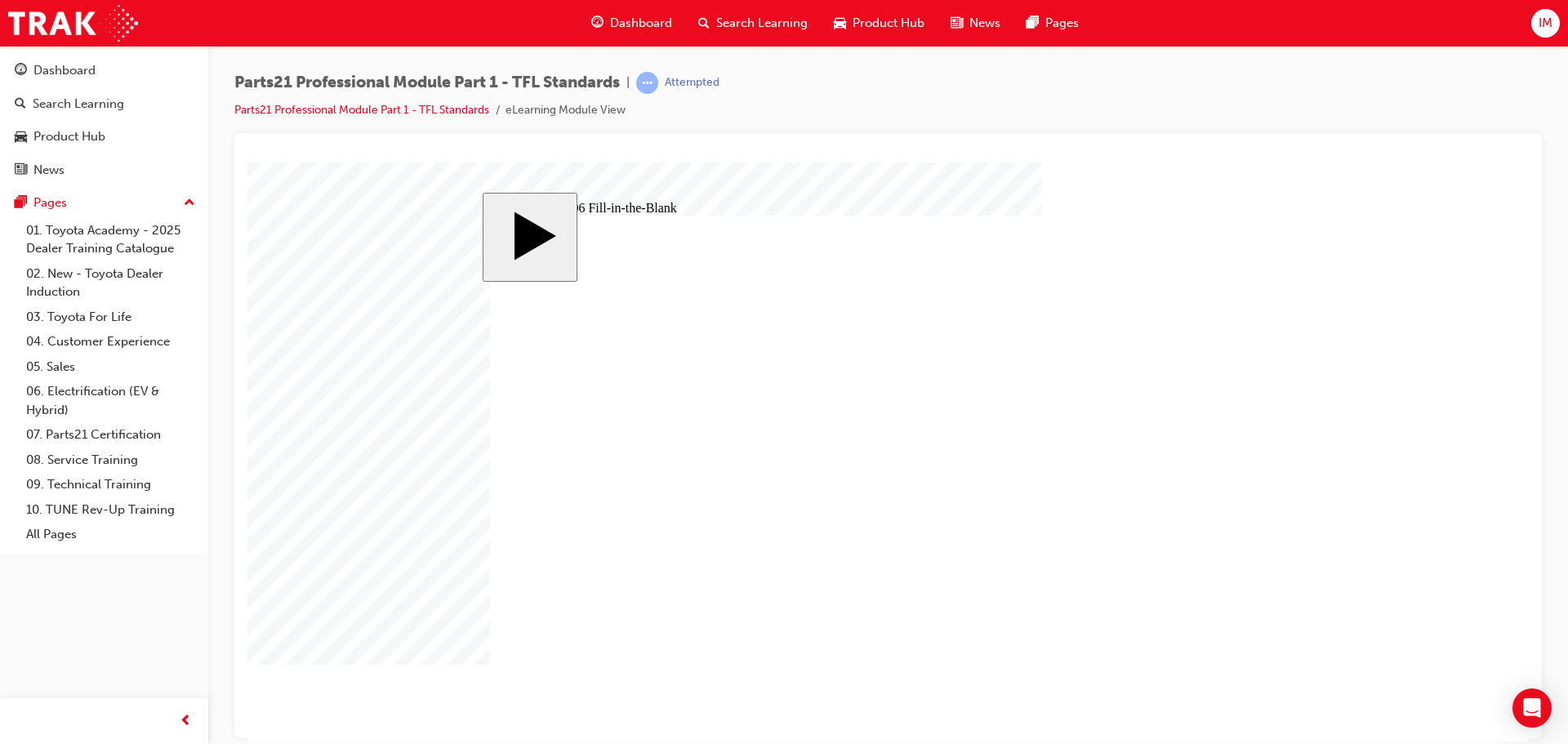
type input "10"
type input "100"
type input "100%"
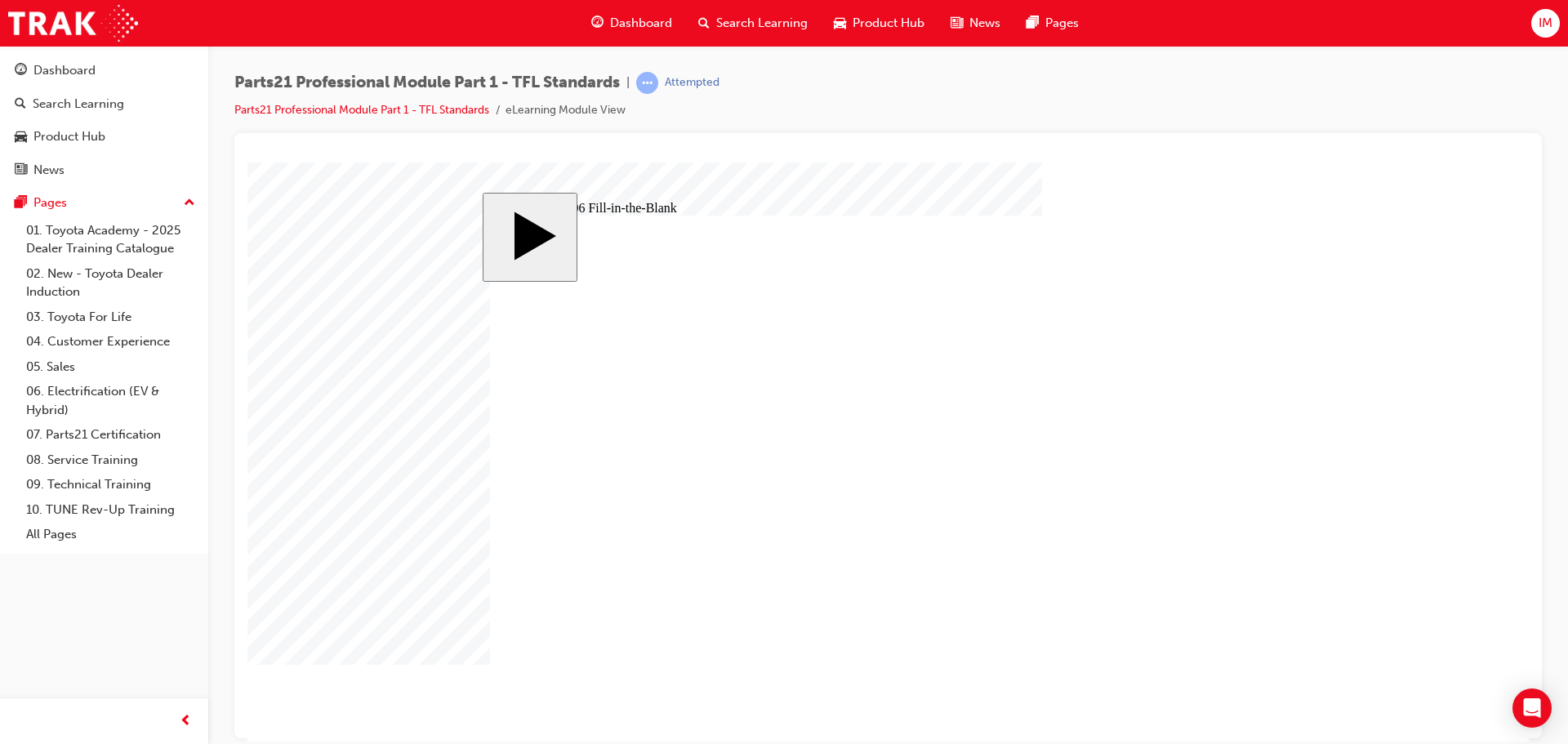
scroll to position [0, 5]
type input "100"
type input "10"
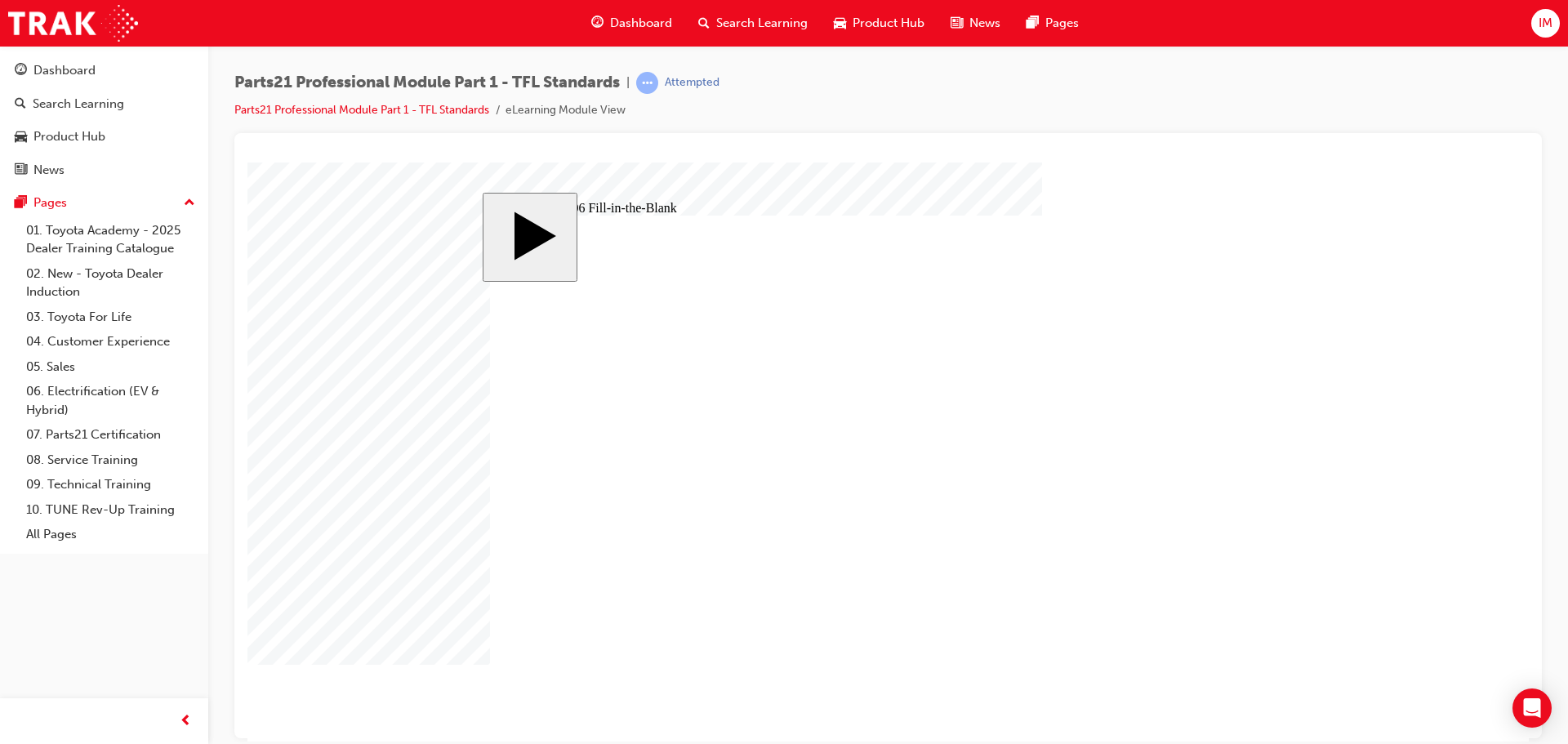
type input "10"
type input "1"
type input "8"
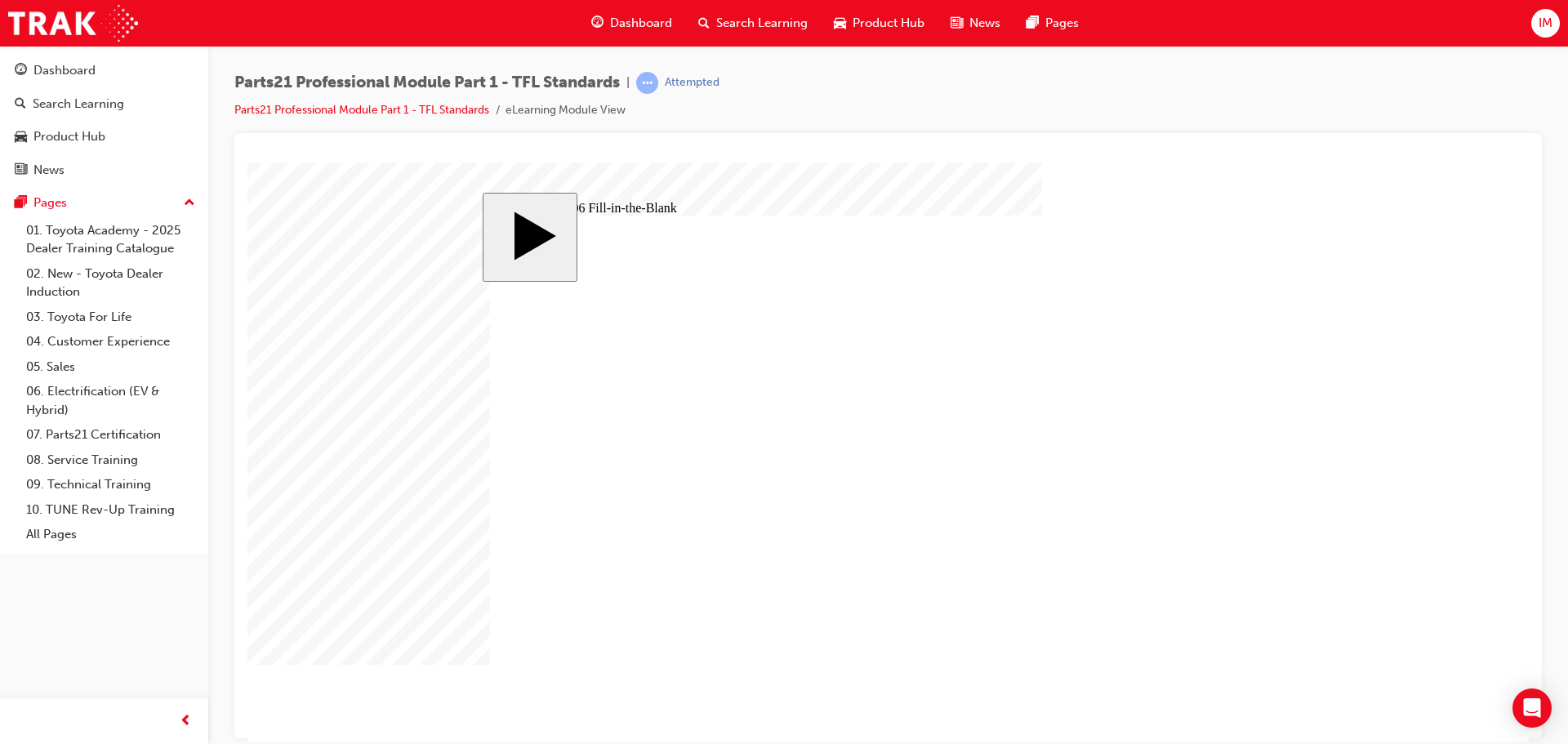
type input "8"
type input "83"
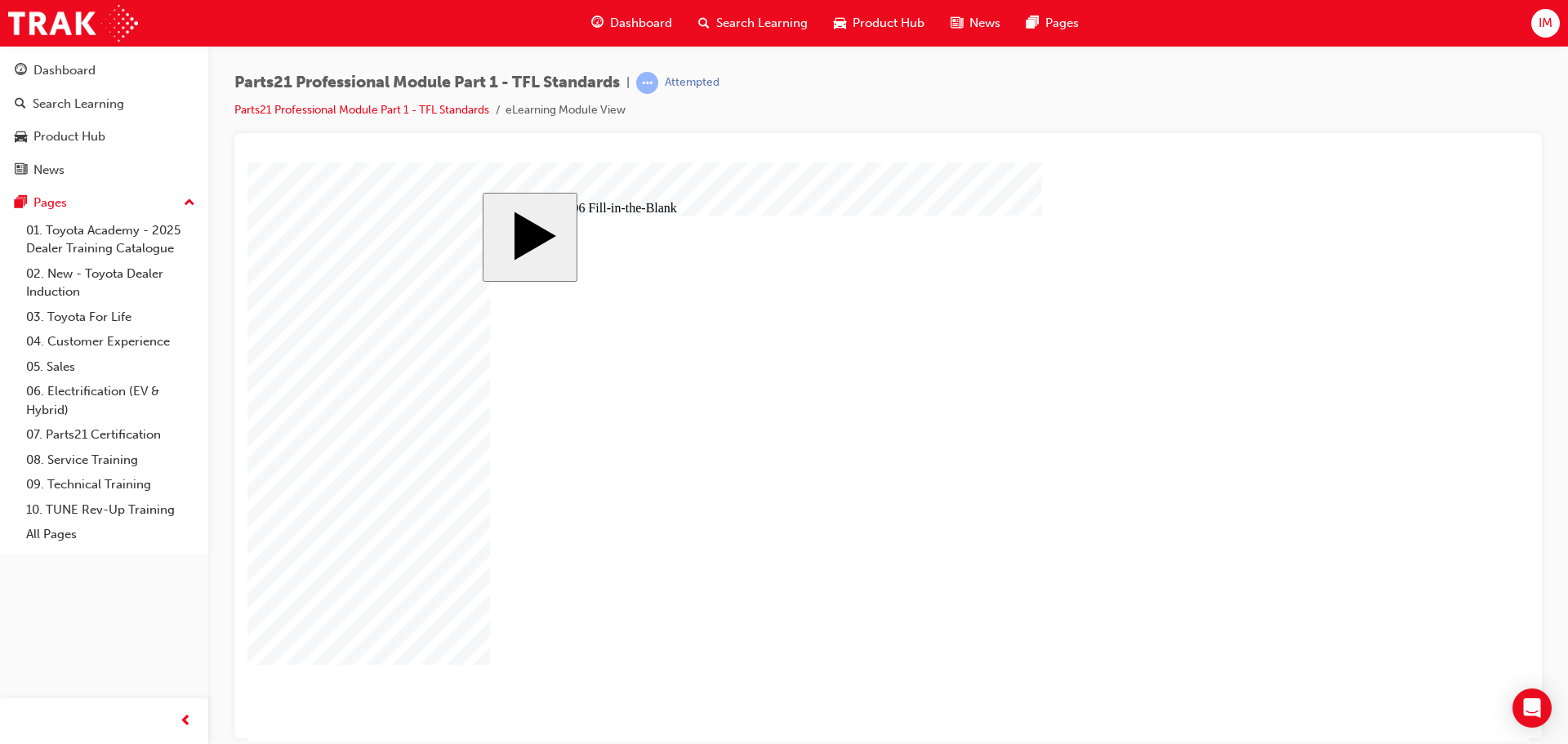
type input "8"
type input "83"
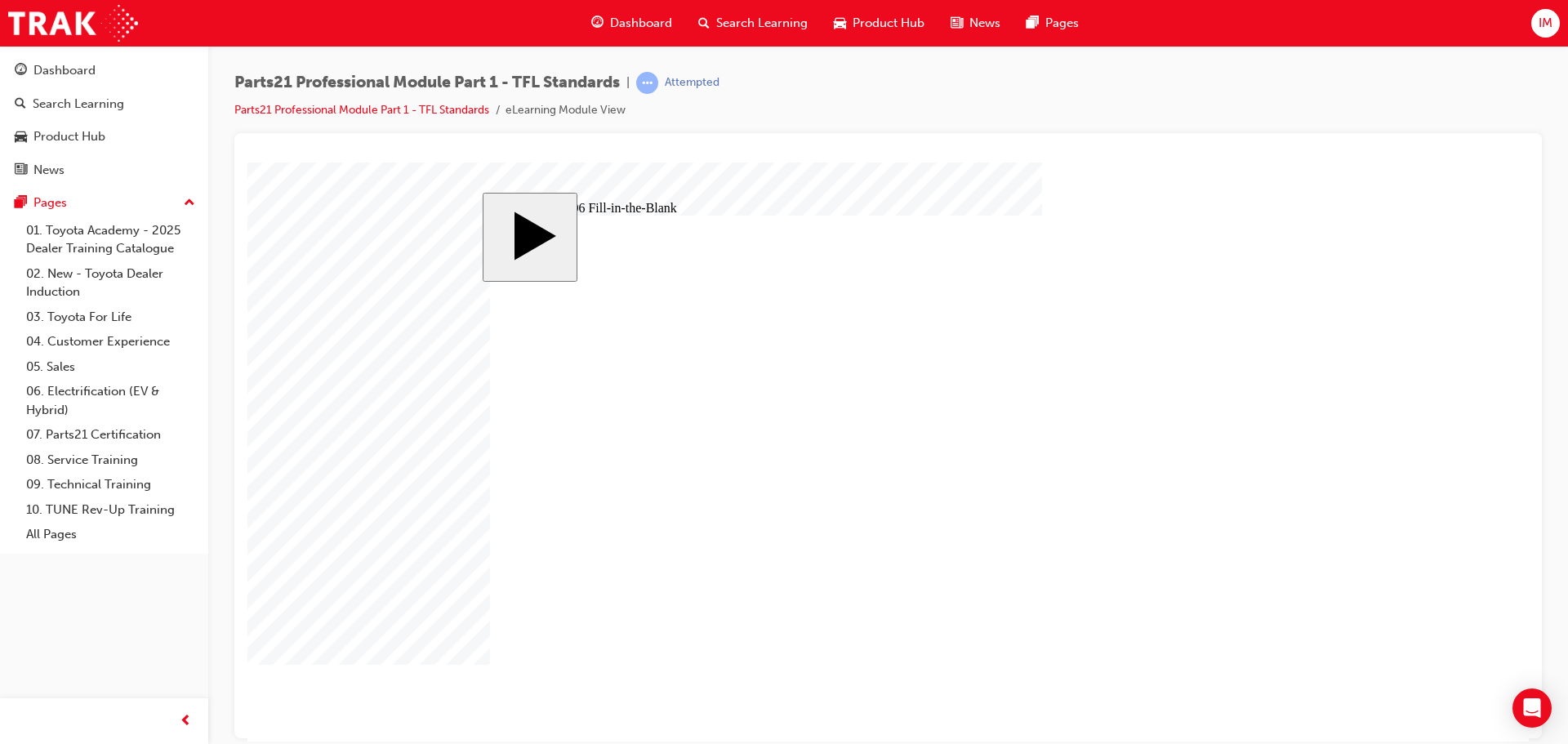
type input "6"
type input "65"
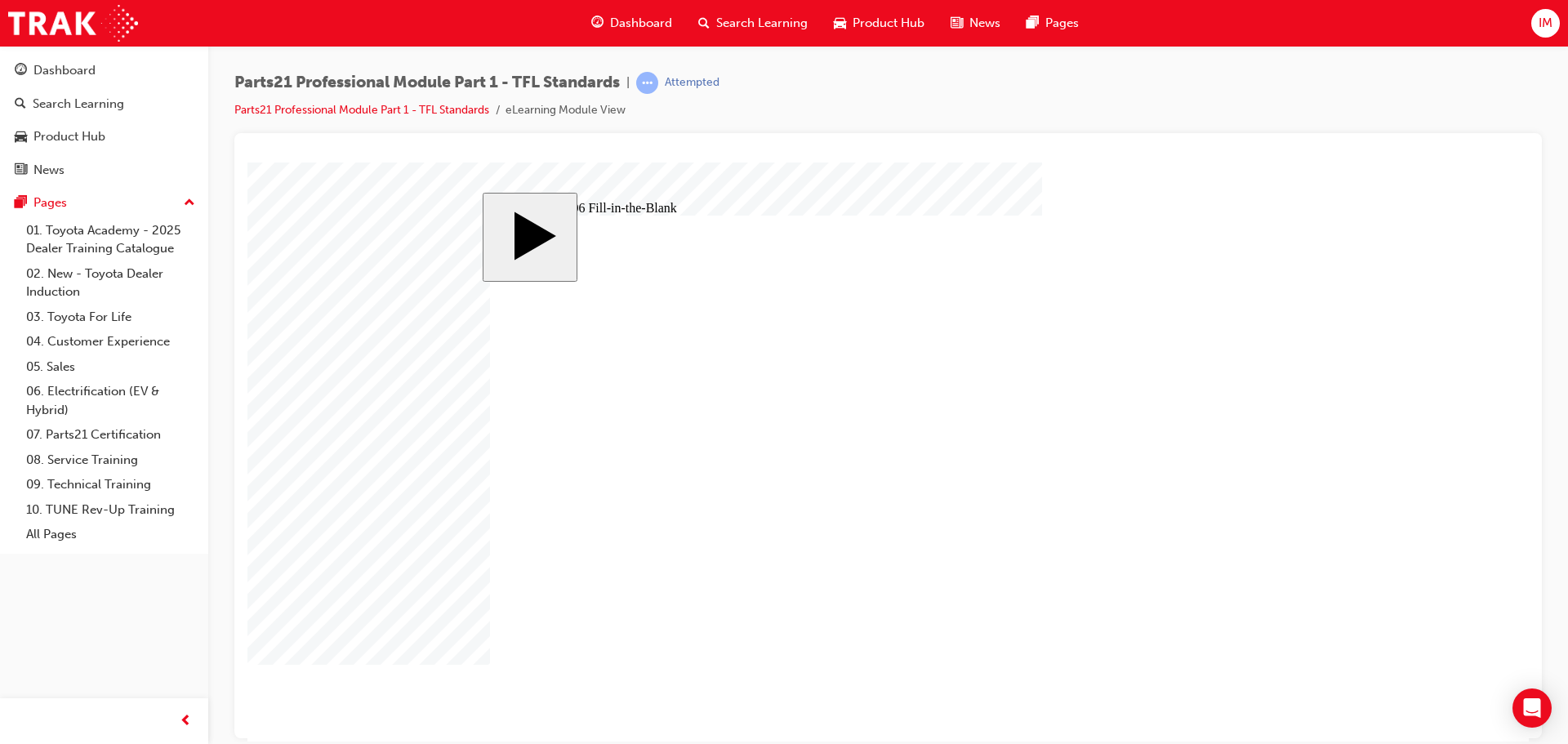
type input "6"
type input "1"
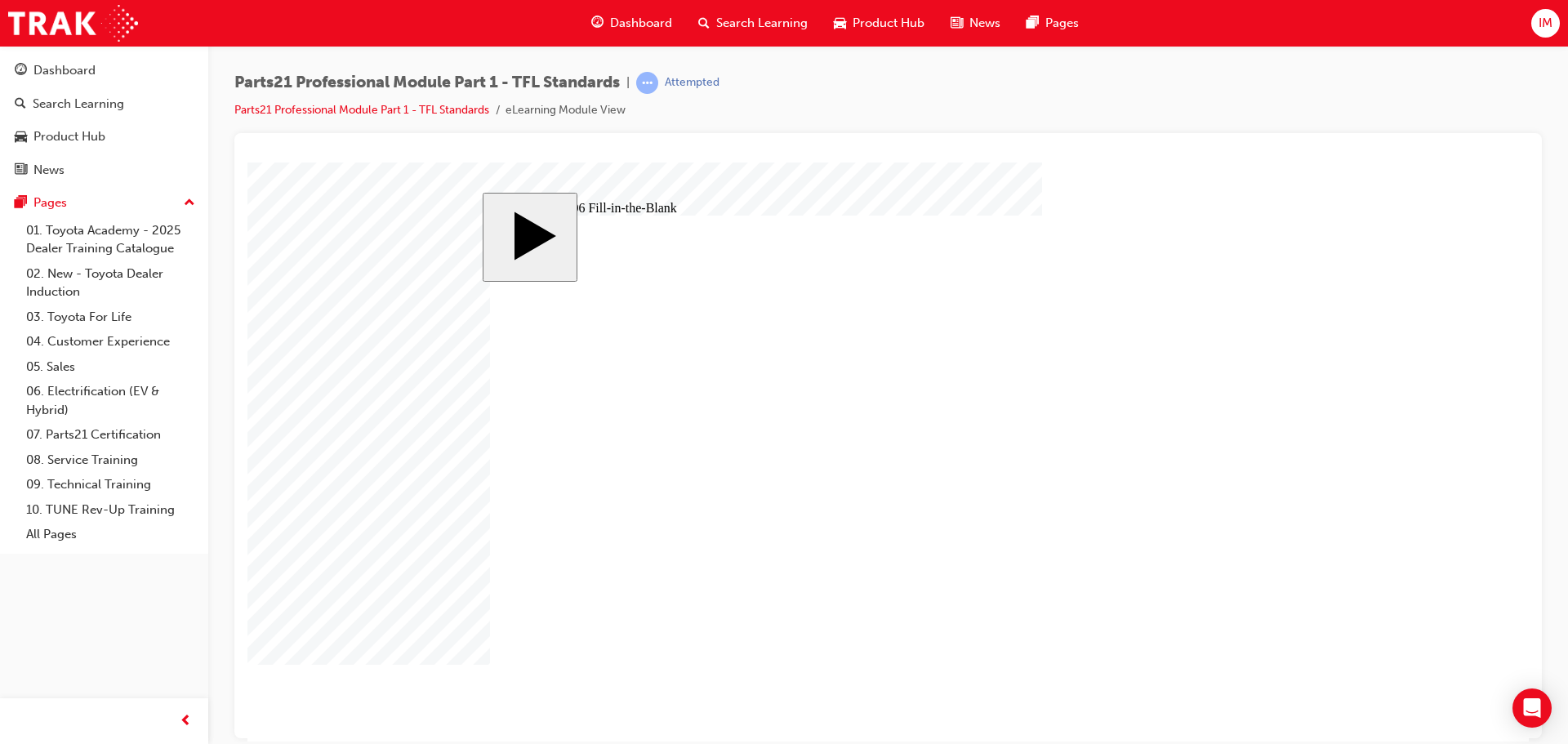
type input "1"
type input "13"
type input "13."
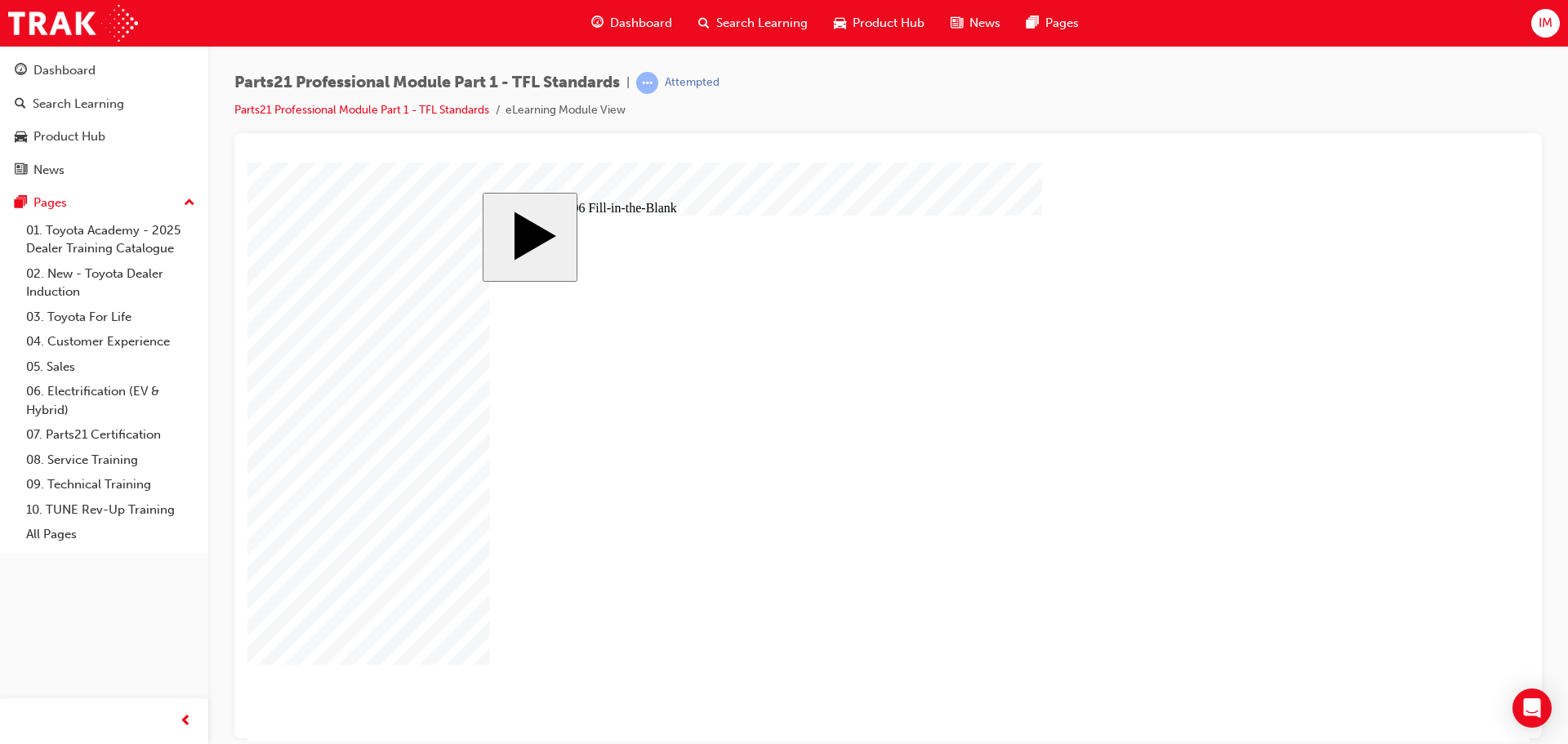
type input "13.8"
type input "13.83"
type input "13.8"
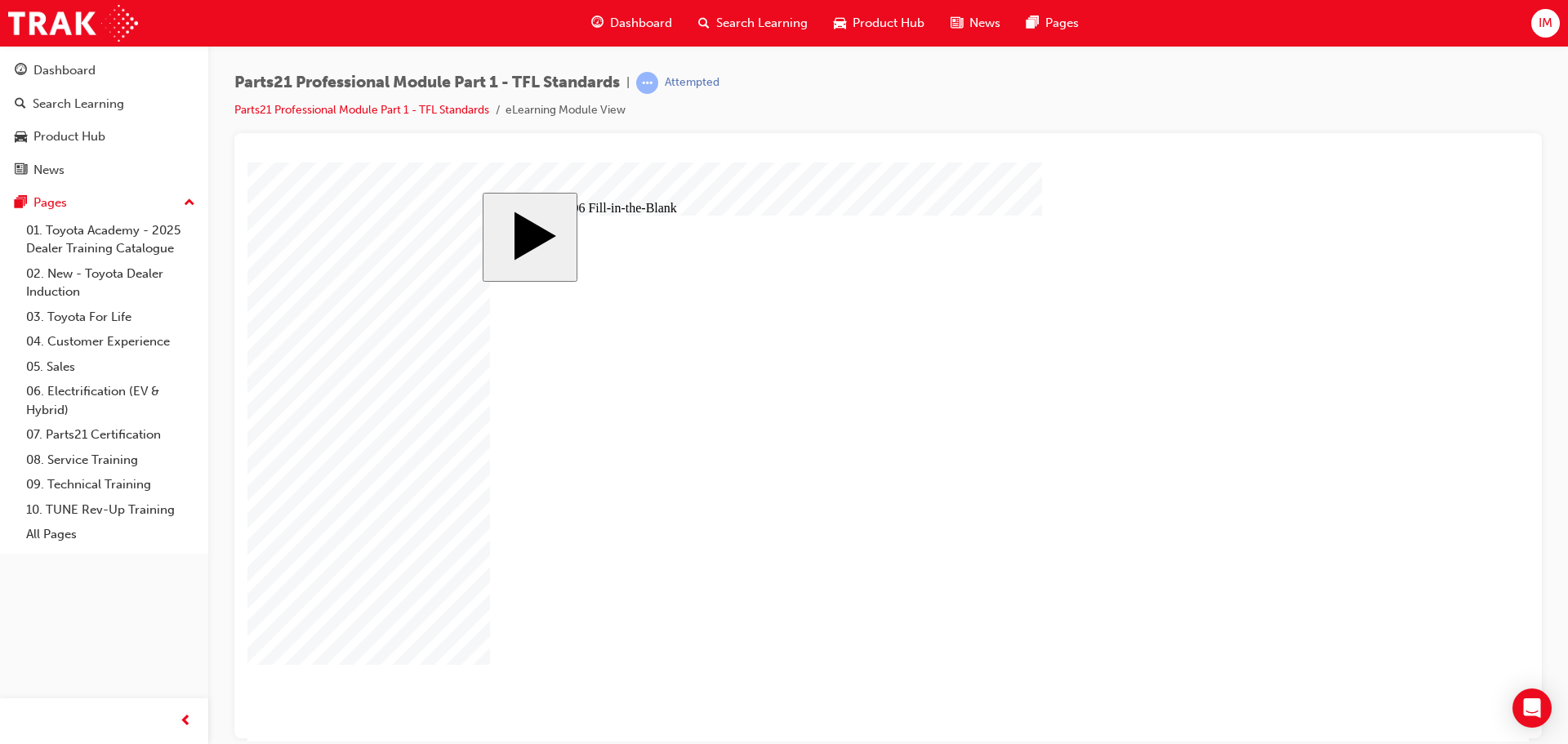
type input "13.8"
type input "13."
type input "13"
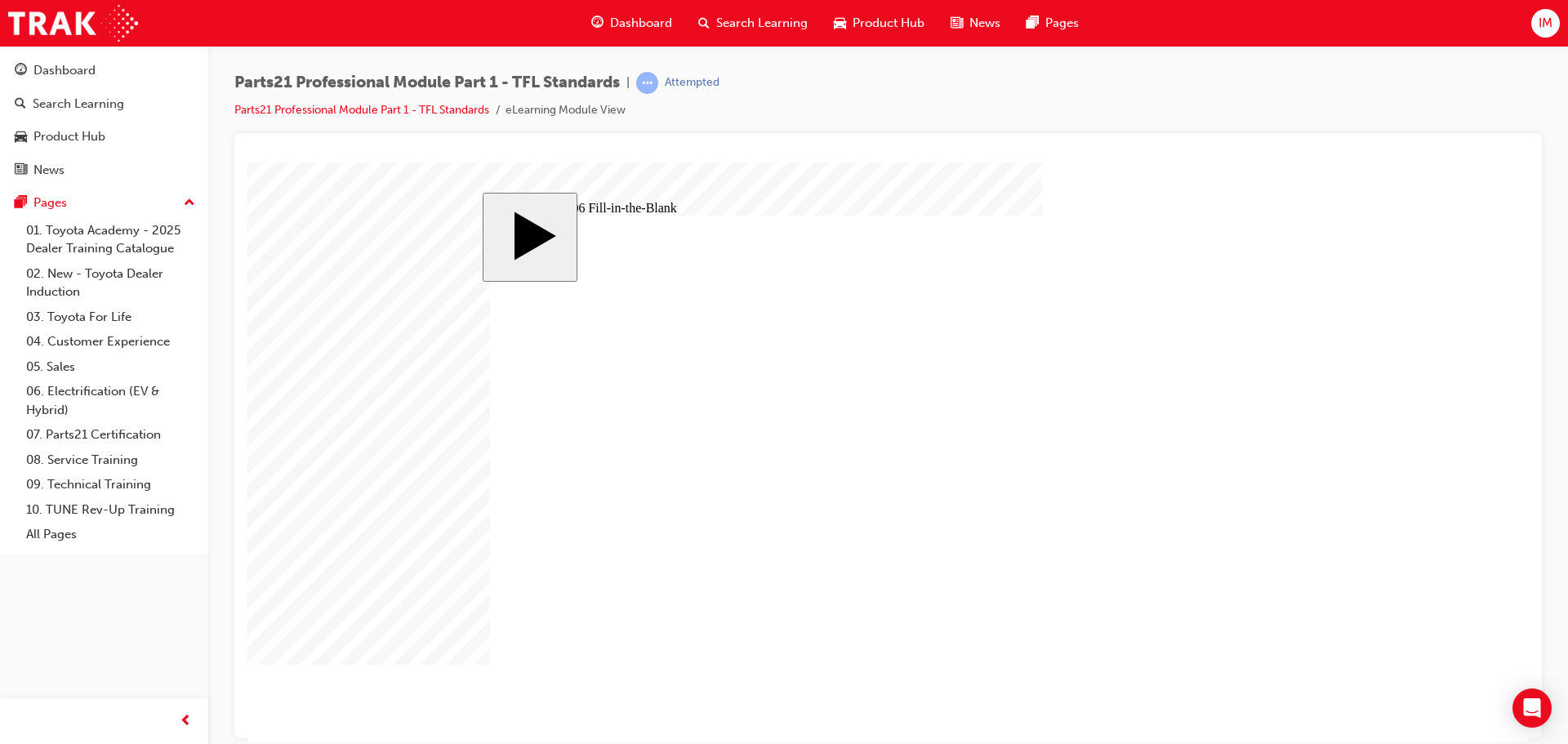
type input "1"
type input "14"
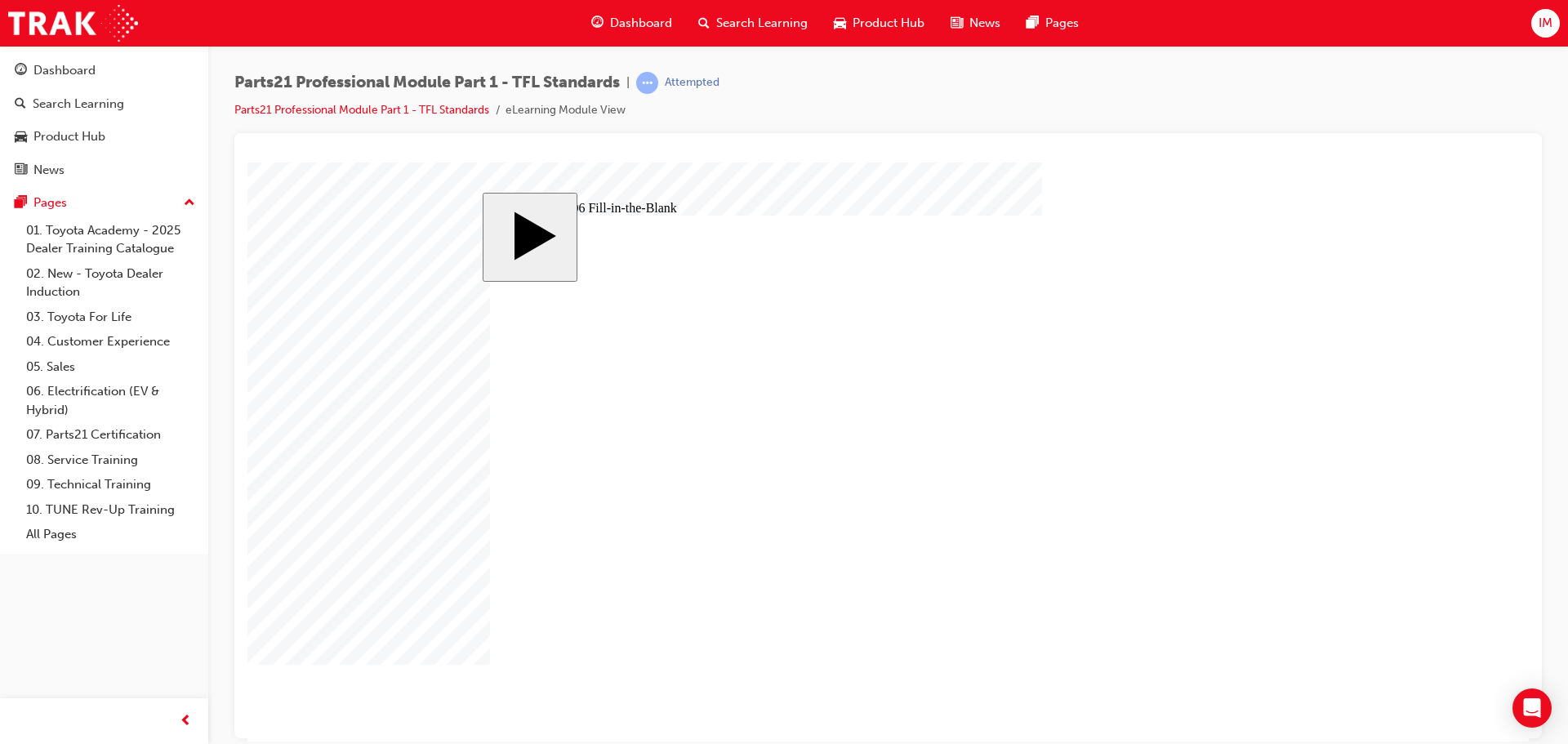
type input "1"
type input "1."
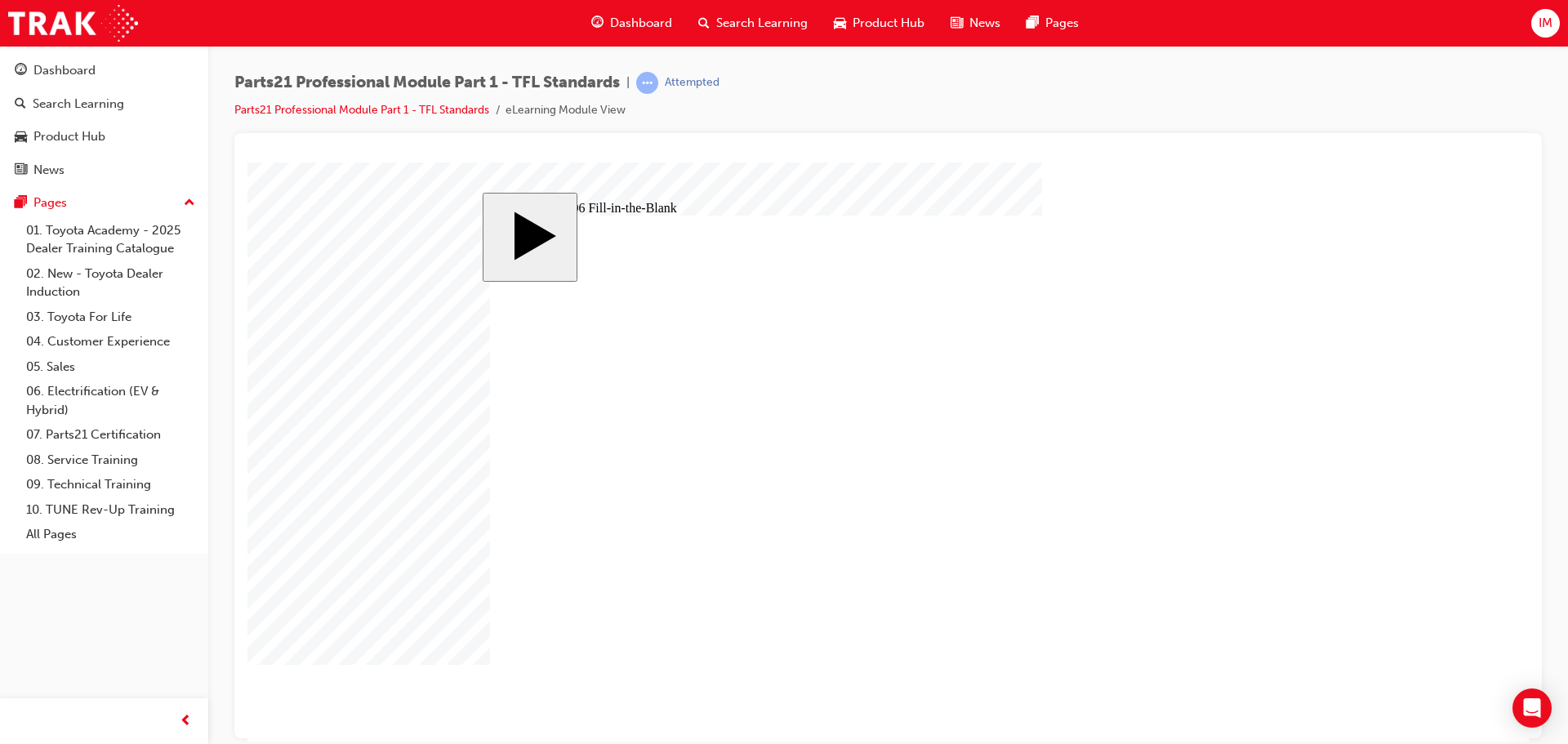
type input "1."
type input "1.8"
type input "1.836"
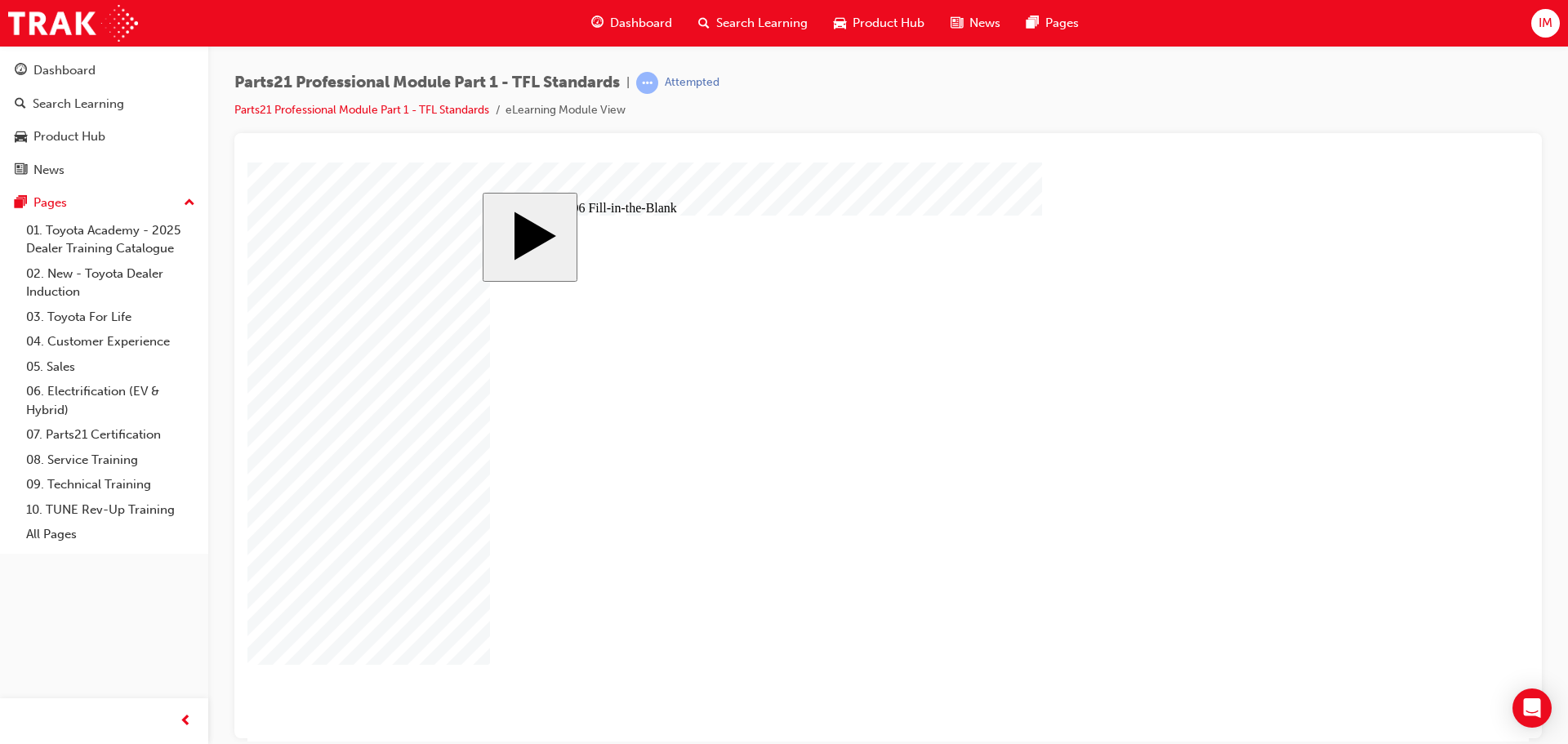
type input "1.83"
type input "1.8"
type input "1.84"
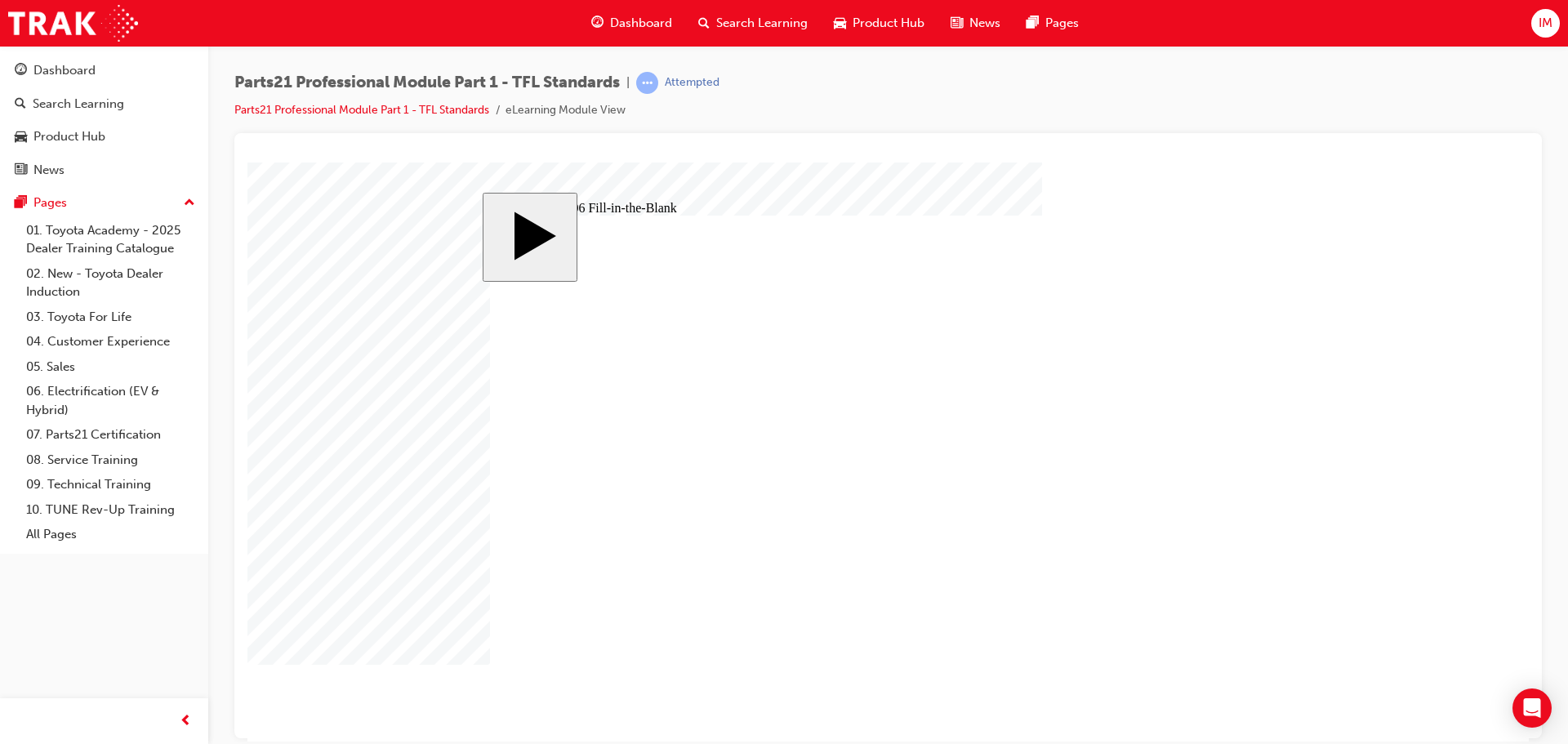
type input "1.84"
type input "13.84"
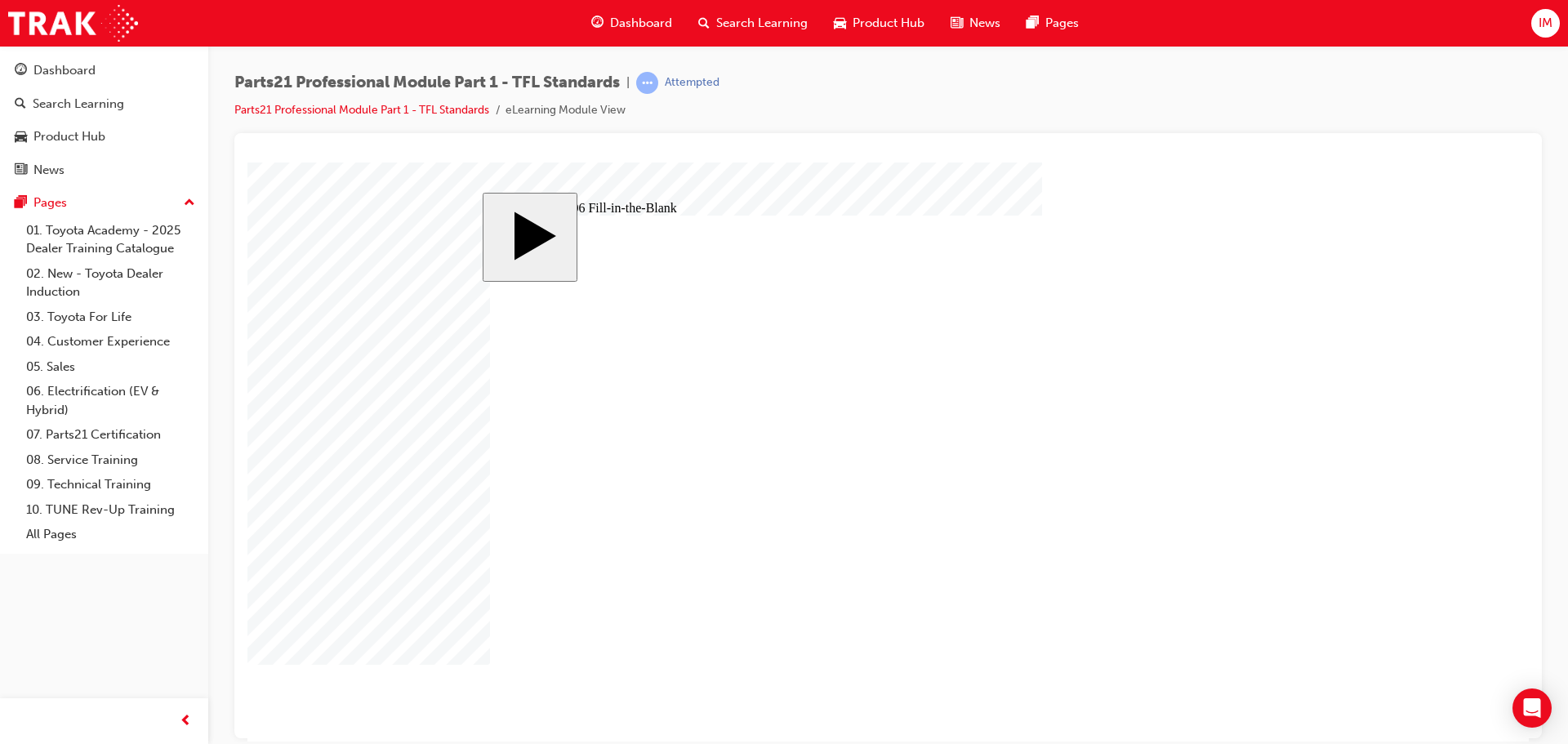
type input "13.84"
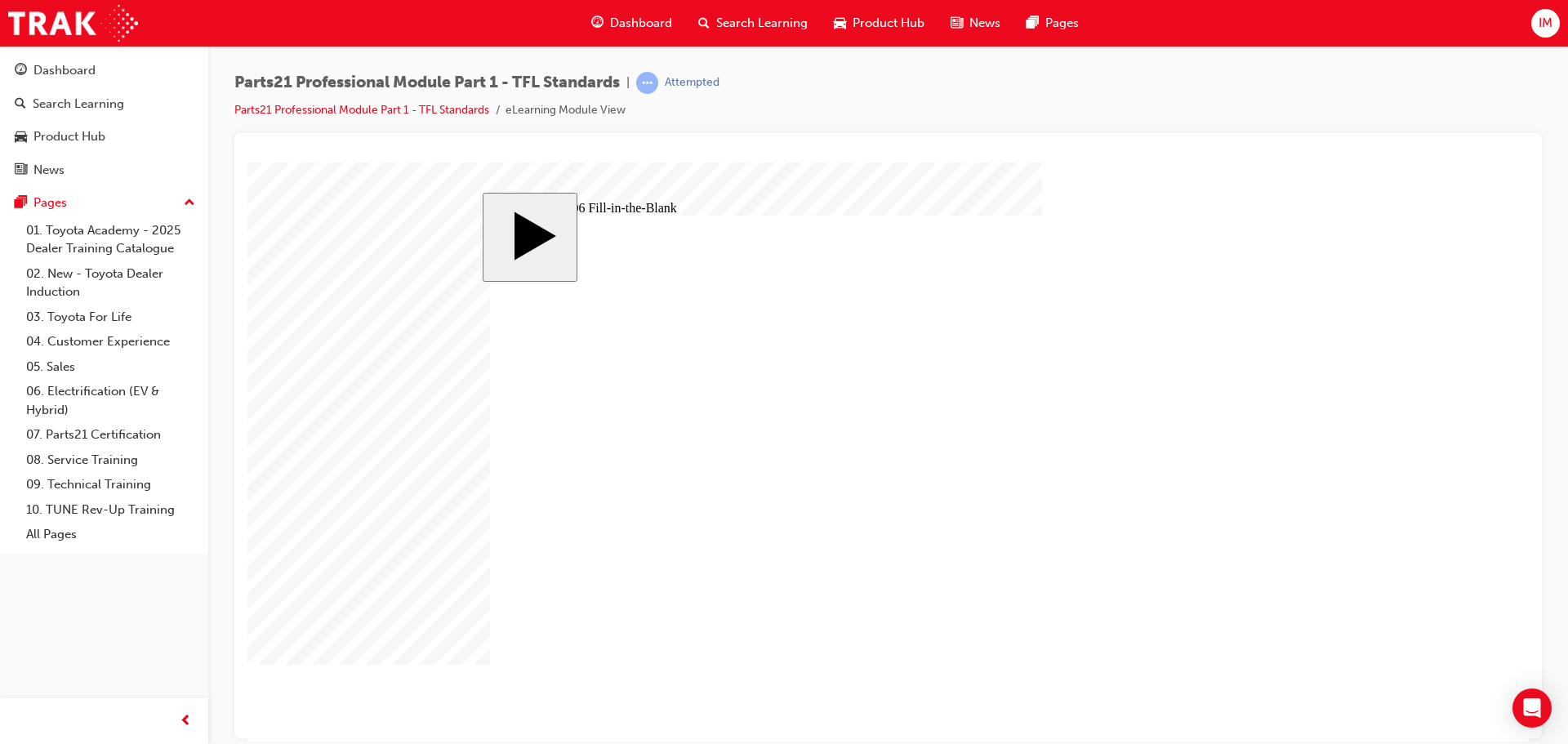
drag, startPoint x: 952, startPoint y: 536, endPoint x: 945, endPoint y: 540, distance: 8.1
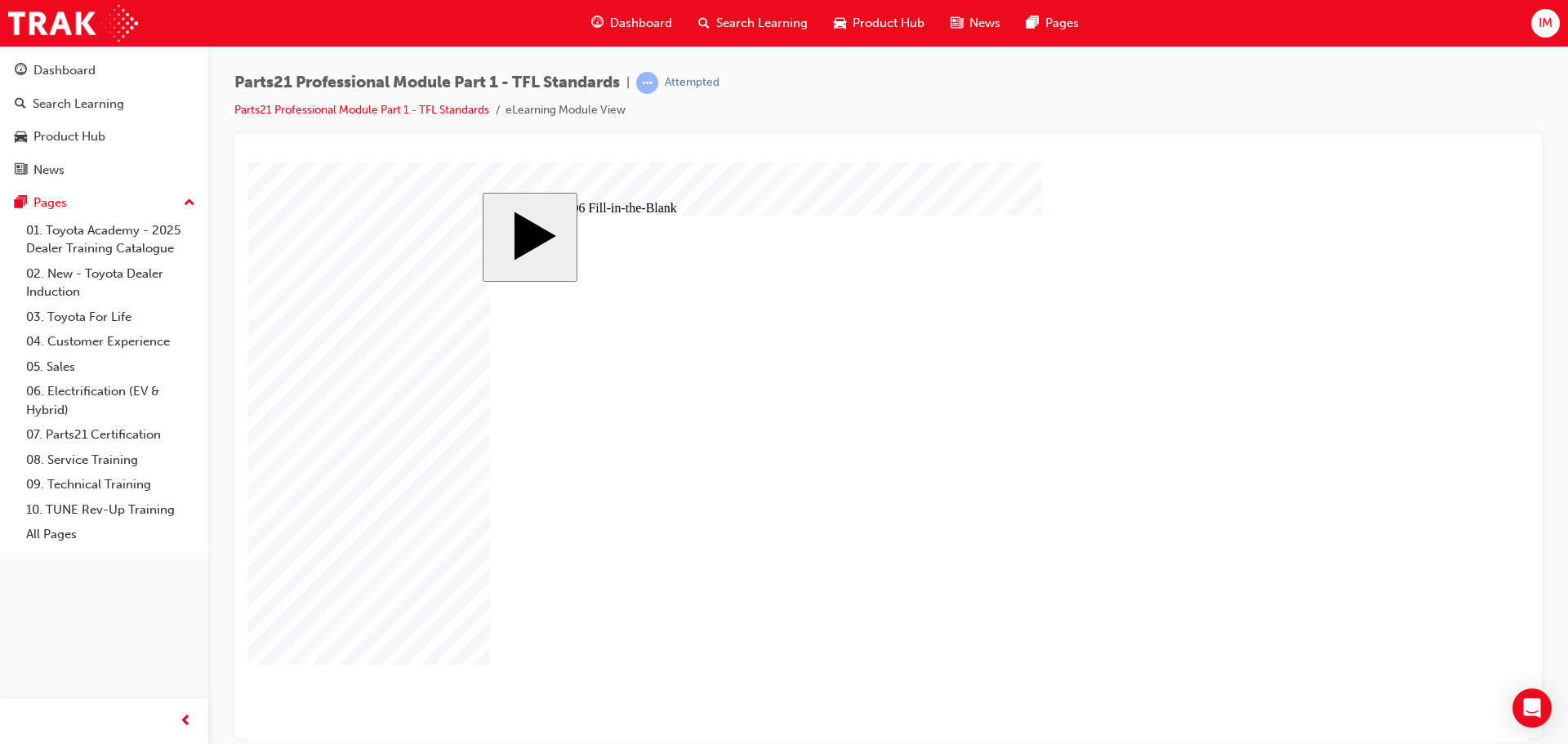
type input "9"
type input "1"
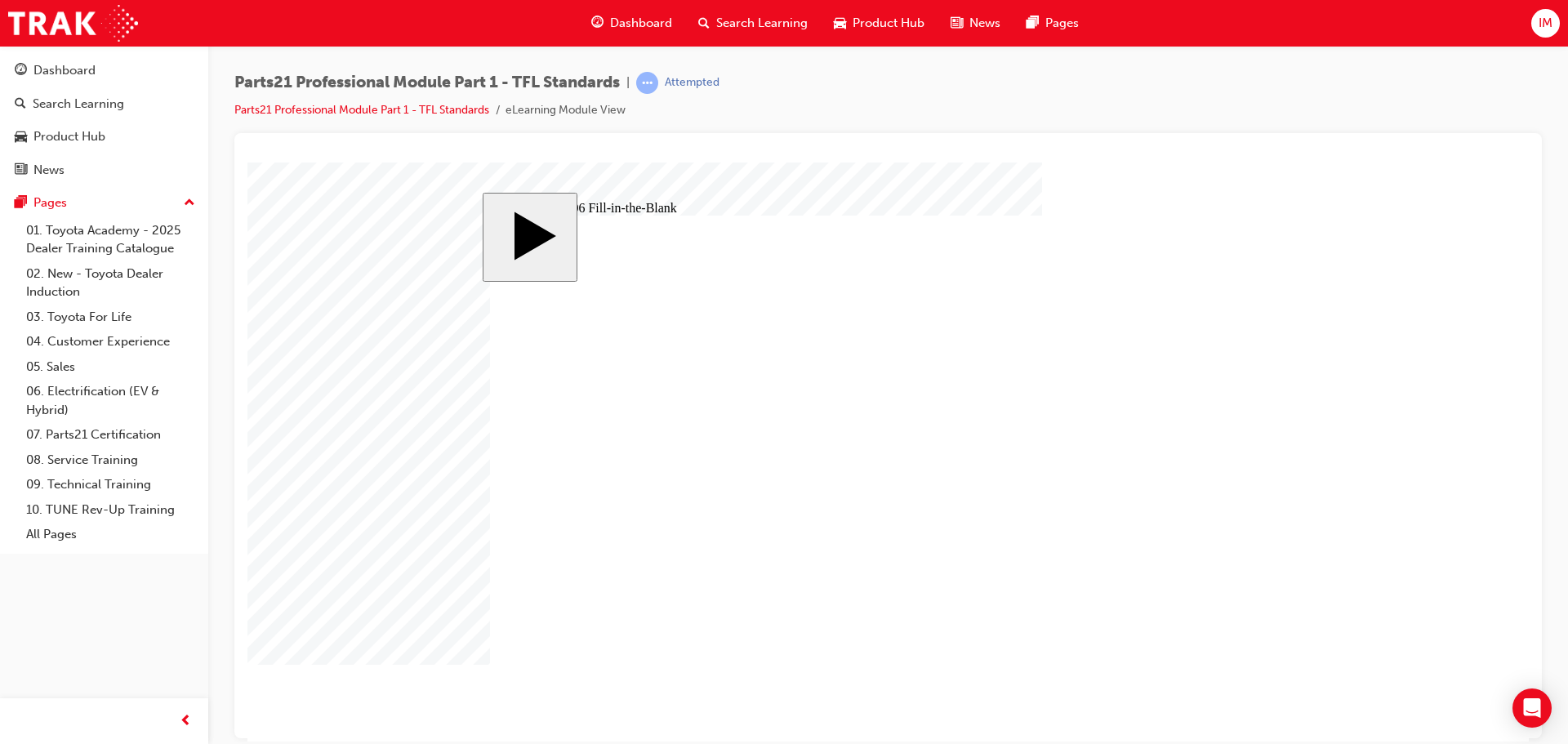
type input "17"
type input "1"
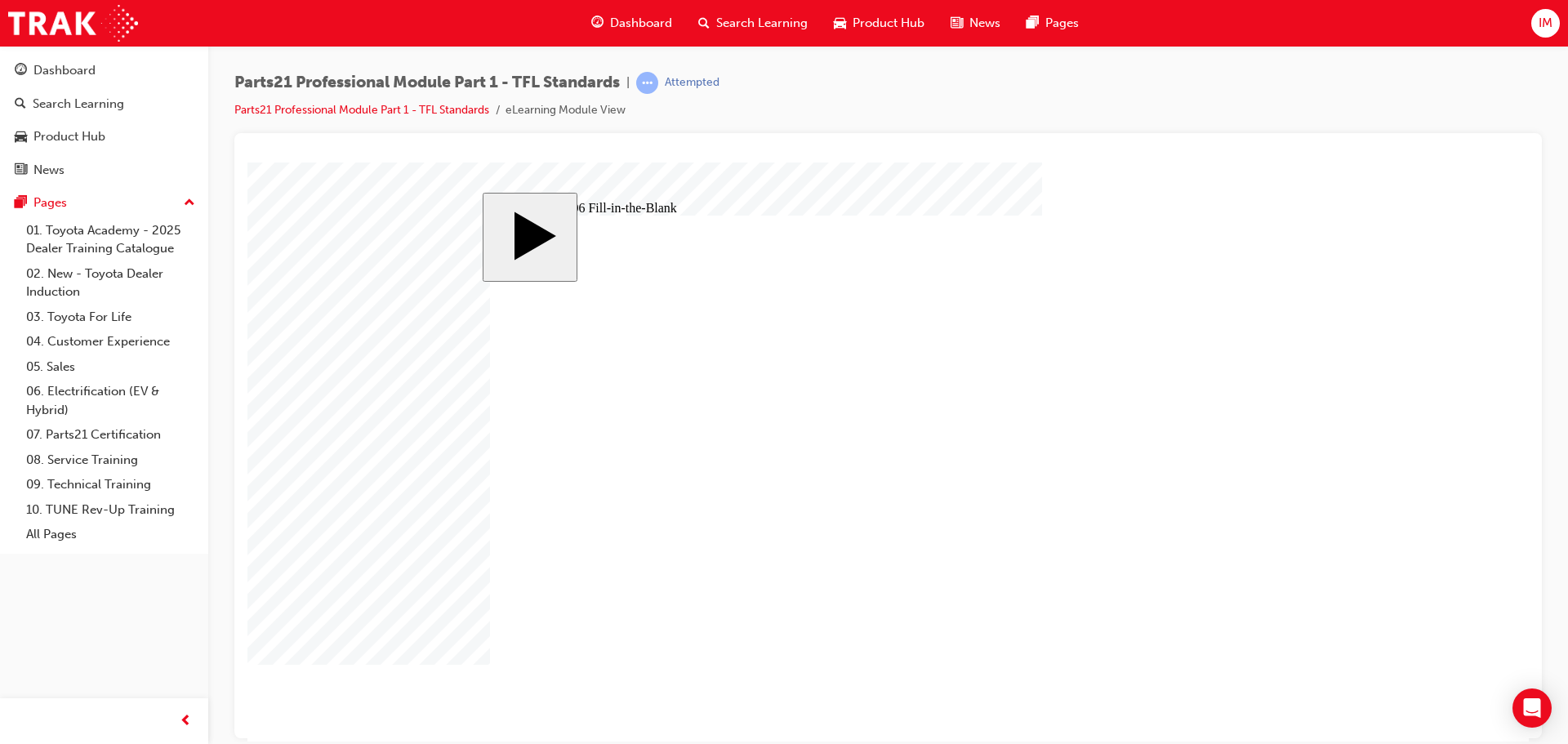
type input "18"
type input "1"
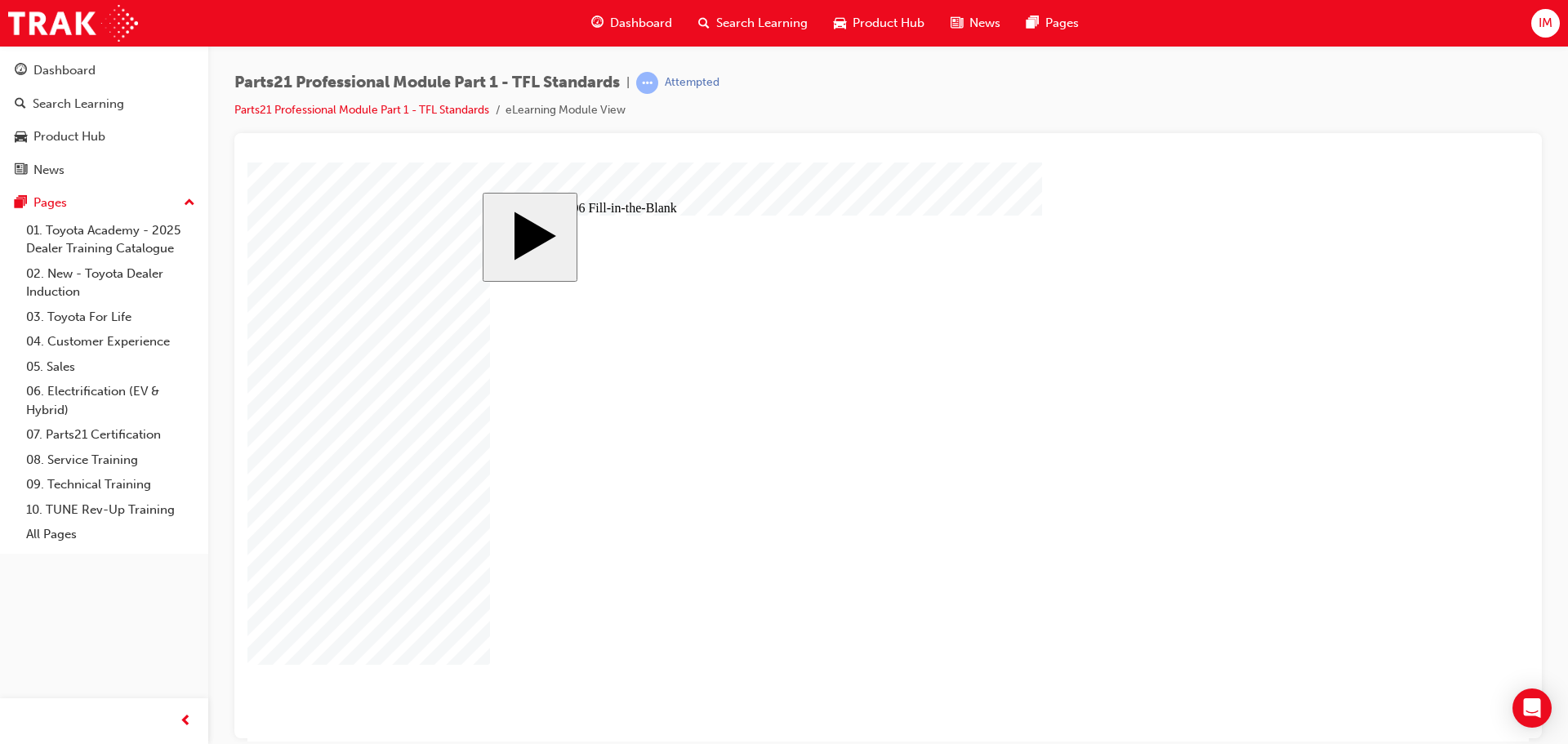
type input "14"
type input "141"
type input "14"
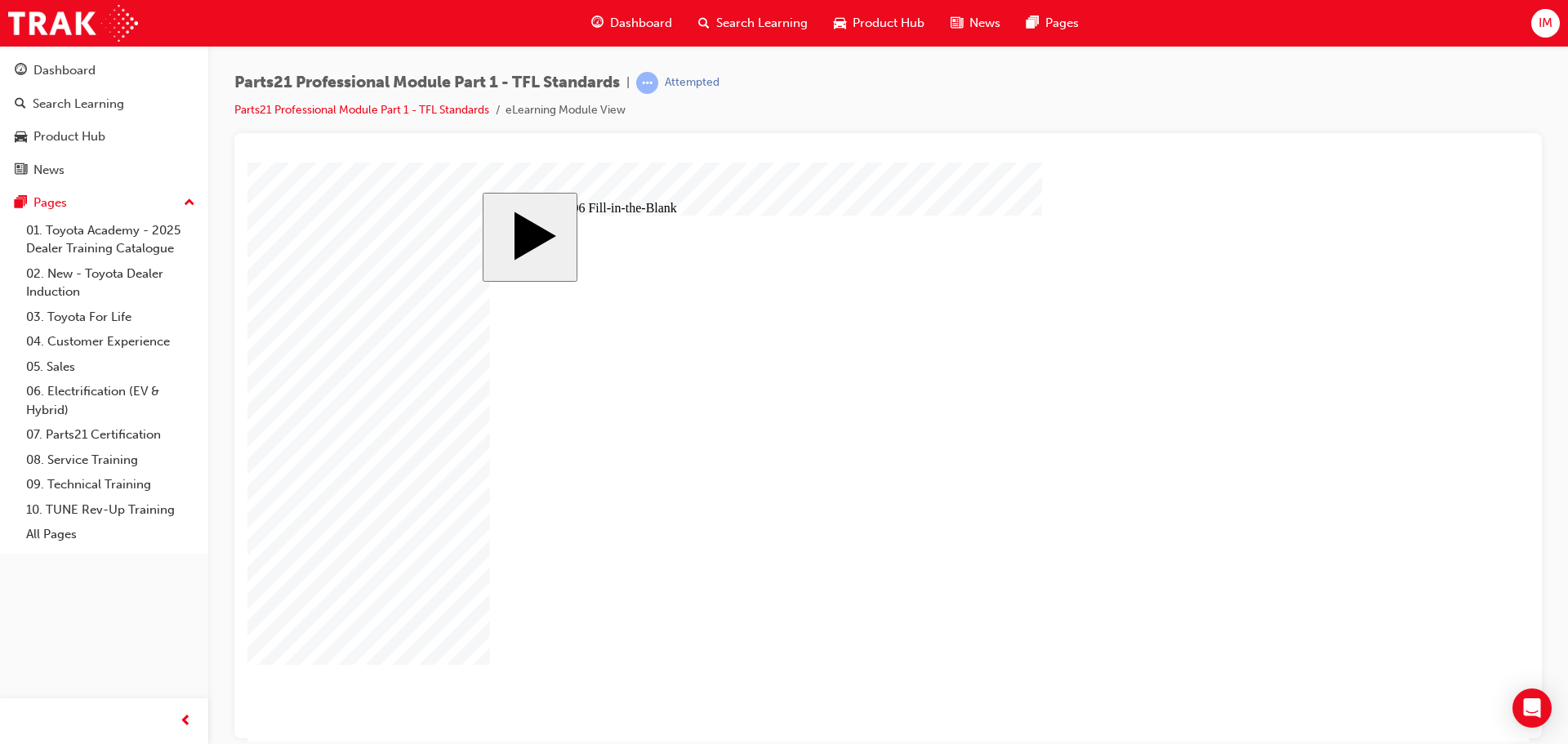
type input "14"
type input "1"
type input "12"
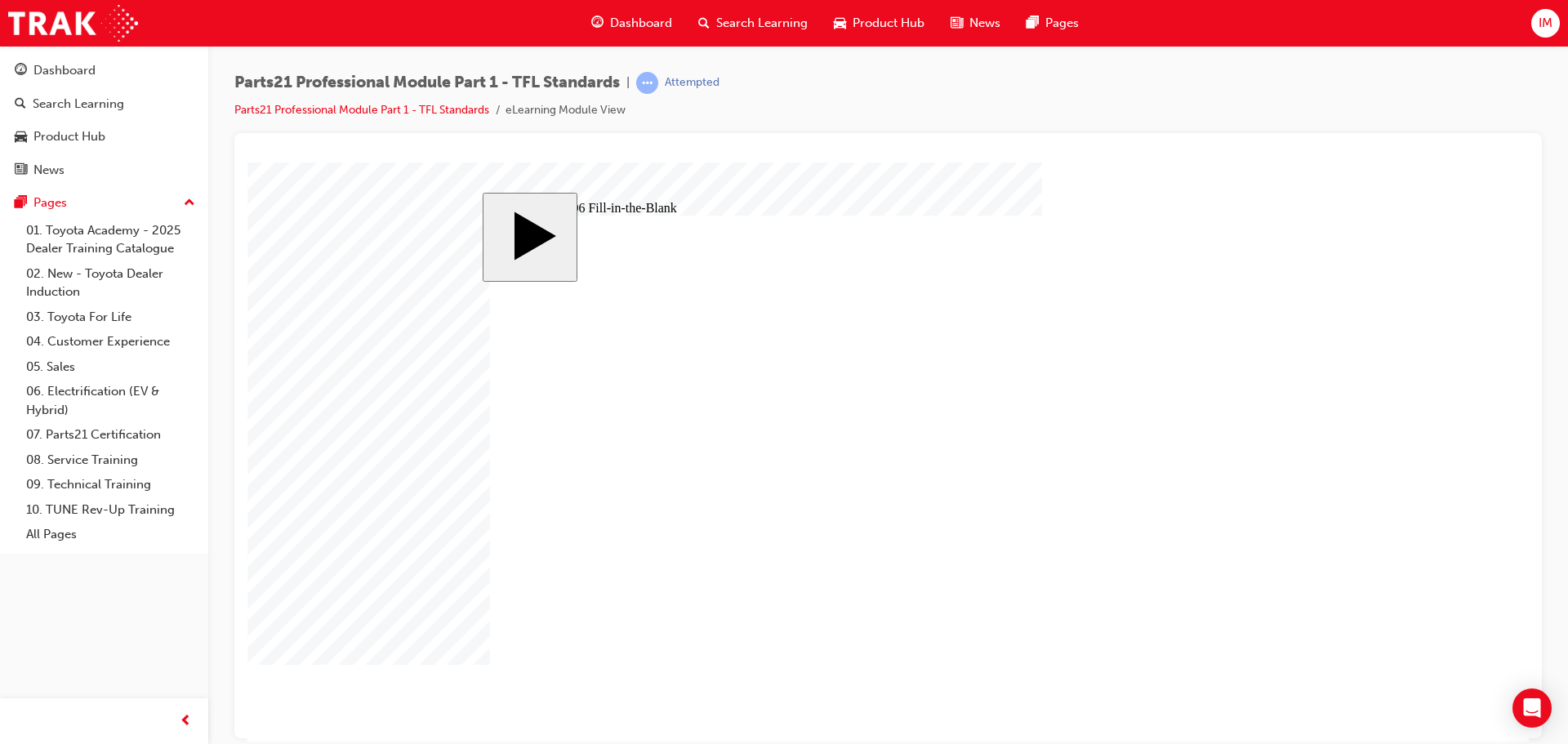
type input "12"
type input "1"
type input "13"
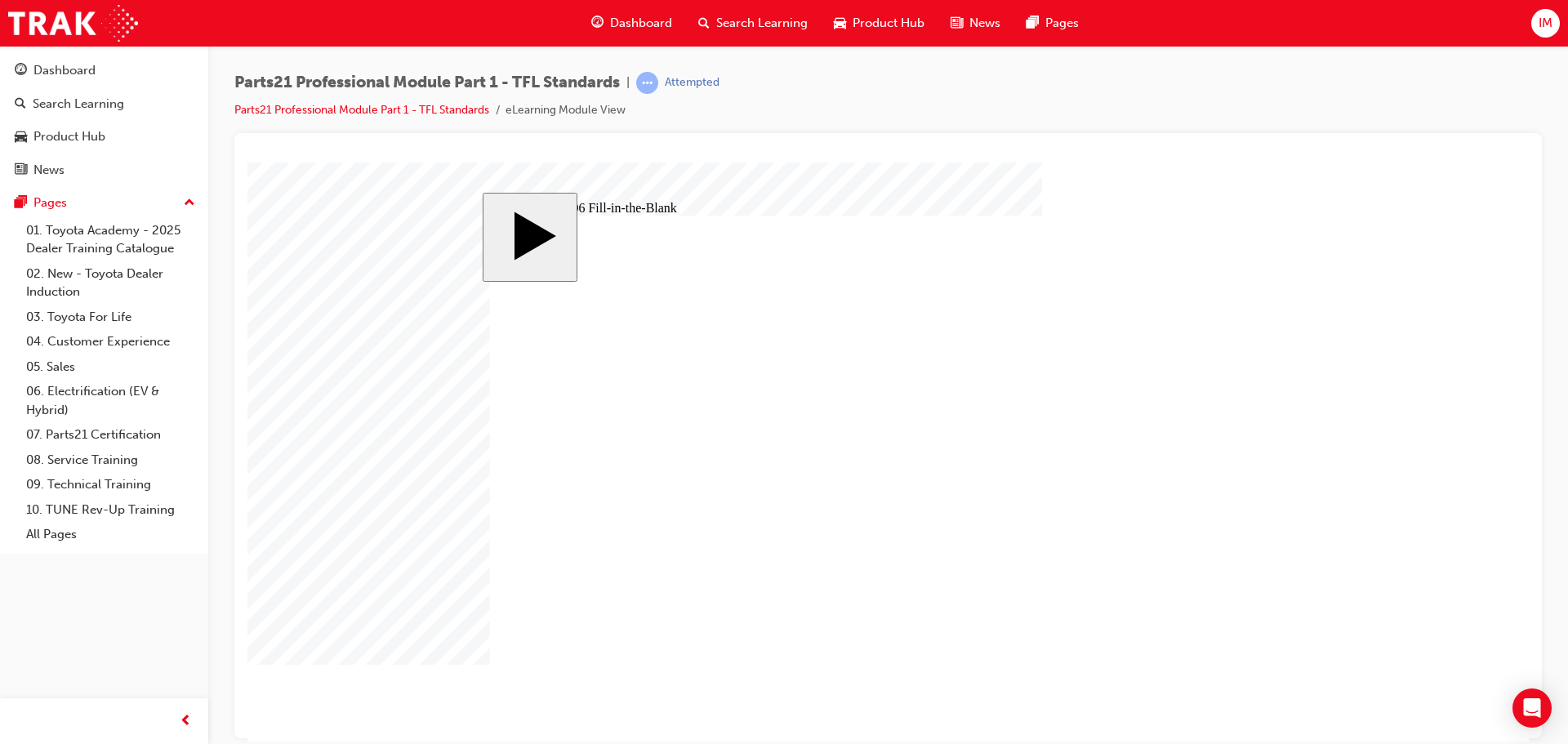
type input "13"
type input "9"
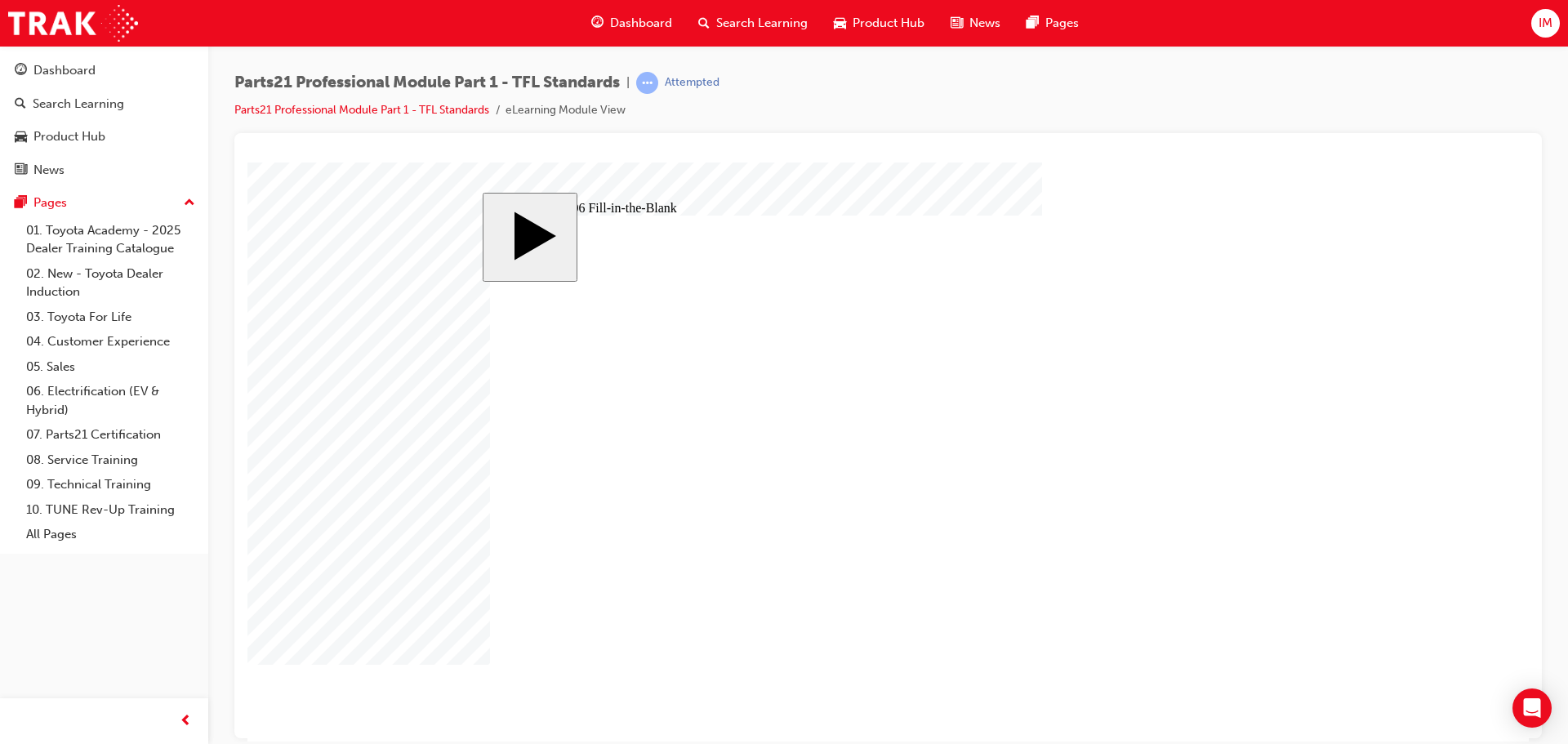
type input "17"
type input "18"
type input "14"
type input "12"
type input "13"
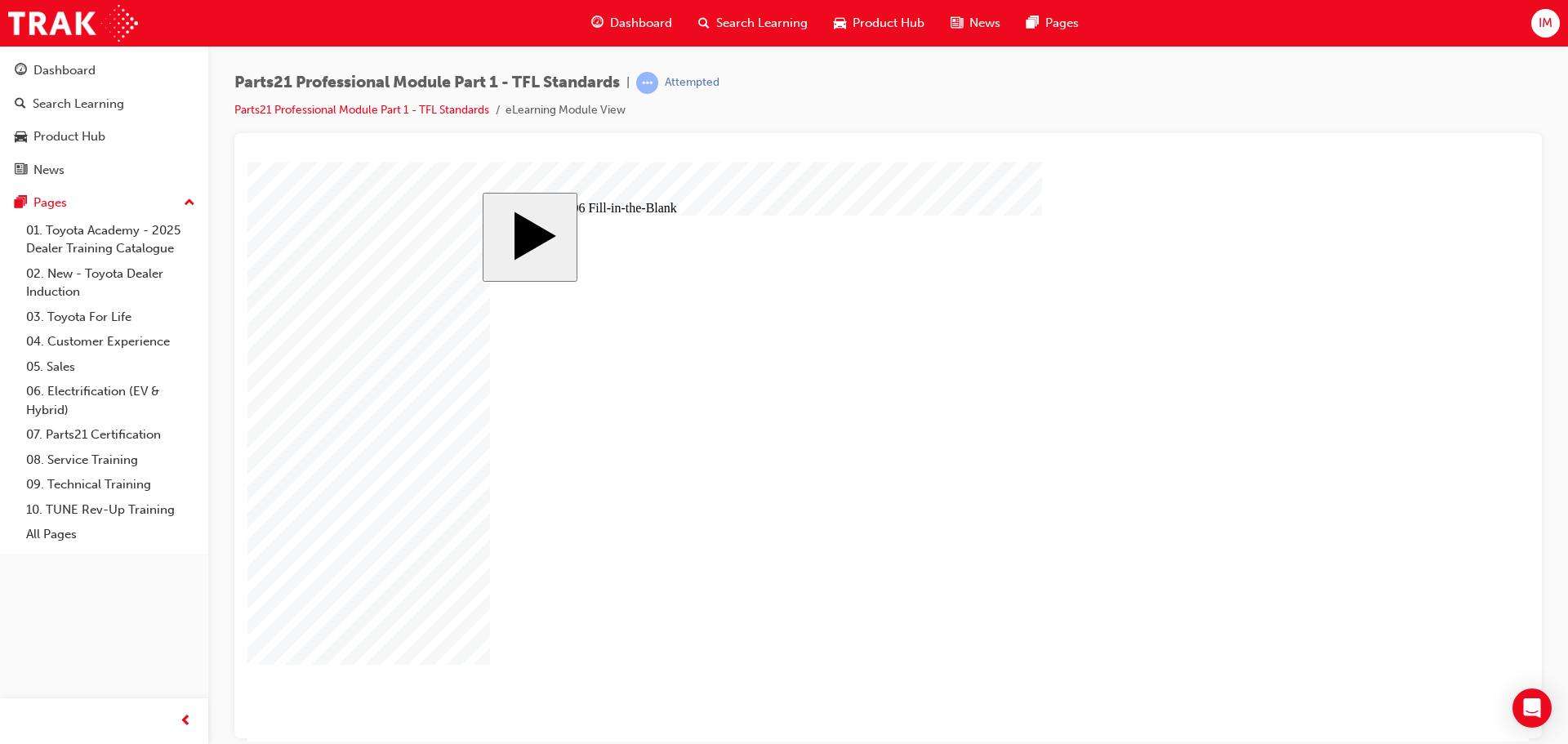
type input "83"
type input "6"
type input "13.84"
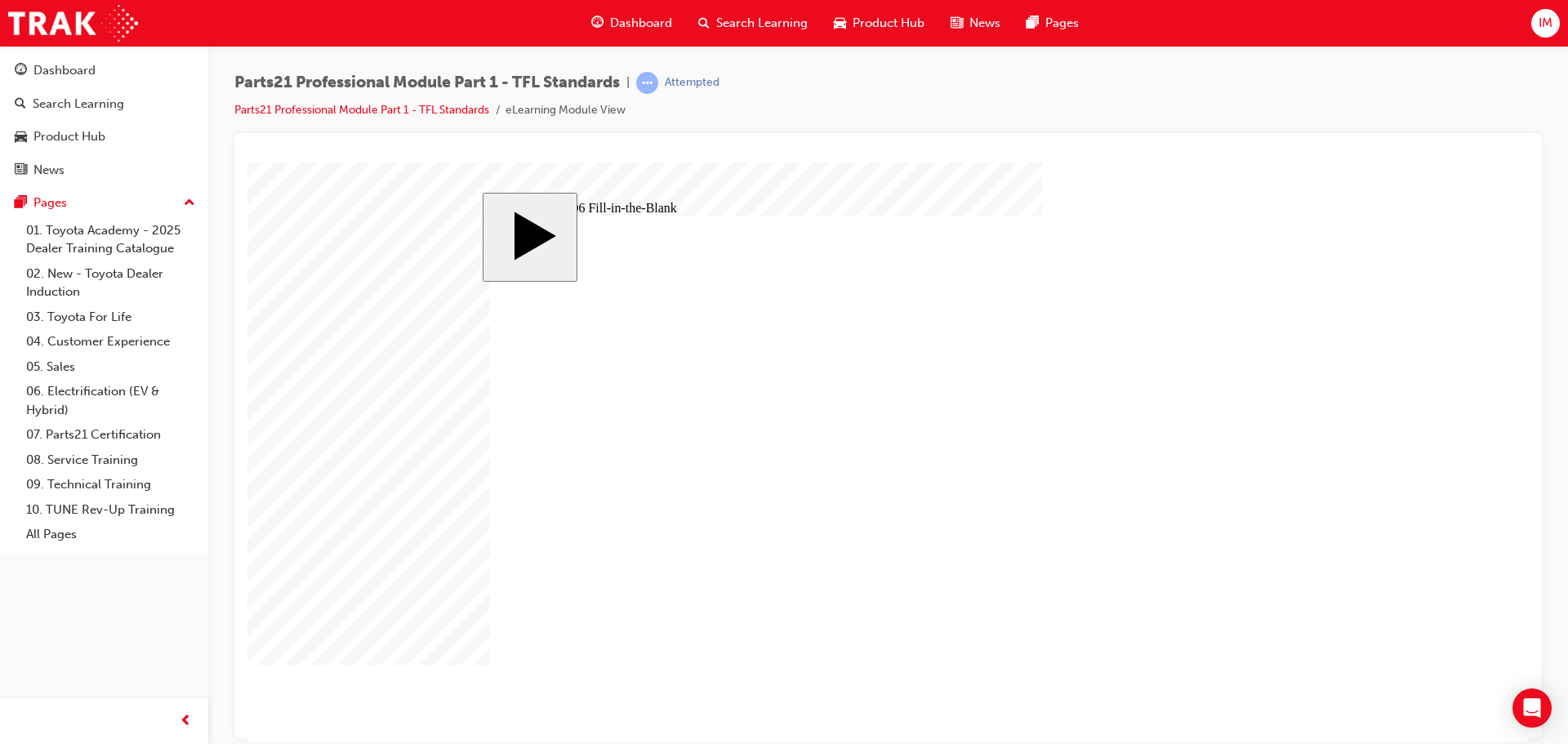
type input "9"
type input "17"
type input "18"
type input "14"
type input "12"
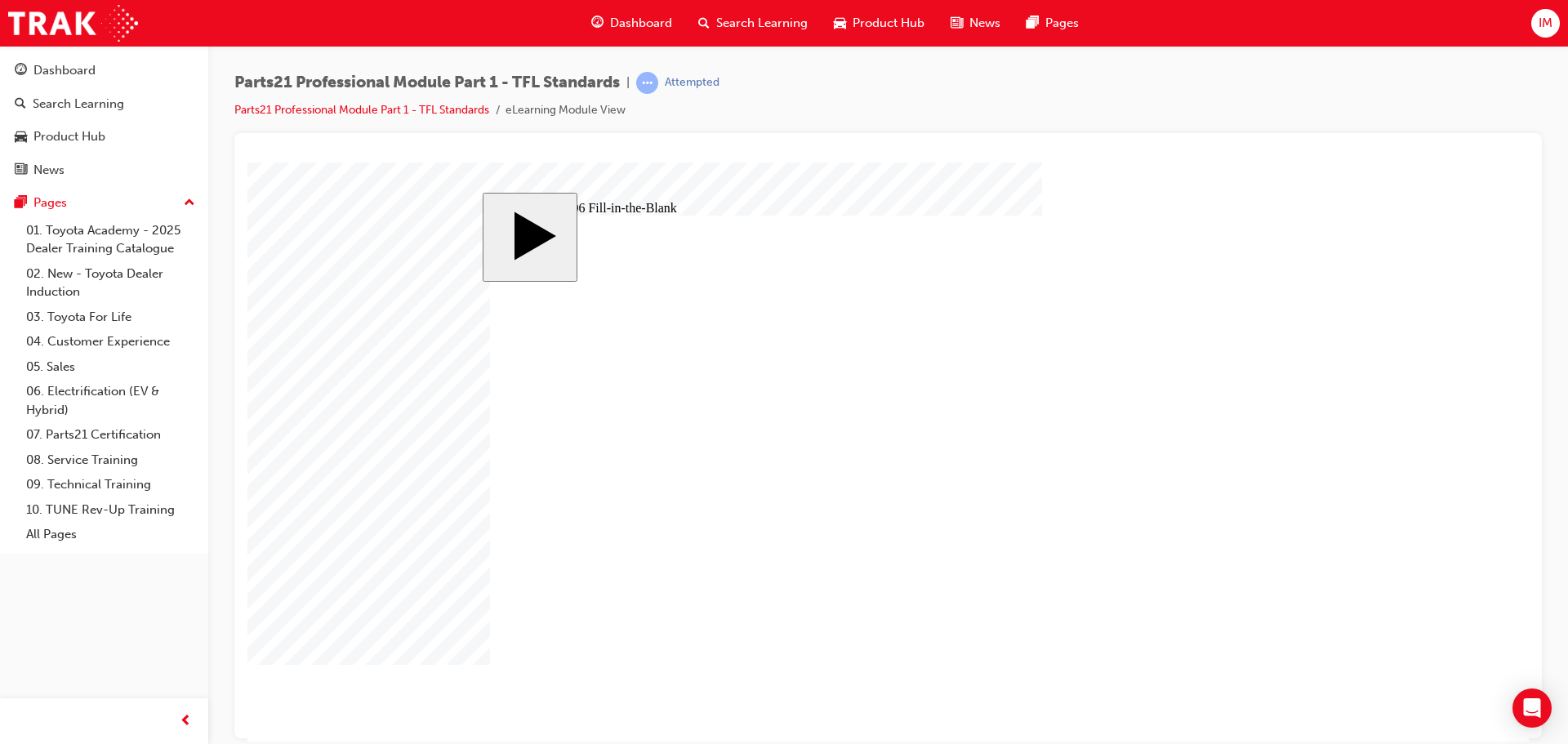
type input "13"
type input "83"
type input "6"
type input "13.84"
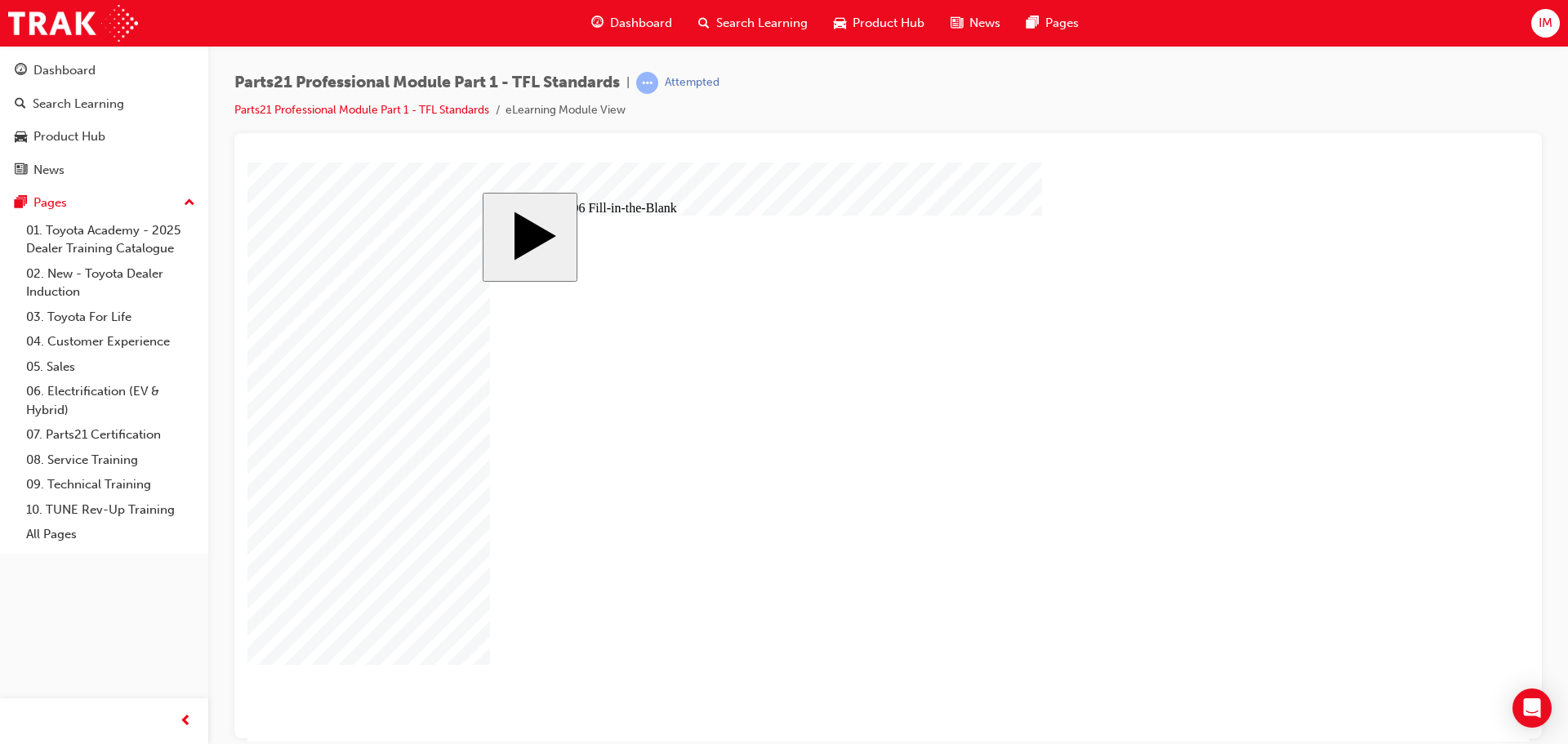
type input "9"
type input "17"
type input "18"
type input "14"
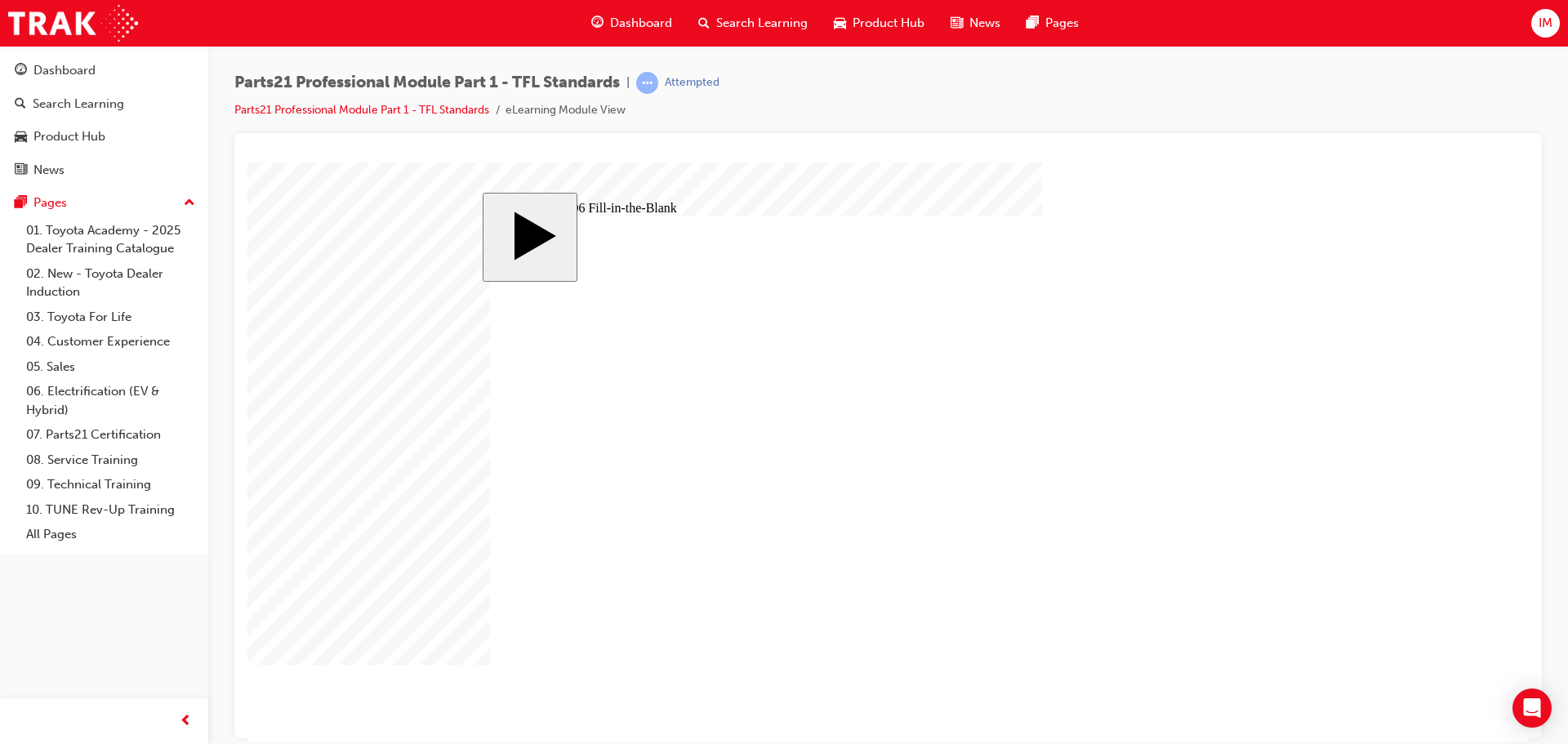
type input "12"
type input "13"
type input "83"
type input "6"
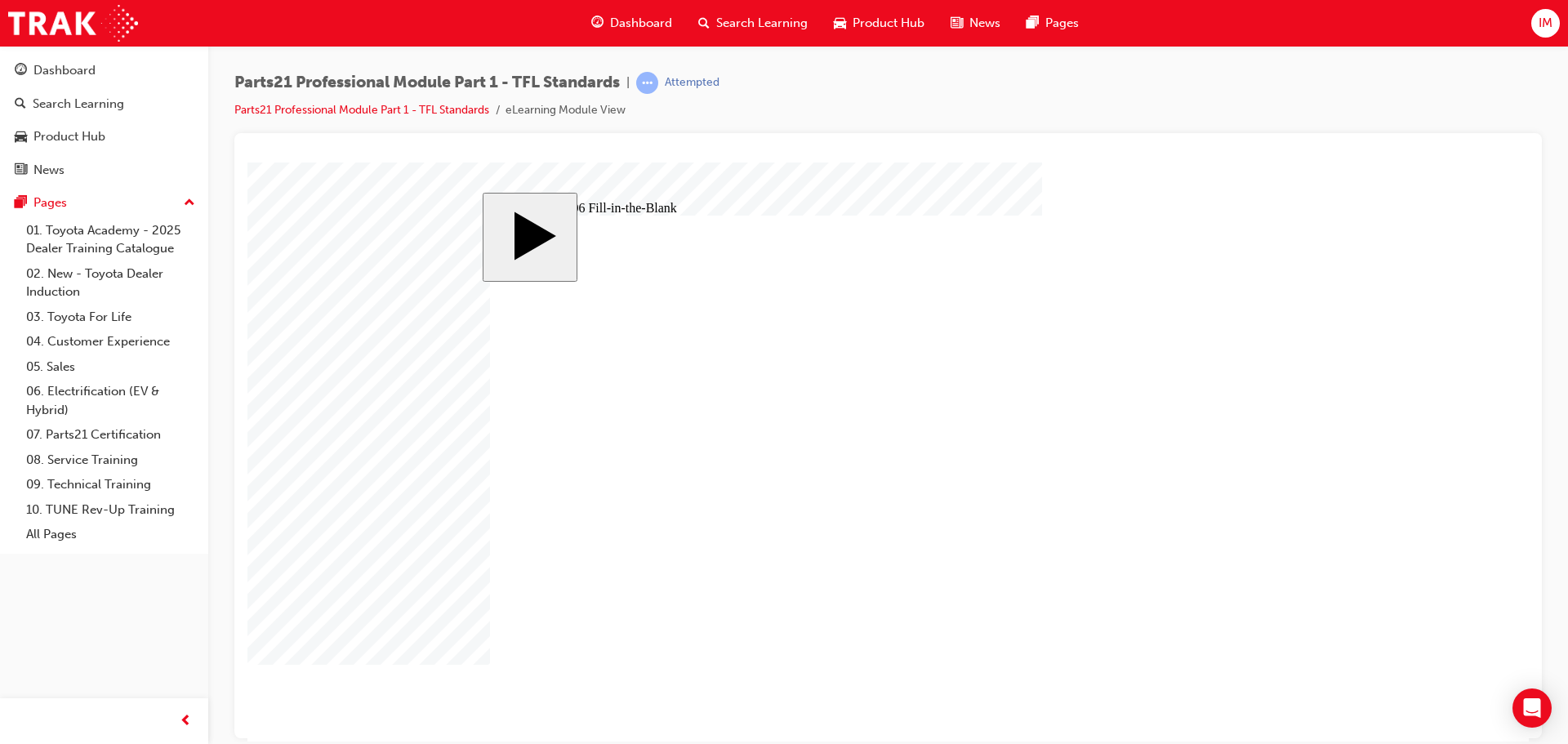
type input "13.84"
type input "9"
type input "17"
type input "18"
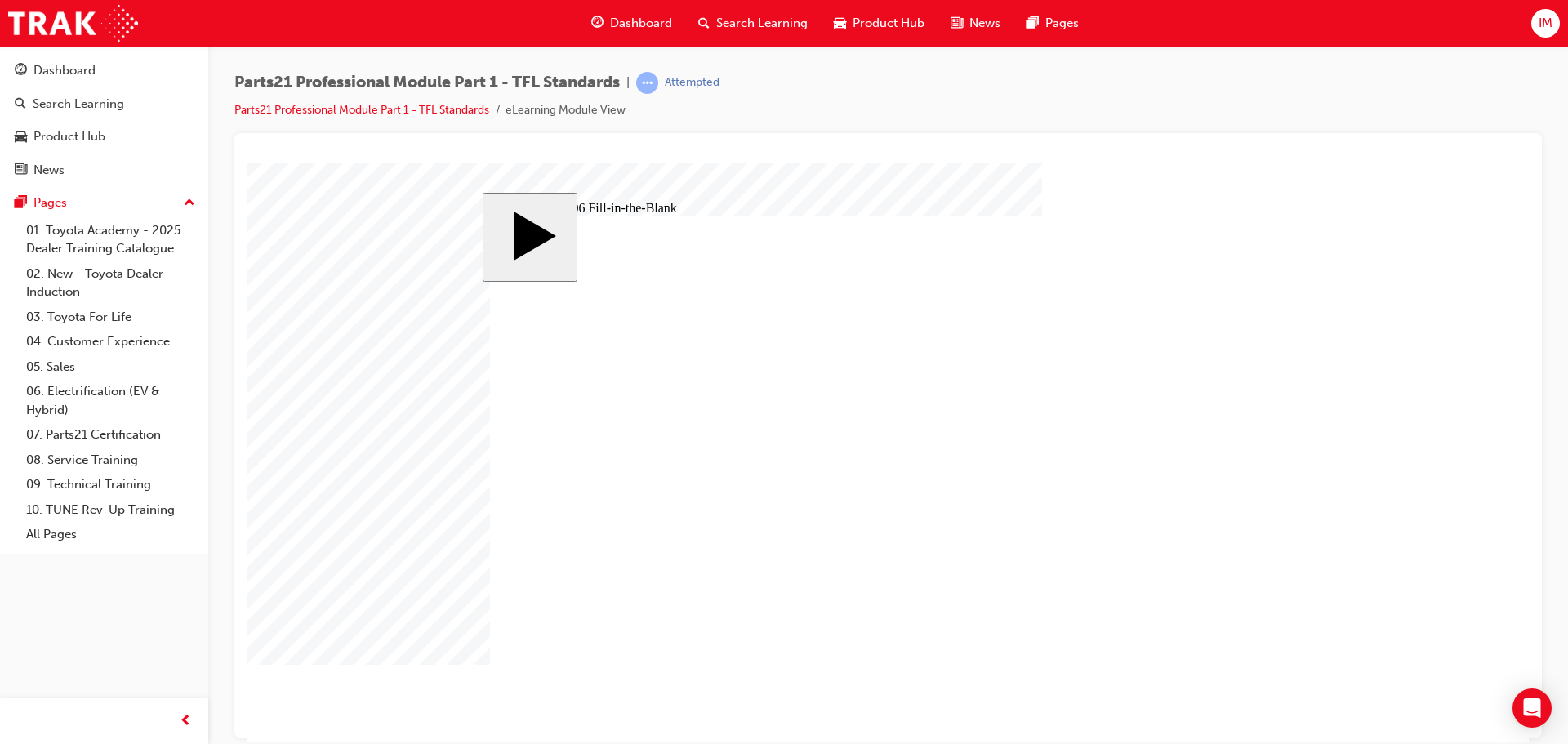
type input "14"
type input "12"
type input "13"
type input "83"
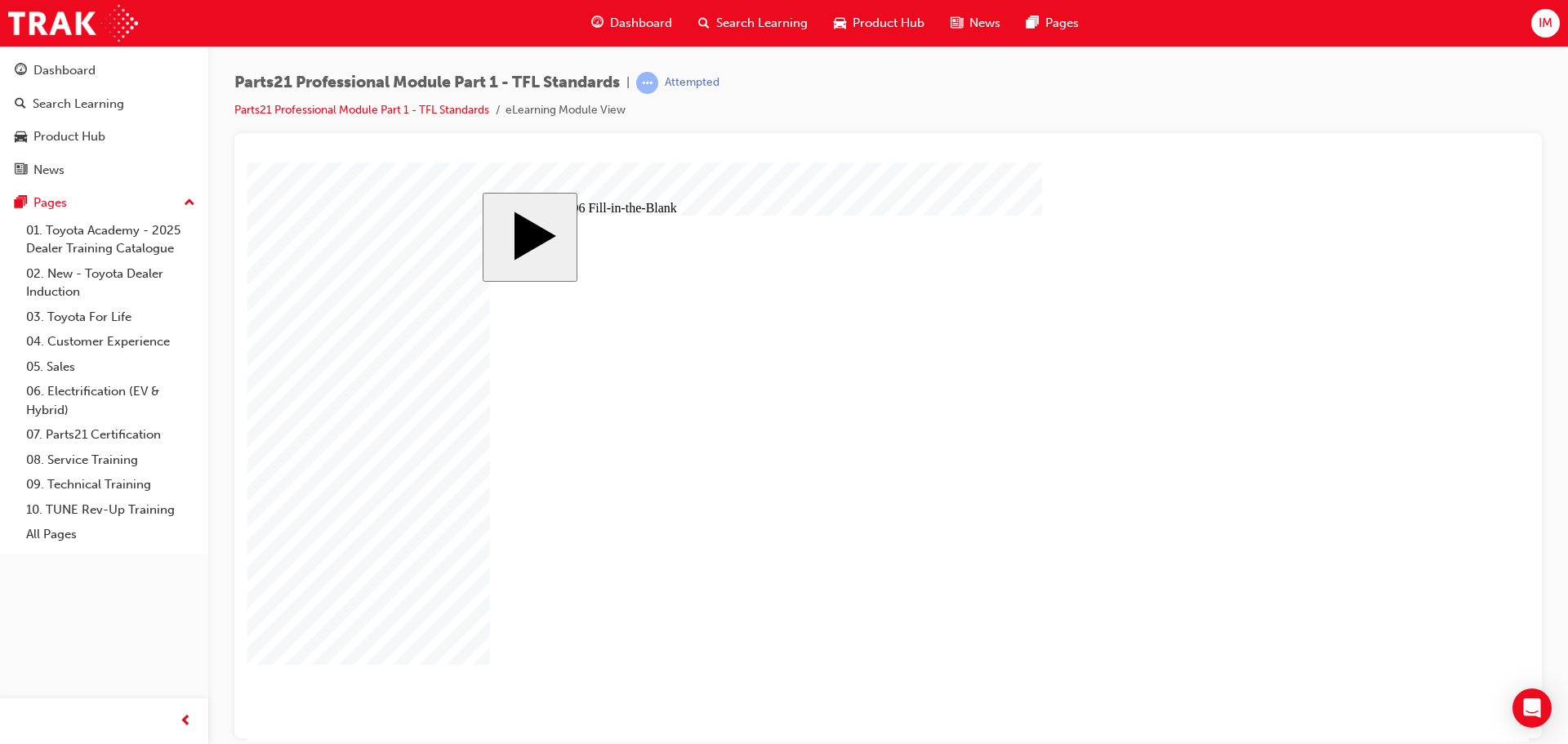
type input "6"
type input "13.84"
type input "1"
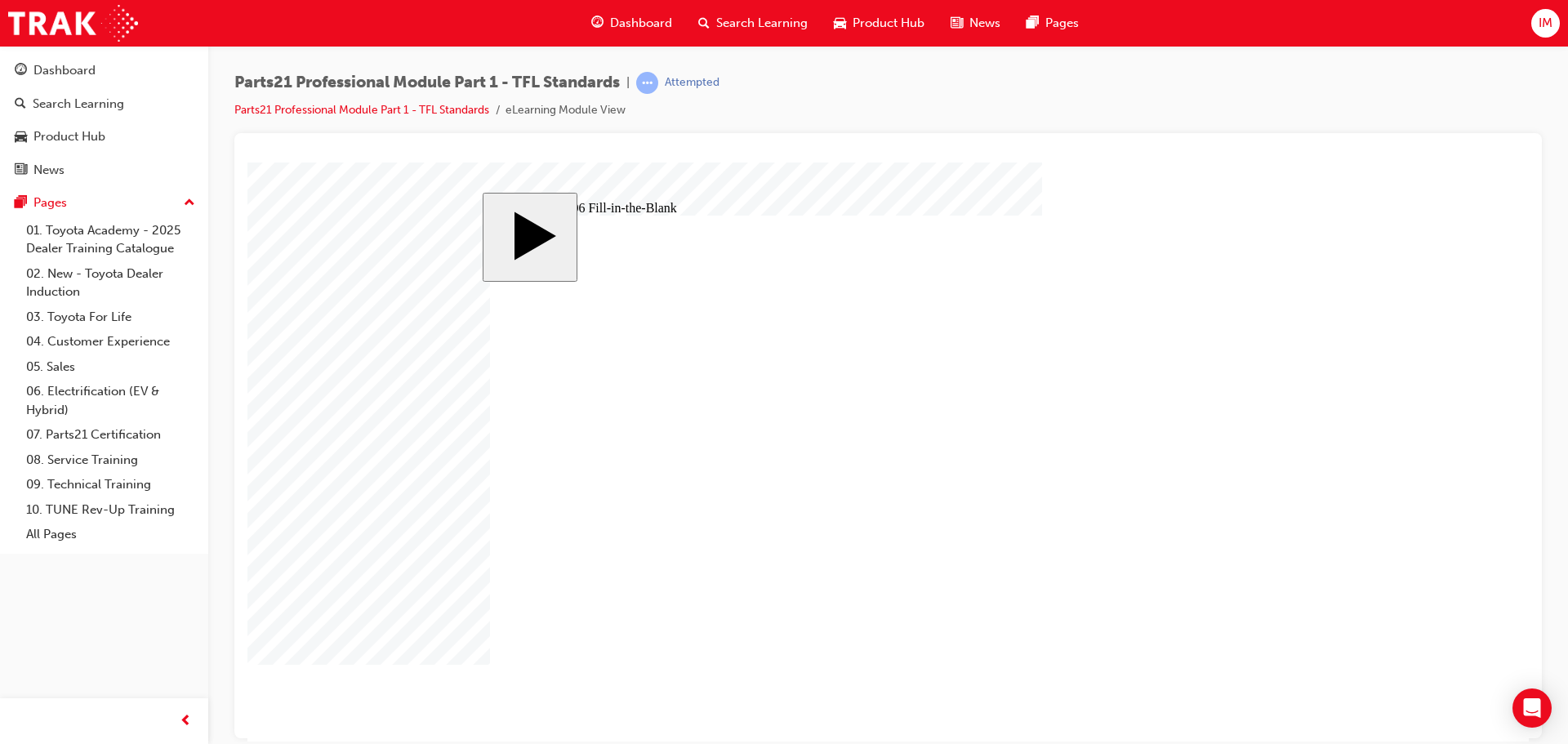
type input "1"
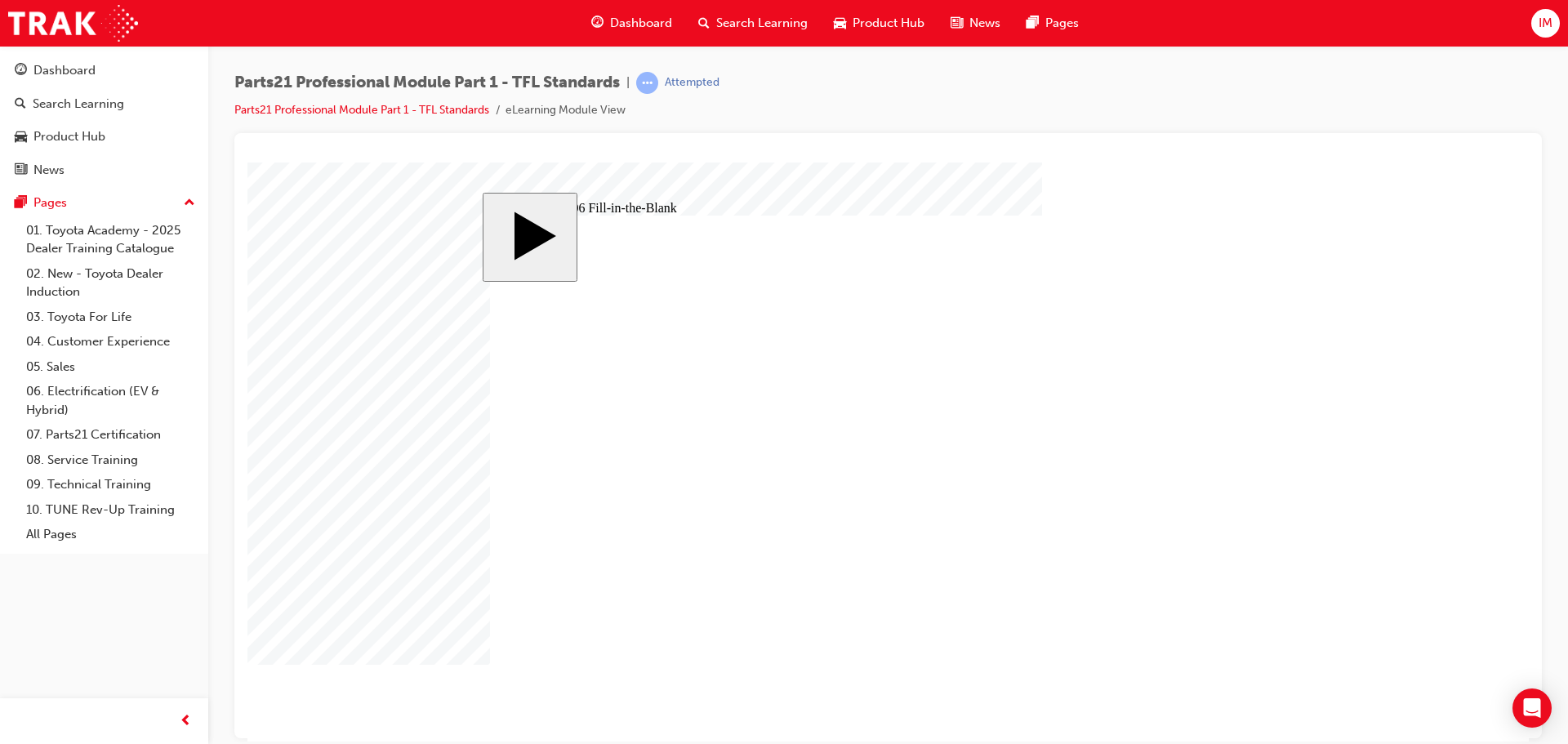
type input "8"
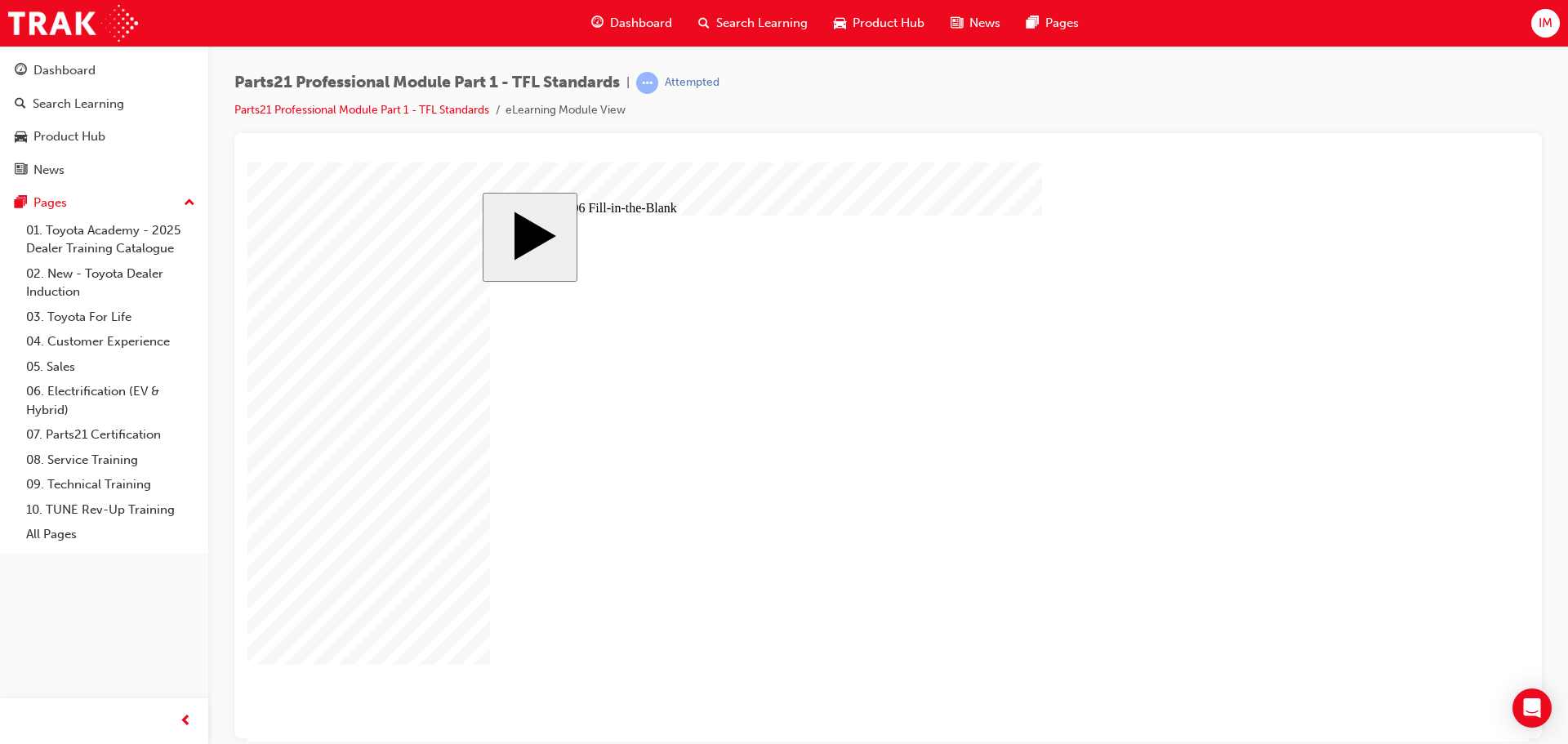
type input "1"
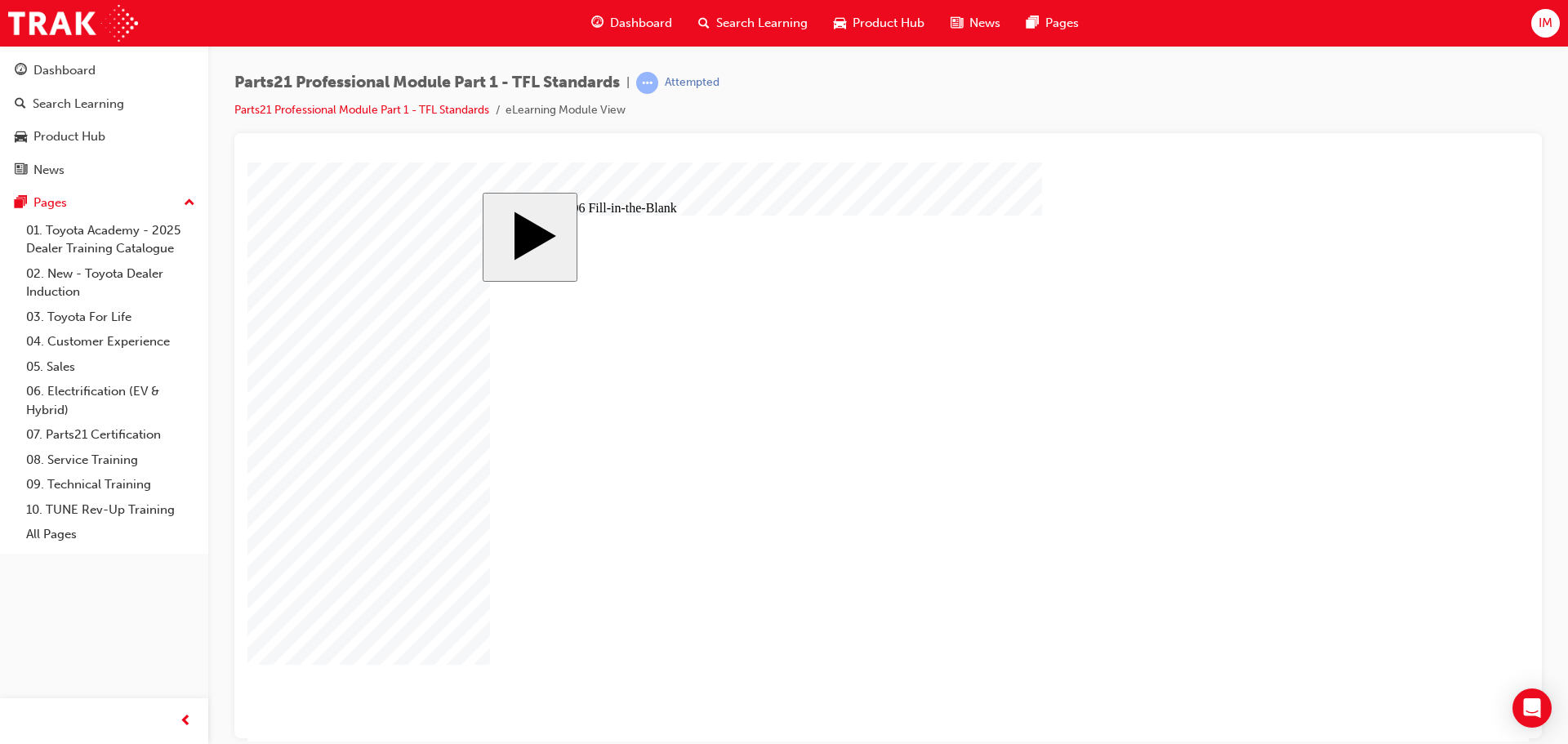
type input "1"
type input "8"
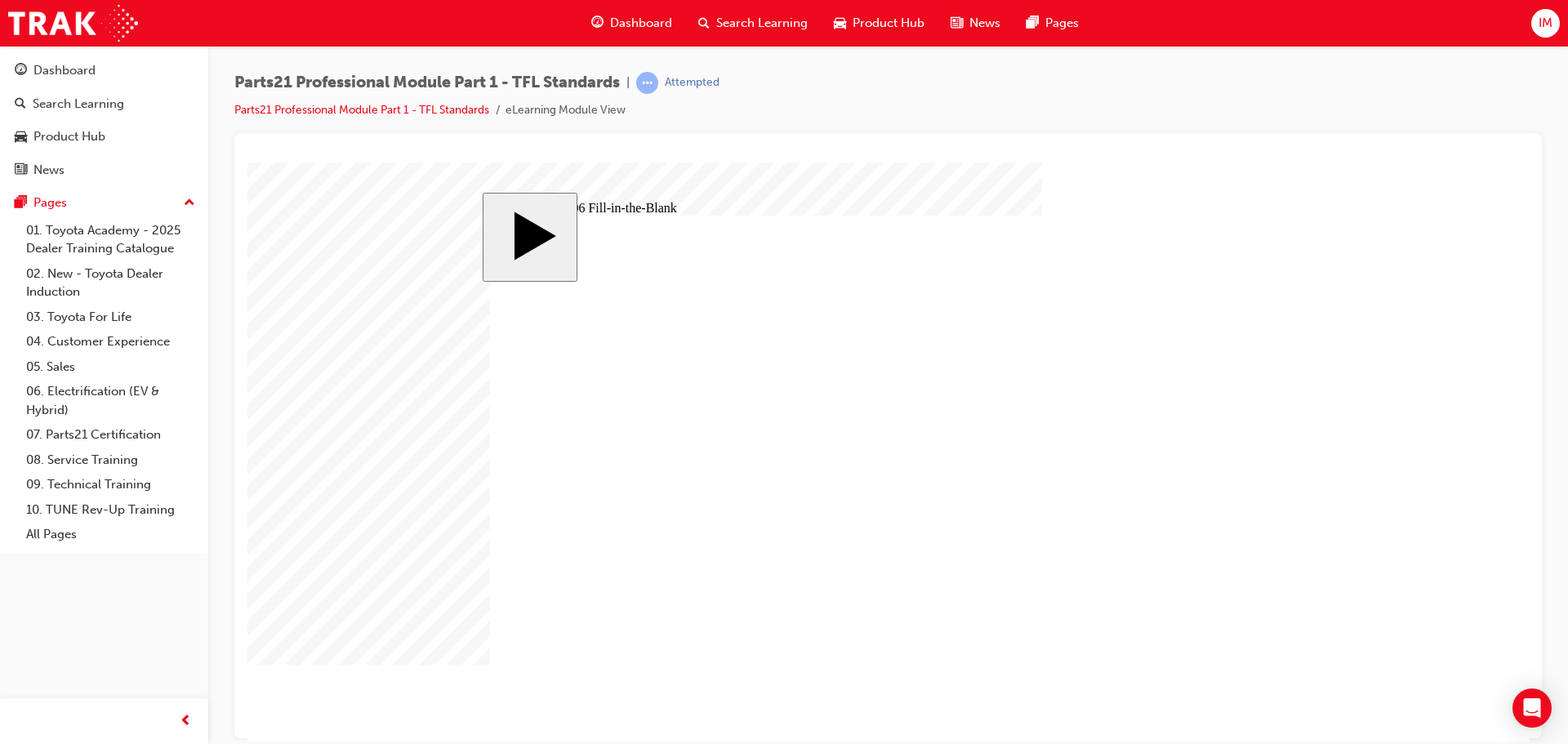
type input "13.8"
type input "13."
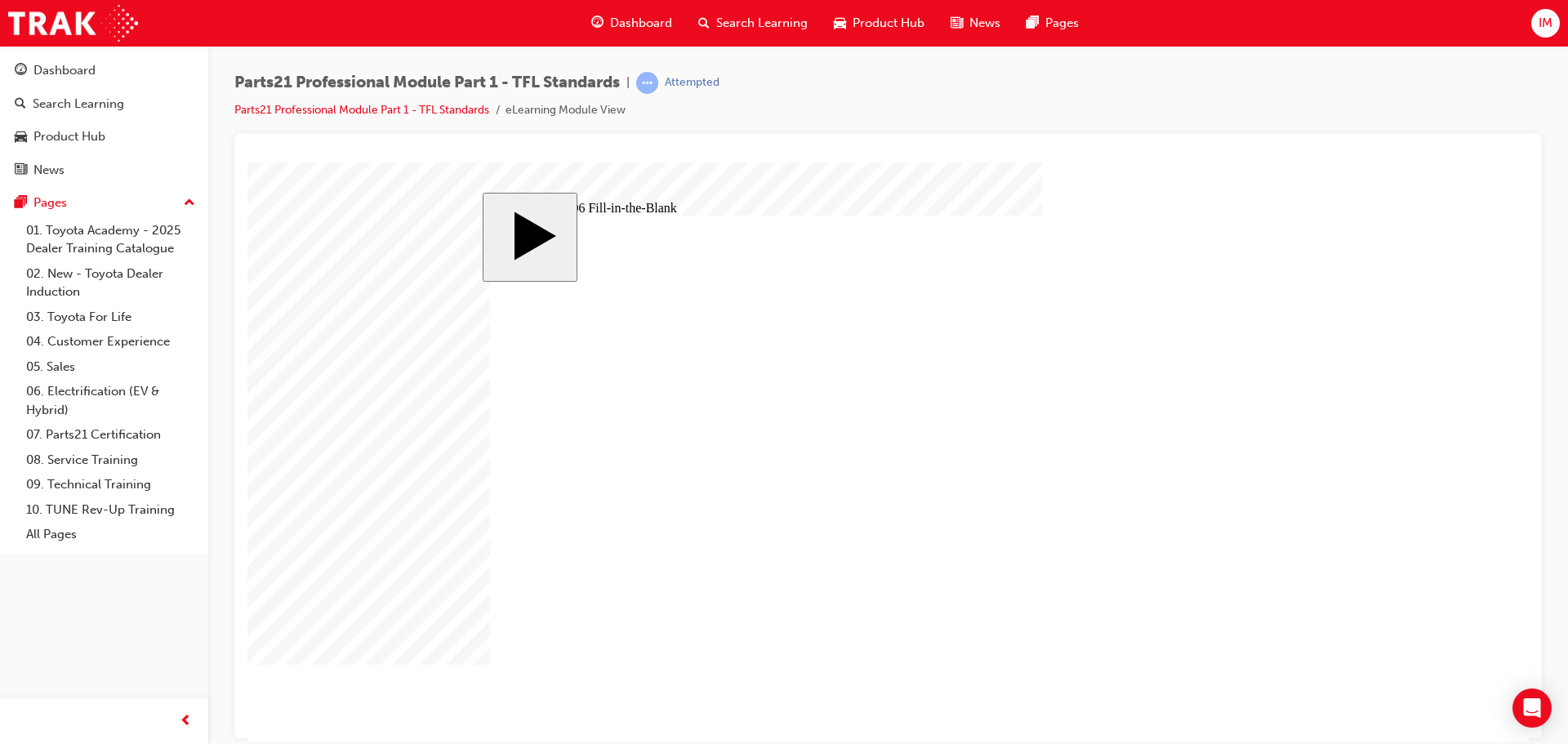
type input "13"
type input "1"
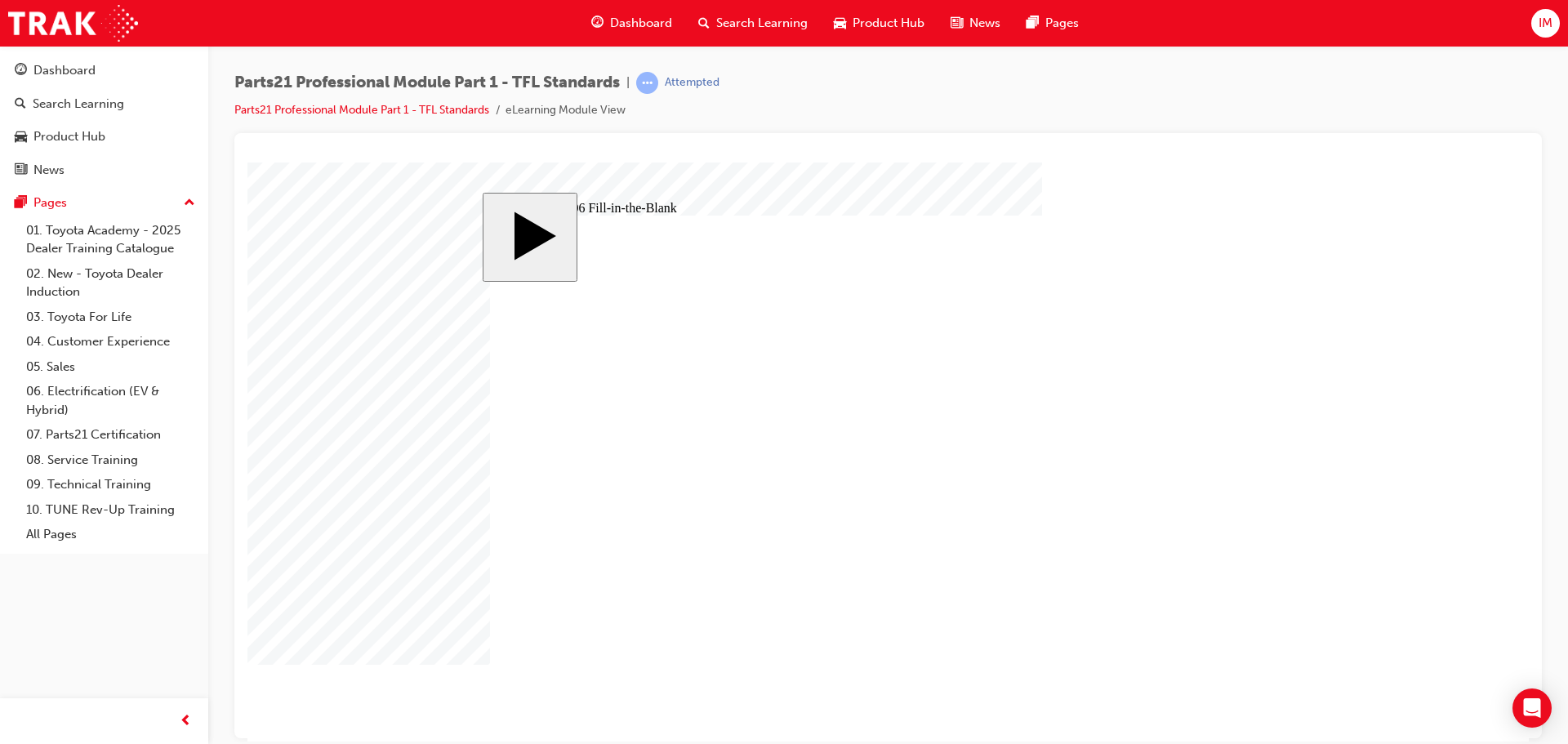
type input "8"
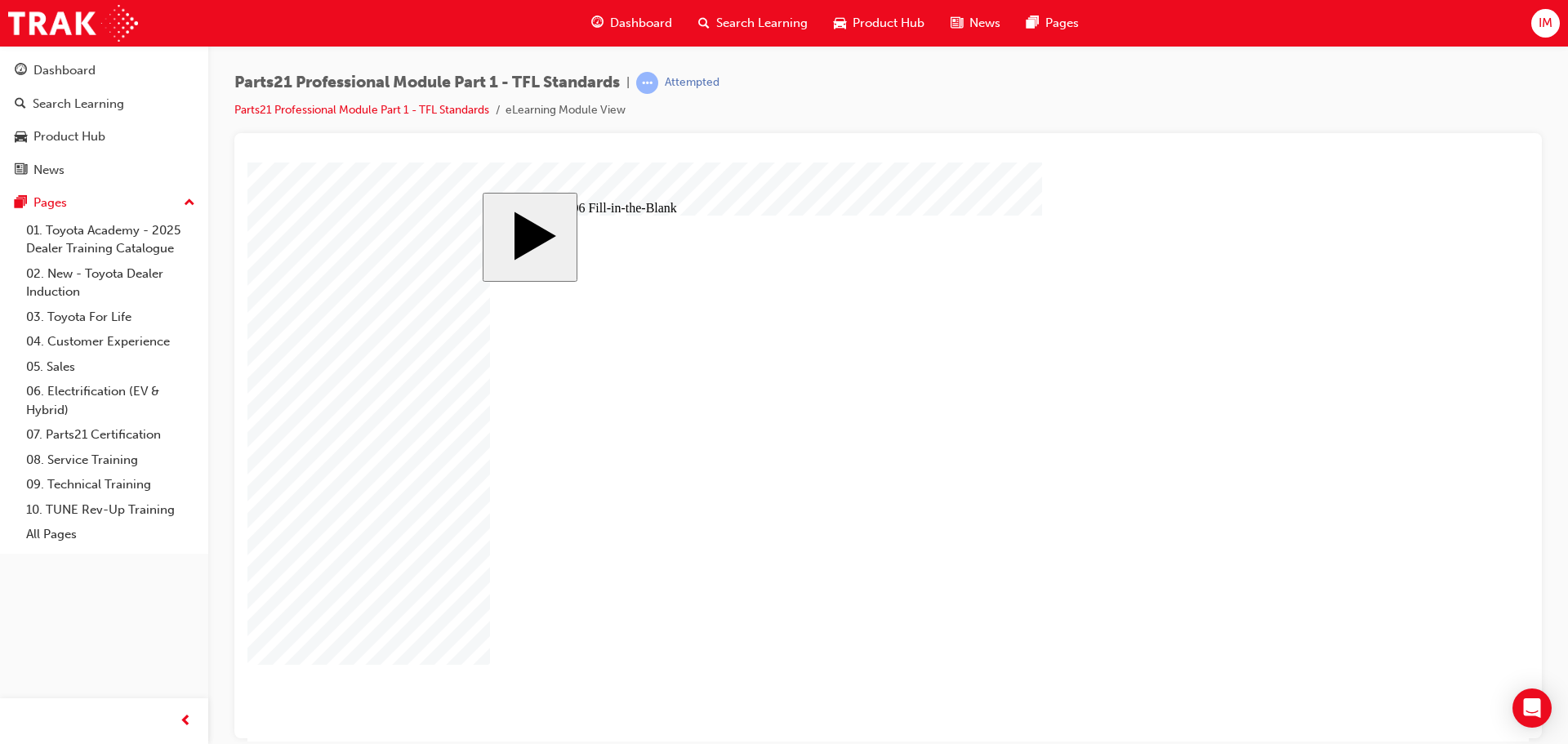
type input "9"
type input "1"
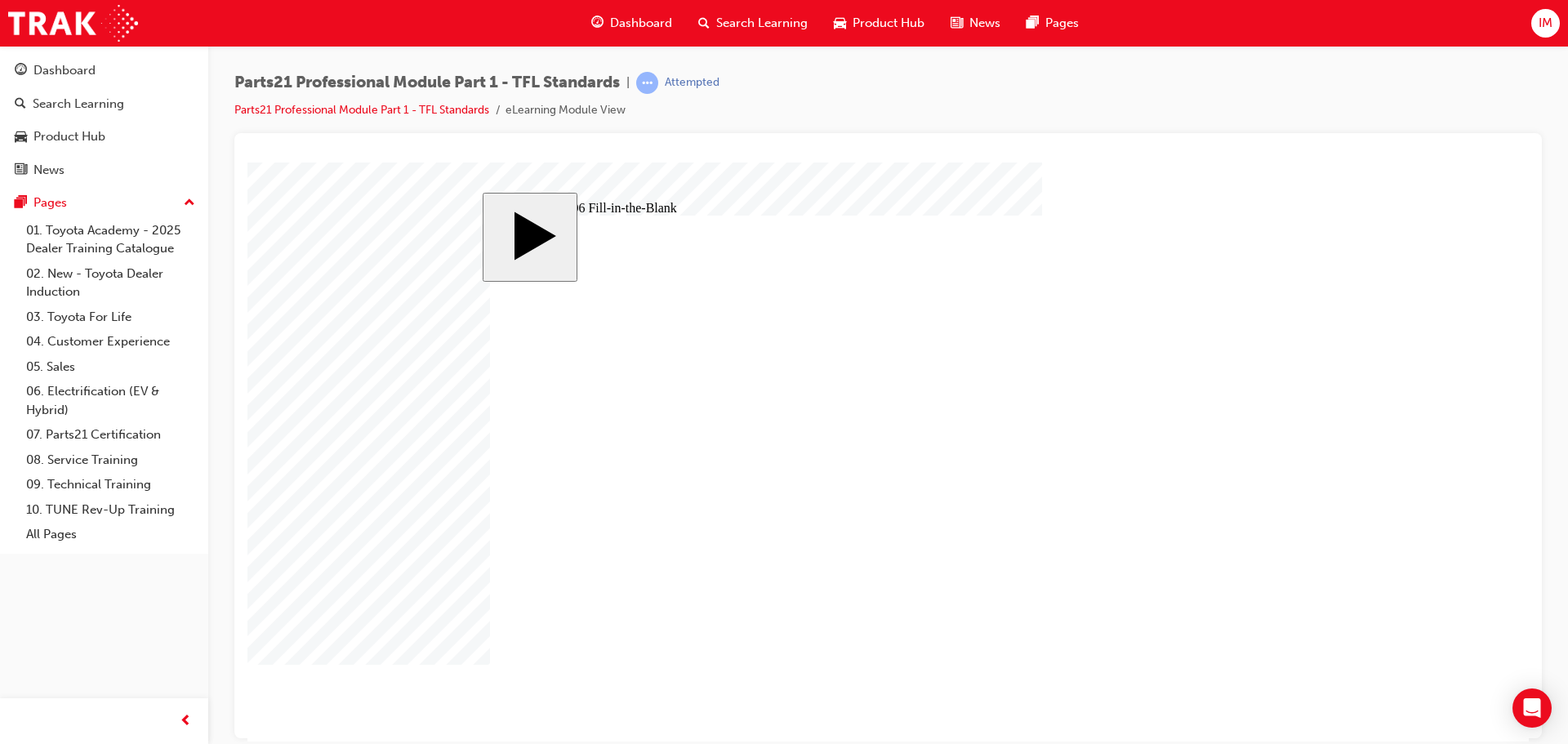
type input "1"
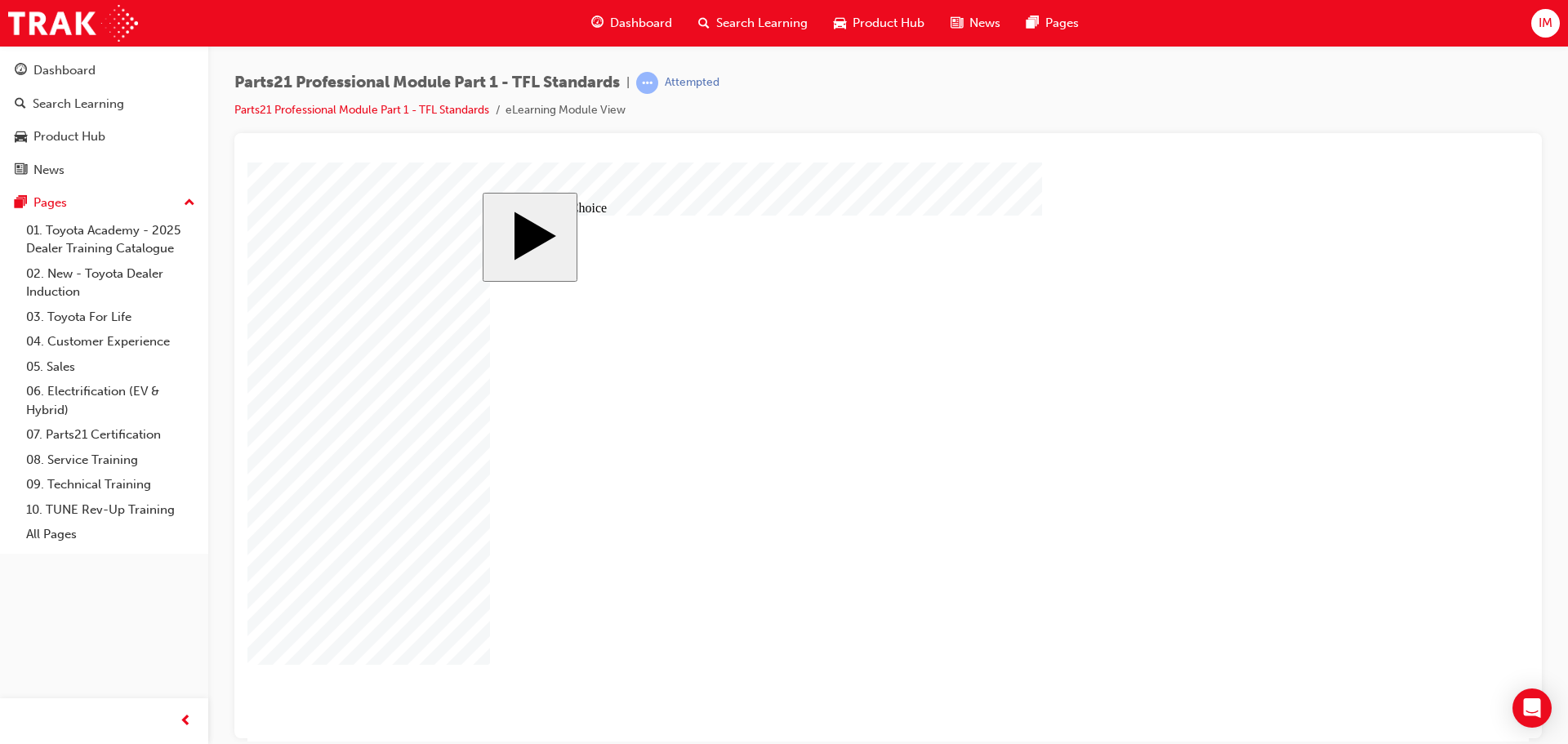
drag, startPoint x: 586, startPoint y: 499, endPoint x: 779, endPoint y: 528, distance: 195.2
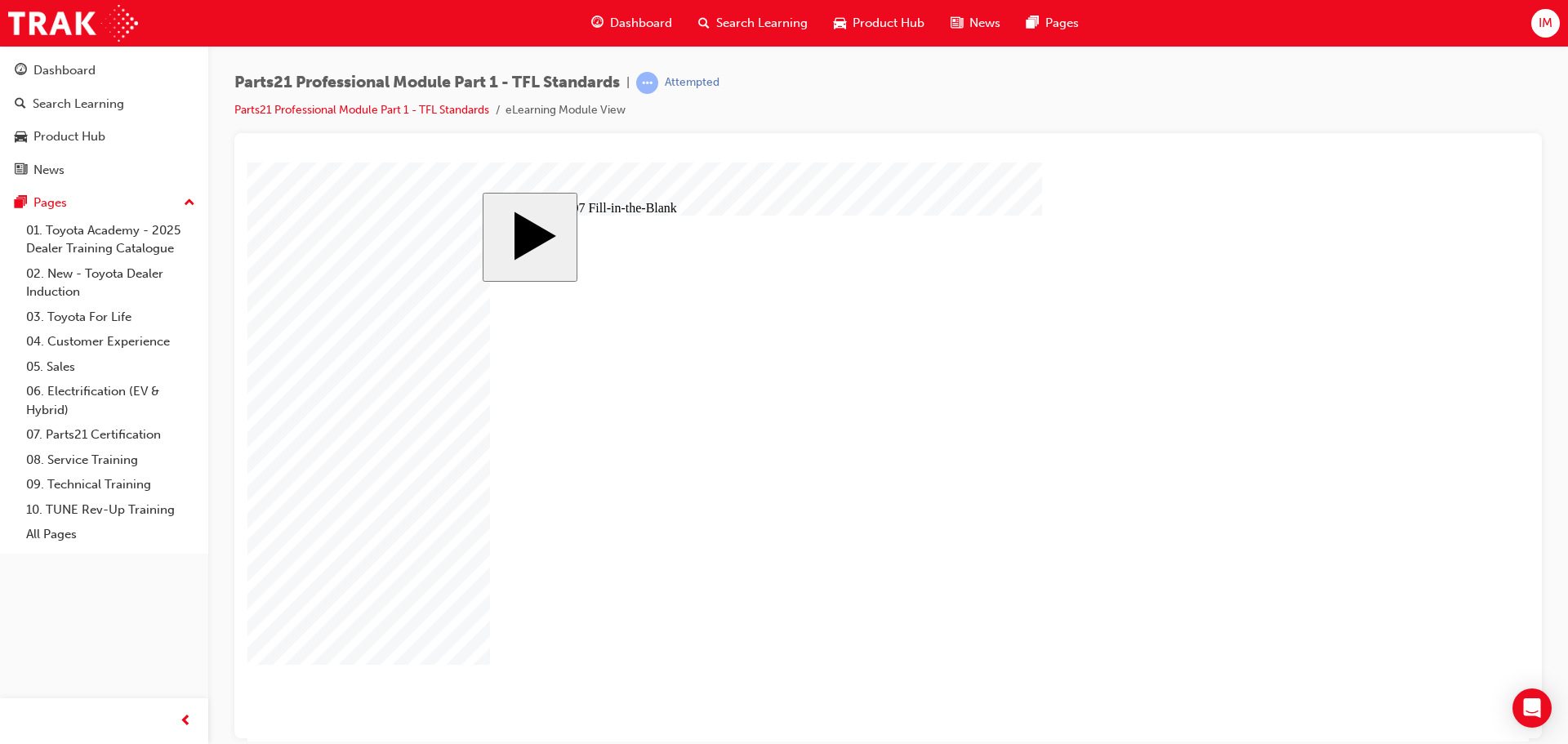
drag, startPoint x: 608, startPoint y: 568, endPoint x: 1150, endPoint y: 435, distance: 558.1
drag, startPoint x: 799, startPoint y: 573, endPoint x: 1139, endPoint y: 514, distance: 345.1
drag, startPoint x: 1090, startPoint y: 530, endPoint x: 1201, endPoint y: 455, distance: 134.0
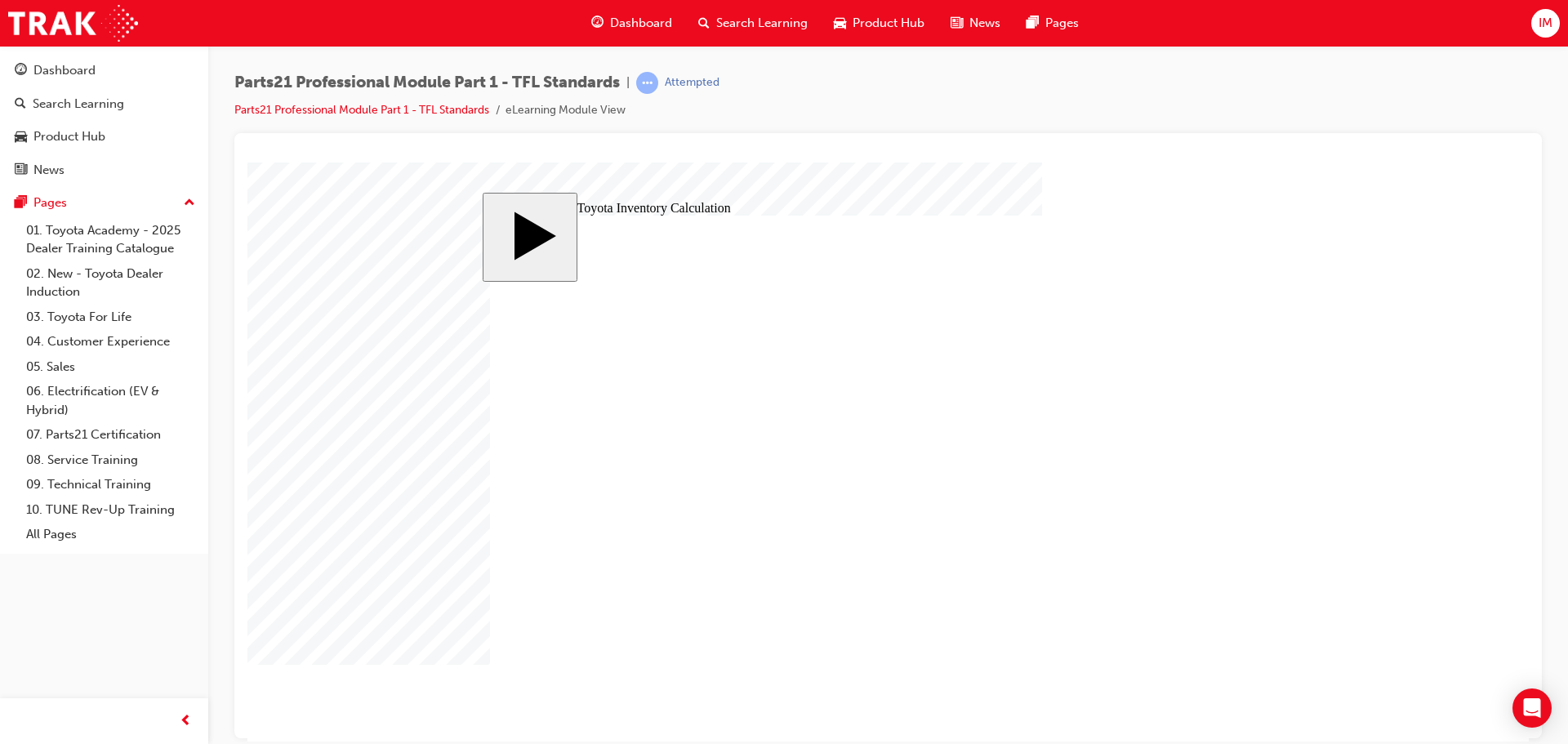
drag, startPoint x: 1165, startPoint y: 488, endPoint x: 1174, endPoint y: 488, distance: 9.0
